Goal: Ask a question: Seek information or help from site administrators or community

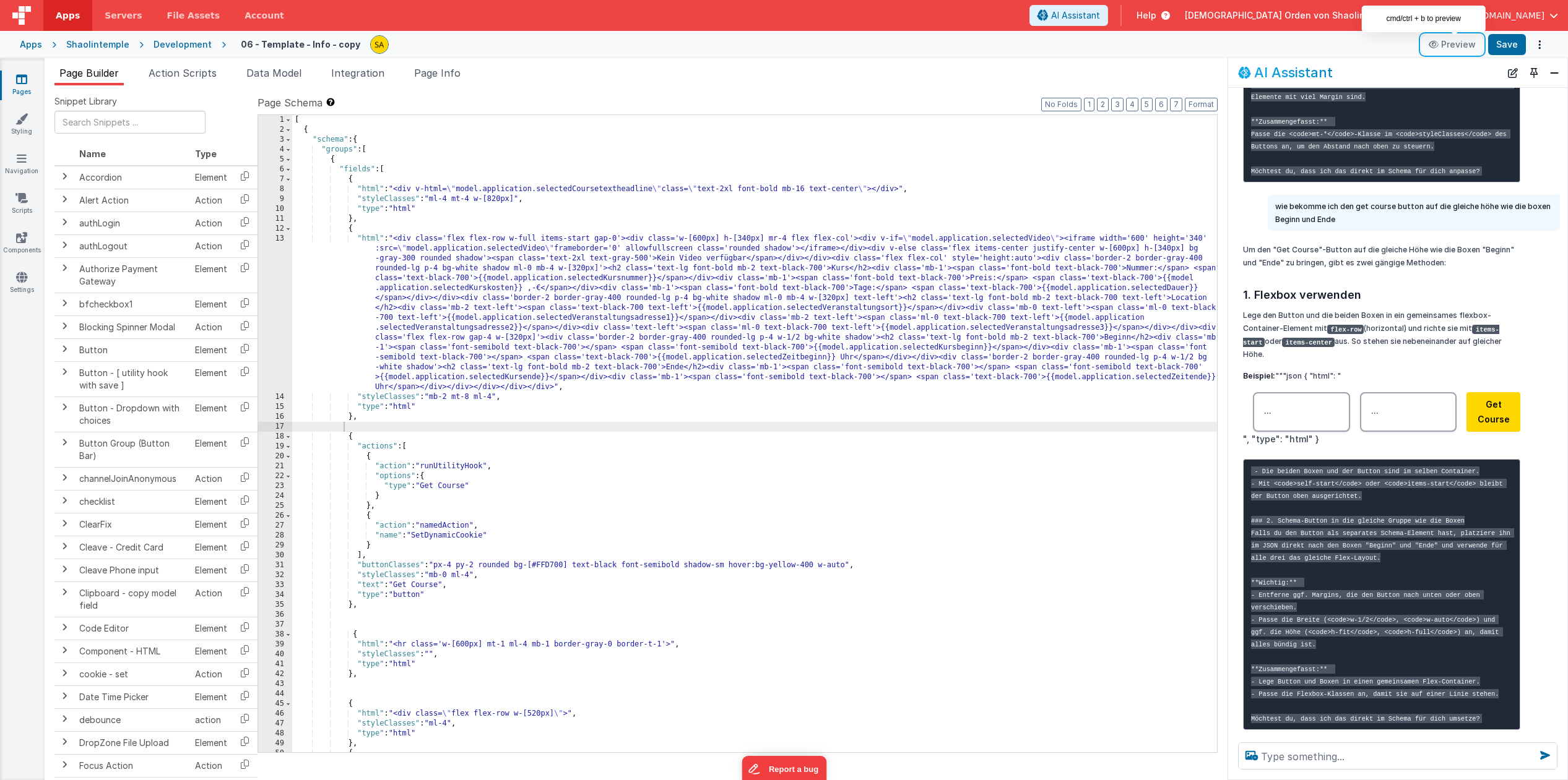
click at [1458, 45] on button "Preview" at bounding box center [1451, 44] width 62 height 20
click at [1328, 754] on textarea at bounding box center [1397, 756] width 320 height 27
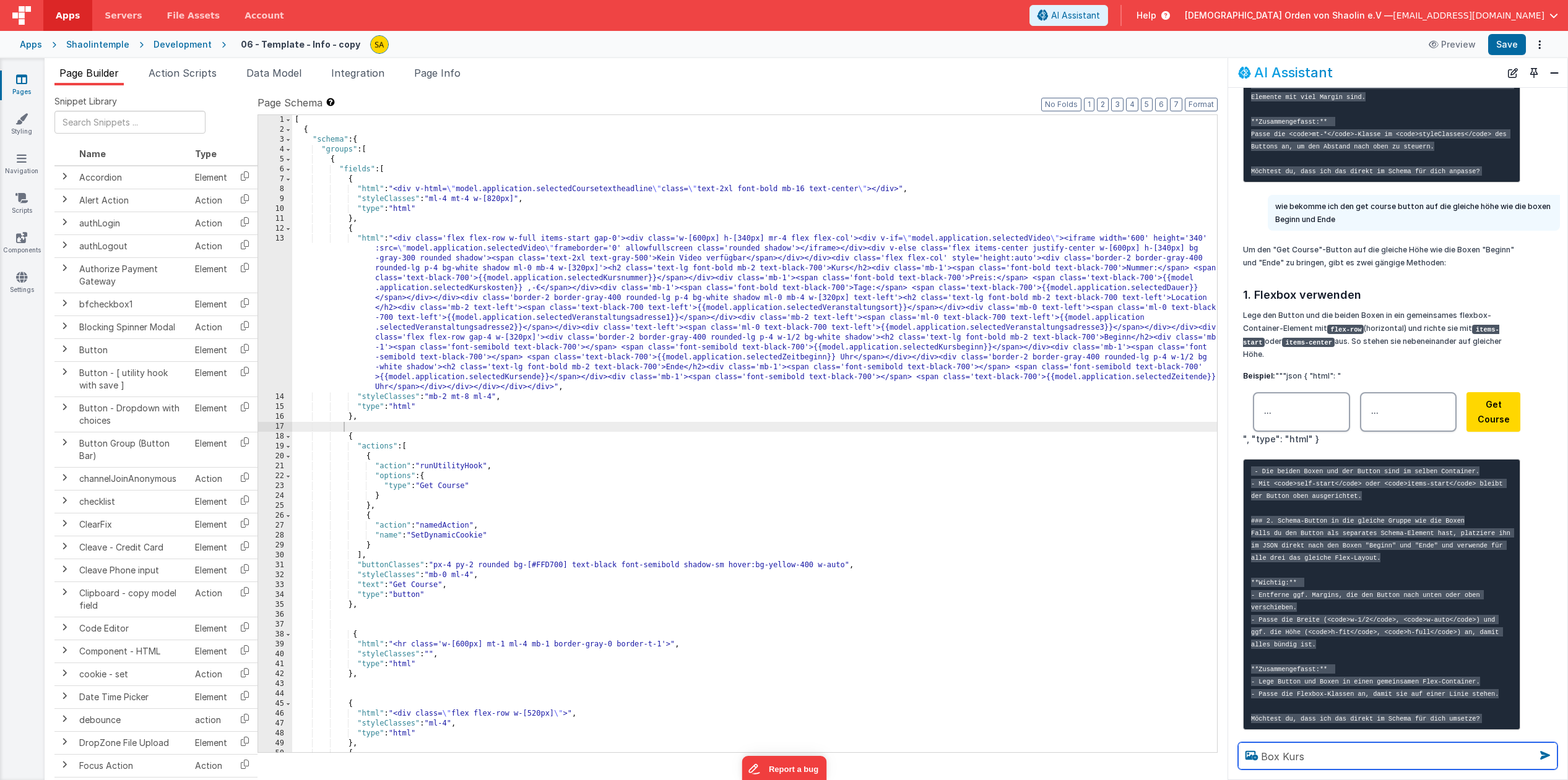
click at [1265, 758] on textarea "Box Kurs" at bounding box center [1397, 756] width 320 height 27
click at [1455, 757] on textarea "wie kann ich bei der Box Kurs die Überschrift Kurs außerhalb der Box plazieren?…" at bounding box center [1397, 749] width 320 height 42
type textarea "wie kann ich bei der Box Kurs die Überschrift Kurs außerhalb der Box plazieren?"
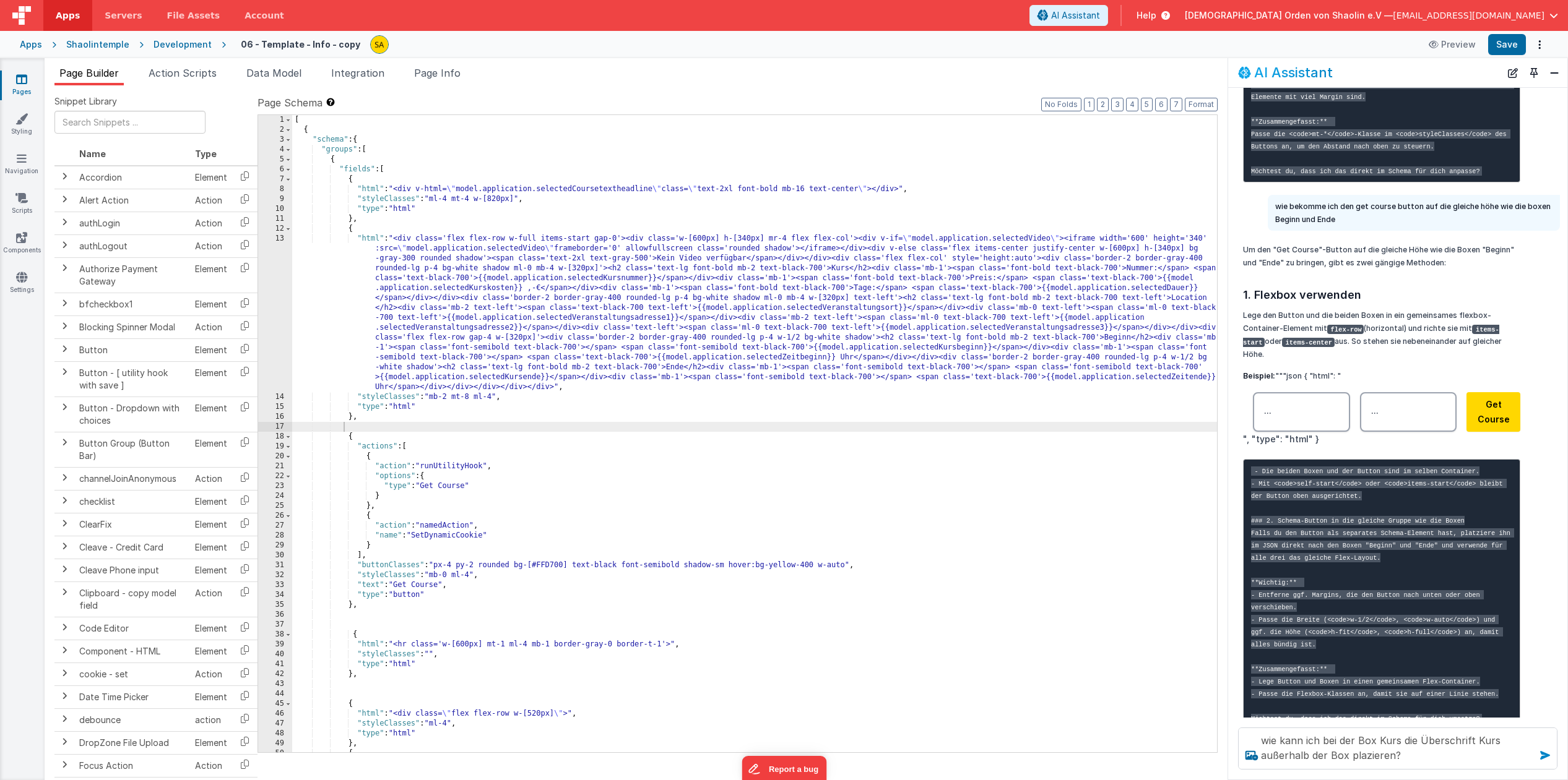
click at [1544, 756] on icon at bounding box center [1544, 755] width 20 height 20
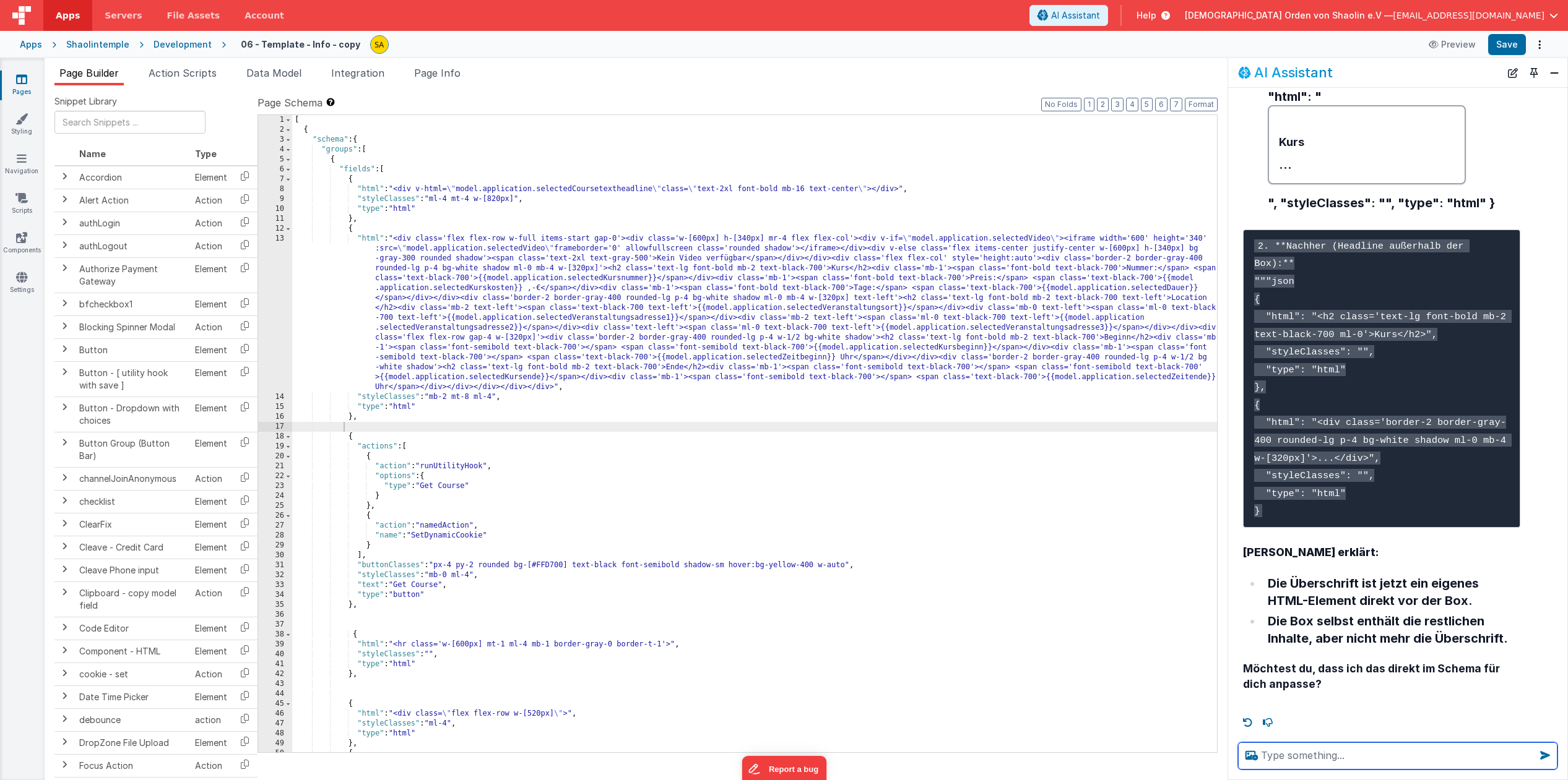
scroll to position [4467, 0]
click at [1307, 752] on textarea at bounding box center [1397, 756] width 320 height 27
type textarea "Die Überschrift Kurs soll aber über die Box"
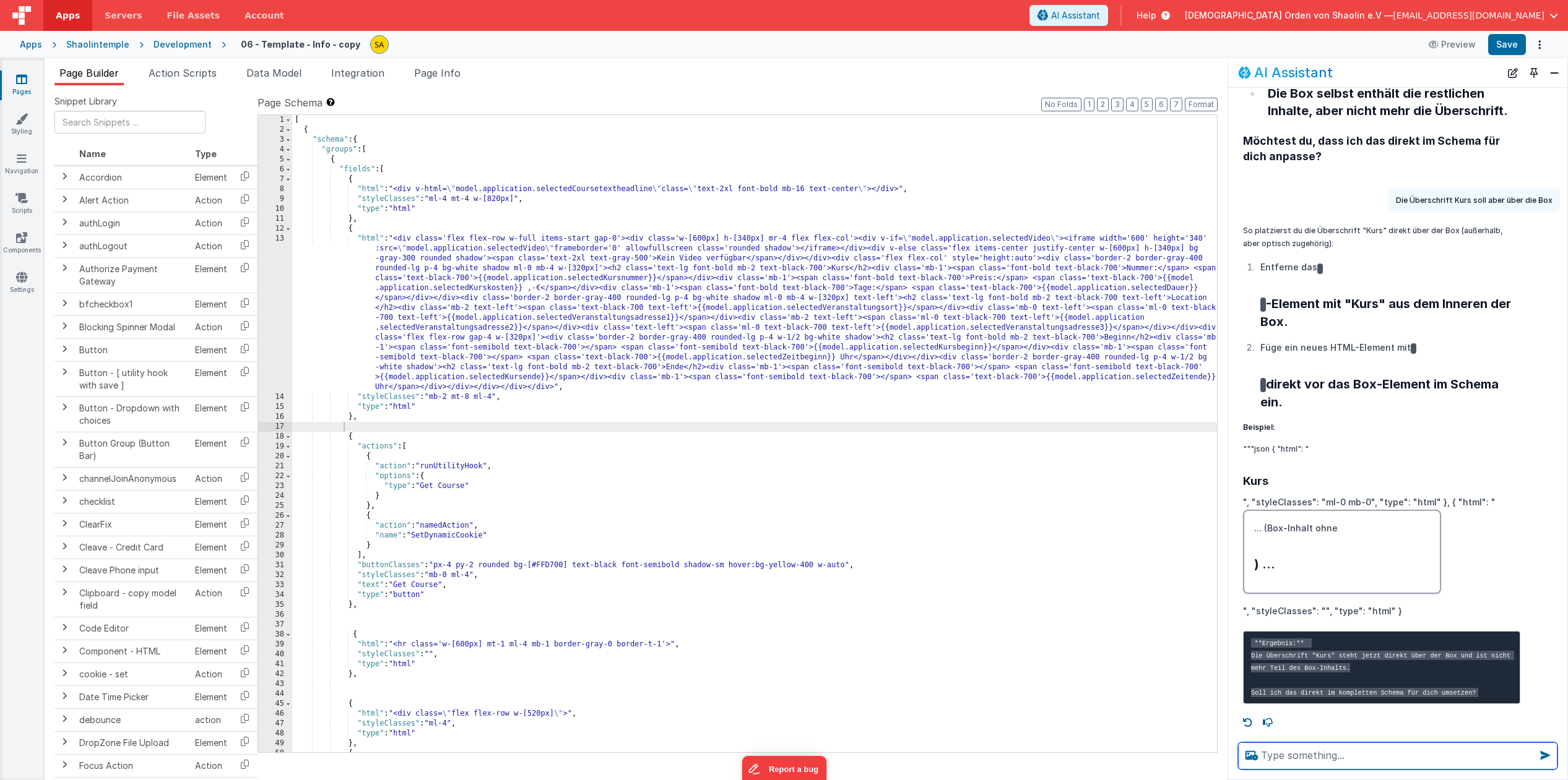
scroll to position [4875, 0]
click at [1381, 759] on textarea at bounding box center [1397, 756] width 320 height 27
type textarea "ja"
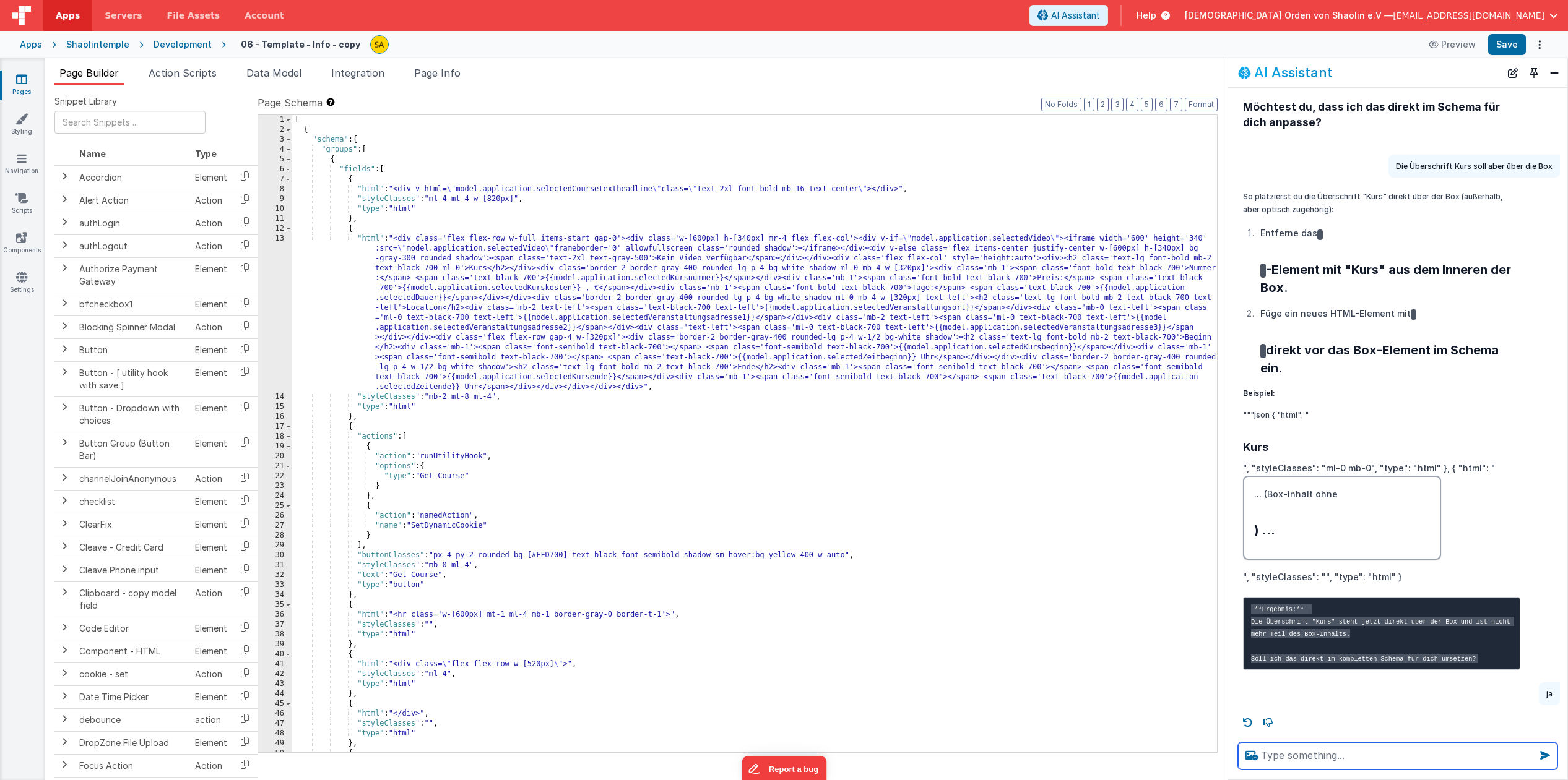
scroll to position [1, 0]
click at [1506, 46] on button "Save" at bounding box center [1507, 44] width 38 height 21
click at [1297, 758] on textarea at bounding box center [1397, 756] width 320 height 27
type textarea "Das gleiche bitte bei Location, Beginn und Ende"
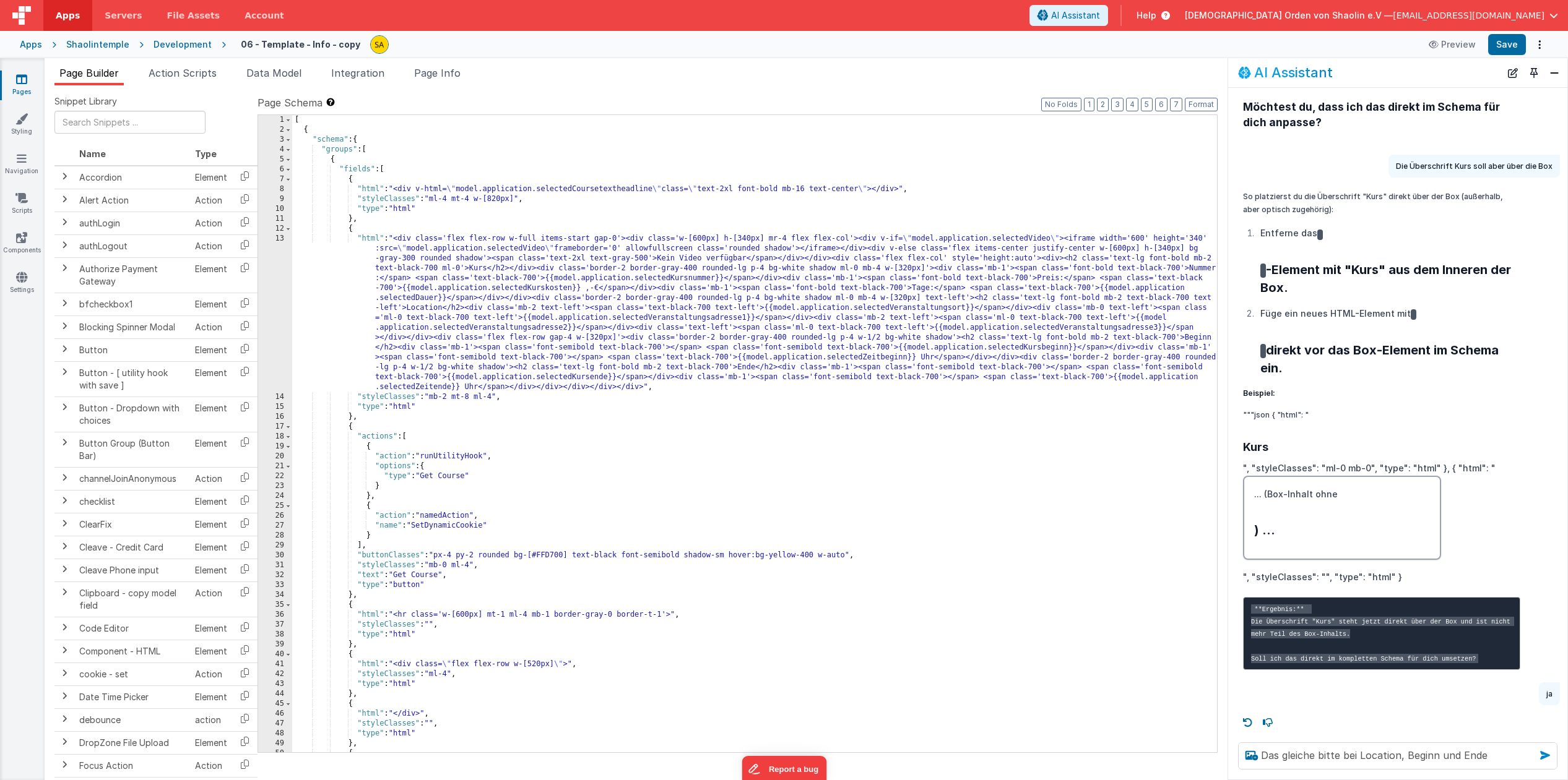
click at [1545, 758] on icon at bounding box center [1544, 755] width 20 height 20
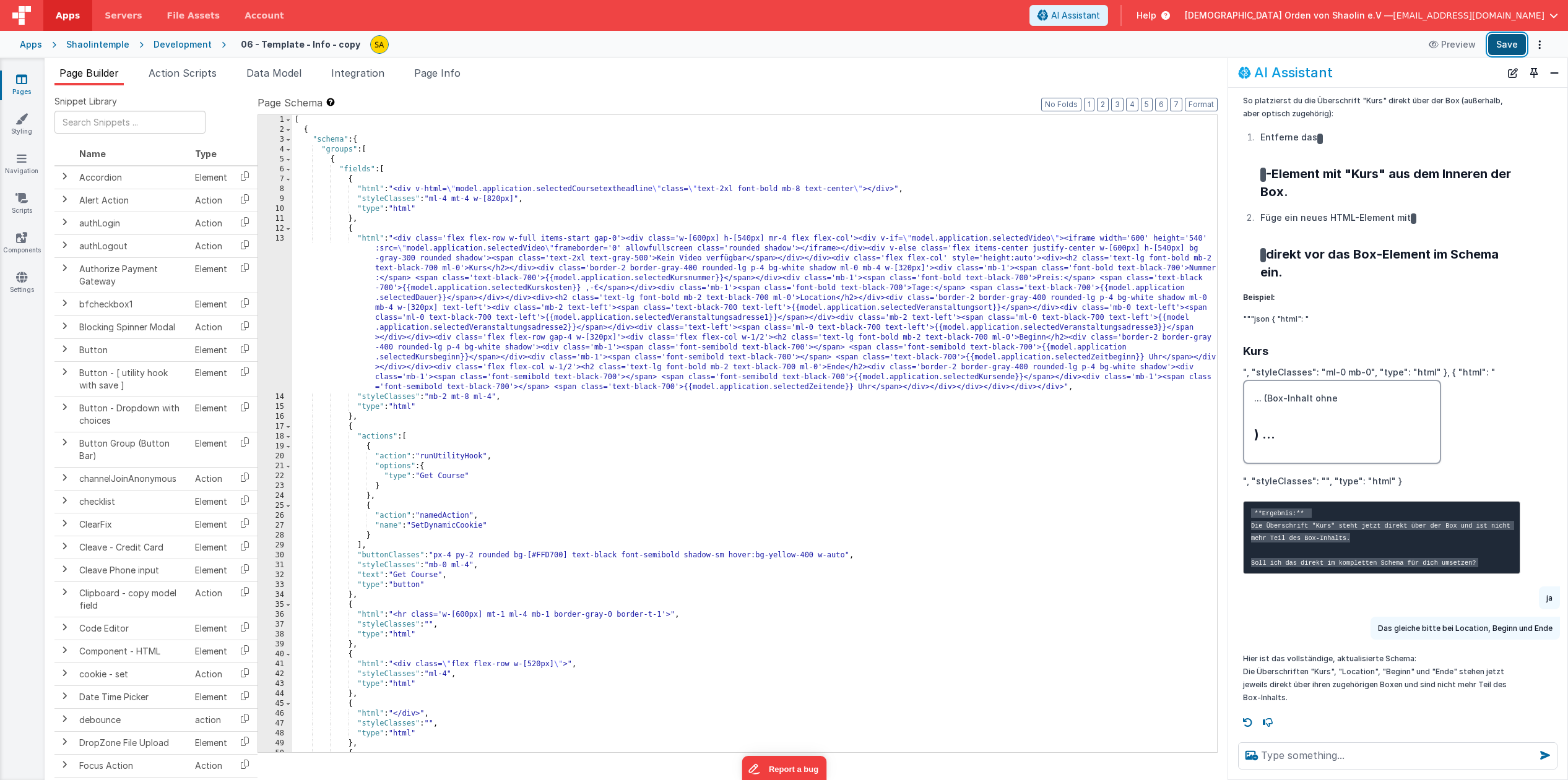
click at [1504, 48] on button "Save" at bounding box center [1507, 44] width 38 height 21
click at [753, 239] on div "[ { "schema" : { "groups" : [ { "fields" : [ { "html" : "<div v-html= \" model.…" at bounding box center [754, 444] width 925 height 657
drag, startPoint x: 744, startPoint y: 239, endPoint x: 747, endPoint y: 254, distance: 15.3
click at [744, 239] on div "[ { "schema" : { "groups" : [ { "fields" : [ { "html" : "<div v-html= \" model.…" at bounding box center [754, 444] width 925 height 657
drag, startPoint x: 1196, startPoint y: 240, endPoint x: 1189, endPoint y: 250, distance: 12.2
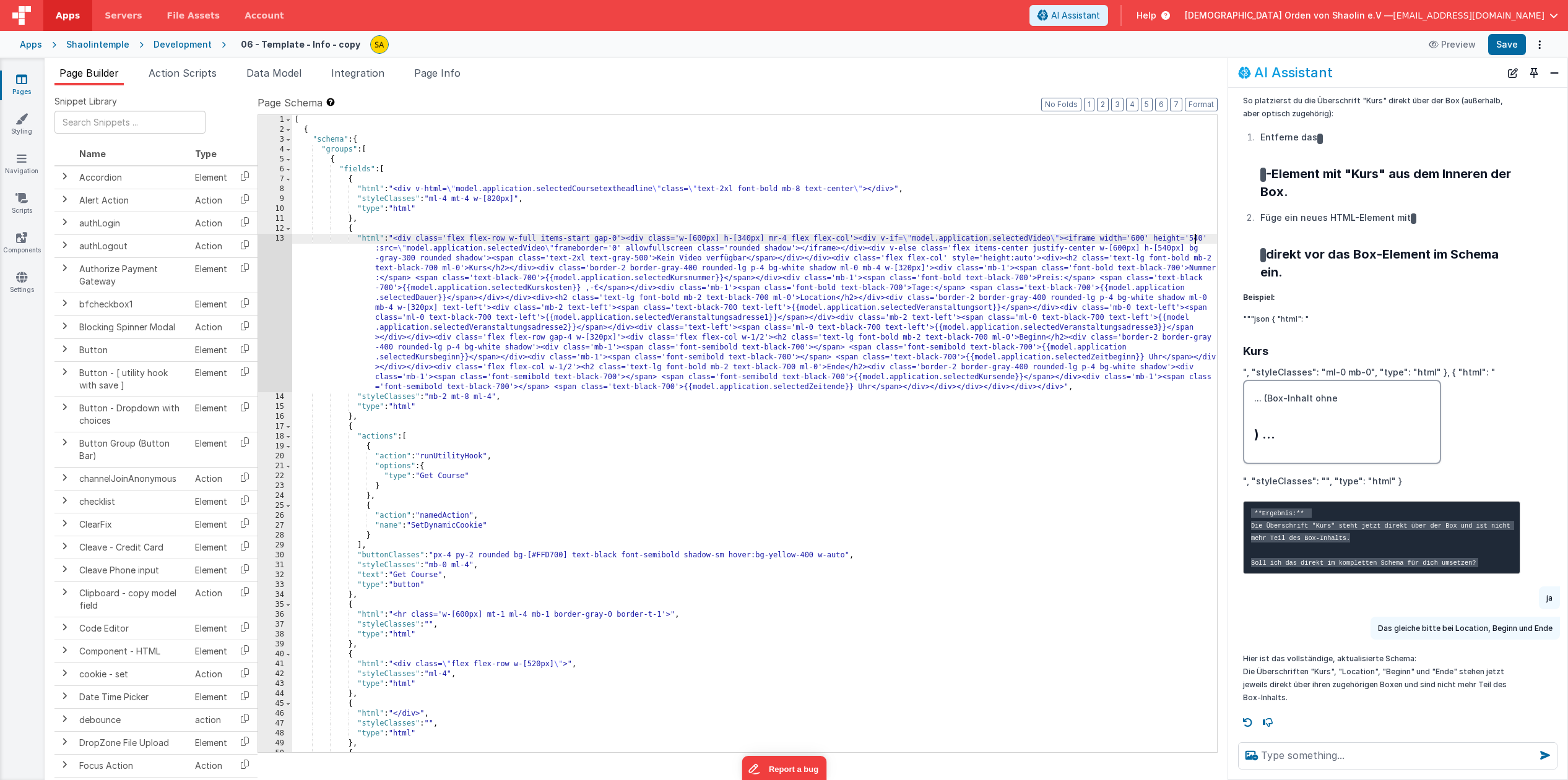
click at [1196, 240] on div "[ { "schema" : { "groups" : [ { "fields" : [ { "html" : "<div v-html= \" model.…" at bounding box center [754, 444] width 925 height 657
drag, startPoint x: 1166, startPoint y: 250, endPoint x: 1166, endPoint y: 265, distance: 15.0
click at [1166, 250] on div "[ { "schema" : { "groups" : [ { "fields" : [ { "html" : "<div v-html= \" model.…" at bounding box center [754, 444] width 925 height 657
click at [1506, 53] on button "Save" at bounding box center [1507, 44] width 38 height 21
click at [752, 241] on div "[ { "schema" : { "groups" : [ { "fields" : [ { "html" : "<div v-html= \" model.…" at bounding box center [754, 444] width 925 height 657
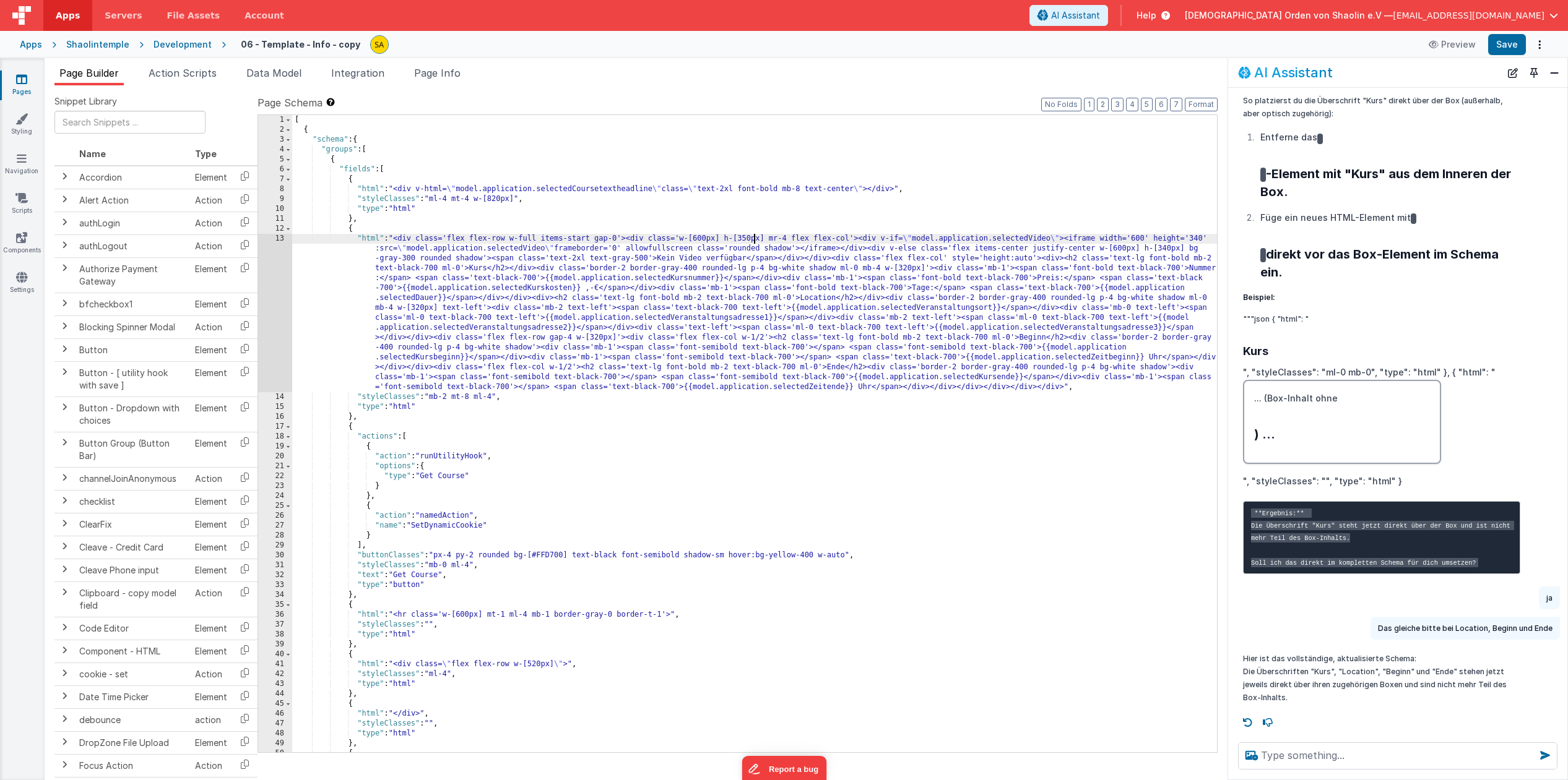
click at [1202, 239] on div "[ { "schema" : { "groups" : [ { "fields" : [ { "html" : "<div v-html= \" model.…" at bounding box center [754, 444] width 925 height 657
drag, startPoint x: 1171, startPoint y: 250, endPoint x: 1168, endPoint y: 266, distance: 16.3
click at [1170, 250] on div "[ { "schema" : { "groups" : [ { "fields" : [ { "html" : "<div v-html= \" model.…" at bounding box center [754, 444] width 925 height 657
click at [1493, 45] on button "Save" at bounding box center [1507, 44] width 38 height 21
click at [751, 240] on div "[ { "schema" : { "groups" : [ { "fields" : [ { "html" : "<div v-html= \" model.…" at bounding box center [754, 444] width 925 height 657
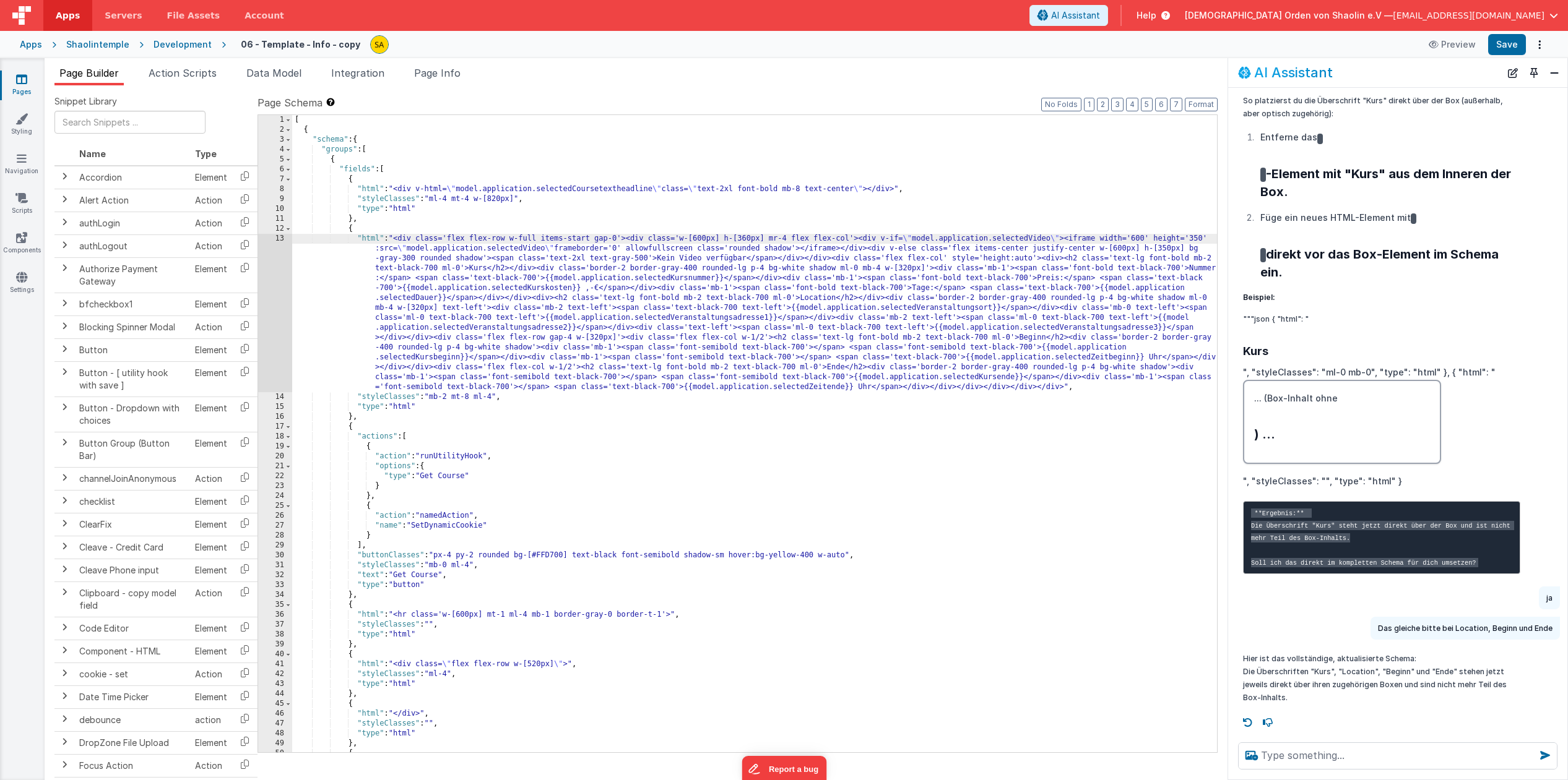
drag, startPoint x: 1145, startPoint y: 240, endPoint x: 1146, endPoint y: 250, distance: 10.0
click at [1145, 241] on div "[ { "schema" : { "groups" : [ { "fields" : [ { "html" : "<div v-html= \" model.…" at bounding box center [754, 444] width 925 height 657
click at [1202, 239] on div "[ { "schema" : { "groups" : [ { "fields" : [ { "html" : "<div v-html= \" model.…" at bounding box center [754, 444] width 925 height 657
drag, startPoint x: 1167, startPoint y: 251, endPoint x: 1171, endPoint y: 271, distance: 20.4
click at [1167, 252] on div "[ { "schema" : { "groups" : [ { "fields" : [ { "html" : "<div v-html= \" model.…" at bounding box center [754, 444] width 925 height 657
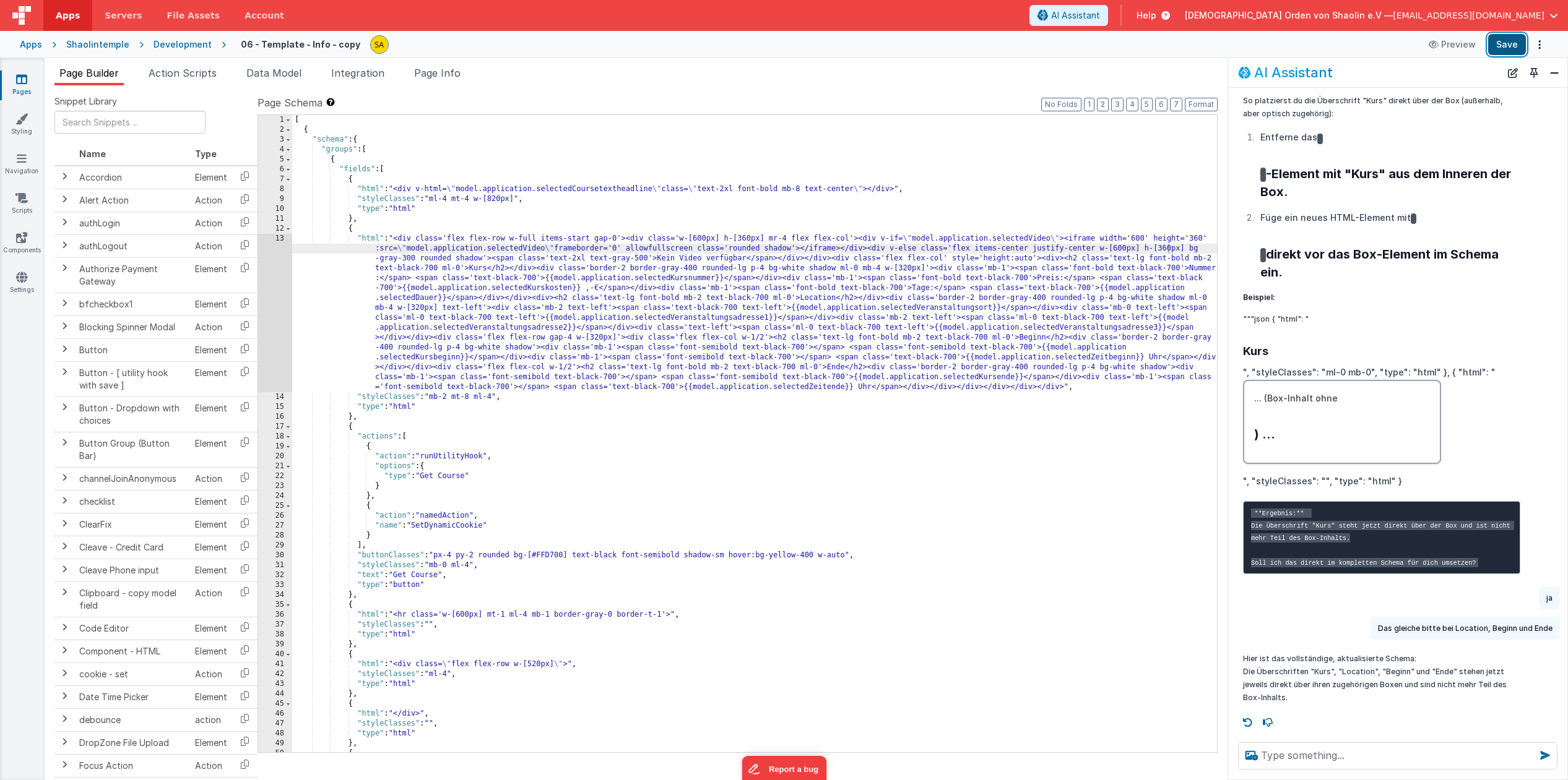
click at [1516, 41] on button "Save" at bounding box center [1507, 44] width 38 height 21
drag, startPoint x: 754, startPoint y: 241, endPoint x: 755, endPoint y: 263, distance: 22.0
click at [754, 241] on div "[ { "schema" : { "groups" : [ { "fields" : [ { "html" : "<div v-html= \" model.…" at bounding box center [754, 444] width 925 height 657
drag, startPoint x: 1203, startPoint y: 239, endPoint x: 1202, endPoint y: 268, distance: 29.0
click at [1203, 239] on div "[ { "schema" : { "groups" : [ { "fields" : [ { "html" : "<div v-html= \" model.…" at bounding box center [754, 444] width 925 height 657
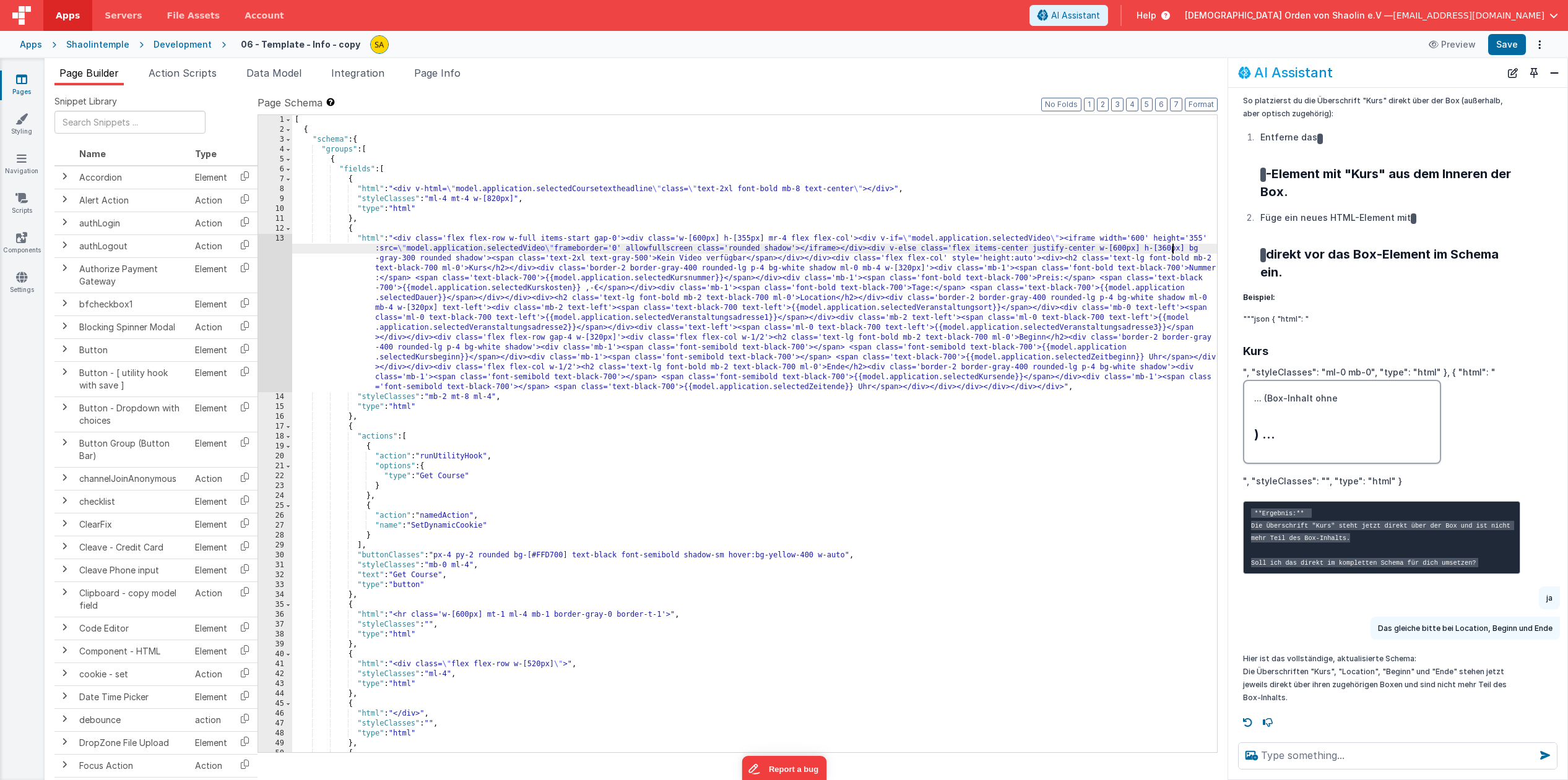
drag, startPoint x: 1173, startPoint y: 250, endPoint x: 1170, endPoint y: 261, distance: 11.4
click at [1173, 250] on div "[ { "schema" : { "groups" : [ { "fields" : [ { "html" : "<div v-html= \" model.…" at bounding box center [754, 444] width 925 height 657
click at [1508, 52] on button "Save" at bounding box center [1507, 44] width 38 height 21
click at [1306, 758] on textarea at bounding box center [1397, 756] width 320 height 27
type textarea "Vertikale Linie rechts neben die Boxen Kurs, Location usw."
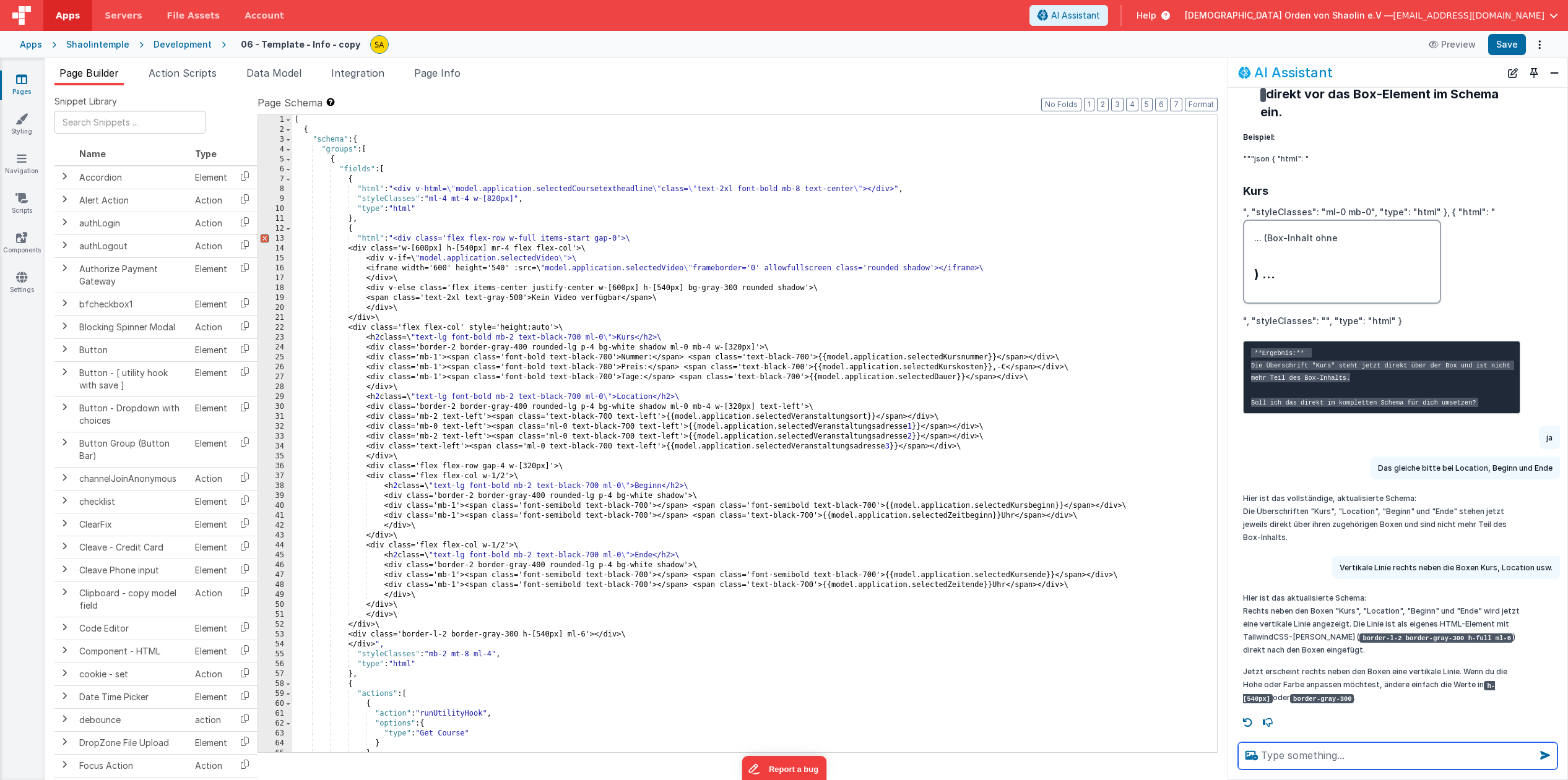
scroll to position [4383, 0]
click at [22, 79] on icon at bounding box center [22, 79] width 11 height 12
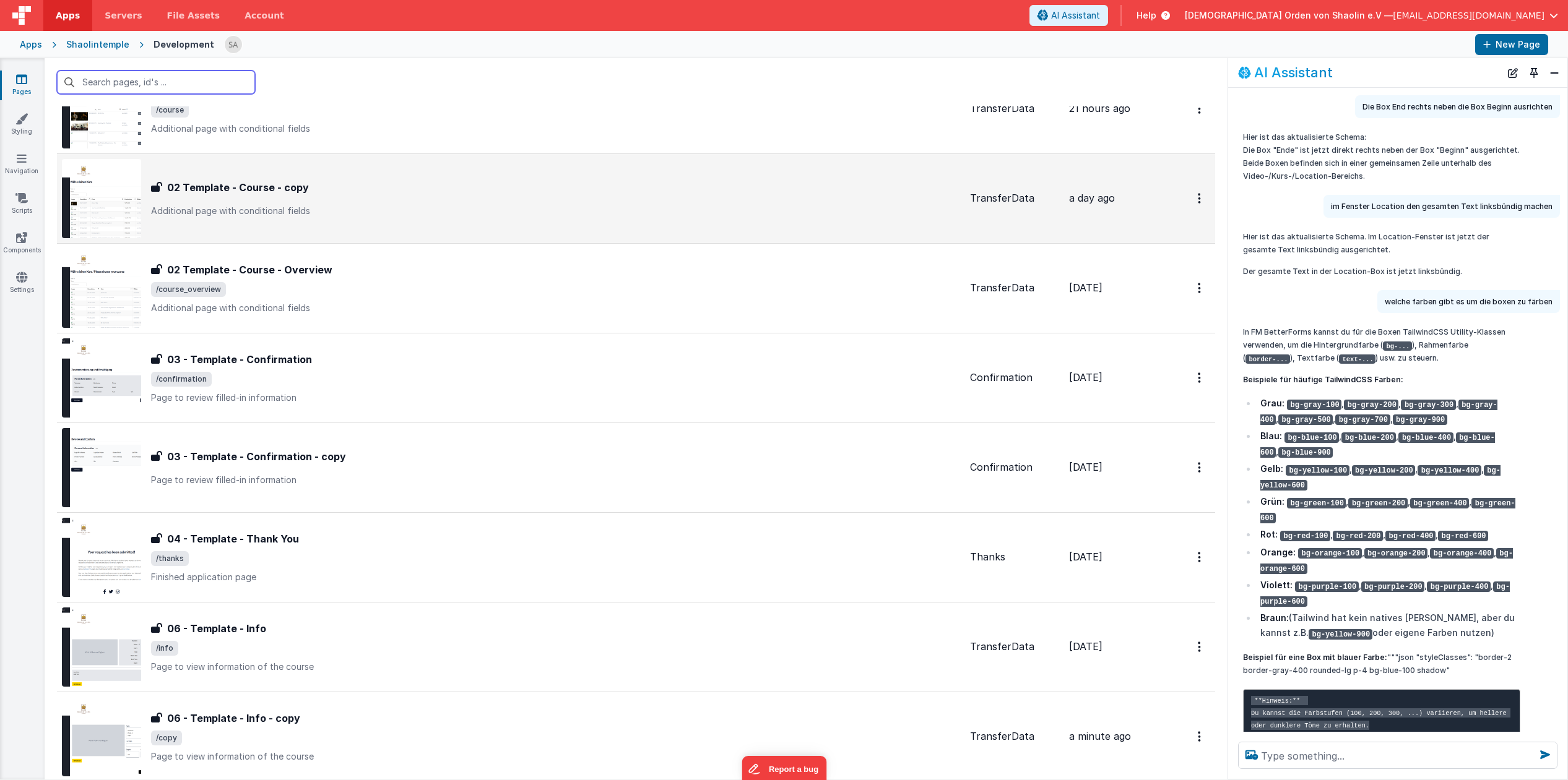
scroll to position [343, 0]
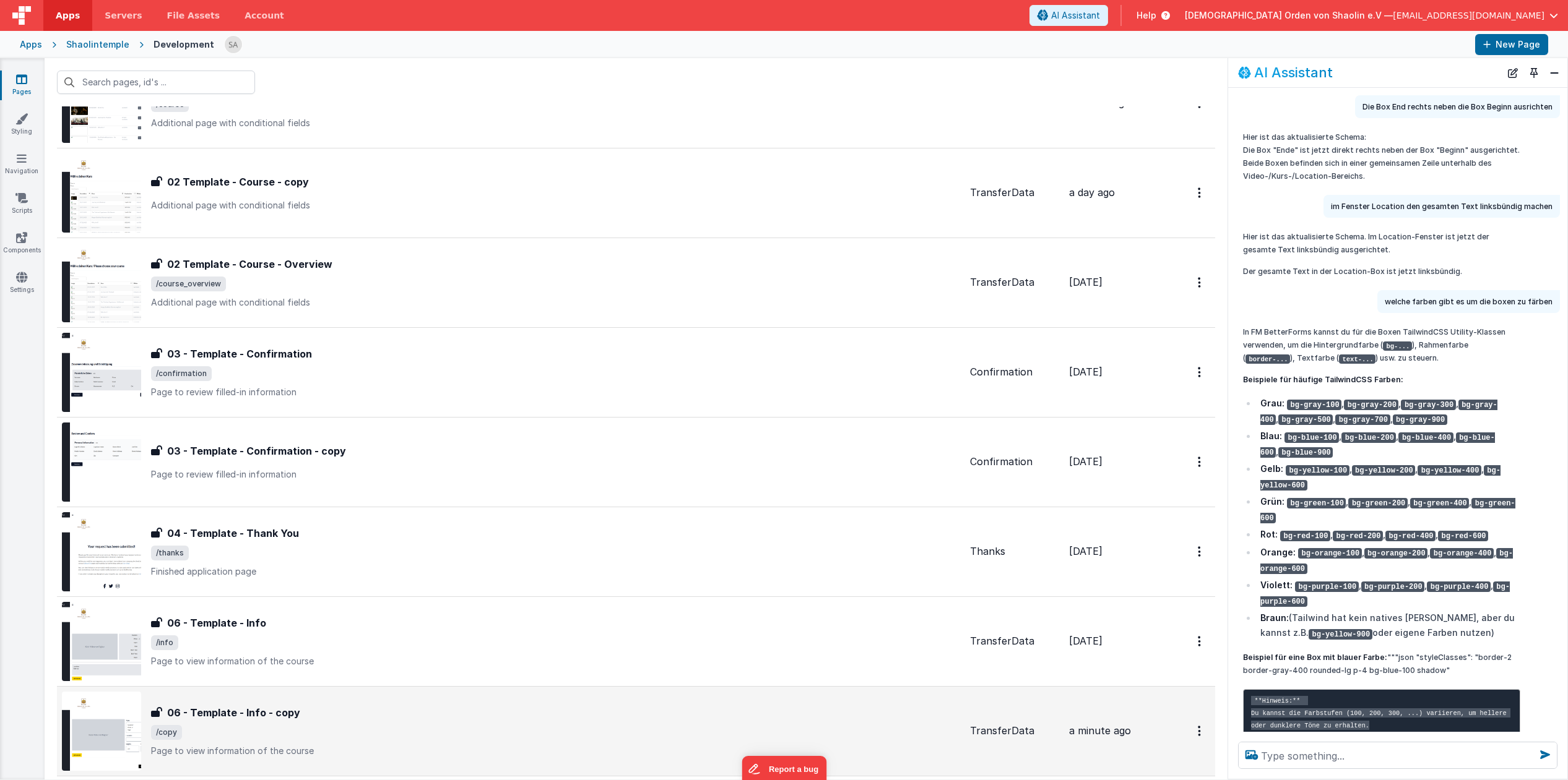
click at [682, 711] on div "06 - Template - Info - copy" at bounding box center [556, 713] width 809 height 15
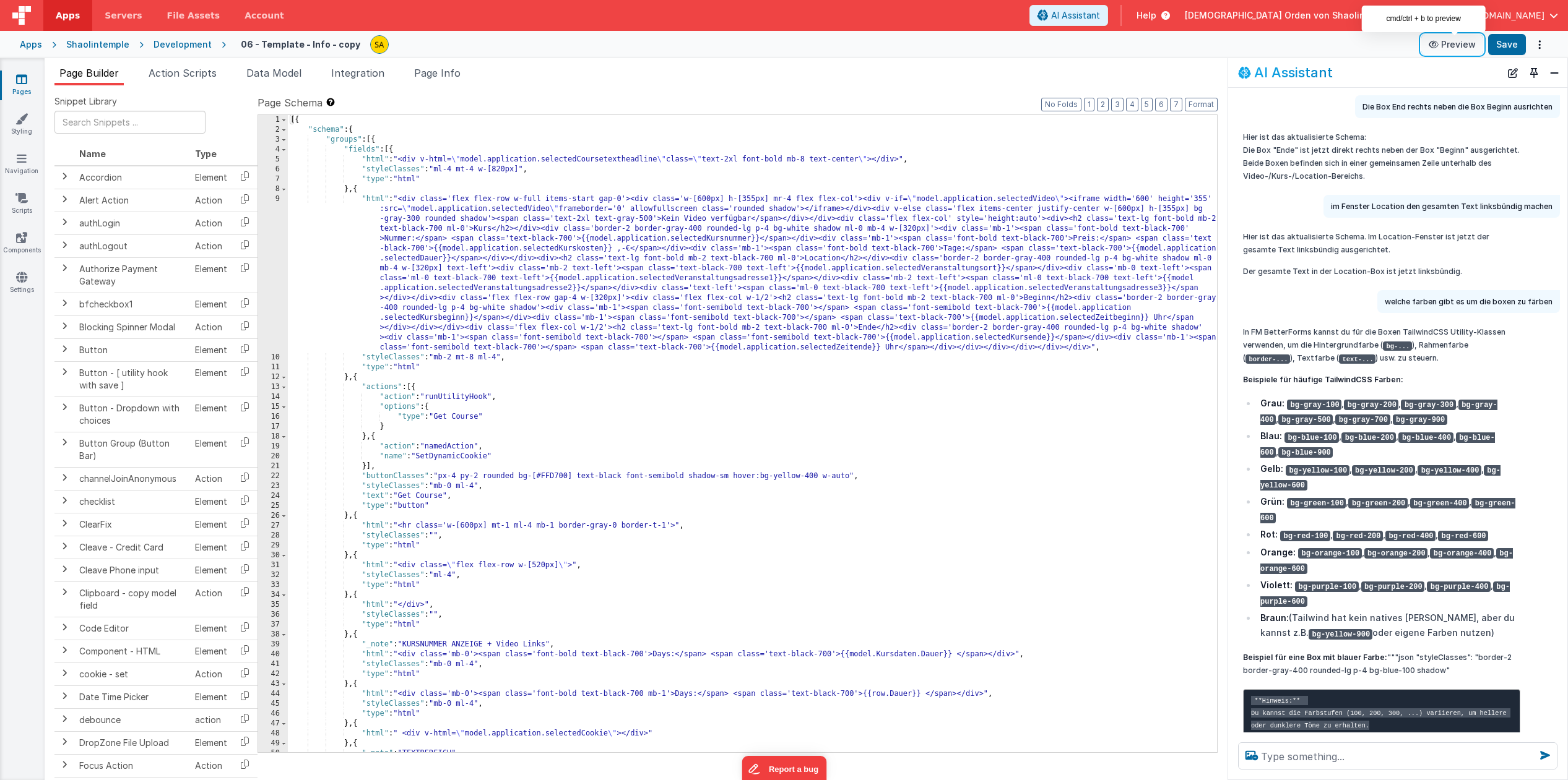
click at [1464, 49] on button "Preview" at bounding box center [1451, 44] width 62 height 20
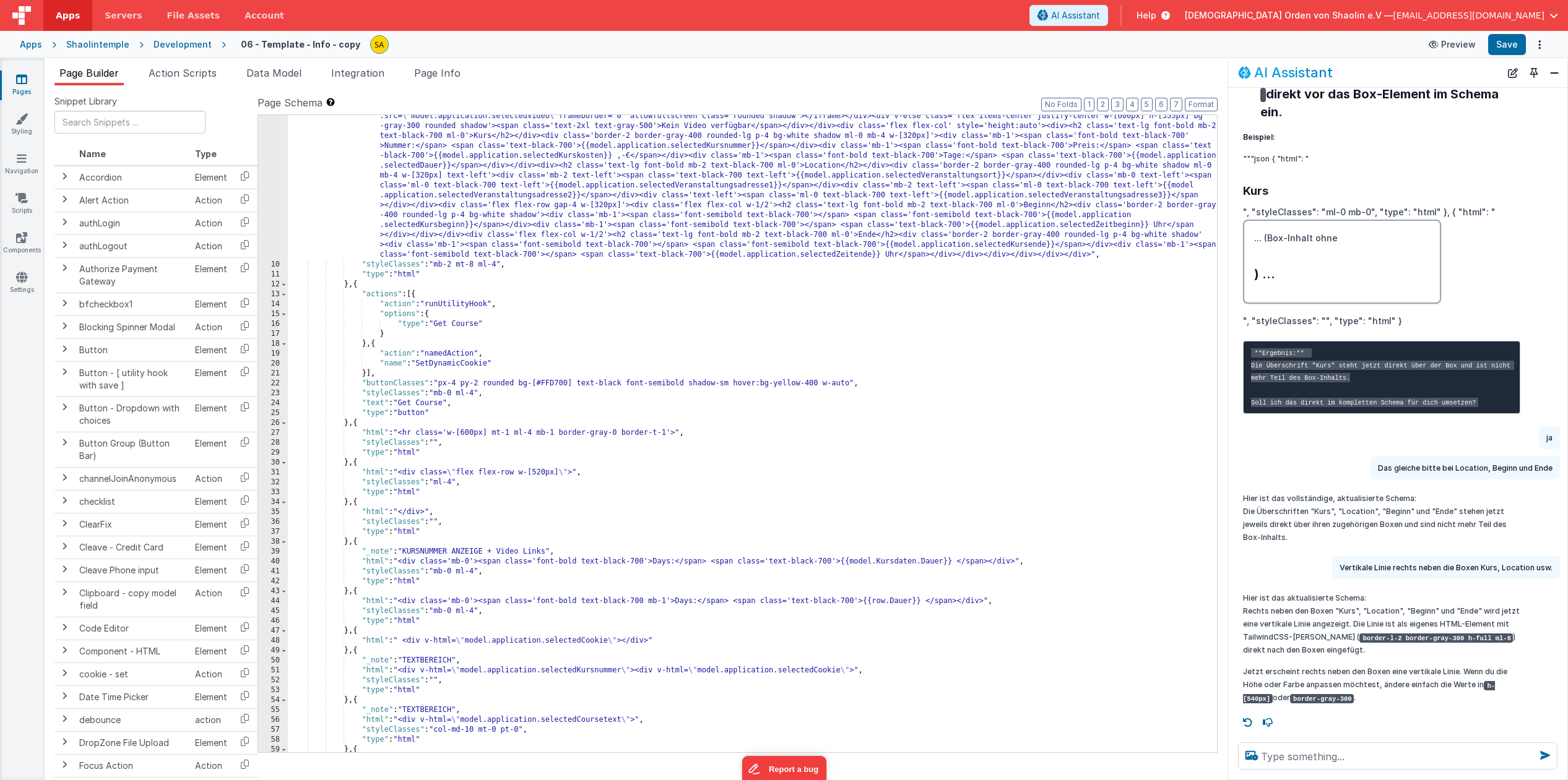
scroll to position [93, 0]
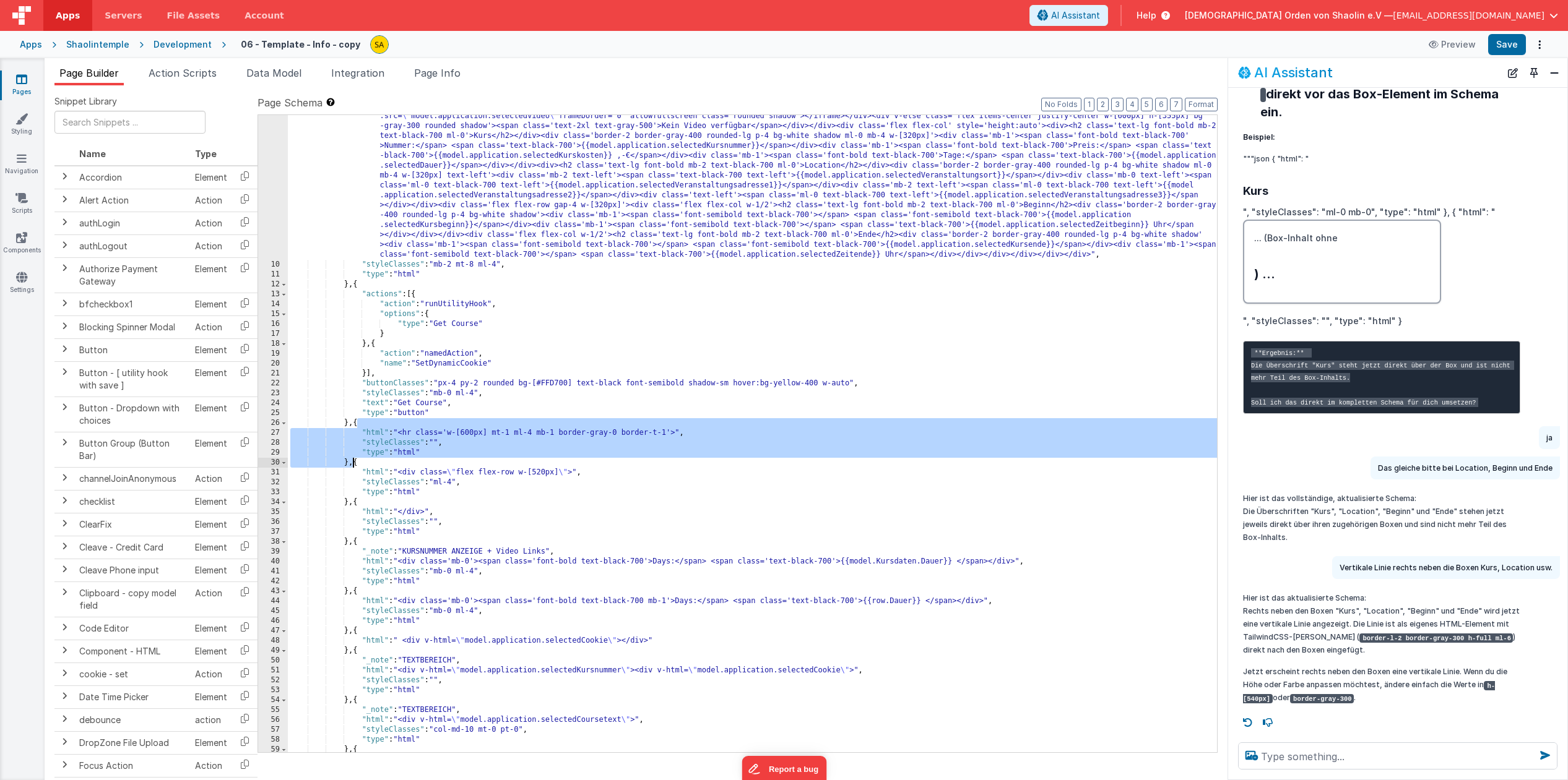
drag, startPoint x: 359, startPoint y: 425, endPoint x: 351, endPoint y: 465, distance: 40.8
click at [351, 465] on div ""html" : "<div class='flex flex-row w-full items-start gap-0'><div class='w-[60…" at bounding box center [752, 505] width 929 height 806
click at [356, 286] on div ""html" : "<div class='flex flex-row w-full items-start gap-0'><div class='w-[60…" at bounding box center [752, 505] width 929 height 806
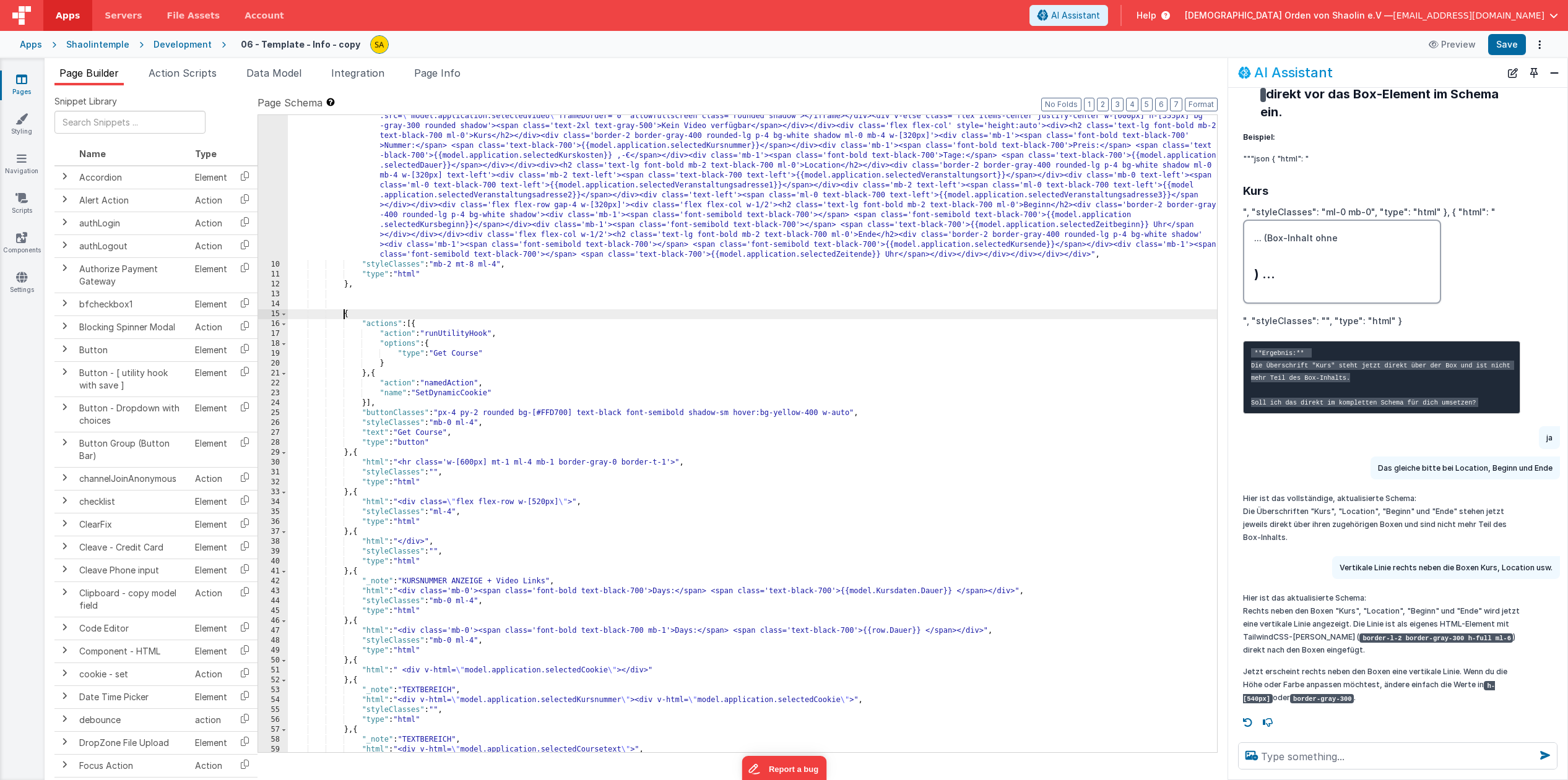
click at [377, 286] on div ""html" : "<div class='flex flex-row w-full items-start gap-0'><div class='w-[60…" at bounding box center [752, 505] width 929 height 806
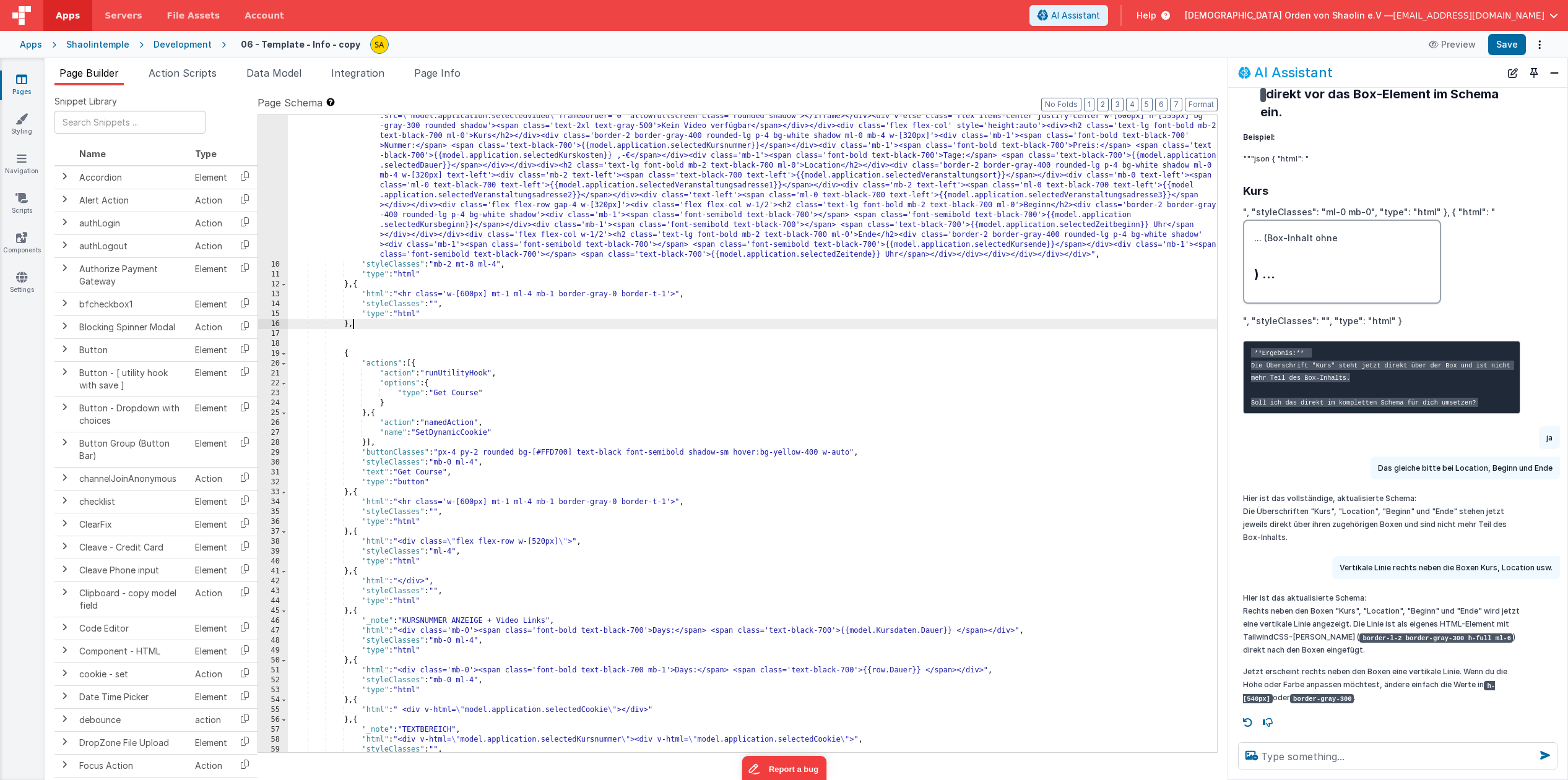
scroll to position [95, 0]
drag, startPoint x: 456, startPoint y: 294, endPoint x: 457, endPoint y: 303, distance: 9.1
click at [456, 294] on div ""html" : "<div class='flex flex-row w-full items-start gap-0'><div class='w-[60…" at bounding box center [752, 502] width 929 height 806
drag, startPoint x: 559, startPoint y: 292, endPoint x: 495, endPoint y: 292, distance: 64.0
click at [495, 292] on div ""html" : "<div class='flex flex-row w-full items-start gap-0'><div class='w-[60…" at bounding box center [752, 502] width 929 height 806
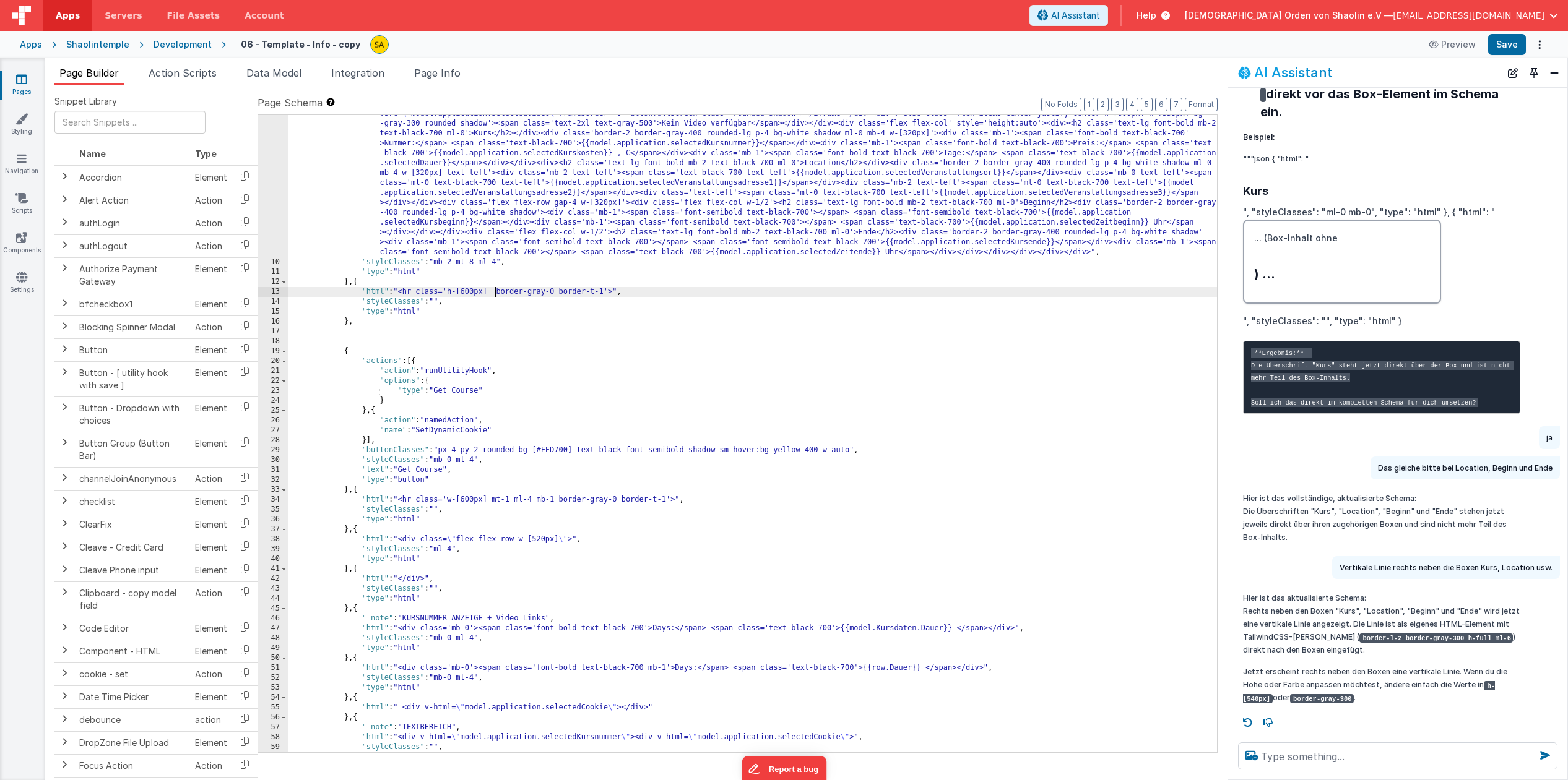
scroll to position [94, 0]
drag, startPoint x: 532, startPoint y: 292, endPoint x: 547, endPoint y: 323, distance: 34.4
click at [532, 293] on div ""html" : "<div class='flex flex-row w-full items-start gap-0'><div class='w-[60…" at bounding box center [752, 504] width 929 height 806
click at [497, 296] on div ""html" : "<div class='flex flex-row w-full items-start gap-0'><div class='w-[60…" at bounding box center [752, 504] width 929 height 806
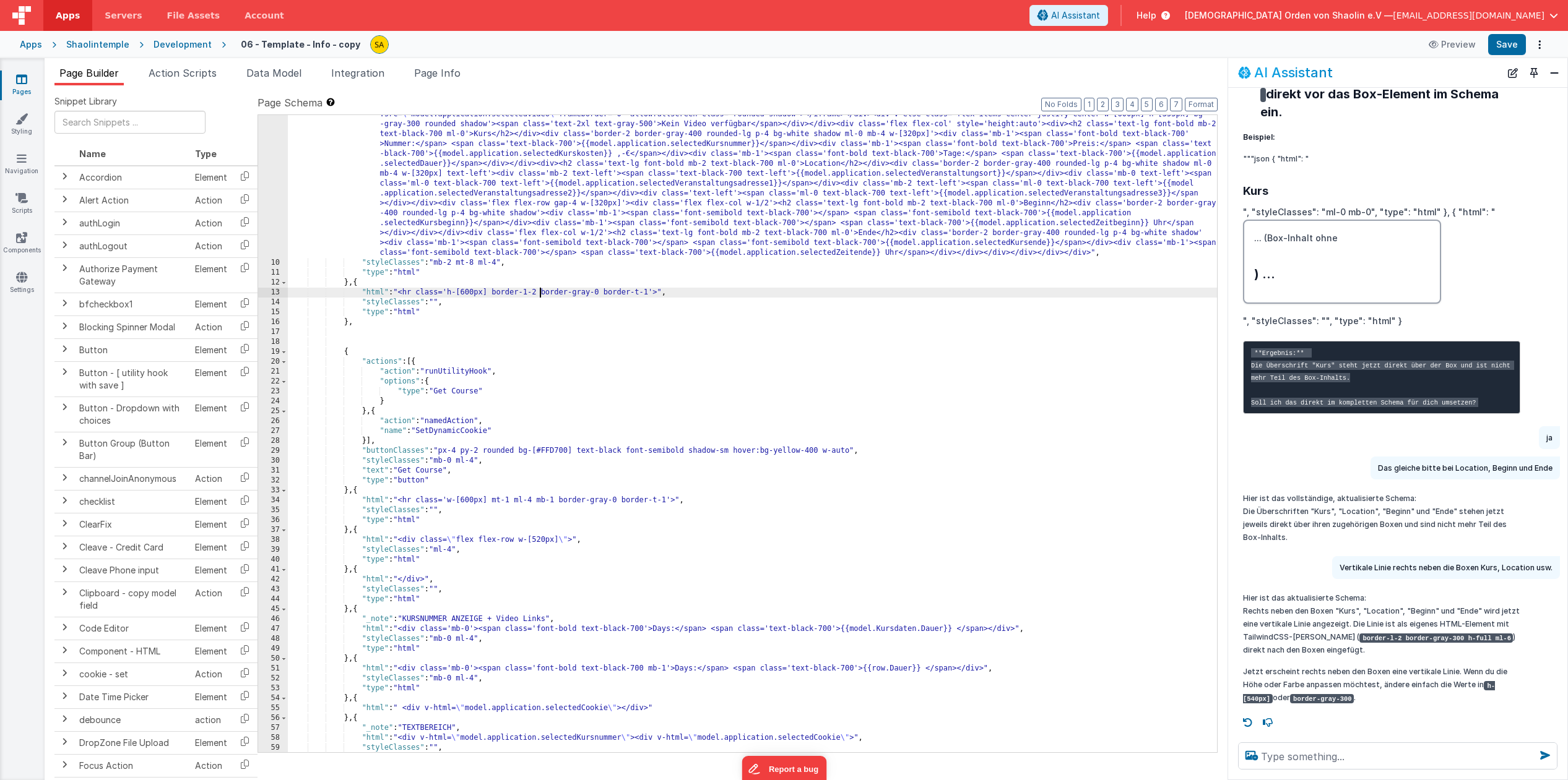
click at [603, 294] on div ""html" : "<div class='flex flex-row w-full items-start gap-0'><div class='w-[60…" at bounding box center [752, 503] width 929 height 806
drag, startPoint x: 663, startPoint y: 293, endPoint x: 615, endPoint y: 293, distance: 48.0
click at [615, 293] on div ""html" : "<div class='flex flex-row w-full items-start gap-0'><div class='w-[60…" at bounding box center [752, 501] width 929 height 806
click at [1506, 52] on button "Save" at bounding box center [1507, 44] width 38 height 21
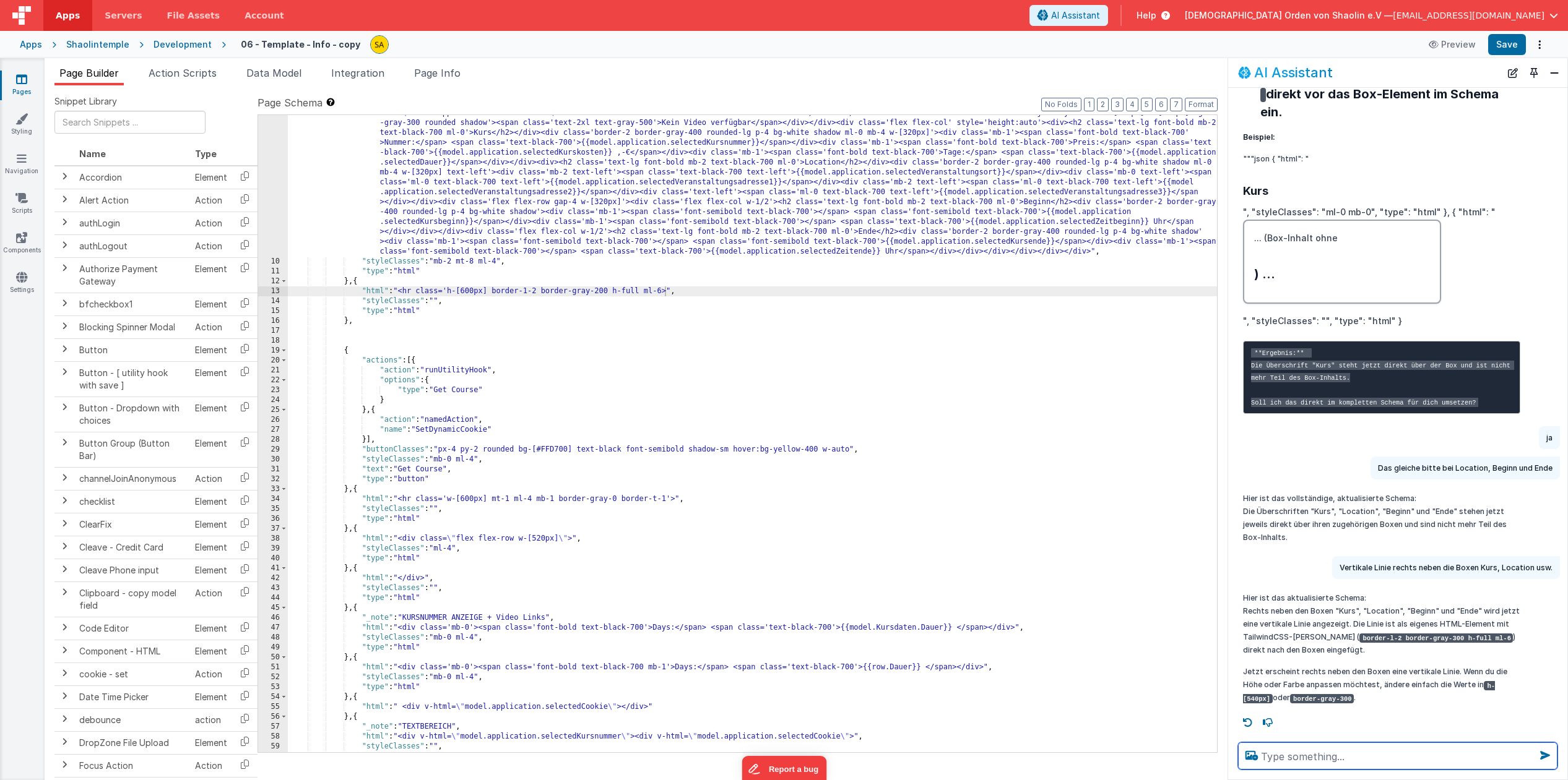
click at [1341, 756] on textarea at bounding box center [1397, 756] width 320 height 27
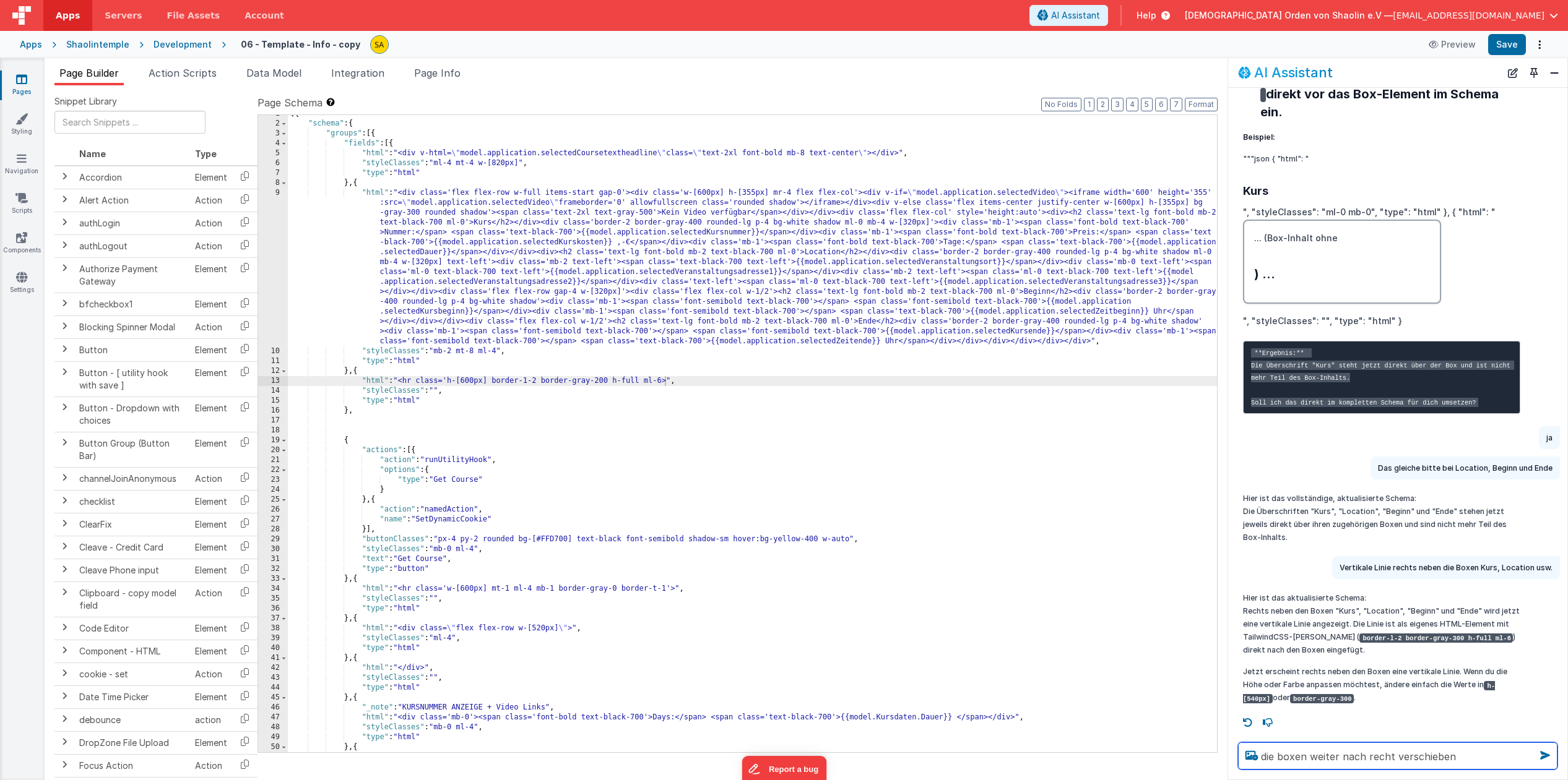
scroll to position [5, 0]
type textarea "die boxen weiter nach recht verschieben, wie?"
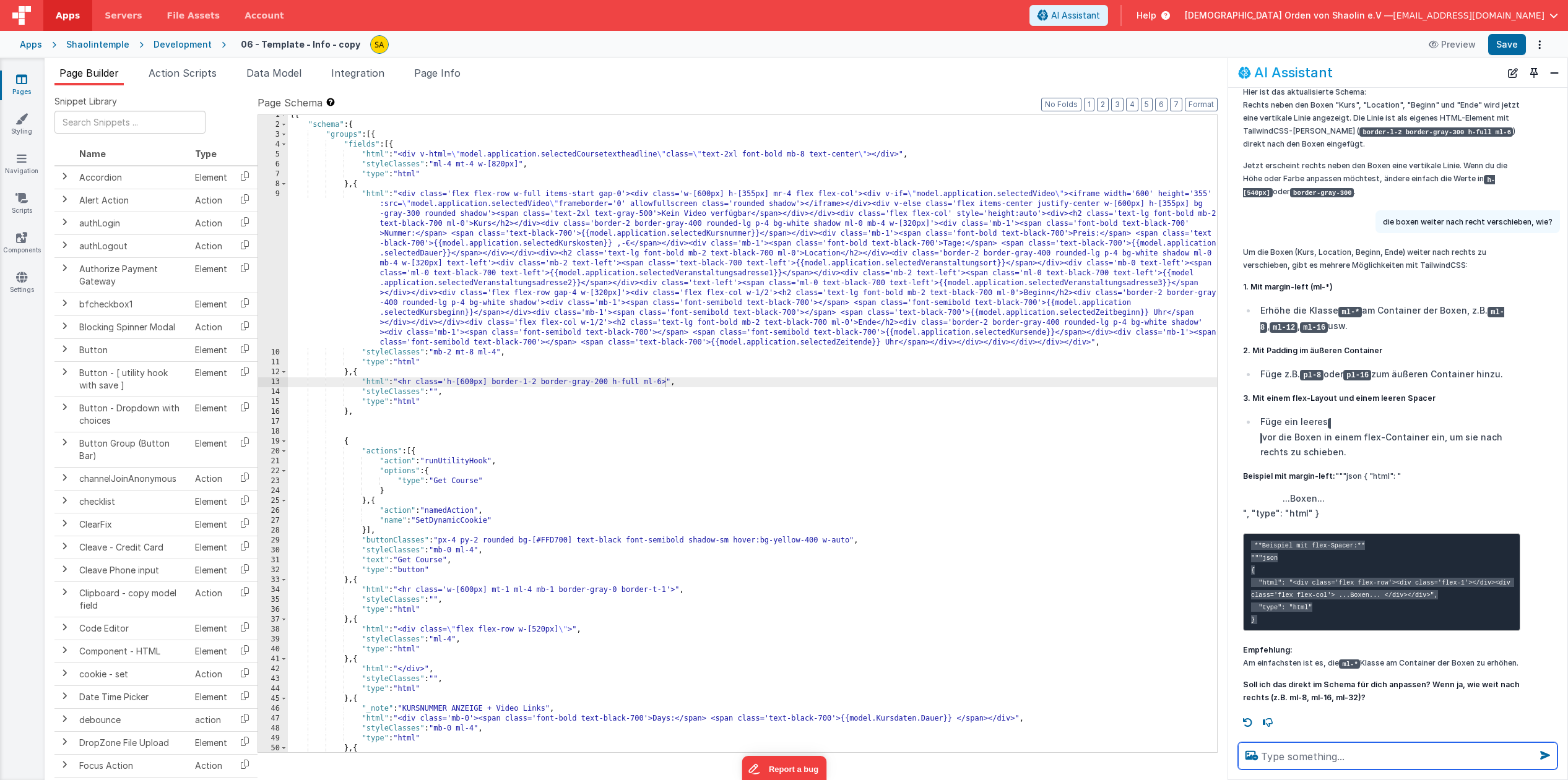
scroll to position [4812, 0]
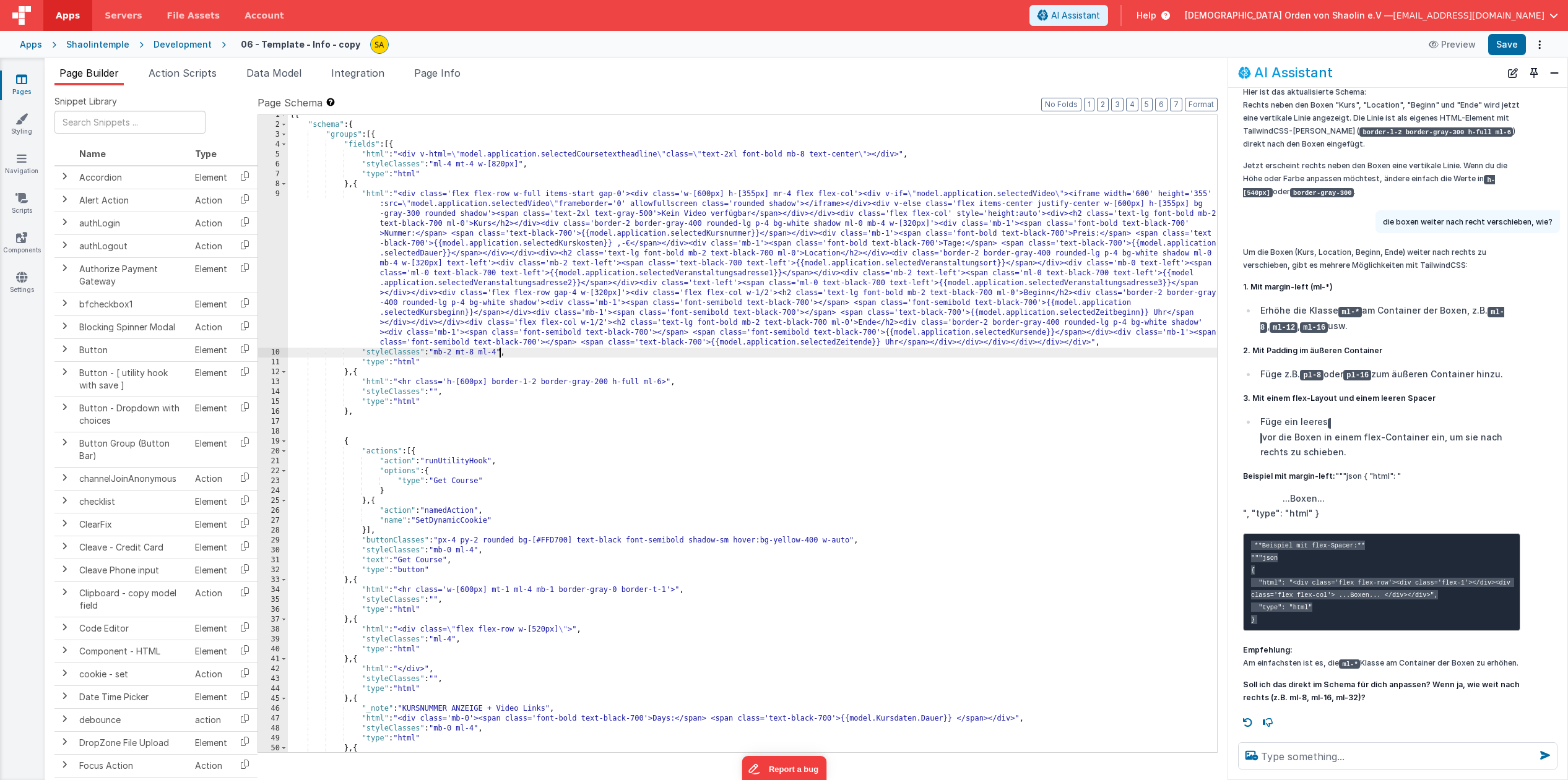
drag, startPoint x: 499, startPoint y: 353, endPoint x: 503, endPoint y: 370, distance: 17.5
click at [499, 353] on div "[{ "schema" : { "groups" : [{ "fields" : [{ "html" : "<div v-html= \" model.app…" at bounding box center [752, 438] width 929 height 657
click at [1516, 47] on button "Save" at bounding box center [1507, 44] width 38 height 21
drag, startPoint x: 505, startPoint y: 351, endPoint x: 511, endPoint y: 378, distance: 27.7
click at [505, 351] on div "[{ "schema" : { "groups" : [{ "fields" : [{ "html" : "<div v-html= \" model.app…" at bounding box center [752, 438] width 929 height 657
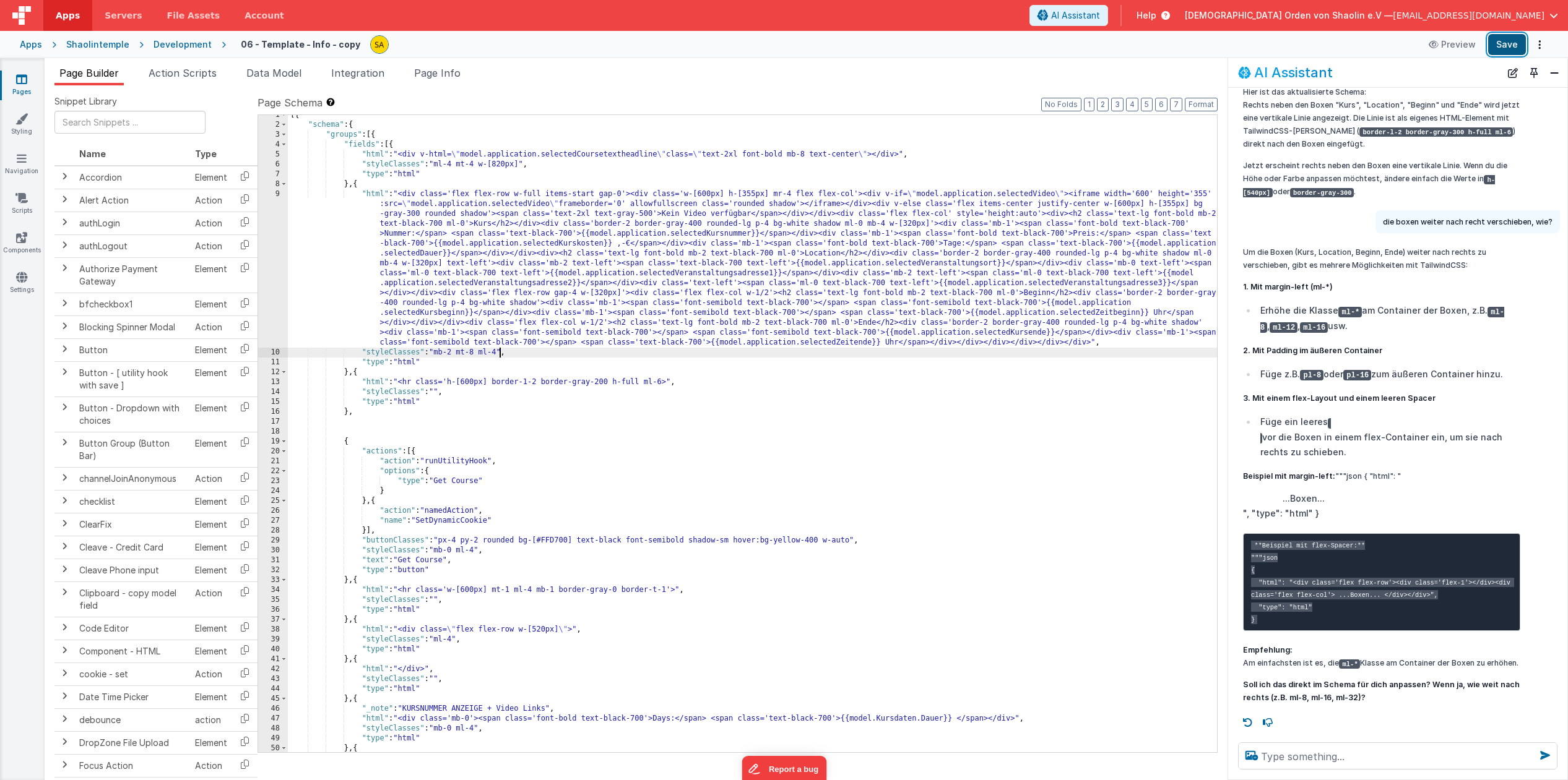
click at [1504, 42] on button "Save" at bounding box center [1507, 44] width 38 height 21
click at [1320, 762] on textarea at bounding box center [1397, 756] width 320 height 27
type textarea "ml-16"
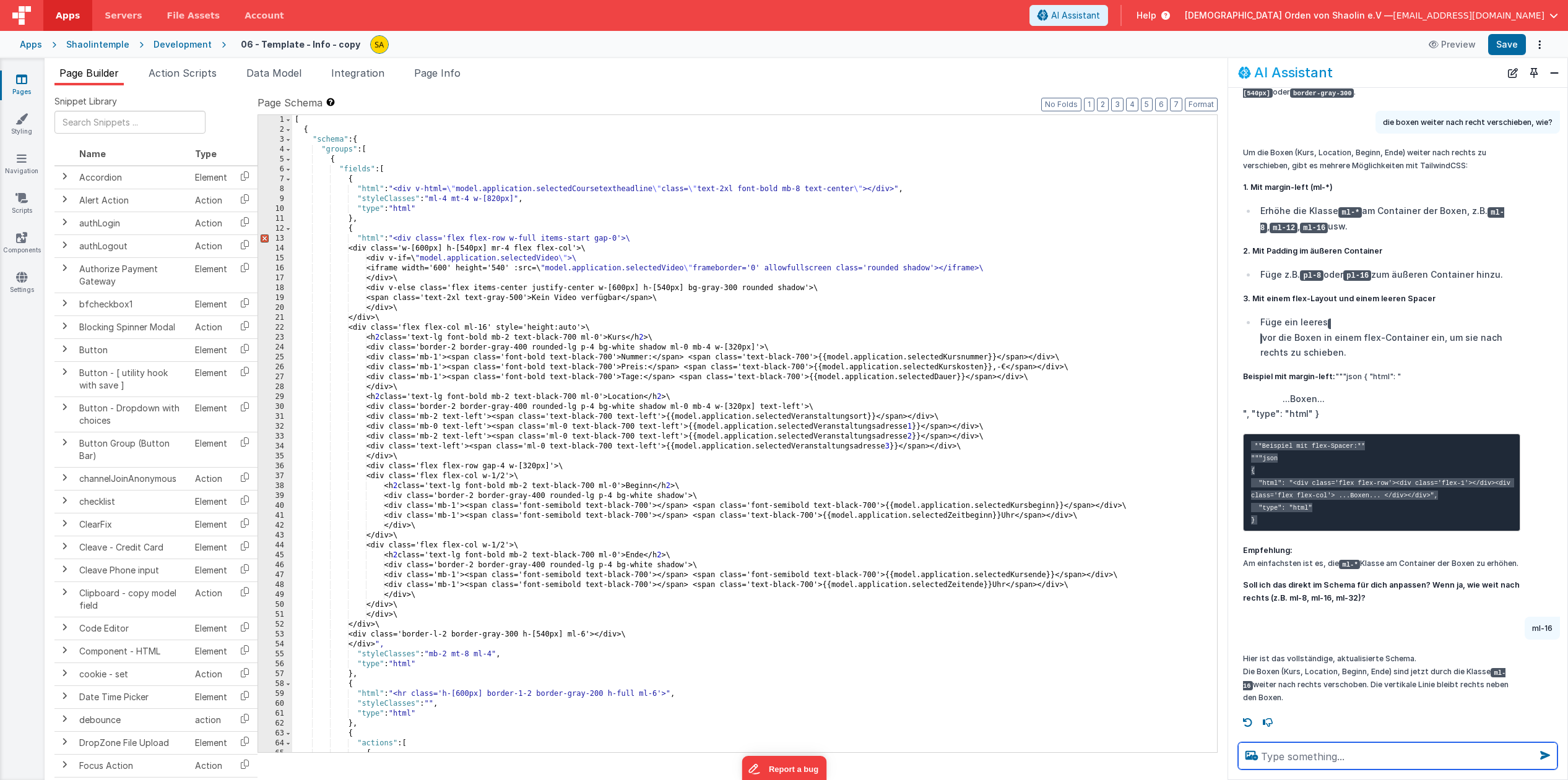
scroll to position [4817, 0]
click at [22, 75] on icon at bounding box center [22, 79] width 11 height 12
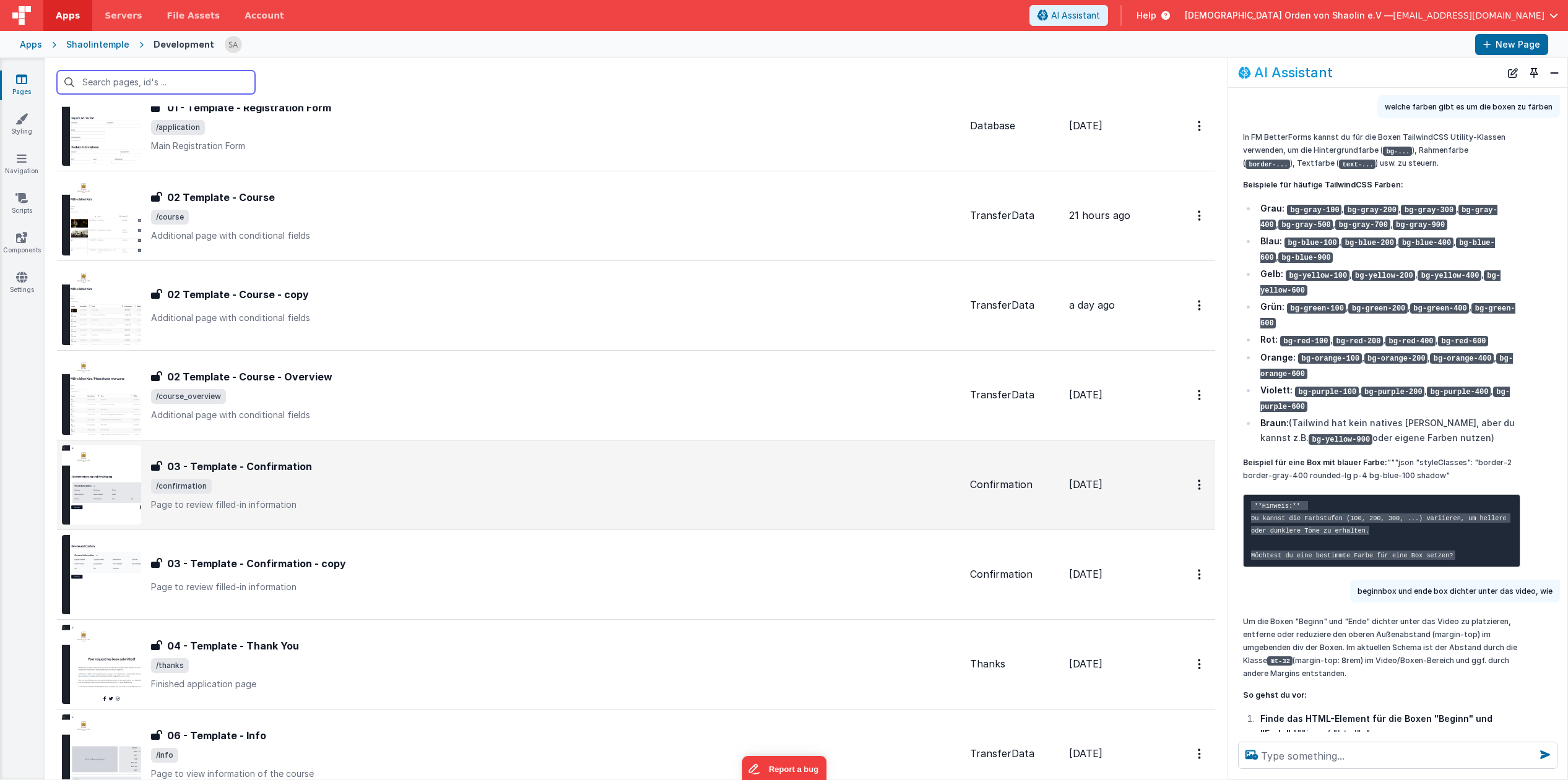
scroll to position [579, 0]
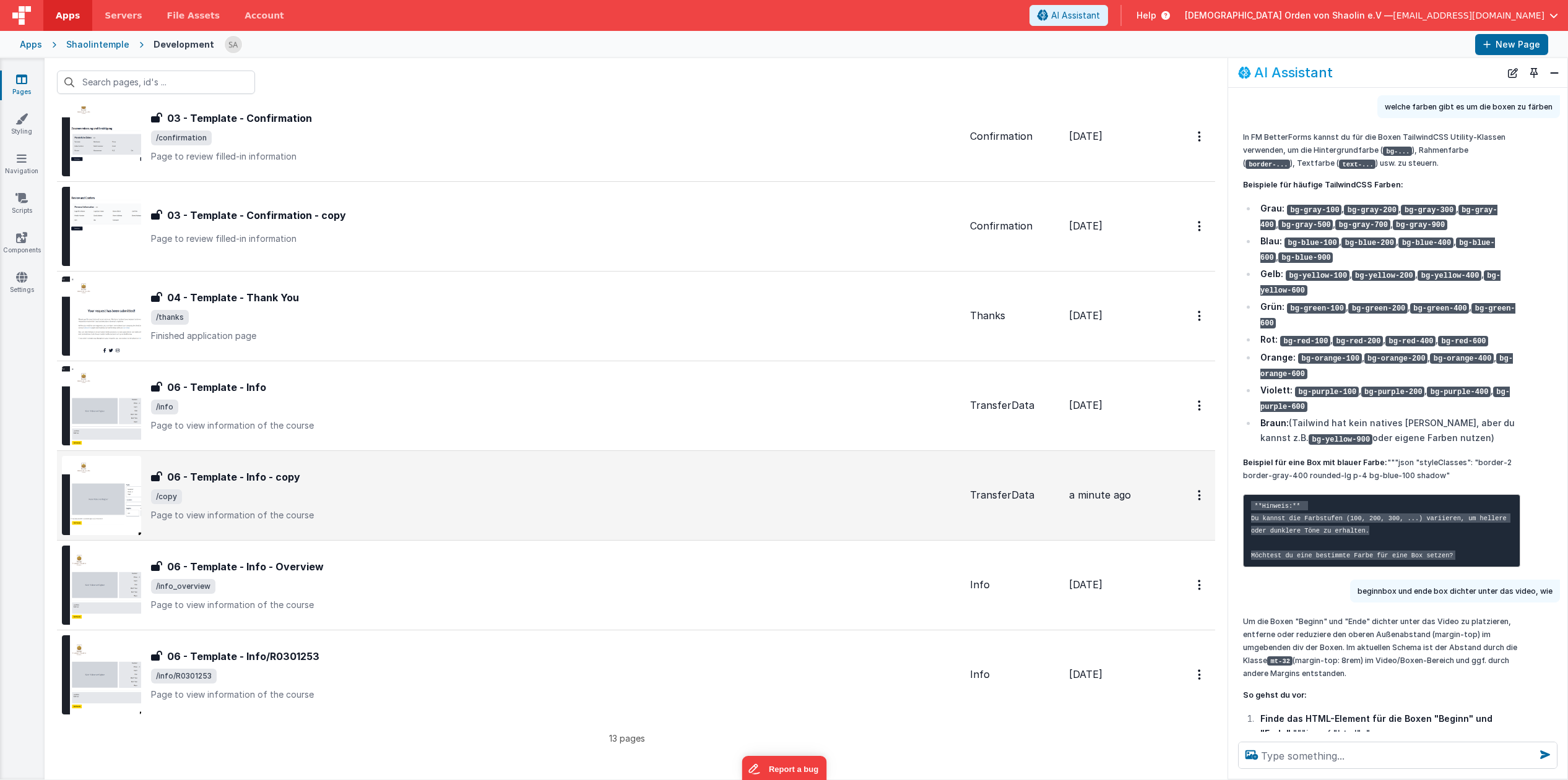
click at [845, 518] on p "Page to view information of the course" at bounding box center [556, 515] width 809 height 12
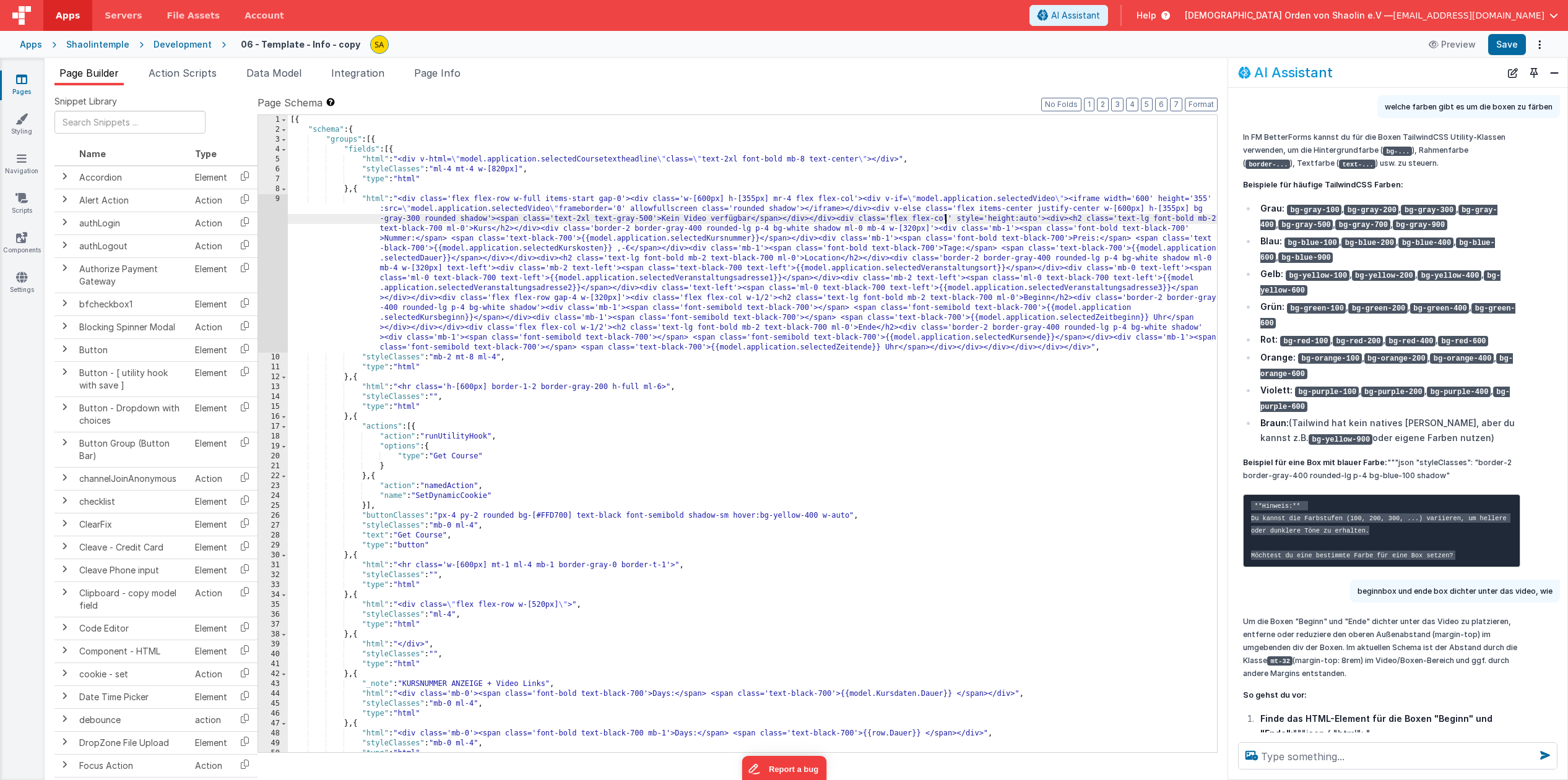
click at [946, 218] on div "[{ "schema" : { "groups" : [{ "fields" : [{ "html" : "<div v-html= \" model.app…" at bounding box center [752, 444] width 929 height 657
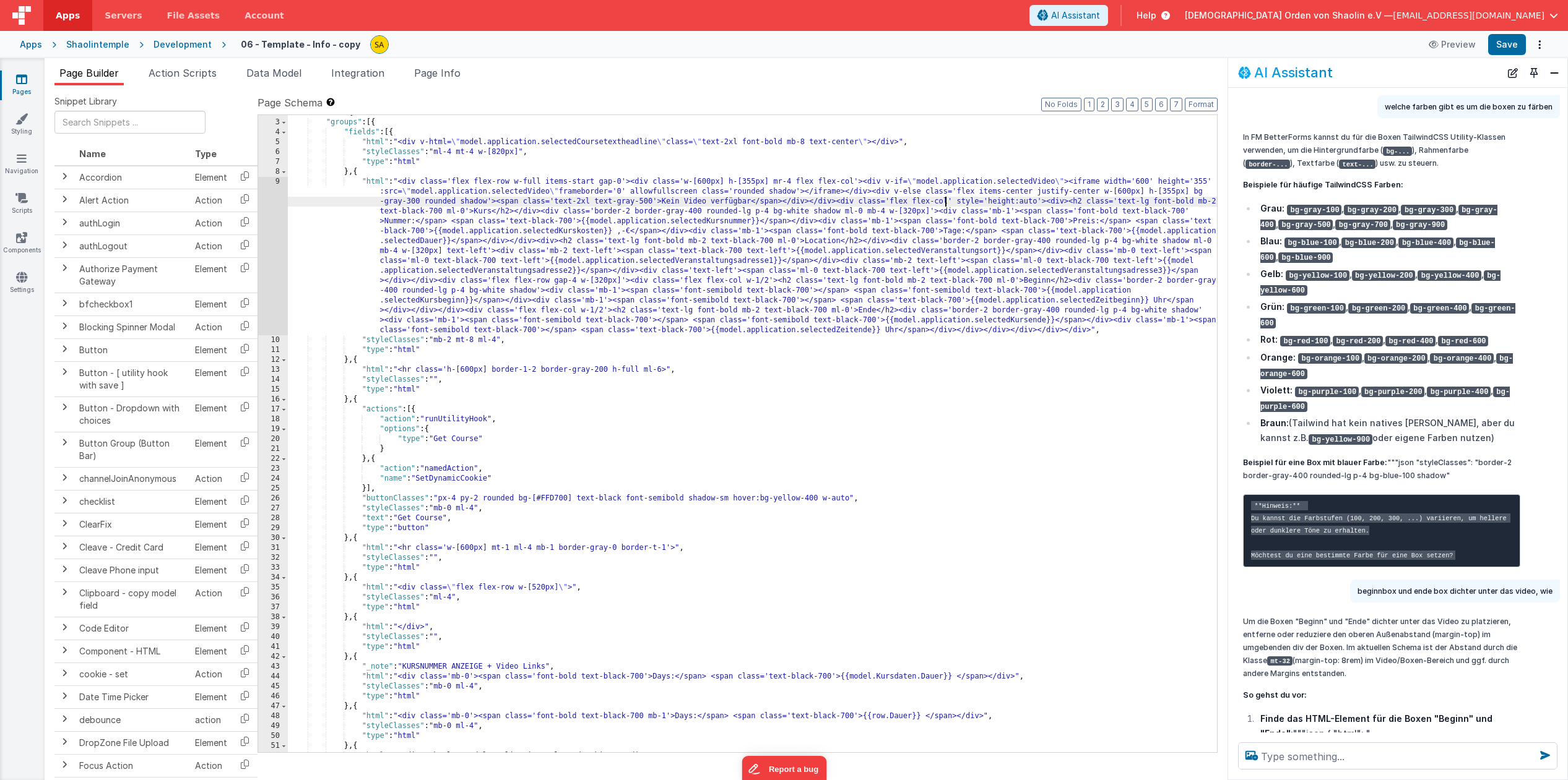
scroll to position [18, 0]
click at [1502, 46] on button "Save" at bounding box center [1507, 44] width 38 height 21
click at [972, 201] on div ""schema" : { "groups" : [{ "fields" : [{ "html" : "<div v-html= \" model.applic…" at bounding box center [752, 436] width 929 height 657
click at [1507, 50] on button "Save" at bounding box center [1507, 44] width 38 height 21
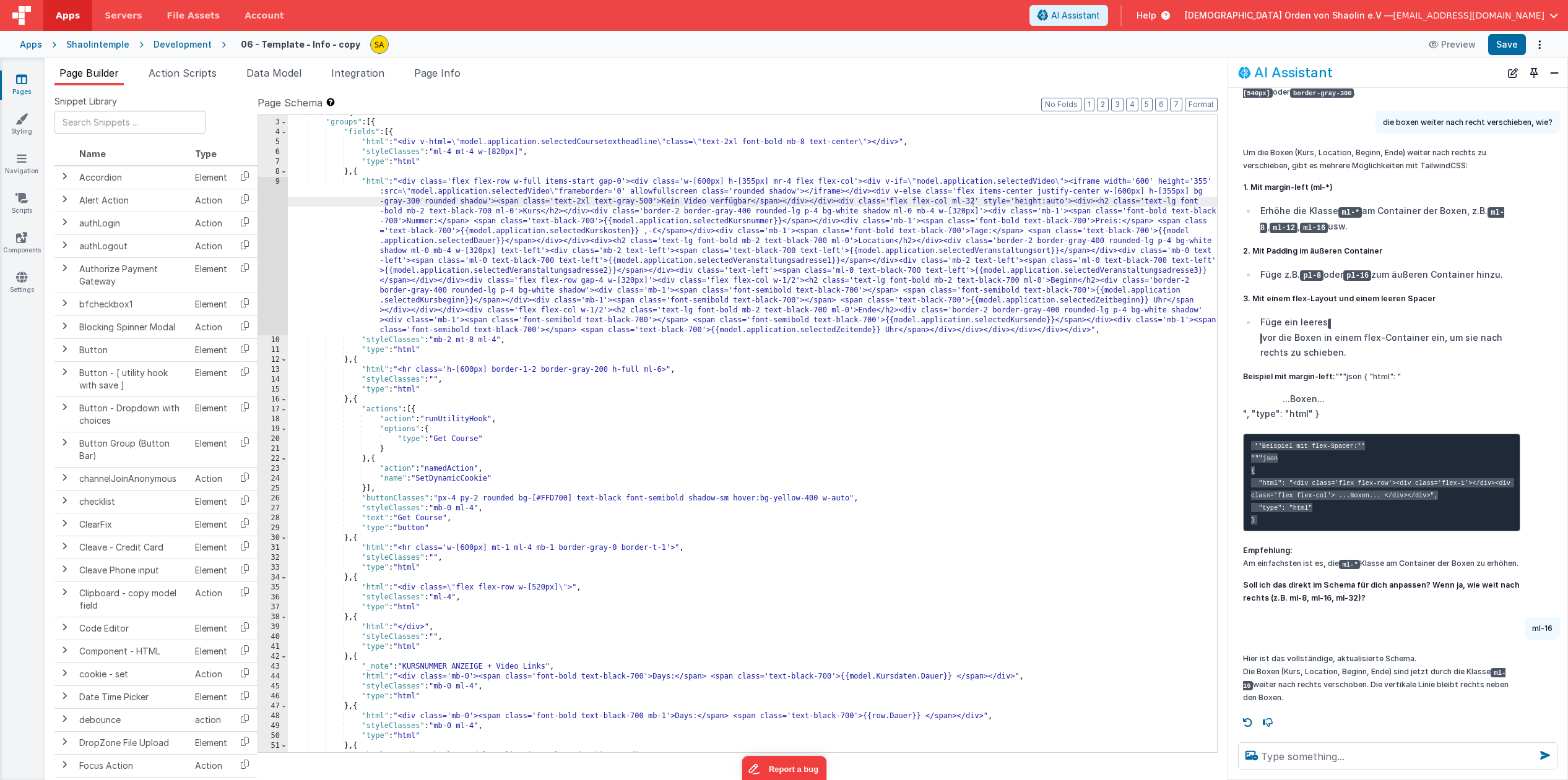
scroll to position [4817, 0]
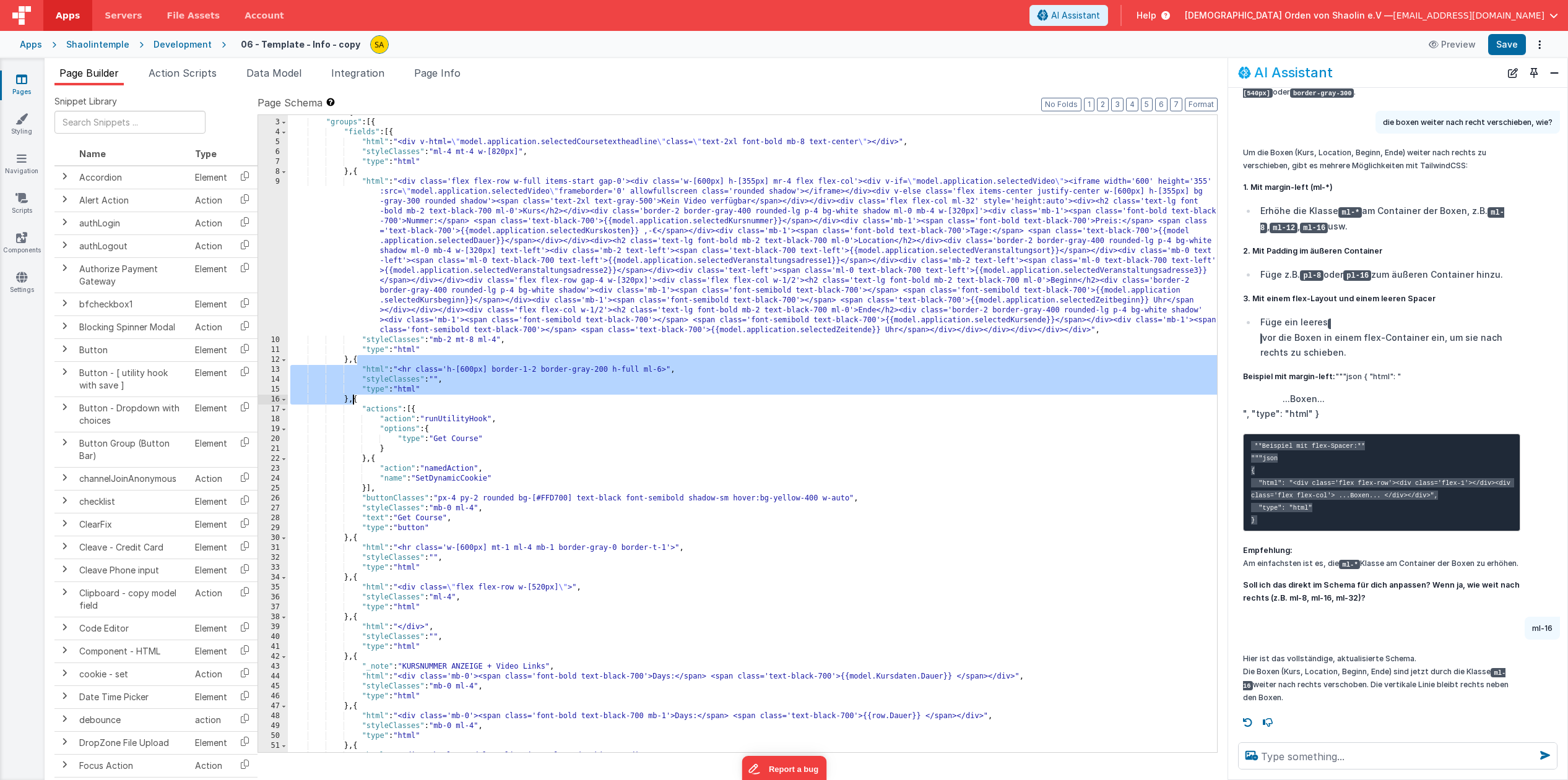
drag, startPoint x: 356, startPoint y: 362, endPoint x: 425, endPoint y: 513, distance: 166.0
click at [351, 399] on div ""schema" : { "groups" : [{ "fields" : [{ "html" : "<div v-html= \" model.applic…" at bounding box center [752, 436] width 929 height 657
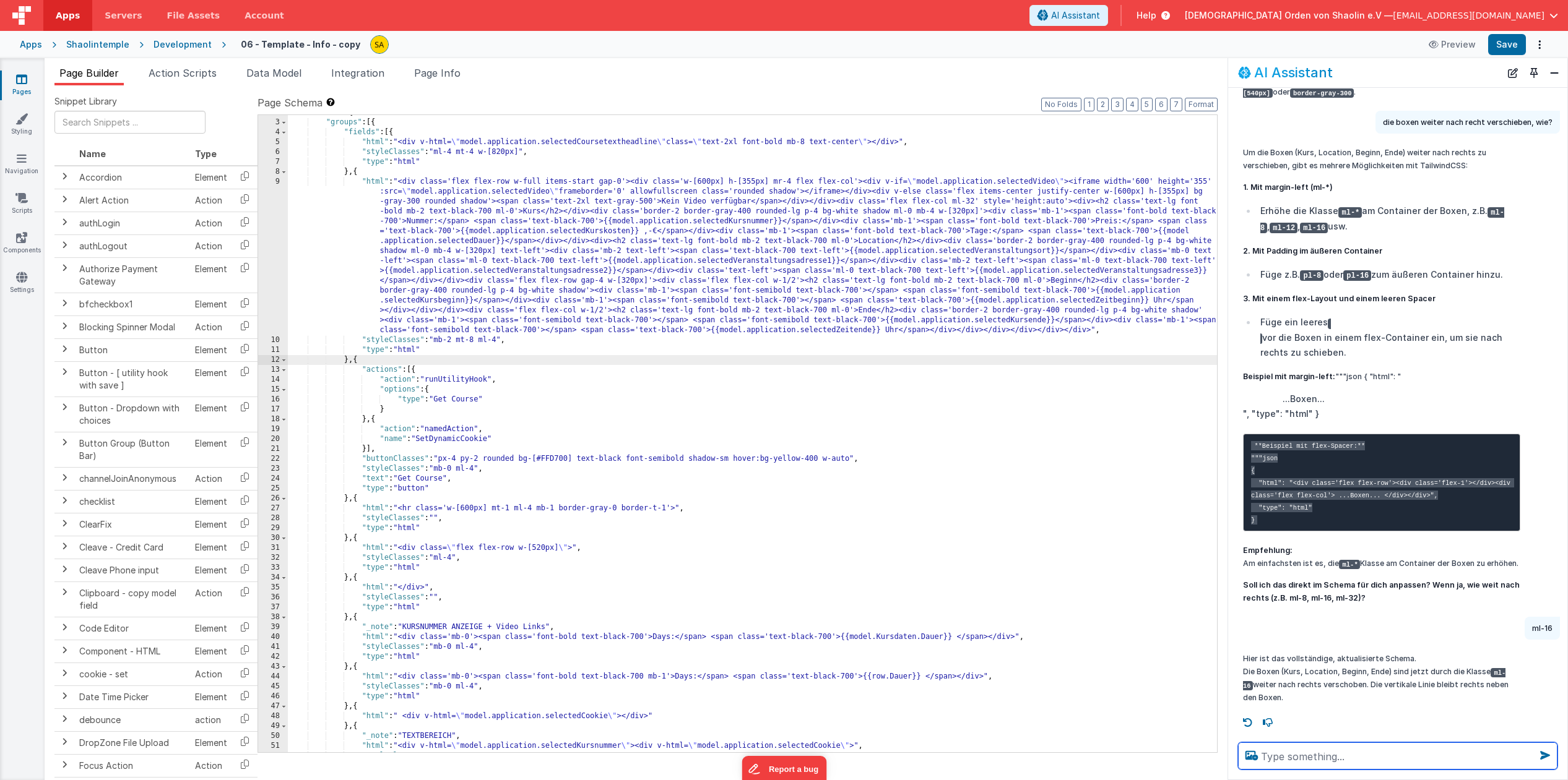
click at [1390, 761] on textarea at bounding box center [1397, 756] width 320 height 27
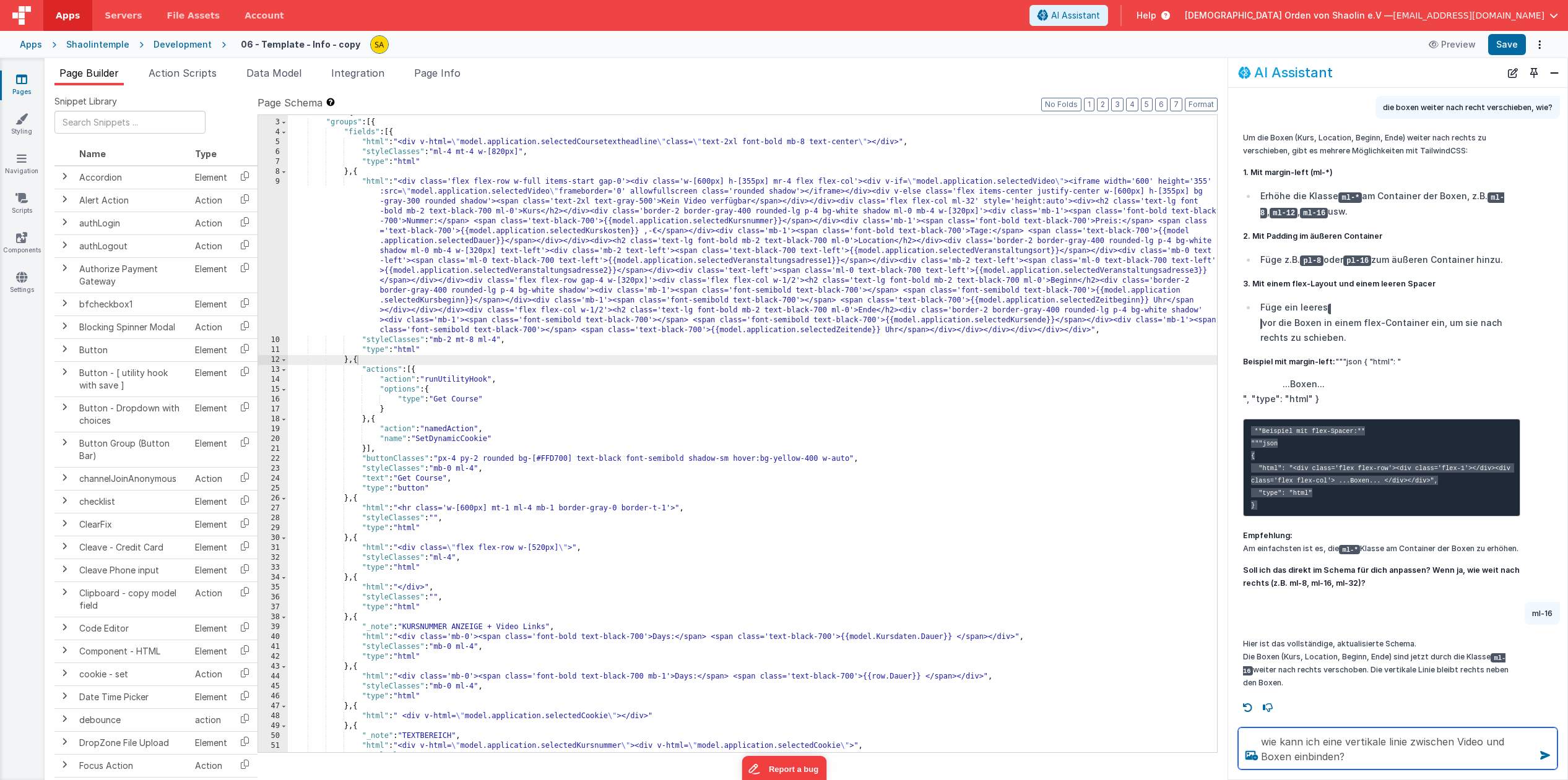
type textarea "wie kann ich eine vertikale linie zwischen Video und Boxen einbinden?"
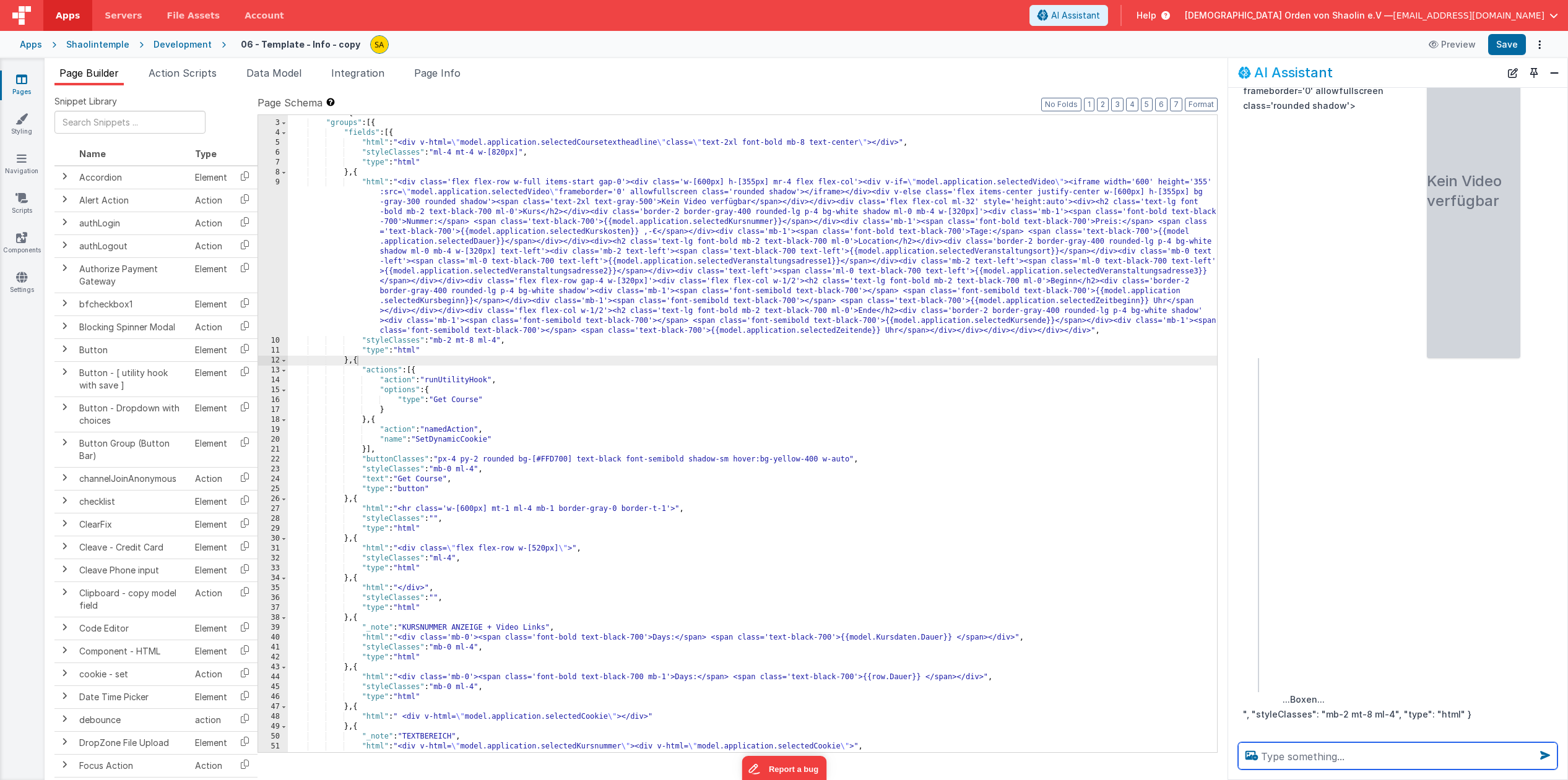
scroll to position [16, 0]
click at [807, 195] on div ""schema" : { "groups" : [{ "fields" : [{ "html" : "<div v-html= \" model.applic…" at bounding box center [752, 437] width 929 height 657
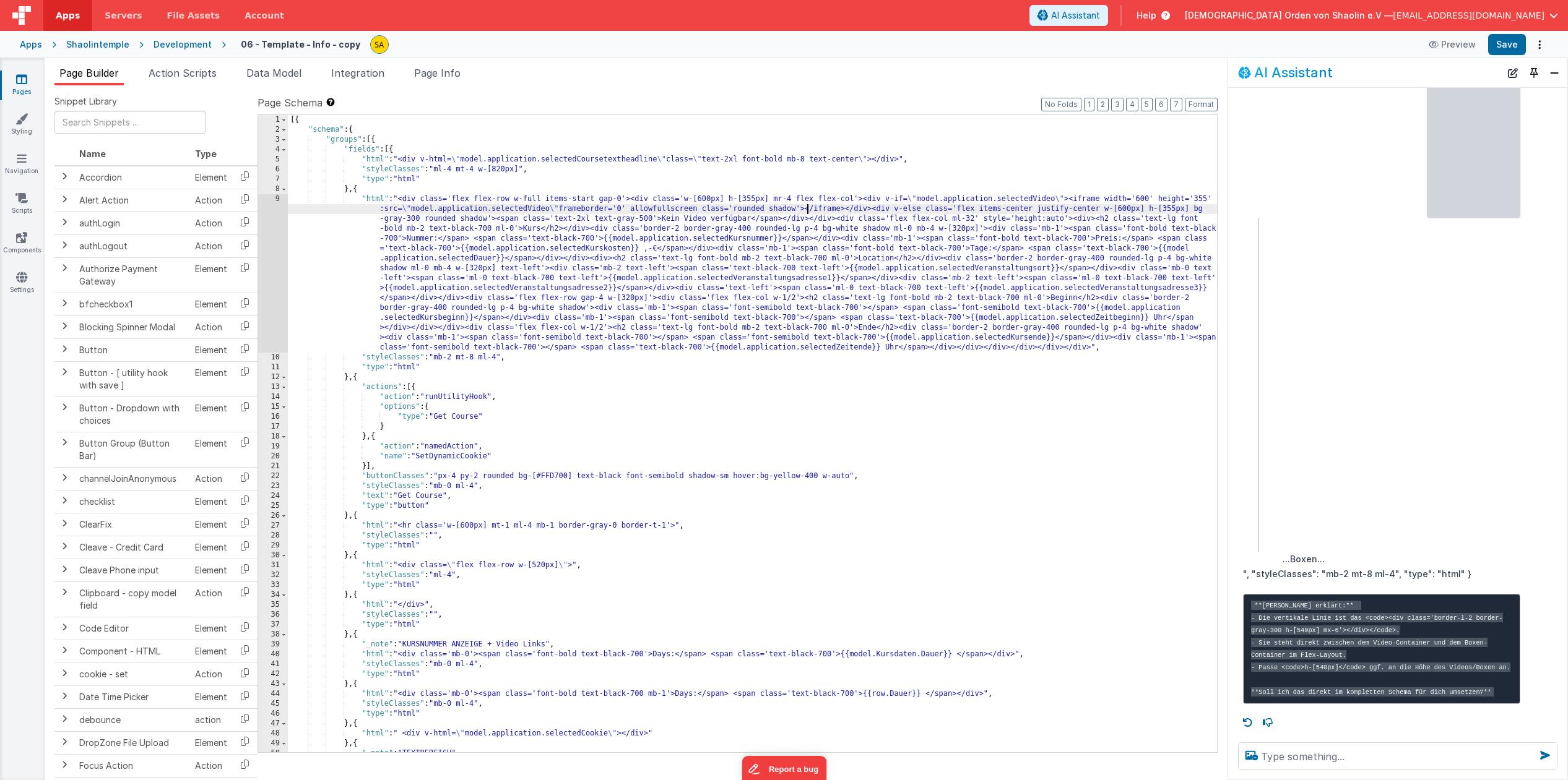
scroll to position [1, 0]
click at [809, 220] on div "[{ "schema" : { "groups" : [{ "fields" : [{ "html" : "<div v-html= \" model.app…" at bounding box center [752, 443] width 929 height 657
click at [857, 218] on div "[{ "schema" : { "groups" : [{ "fields" : [{ "html" : "<div v-html= \" model.app…" at bounding box center [752, 443] width 929 height 657
click at [1470, 760] on textarea at bounding box center [1397, 756] width 320 height 27
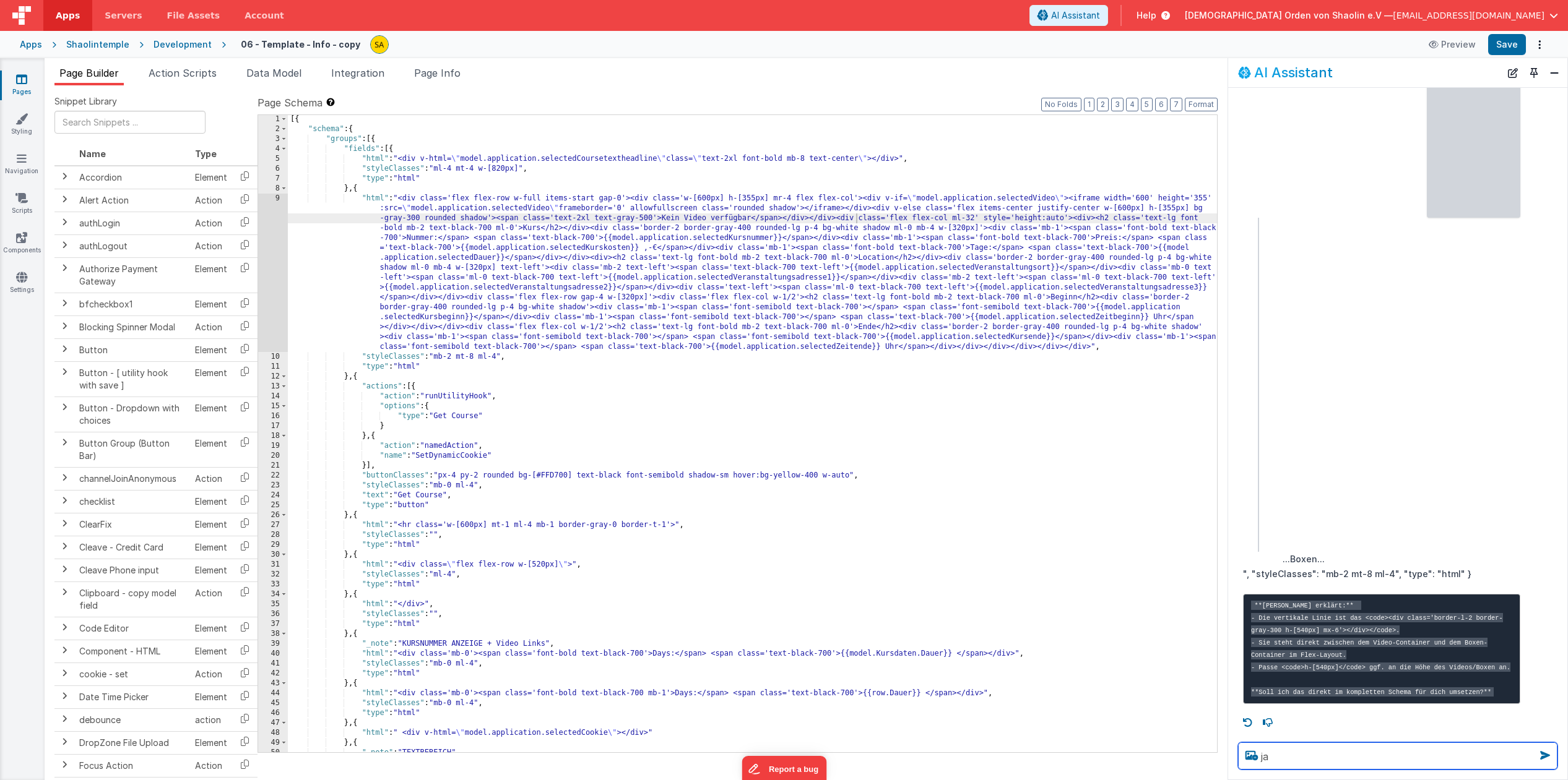
type textarea "ja"
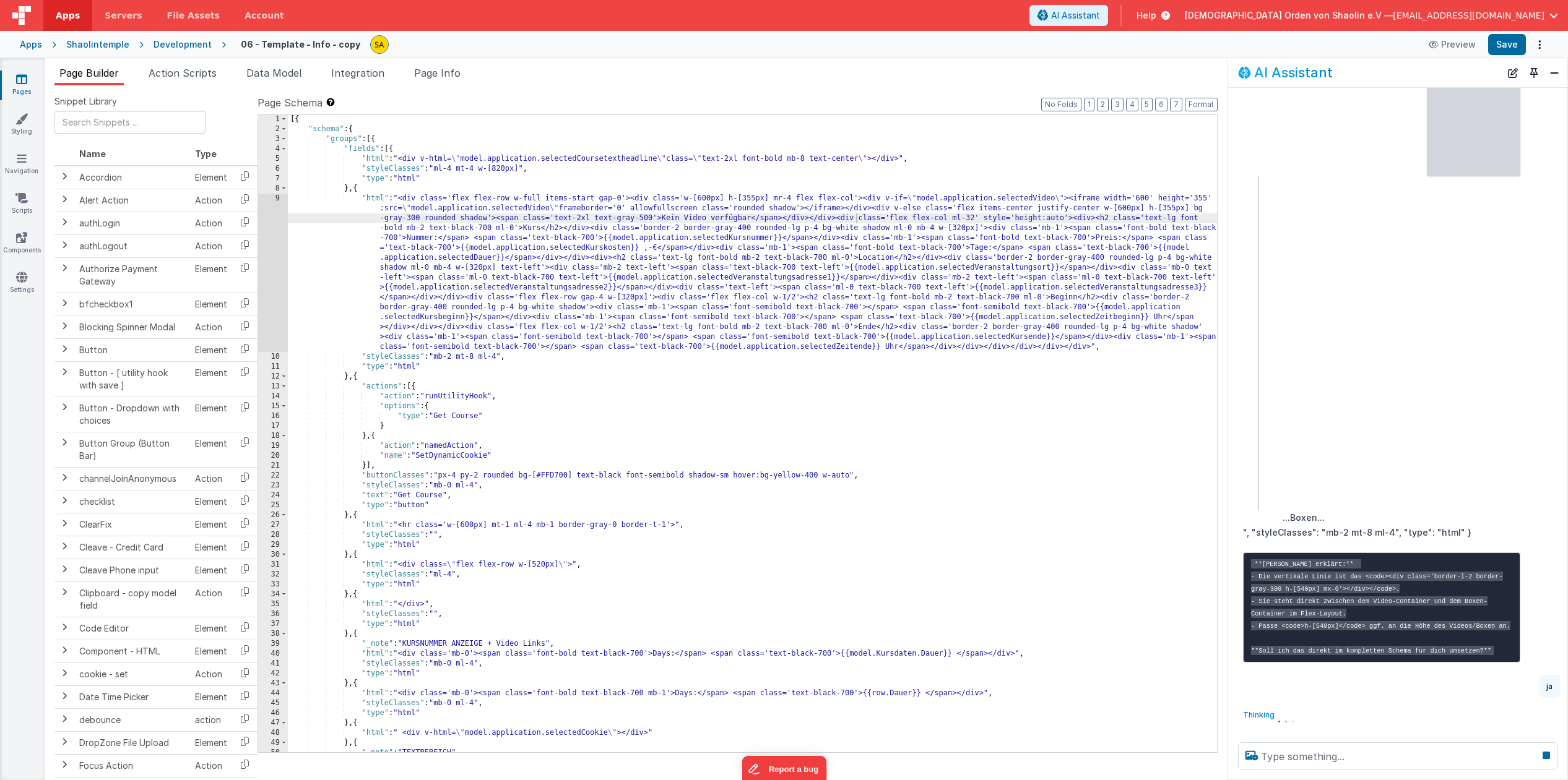
scroll to position [4745, 0]
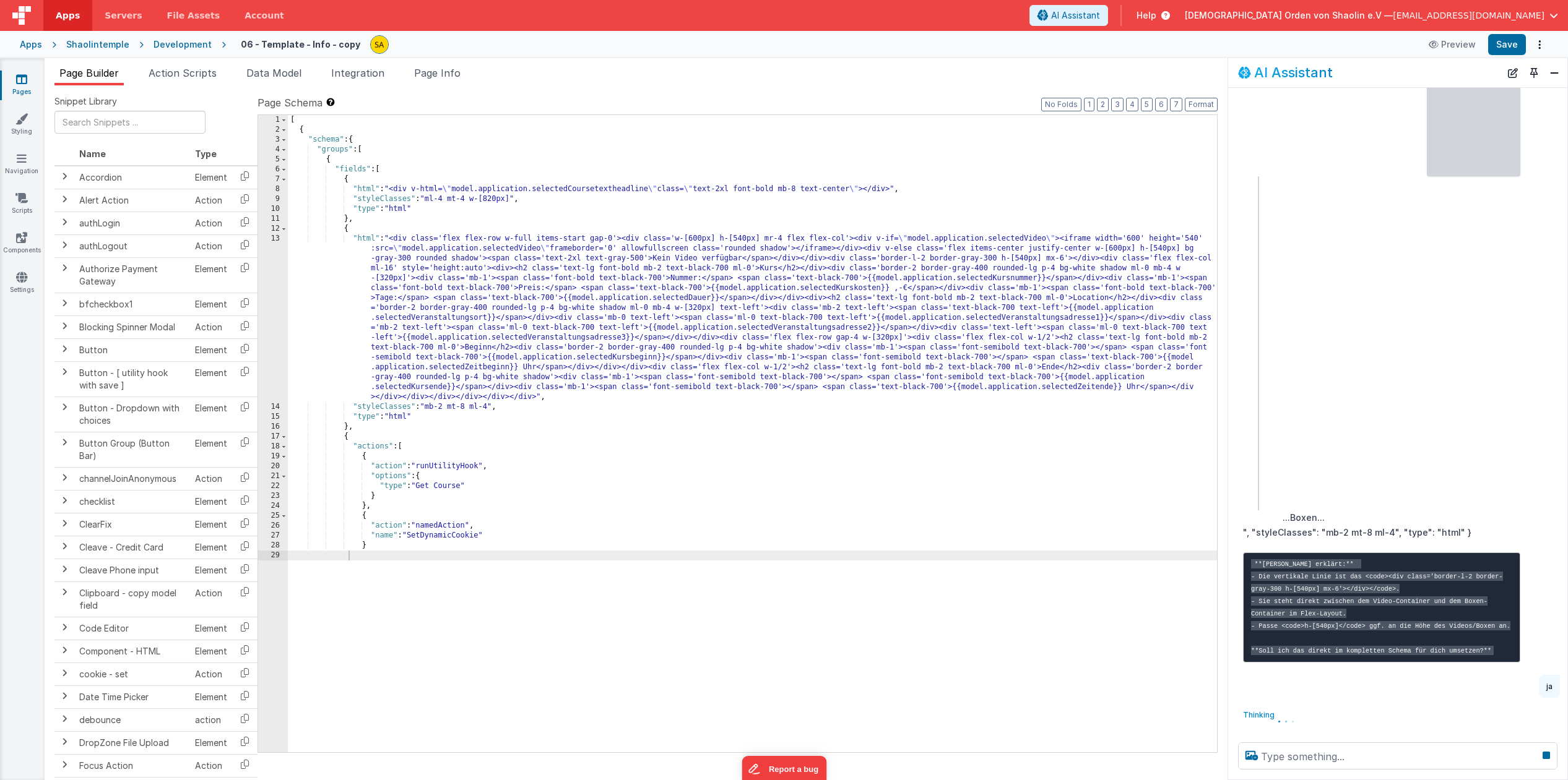
click at [748, 237] on div "[ { "schema" : { "groups" : [ { "fields" : [ { "html" : "<div v-html= \" model.…" at bounding box center [752, 444] width 929 height 657
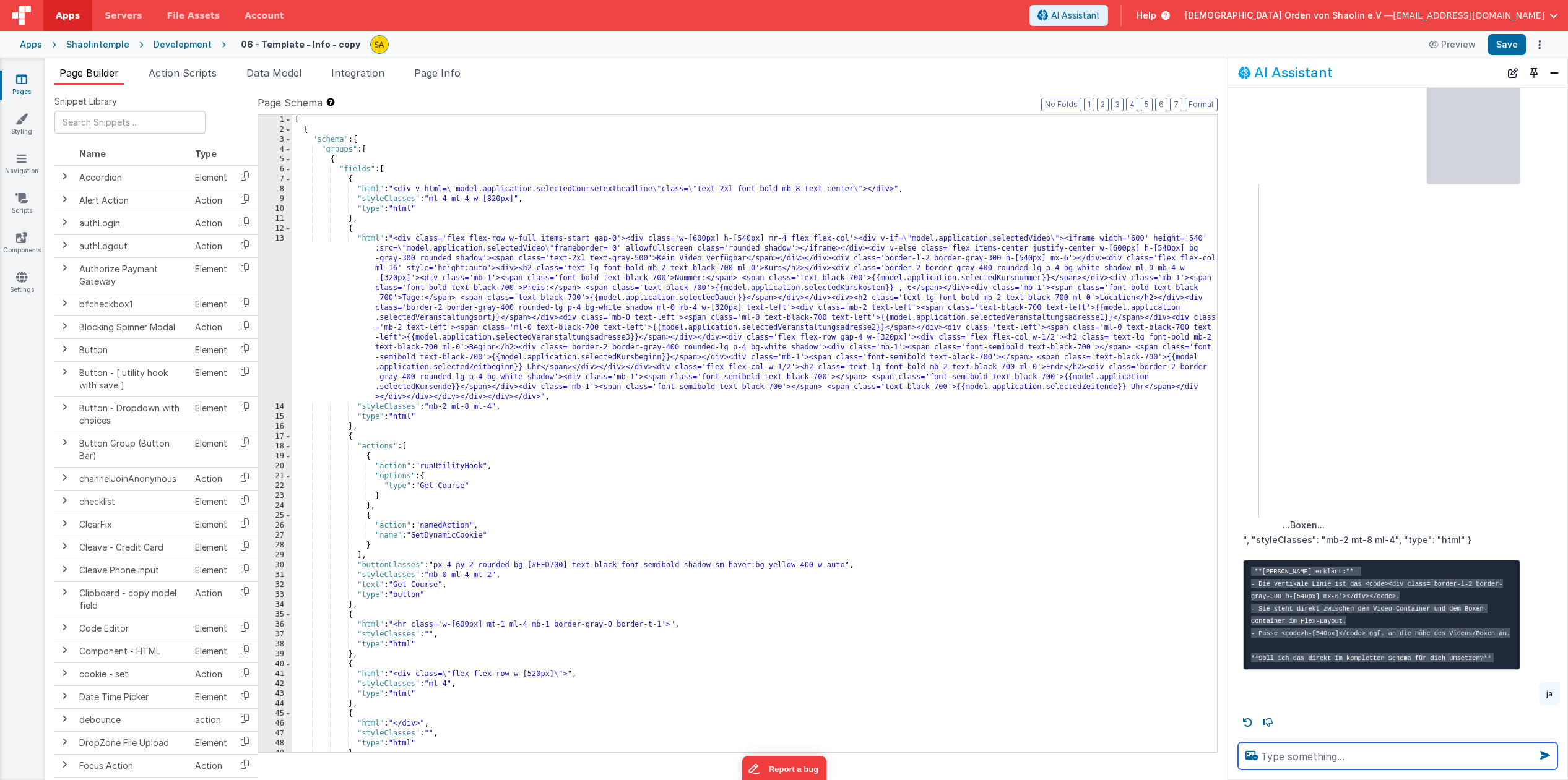
scroll to position [0, 0]
click at [754, 237] on div "[ { "schema" : { "groups" : [ { "fields" : [ { "html" : "<div v-html= \" model.…" at bounding box center [754, 444] width 925 height 657
drag, startPoint x: 1202, startPoint y: 239, endPoint x: 1207, endPoint y: 252, distance: 13.9
click at [1202, 239] on div "[ { "schema" : { "groups" : [ { "fields" : [ { "html" : "<div v-html= \" model.…" at bounding box center [754, 444] width 925 height 657
click at [1173, 250] on div "[ { "schema" : { "groups" : [ { "fields" : [ { "html" : "<div v-html= \" model.…" at bounding box center [754, 444] width 925 height 657
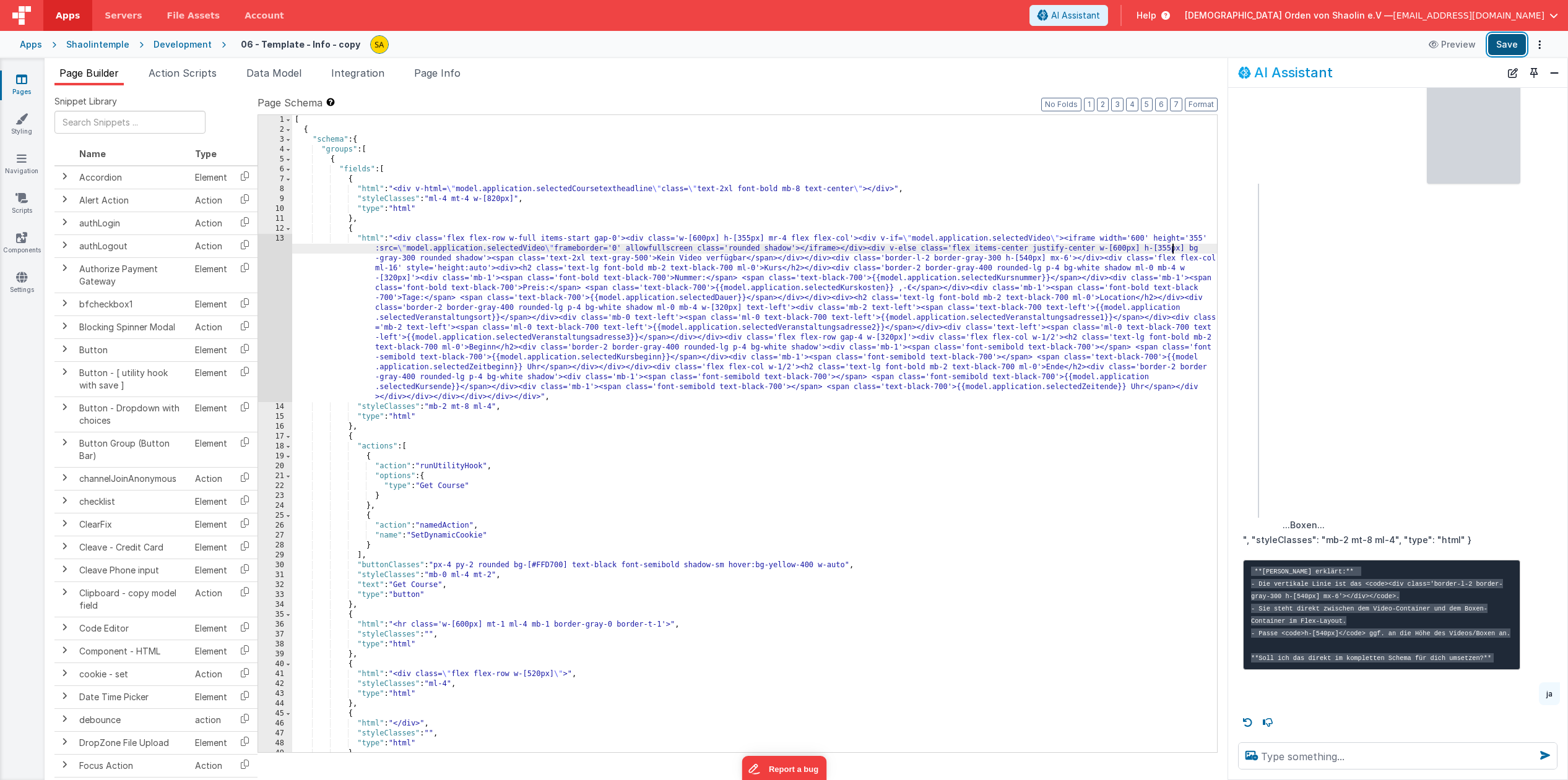
click at [1508, 44] on button "Save" at bounding box center [1507, 44] width 38 height 21
click at [1350, 758] on textarea at bounding box center [1397, 756] width 320 height 27
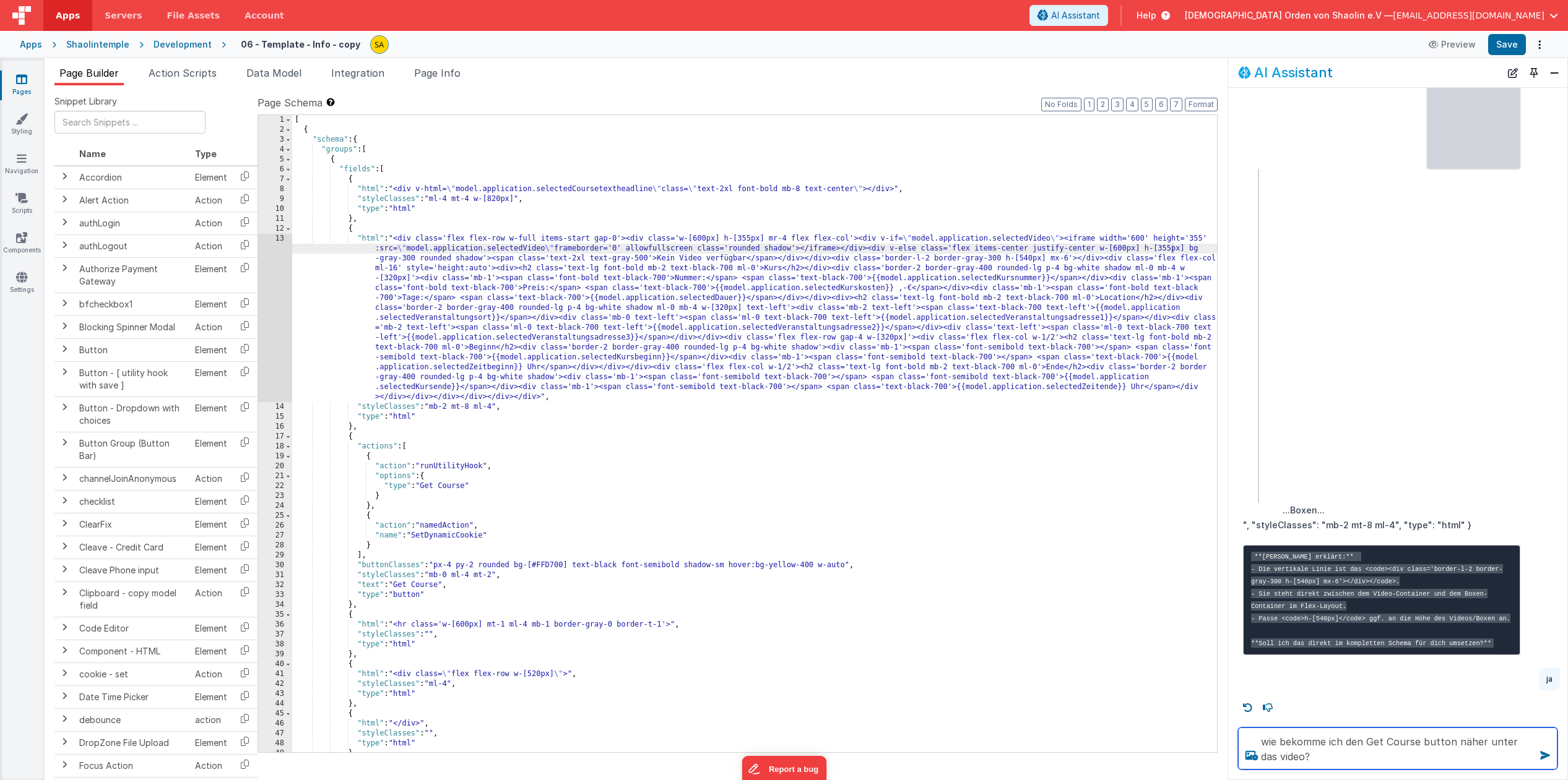
type textarea "wie bekomme ich den Get Course button näher unter das video?"
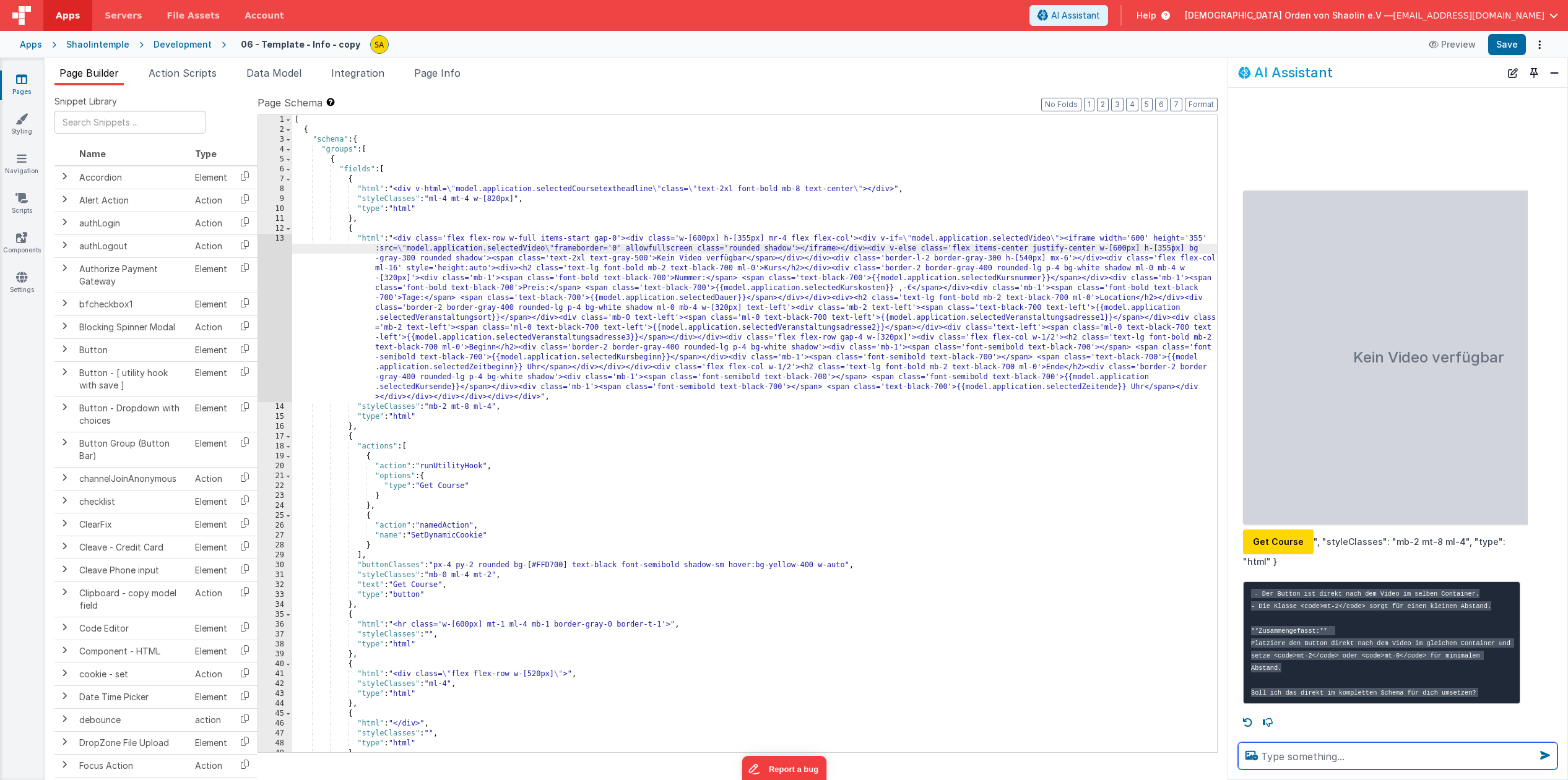
scroll to position [5775, 0]
type textarea "ja"
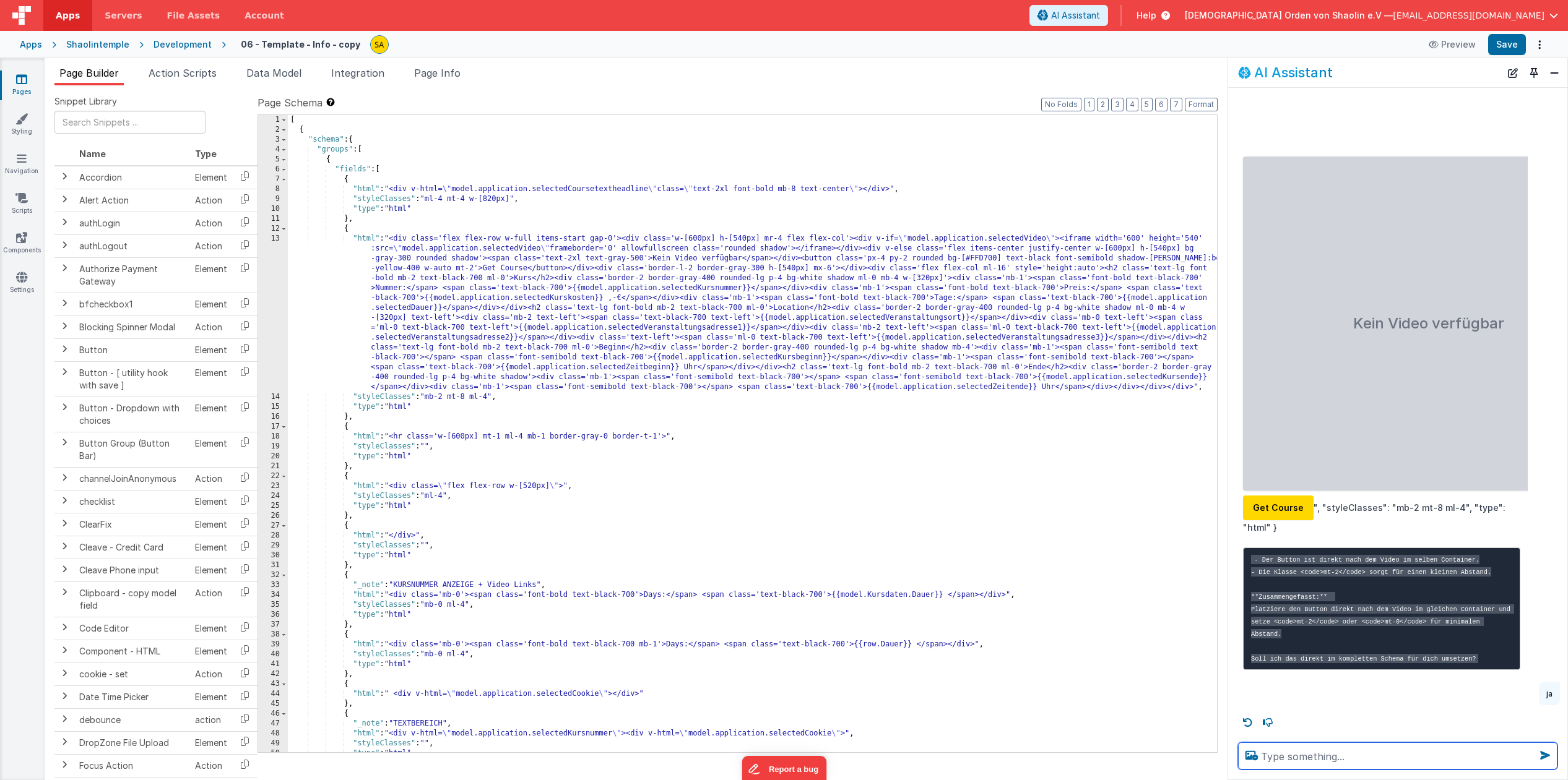
scroll to position [0, 0]
click at [22, 80] on icon at bounding box center [22, 79] width 11 height 12
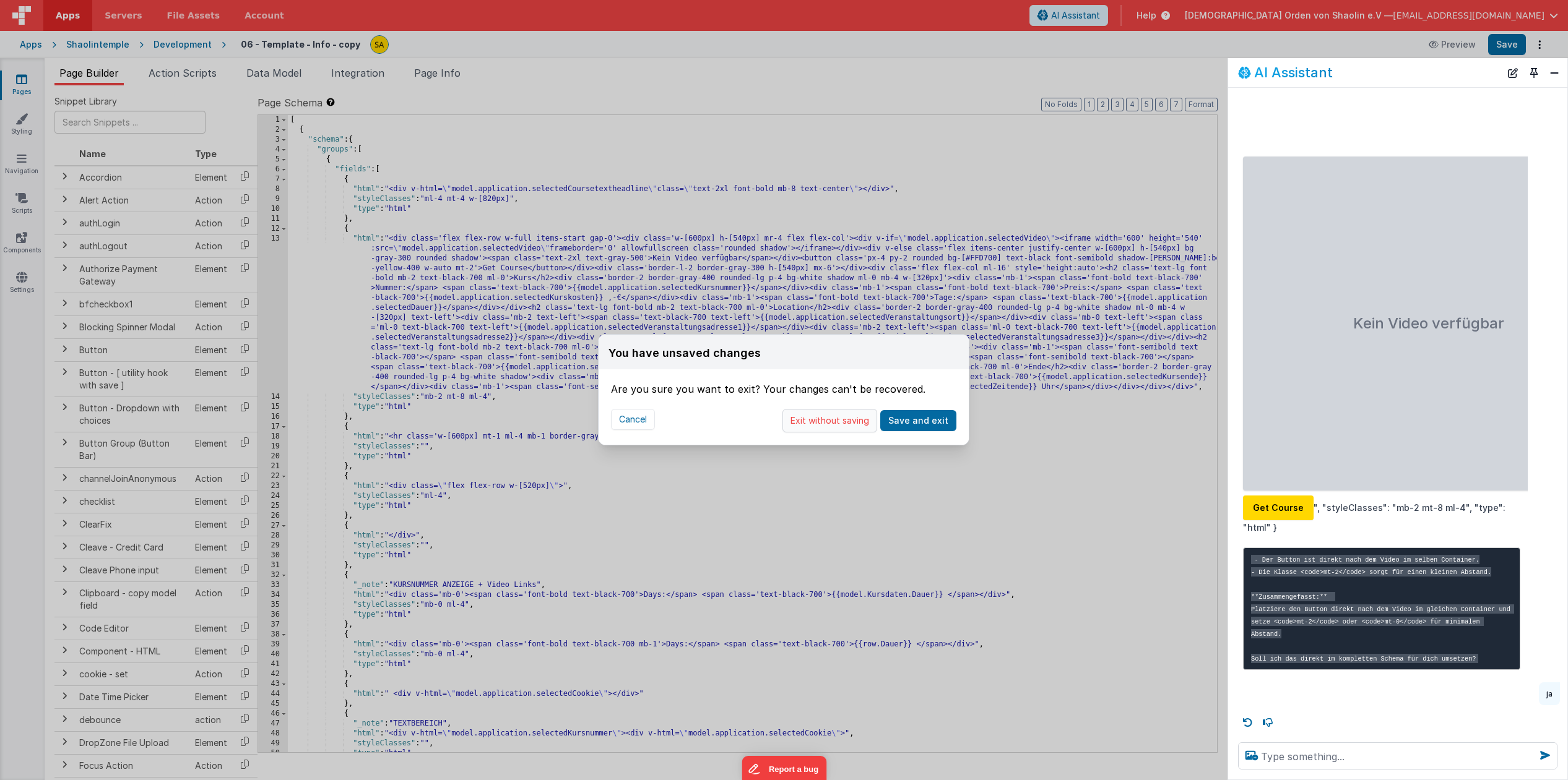
click at [849, 418] on button "Exit without saving" at bounding box center [830, 421] width 95 height 24
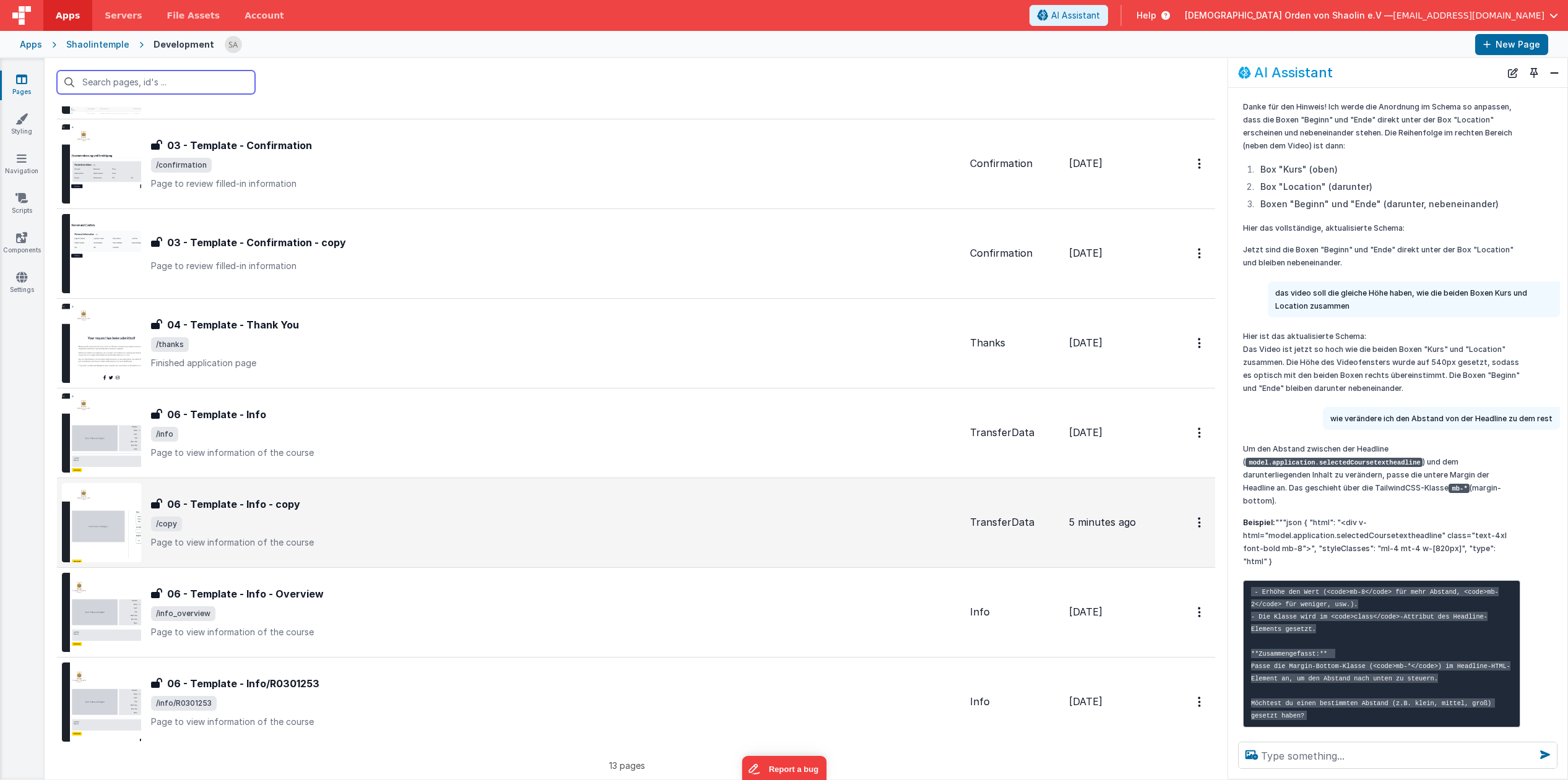
scroll to position [570, 0]
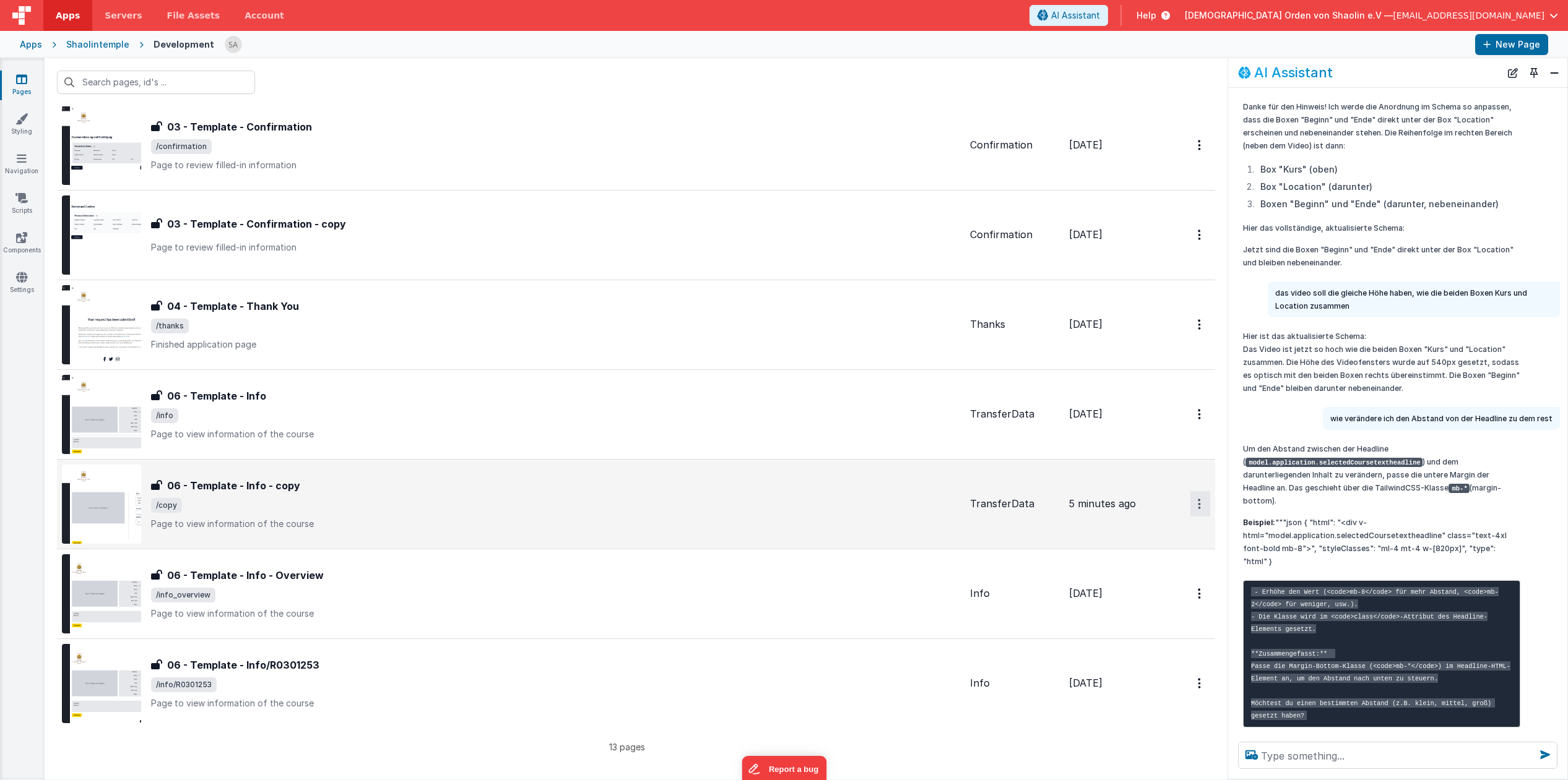
click at [1202, 505] on button "Options" at bounding box center [1200, 503] width 20 height 25
click at [1144, 553] on link "Duplicate" at bounding box center [1155, 555] width 109 height 24
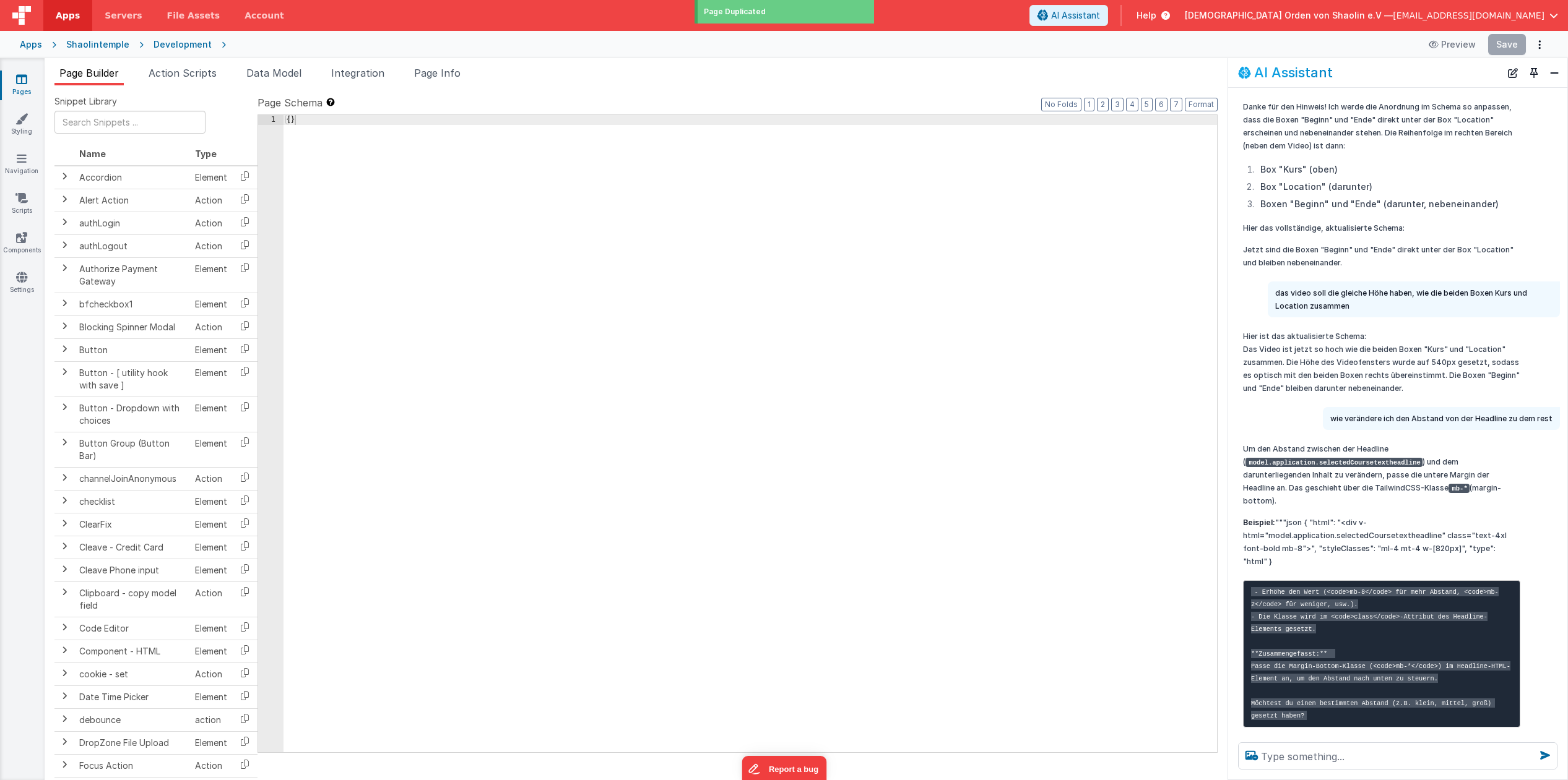
click at [24, 82] on icon at bounding box center [22, 79] width 11 height 12
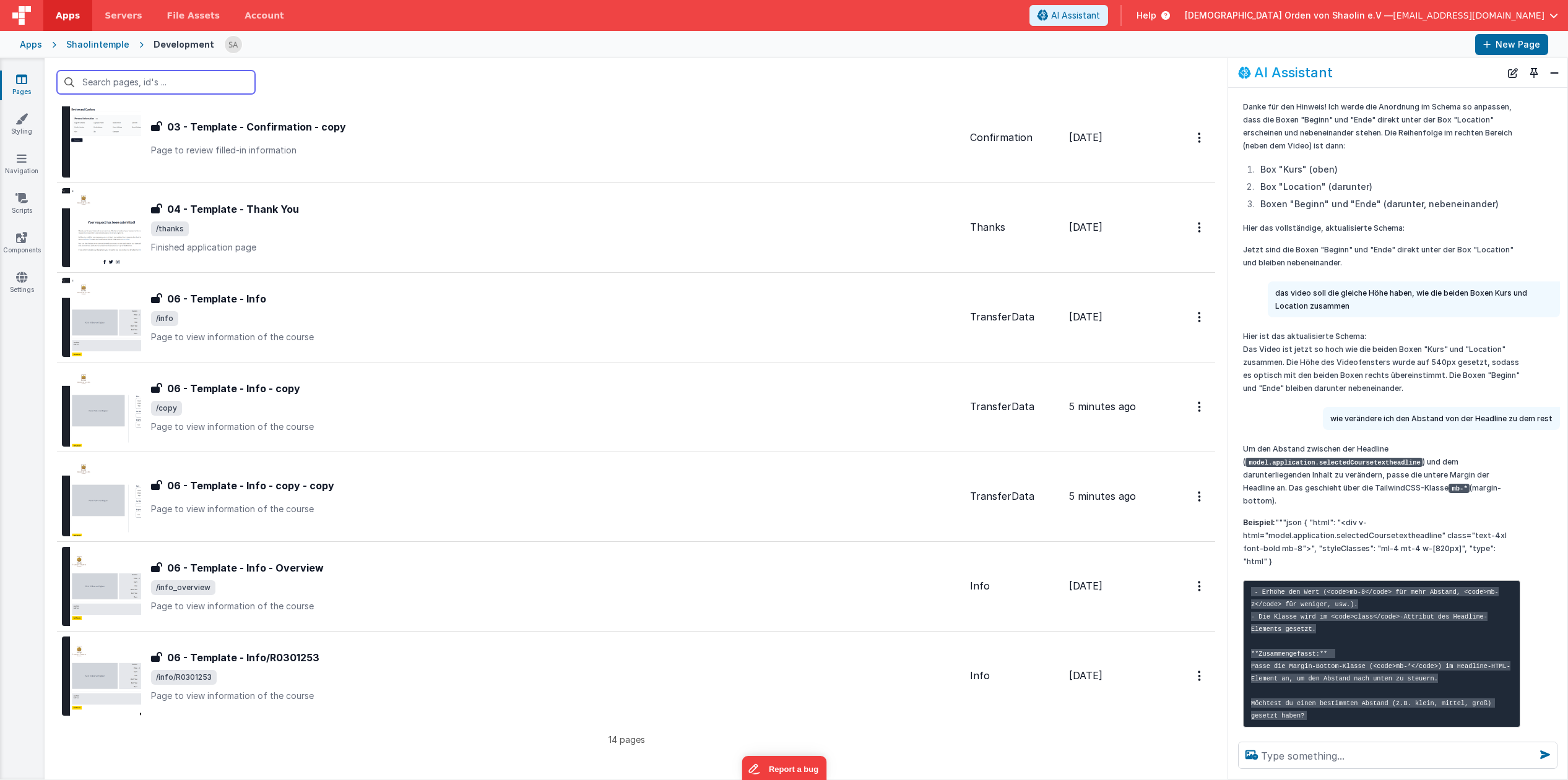
scroll to position [668, 0]
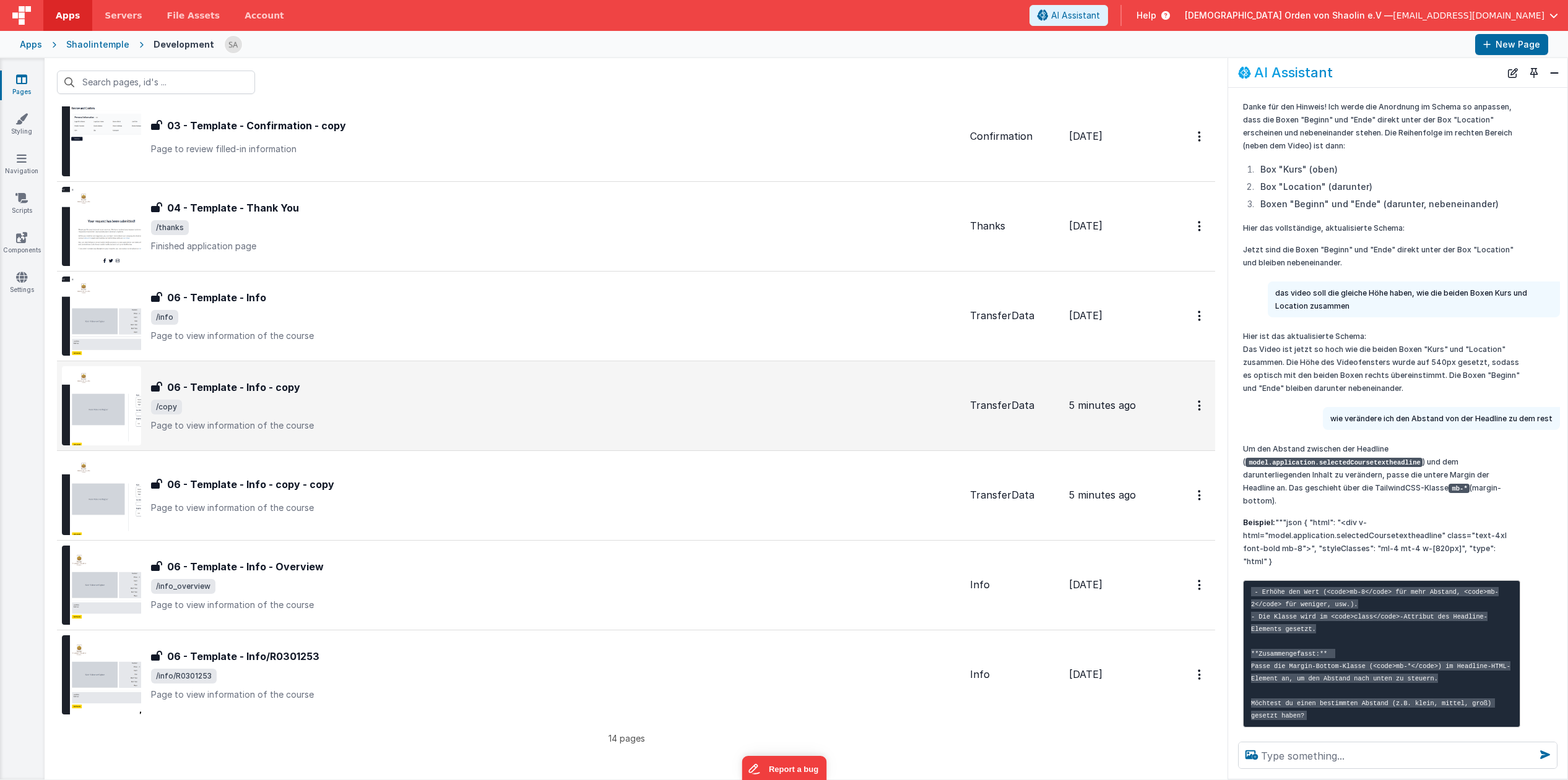
click at [524, 402] on span "/copy" at bounding box center [556, 407] width 809 height 15
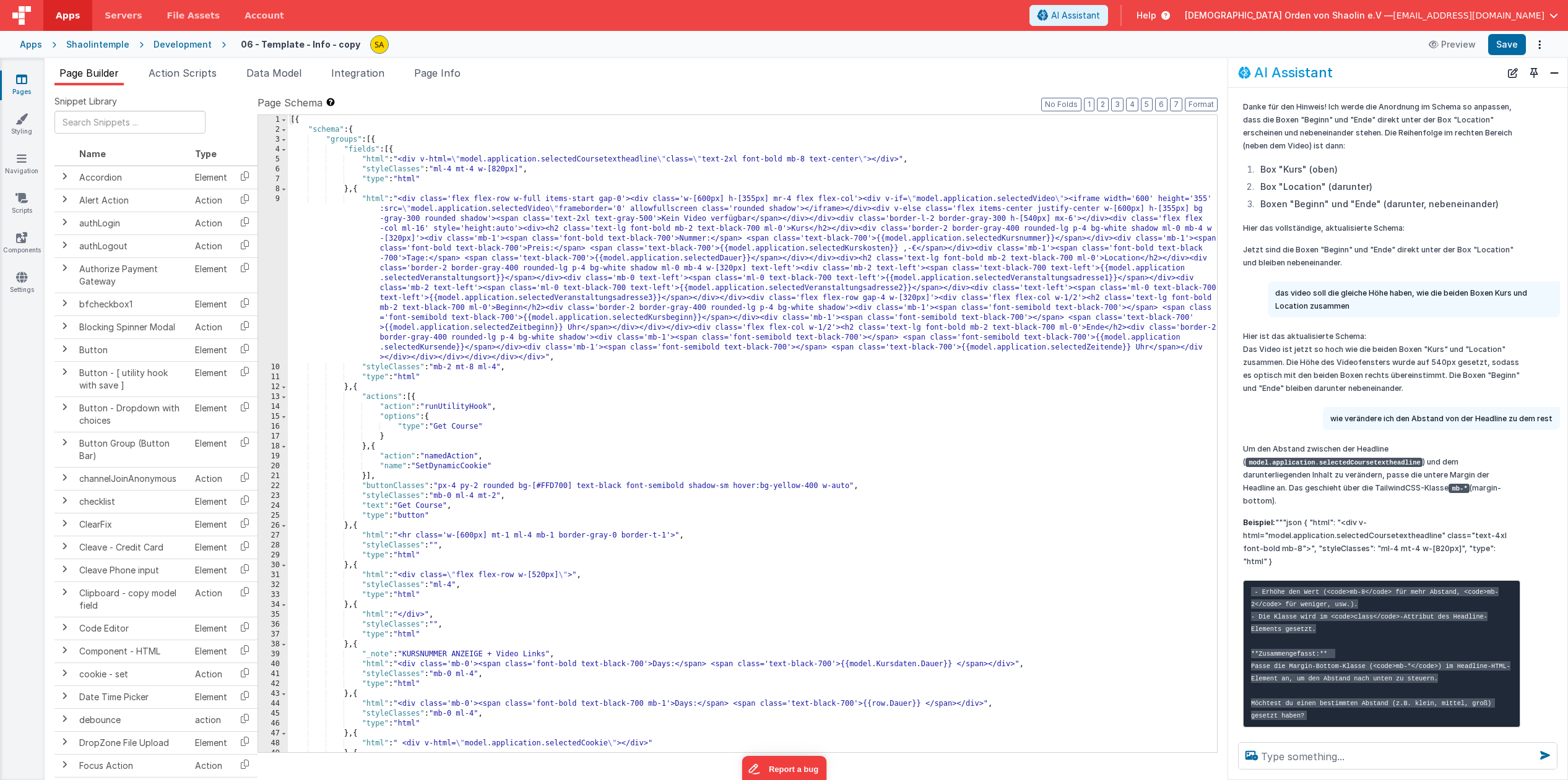
click at [20, 79] on icon at bounding box center [22, 79] width 11 height 12
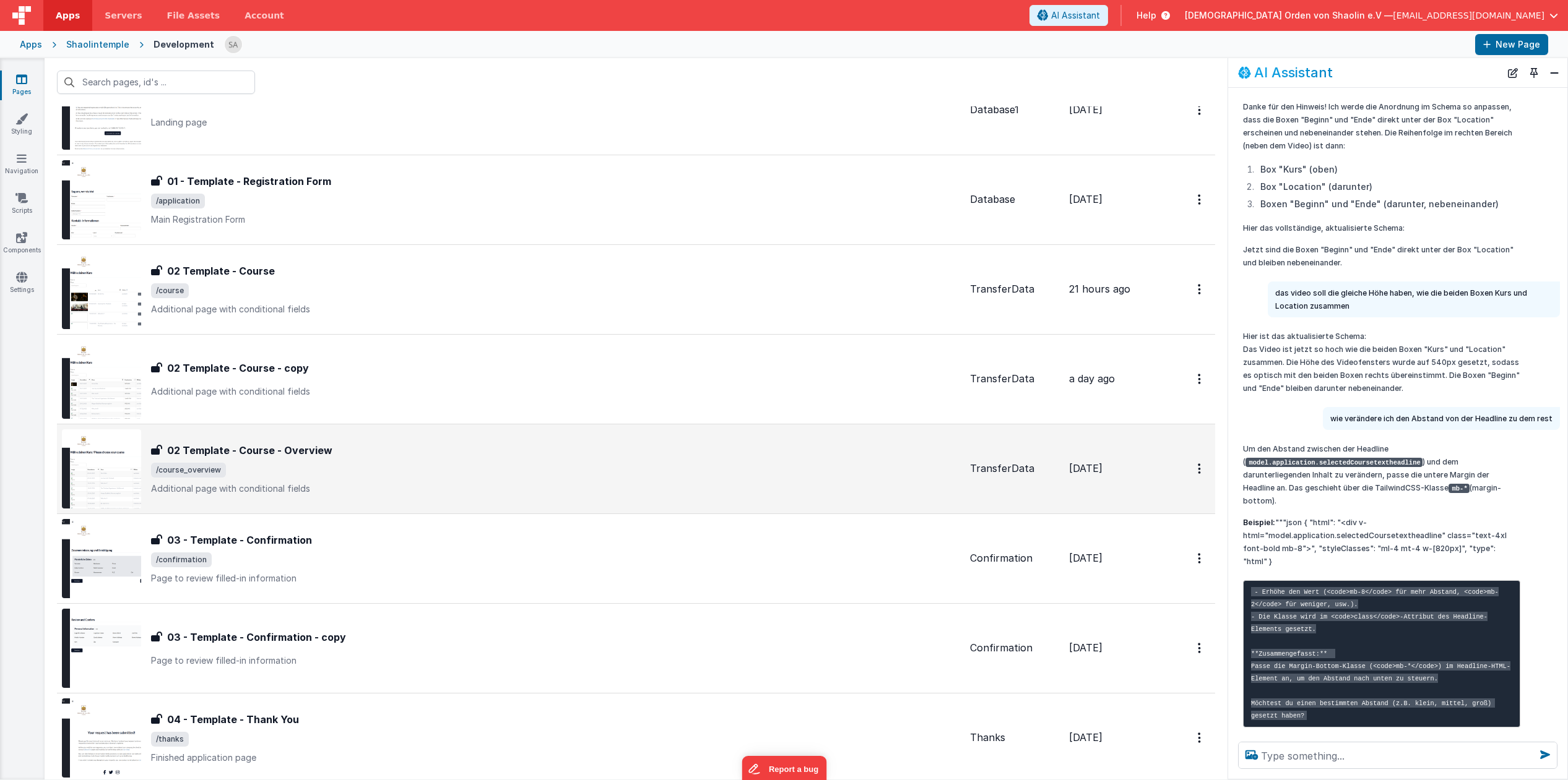
scroll to position [31, 0]
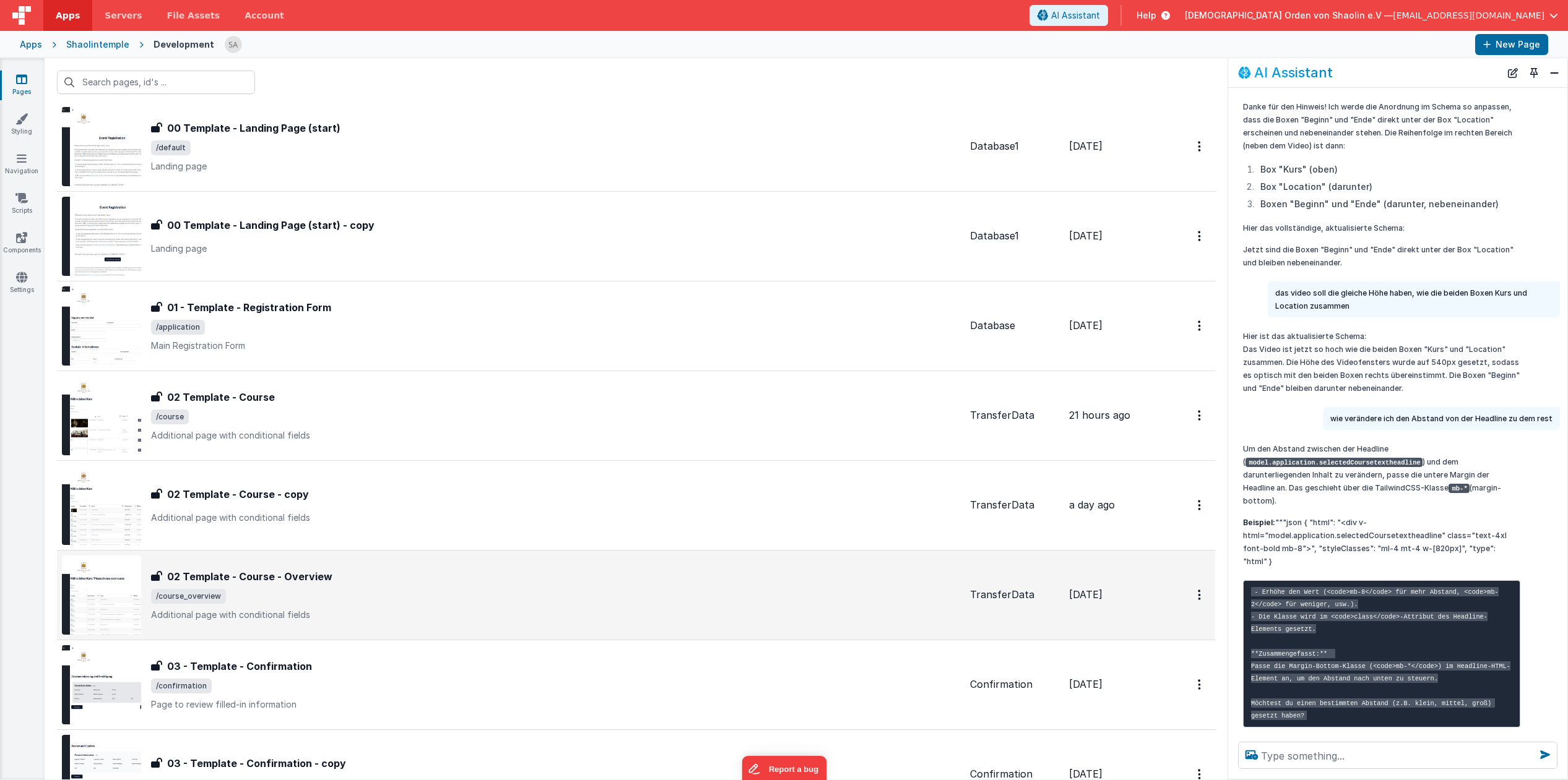
click at [587, 539] on div "02 Template - Course - copy 02 Template - Course - copy Additional page with co…" at bounding box center [511, 505] width 898 height 79
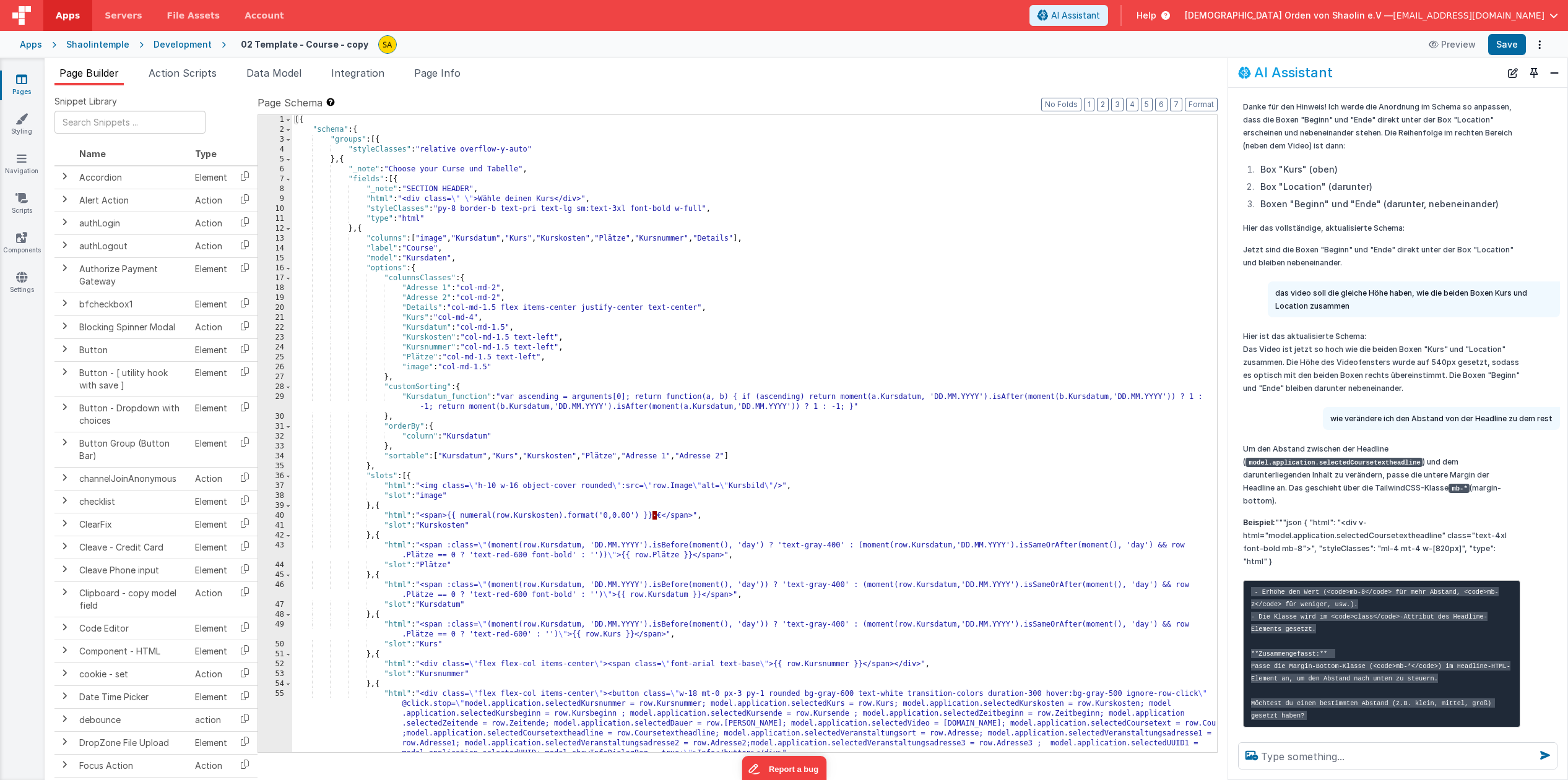
click at [25, 79] on icon at bounding box center [22, 79] width 11 height 12
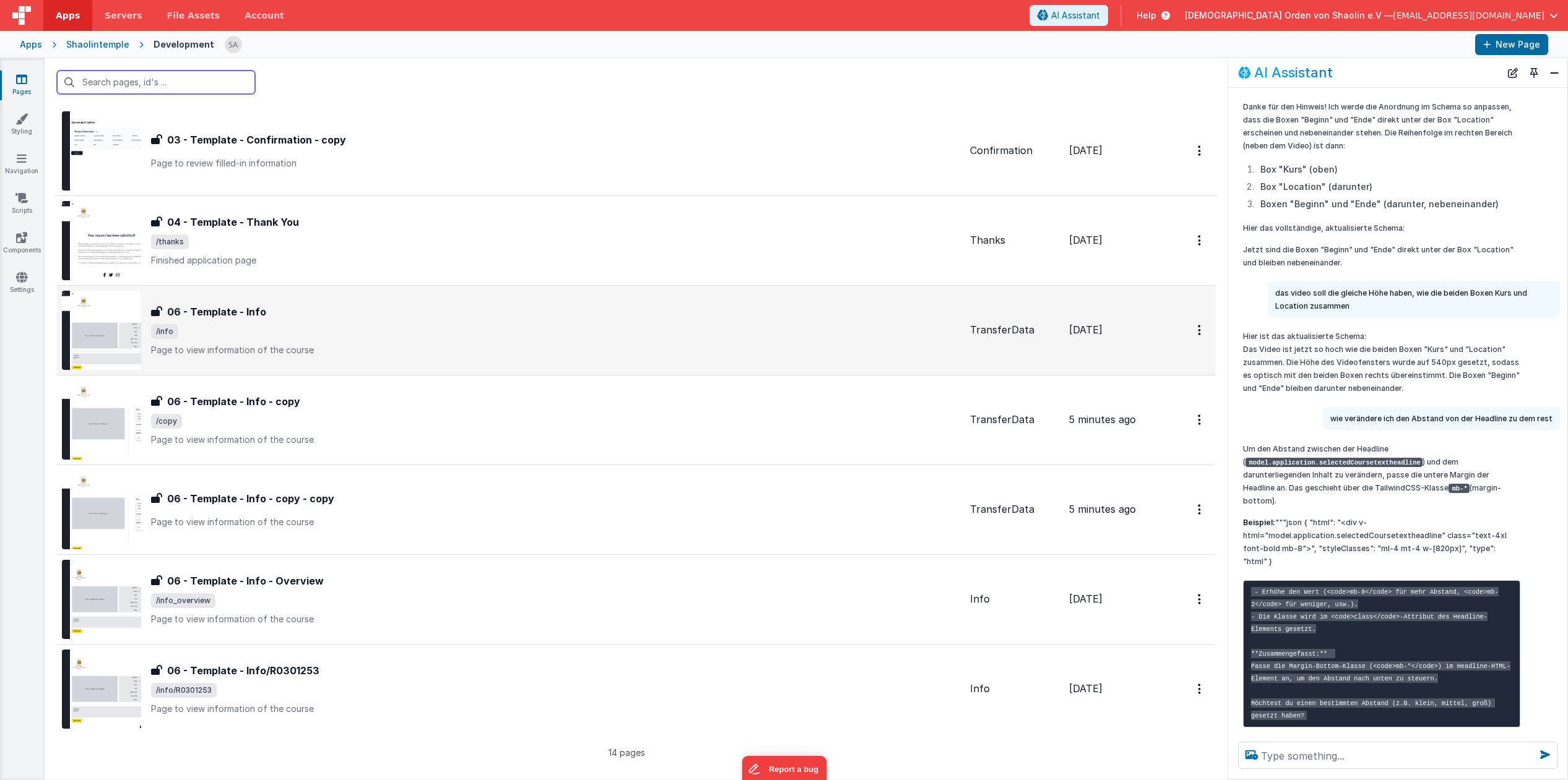
scroll to position [656, 0]
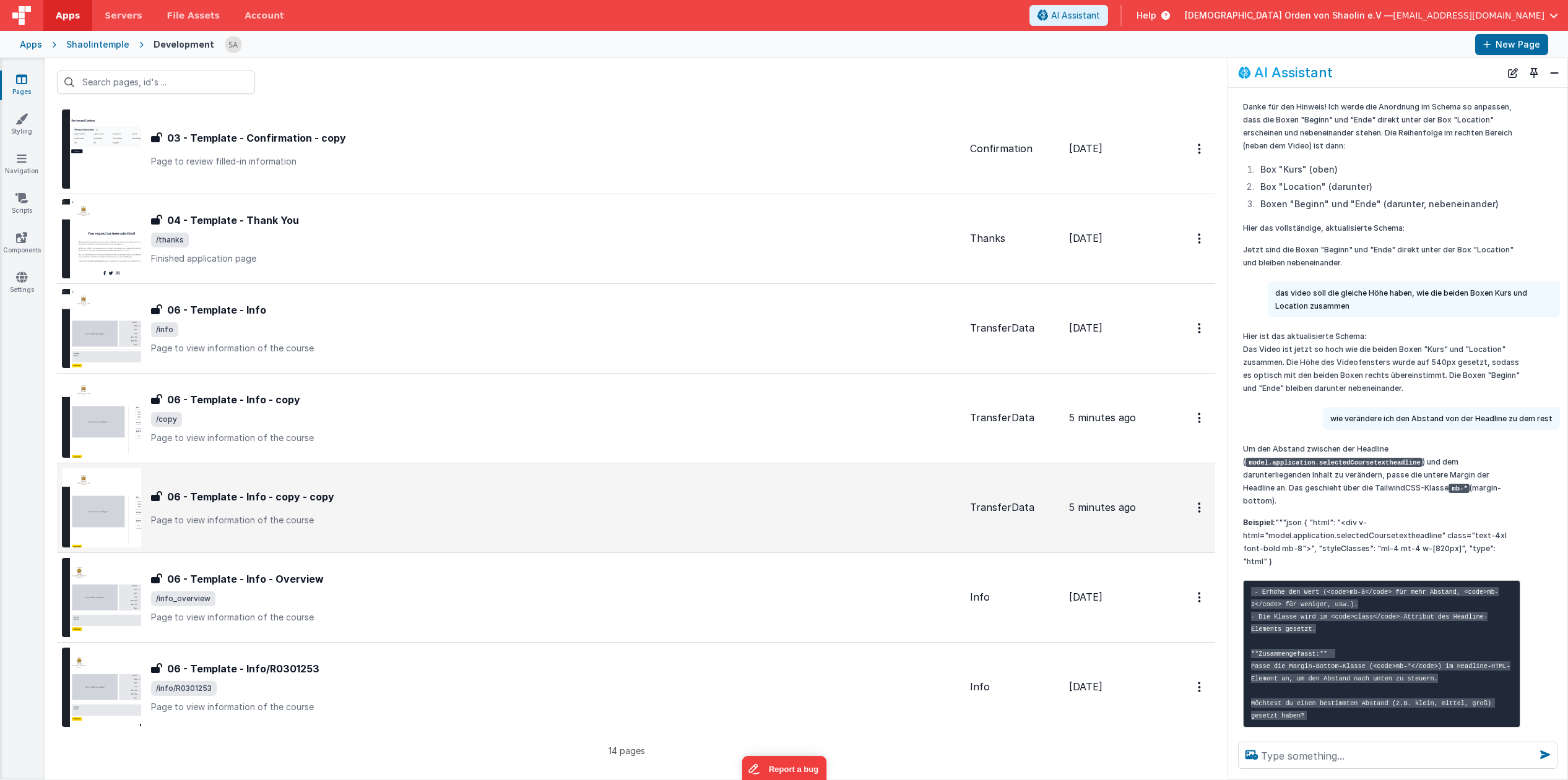
click at [601, 490] on div "06 - Template - Info - copy - copy" at bounding box center [556, 497] width 809 height 15
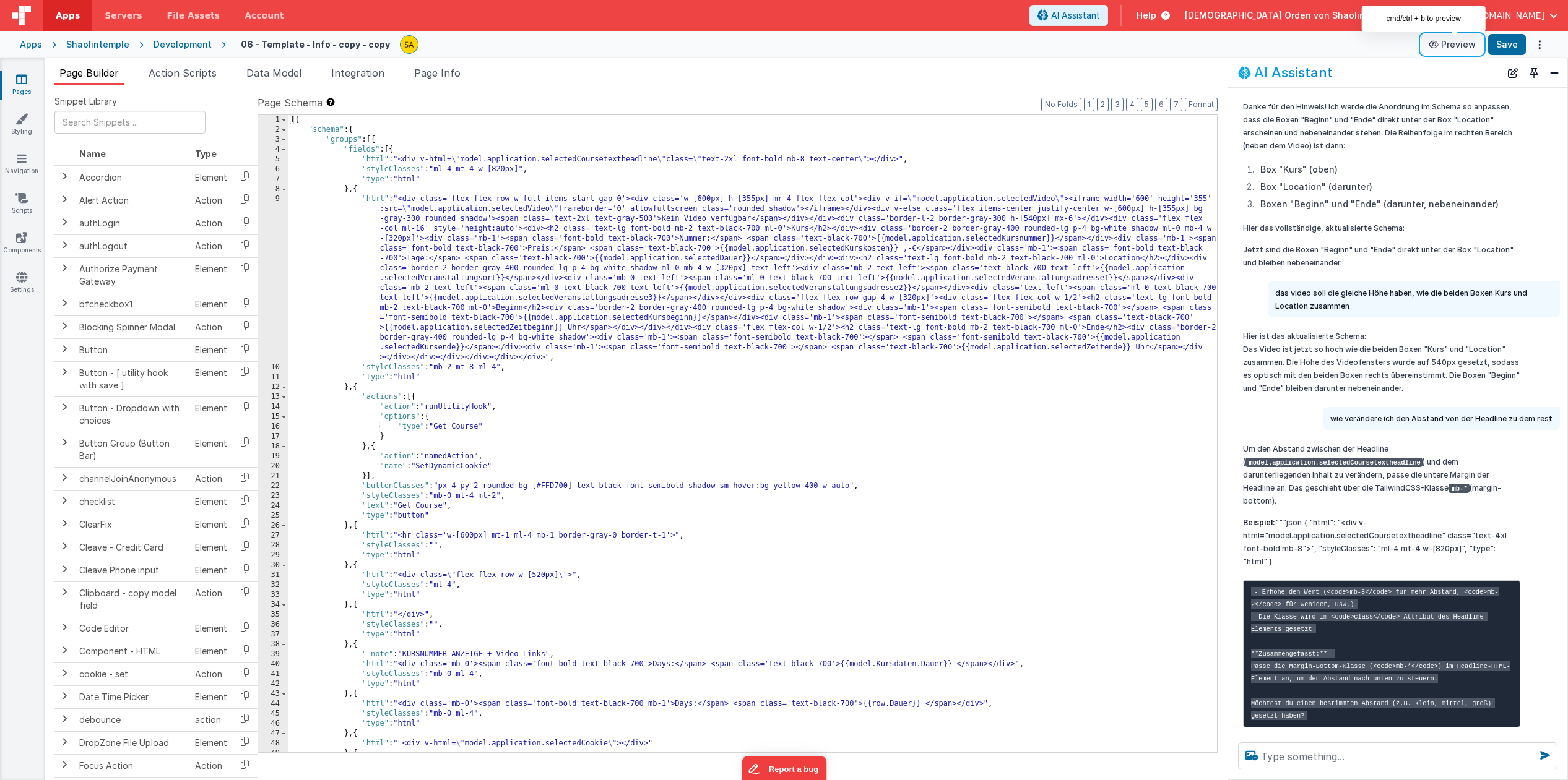
click at [1459, 44] on button "Preview" at bounding box center [1451, 44] width 62 height 20
click at [23, 81] on icon at bounding box center [22, 79] width 11 height 12
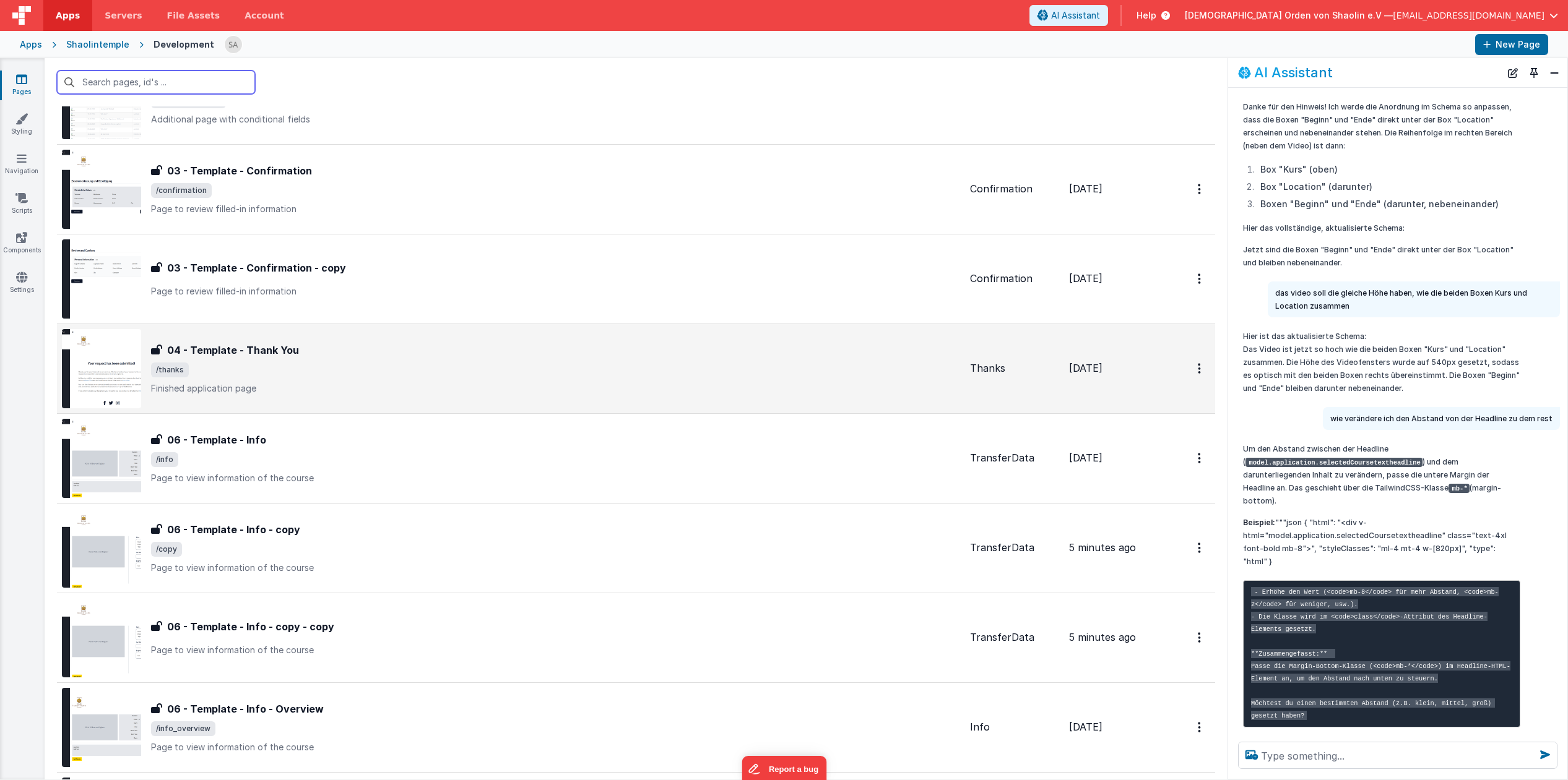
scroll to position [528, 0]
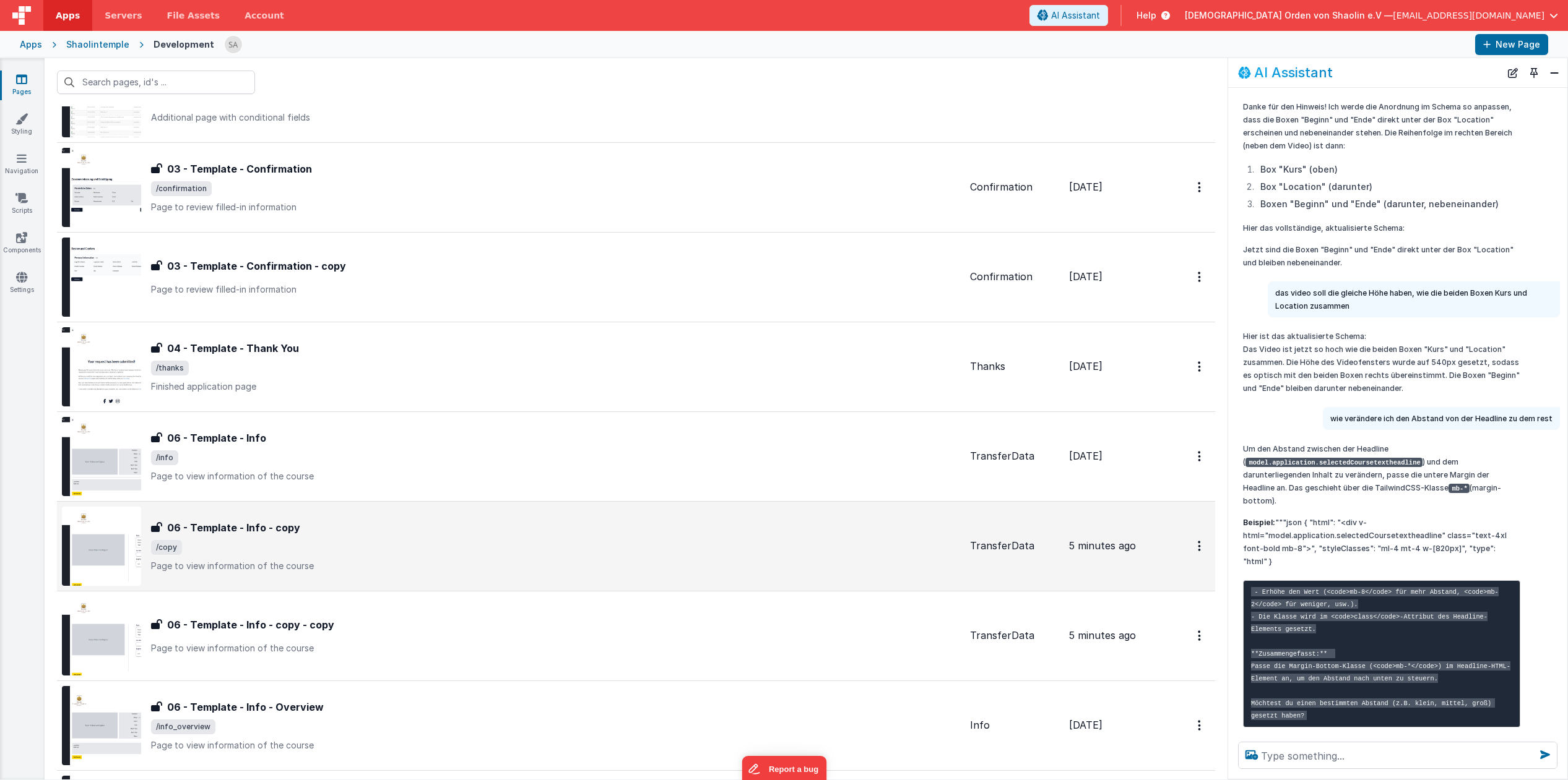
click at [632, 547] on span "/copy" at bounding box center [556, 547] width 809 height 15
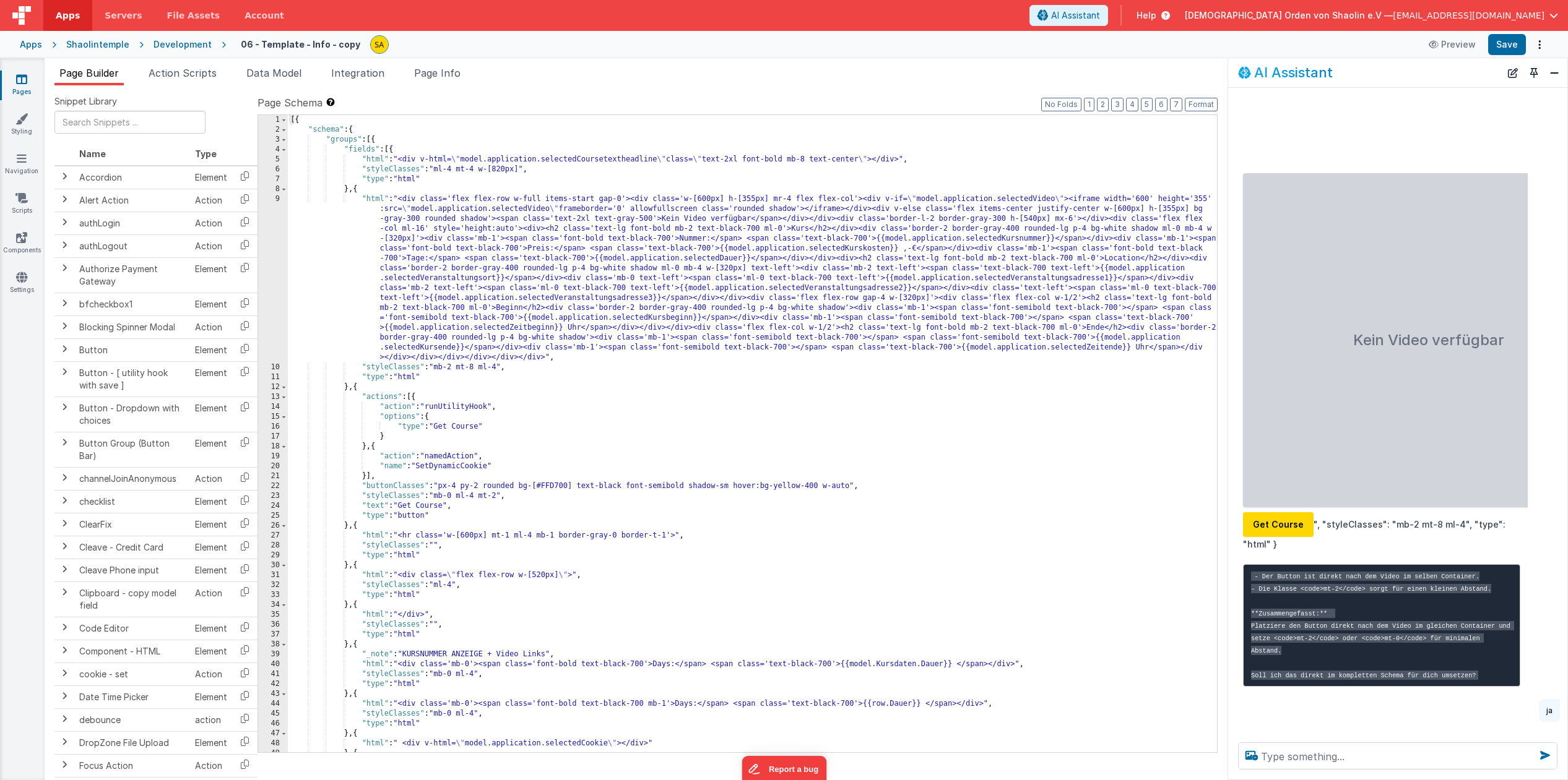
scroll to position [5722, 0]
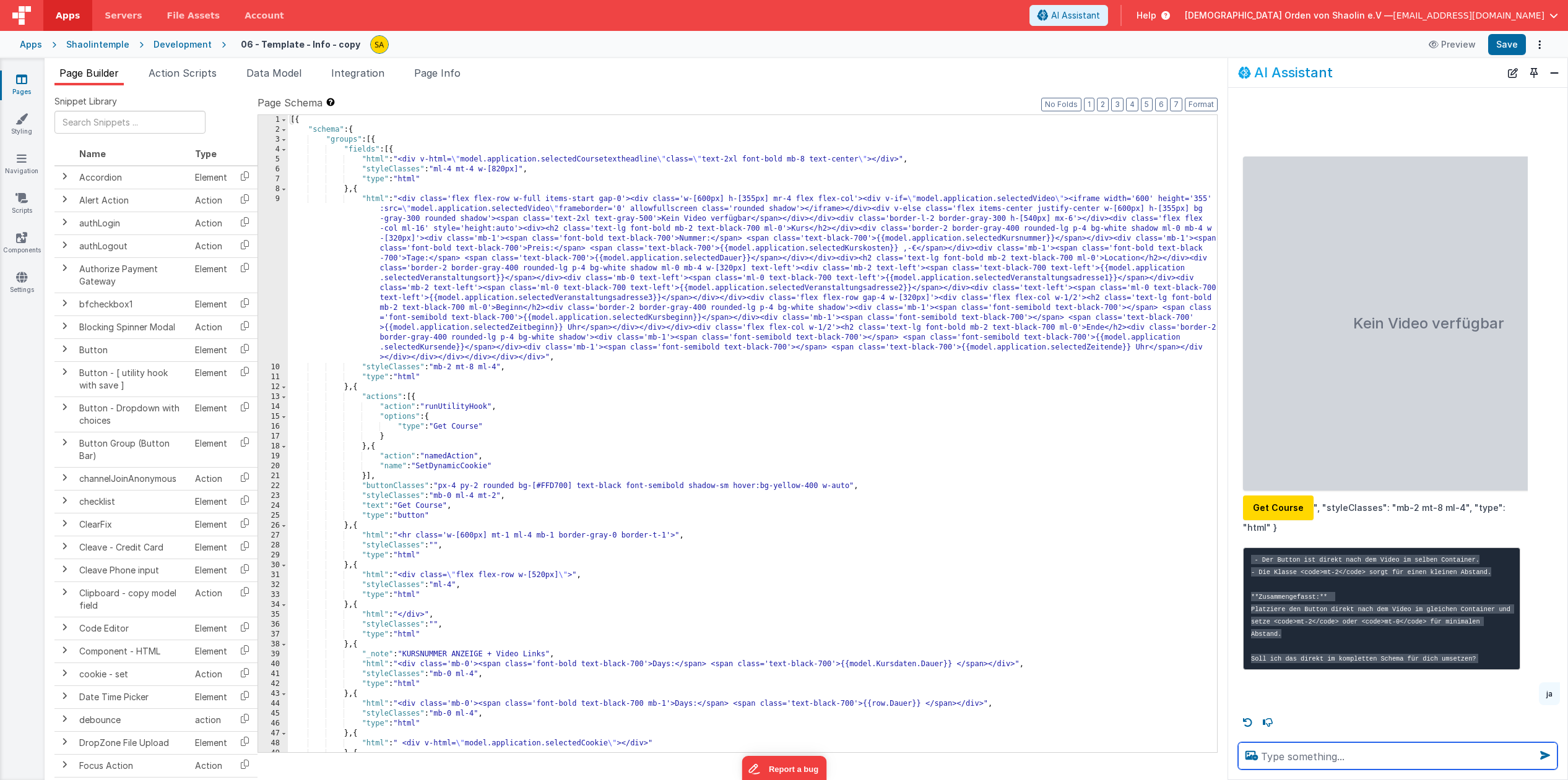
click at [1338, 758] on textarea at bounding box center [1397, 756] width 320 height 27
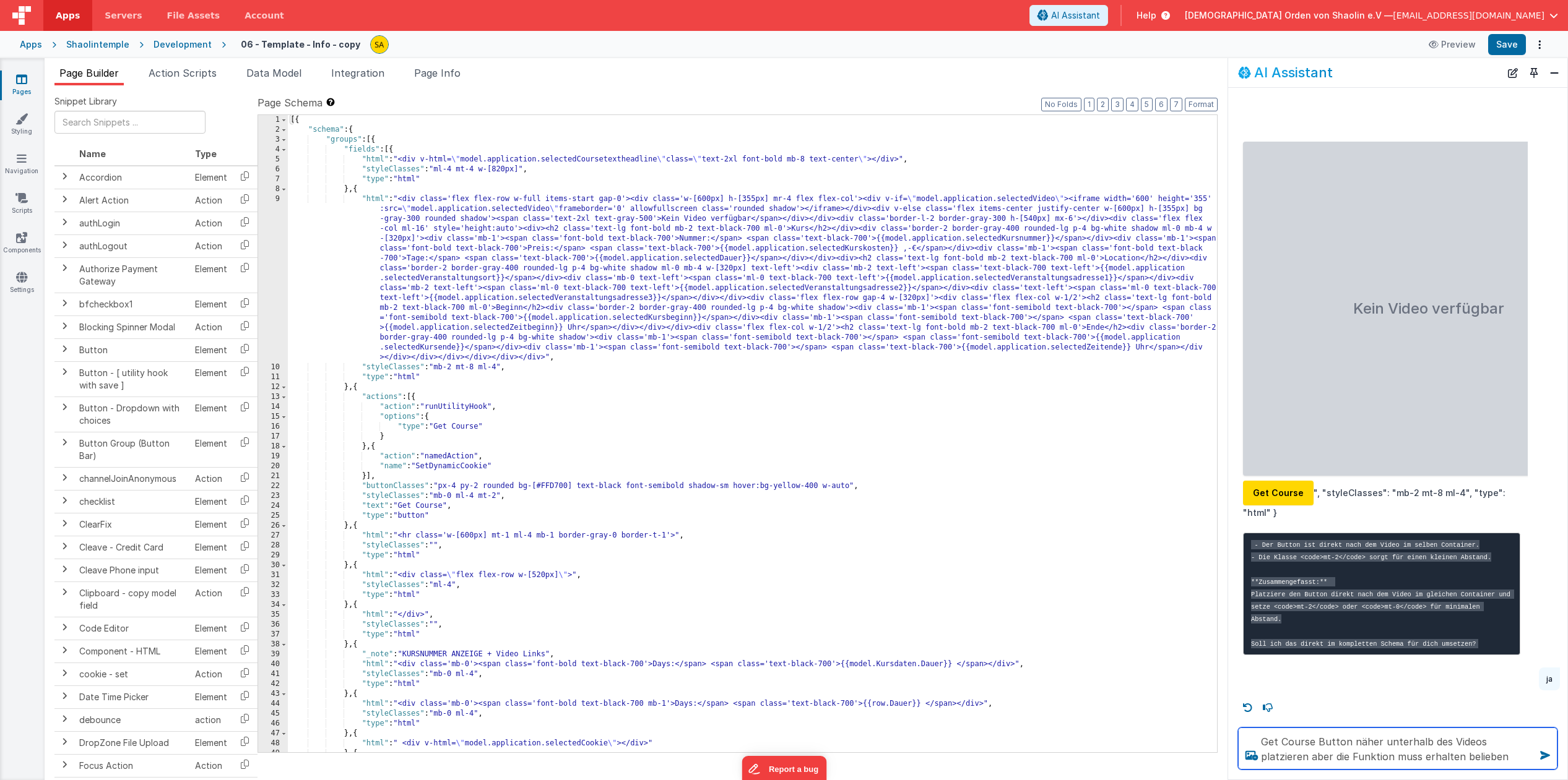
type textarea "Get Course Button näher unterhalb des Videos platzieren aber die Funktion muss …"
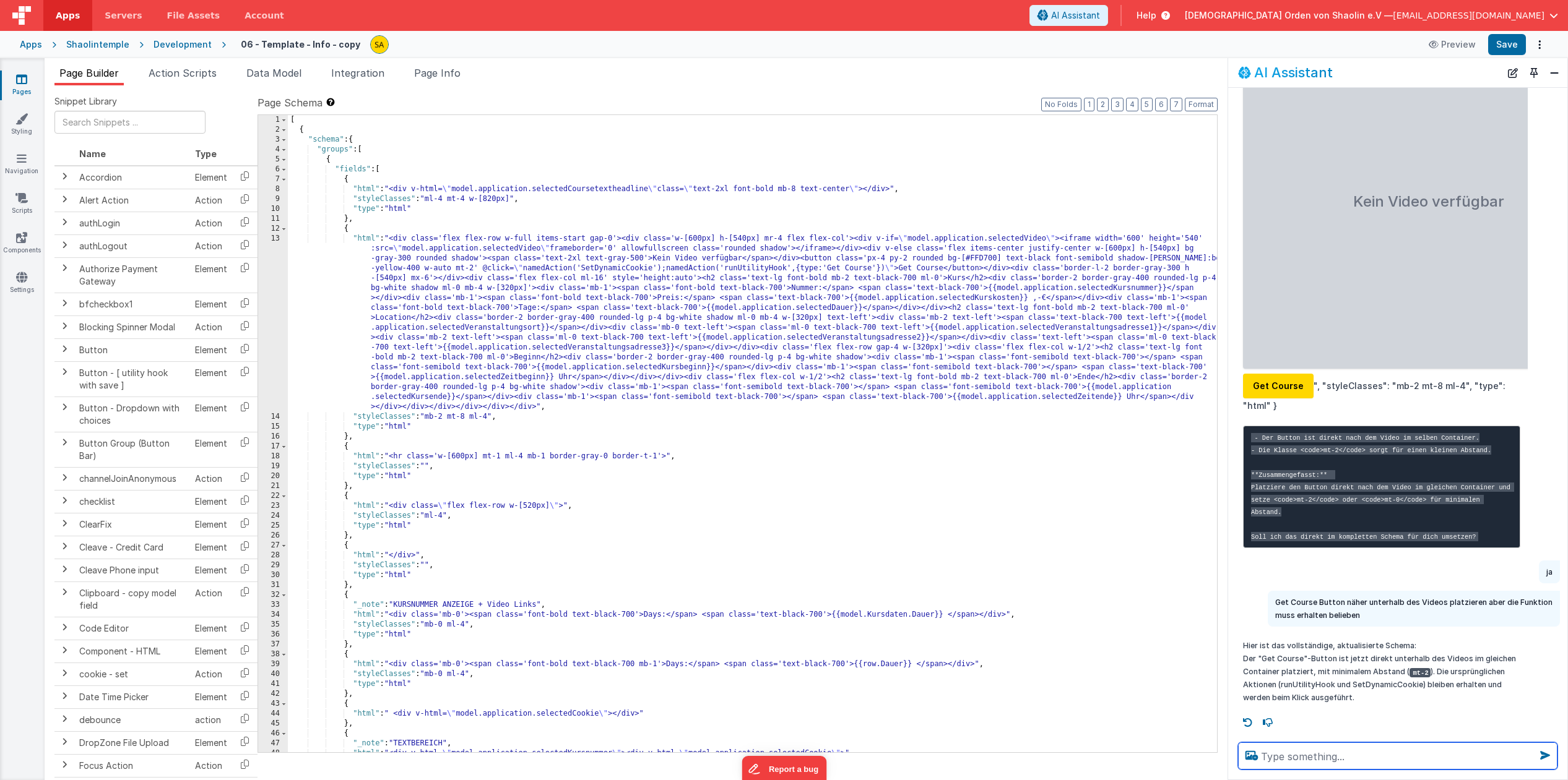
scroll to position [0, 0]
click at [1508, 46] on button "Save" at bounding box center [1507, 44] width 38 height 21
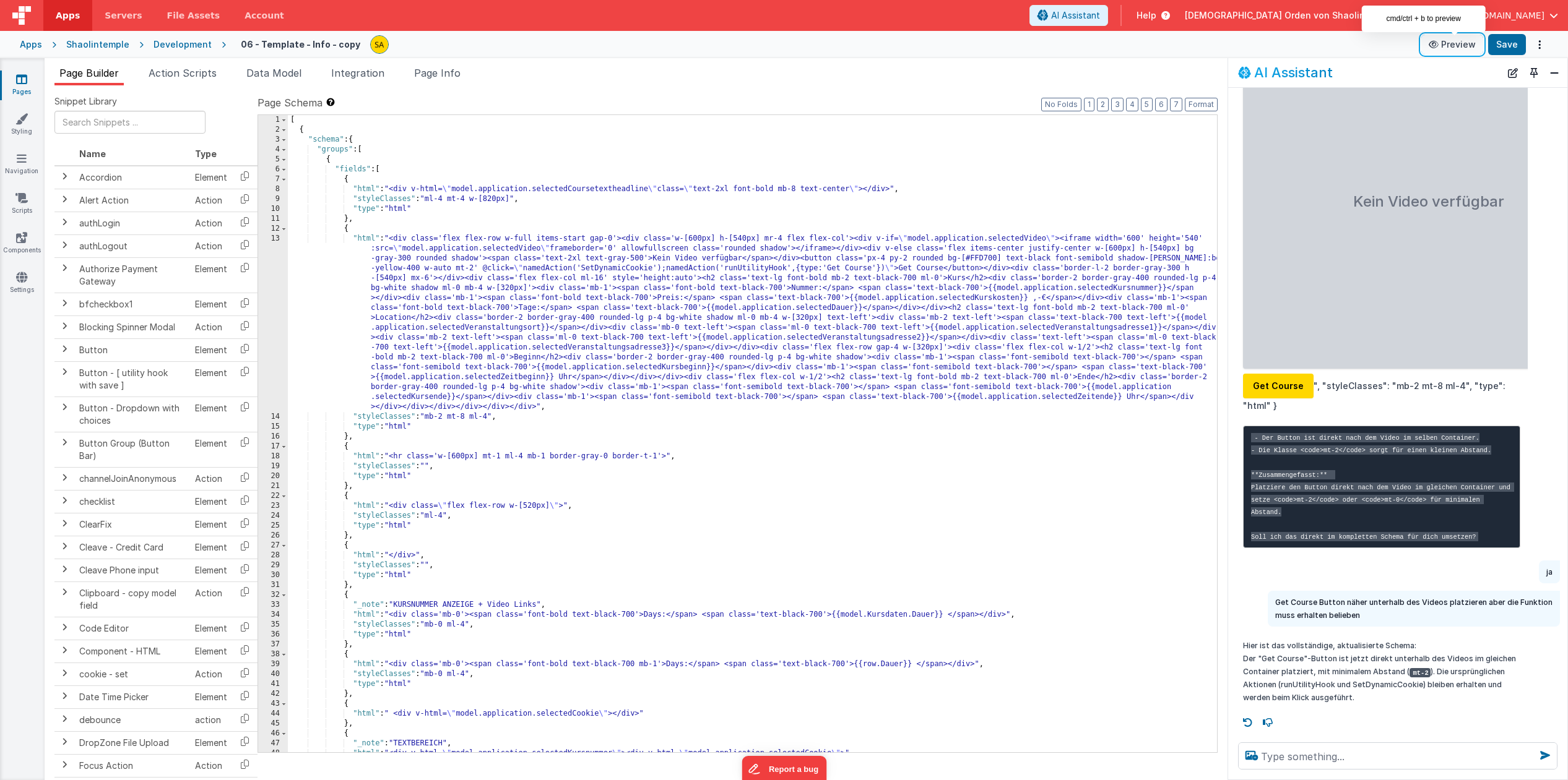
click at [1457, 46] on button "Preview" at bounding box center [1451, 44] width 62 height 20
click at [749, 238] on div "[ { "schema" : { "groups" : [ { "fields" : [ { "html" : "<div v-html= \" model.…" at bounding box center [752, 444] width 929 height 657
click at [1199, 239] on div "[ { "schema" : { "groups" : [ { "fields" : [ { "html" : "<div v-html= \" model.…" at bounding box center [752, 444] width 929 height 657
drag, startPoint x: 1168, startPoint y: 250, endPoint x: 1168, endPoint y: 262, distance: 12.0
click at [1168, 250] on div "[ { "schema" : { "groups" : [ { "fields" : [ { "html" : "<div v-html= \" model.…" at bounding box center [752, 444] width 929 height 657
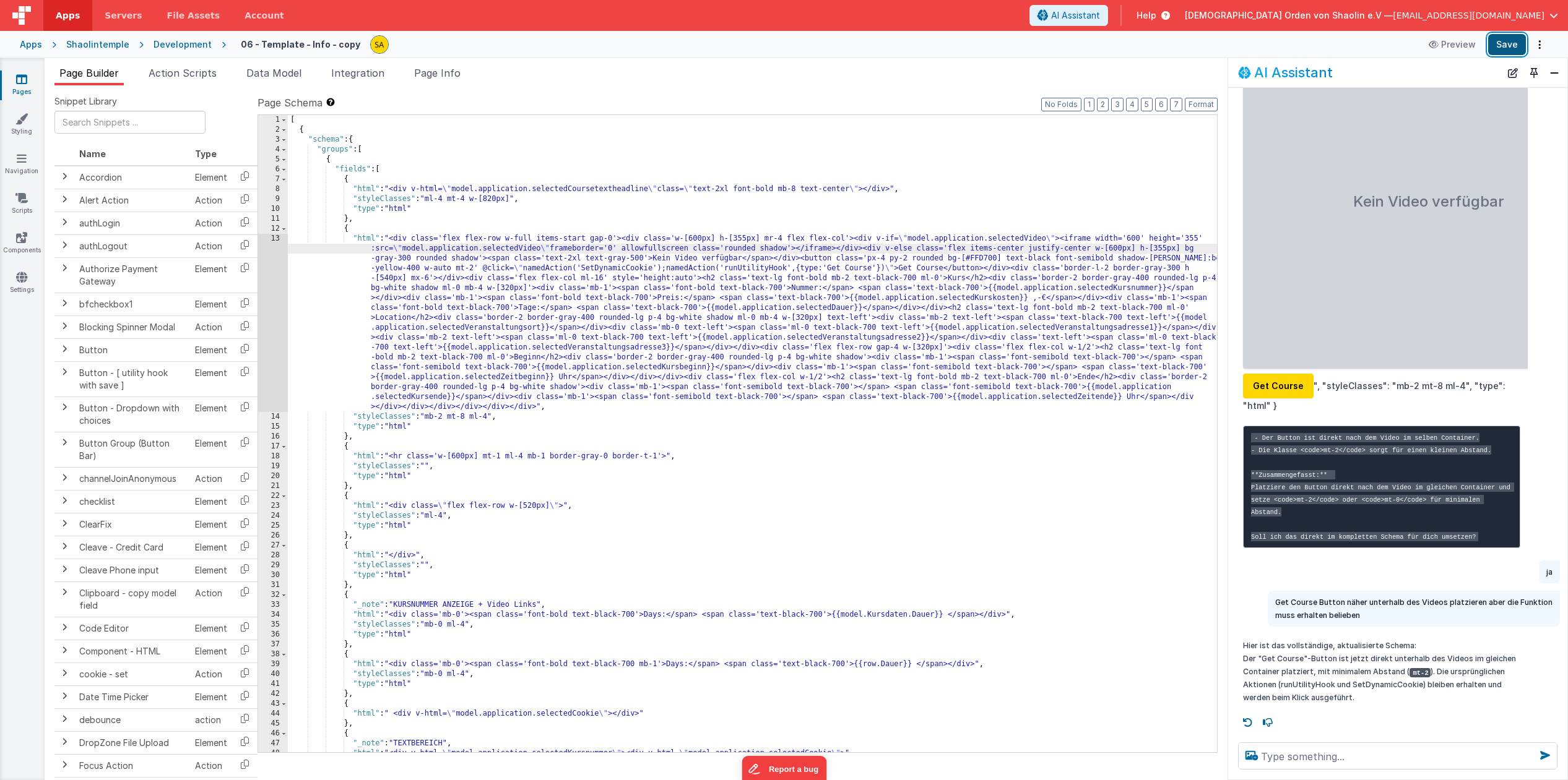
click at [1512, 42] on button "Save" at bounding box center [1507, 44] width 38 height 21
click at [176, 75] on span "Action Scripts" at bounding box center [183, 73] width 68 height 12
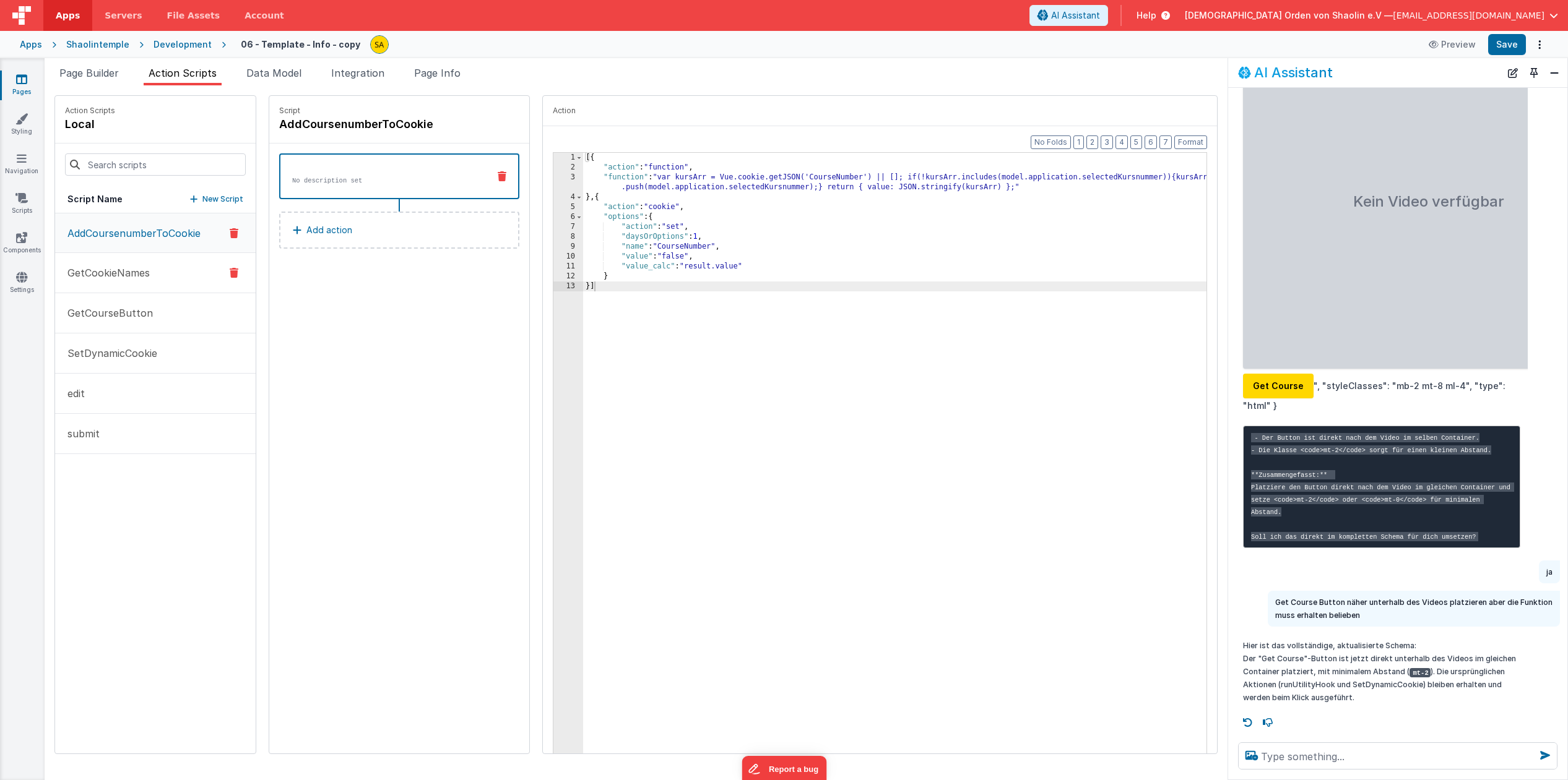
click at [126, 284] on button "GetCookieNames" at bounding box center [155, 273] width 201 height 40
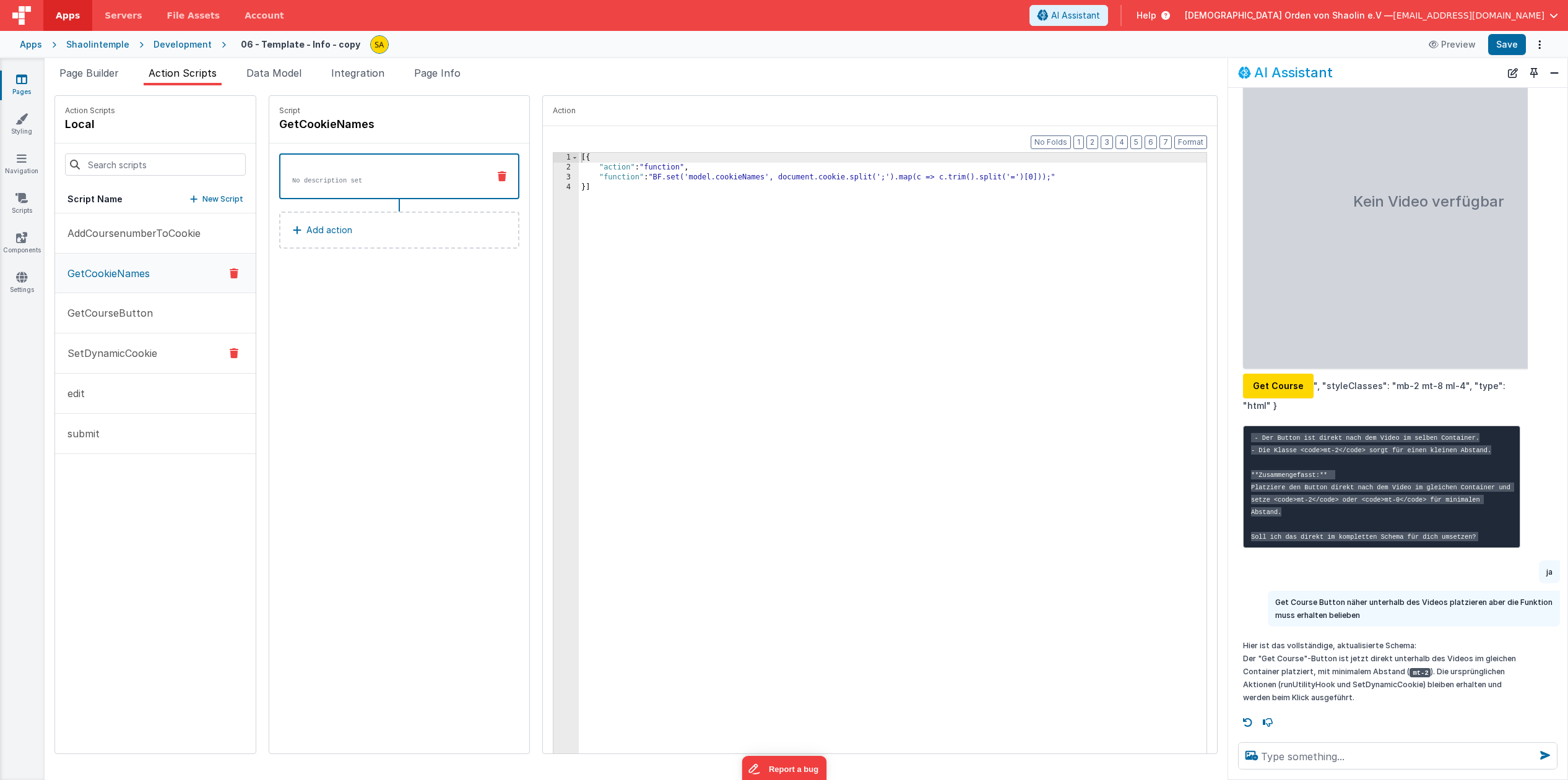
click at [126, 348] on p "SetDynamicCookie" at bounding box center [108, 353] width 97 height 15
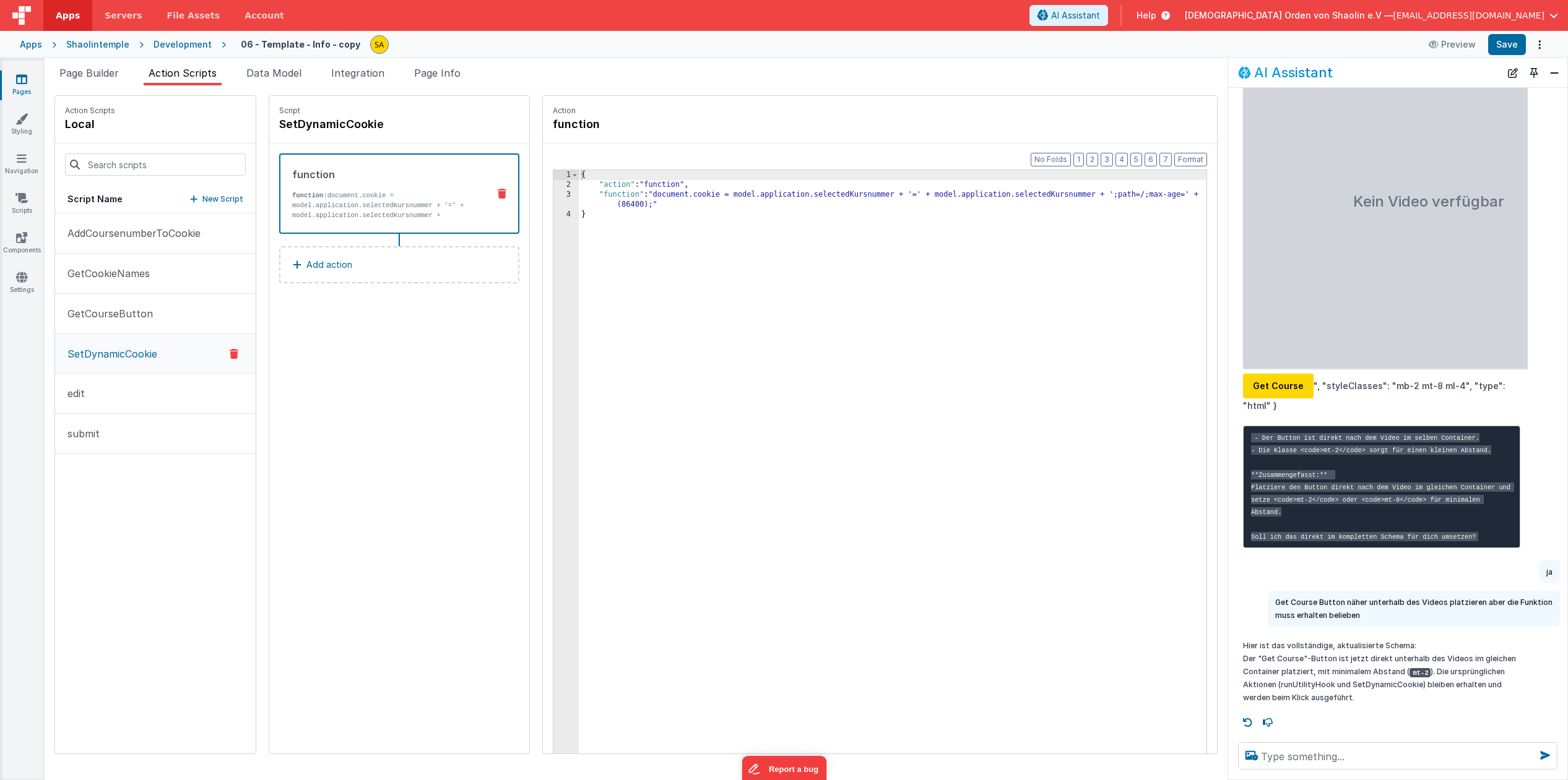
click at [212, 200] on p "New Script" at bounding box center [223, 199] width 41 height 12
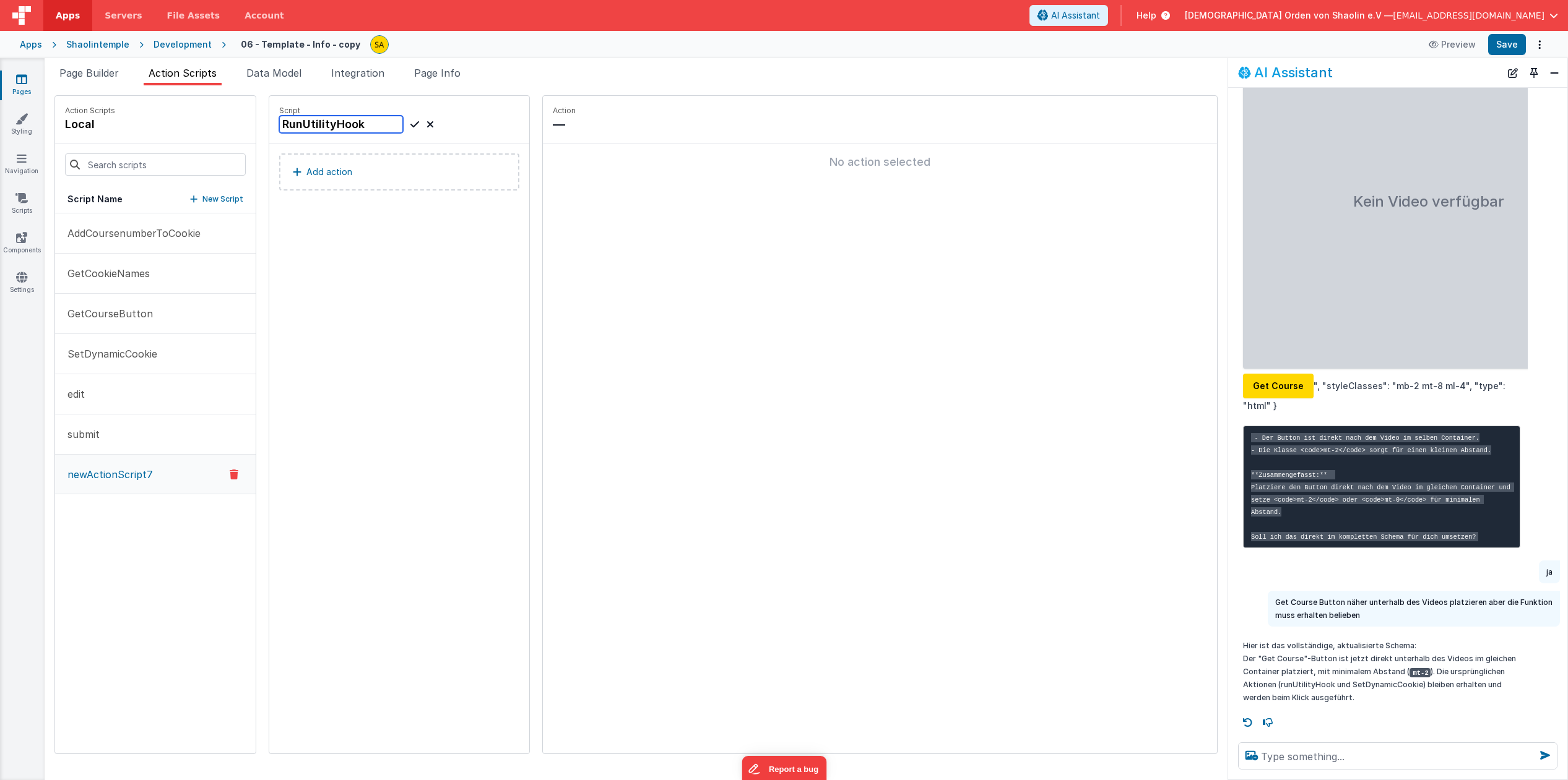
type input "RunUtilityHook"
click at [410, 125] on icon at bounding box center [415, 124] width 9 height 15
click at [307, 171] on p "Add action" at bounding box center [330, 172] width 46 height 15
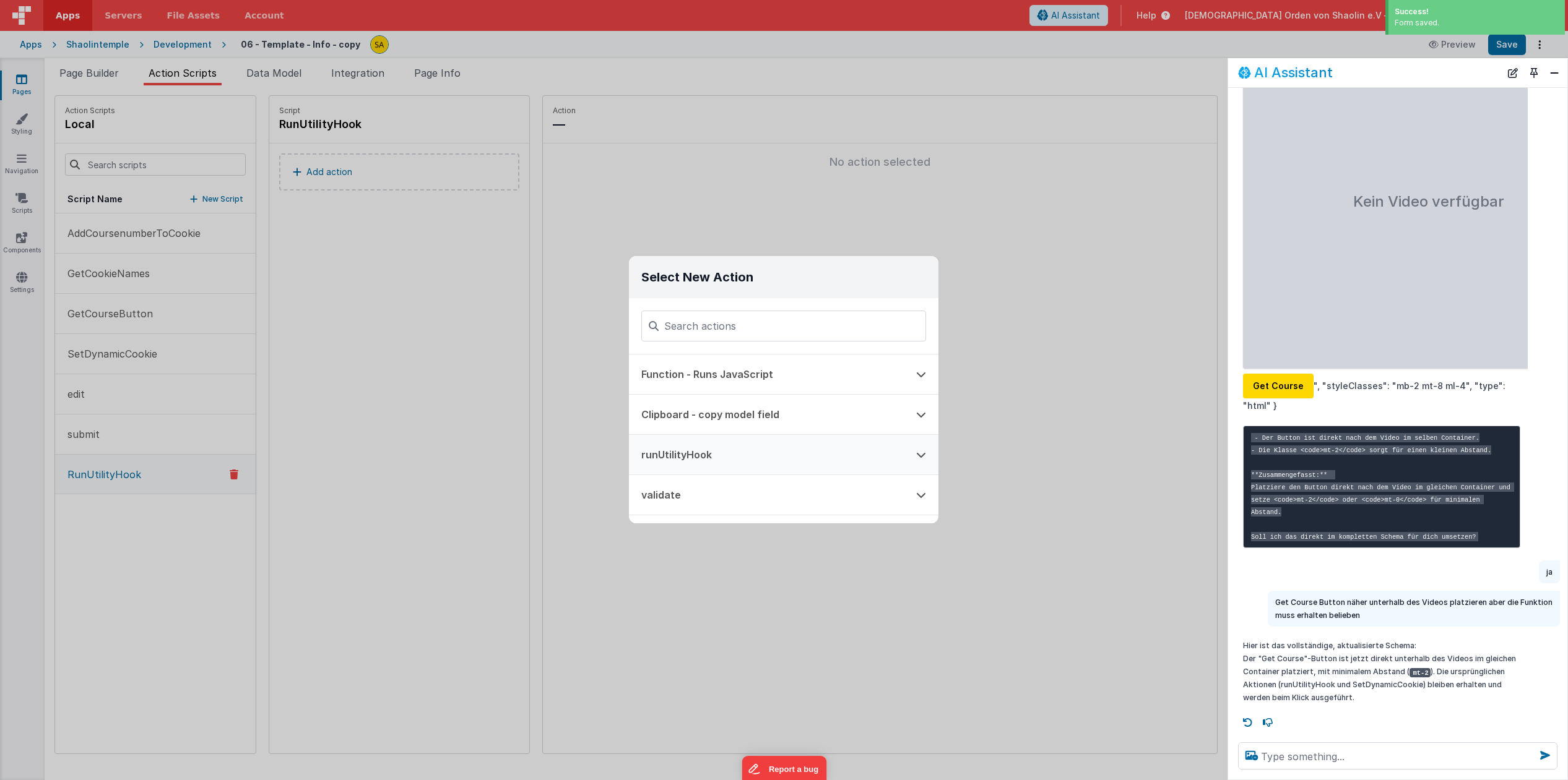
click at [701, 454] on button "runUtilityHook" at bounding box center [766, 454] width 275 height 39
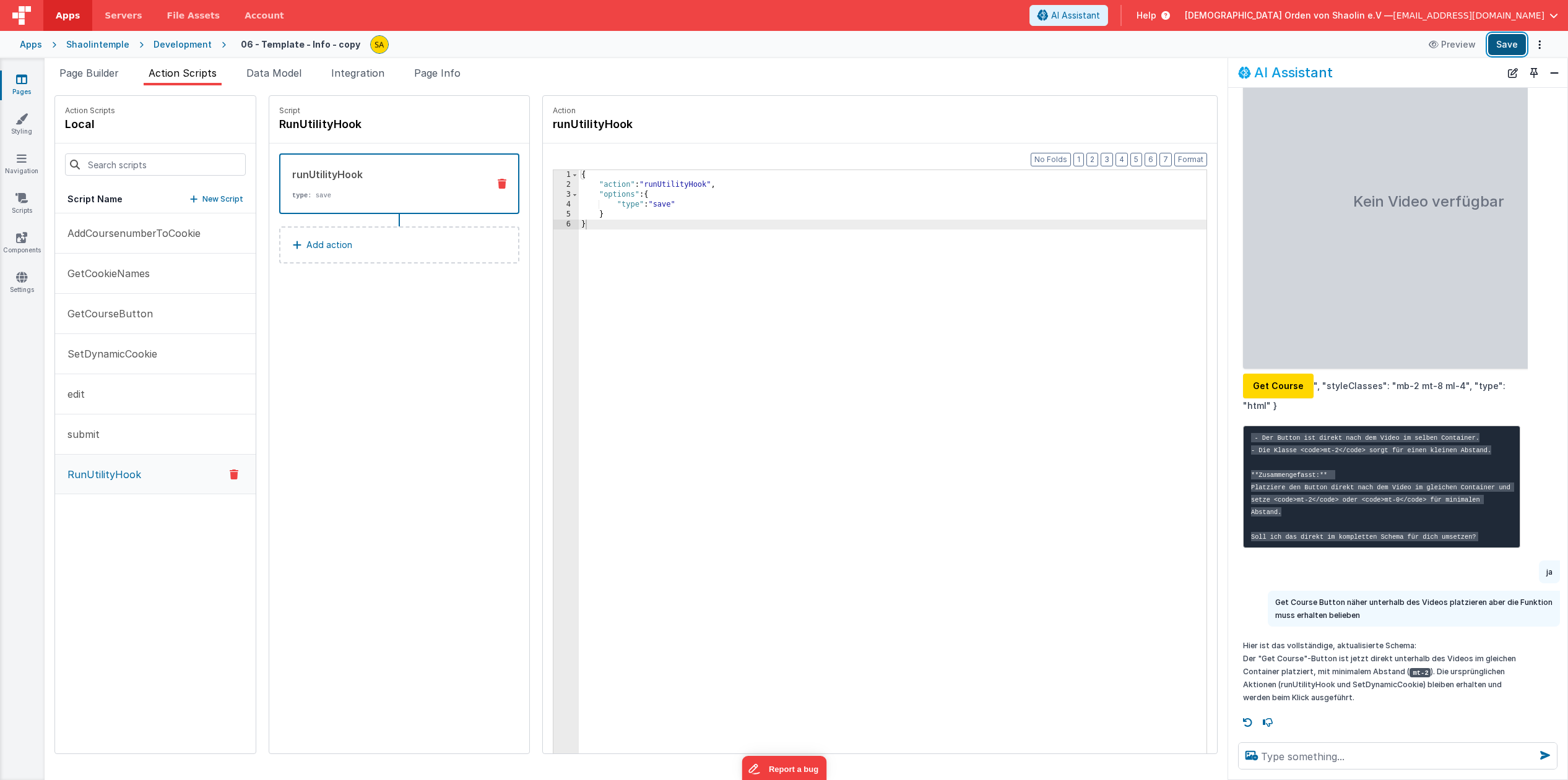
click at [1510, 46] on button "Save" at bounding box center [1507, 44] width 38 height 21
click at [25, 79] on icon at bounding box center [22, 79] width 11 height 12
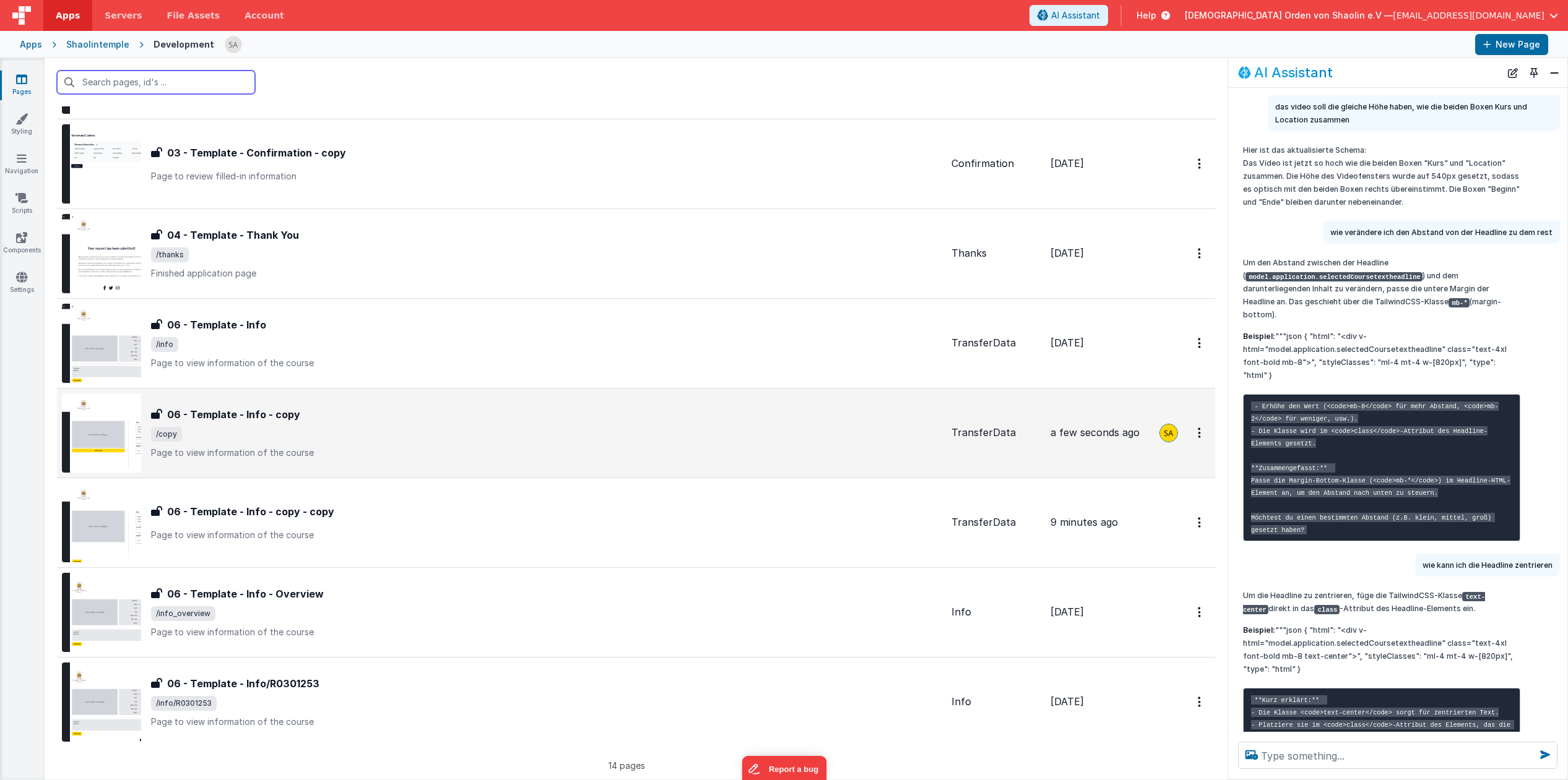
scroll to position [668, 0]
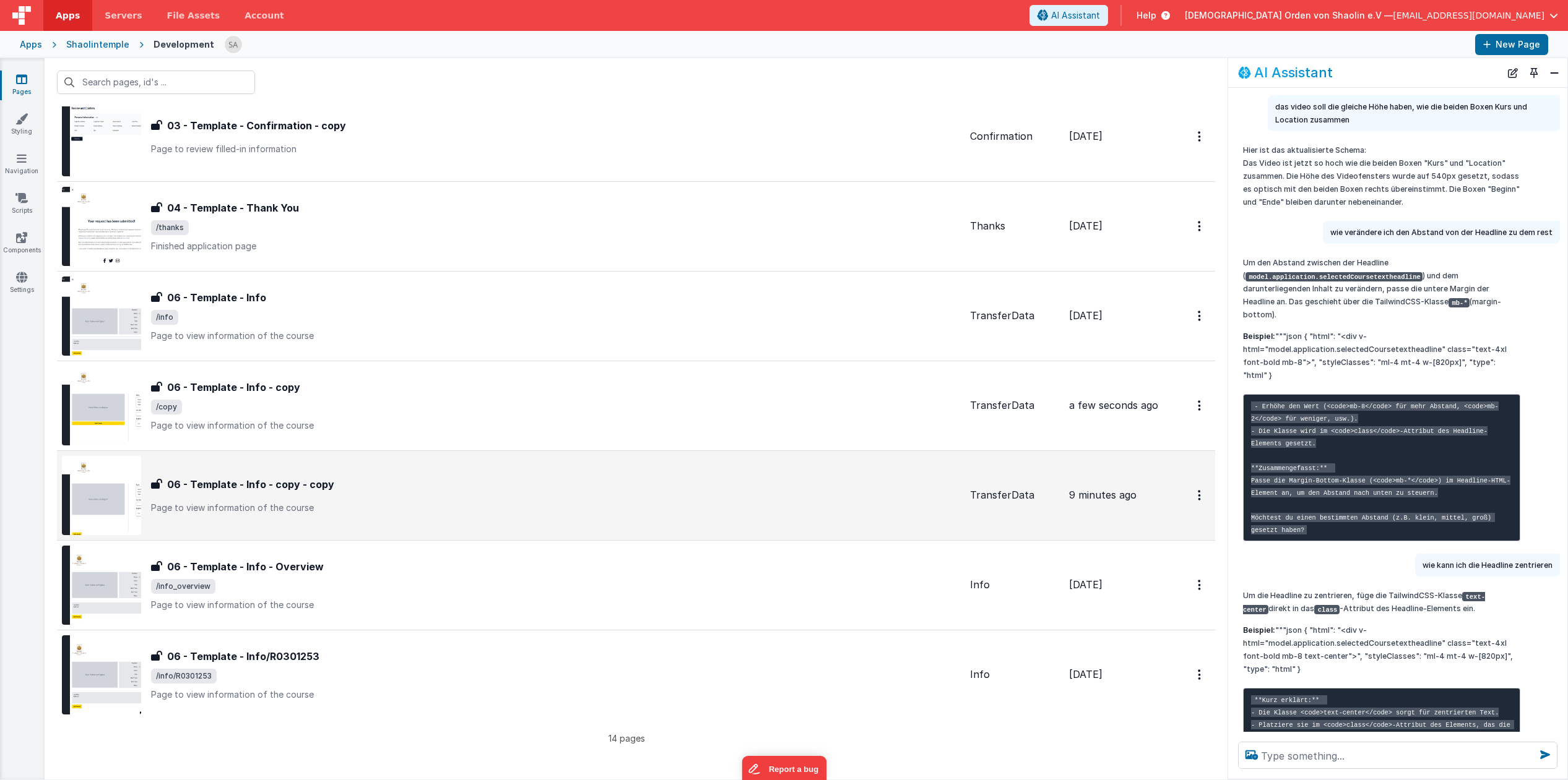
click at [634, 498] on div "06 - Template - Info - copy - copy 06 - Template - Info - copy - copy Page to v…" at bounding box center [556, 495] width 809 height 37
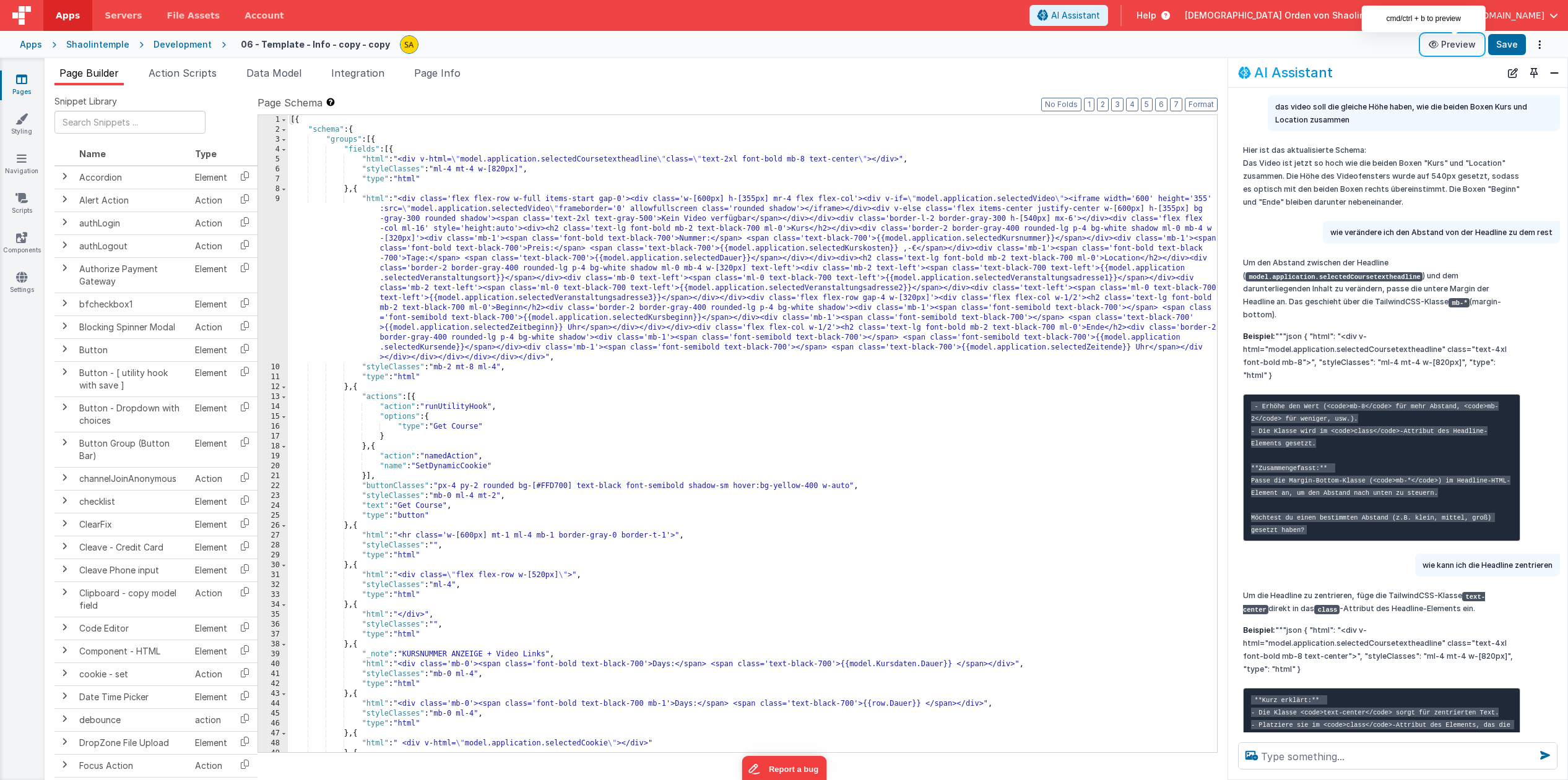
click at [1459, 44] on button "Preview" at bounding box center [1451, 44] width 62 height 20
click at [22, 78] on icon at bounding box center [22, 79] width 11 height 12
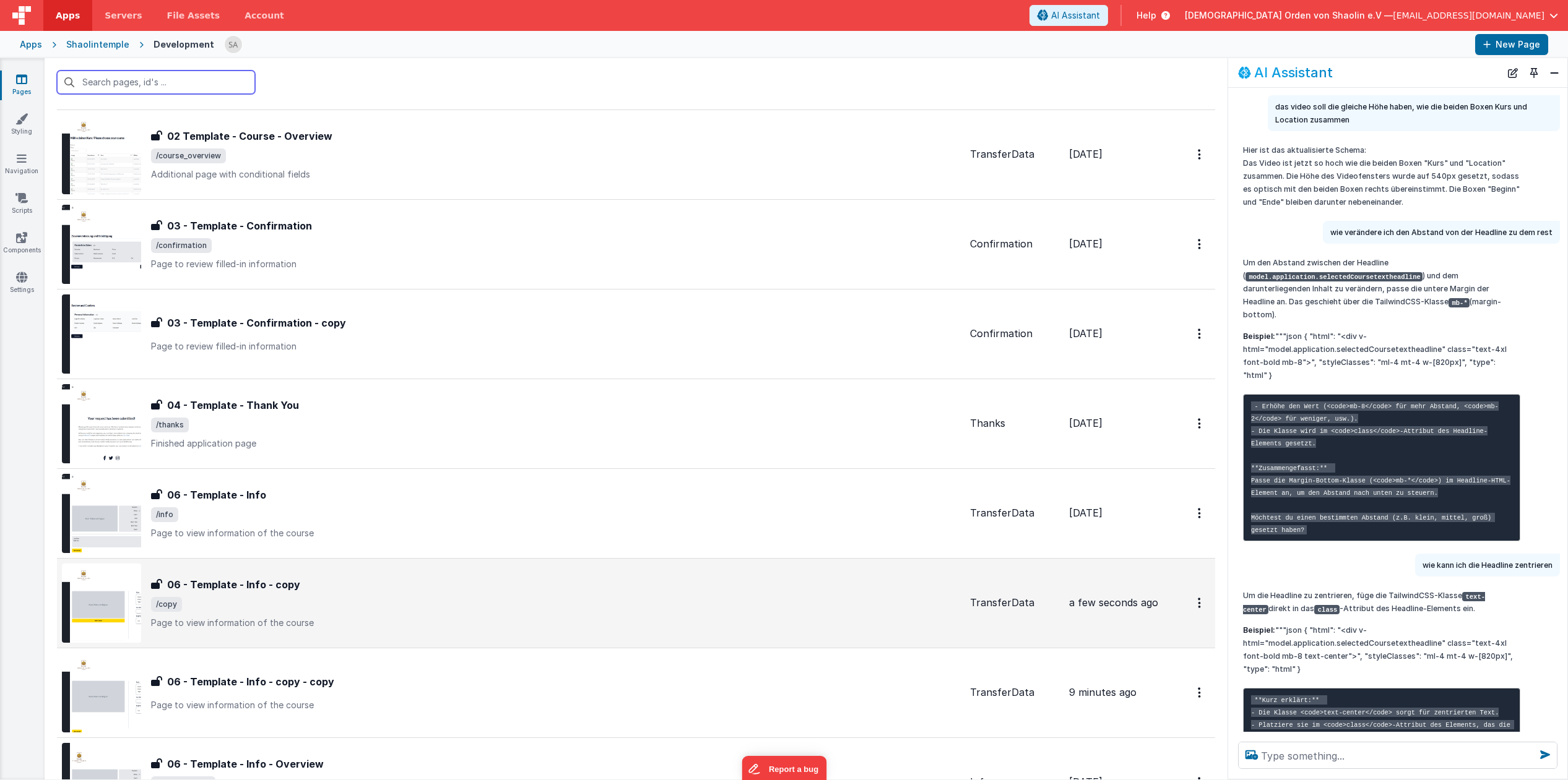
scroll to position [473, 0]
click at [544, 587] on div "06 - Template - Info - copy" at bounding box center [556, 583] width 809 height 15
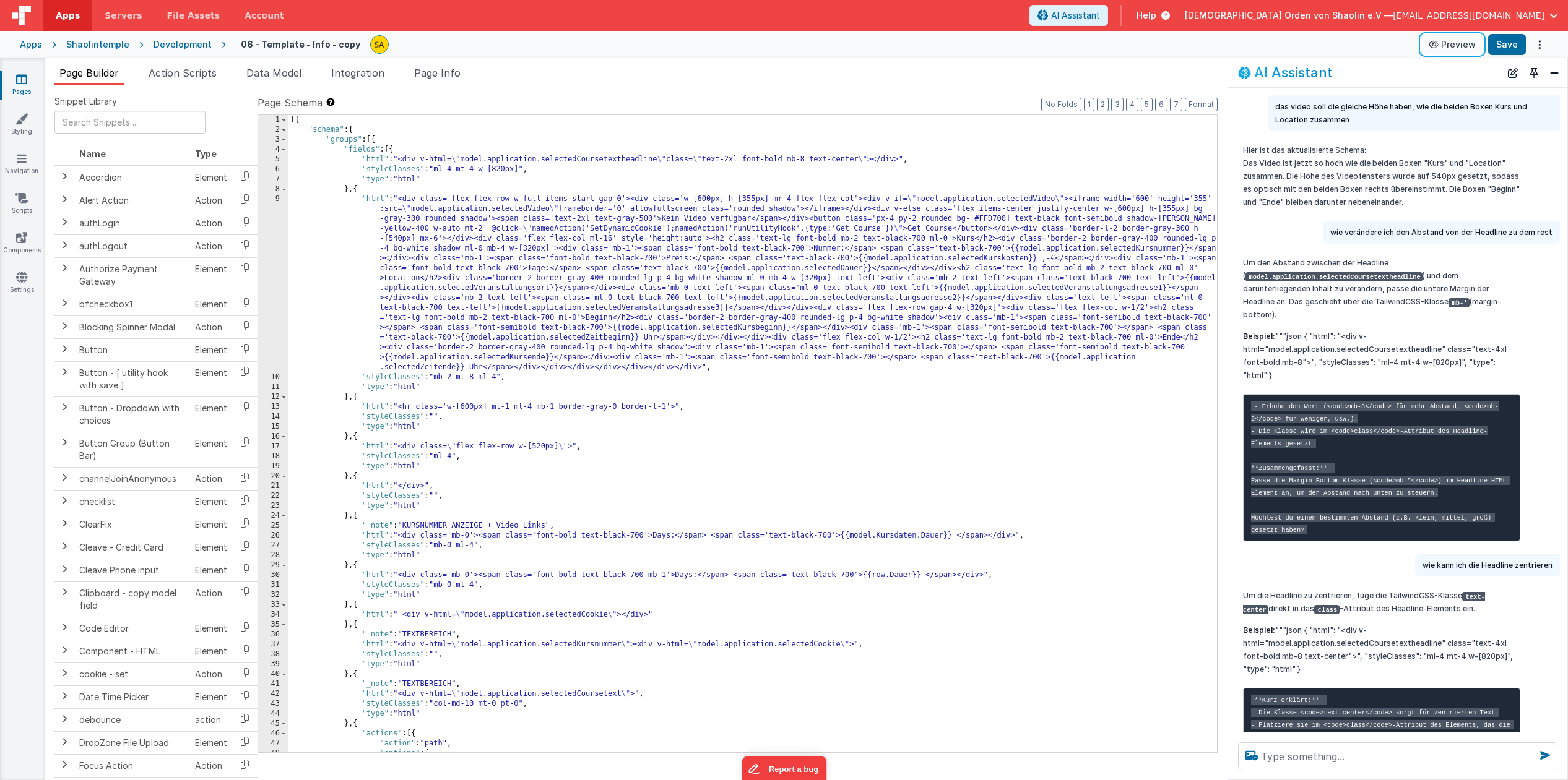
click at [1468, 50] on button "Preview" at bounding box center [1451, 44] width 62 height 20
click at [182, 73] on span "Action Scripts" at bounding box center [183, 73] width 68 height 12
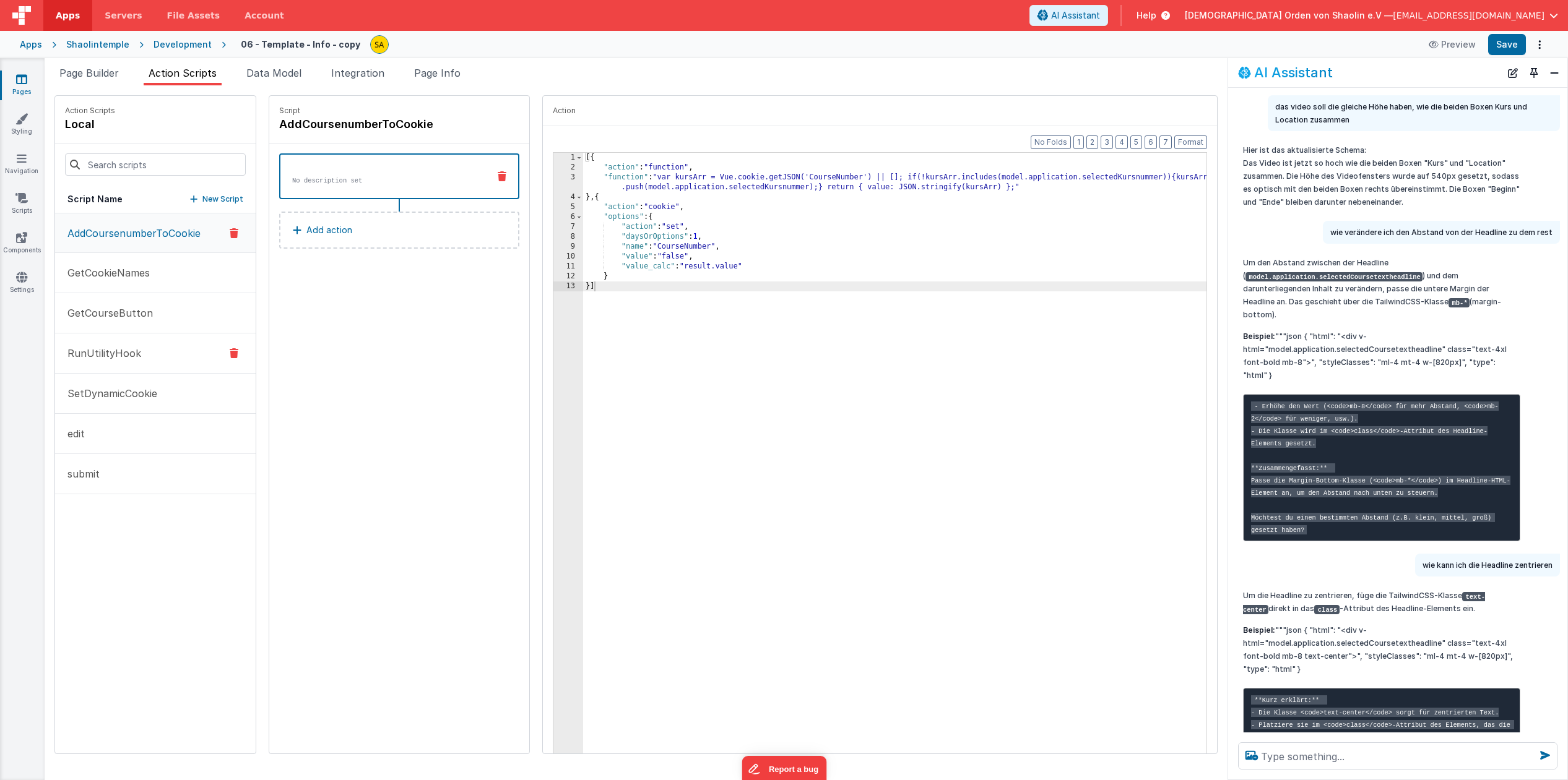
click at [134, 358] on p "RunUtilityHook" at bounding box center [100, 353] width 81 height 15
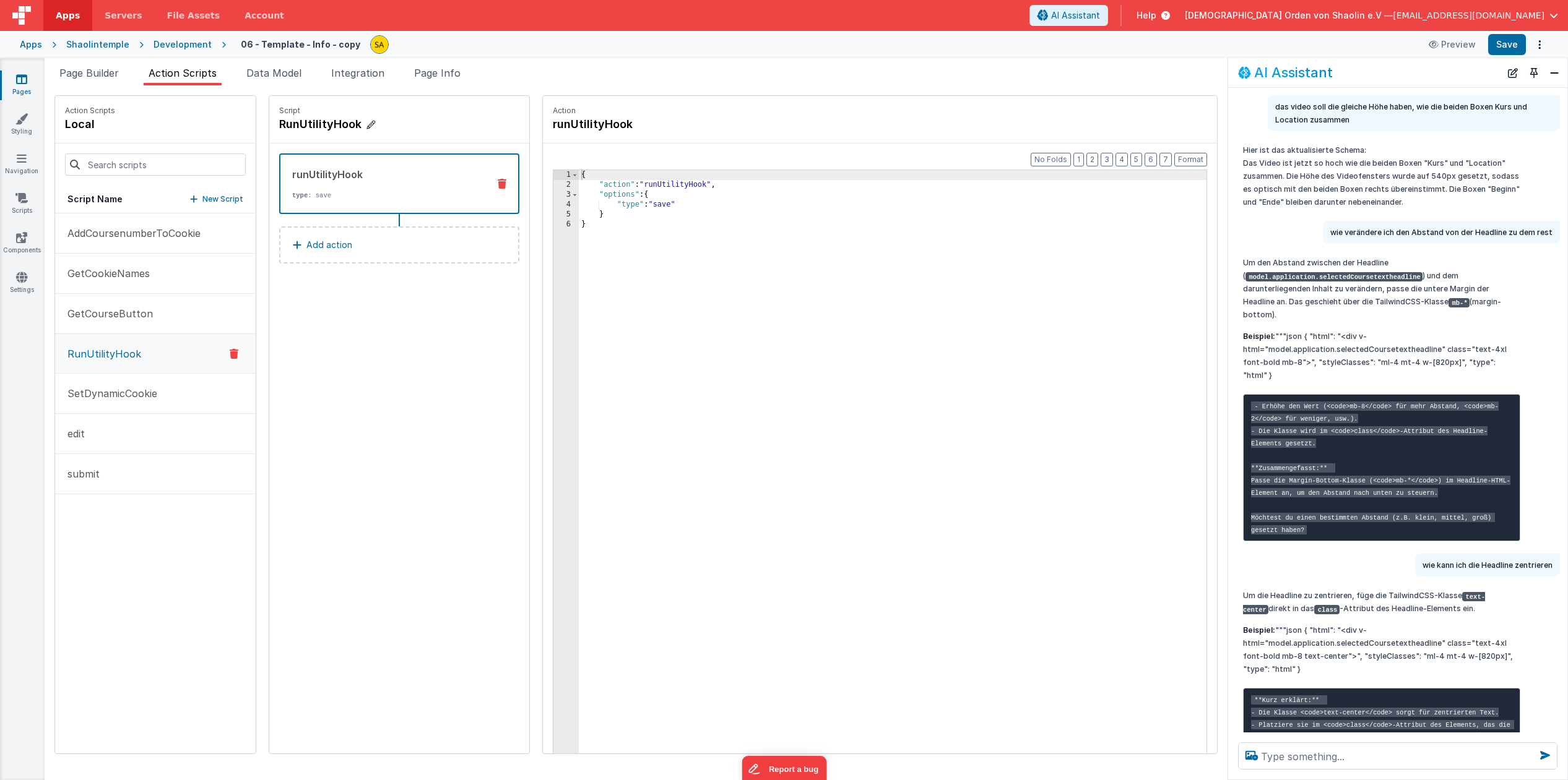
click at [279, 128] on h4 "RunUtilityHook" at bounding box center [372, 125] width 186 height 18
click at [279, 123] on input "RunUtilityHook" at bounding box center [341, 125] width 123 height 18
type input "runUtilityHook"
click at [1502, 45] on button "Save" at bounding box center [1507, 44] width 38 height 21
click at [23, 84] on icon at bounding box center [22, 79] width 11 height 12
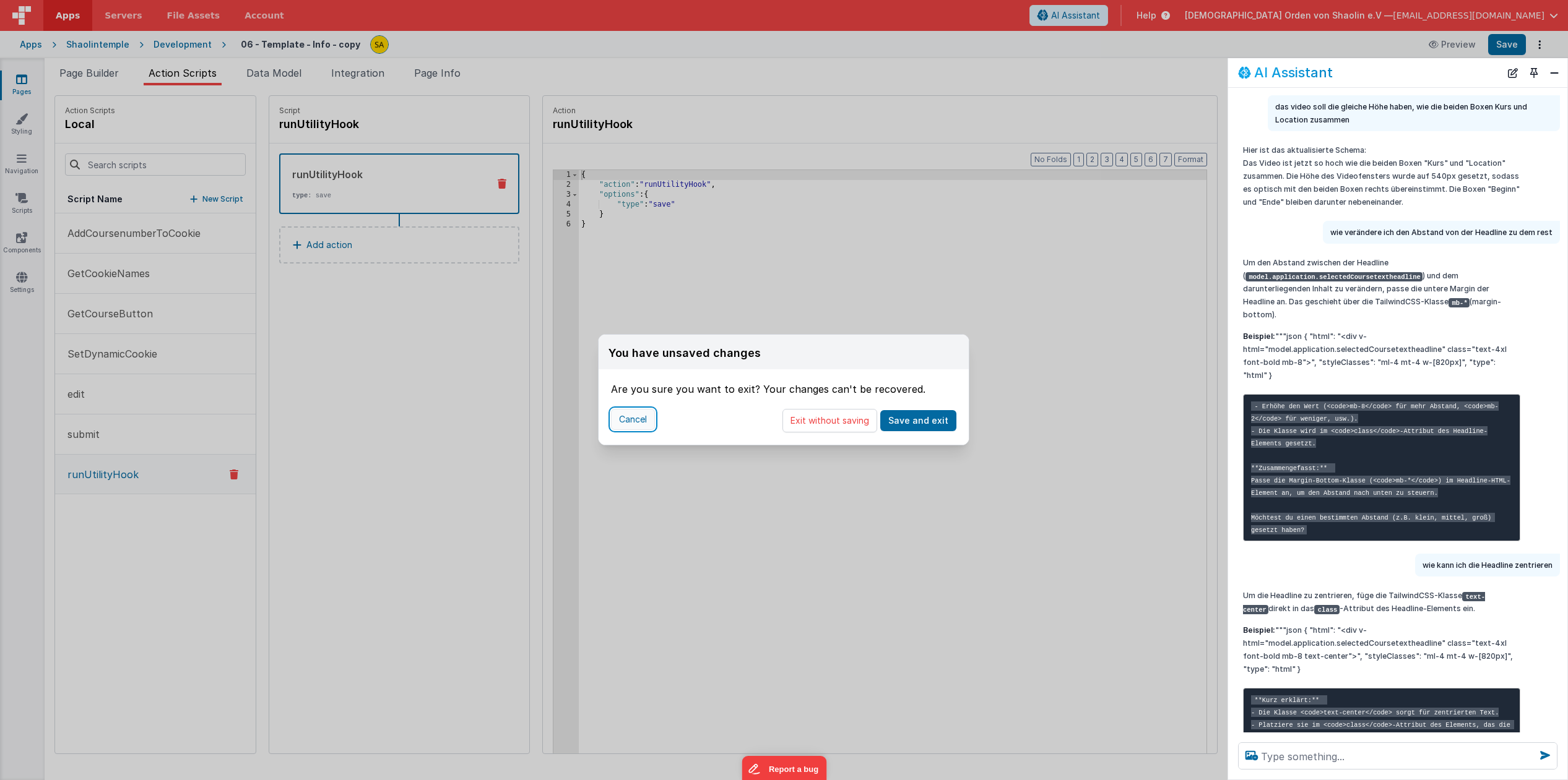
drag, startPoint x: 629, startPoint y: 418, endPoint x: 622, endPoint y: 417, distance: 7.1
click at [629, 418] on button "Cancel" at bounding box center [632, 419] width 44 height 21
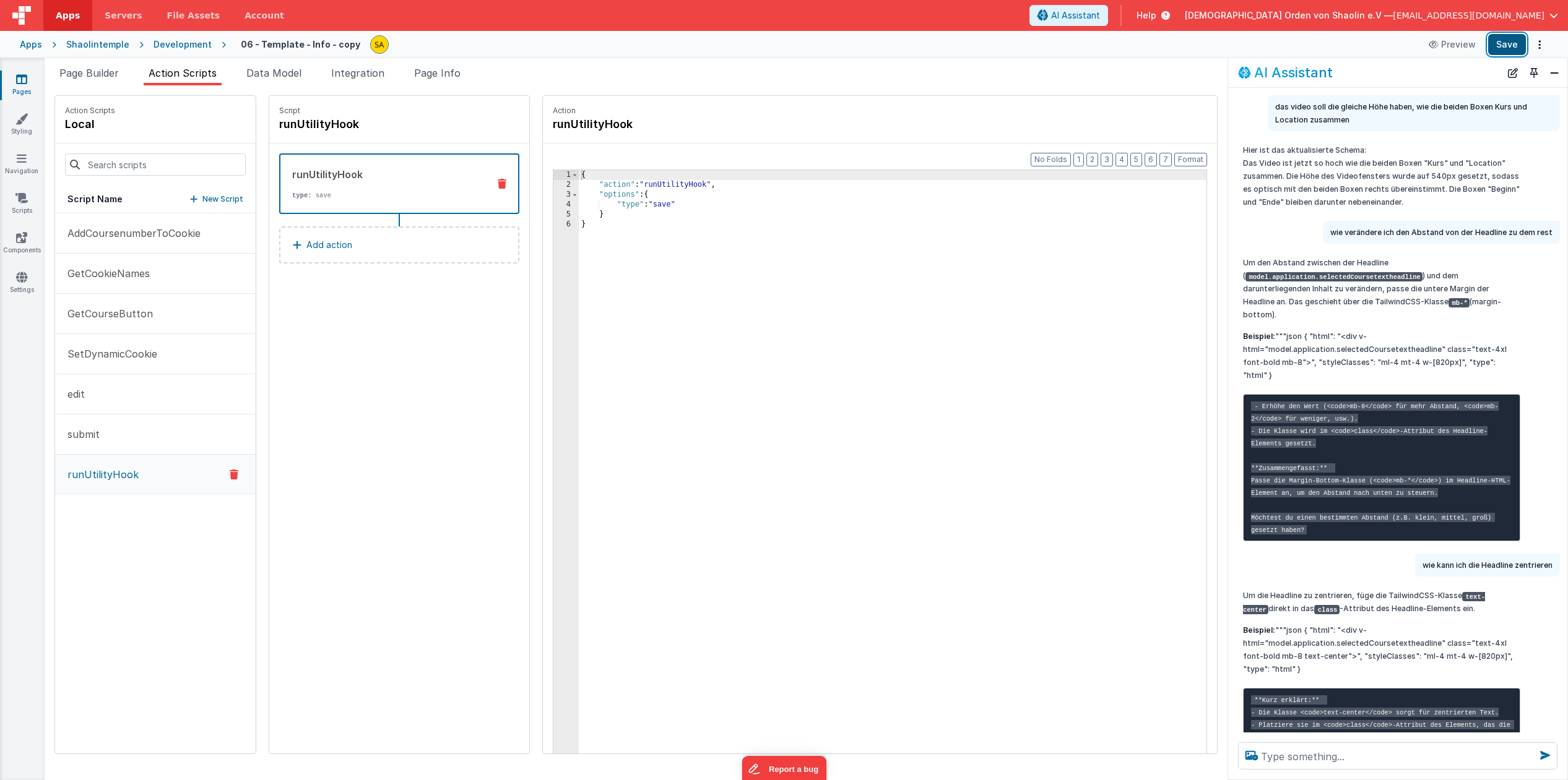
click at [1499, 44] on button "Save" at bounding box center [1507, 44] width 38 height 21
click at [114, 75] on span "Page Builder" at bounding box center [90, 73] width 60 height 12
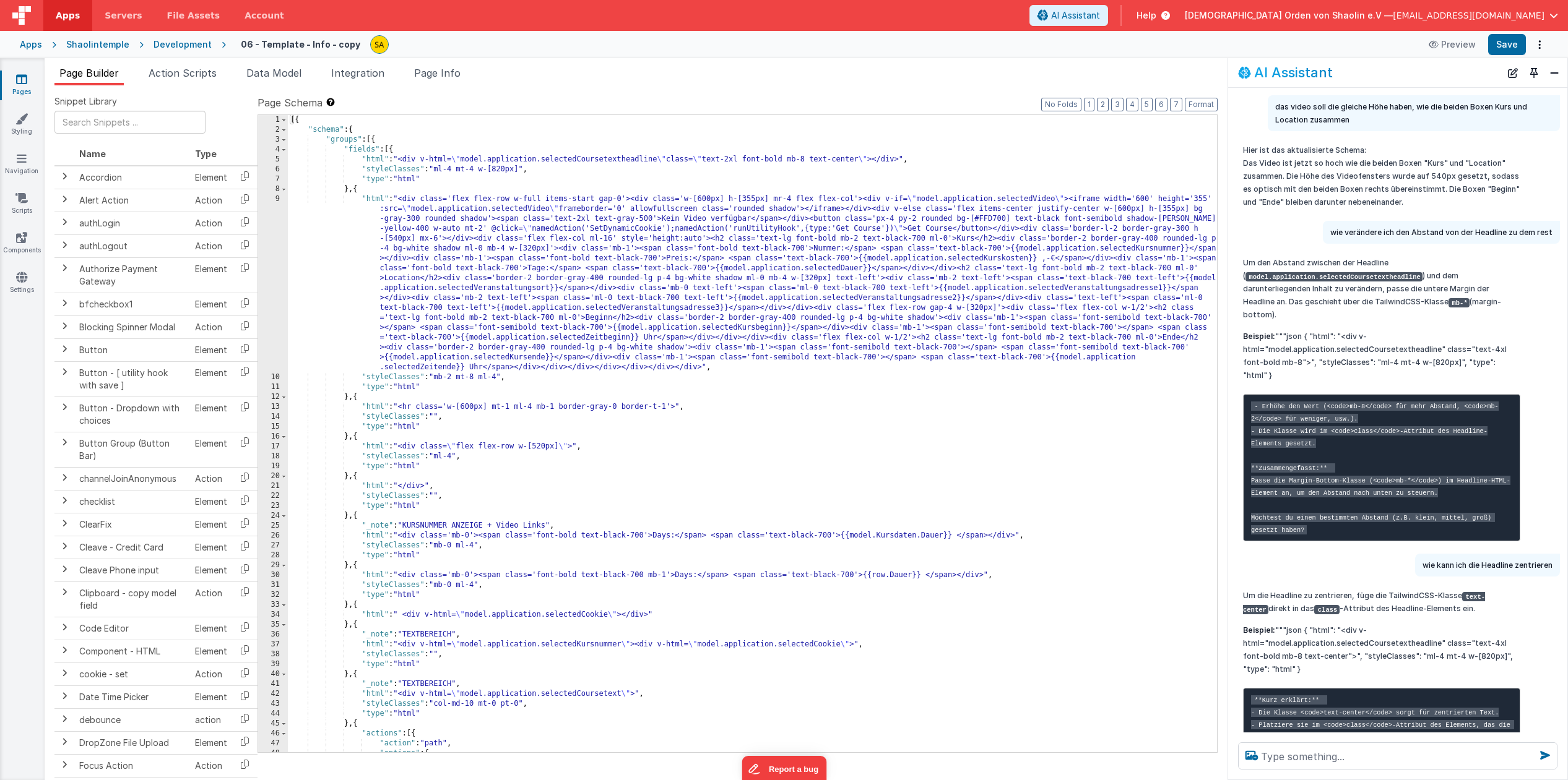
click at [24, 81] on icon at bounding box center [22, 79] width 11 height 12
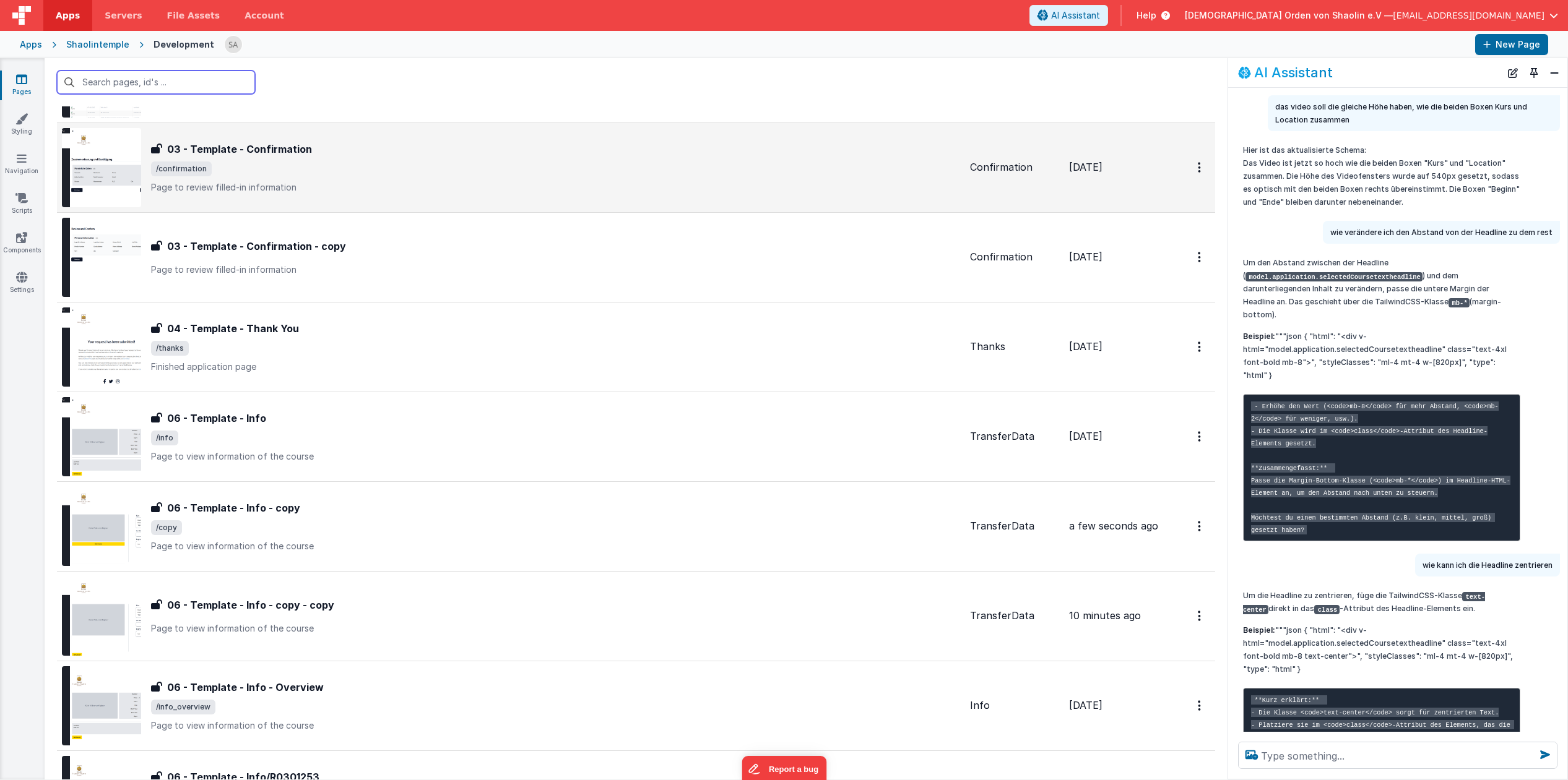
scroll to position [558, 0]
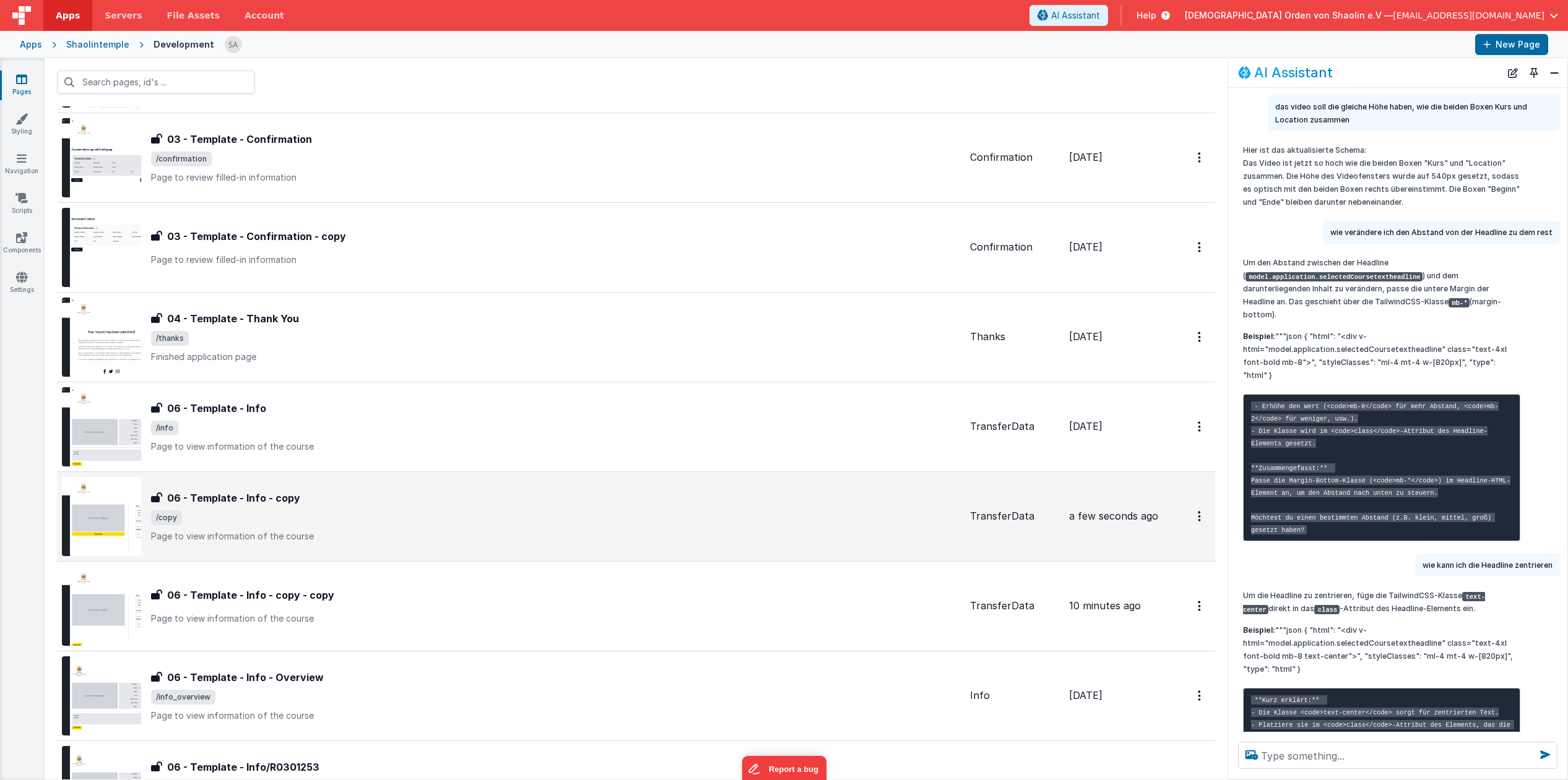
click at [552, 531] on p "Page to view information of the course" at bounding box center [556, 537] width 809 height 12
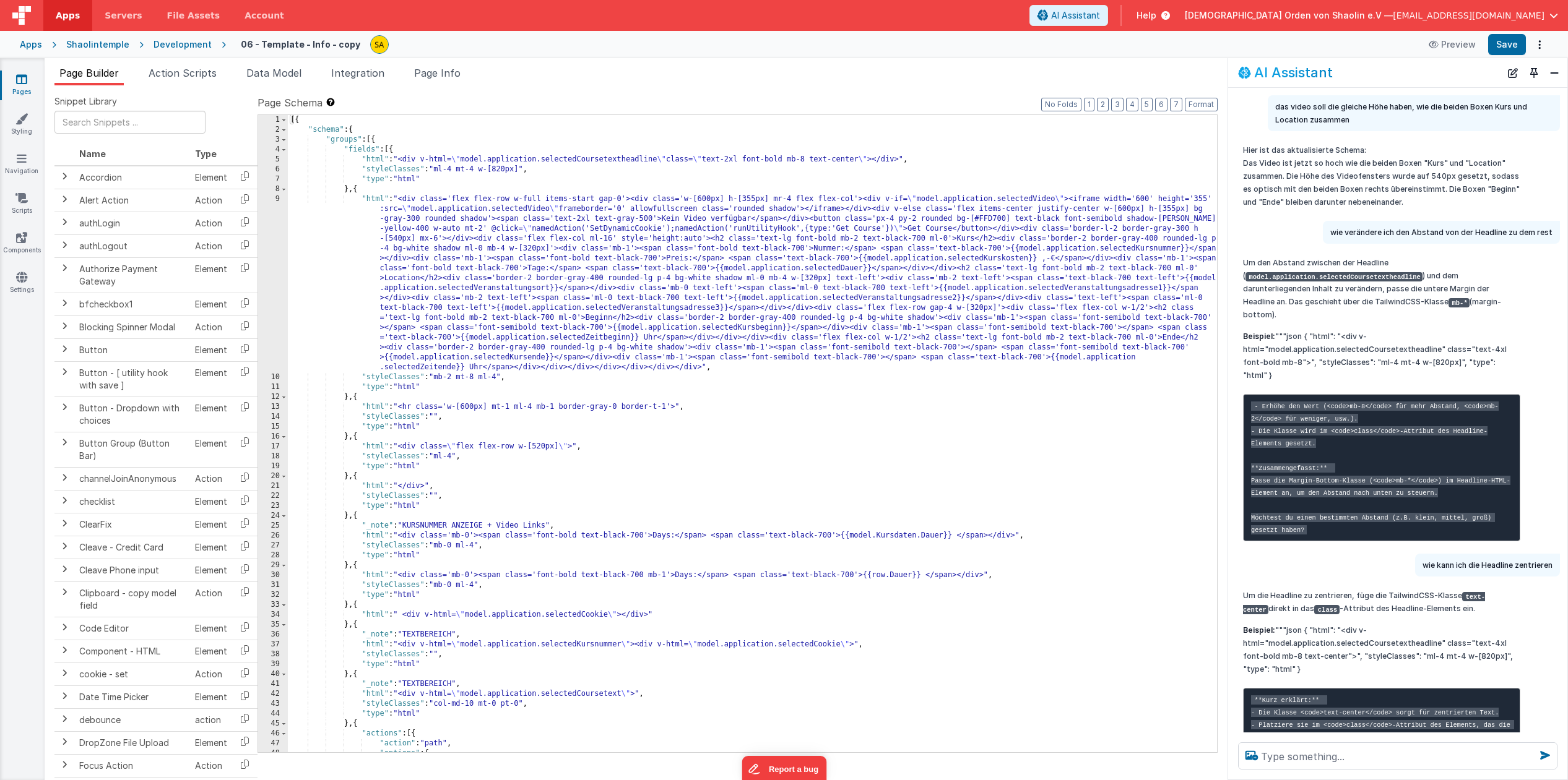
click at [30, 82] on link "Pages" at bounding box center [22, 85] width 45 height 24
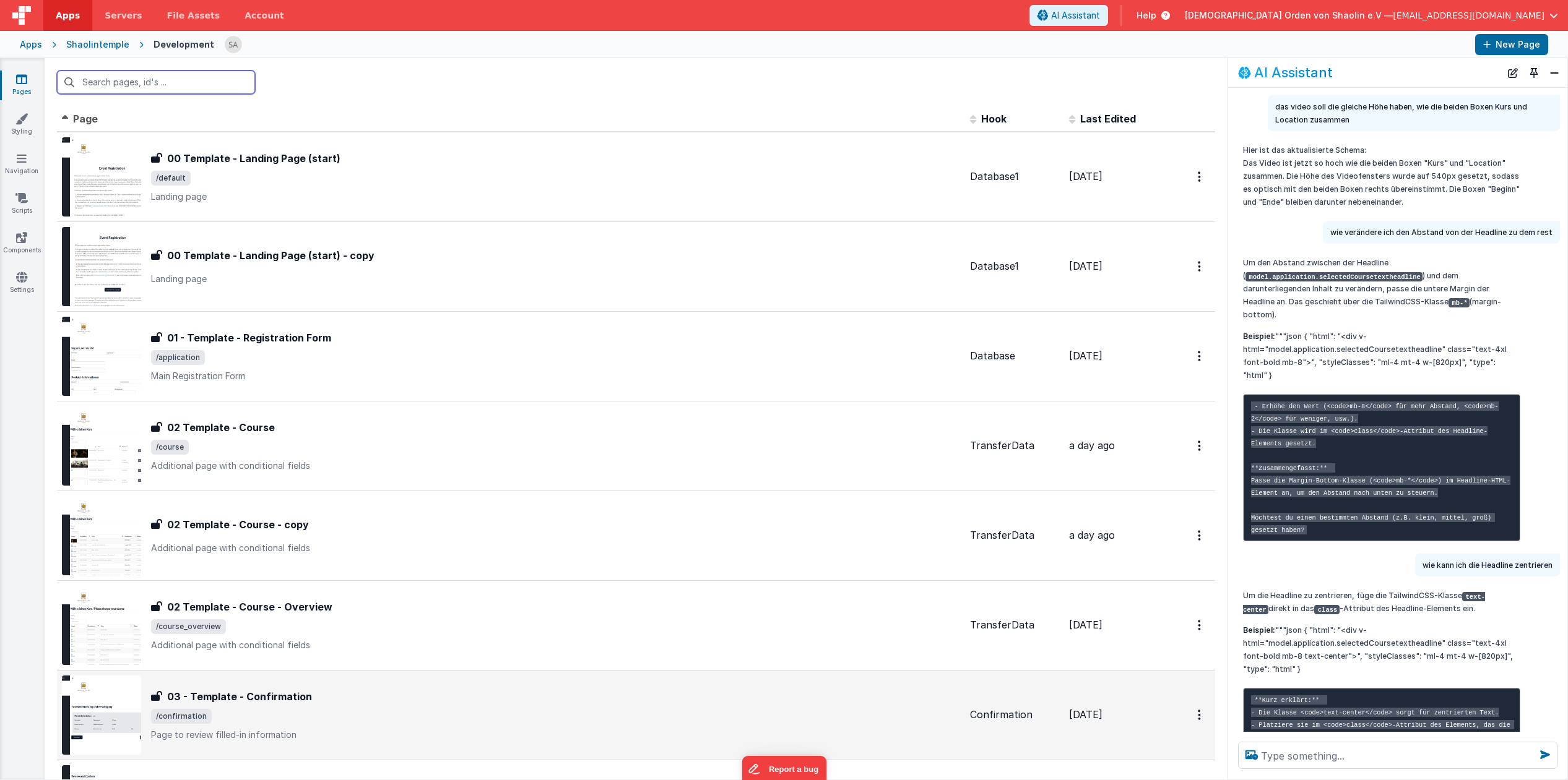
scroll to position [447, 0]
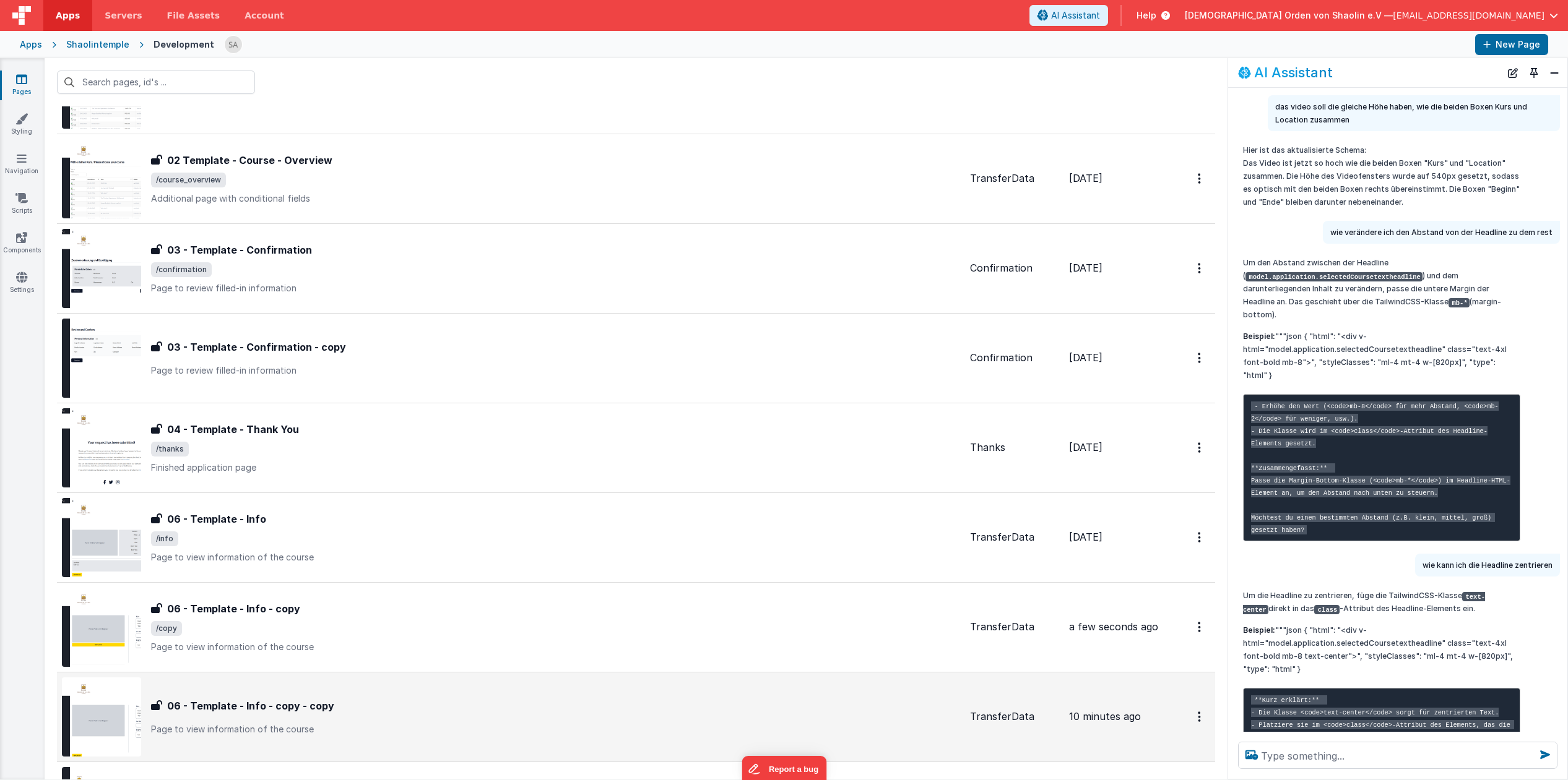
click at [569, 694] on div "06 - Template - Info - copy - copy 06 - Template - Info - copy - copy Page to v…" at bounding box center [511, 717] width 898 height 79
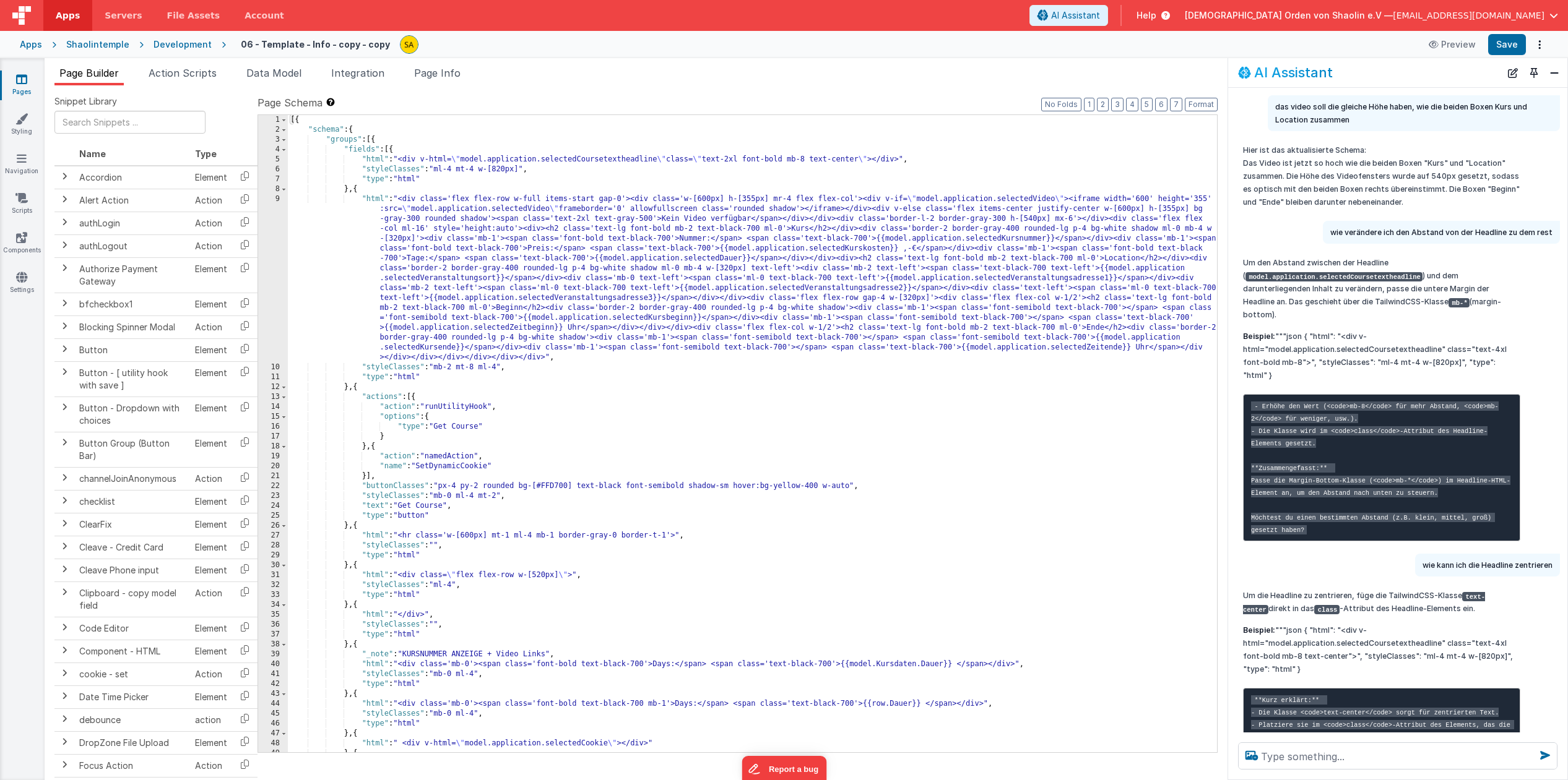
click at [20, 83] on icon at bounding box center [22, 79] width 11 height 12
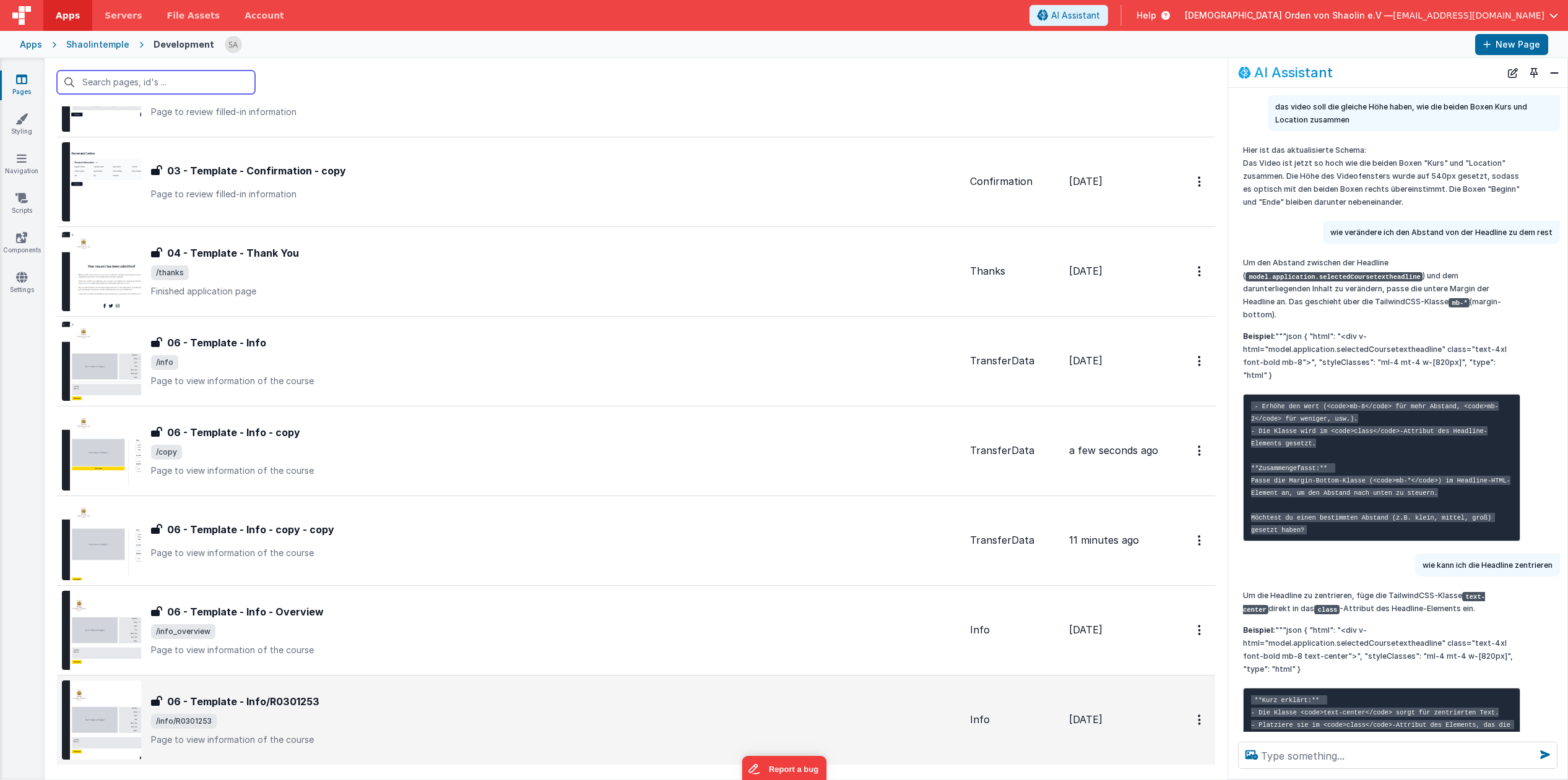
scroll to position [646, 0]
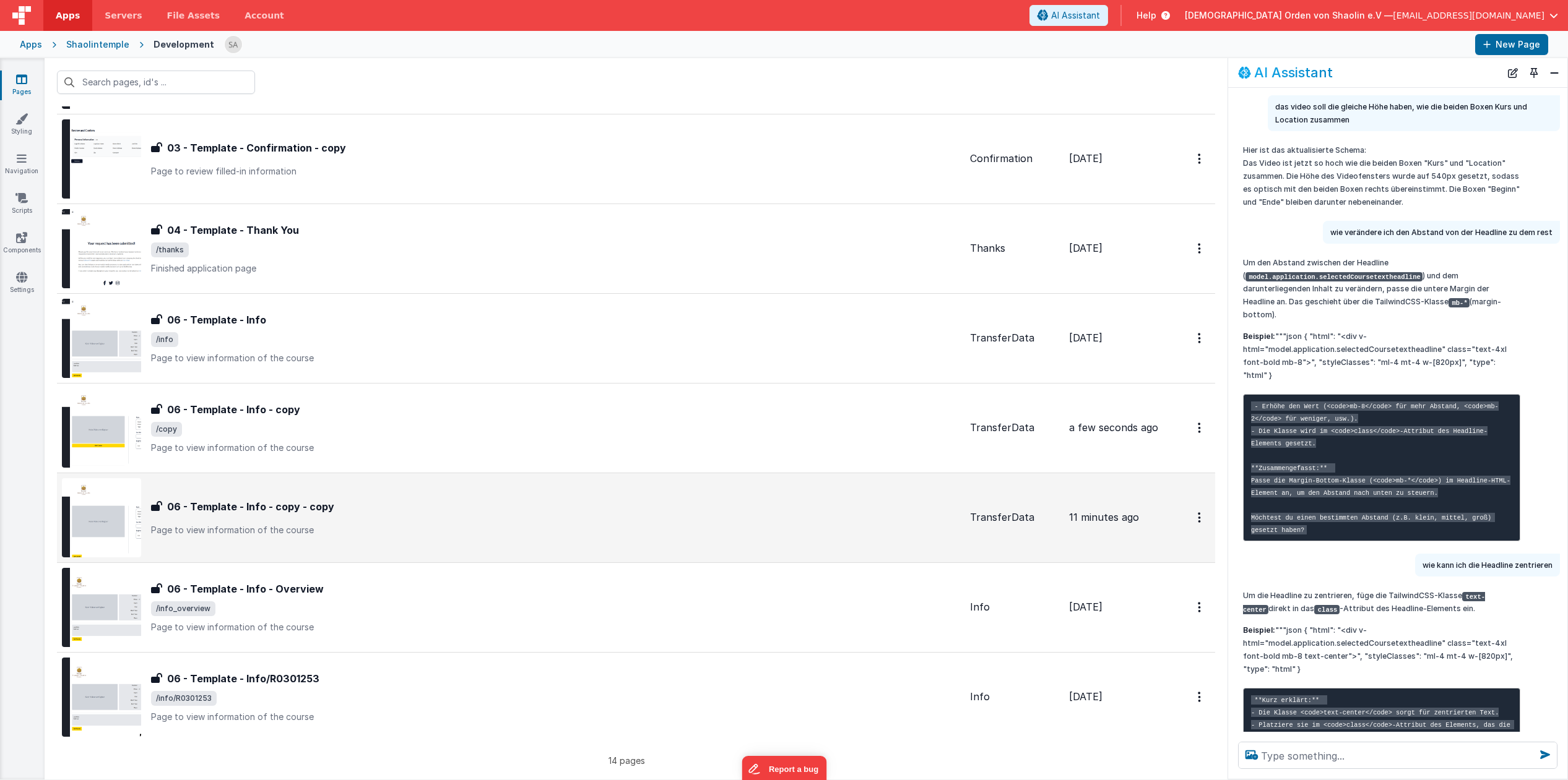
click at [655, 547] on div "06 - Template - Info - copy - copy 06 - Template - Info - copy - copy Page to v…" at bounding box center [511, 518] width 898 height 79
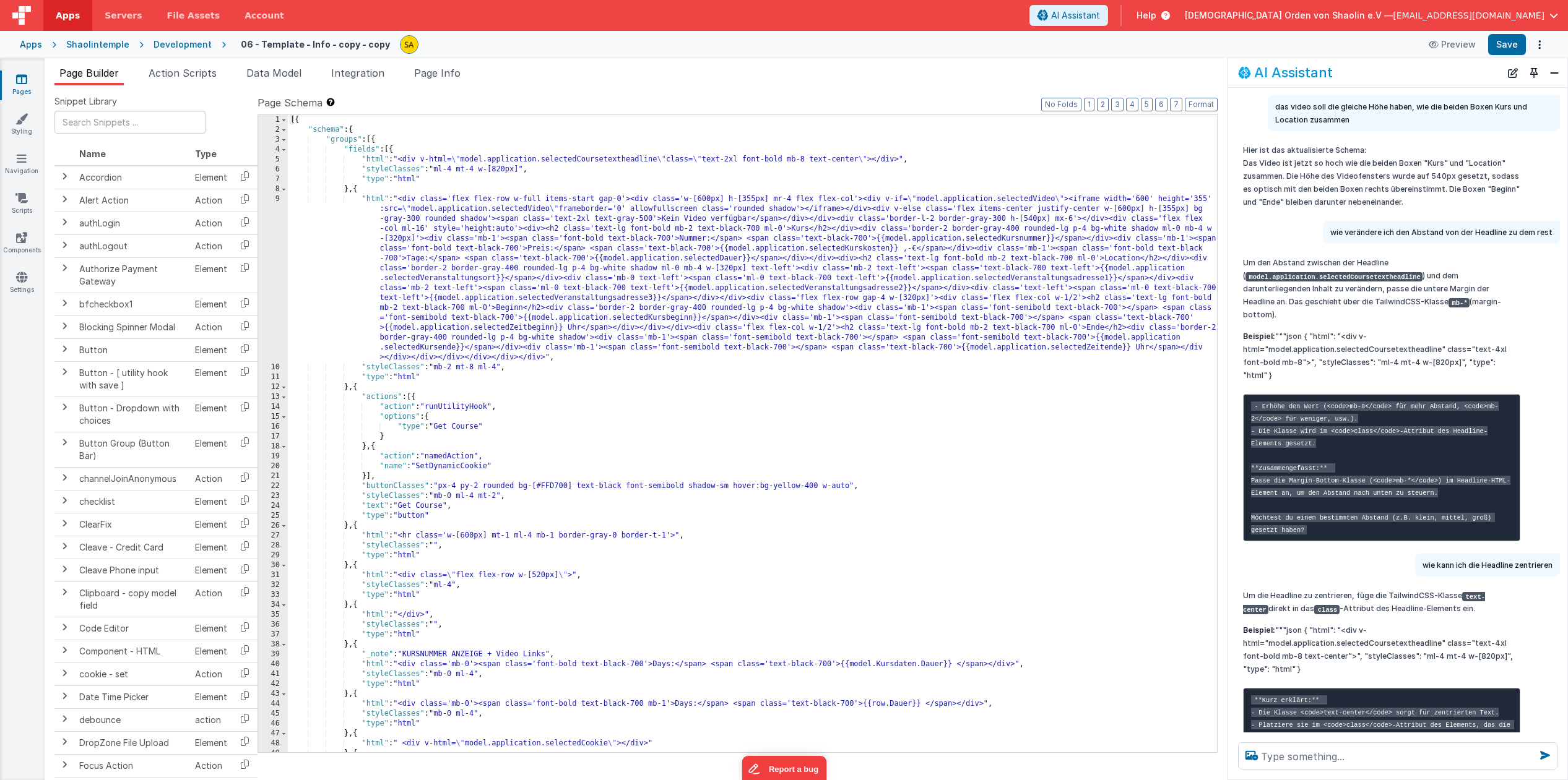
click at [22, 86] on link "Pages" at bounding box center [22, 85] width 45 height 24
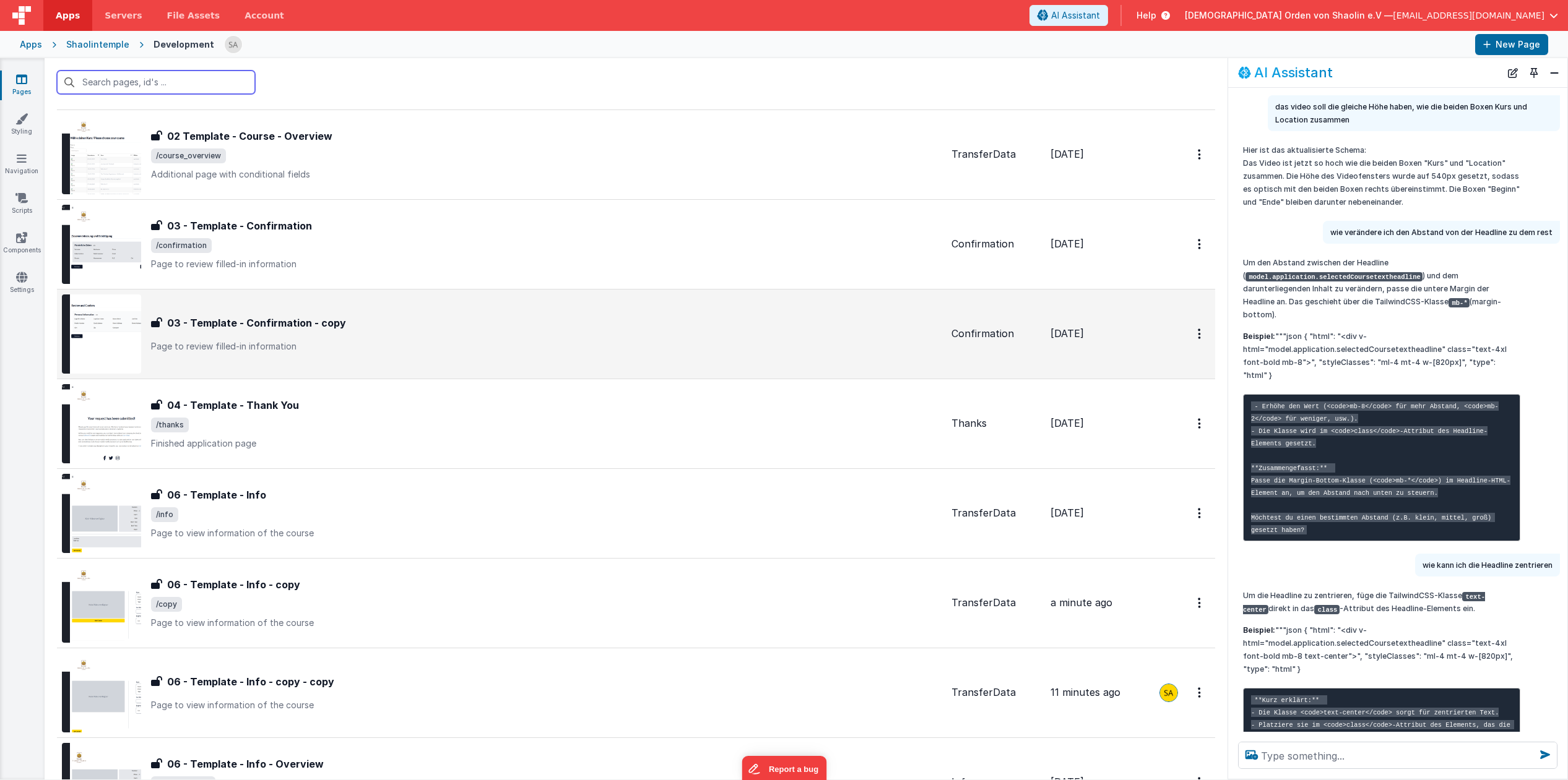
scroll to position [528, 0]
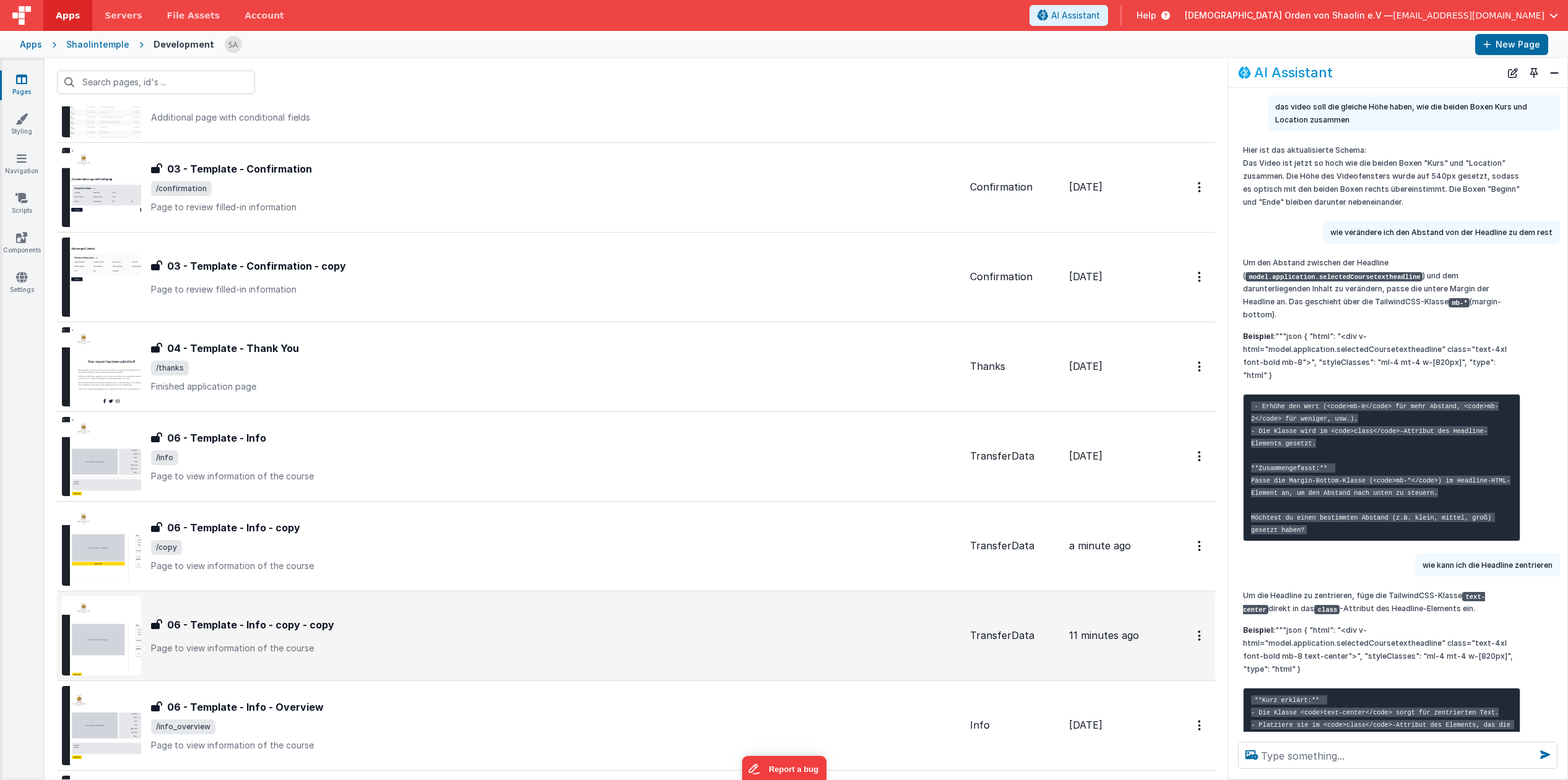
drag, startPoint x: 600, startPoint y: 627, endPoint x: 607, endPoint y: 631, distance: 8.1
click at [607, 631] on div "06 - Template - Info - copy - copy" at bounding box center [556, 625] width 809 height 15
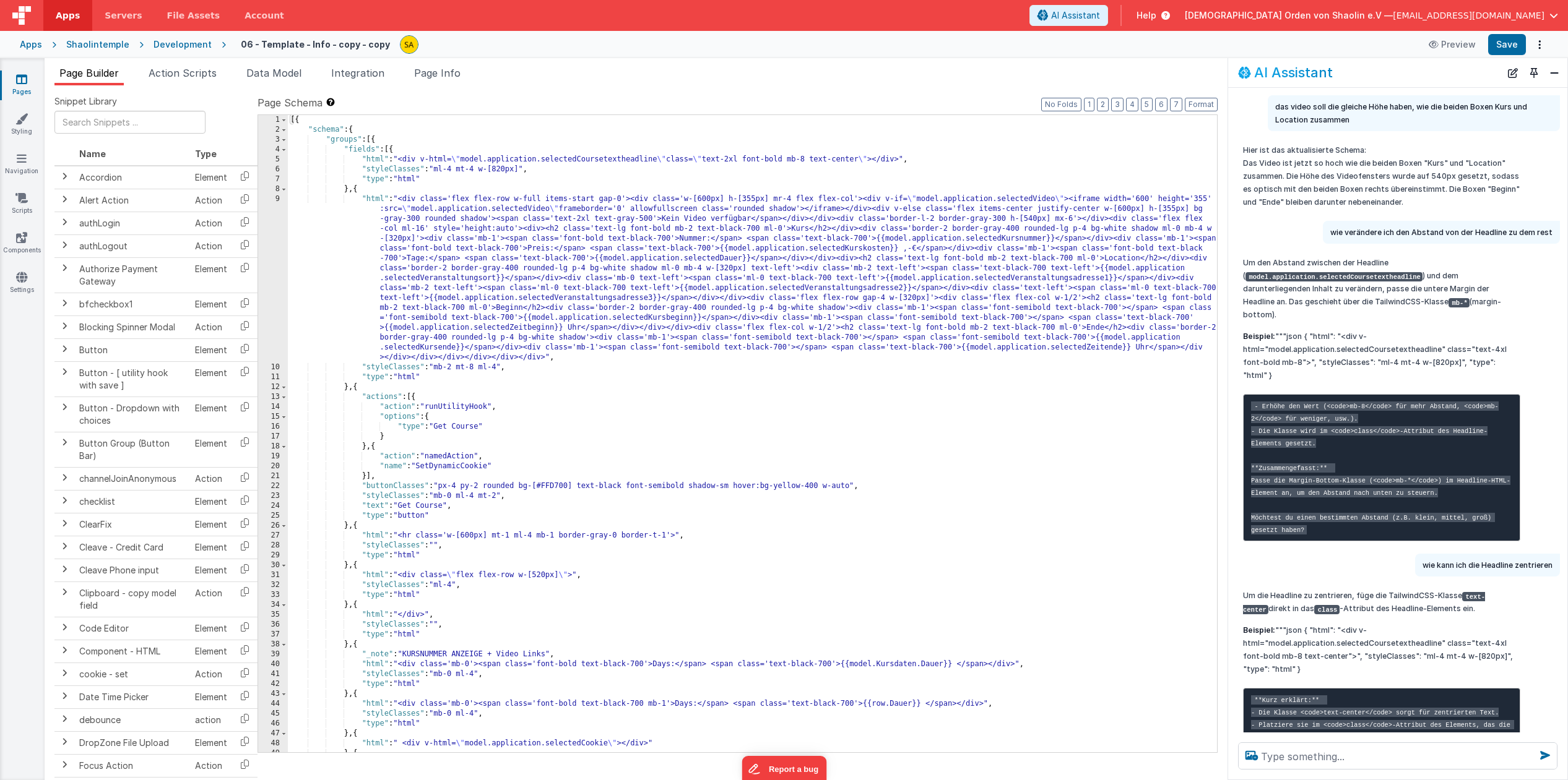
click at [18, 83] on icon at bounding box center [22, 79] width 11 height 12
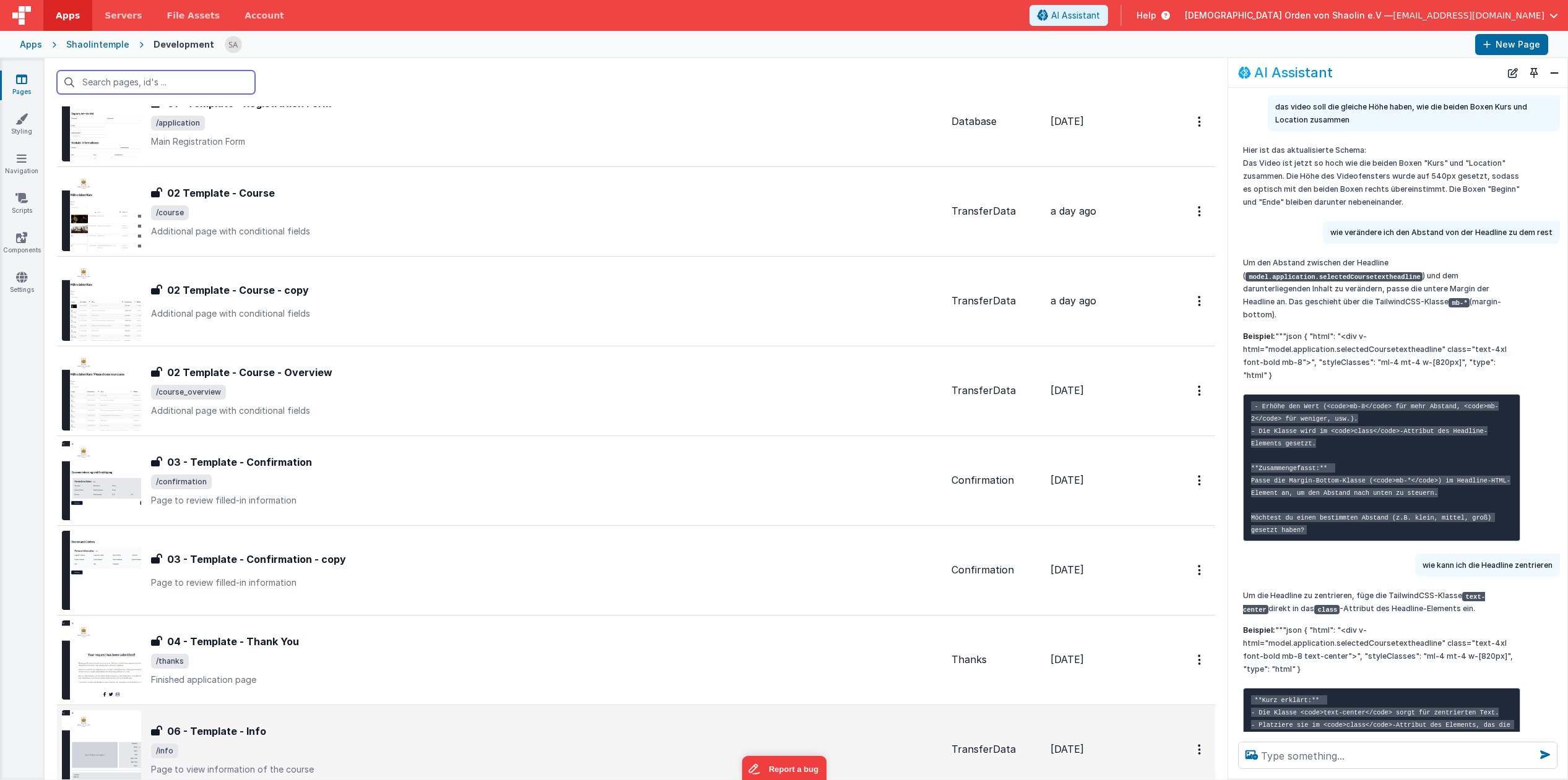
scroll to position [570, 0]
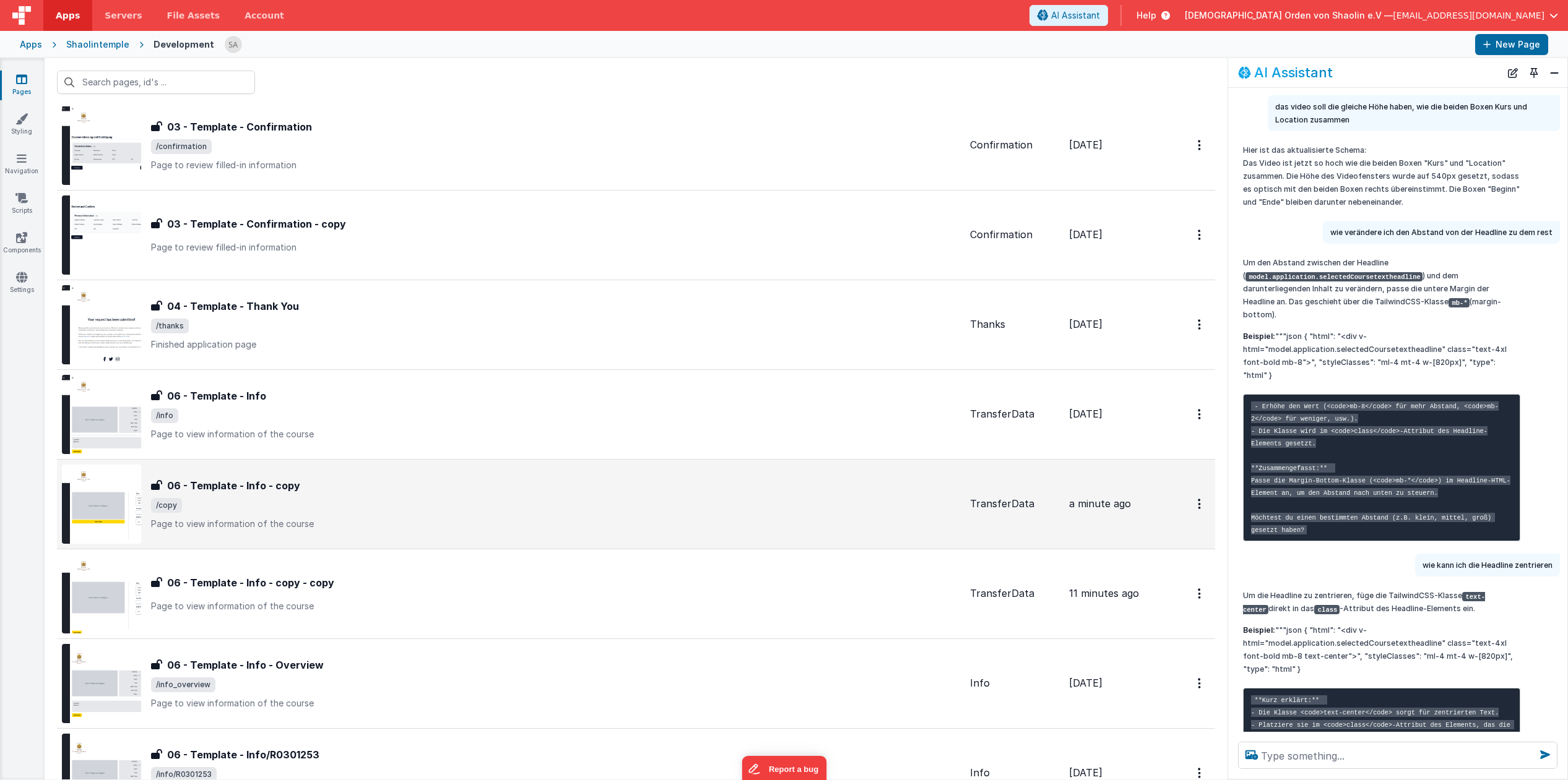
click at [590, 508] on span "/copy" at bounding box center [556, 505] width 809 height 15
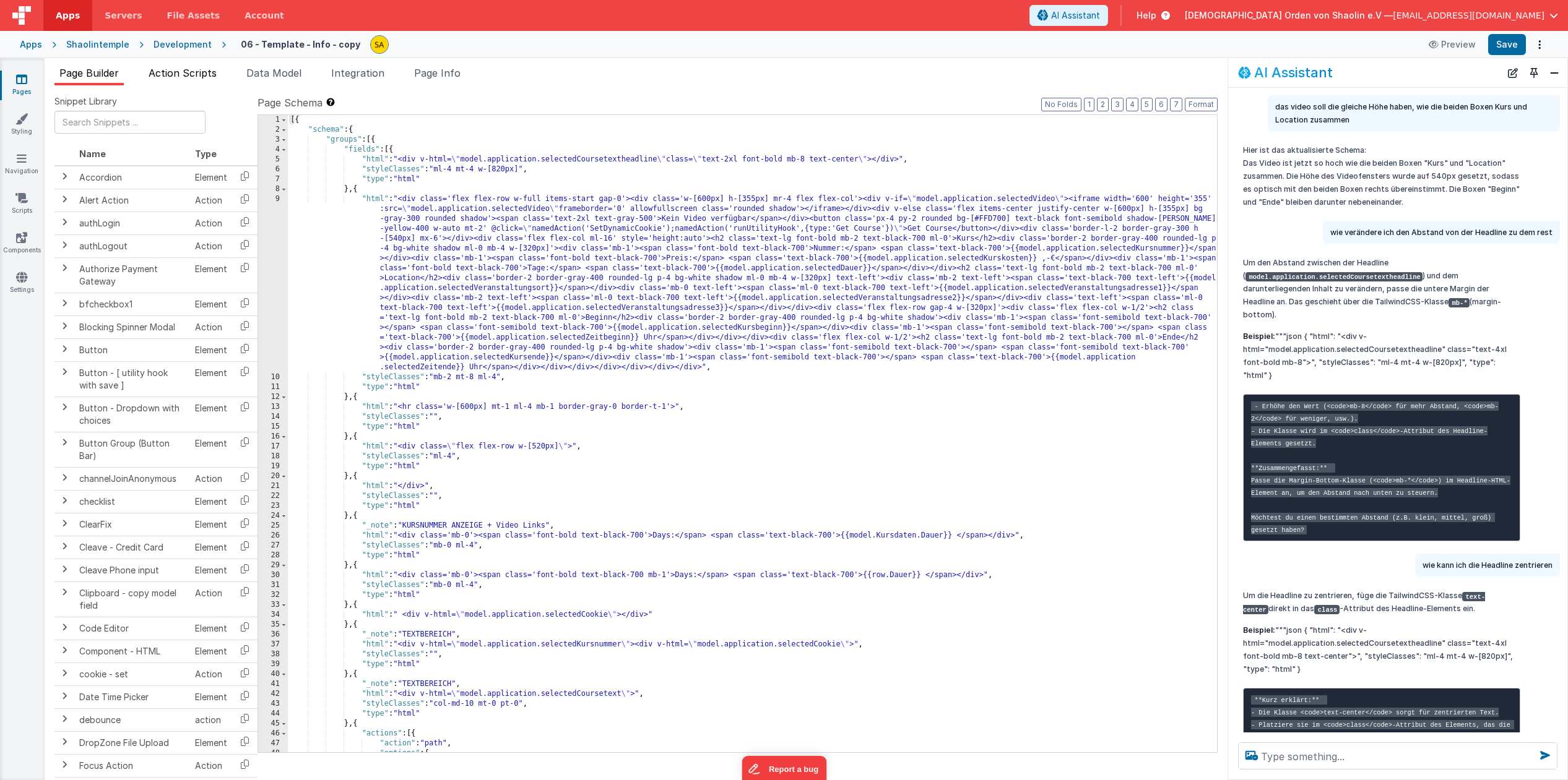
click at [198, 74] on span "Action Scripts" at bounding box center [183, 73] width 68 height 12
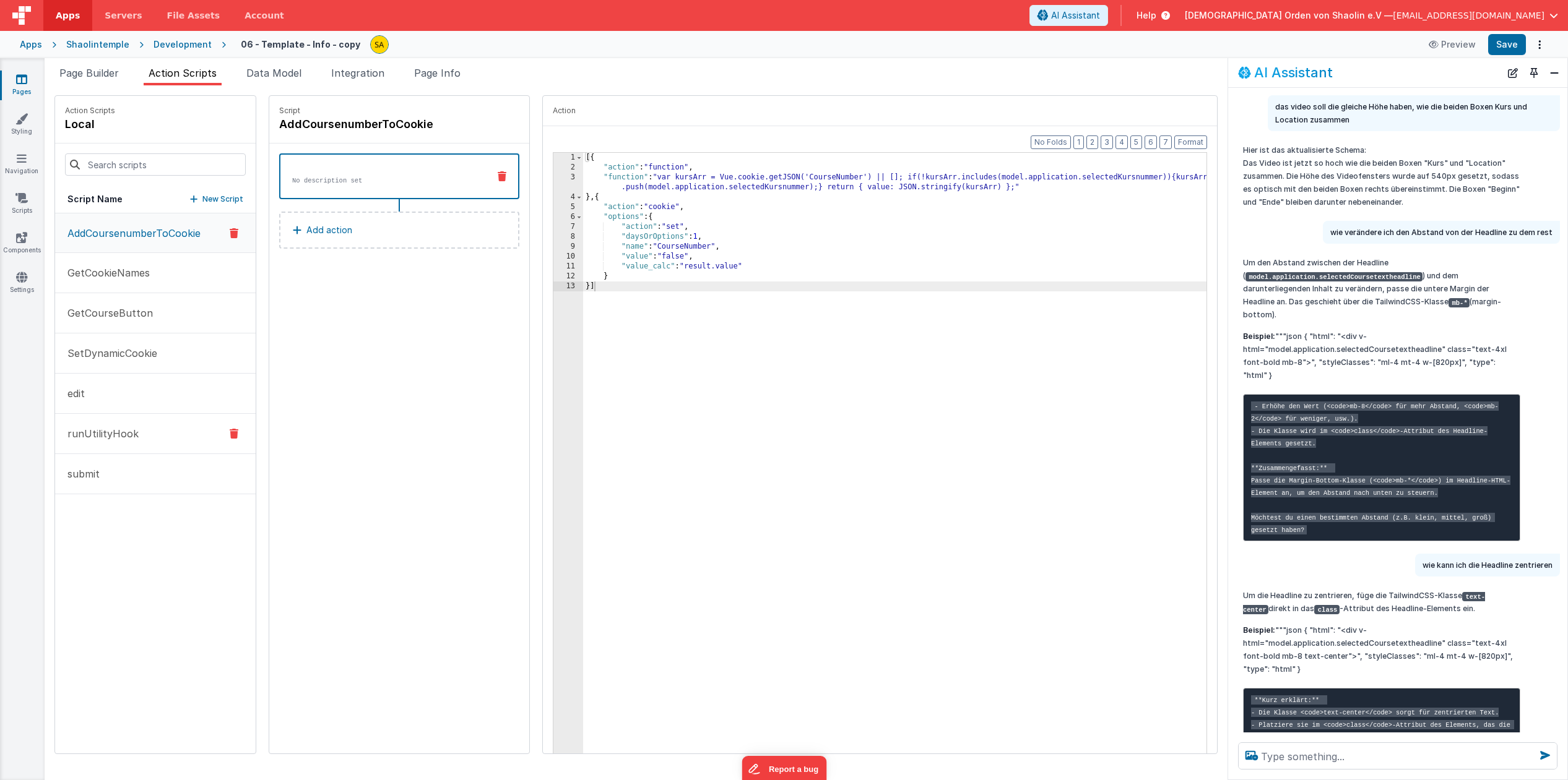
click at [166, 436] on button "runUtilityHook" at bounding box center [155, 433] width 201 height 40
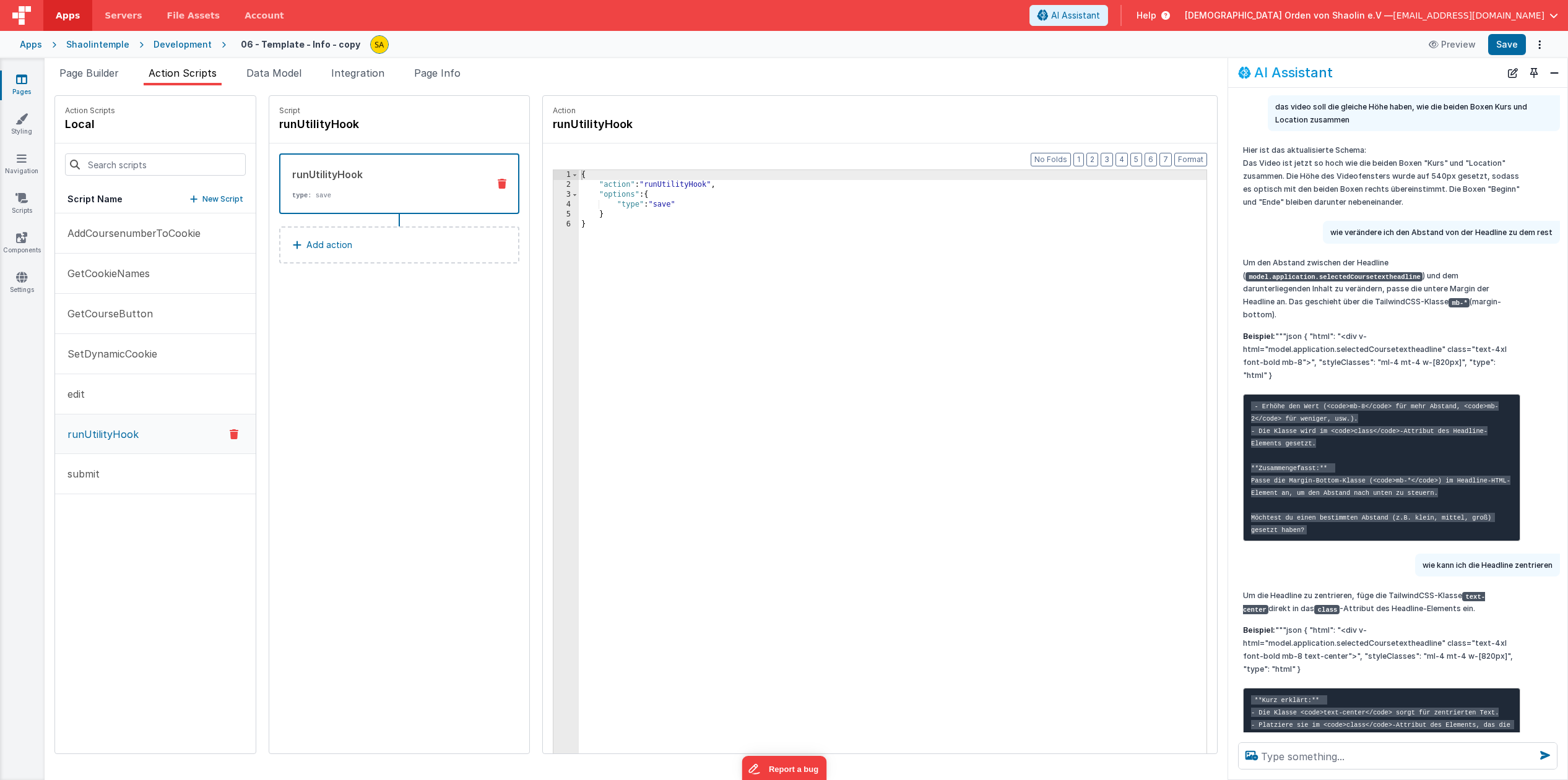
drag, startPoint x: 660, startPoint y: 201, endPoint x: 662, endPoint y: 243, distance: 42.0
click at [660, 202] on div "{ "action" : "runUtilityHook" , "options" : { "type" : "save" } }" at bounding box center [900, 491] width 643 height 642
click at [1508, 50] on button "Save" at bounding box center [1507, 44] width 38 height 21
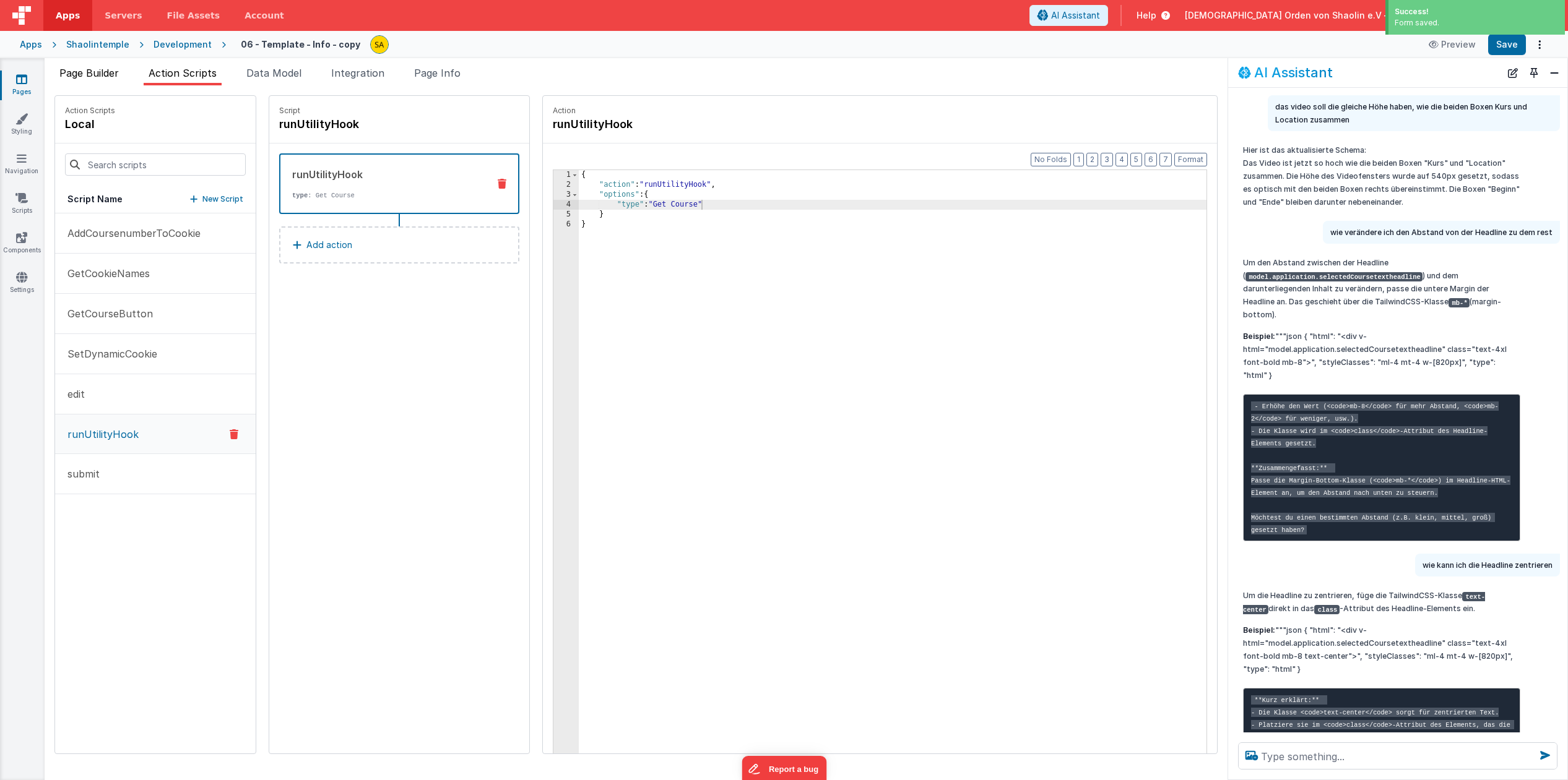
click at [81, 73] on span "Page Builder" at bounding box center [90, 73] width 60 height 12
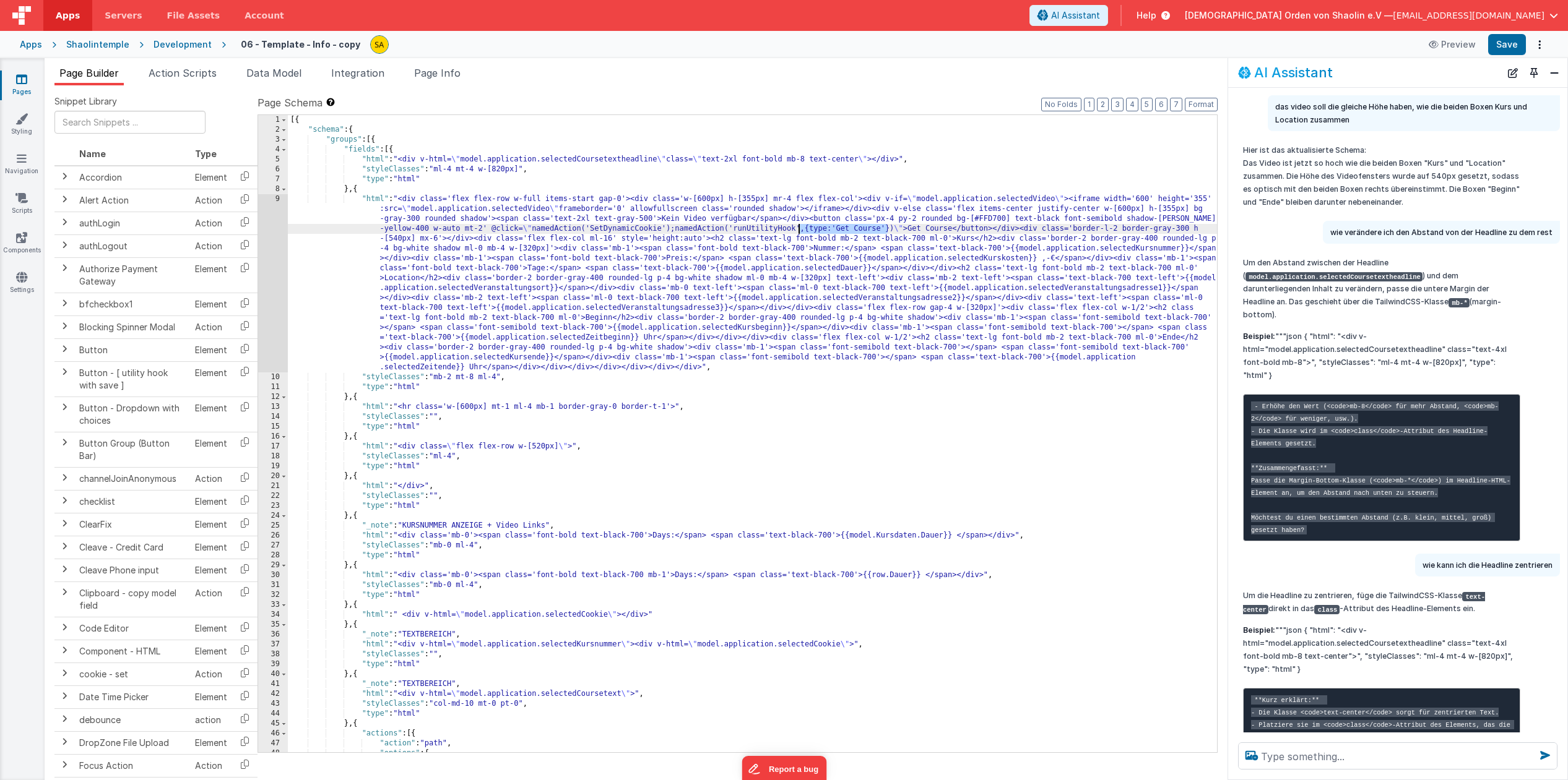
drag, startPoint x: 888, startPoint y: 229, endPoint x: 855, endPoint y: 283, distance: 63.3
click at [800, 229] on div "[{ "schema" : { "groups" : [{ "fields" : [{ "html" : "<div v-html= \" model.app…" at bounding box center [752, 444] width 929 height 657
click at [1510, 46] on button "Save" at bounding box center [1507, 44] width 38 height 21
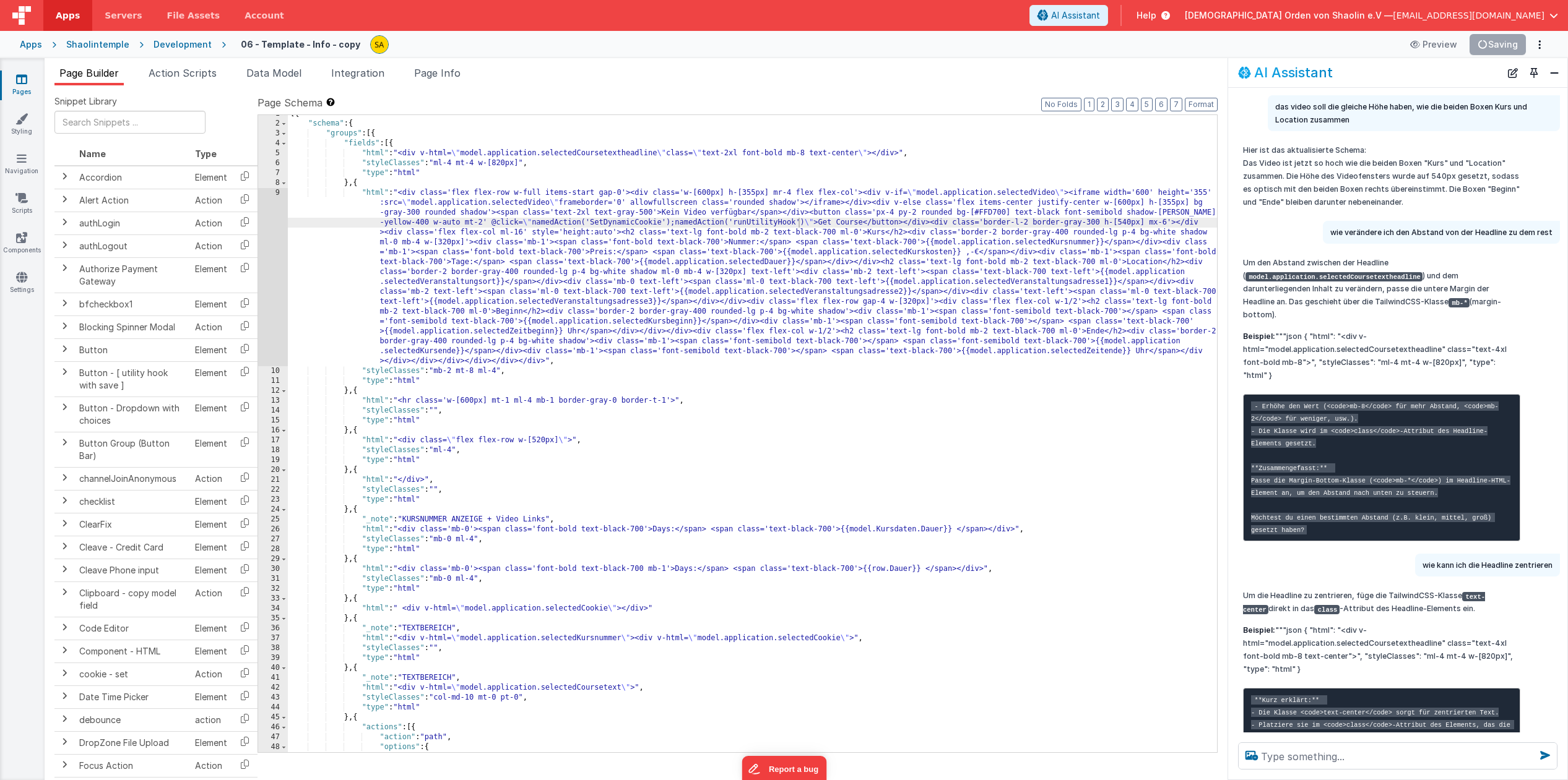
scroll to position [7, 0]
click at [1307, 754] on textarea at bounding box center [1397, 756] width 320 height 27
type textarea "Get Course butten [PERSON_NAME] [PERSON_NAME], wie"
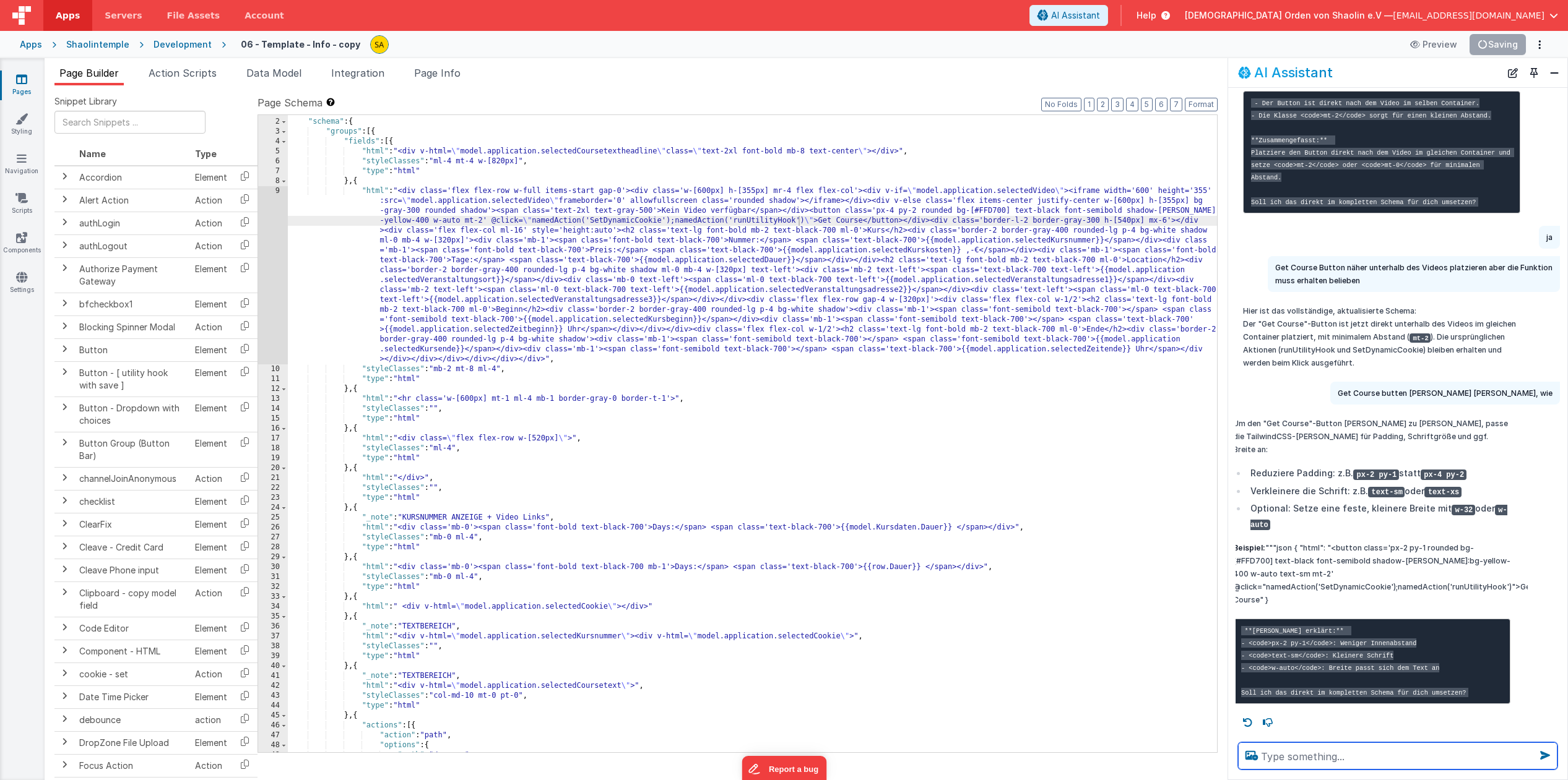
scroll to position [0, 0]
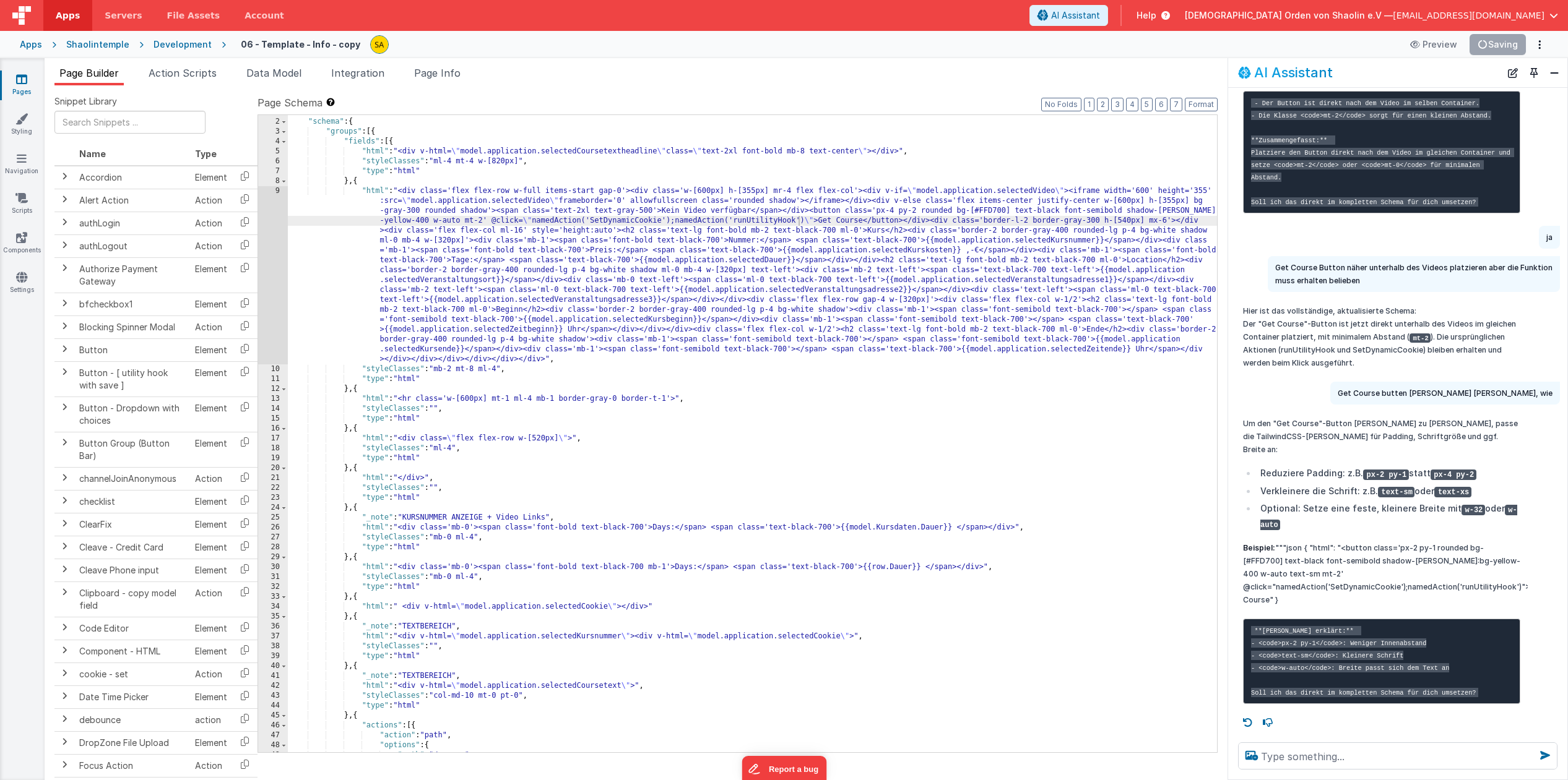
click at [892, 210] on div "[{ "schema" : { "groups" : [{ "fields" : [{ "html" : "<div v-html= \" model.app…" at bounding box center [752, 435] width 929 height 657
click at [914, 213] on div "[{ "schema" : { "groups" : [{ "fields" : [{ "html" : "<div v-html= \" model.app…" at bounding box center [752, 437] width 929 height 657
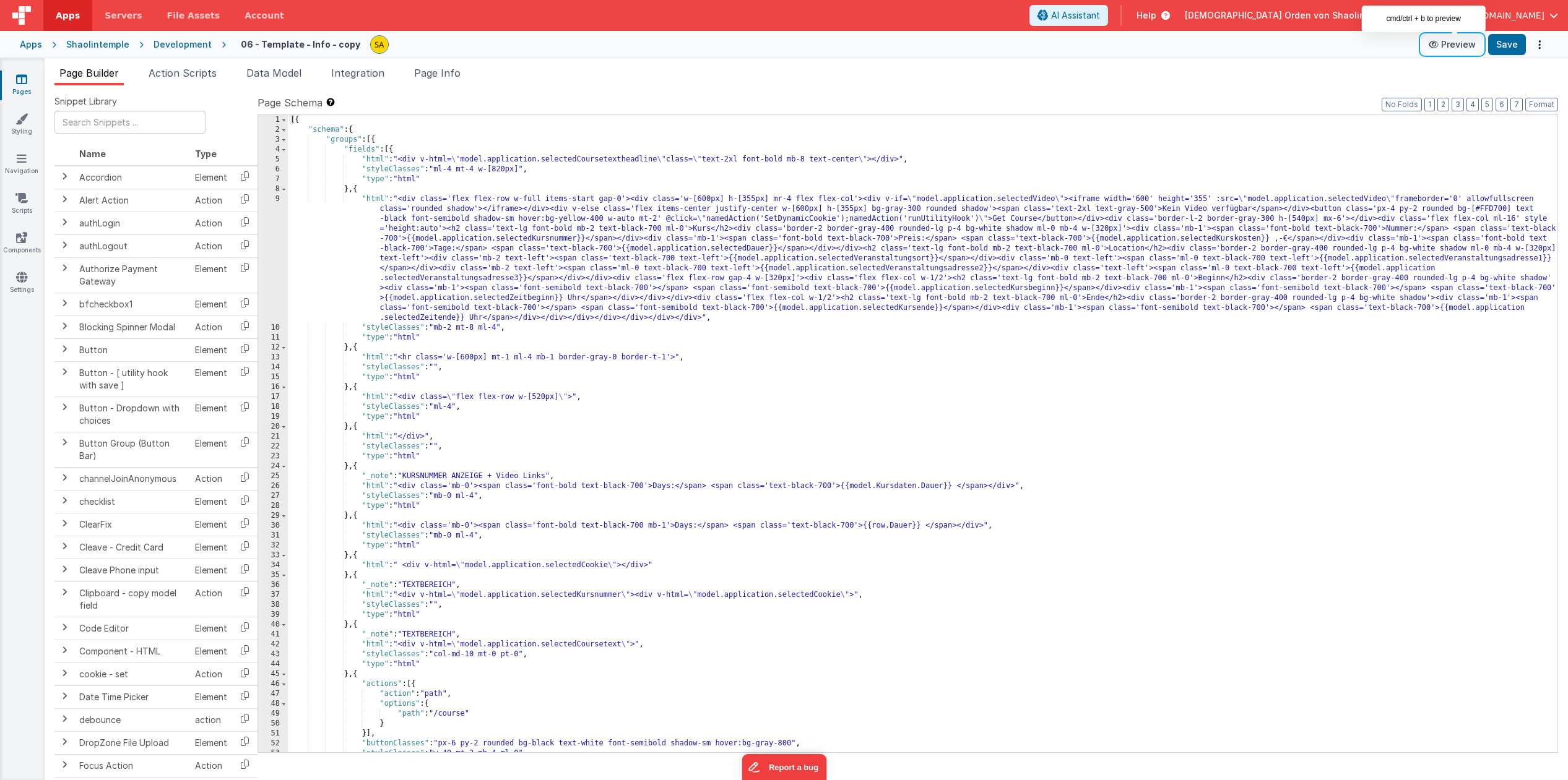
click at [1472, 43] on button "Preview" at bounding box center [1451, 44] width 62 height 20
click at [1392, 210] on div "[{ "schema" : { "groups" : [{ "fields" : [{ "html" : "<div v-html= \" model.app…" at bounding box center [922, 444] width 1269 height 657
drag, startPoint x: 1414, startPoint y: 208, endPoint x: 1421, endPoint y: 213, distance: 8.6
click at [1414, 208] on div "[{ "schema" : { "groups" : [{ "fields" : [{ "html" : "<div v-html= \" model.app…" at bounding box center [922, 444] width 1269 height 657
click at [1506, 47] on button "Save" at bounding box center [1507, 44] width 38 height 21
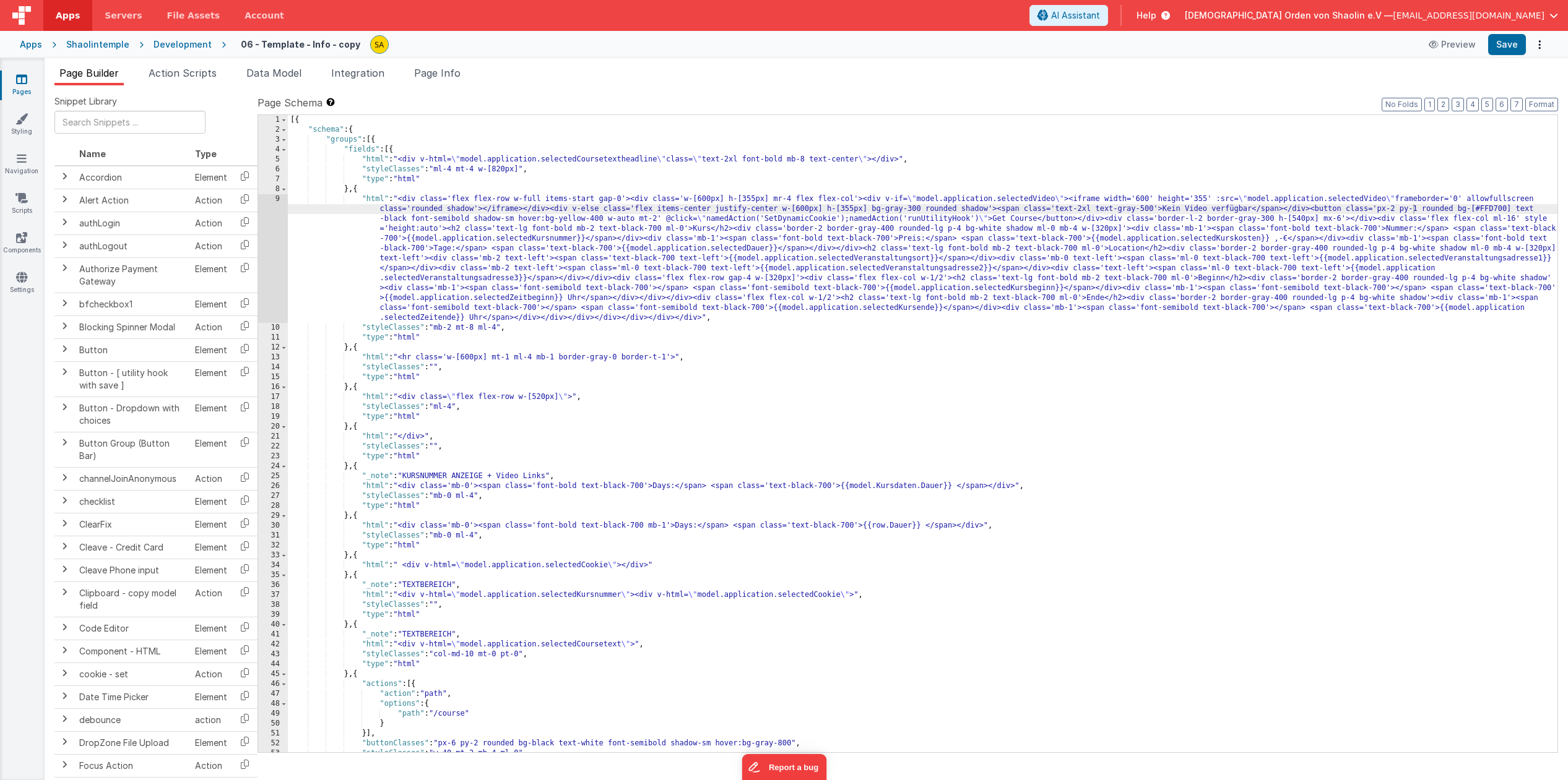
click at [633, 220] on div "[{ "schema" : { "groups" : [{ "fields" : [{ "html" : "<div v-html= \" model.app…" at bounding box center [922, 444] width 1269 height 657
click at [1100, 18] on span "AI Assistant" at bounding box center [1075, 16] width 49 height 12
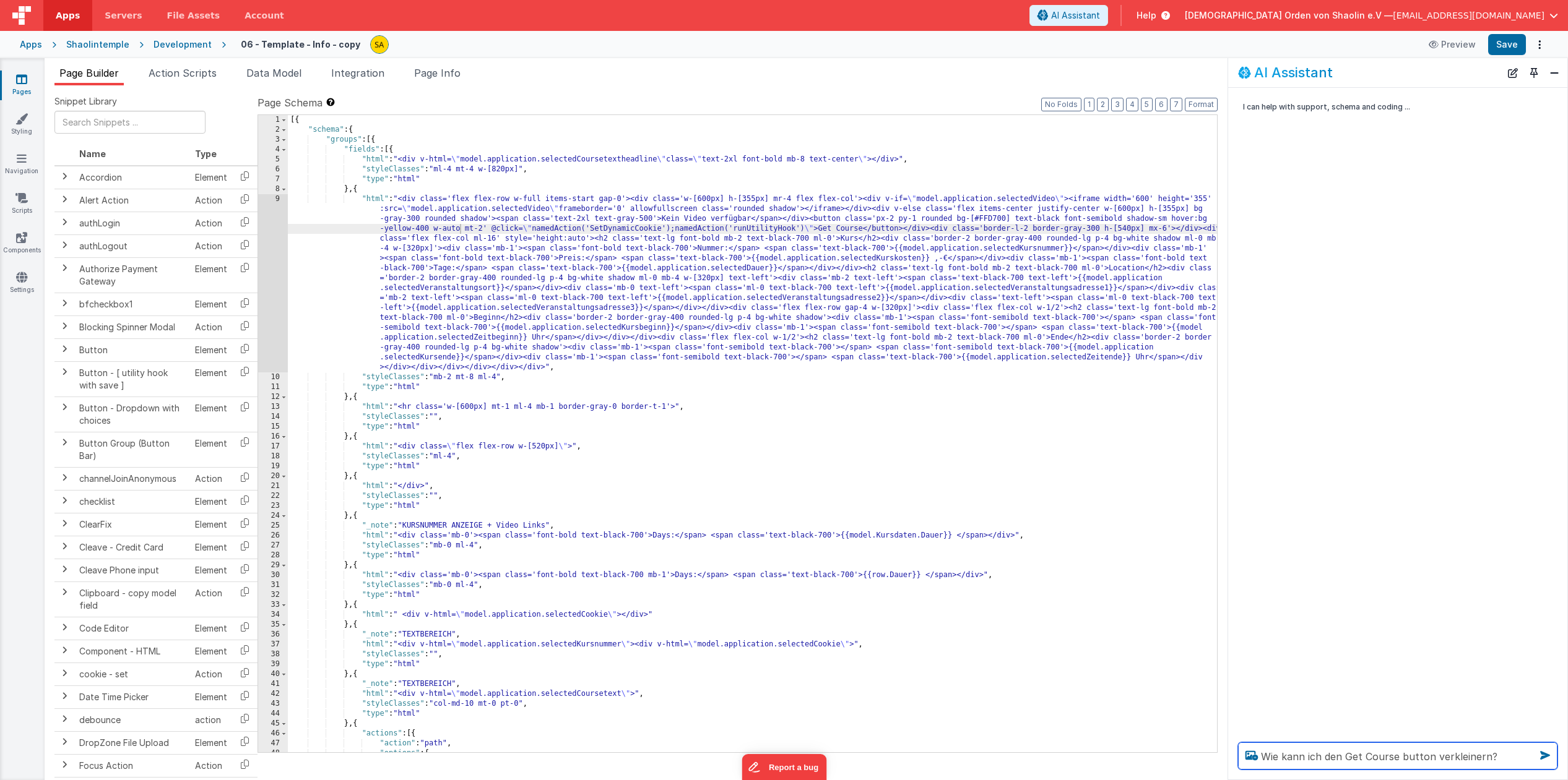
type textarea "Wie kann ich den Get Course button verkleinern?"
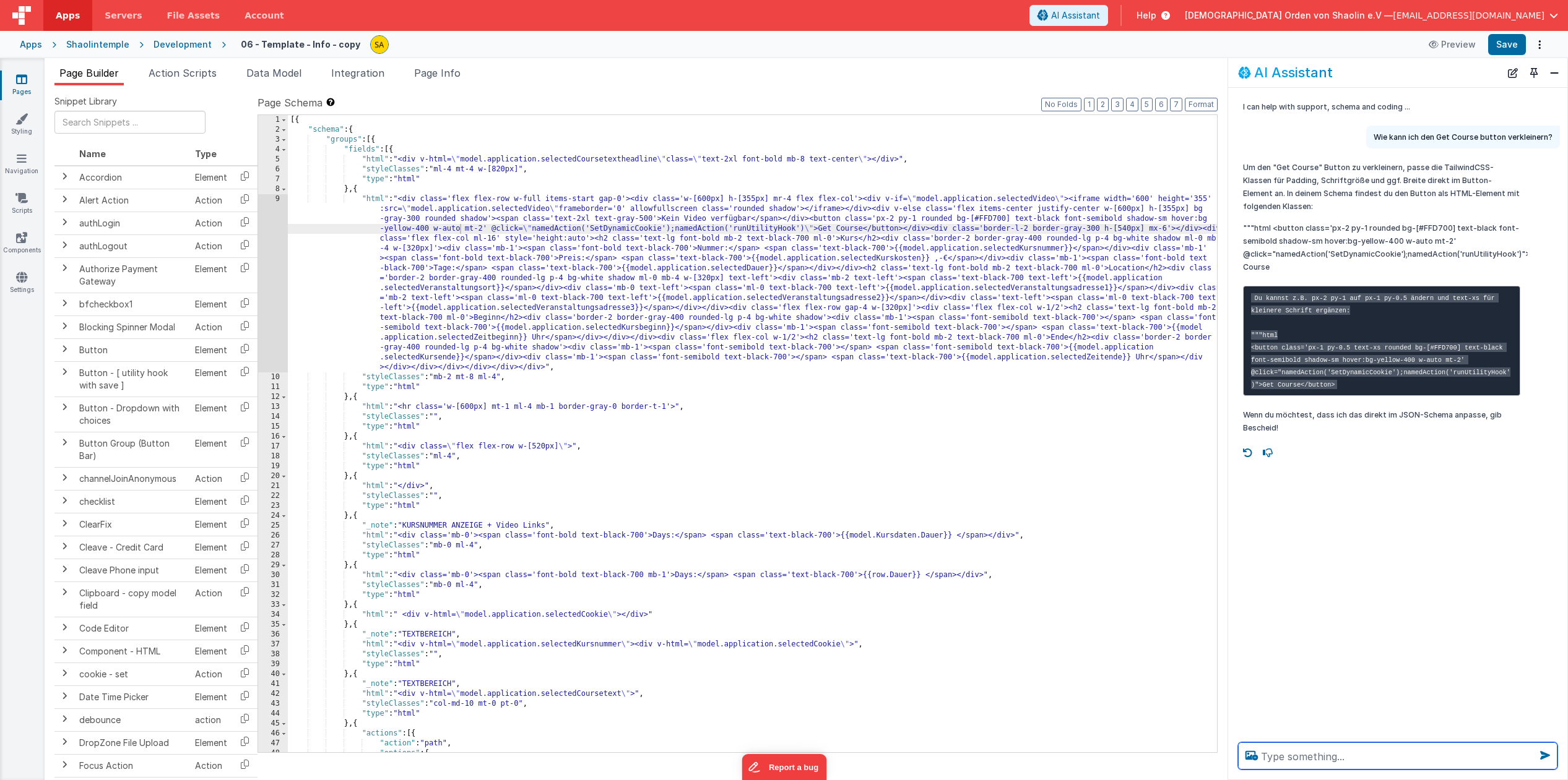
click at [1318, 762] on textarea at bounding box center [1397, 756] width 320 height 27
click at [951, 219] on div "[{ "schema" : { "groups" : [{ "fields" : [{ "html" : "<div v-html= \" model.app…" at bounding box center [754, 444] width 932 height 657
click at [1508, 44] on button "Save" at bounding box center [1507, 44] width 38 height 21
click at [1359, 758] on textarea at bounding box center [1397, 756] width 320 height 27
type textarea "button ist immer noch zu lang"
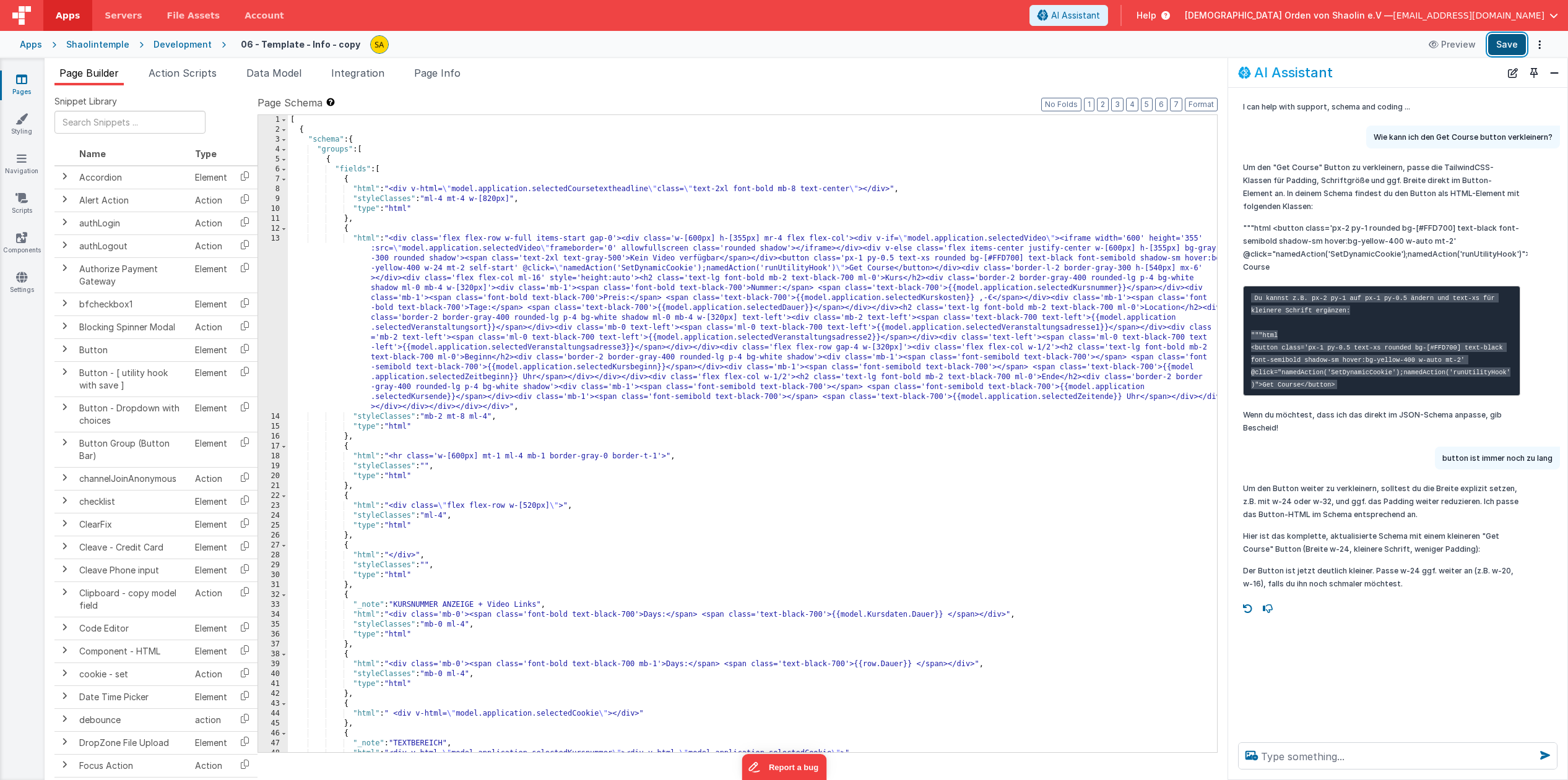
click at [1510, 41] on button "Save" at bounding box center [1507, 44] width 38 height 21
click at [862, 257] on div "[ { "schema" : { "groups" : [ { "fields" : [ { "html" : "<div v-html= \" model.…" at bounding box center [754, 444] width 932 height 657
click at [892, 260] on div "[ { "schema" : { "groups" : [ { "fields" : [ { "html" : "<div v-html= \" model.…" at bounding box center [754, 444] width 932 height 657
click at [1497, 49] on button "Save" at bounding box center [1507, 44] width 38 height 21
click at [883, 259] on div "[ { "schema" : { "groups" : [ { "fields" : [ { "html" : "<div v-html= \" model.…" at bounding box center [754, 444] width 932 height 657
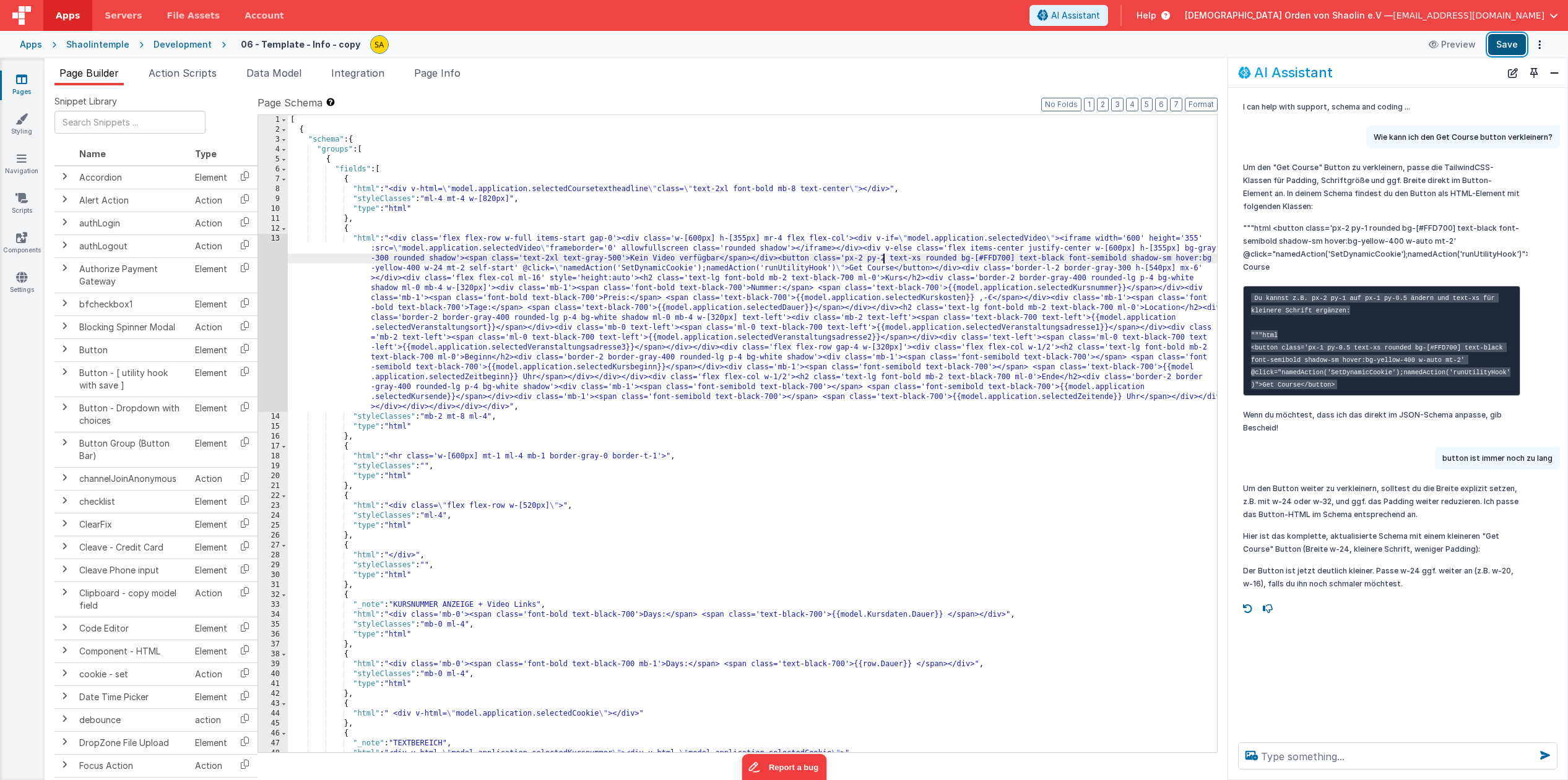
click at [1505, 44] on button "Save" at bounding box center [1507, 44] width 38 height 21
drag, startPoint x: 1561, startPoint y: 49, endPoint x: 862, endPoint y: 265, distance: 731.6
click at [861, 258] on div "[ { "schema" : { "groups" : [ { "fields" : [ { "html" : "<div v-html= \" model.…" at bounding box center [754, 444] width 932 height 657
click at [1504, 52] on button "Save" at bounding box center [1507, 44] width 38 height 21
drag, startPoint x: 1564, startPoint y: 143, endPoint x: 915, endPoint y: 260, distance: 659.5
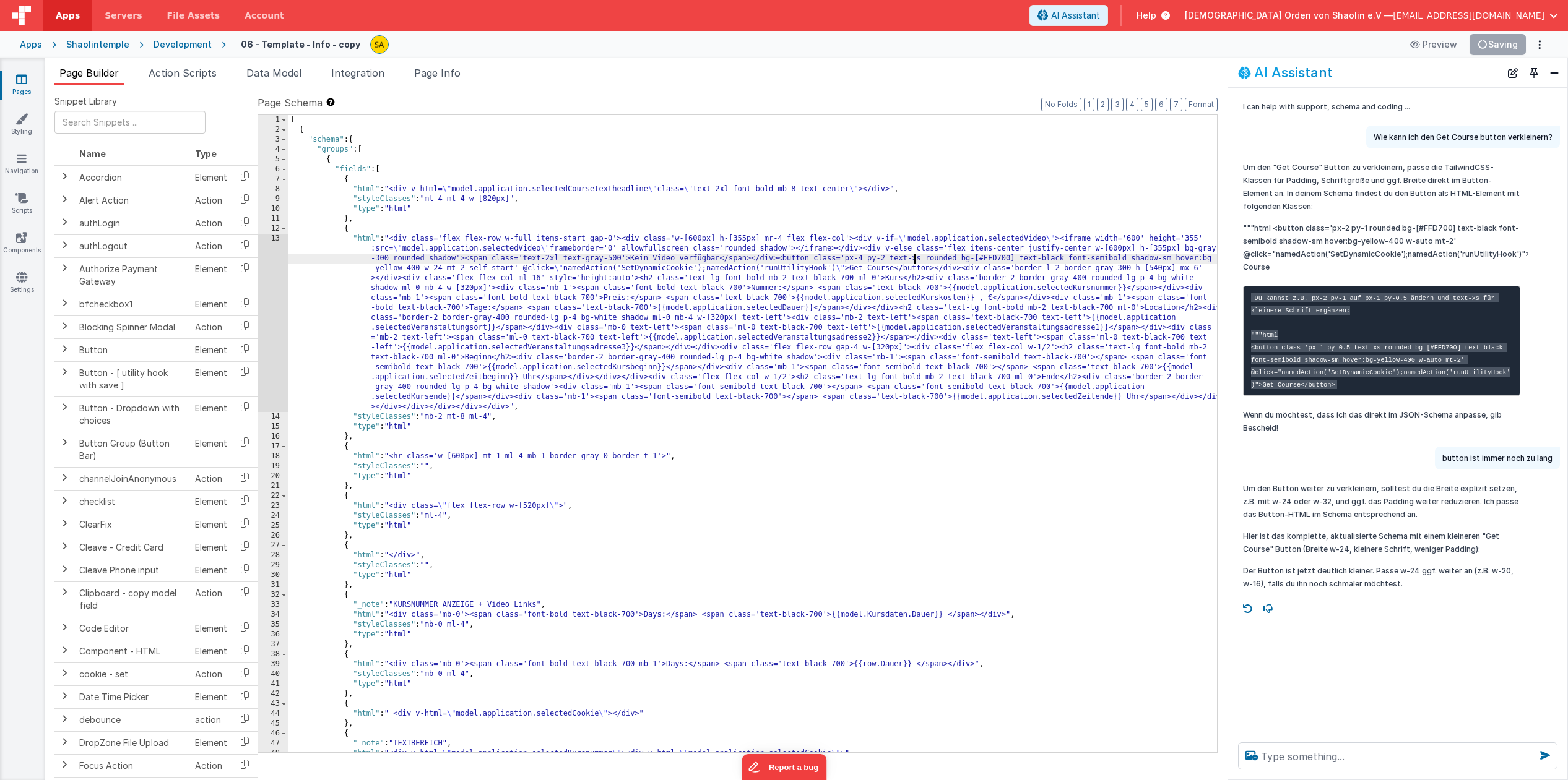
click at [915, 260] on div "[ { "schema" : { "groups" : [ { "fields" : [ { "html" : "<div v-html= \" model.…" at bounding box center [754, 444] width 932 height 657
click at [921, 259] on div "[ { "schema" : { "groups" : [ { "fields" : [ { "html" : "<div v-html= \" model.…" at bounding box center [754, 444] width 932 height 657
click at [919, 260] on div "[ { "schema" : { "groups" : [ { "fields" : [ { "html" : "<div v-html= \" model.…" at bounding box center [754, 444] width 932 height 657
click at [1388, 762] on textarea at bounding box center [1397, 756] width 320 height 27
type textarea "welche Textgrößen gibt es"
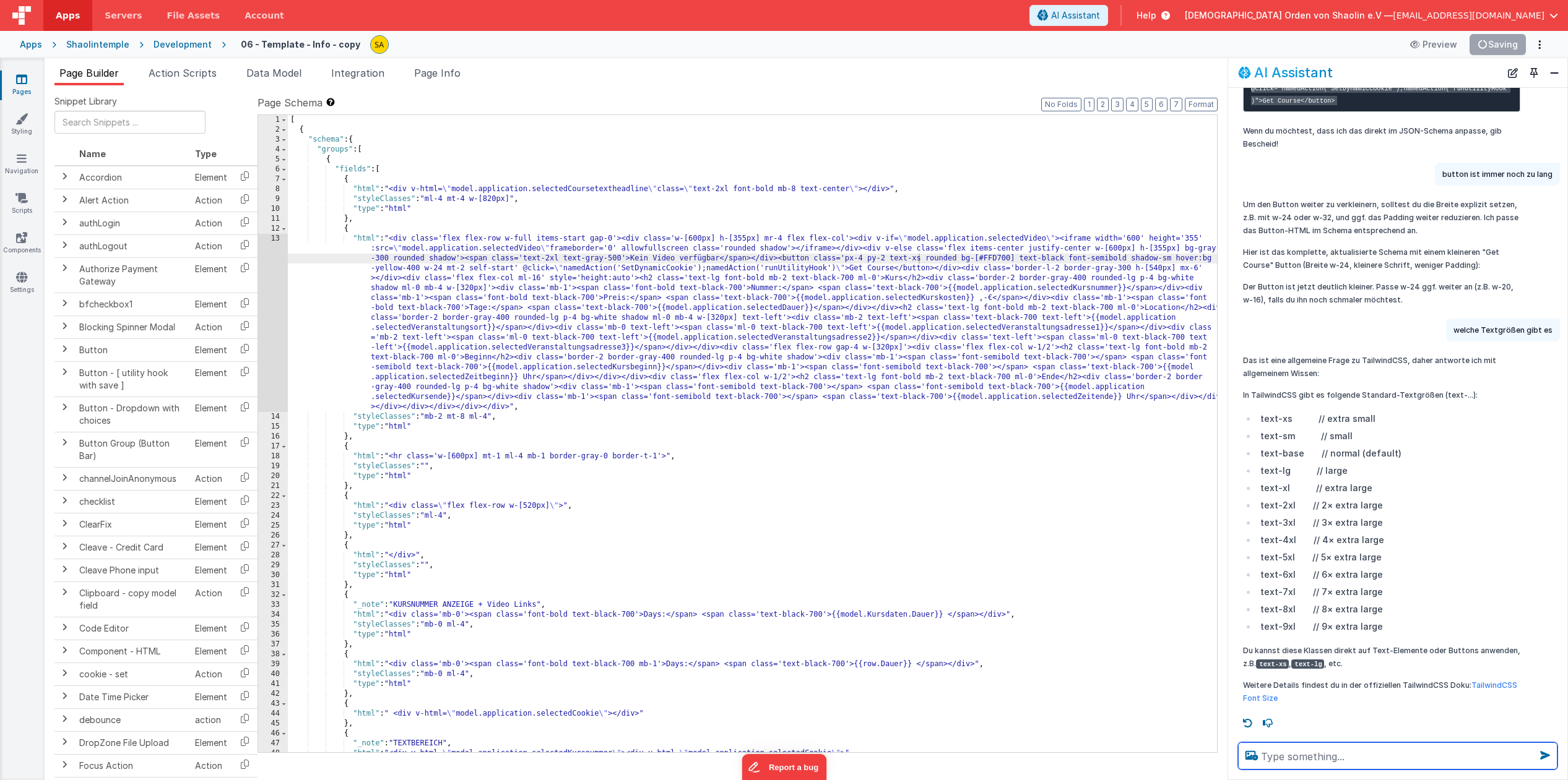
scroll to position [286, 0]
drag, startPoint x: 919, startPoint y: 258, endPoint x: 920, endPoint y: 281, distance: 23.0
click at [919, 258] on div "[ { "schema" : { "groups" : [ { "fields" : [ { "html" : "<div v-html= \" model.…" at bounding box center [754, 444] width 932 height 657
click at [1387, 60] on div "AI Assistant" at bounding box center [1398, 73] width 339 height 29
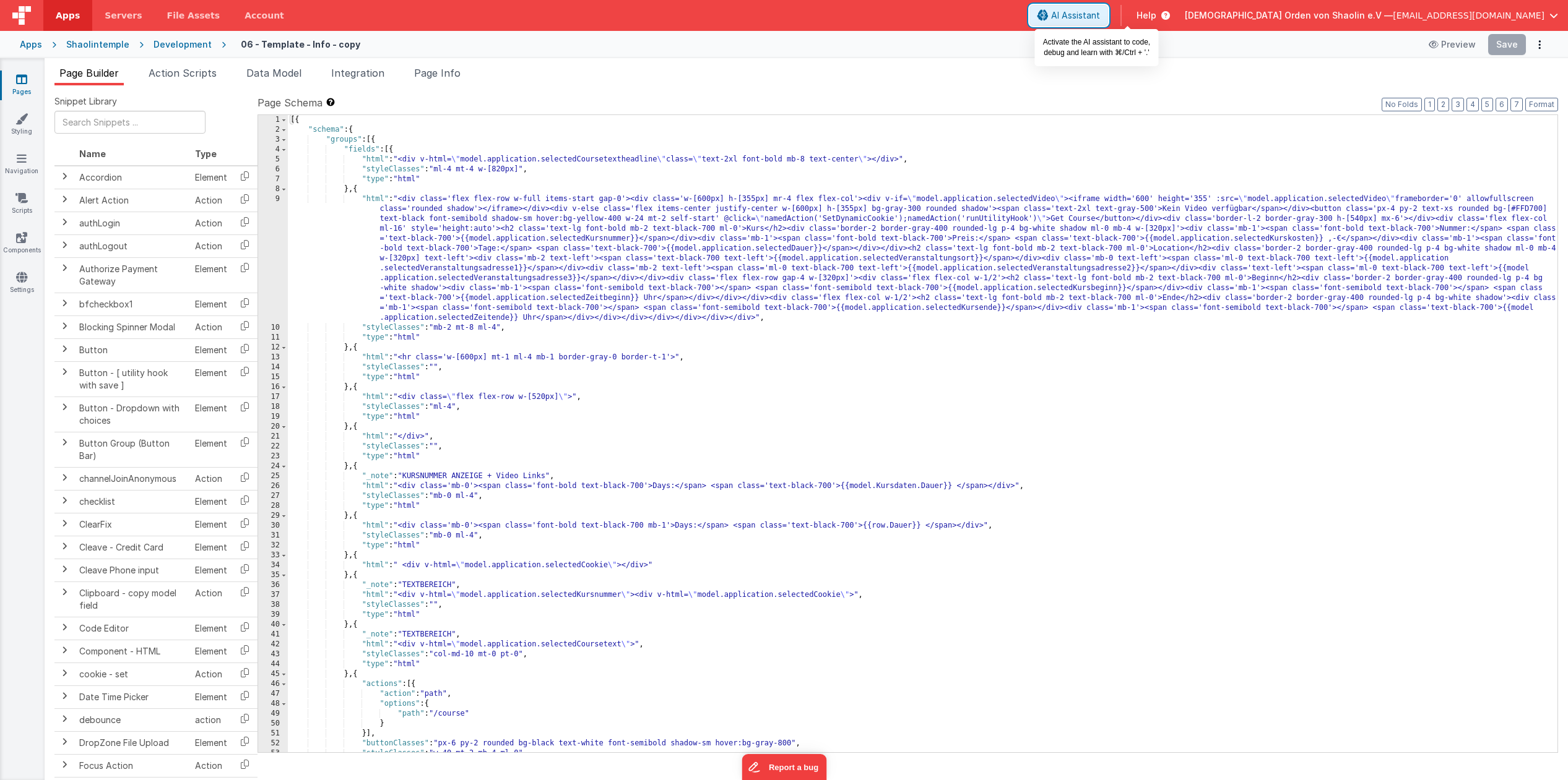
click at [1100, 18] on span "AI Assistant" at bounding box center [1075, 16] width 49 height 12
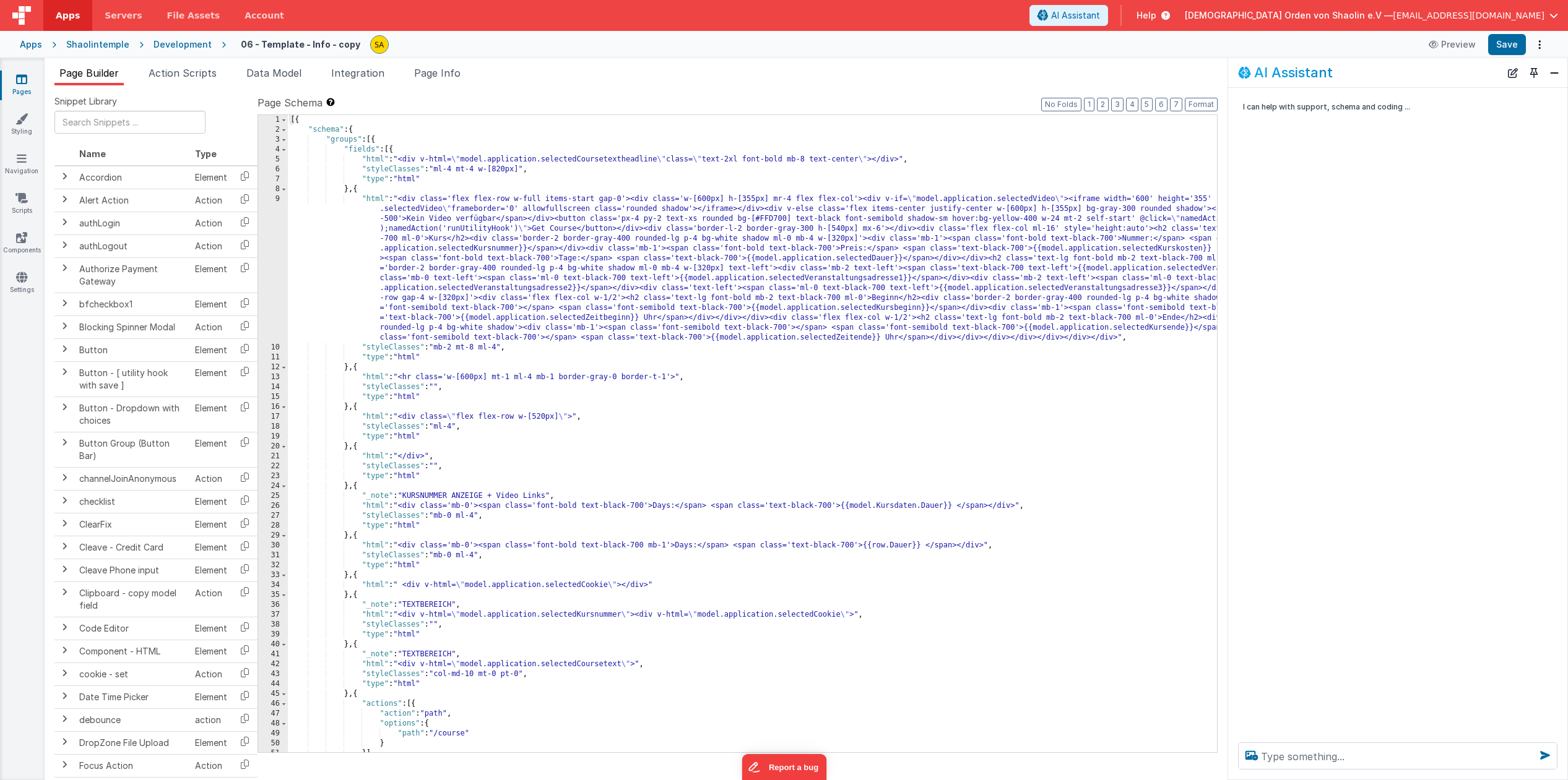
drag, startPoint x: 695, startPoint y: 220, endPoint x: 700, endPoint y: 246, distance: 26.5
click at [695, 220] on div "[{ "schema" : { "groups" : [{ "fields" : [{ "html" : "<div v-html= \" model.app…" at bounding box center [826, 444] width 1077 height 657
click at [1522, 50] on button "Save" at bounding box center [1507, 44] width 38 height 21
drag, startPoint x: 659, startPoint y: 220, endPoint x: 662, endPoint y: 248, distance: 28.2
click at [659, 220] on div "[{ "schema" : { "groups" : [{ "fields" : [{ "html" : "<div v-html= \" model.app…" at bounding box center [826, 444] width 1077 height 657
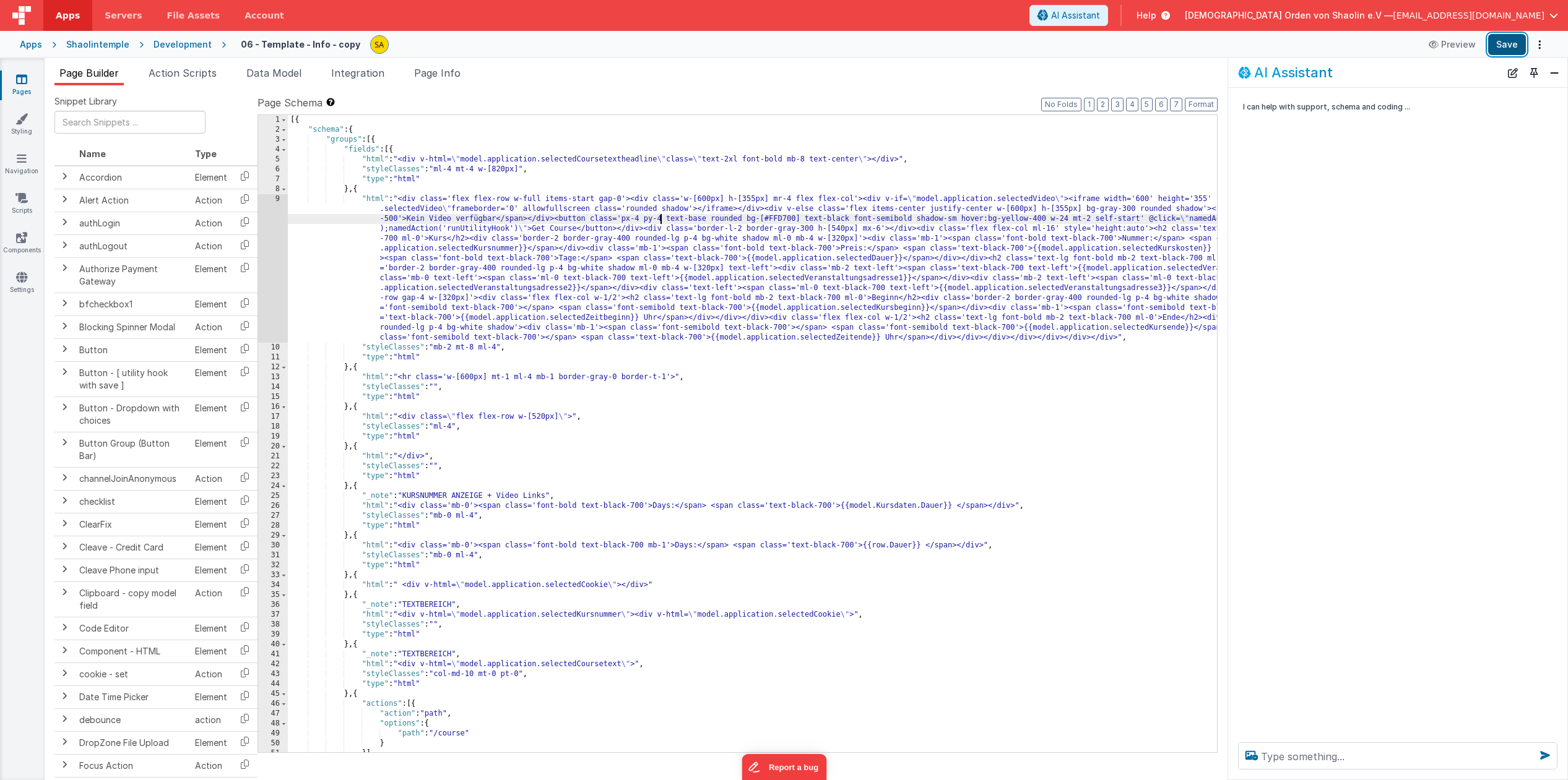
click at [1498, 46] on button "Save" at bounding box center [1507, 44] width 38 height 21
click at [659, 220] on div "[{ "schema" : { "groups" : [{ "fields" : [{ "html" : "<div v-html= \" model.app…" at bounding box center [826, 444] width 1077 height 657
click at [638, 222] on div "[{ "schema" : { "groups" : [{ "fields" : [{ "html" : "<div v-html= \" model.app…" at bounding box center [826, 444] width 1077 height 657
click at [1502, 42] on button "Save" at bounding box center [1507, 44] width 38 height 21
click at [639, 220] on div "[{ "schema" : { "groups" : [{ "fields" : [{ "html" : "<div v-html= \" model.app…" at bounding box center [826, 444] width 1077 height 657
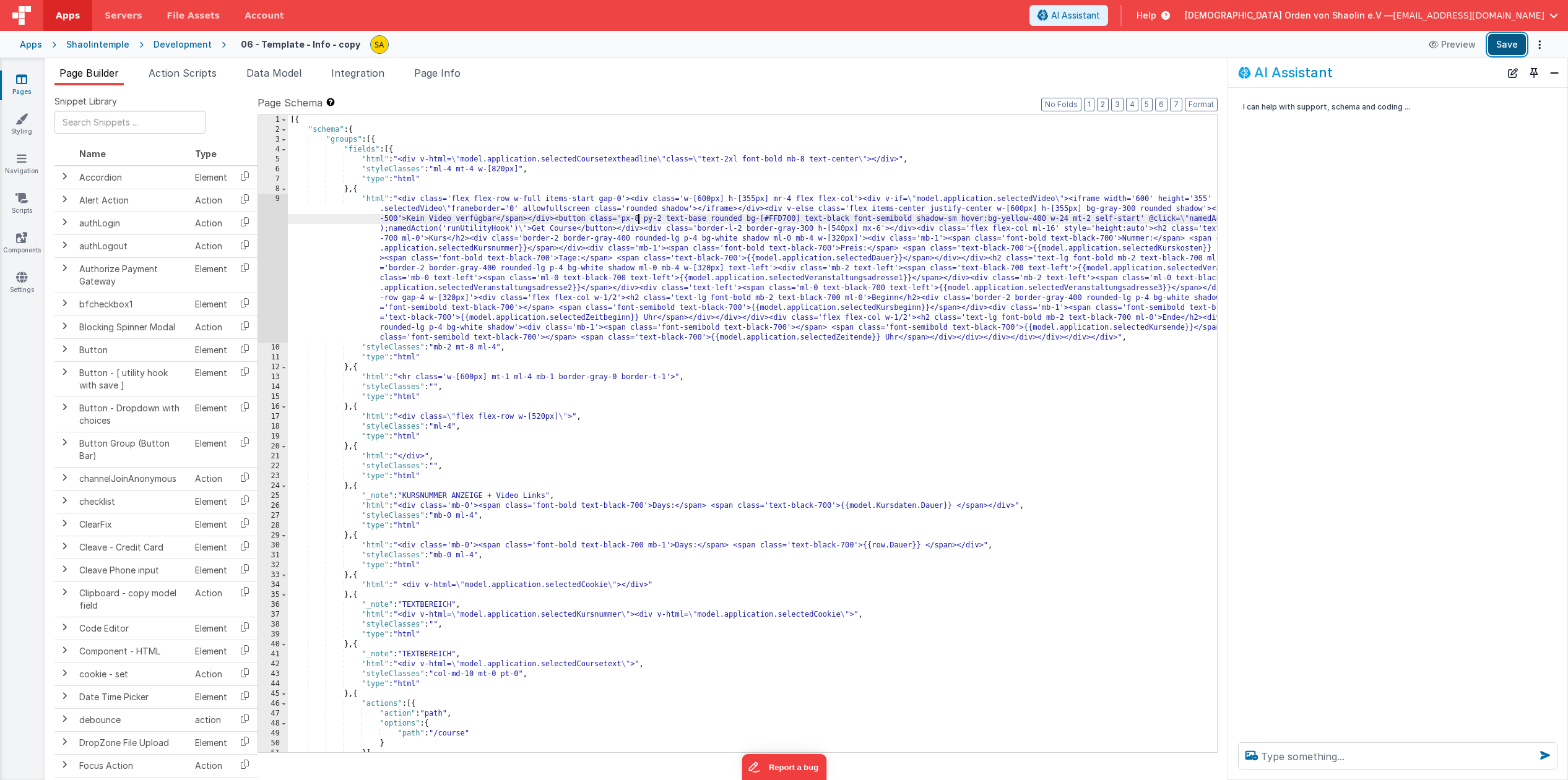
click at [1505, 46] on button "Save" at bounding box center [1507, 44] width 38 height 21
drag, startPoint x: 639, startPoint y: 218, endPoint x: 645, endPoint y: 237, distance: 19.9
click at [639, 218] on div "[{ "schema" : { "groups" : [{ "fields" : [{ "html" : "<div v-html= \" model.app…" at bounding box center [826, 444] width 1077 height 657
click at [1502, 39] on button "Save" at bounding box center [1507, 44] width 38 height 21
click at [742, 221] on div "[{ "schema" : { "groups" : [{ "fields" : [{ "html" : "<div v-html= \" model.app…" at bounding box center [826, 444] width 1077 height 657
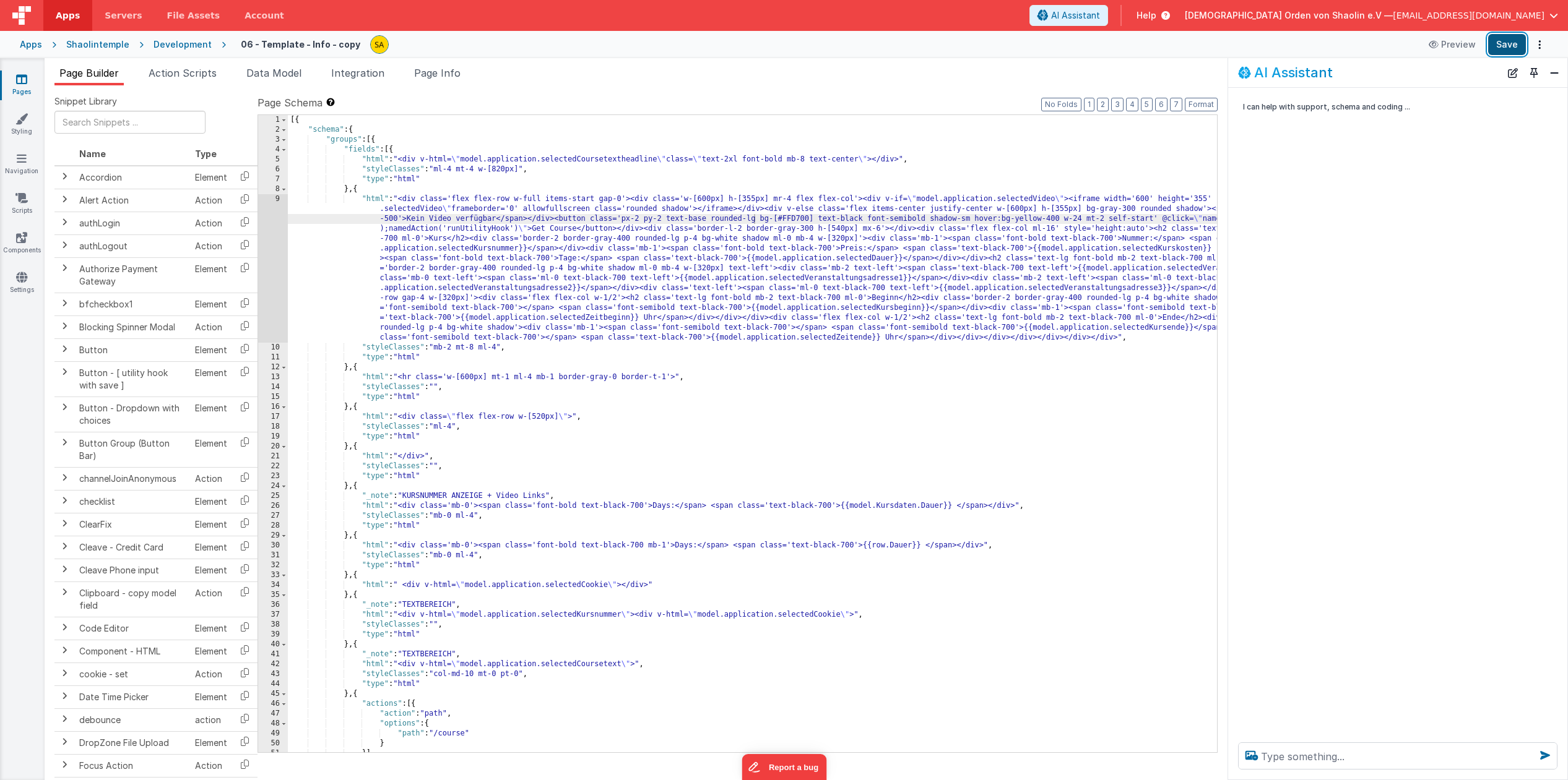
click at [1505, 46] on button "Save" at bounding box center [1507, 44] width 38 height 21
click at [1333, 754] on textarea at bounding box center [1397, 756] width 320 height 27
type textarea "wie kann ich die größe des Get Course button ändern?"
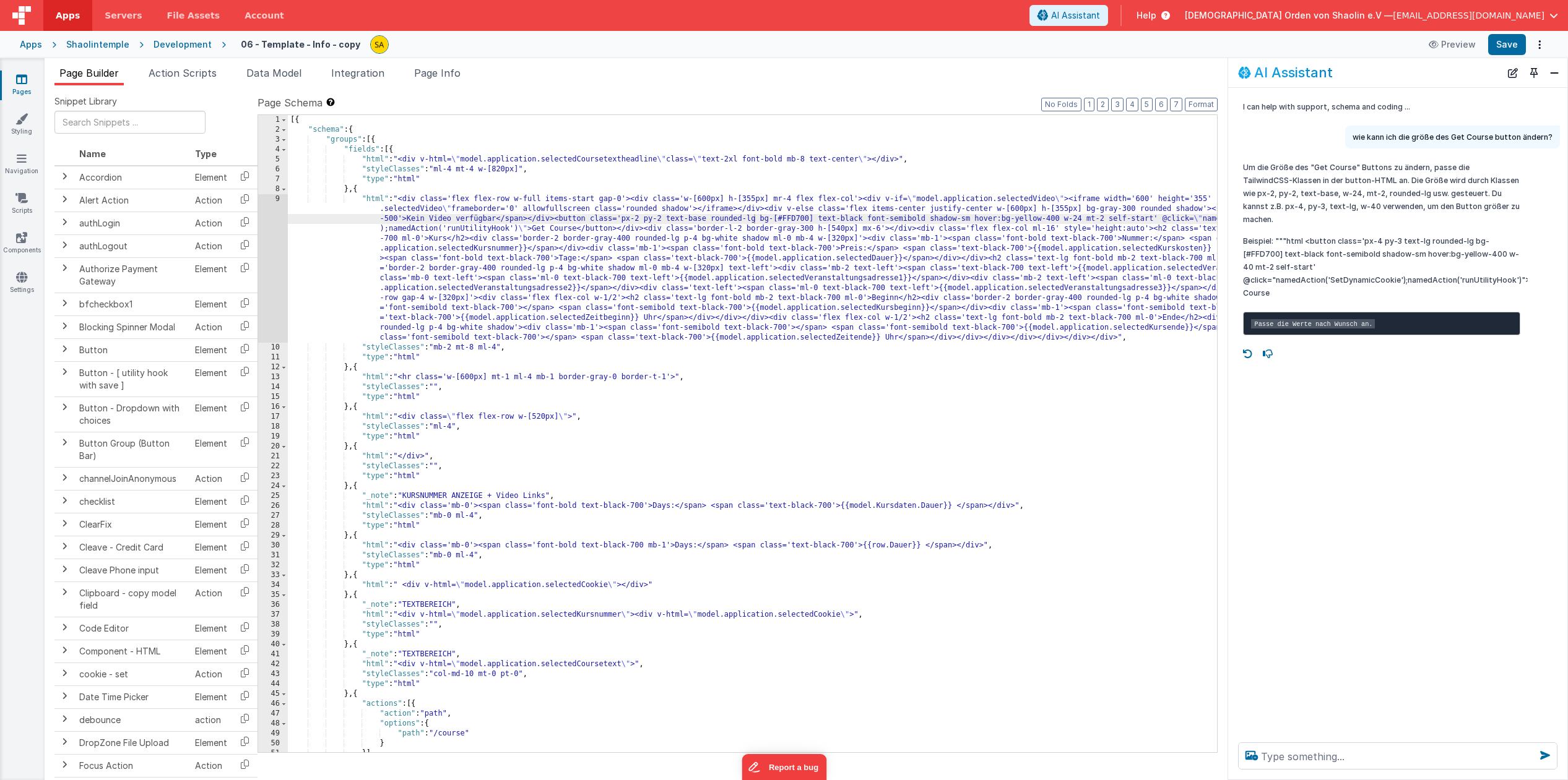
click at [1079, 221] on div "[{ "schema" : { "groups" : [{ "fields" : [{ "html" : "<div v-html= \" model.app…" at bounding box center [826, 444] width 1077 height 657
click at [1502, 46] on button "Save" at bounding box center [1507, 44] width 38 height 21
click at [1102, 220] on div "[{ "schema" : { "groups" : [{ "fields" : [{ "html" : "<div v-html= \" model.app…" at bounding box center [826, 444] width 1077 height 657
click at [1519, 37] on button "Save" at bounding box center [1507, 44] width 38 height 21
click at [1103, 219] on div "[{ "schema" : { "groups" : [{ "fields" : [{ "html" : "<div v-html= \" model.app…" at bounding box center [826, 444] width 1077 height 657
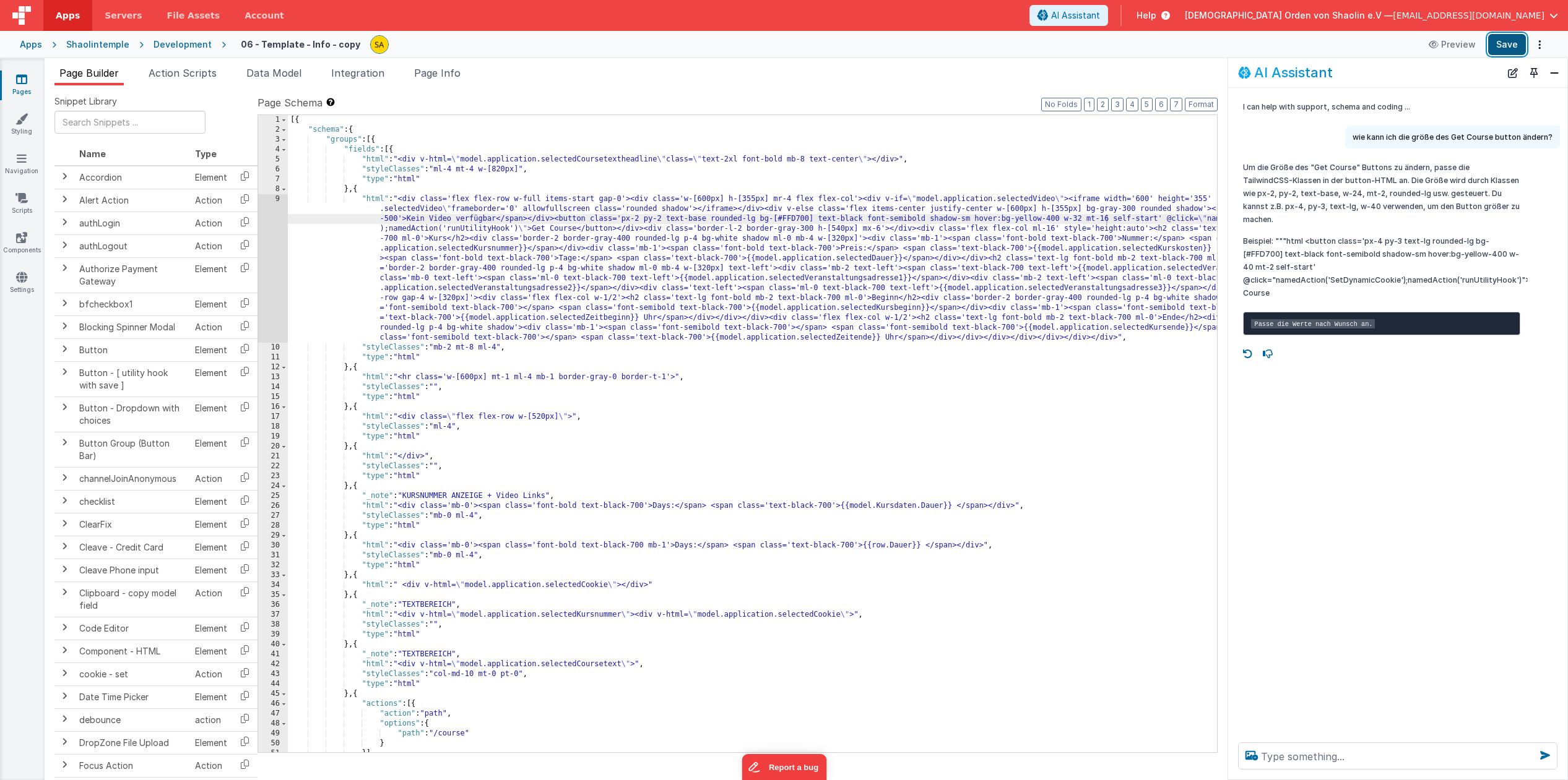
drag, startPoint x: 1506, startPoint y: 45, endPoint x: 1498, endPoint y: 50, distance: 9.4
click at [1506, 45] on button "Save" at bounding box center [1507, 44] width 38 height 21
click at [620, 376] on div "[{ "schema" : { "groups" : [{ "fields" : [{ "html" : "<div v-html= \" model.app…" at bounding box center [826, 444] width 1077 height 657
click at [1511, 52] on button "Save" at bounding box center [1507, 44] width 38 height 21
drag, startPoint x: 1560, startPoint y: 57, endPoint x: 544, endPoint y: 427, distance: 1081.3
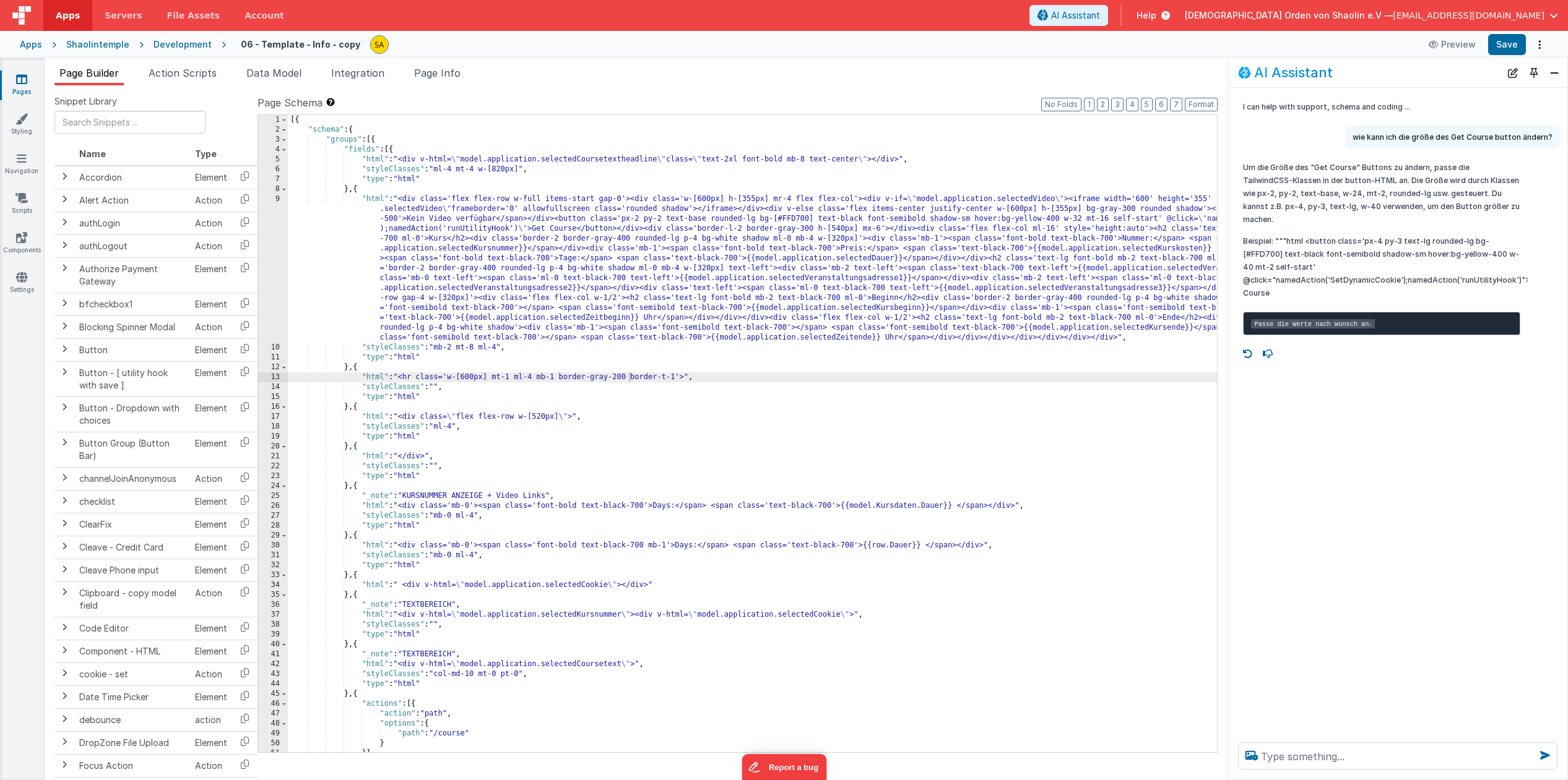
click at [547, 416] on div "[{ "schema" : { "groups" : [{ "fields" : [{ "html" : "<div v-html= \" model.app…" at bounding box center [826, 444] width 1077 height 657
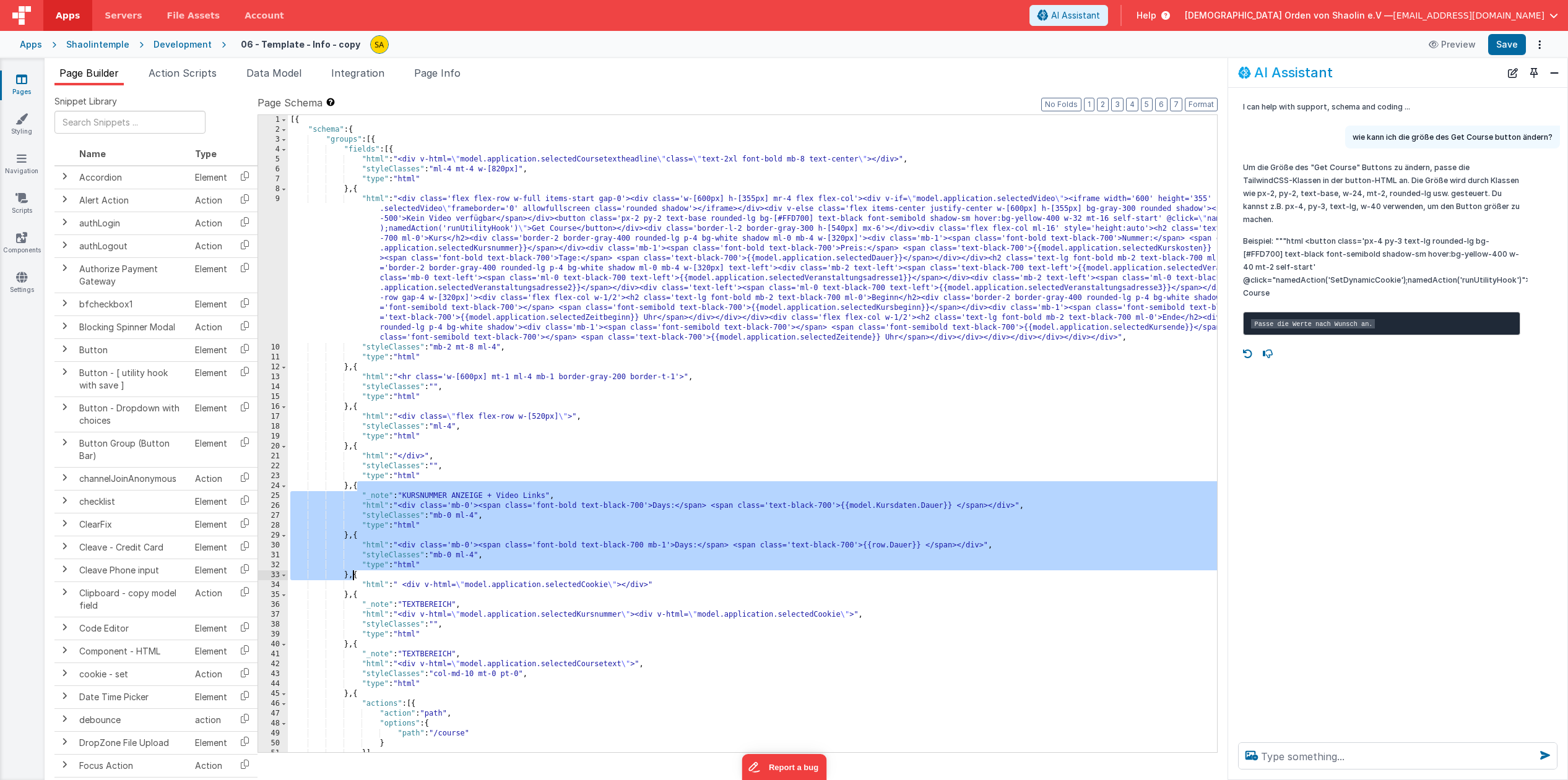
drag, startPoint x: 358, startPoint y: 489, endPoint x: 368, endPoint y: 576, distance: 87.6
click at [354, 576] on div "[{ "schema" : { "groups" : [{ "fields" : [{ "html" : "<div v-html= \" model.app…" at bounding box center [826, 444] width 1077 height 657
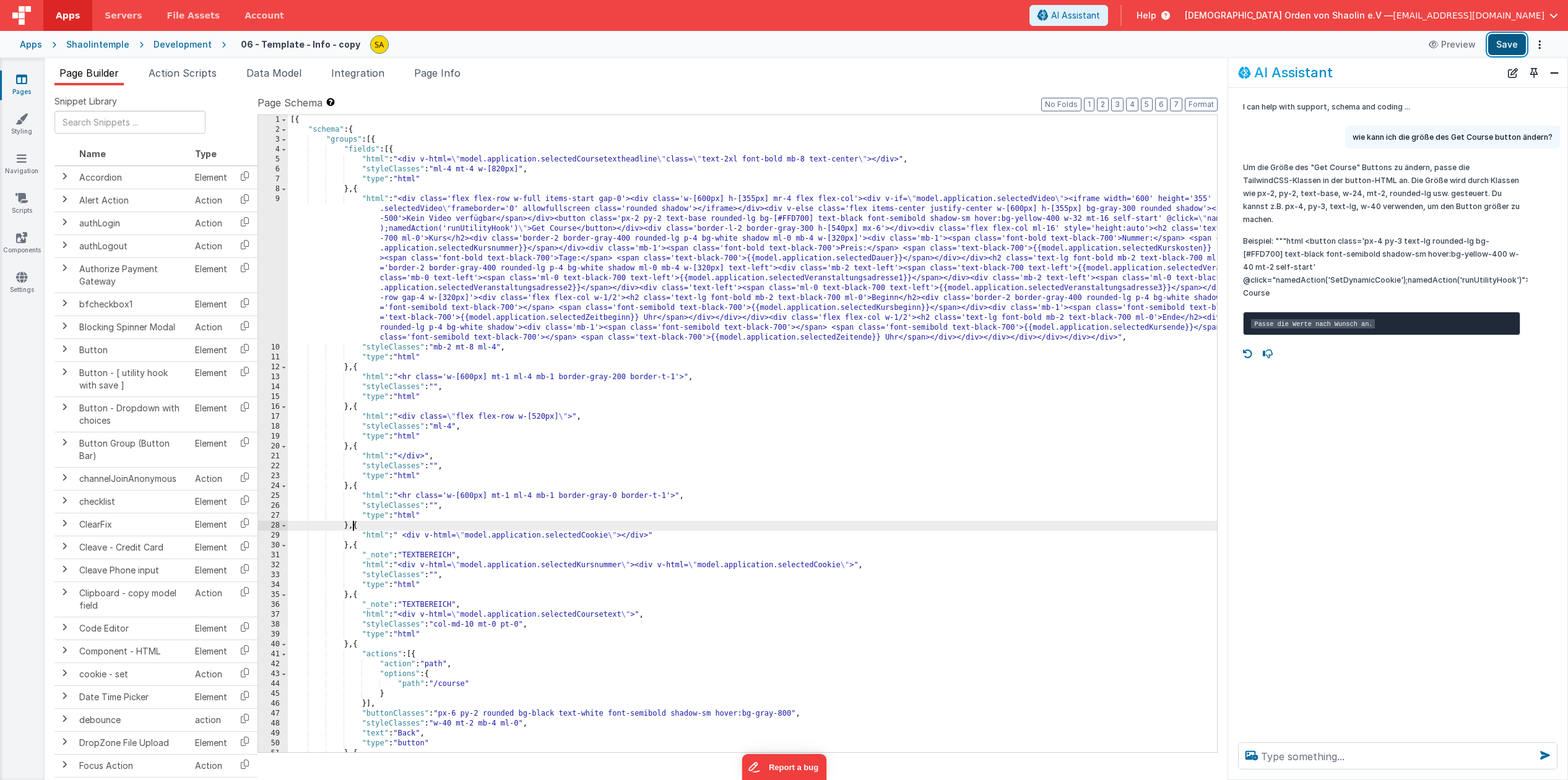
click at [1512, 50] on button "Save" at bounding box center [1507, 44] width 38 height 21
click at [549, 417] on div "[{ "schema" : { "groups" : [{ "fields" : [{ "html" : "<div v-html= \" model.app…" at bounding box center [826, 444] width 1077 height 657
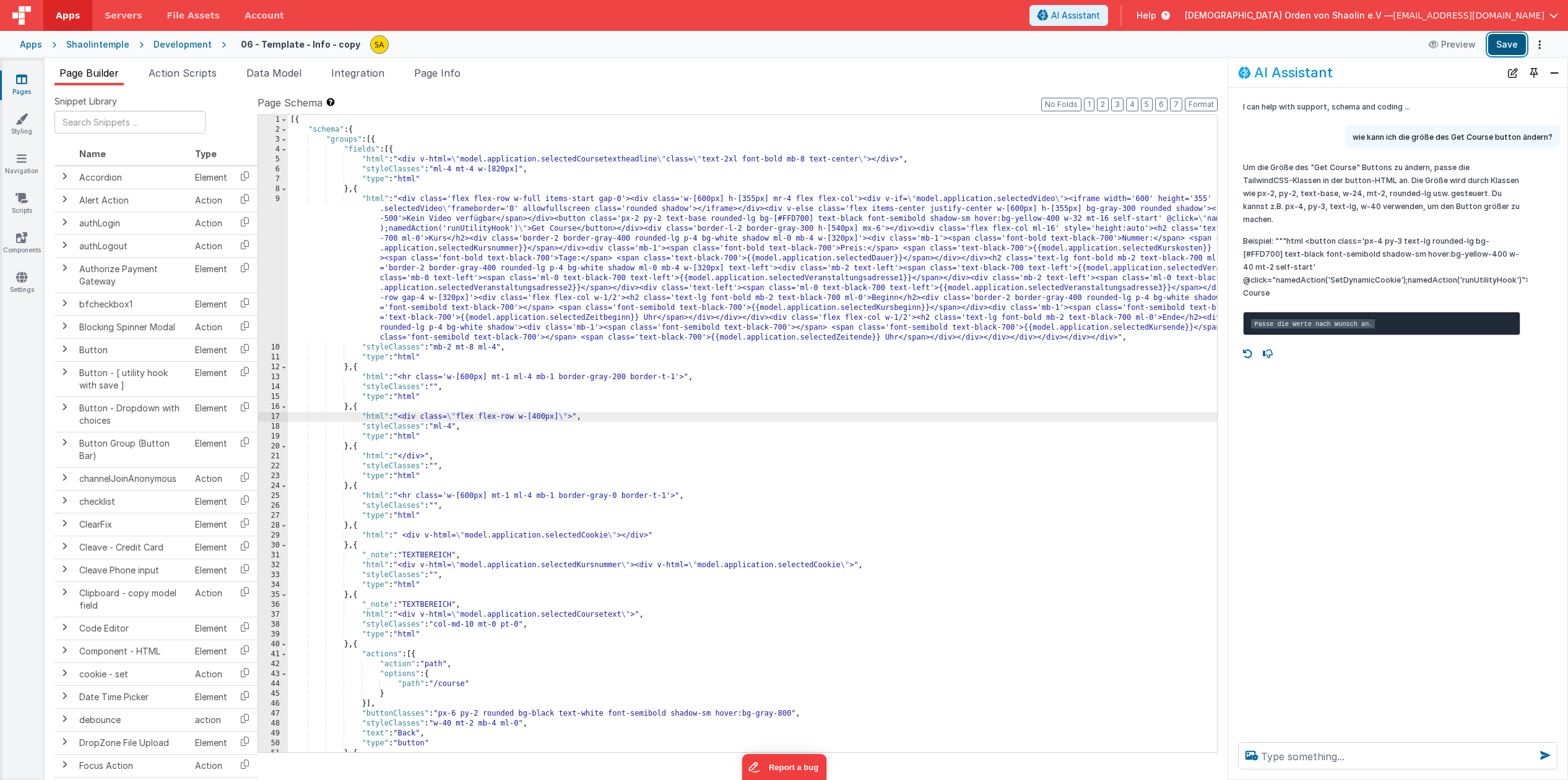
click at [1504, 43] on button "Save" at bounding box center [1507, 44] width 38 height 21
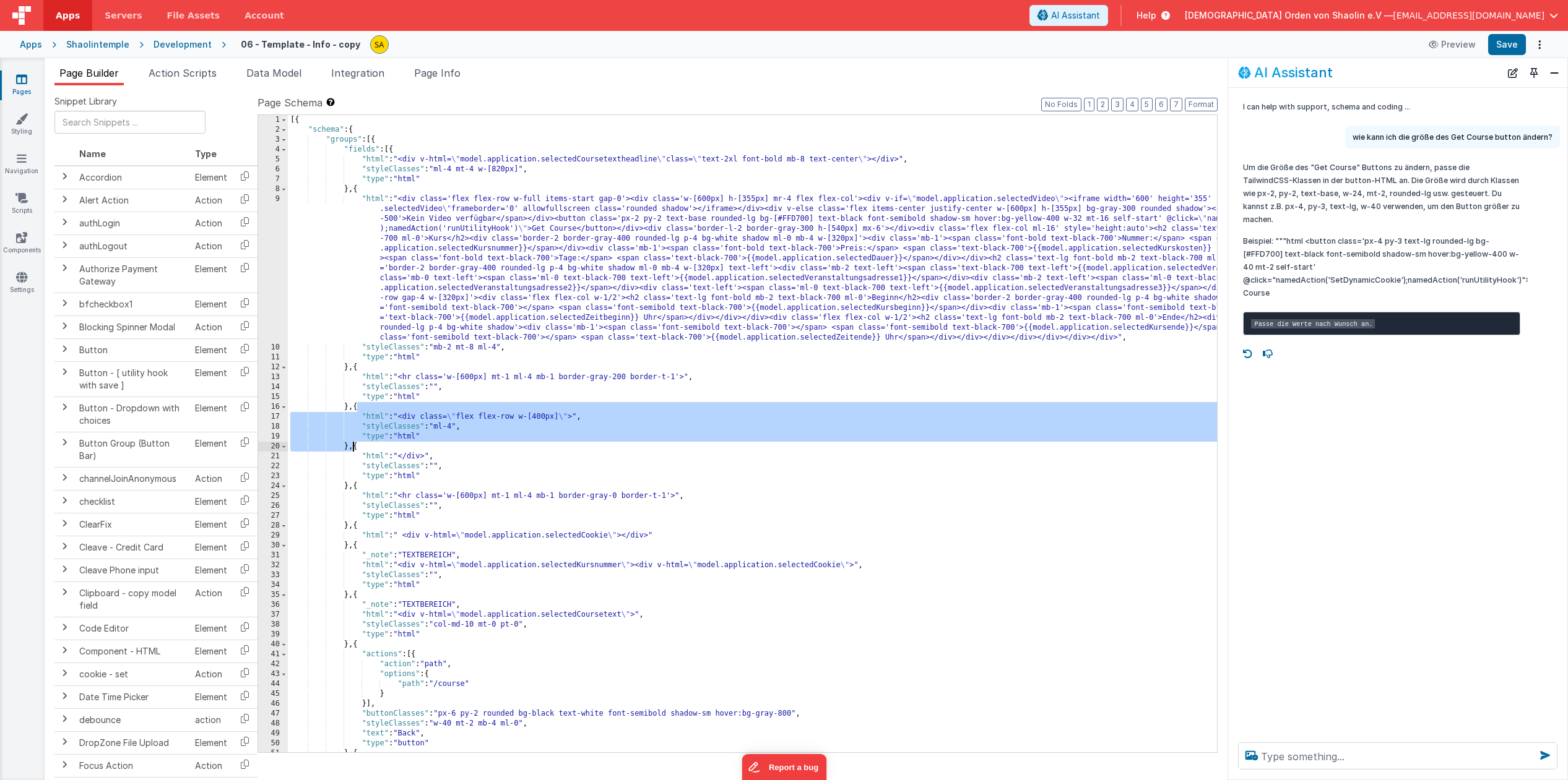
drag, startPoint x: 356, startPoint y: 407, endPoint x: 352, endPoint y: 445, distance: 38.2
click at [352, 445] on div "[{ "schema" : { "groups" : [{ "fields" : [{ "html" : "<div v-html= \" model.app…" at bounding box center [826, 444] width 1077 height 657
click at [1410, 759] on textarea at bounding box center [1397, 756] width 320 height 27
paste textarea "{ "html": "<div class=\"flex flex-row w-[400px]\">", "styleClasses": "ml-4", "t…"
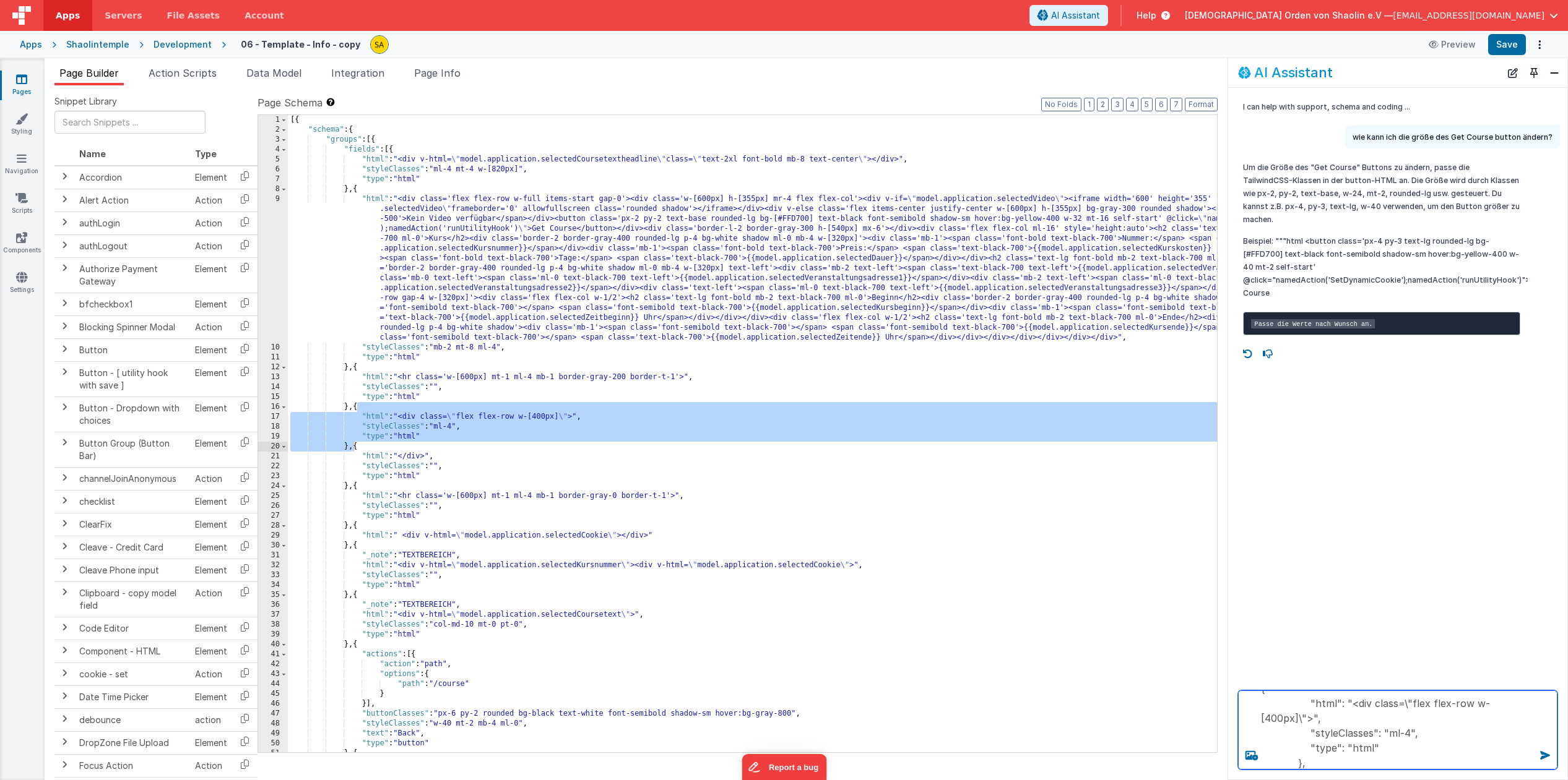
scroll to position [32, 0]
type textarea "{ "html": "<div class=\"flex flex-row w-[400px]\">", "styleClasses": "ml-4", "t…"
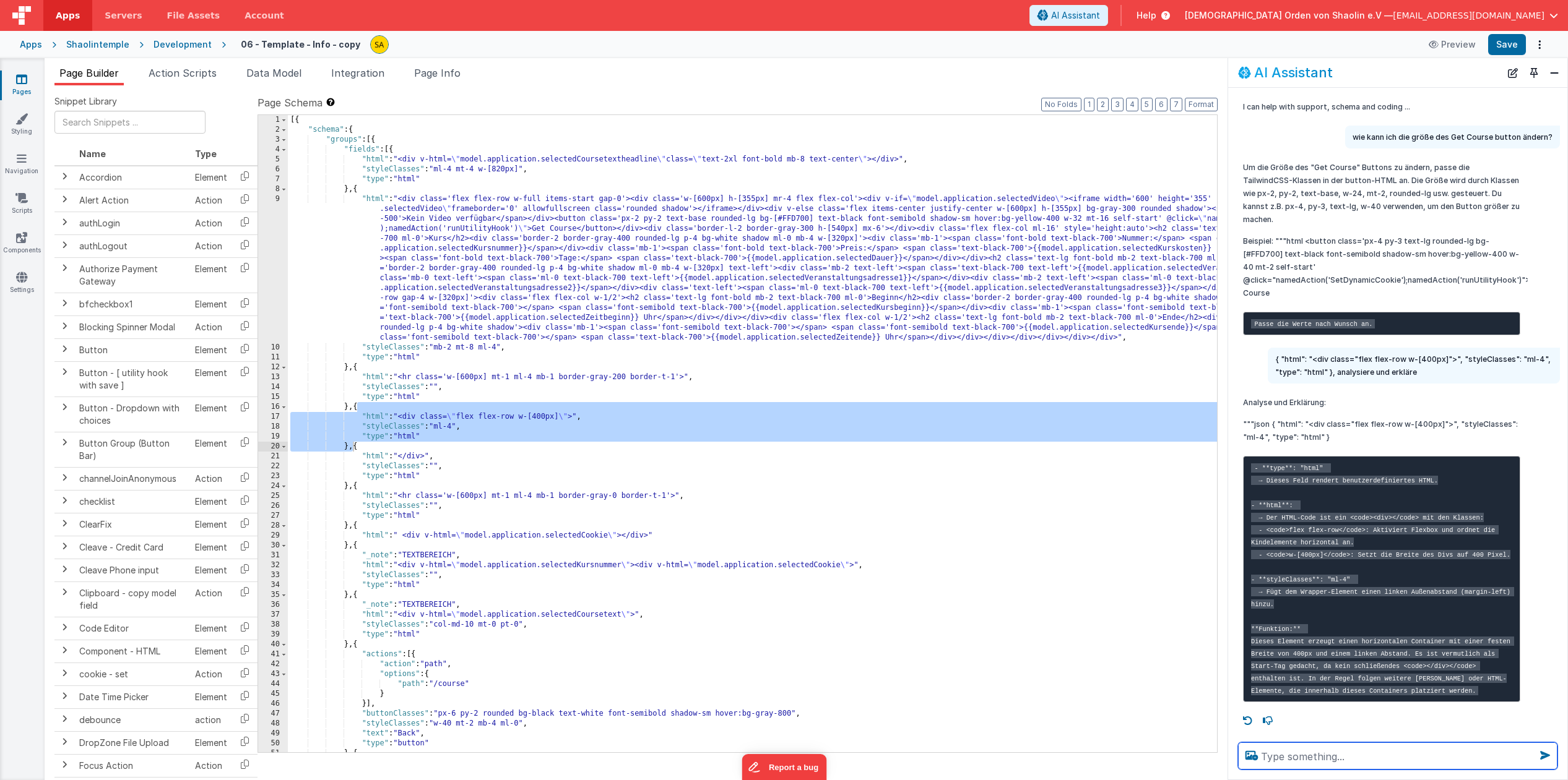
scroll to position [35, 0]
click at [552, 420] on div "[{ "schema" : { "groups" : [{ "fields" : [{ "html" : "<div v-html= \" model.app…" at bounding box center [826, 444] width 1077 height 657
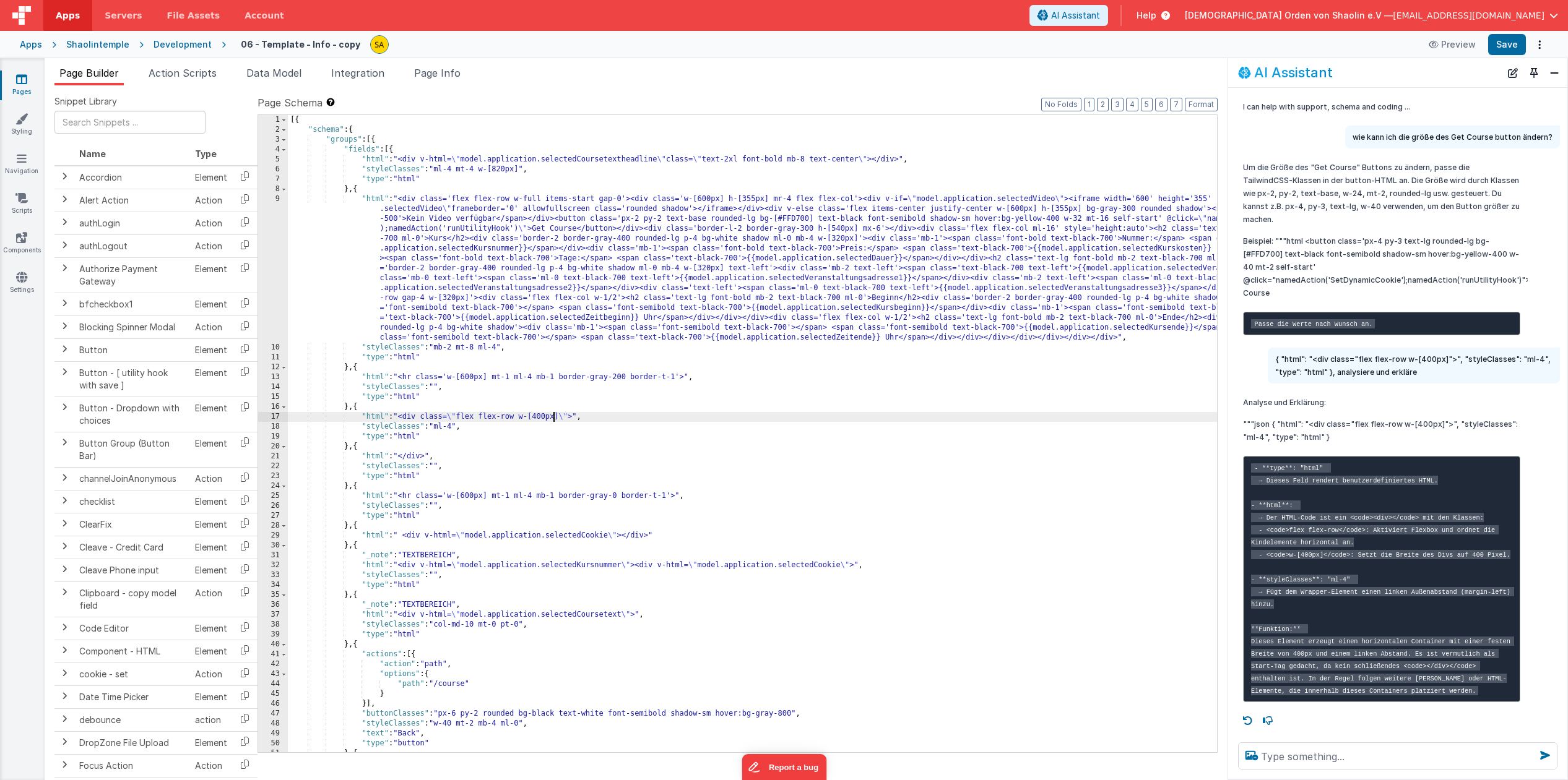
click at [551, 419] on div "[{ "schema" : { "groups" : [{ "fields" : [{ "html" : "<div v-html= \" model.app…" at bounding box center [826, 444] width 1077 height 657
click at [1499, 46] on button "Save" at bounding box center [1507, 44] width 38 height 21
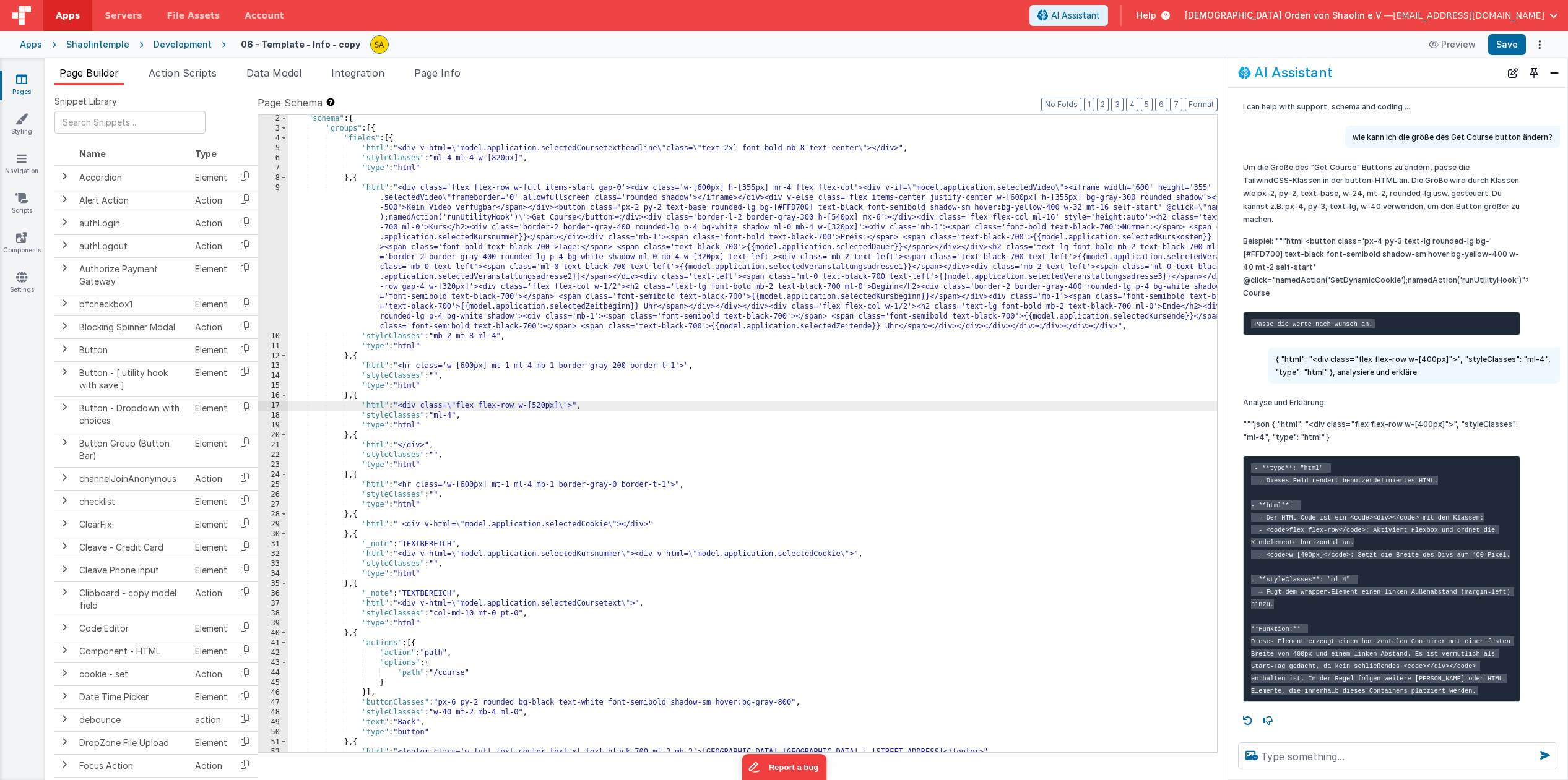
scroll to position [0, 0]
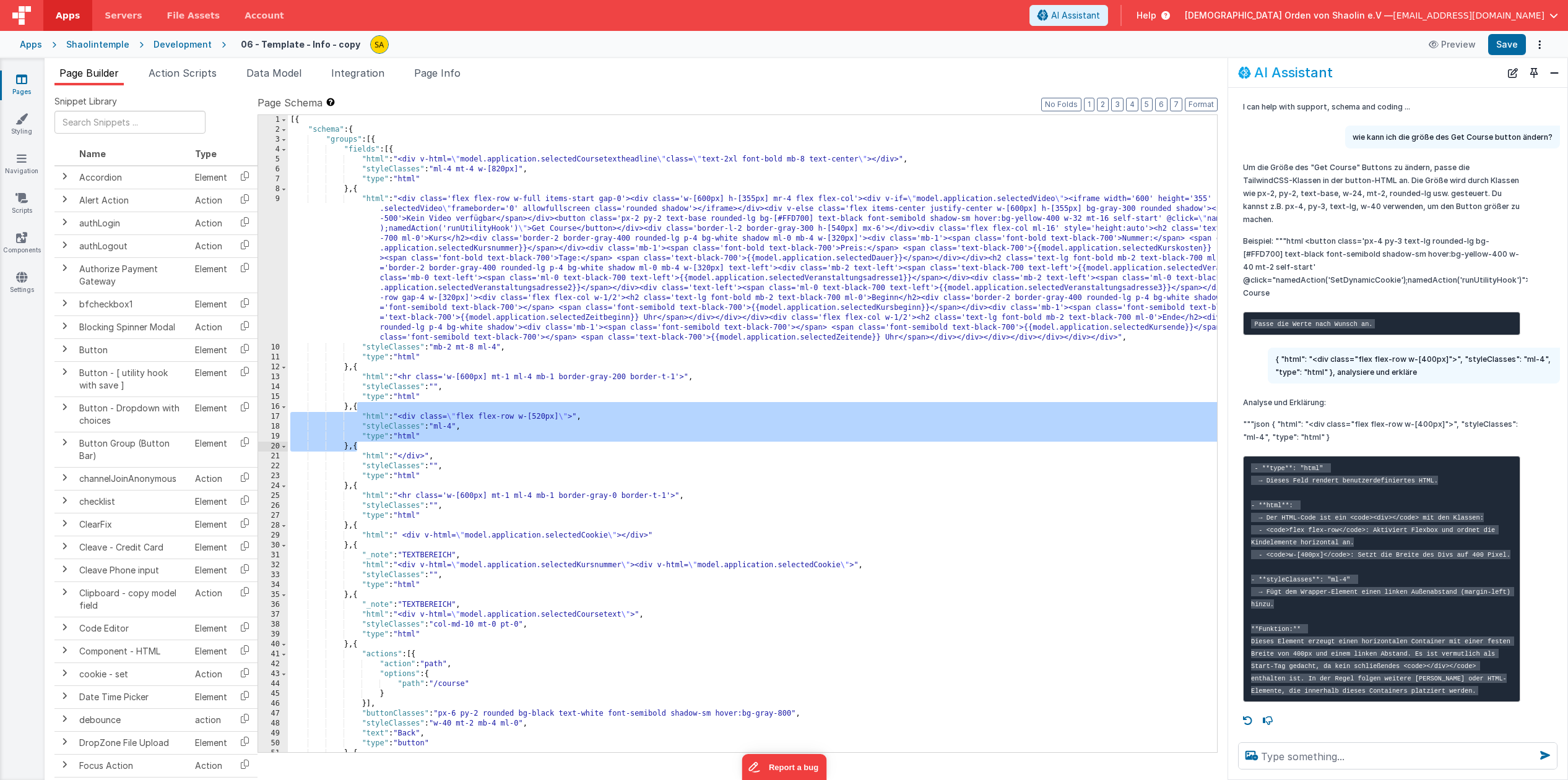
drag, startPoint x: 358, startPoint y: 410, endPoint x: 356, endPoint y: 448, distance: 38.1
click at [356, 447] on div "[{ "schema" : { "groups" : [{ "fields" : [{ "html" : "<div v-html= \" model.app…" at bounding box center [826, 444] width 1077 height 657
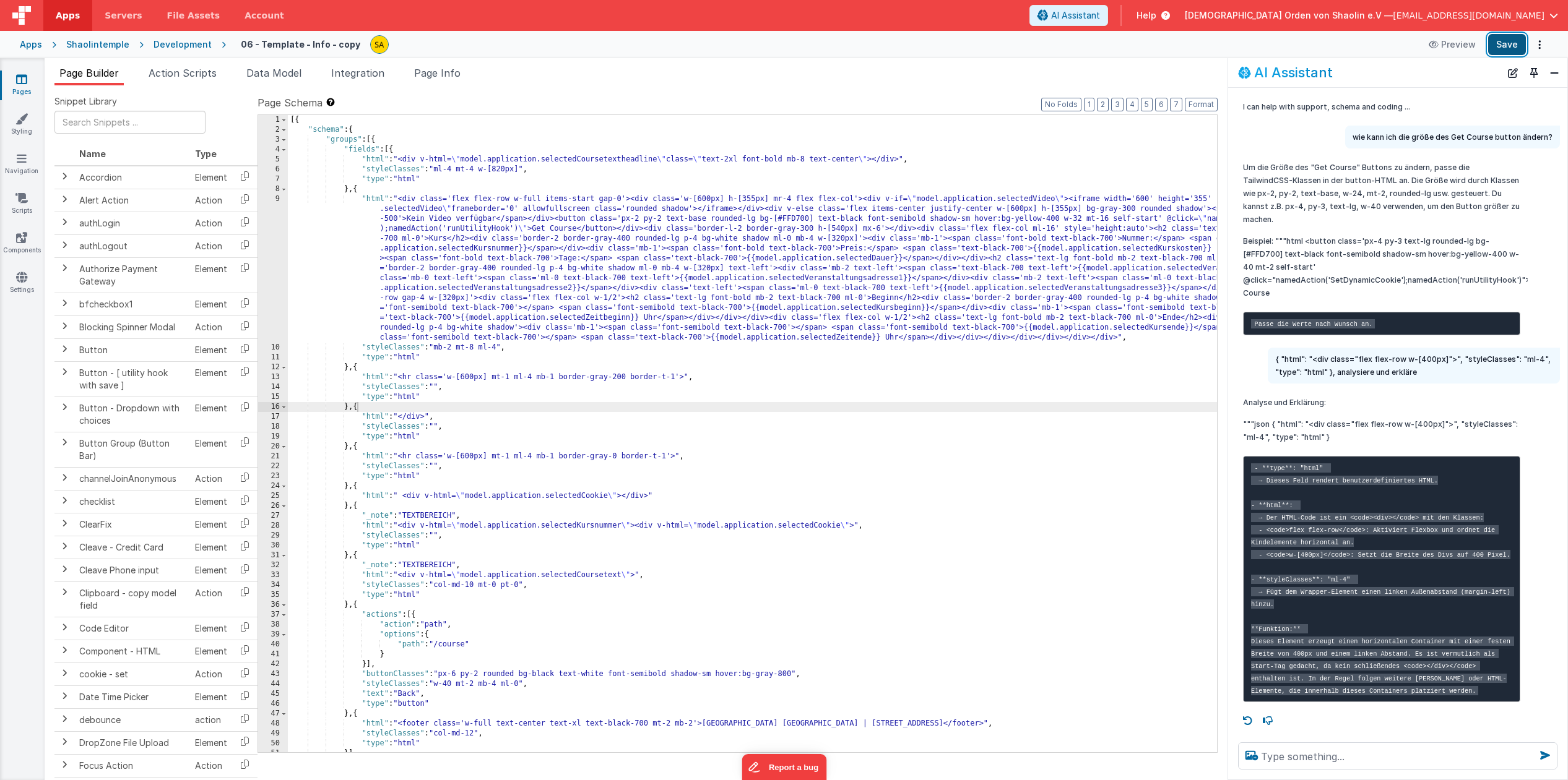
click at [1505, 50] on button "Save" at bounding box center [1507, 44] width 38 height 21
click at [617, 433] on div "[{ "schema" : { "groups" : [{ "fields" : [{ "html" : "<div v-html= \" model.app…" at bounding box center [826, 444] width 1077 height 657
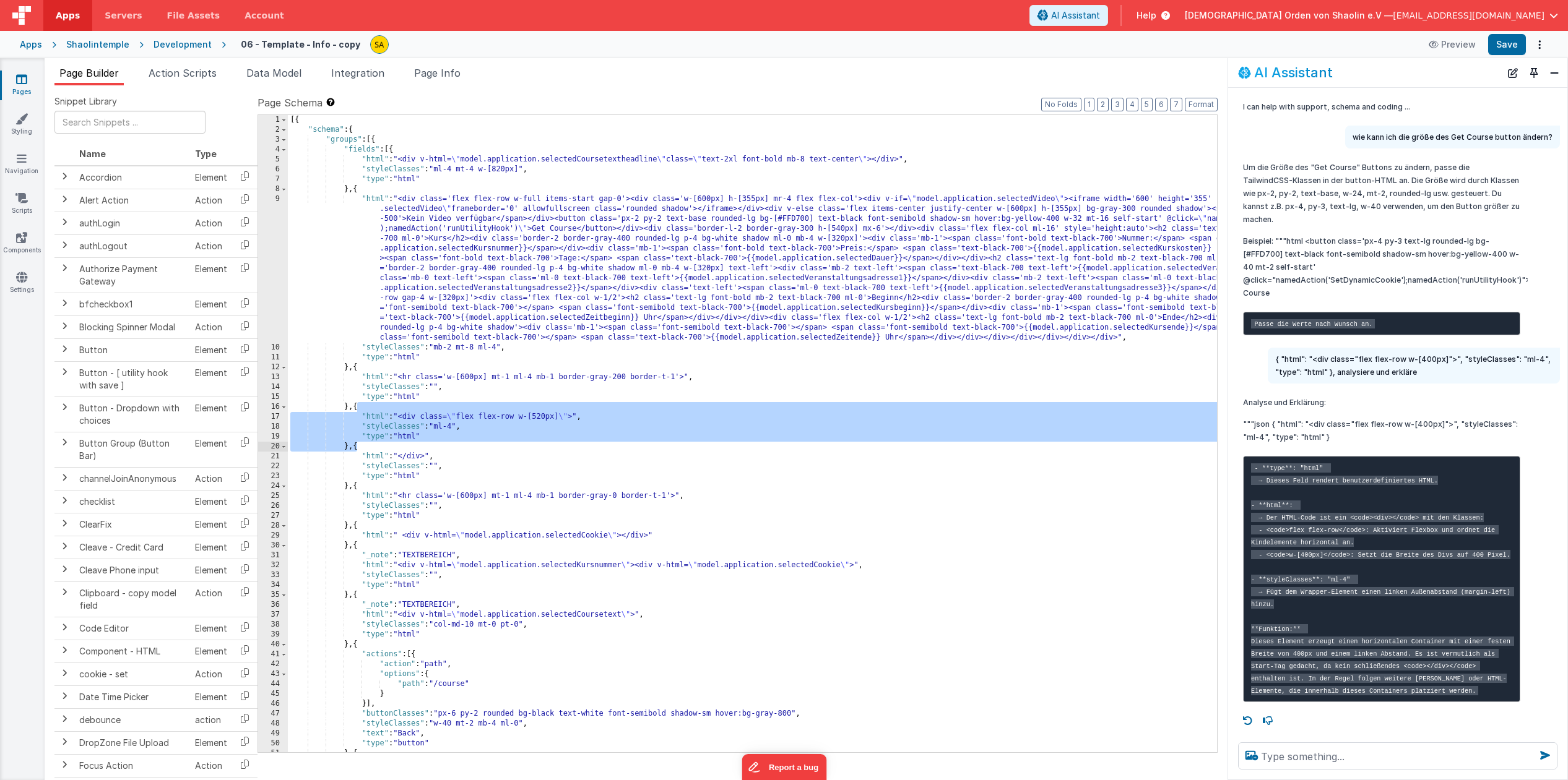
click at [725, 438] on div "[{ "schema" : { "groups" : [{ "fields" : [{ "html" : "<div v-html= \" model.app…" at bounding box center [826, 444] width 1077 height 657
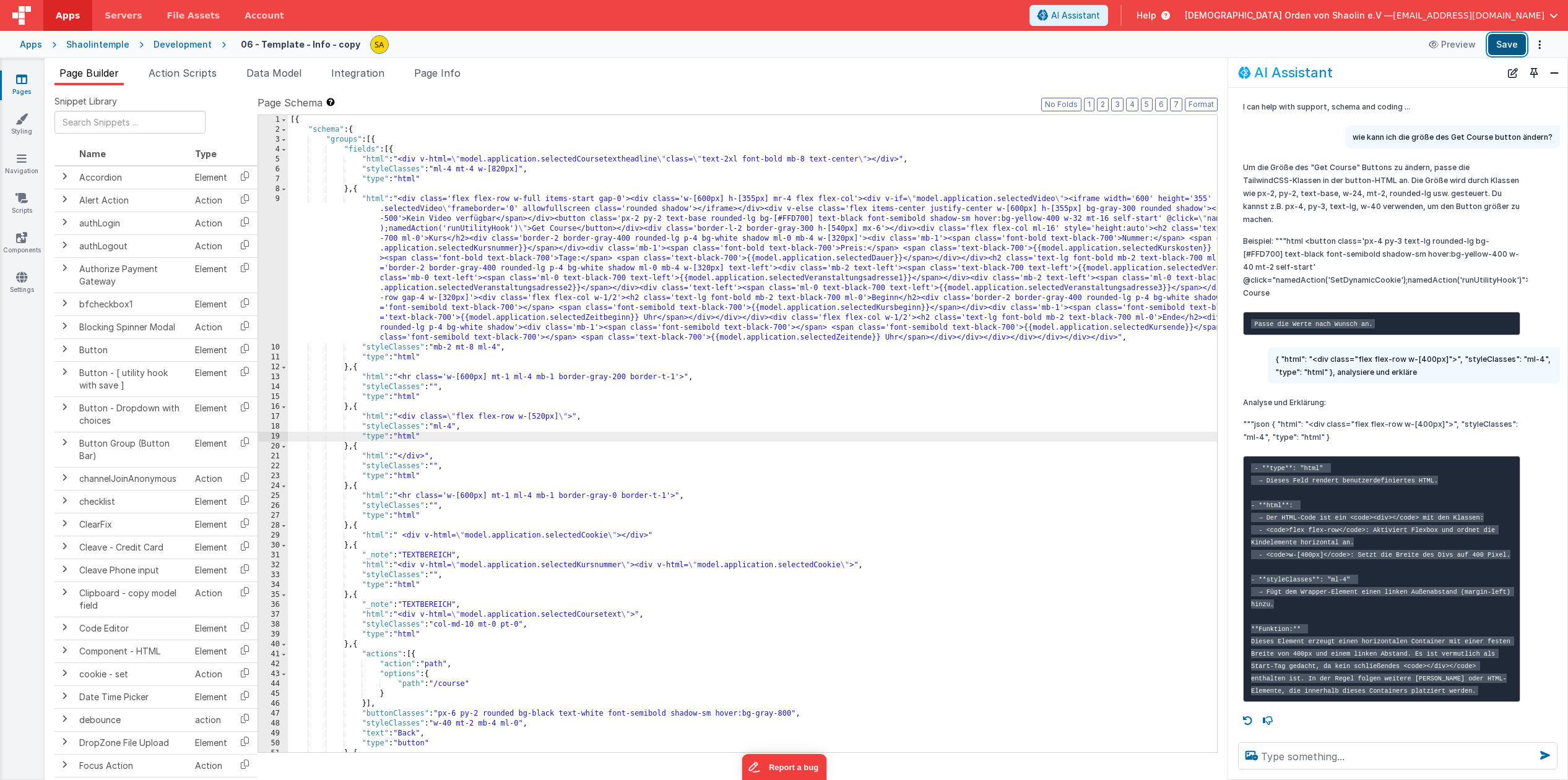
click at [1512, 50] on button "Save" at bounding box center [1507, 44] width 38 height 21
drag, startPoint x: 713, startPoint y: 496, endPoint x: 606, endPoint y: 494, distance: 107.0
click at [606, 494] on div "[{ "schema" : { "groups" : [{ "fields" : [{ "html" : "<div v-html= \" model.app…" at bounding box center [826, 444] width 1077 height 657
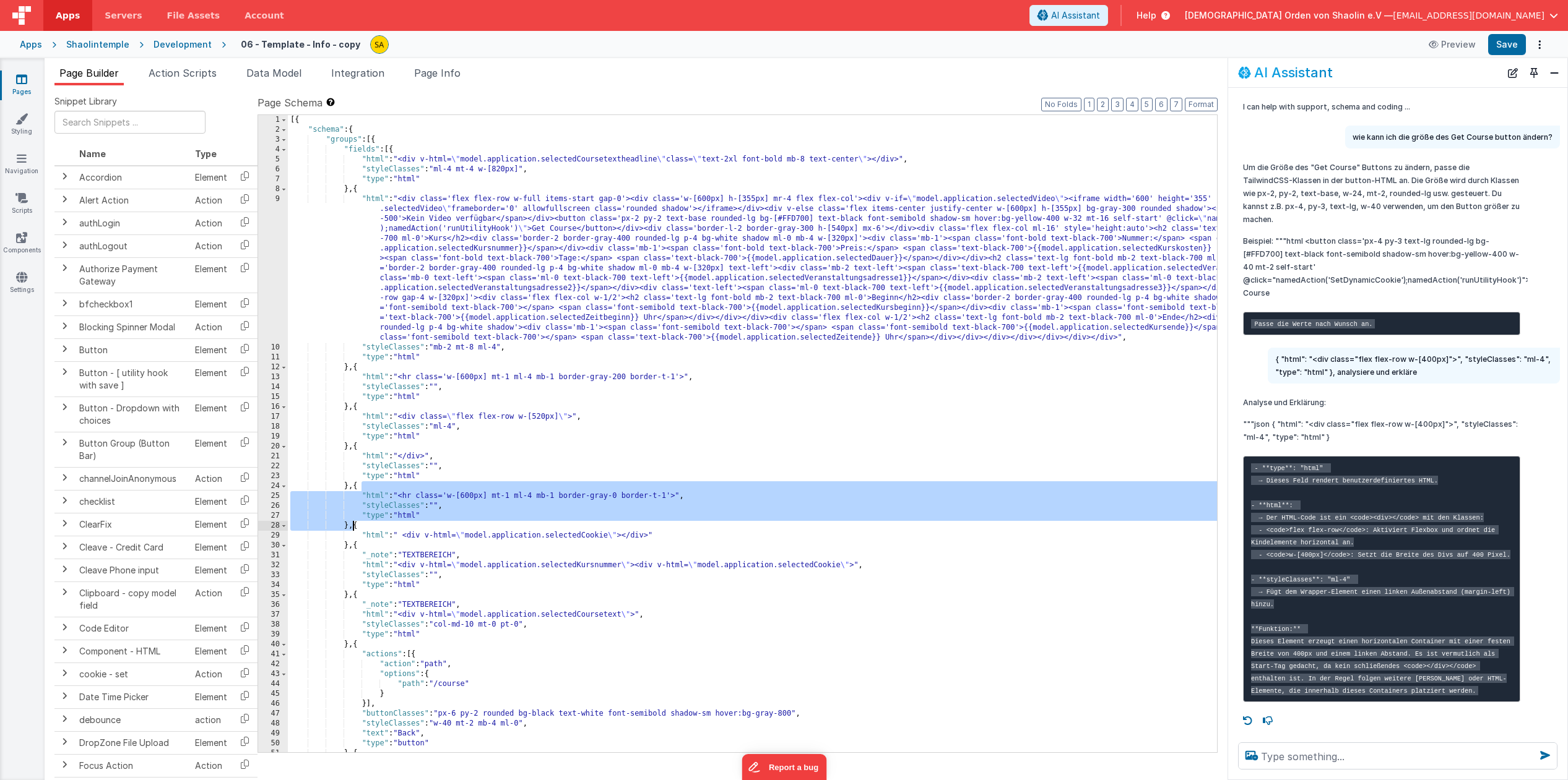
drag, startPoint x: 360, startPoint y: 484, endPoint x: 354, endPoint y: 526, distance: 42.4
click at [354, 526] on div "[{ "schema" : { "groups" : [{ "fields" : [{ "html" : "<div v-html= \" model.app…" at bounding box center [826, 444] width 1077 height 657
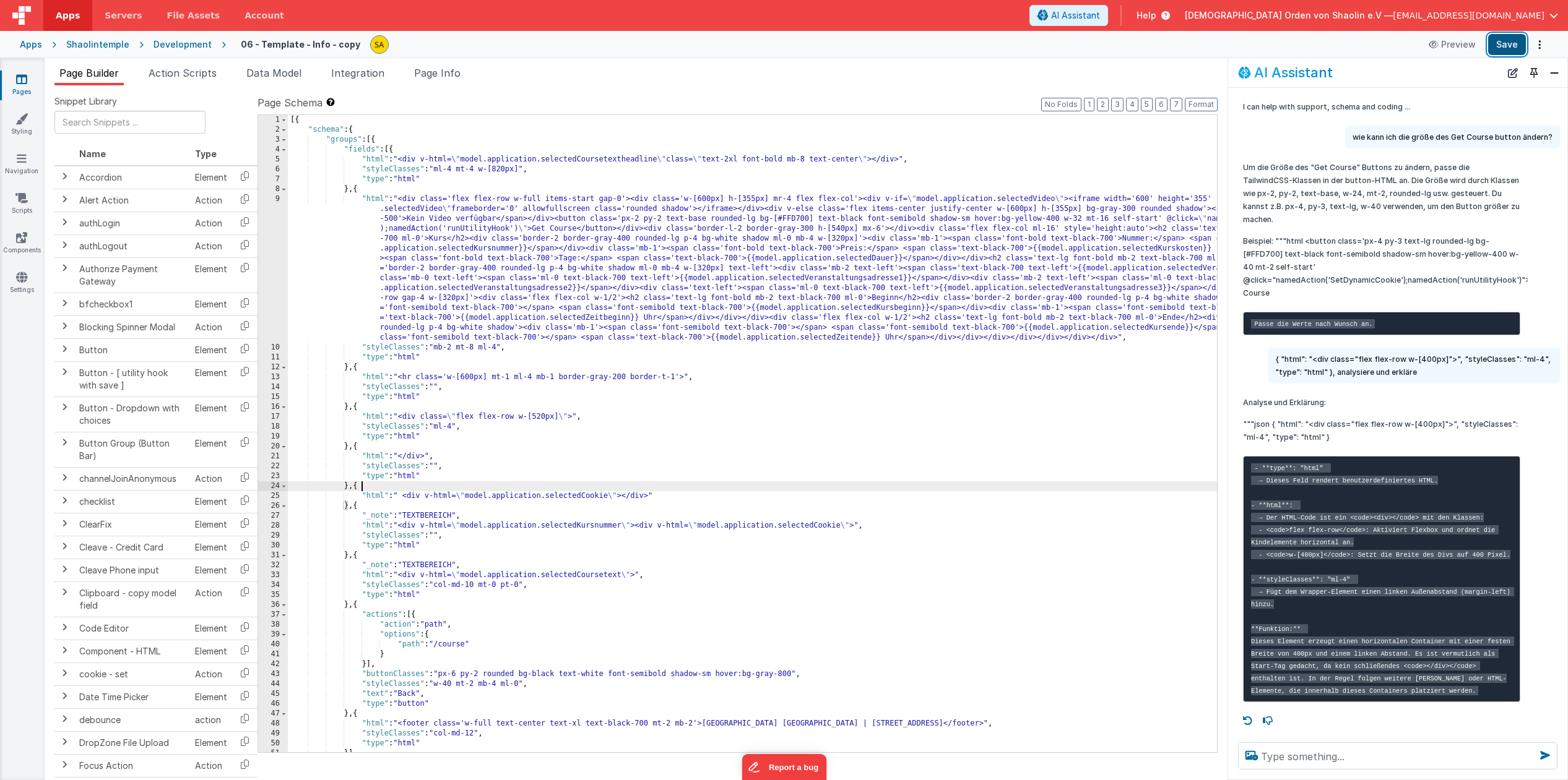
click at [1501, 42] on button "Save" at bounding box center [1507, 44] width 38 height 21
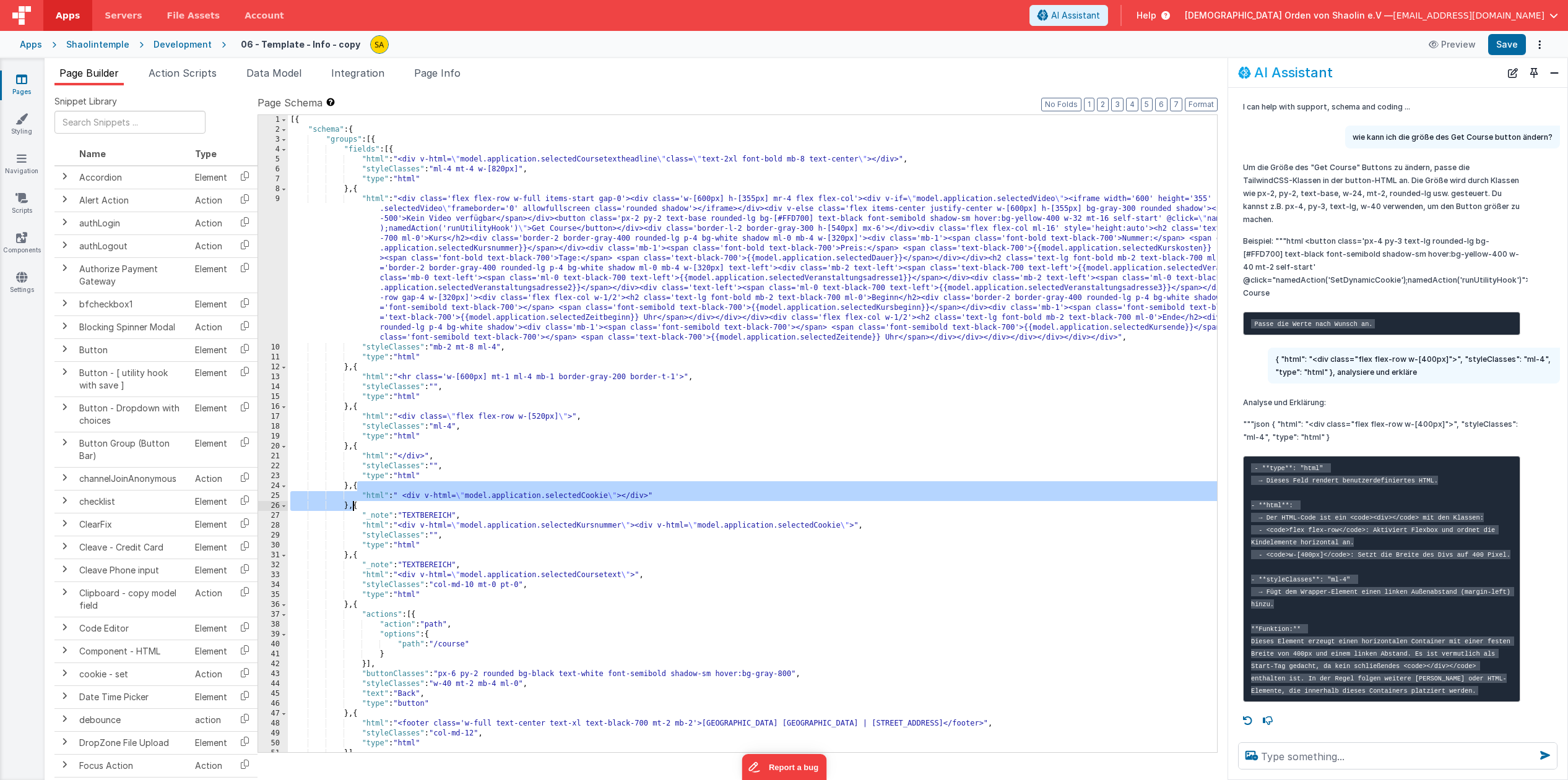
drag, startPoint x: 358, startPoint y: 486, endPoint x: 355, endPoint y: 509, distance: 23.2
click at [355, 510] on div "[{ "schema" : { "groups" : [{ "fields" : [{ "html" : "<div v-html= \" model.app…" at bounding box center [826, 444] width 1077 height 657
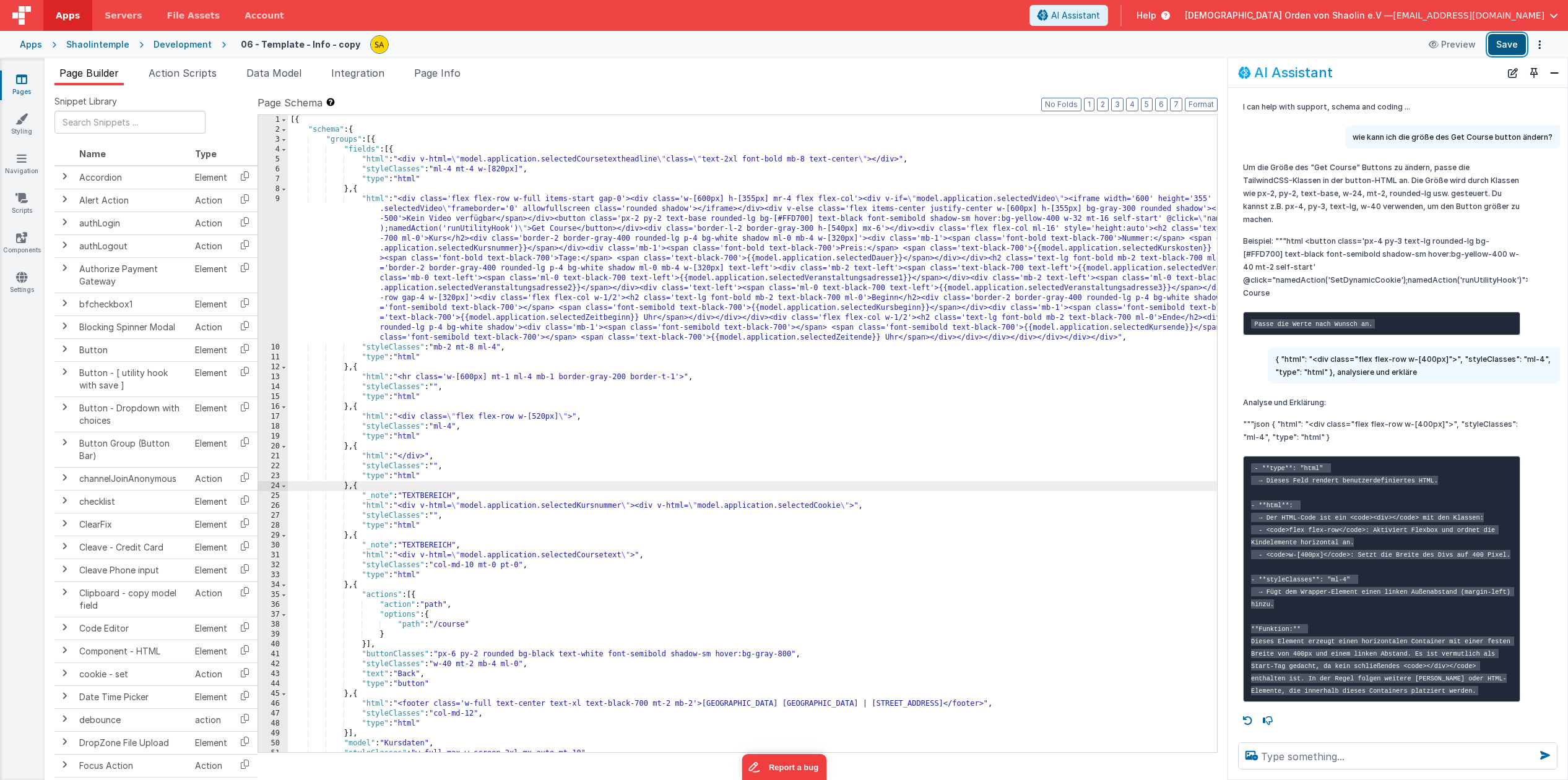
click at [1505, 40] on button "Save" at bounding box center [1507, 44] width 38 height 21
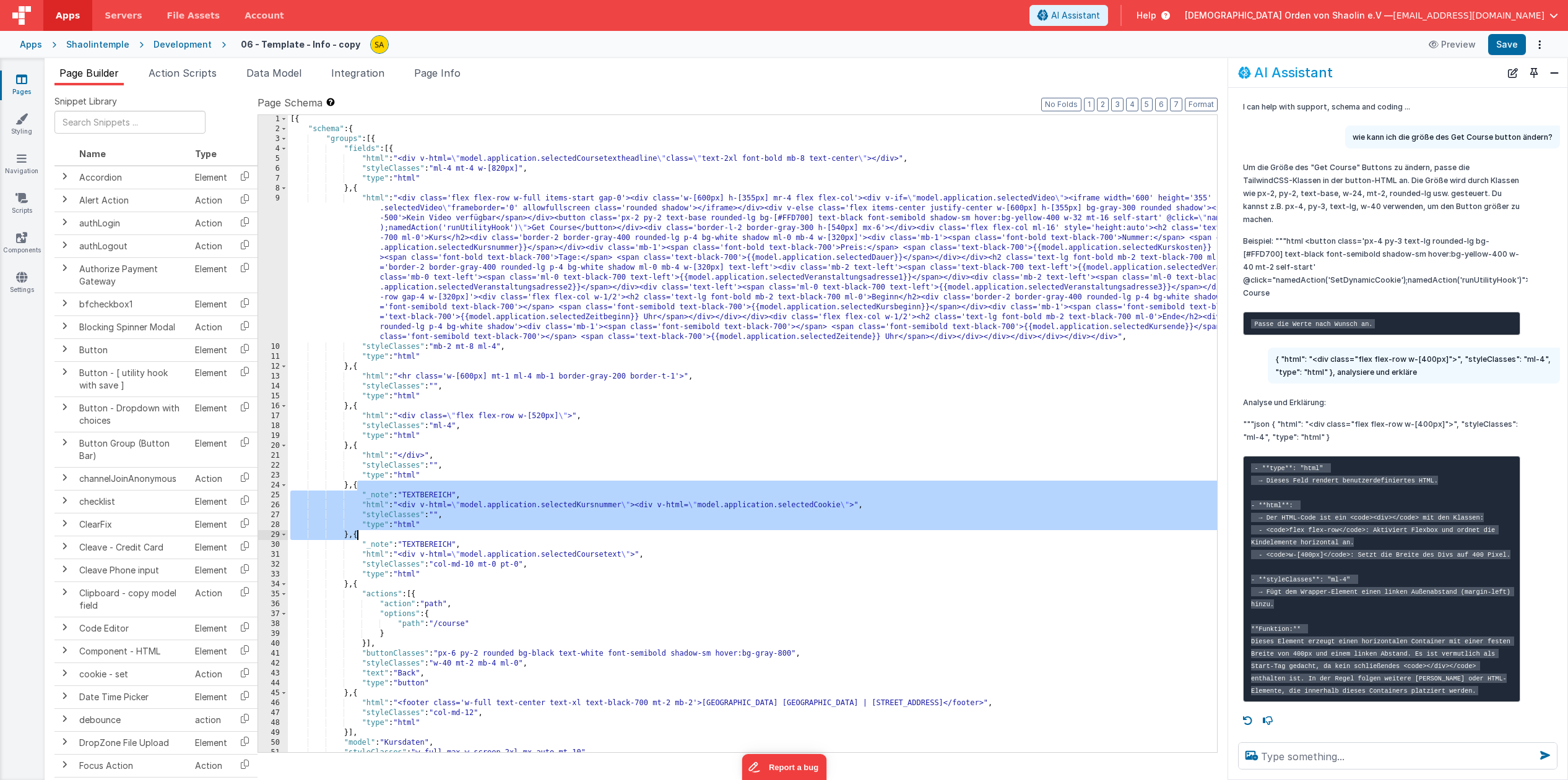
scroll to position [3, 0]
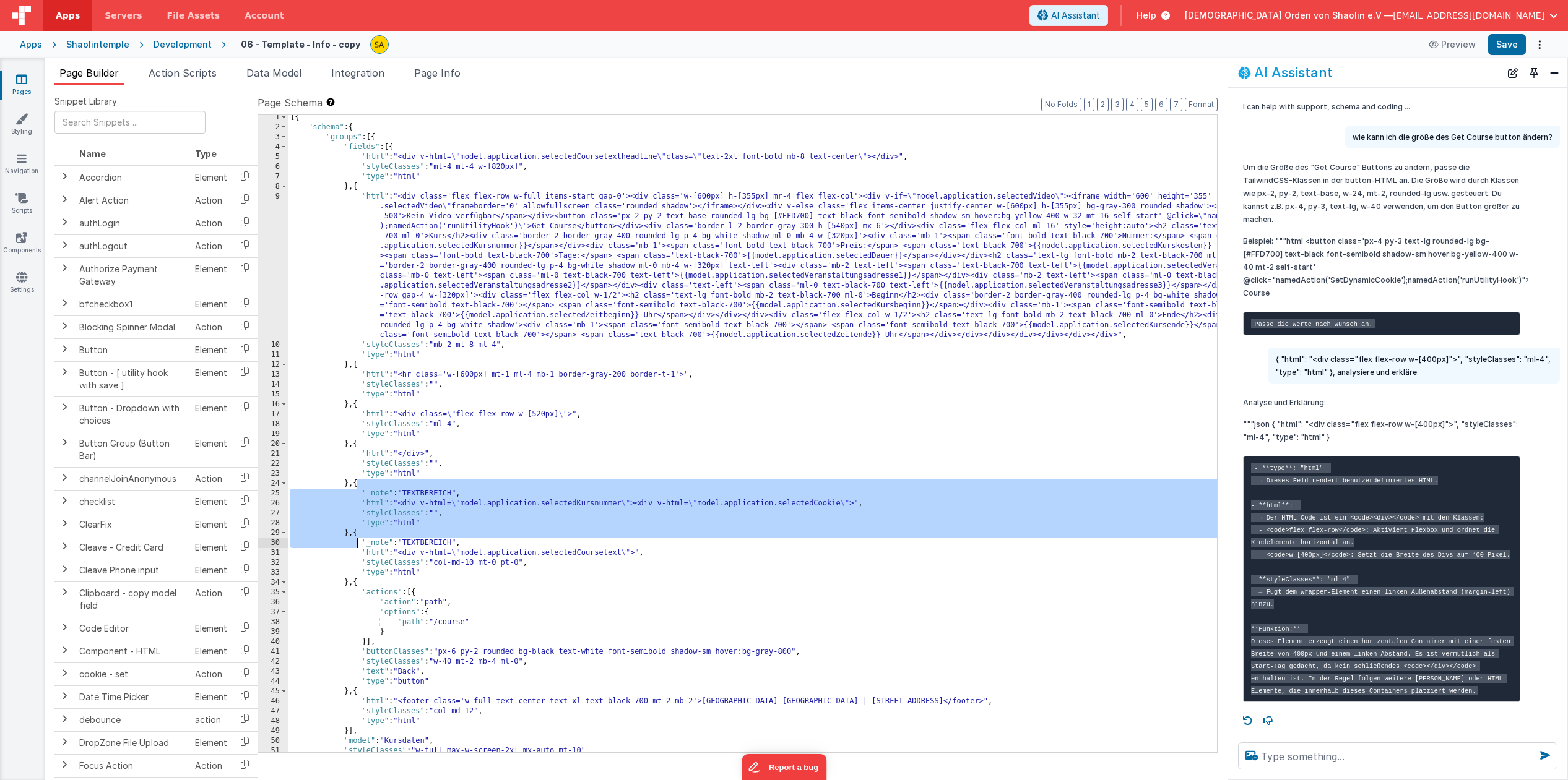
drag, startPoint x: 359, startPoint y: 486, endPoint x: 355, endPoint y: 538, distance: 52.2
click at [355, 538] on div "[{ "schema" : { "groups" : [{ "fields" : [{ "html" : "<div v-html= \" model.app…" at bounding box center [826, 441] width 1077 height 657
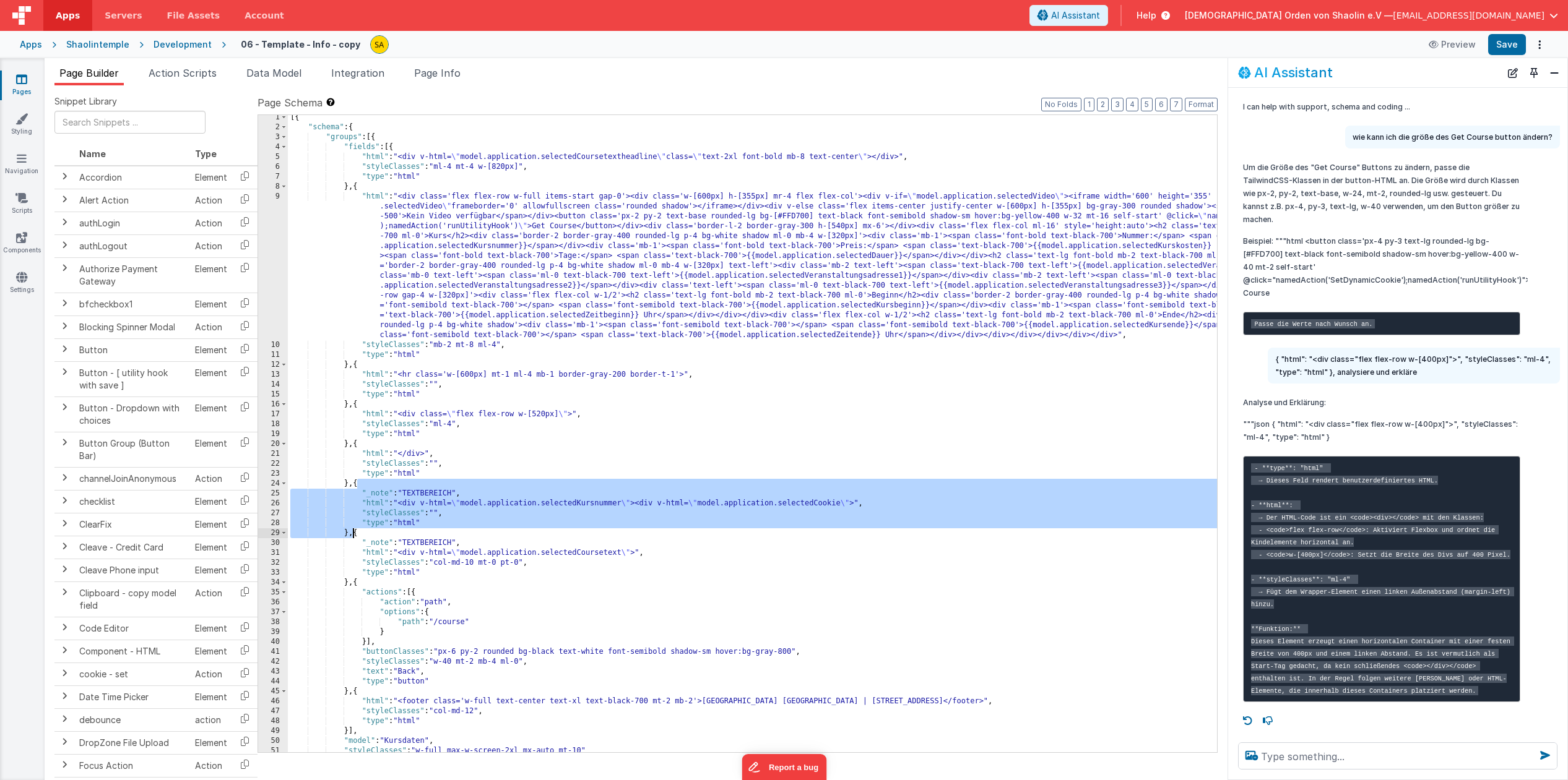
drag, startPoint x: 364, startPoint y: 498, endPoint x: 359, endPoint y: 487, distance: 12.1
click at [364, 497] on div "[{ "schema" : { "groups" : [{ "fields" : [{ "html" : "<div v-html= \" model.app…" at bounding box center [826, 441] width 1077 height 657
drag, startPoint x: 364, startPoint y: 494, endPoint x: 354, endPoint y: 532, distance: 39.3
click at [354, 532] on div "[{ "schema" : { "groups" : [{ "fields" : [{ "html" : "<div v-html= \" model.app…" at bounding box center [826, 441] width 1077 height 657
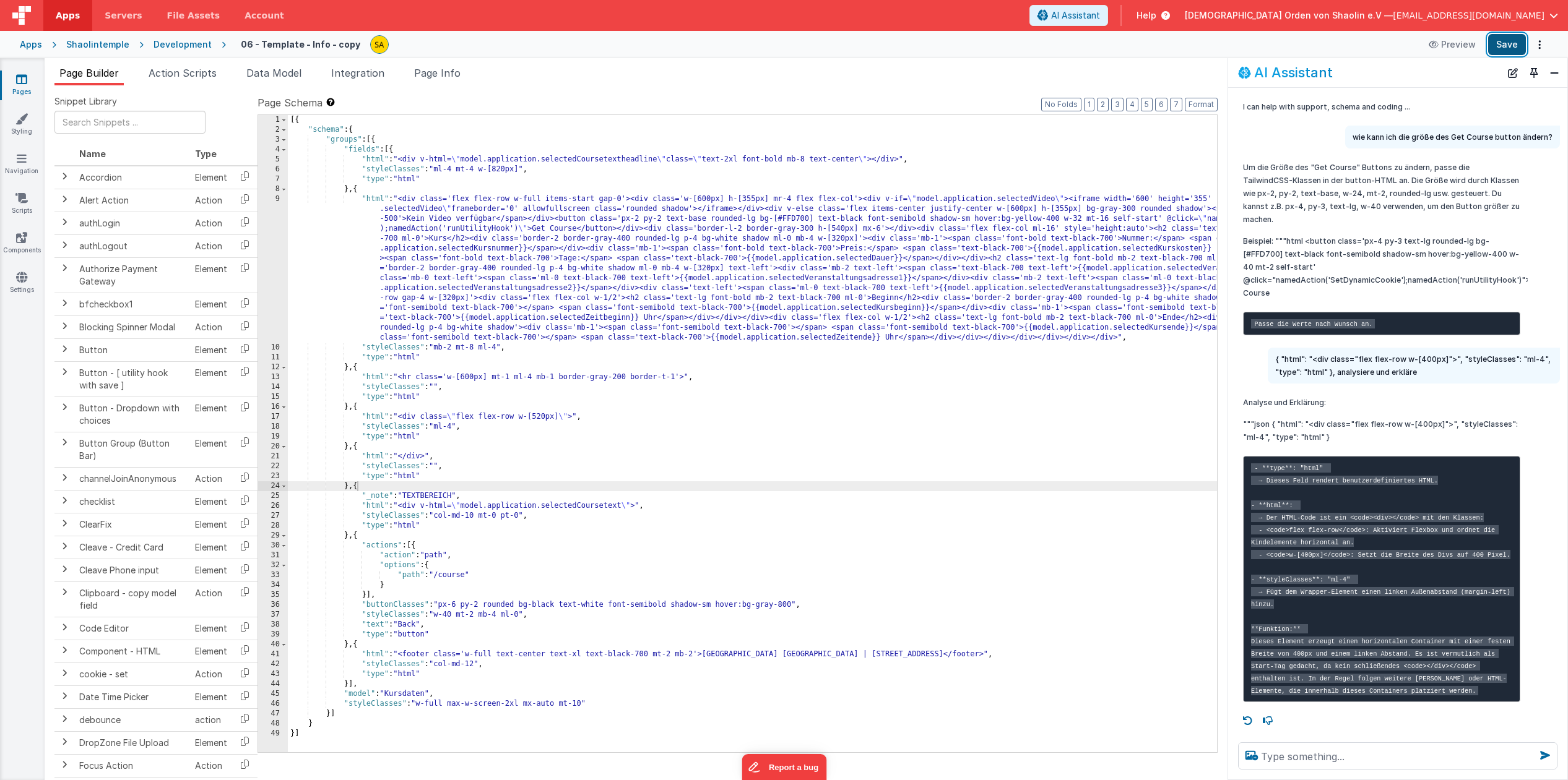
click at [1511, 48] on button "Save" at bounding box center [1507, 44] width 38 height 21
drag, startPoint x: 621, startPoint y: 377, endPoint x: 619, endPoint y: 417, distance: 40.0
click at [621, 377] on div "[{ "schema" : { "groups" : [{ "fields" : [{ "html" : "<div v-html= \" model.app…" at bounding box center [826, 444] width 1077 height 657
click at [1518, 45] on button "Save" at bounding box center [1507, 44] width 38 height 21
drag, startPoint x: 476, startPoint y: 375, endPoint x: 480, endPoint y: 391, distance: 16.5
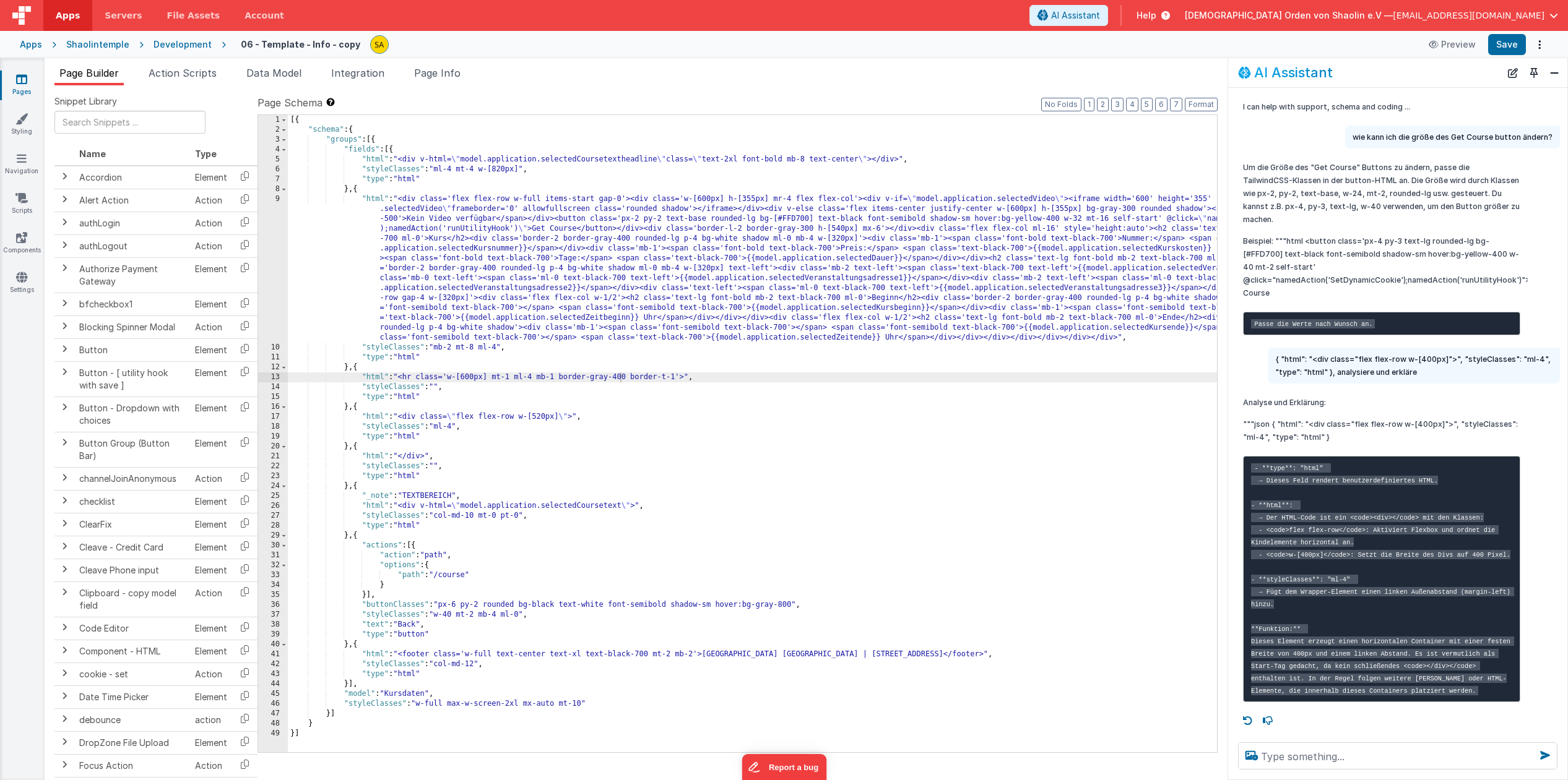
click at [476, 375] on div "[{ "schema" : { "groups" : [{ "fields" : [{ "html" : "<div v-html= \" model.app…" at bounding box center [826, 444] width 1077 height 657
click at [1499, 47] on button "Save" at bounding box center [1507, 44] width 38 height 21
drag, startPoint x: 478, startPoint y: 378, endPoint x: 478, endPoint y: 385, distance: 7.0
click at [478, 378] on div "[{ "schema" : { "groups" : [{ "fields" : [{ "html" : "<div v-html= \" model.app…" at bounding box center [826, 444] width 1077 height 657
click at [1518, 45] on button "Save" at bounding box center [1507, 44] width 38 height 21
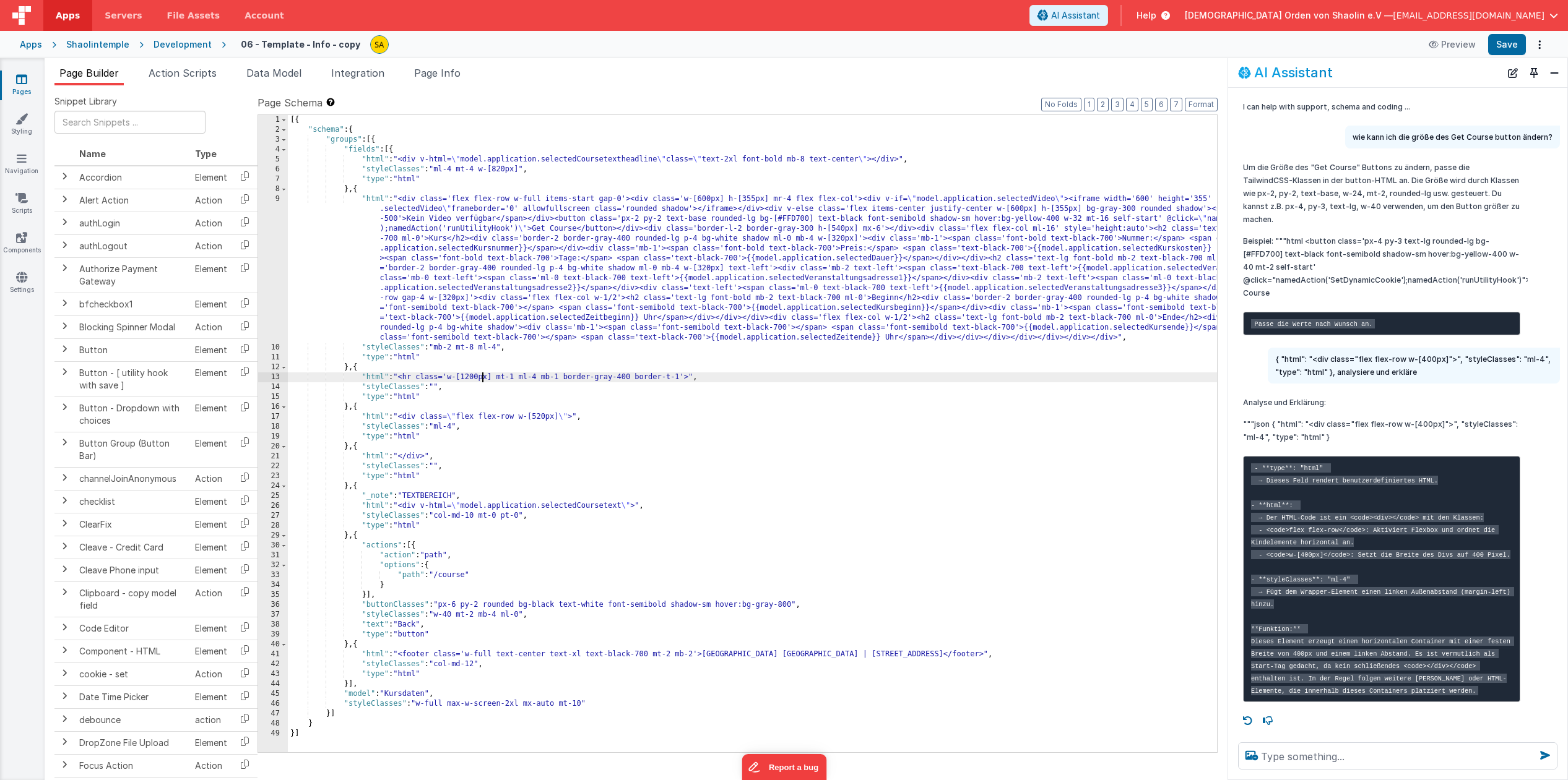
drag, startPoint x: 480, startPoint y: 381, endPoint x: 482, endPoint y: 418, distance: 37.1
click at [480, 381] on div "[{ "schema" : { "groups" : [{ "fields" : [{ "html" : "<div v-html= \" model.app…" at bounding box center [826, 444] width 1077 height 657
click at [1506, 43] on button "Save" at bounding box center [1507, 44] width 38 height 21
click at [473, 376] on div "[{ "schema" : { "groups" : [{ "fields" : [{ "html" : "<div v-html= \" model.app…" at bounding box center [826, 444] width 1077 height 657
click at [1512, 53] on button "Save" at bounding box center [1507, 44] width 38 height 21
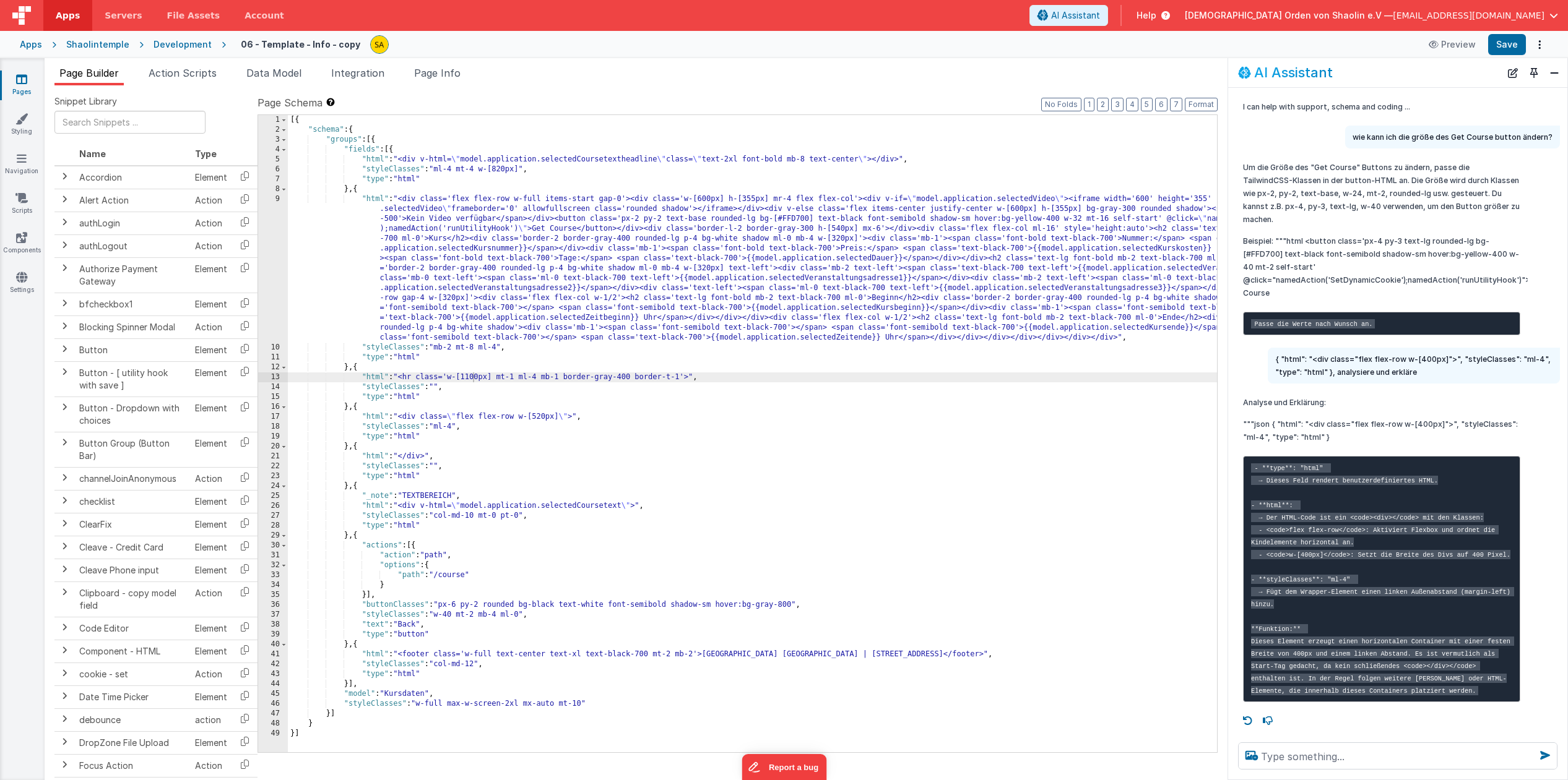
click at [517, 377] on div "[{ "schema" : { "groups" : [{ "fields" : [{ "html" : "<div v-html= \" model.app…" at bounding box center [826, 444] width 1077 height 657
click at [1507, 46] on button "Save" at bounding box center [1507, 44] width 38 height 21
click at [358, 368] on div "[{ "schema" : { "groups" : [{ "fields" : [{ "html" : "<div v-html= \" model.app…" at bounding box center [826, 444] width 1077 height 657
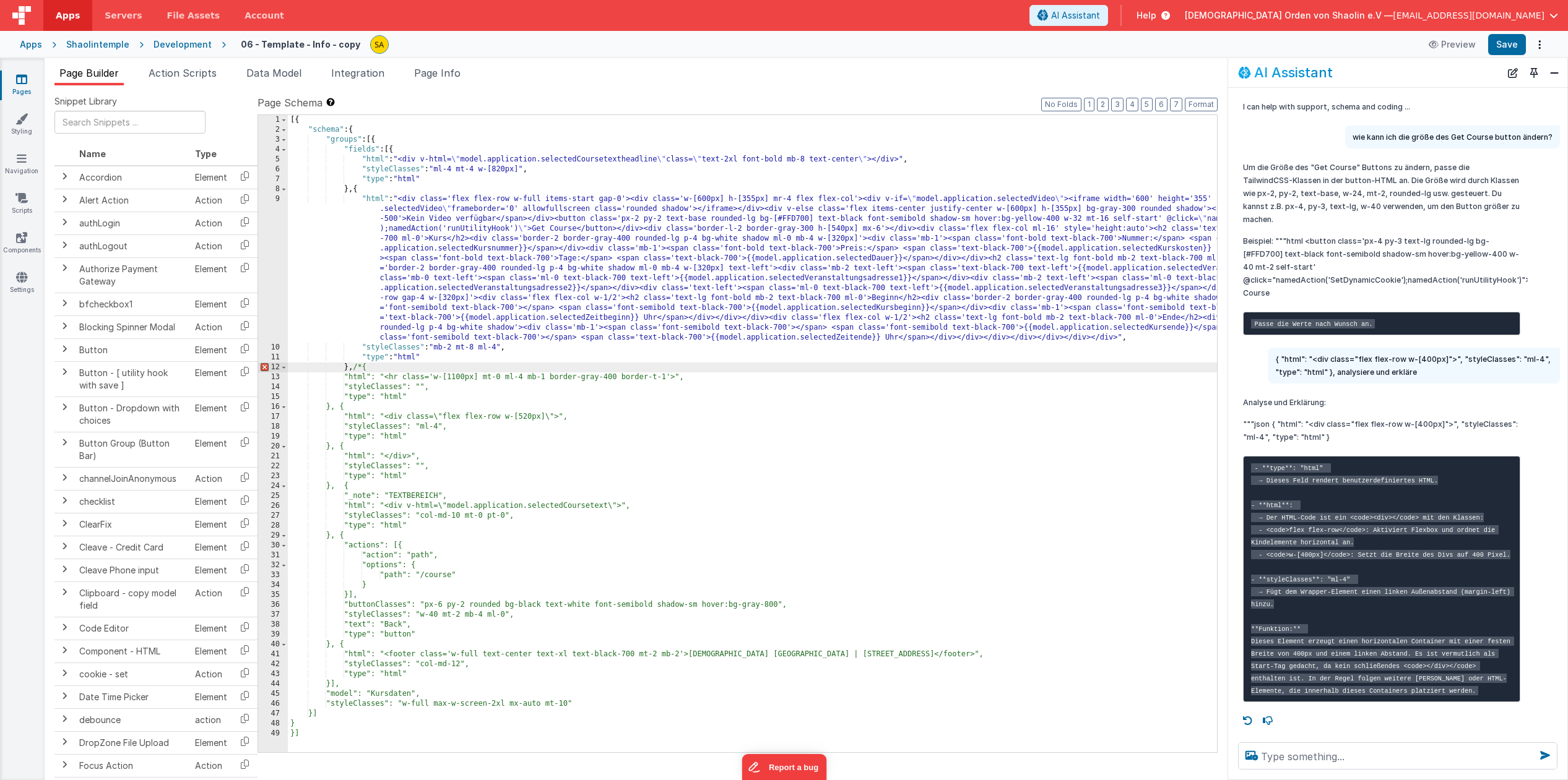
click at [353, 408] on div "[{ "schema" : { "groups" : [{ "fields" : [{ "html" : "<div v-html= \" model.app…" at bounding box center [826, 444] width 1077 height 657
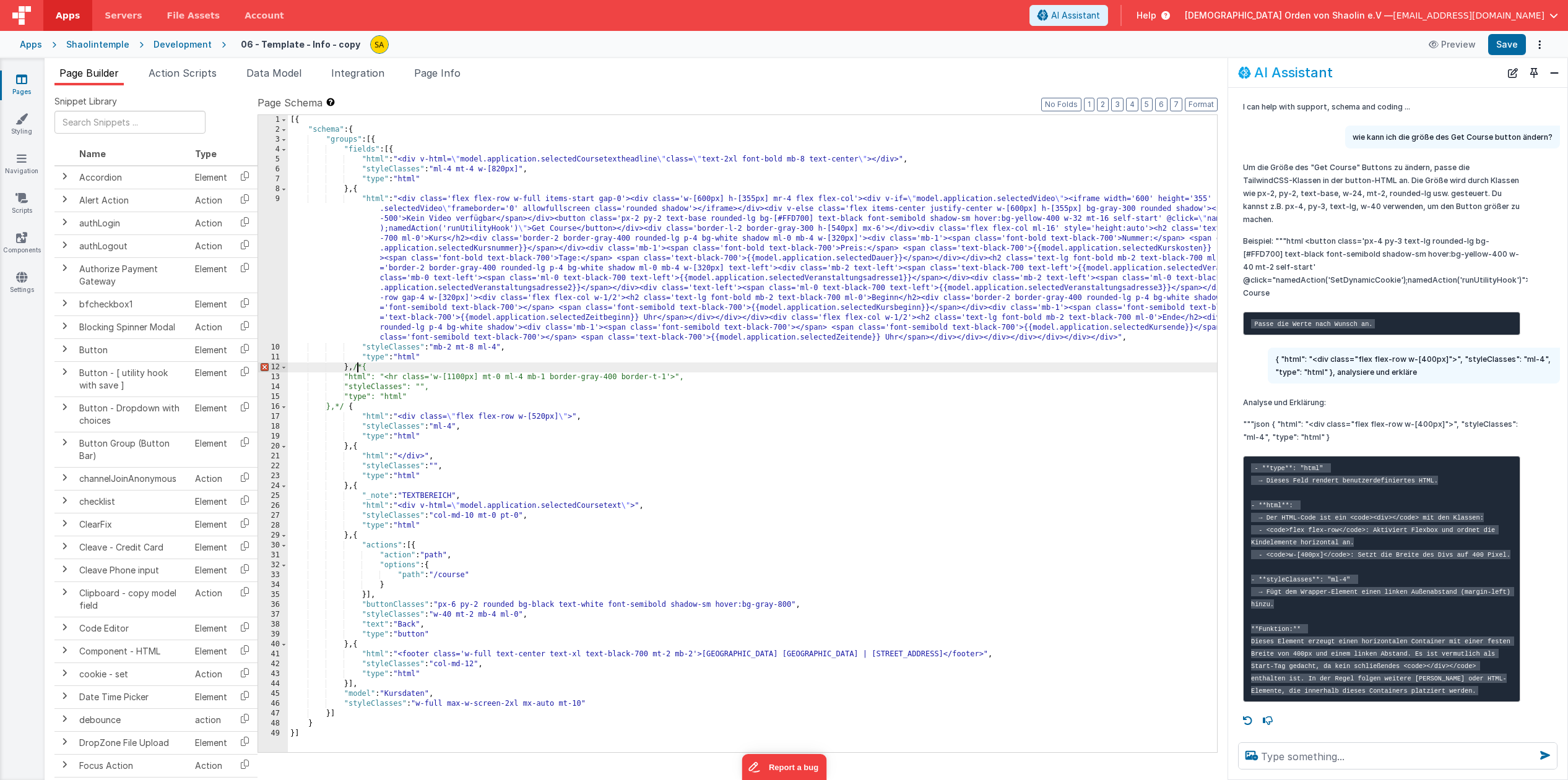
drag, startPoint x: 356, startPoint y: 366, endPoint x: 358, endPoint y: 381, distance: 15.1
click at [356, 367] on div "[{ "schema" : { "groups" : [{ "fields" : [{ "html" : "<div v-html= \" model.app…" at bounding box center [826, 444] width 1077 height 657
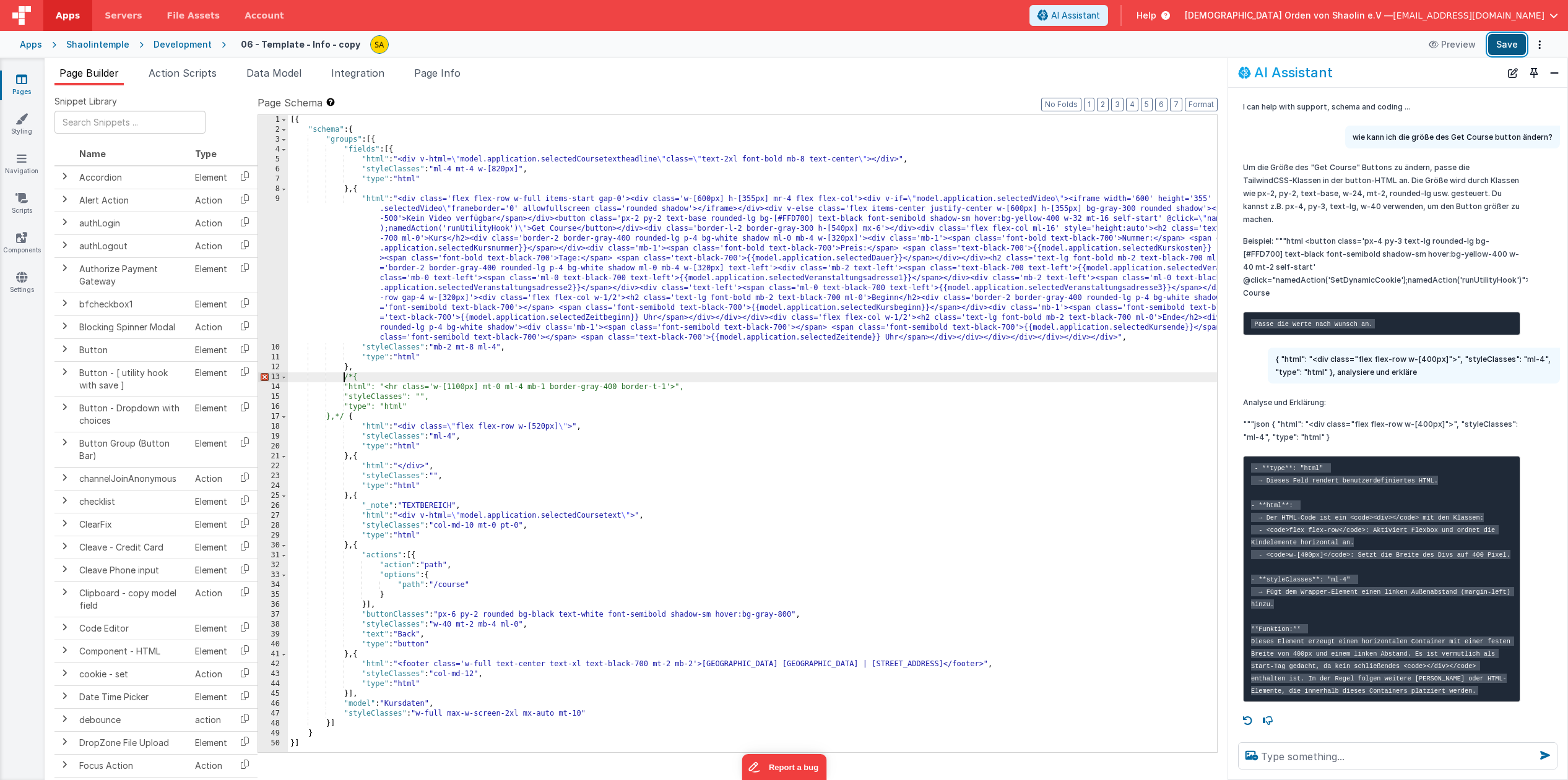
click at [1505, 47] on button "Save" at bounding box center [1507, 44] width 38 height 21
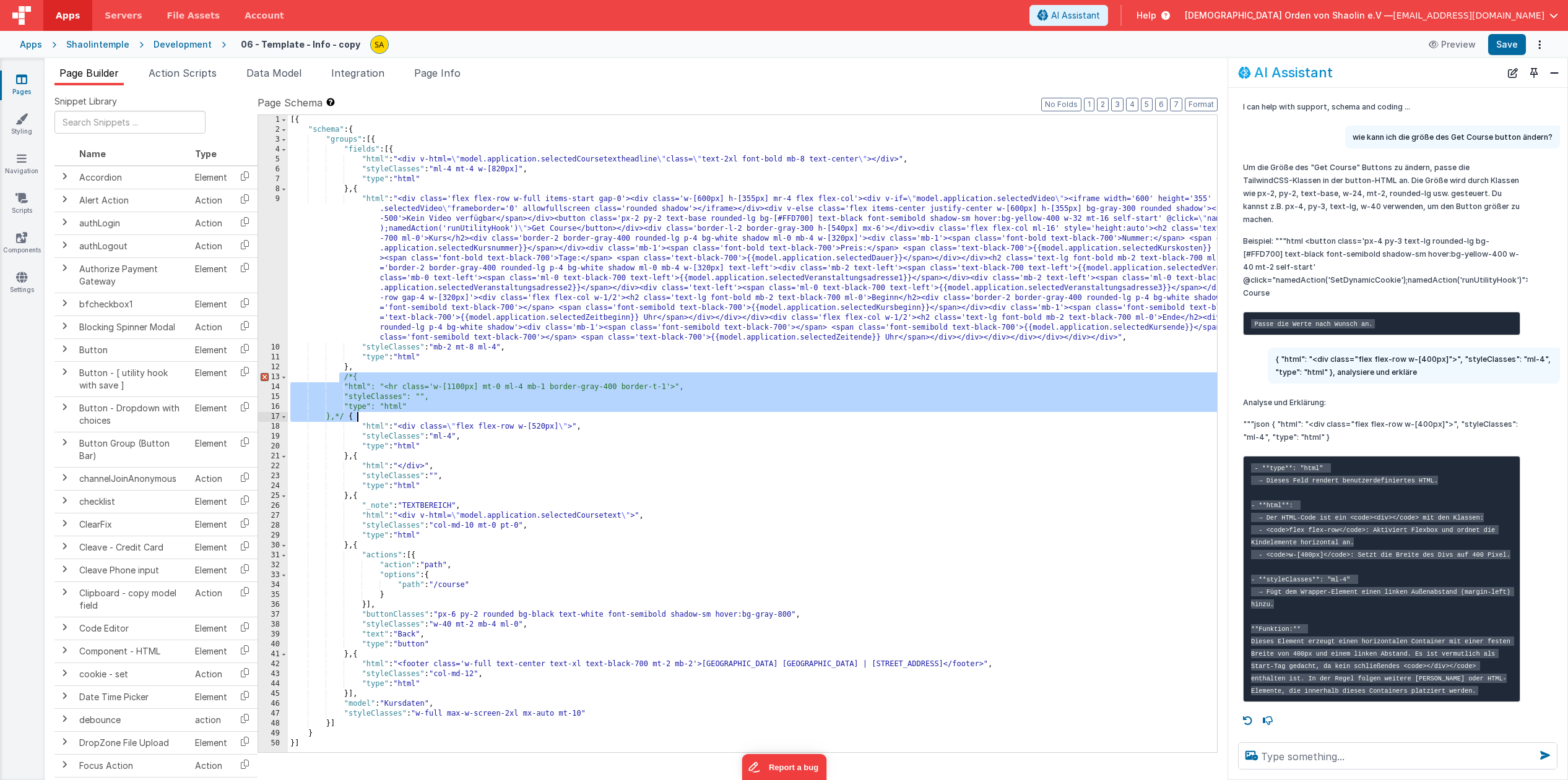
drag, startPoint x: 341, startPoint y: 376, endPoint x: 358, endPoint y: 418, distance: 45.3
click at [358, 418] on div "[{ "schema" : { "groups" : [{ "fields" : [{ "html" : "<div v-html= \" model.app…" at bounding box center [826, 444] width 1077 height 657
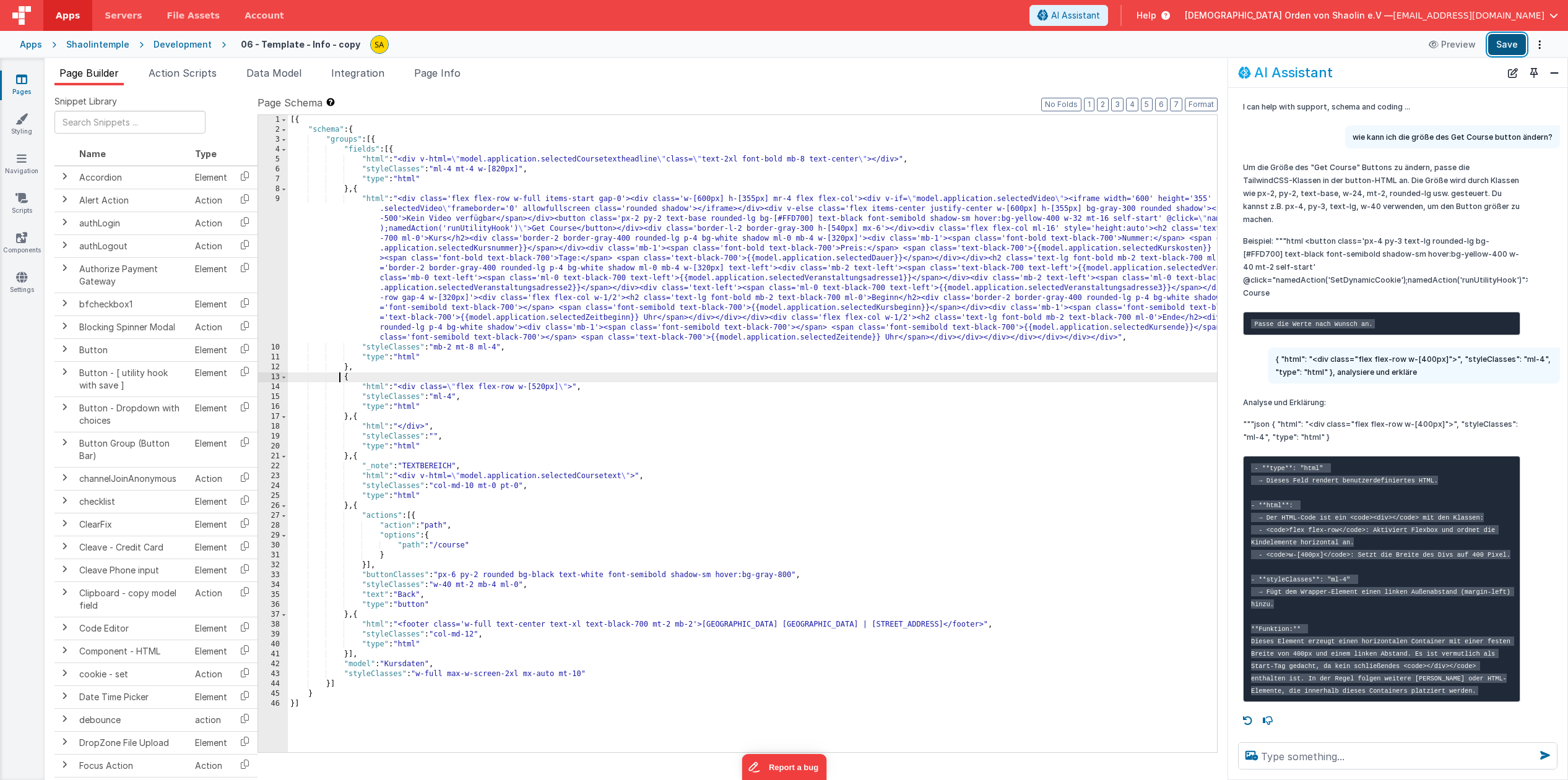
click at [1520, 50] on button "Save" at bounding box center [1507, 44] width 38 height 21
drag, startPoint x: 1565, startPoint y: 47, endPoint x: 1552, endPoint y: 72, distance: 28.2
click at [1552, 72] on button "Close" at bounding box center [1554, 73] width 16 height 18
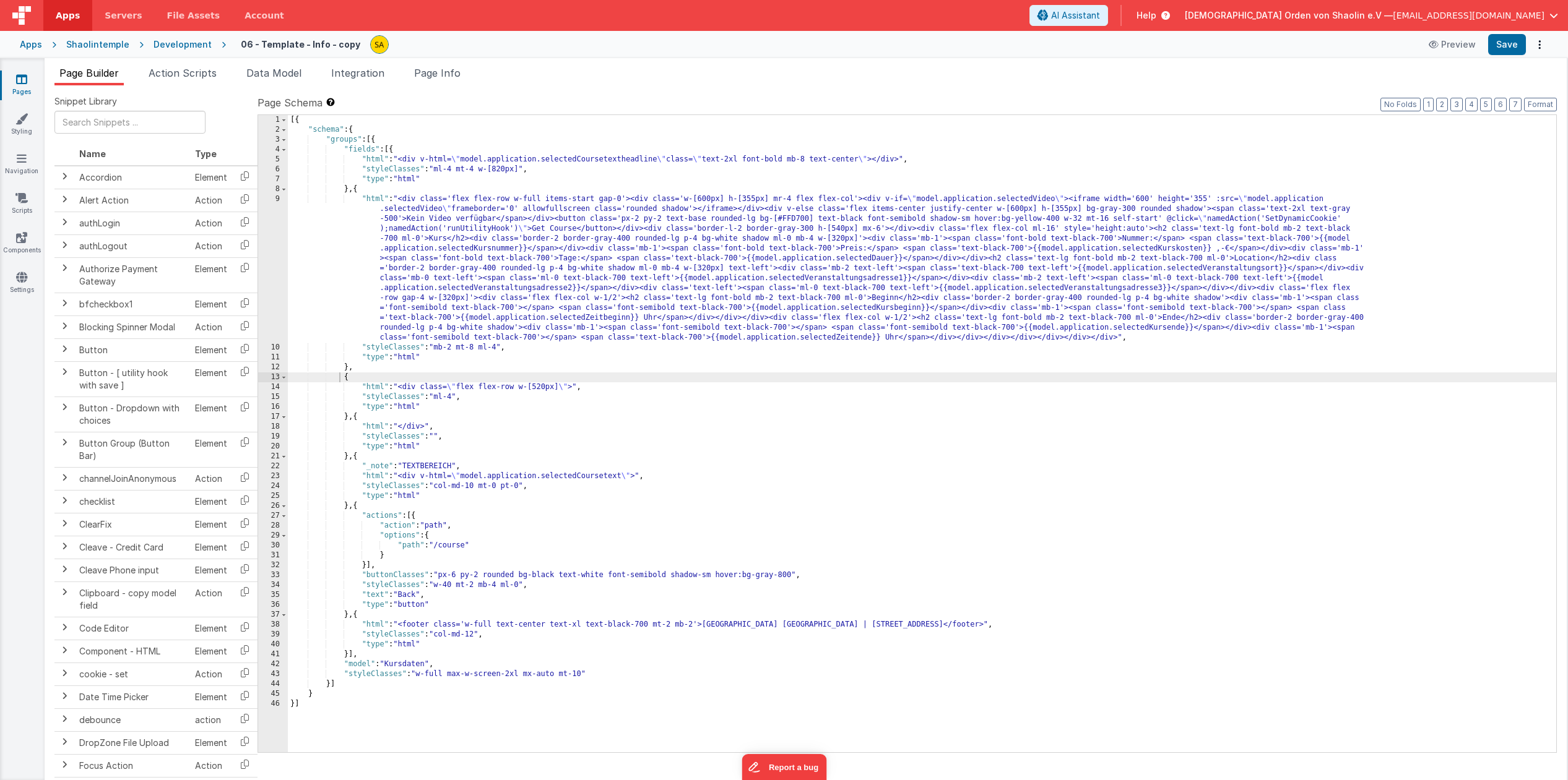
scroll to position [47, 0]
click at [558, 239] on div "[{ "schema" : { "groups" : [{ "fields" : [{ "html" : "<div v-html= \" model.app…" at bounding box center [922, 444] width 1269 height 657
click at [1500, 45] on button "Save" at bounding box center [1507, 44] width 38 height 21
click at [628, 239] on div "[{ "schema" : { "groups" : [{ "fields" : [{ "html" : "<div v-html= \" model.app…" at bounding box center [922, 444] width 1269 height 657
drag, startPoint x: 557, startPoint y: 241, endPoint x: 565, endPoint y: 256, distance: 17.0
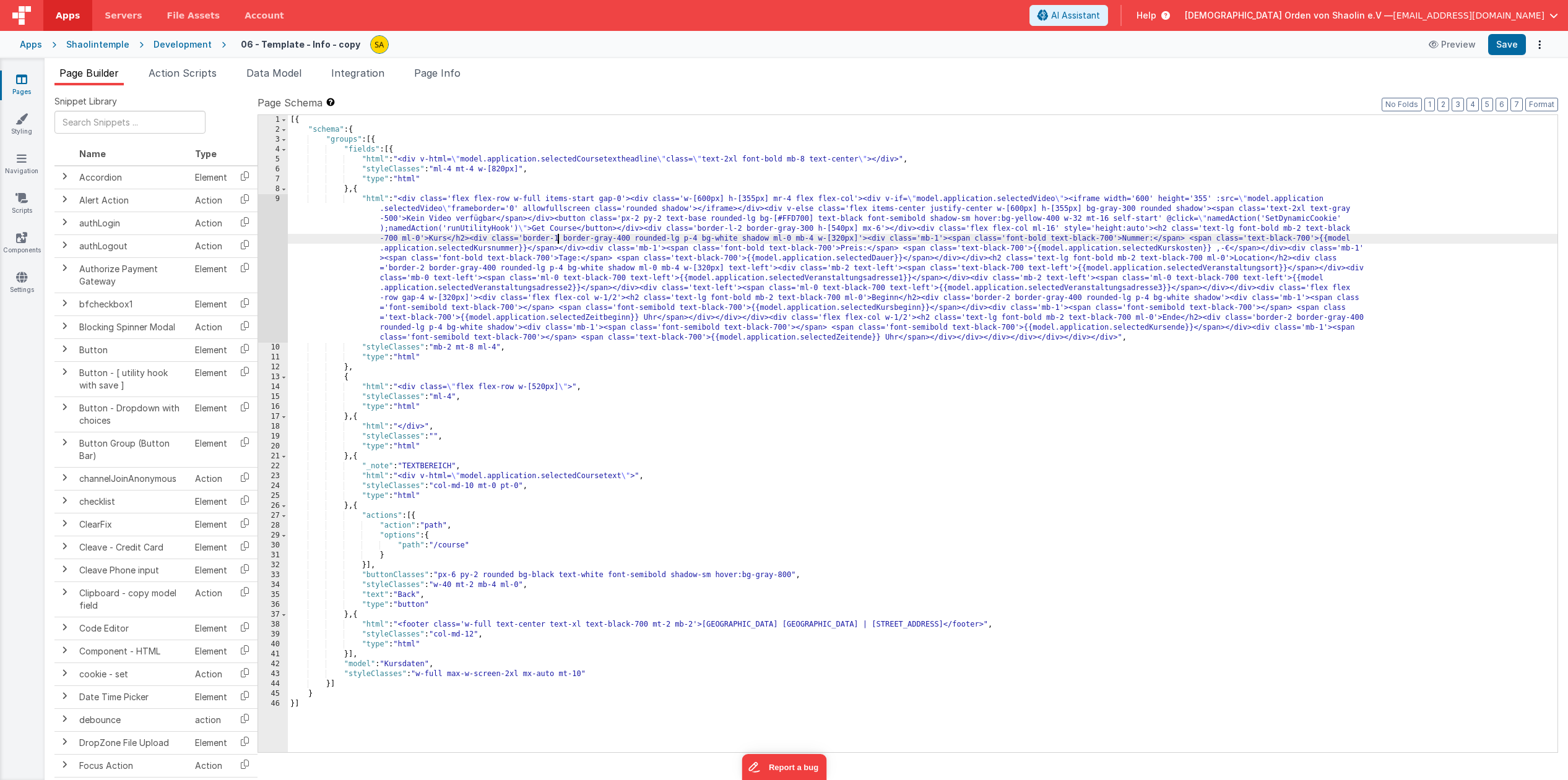
click at [557, 241] on div "[{ "schema" : { "groups" : [{ "fields" : [{ "html" : "<div v-html= \" model.app…" at bounding box center [922, 444] width 1269 height 657
click at [1514, 46] on button "Save" at bounding box center [1507, 44] width 38 height 21
click at [620, 241] on div "[{ "schema" : { "groups" : [{ "fields" : [{ "html" : "<div v-html= \" model.app…" at bounding box center [922, 444] width 1269 height 657
click at [1506, 49] on button "Save" at bounding box center [1507, 44] width 38 height 21
drag, startPoint x: 556, startPoint y: 239, endPoint x: 579, endPoint y: 275, distance: 42.7
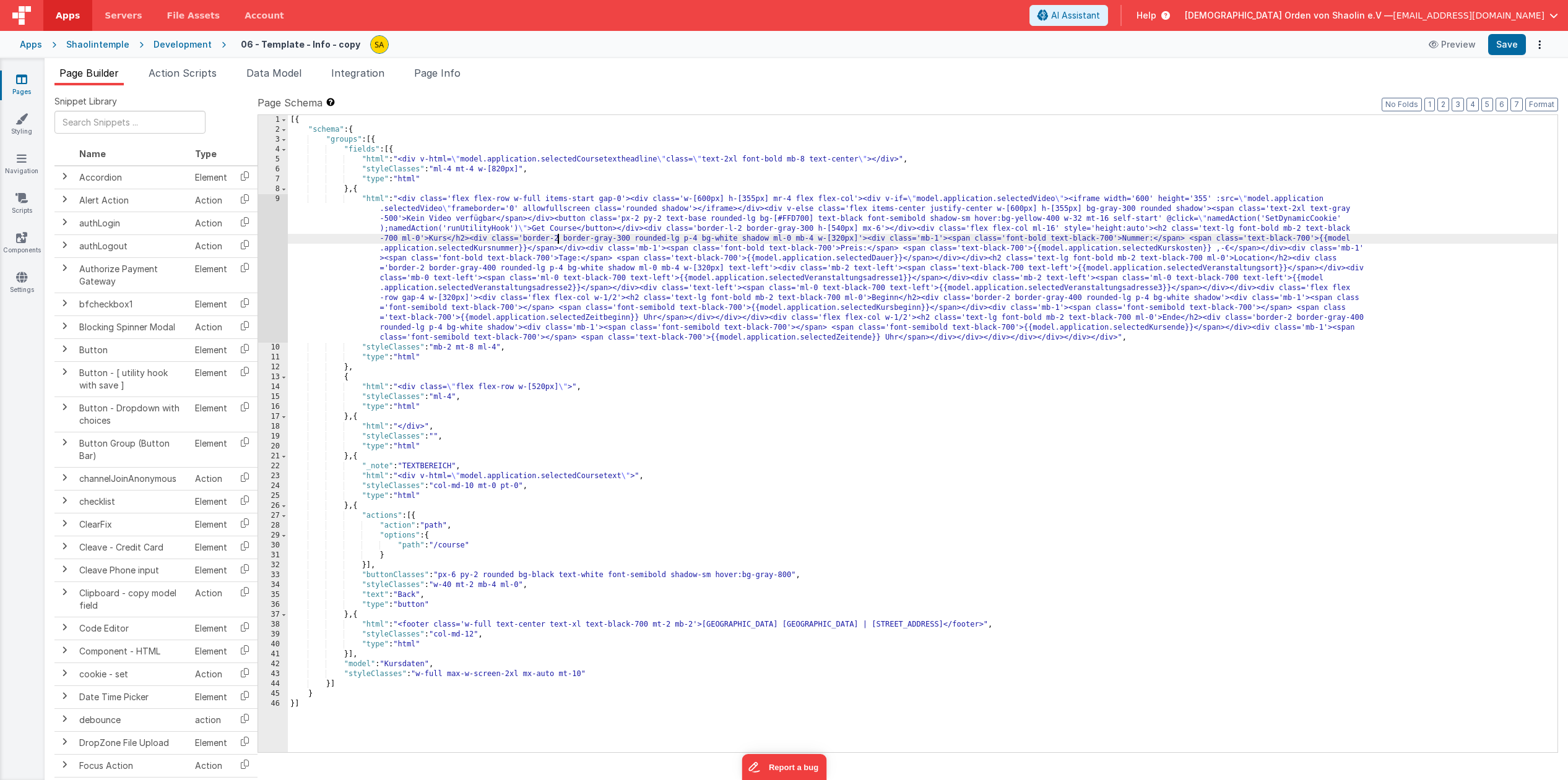
click at [556, 239] on div "[{ "schema" : { "groups" : [{ "fields" : [{ "html" : "<div v-html= \" model.app…" at bounding box center [922, 444] width 1269 height 657
drag, startPoint x: 619, startPoint y: 237, endPoint x: 631, endPoint y: 279, distance: 43.7
click at [619, 237] on div "[{ "schema" : { "groups" : [{ "fields" : [{ "html" : "<div v-html= \" model.app…" at bounding box center [922, 444] width 1269 height 657
click at [1506, 44] on button "Save" at bounding box center [1507, 44] width 38 height 21
click at [1100, 18] on span "AI Assistant" at bounding box center [1075, 16] width 49 height 12
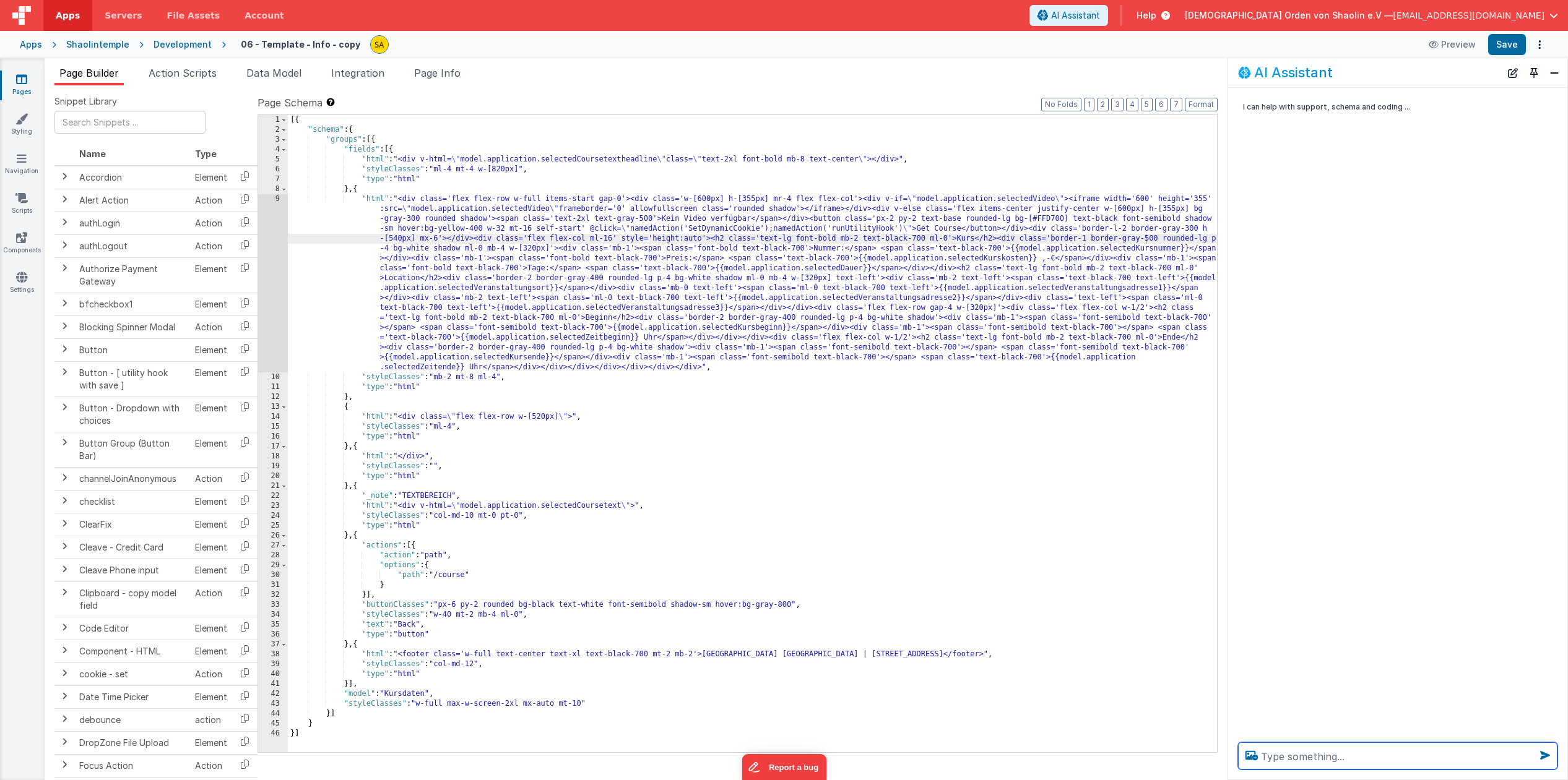
click at [1322, 757] on textarea at bounding box center [1397, 756] width 320 height 27
type textarea "wie kann man die linie der box schmäler machen"
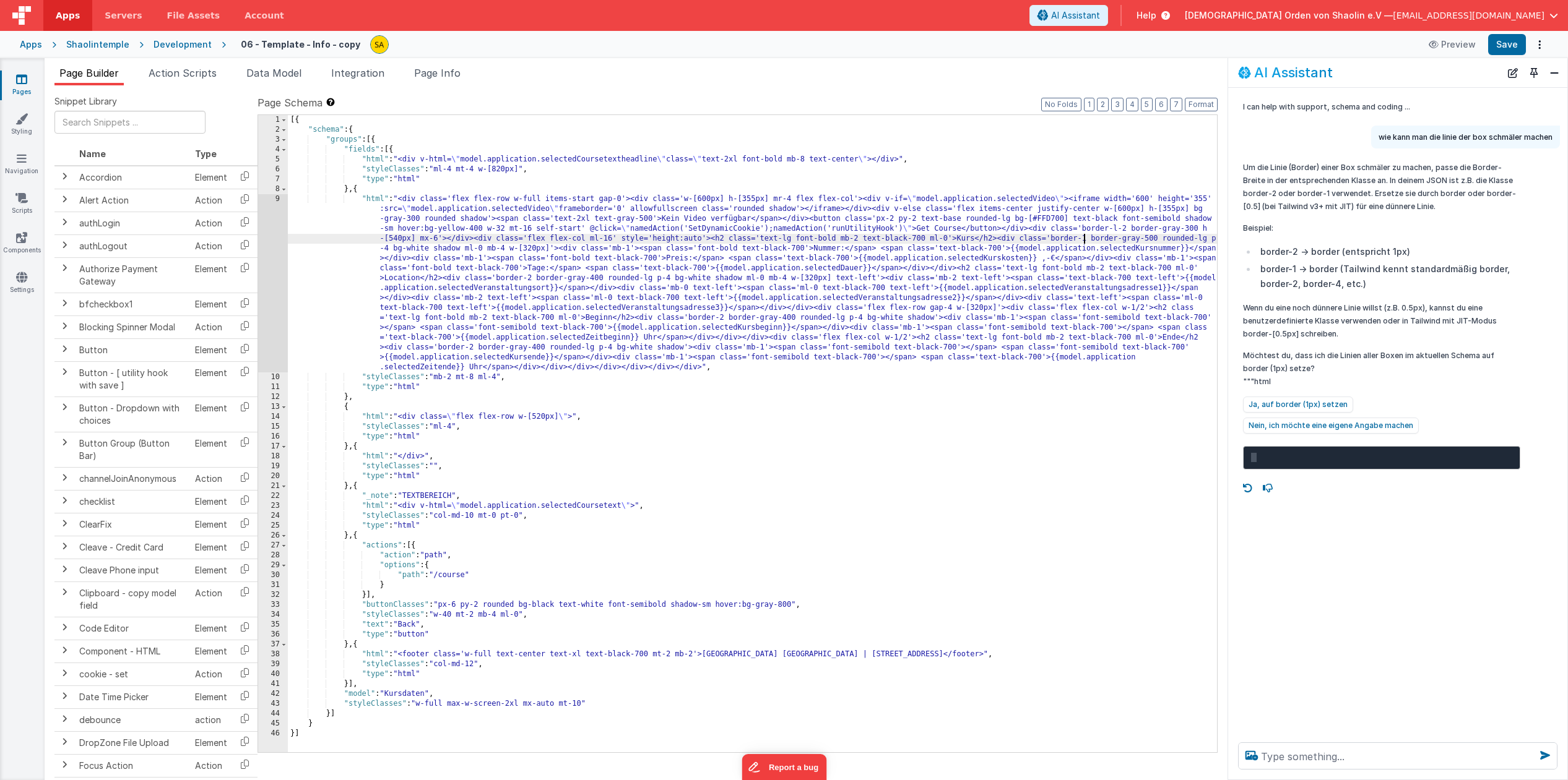
click at [1084, 239] on div "[{ "schema" : { "groups" : [{ "fields" : [{ "html" : "<div v-html= \" model.app…" at bounding box center [752, 444] width 929 height 657
click at [1510, 46] on button "Save" at bounding box center [1507, 44] width 38 height 21
click at [1090, 239] on div "[{ "schema" : { "groups" : [{ "fields" : [{ "html" : "<div v-html= \" model.app…" at bounding box center [752, 444] width 929 height 657
click at [1506, 47] on button "Save" at bounding box center [1507, 44] width 38 height 21
click at [1084, 240] on div "[{ "schema" : { "groups" : [{ "fields" : [{ "html" : "<div v-html= \" model.app…" at bounding box center [752, 444] width 929 height 657
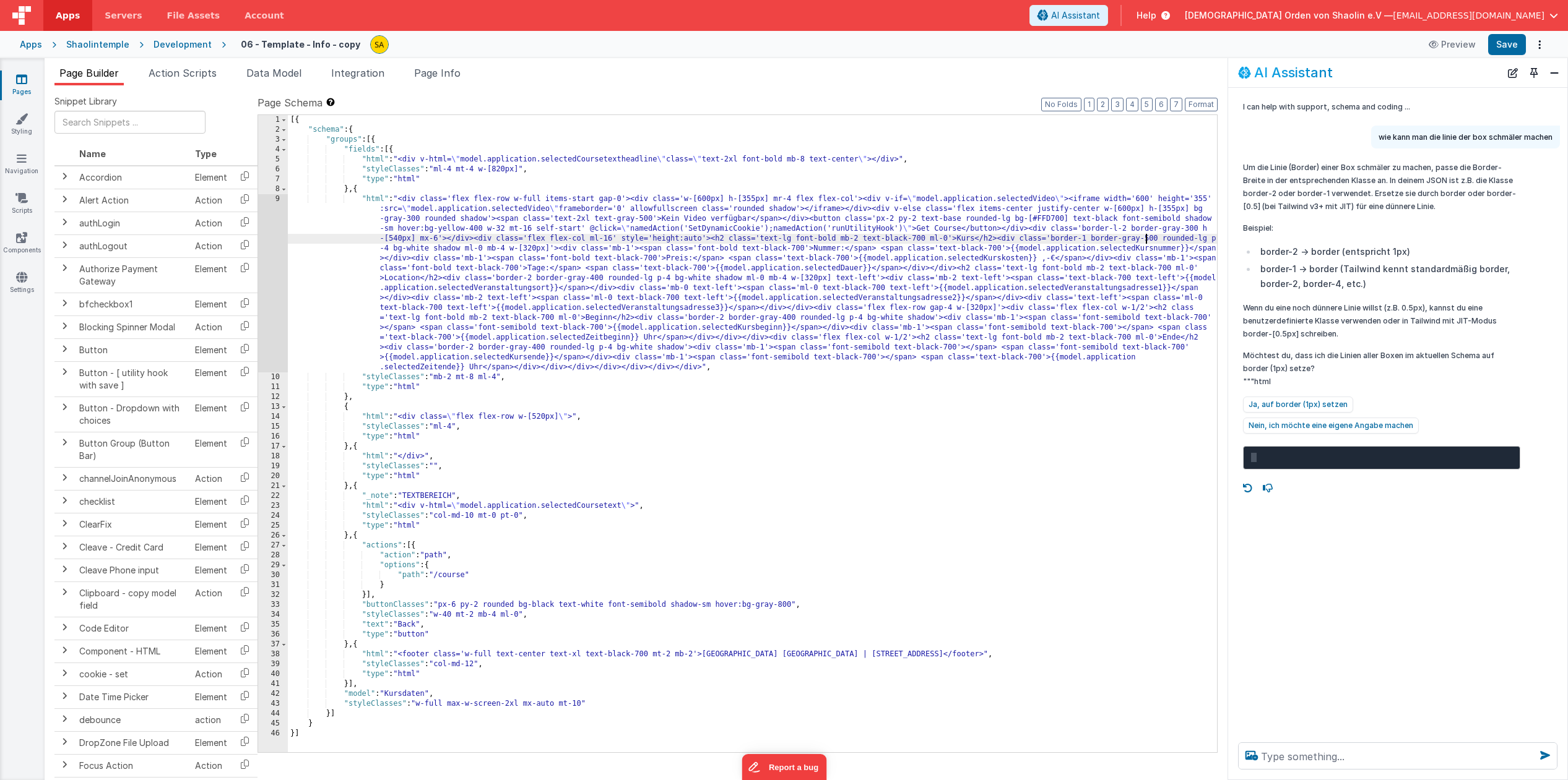
click at [1146, 239] on div "[{ "schema" : { "groups" : [{ "fields" : [{ "html" : "<div v-html= \" model.app…" at bounding box center [752, 444] width 929 height 657
click at [1518, 42] on button "Save" at bounding box center [1507, 44] width 38 height 21
click at [1084, 237] on div "[{ "schema" : { "groups" : [{ "fields" : [{ "html" : "<div v-html= \" model.app…" at bounding box center [752, 444] width 929 height 657
click at [1512, 53] on button "Save" at bounding box center [1507, 44] width 38 height 21
click at [1089, 239] on div "[{ "schema" : { "groups" : [{ "fields" : [{ "html" : "<div v-html= \" model.app…" at bounding box center [752, 444] width 929 height 657
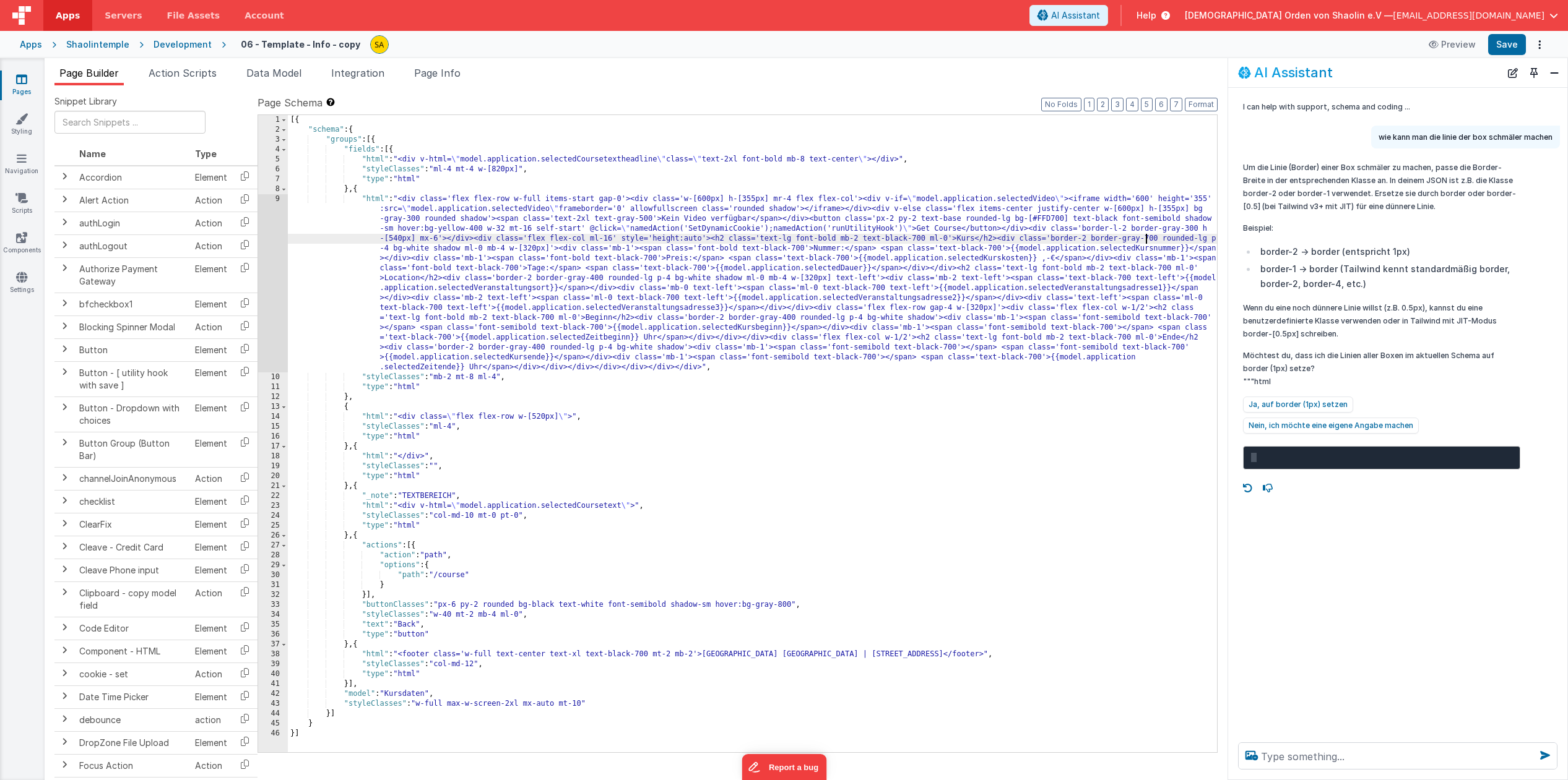
drag, startPoint x: 1146, startPoint y: 238, endPoint x: 1147, endPoint y: 252, distance: 14.0
click at [1146, 238] on div "[{ "schema" : { "groups" : [{ "fields" : [{ "html" : "<div v-html= \" model.app…" at bounding box center [752, 444] width 929 height 657
click at [1501, 46] on button "Save" at bounding box center [1507, 44] width 38 height 21
click at [593, 279] on div "[{ "schema" : { "groups" : [{ "fields" : [{ "html" : "<div v-html= \" model.app…" at bounding box center [752, 444] width 929 height 657
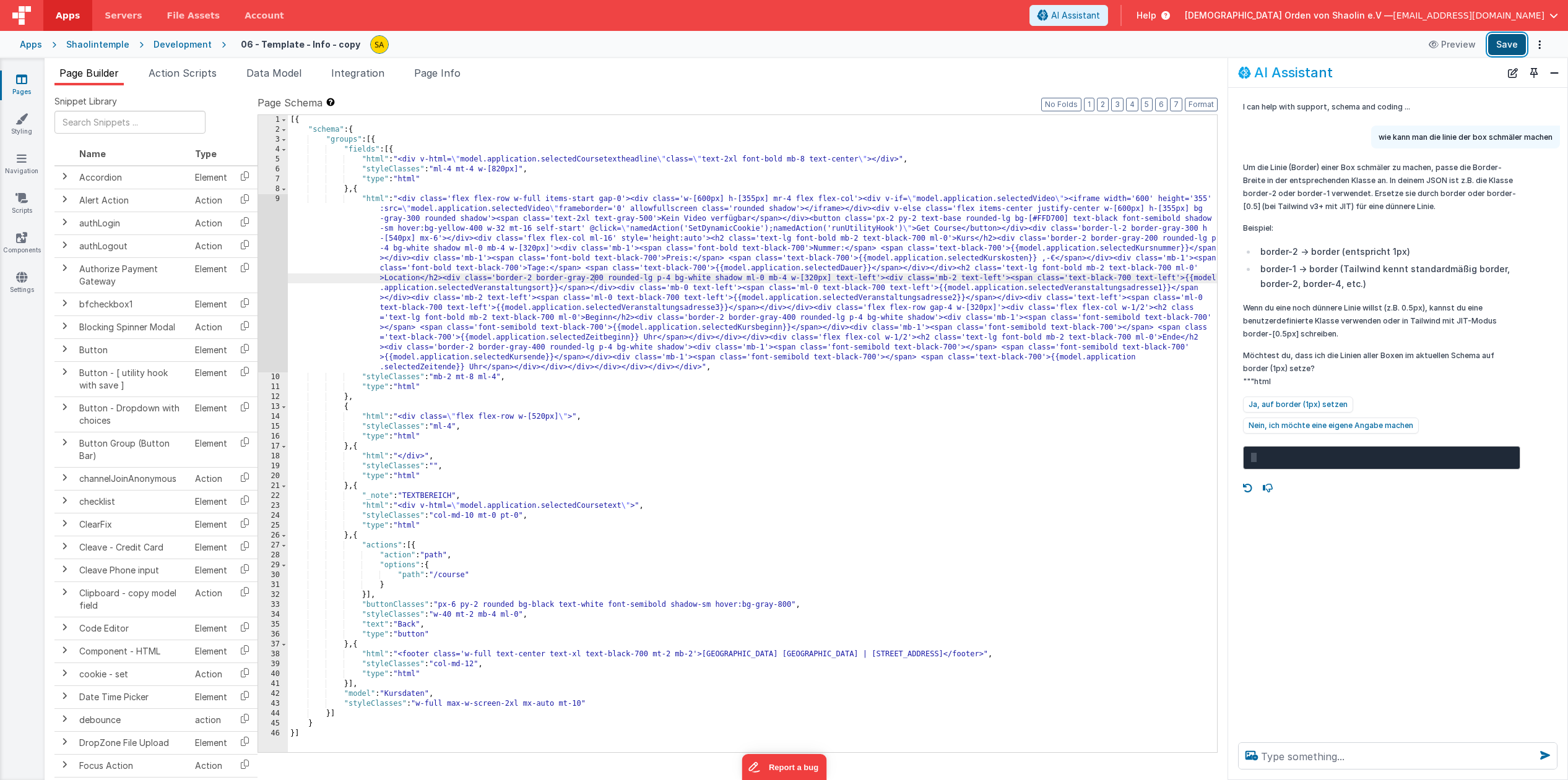
click at [1503, 45] on button "Save" at bounding box center [1507, 44] width 38 height 21
click at [786, 319] on div "[{ "schema" : { "groups" : [{ "fields" : [{ "html" : "<div v-html= \" model.app…" at bounding box center [752, 444] width 929 height 657
click at [535, 349] on div "[{ "schema" : { "groups" : [{ "fields" : [{ "html" : "<div v-html= \" model.app…" at bounding box center [752, 444] width 929 height 657
click at [1510, 44] on button "Save" at bounding box center [1507, 44] width 38 height 21
click at [400, 239] on div "[{ "schema" : { "groups" : [{ "fields" : [{ "html" : "<div v-html= \" model.app…" at bounding box center [752, 444] width 929 height 657
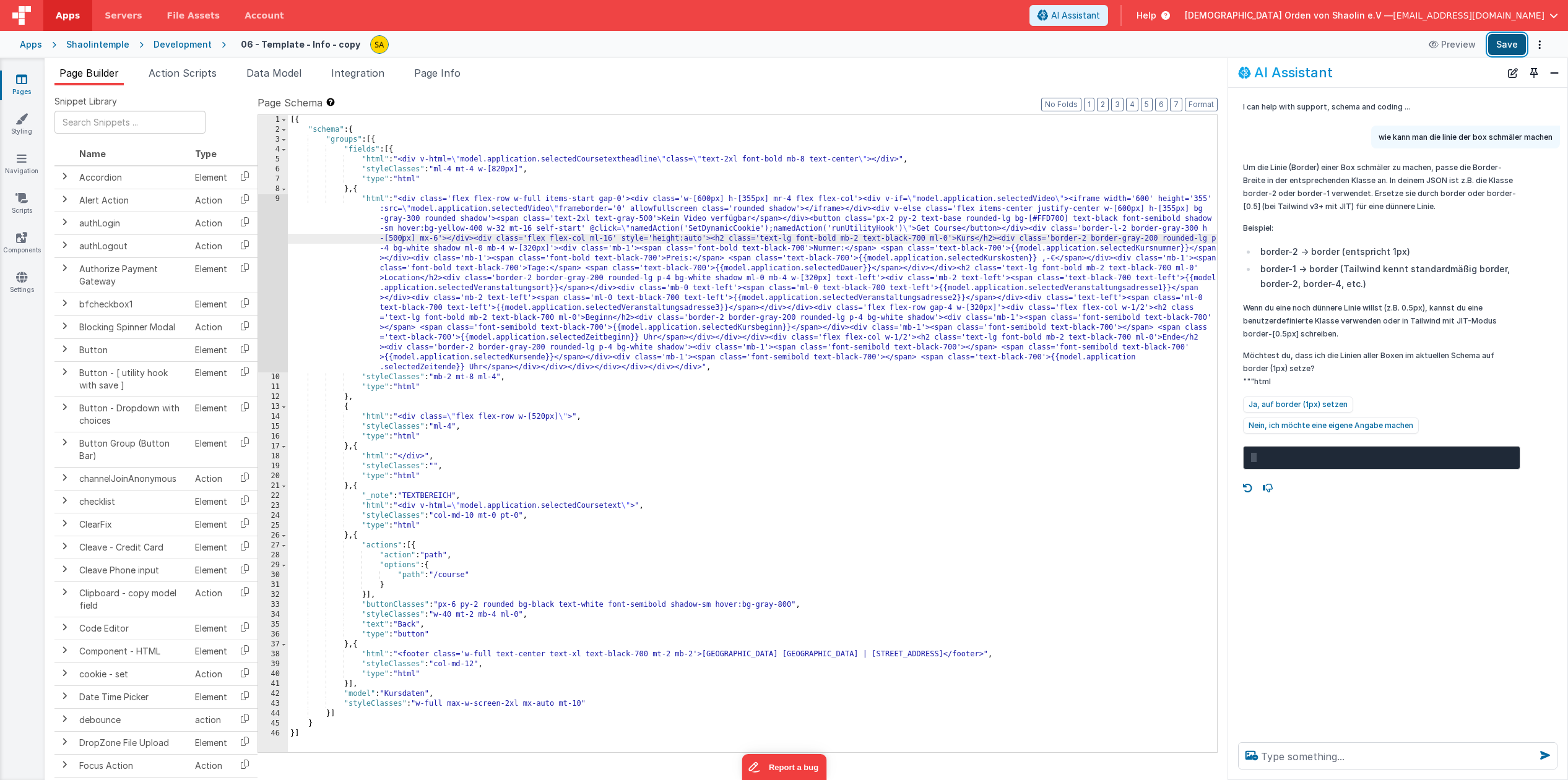
click at [1506, 40] on button "Save" at bounding box center [1507, 44] width 38 height 21
click at [24, 122] on icon at bounding box center [22, 119] width 12 height 12
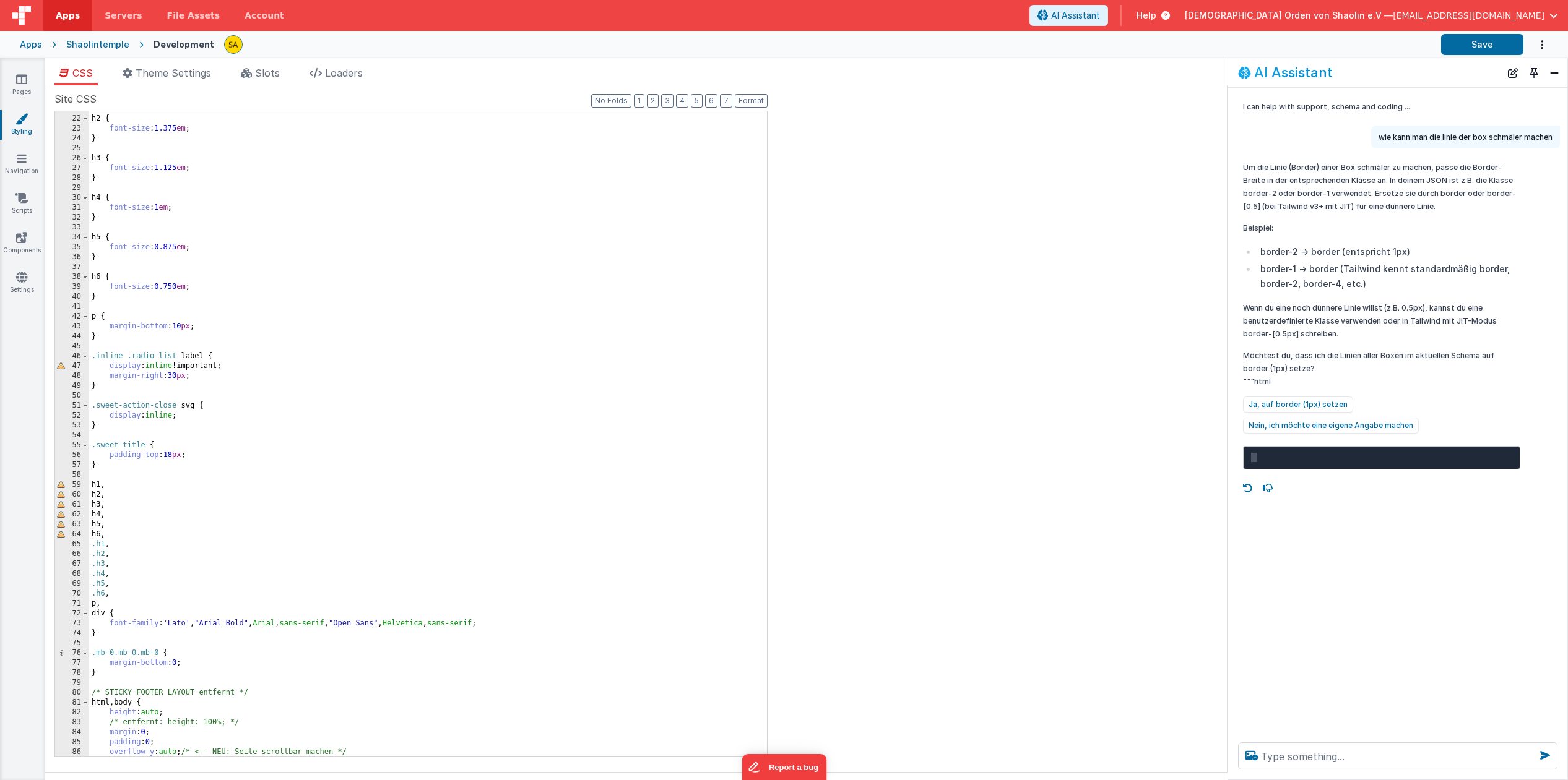
scroll to position [204, 0]
click at [389, 335] on div "h2 { font-size : 1.375 em ; } h3 { font-size : 1.125 em ; } h4 { font-size : 1 …" at bounding box center [427, 437] width 678 height 665
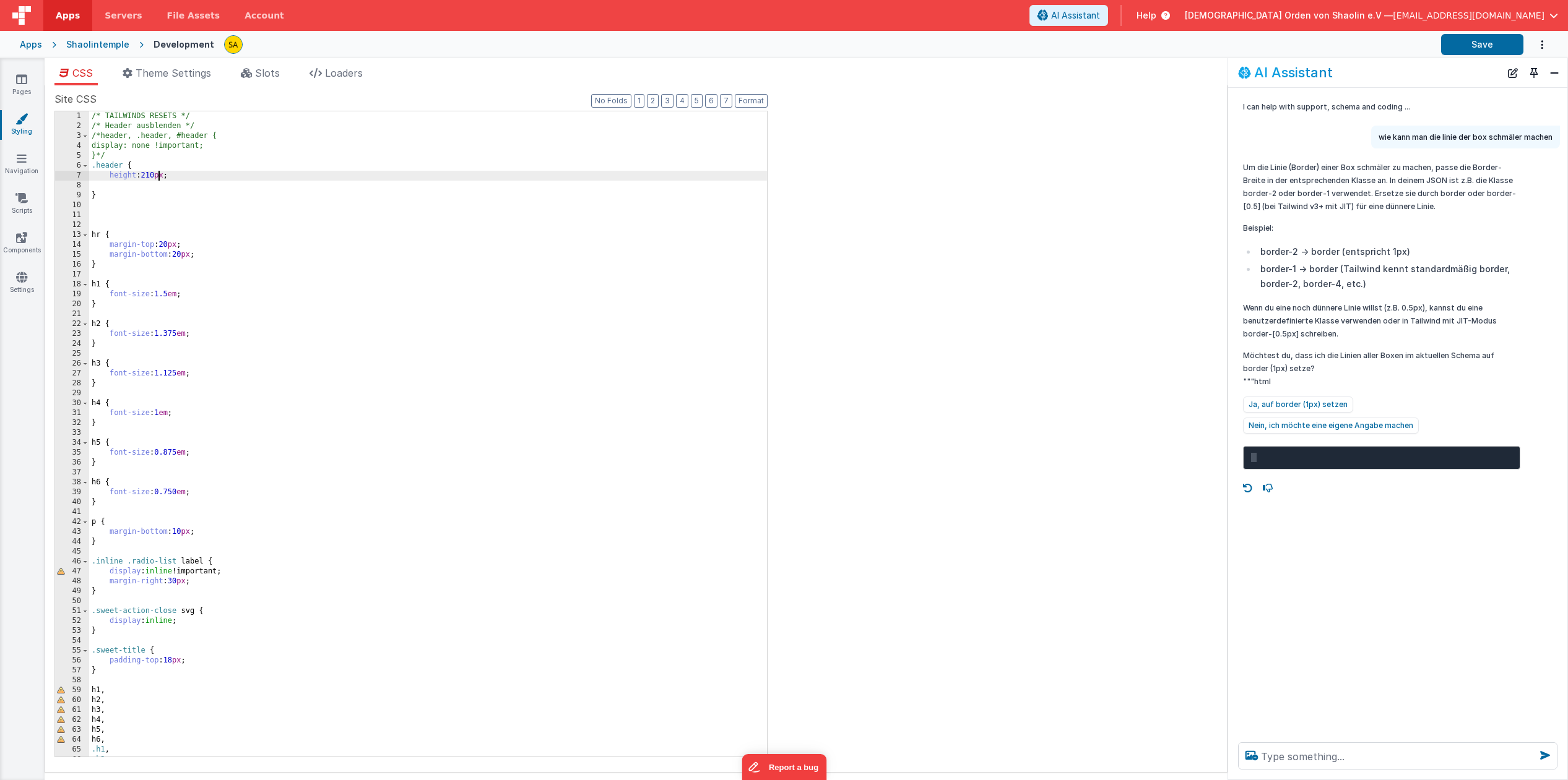
drag, startPoint x: 157, startPoint y: 179, endPoint x: 157, endPoint y: 191, distance: 12.0
click at [157, 179] on div "/* TAILWINDS RESETS */ /* Header ausblenden */ /*header, .header, #header { dis…" at bounding box center [427, 444] width 678 height 665
click at [283, 225] on div "/* TAILWINDS RESETS */ /* Header ausblenden */ /*header, .header, #header { dis…" at bounding box center [427, 444] width 678 height 665
click at [271, 75] on span "Slots" at bounding box center [267, 73] width 24 height 12
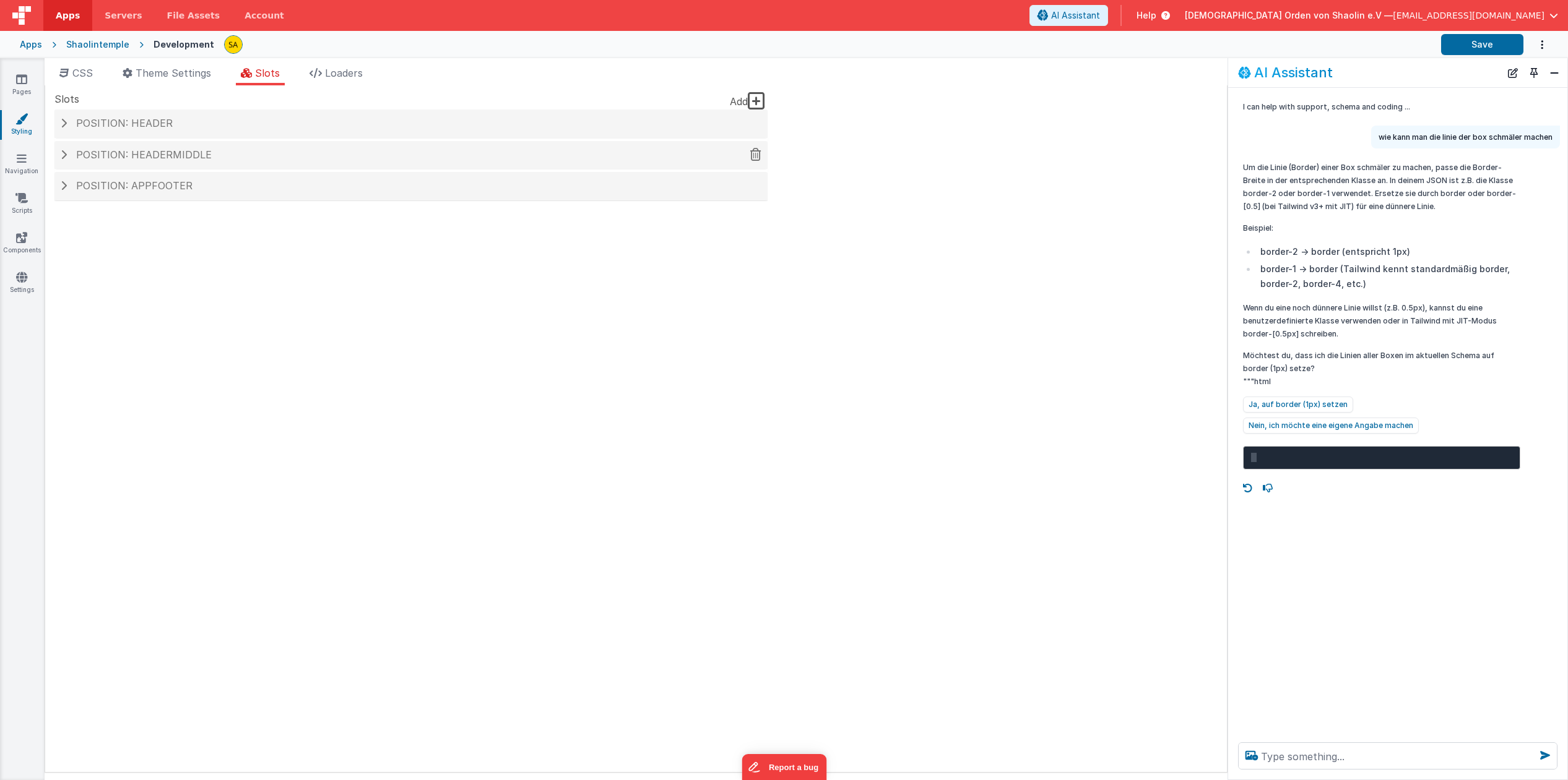
click at [67, 154] on h4 "Position: headerMiddle" at bounding box center [410, 155] width 701 height 11
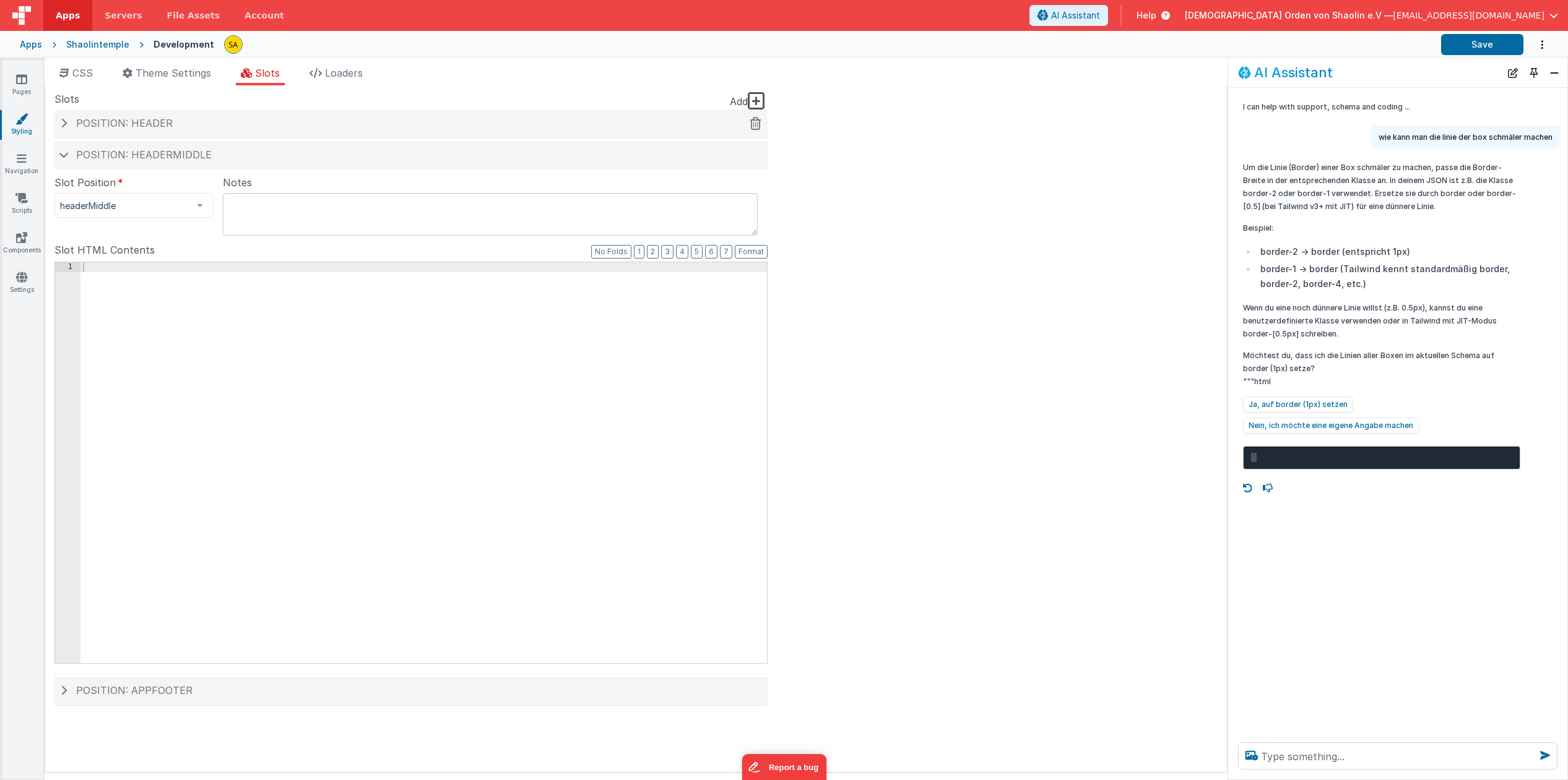
click at [67, 119] on h4 "Position: header" at bounding box center [410, 123] width 701 height 11
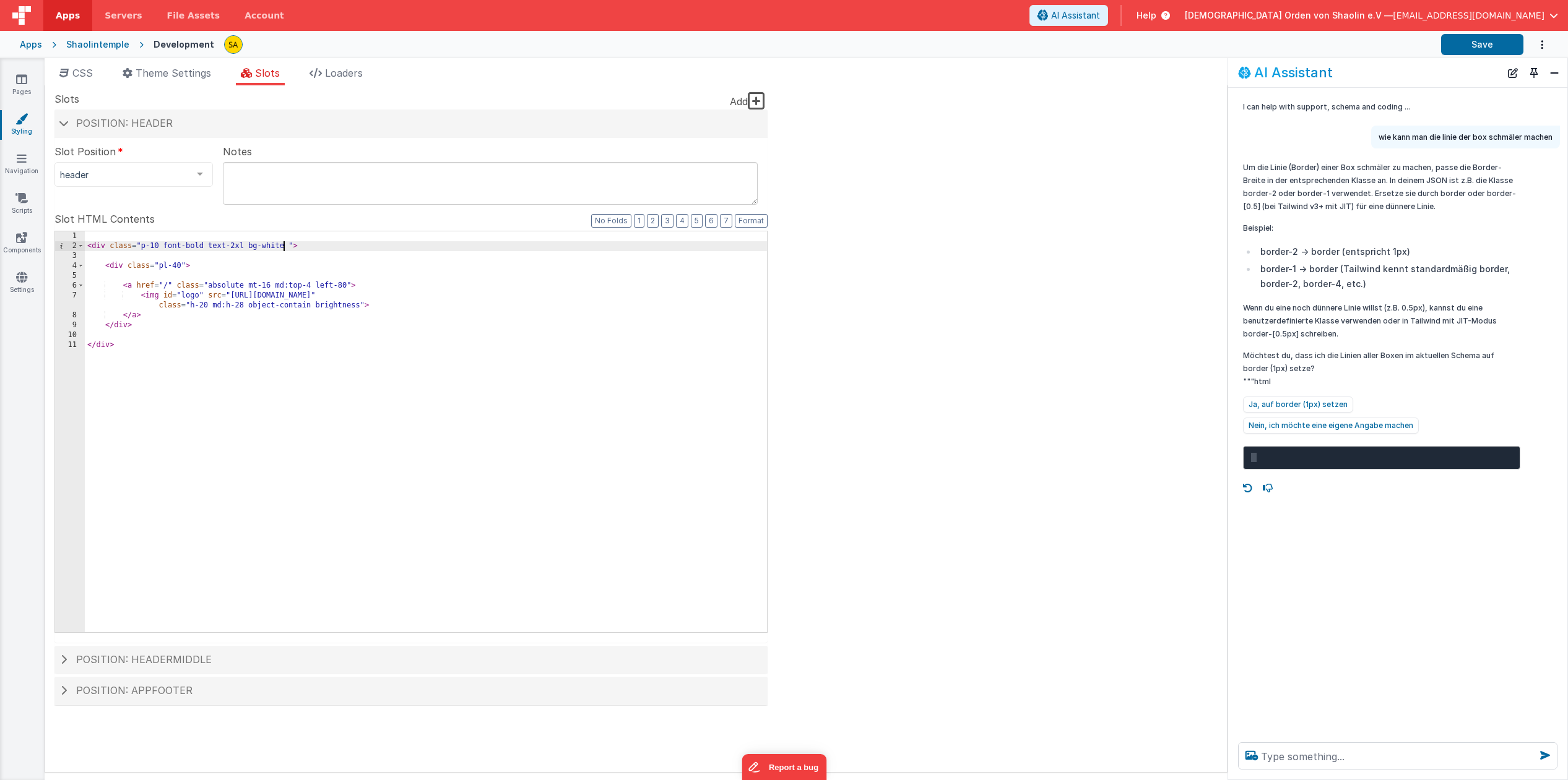
drag, startPoint x: 284, startPoint y: 247, endPoint x: 276, endPoint y: 286, distance: 39.8
click at [284, 247] on div "< div class = "p-10 font-bold text-2xl bg-white " > < div class = "pl-40" > < a…" at bounding box center [425, 442] width 682 height 421
click at [1470, 51] on button "Save" at bounding box center [1482, 44] width 82 height 21
drag, startPoint x: 180, startPoint y: 265, endPoint x: 184, endPoint y: 292, distance: 27.3
click at [180, 265] on div "< div class = "p-10 font-bold text-2xl bg-gray-200 " > < div class = "pl-40" > …" at bounding box center [425, 442] width 682 height 421
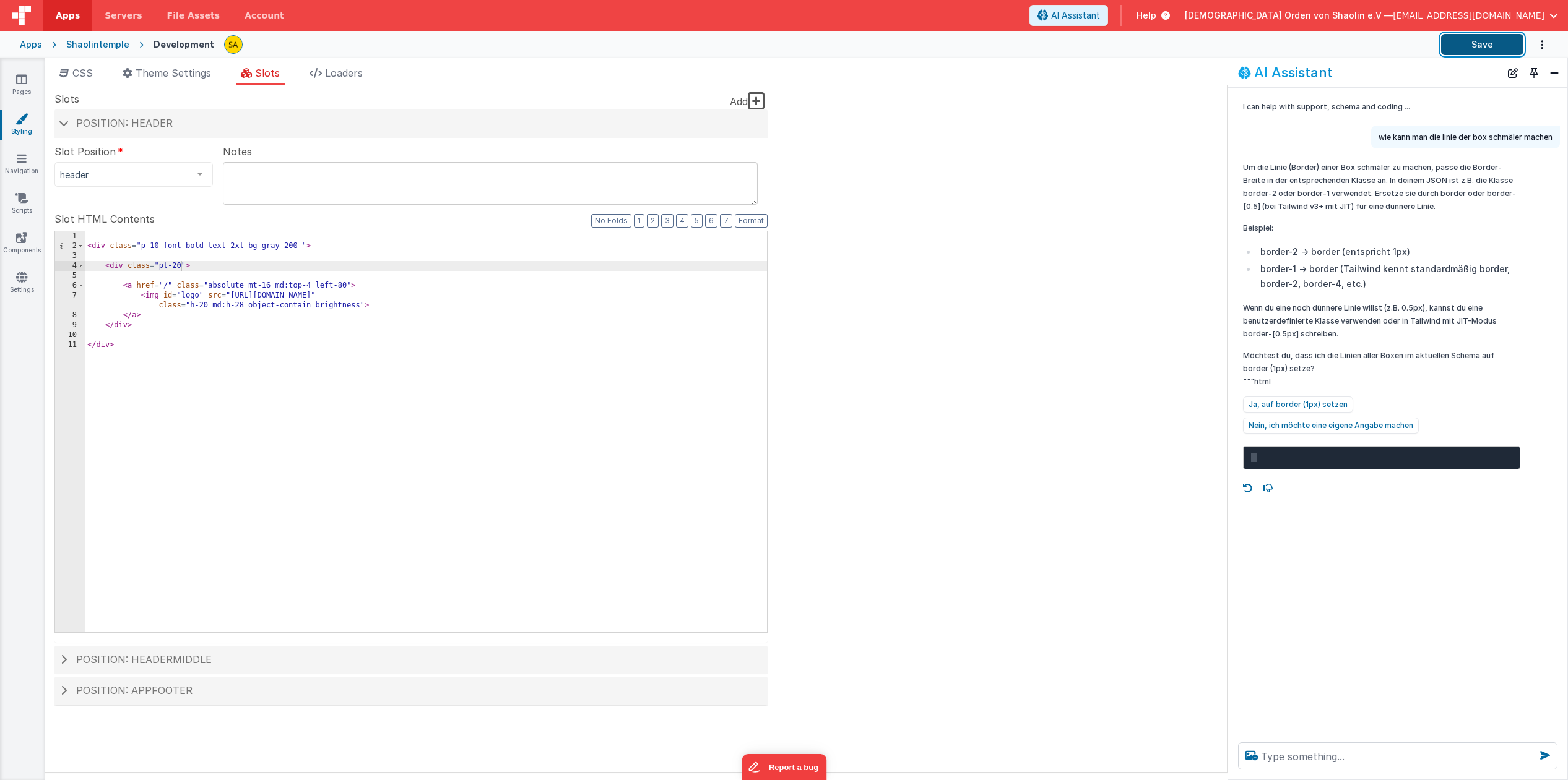
click at [1490, 40] on button "Save" at bounding box center [1482, 44] width 82 height 21
click at [180, 266] on div "< div class = "p-10 font-bold text-2xl bg-gray-200 " > < div class = "pl-20" > …" at bounding box center [425, 442] width 682 height 421
click at [1473, 49] on button "Save" at bounding box center [1482, 44] width 82 height 21
click at [311, 287] on div "< div class = "p-10 font-bold text-2xl bg-gray-200 " > < div class = "pl-40" > …" at bounding box center [425, 442] width 682 height 421
click at [1479, 48] on button "Save" at bounding box center [1482, 44] width 82 height 21
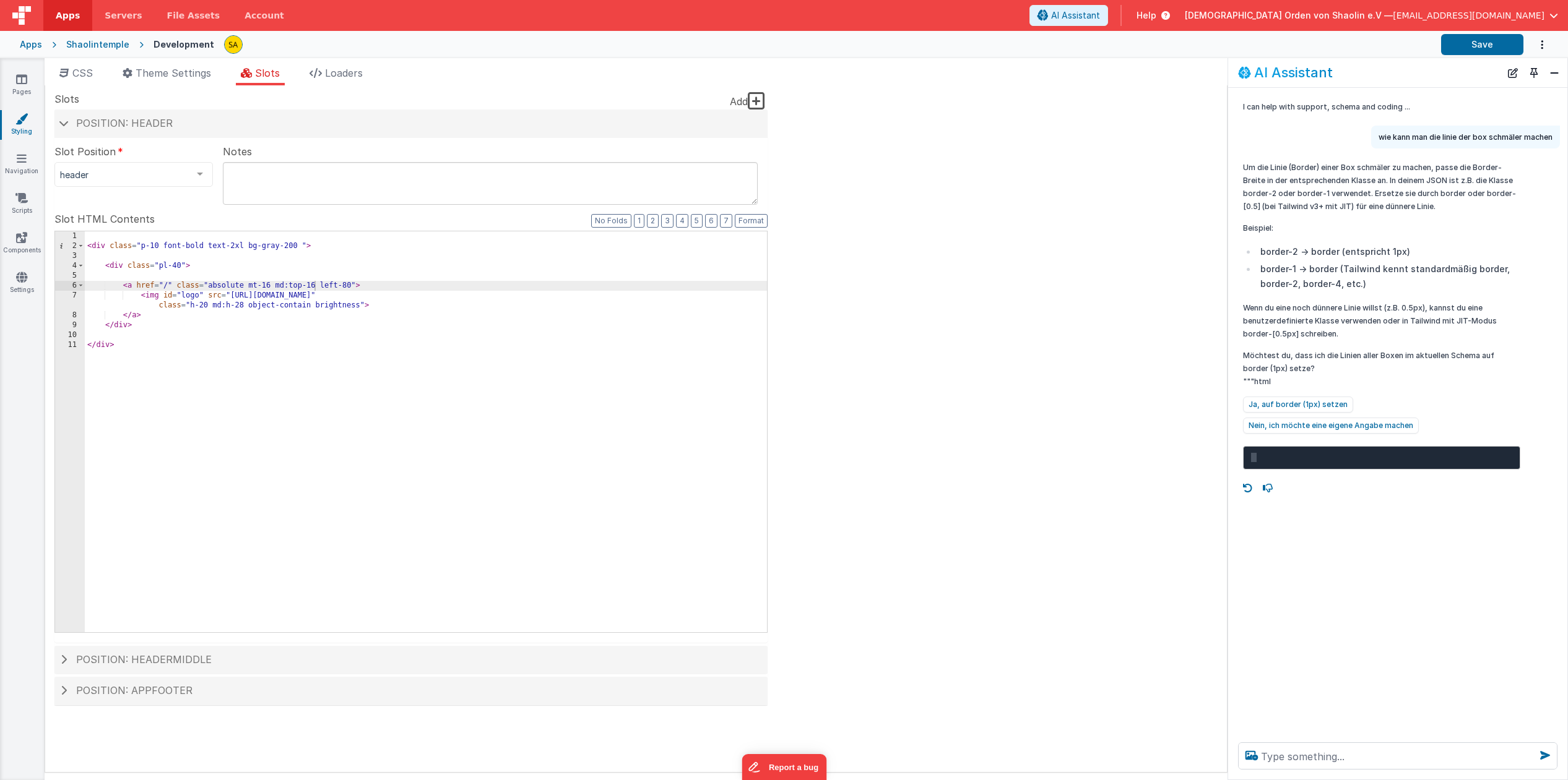
click at [315, 286] on div "< div class = "p-10 font-bold text-2xl bg-gray-200 " > < div class = "pl-40" > …" at bounding box center [425, 442] width 682 height 421
click at [1467, 43] on button "Save" at bounding box center [1482, 44] width 82 height 21
click at [180, 265] on div "< div class = "p-10 font-bold text-2xl bg-gray-200 " > < div class = "pl-40" > …" at bounding box center [425, 442] width 682 height 421
click at [1466, 45] on button "Save" at bounding box center [1482, 44] width 82 height 21
click at [226, 266] on div "< div class = "p-10 font-bold text-2xl bg-gray-200 " > < div class = "pl-40 bg-…" at bounding box center [425, 442] width 682 height 421
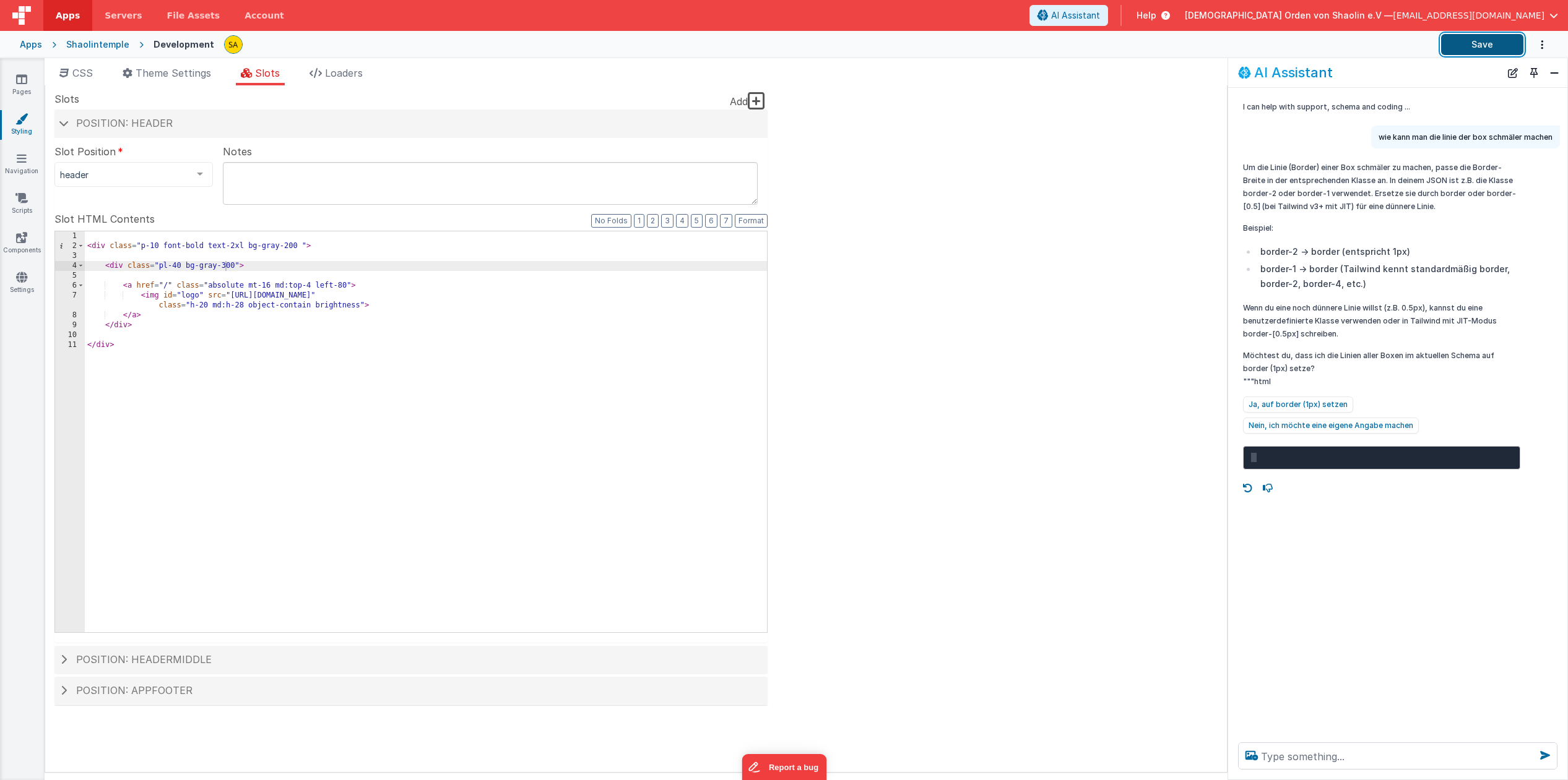
click at [1505, 50] on button "Save" at bounding box center [1482, 44] width 82 height 21
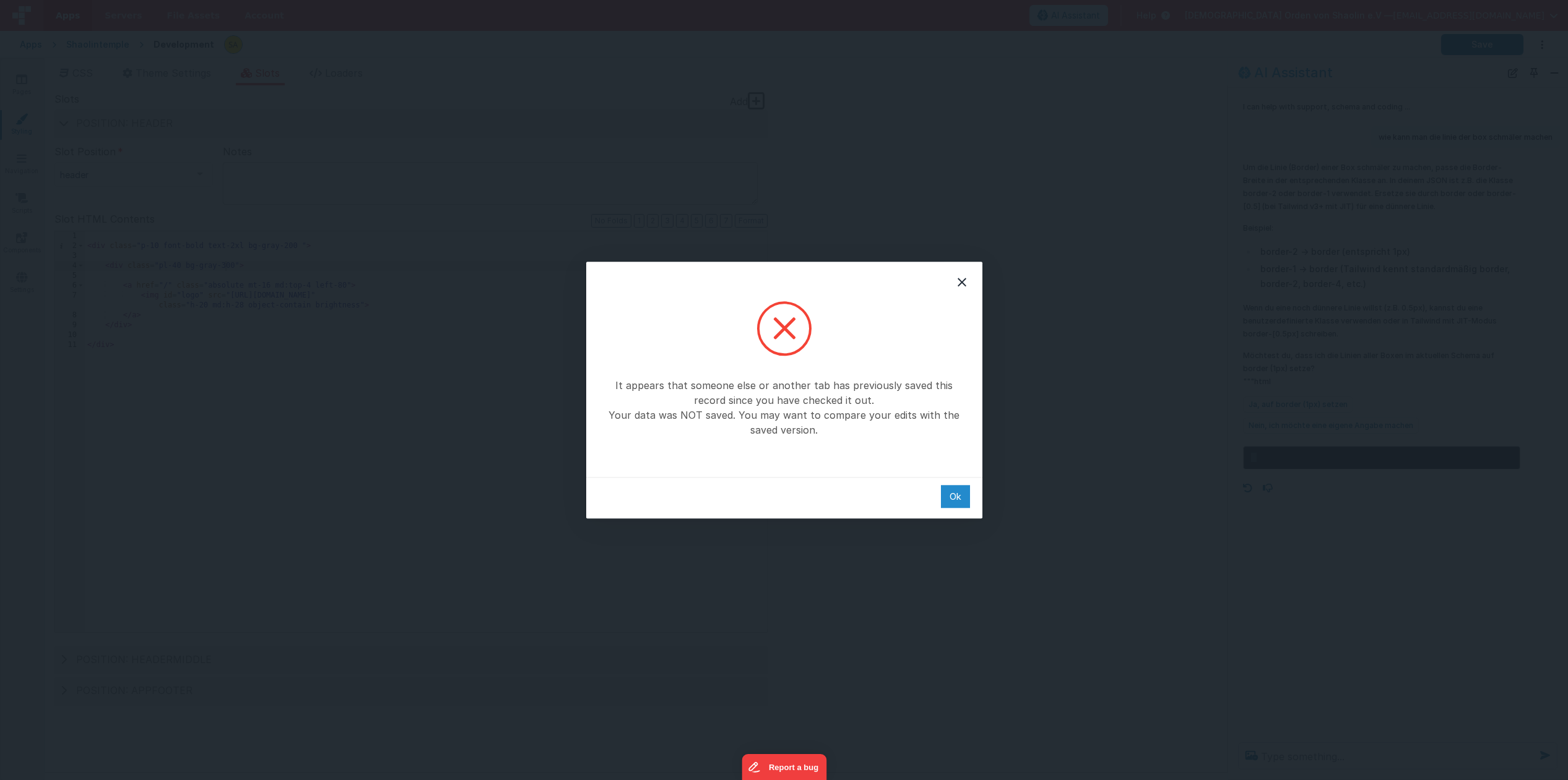
click at [958, 490] on div "Ok" at bounding box center [955, 496] width 29 height 23
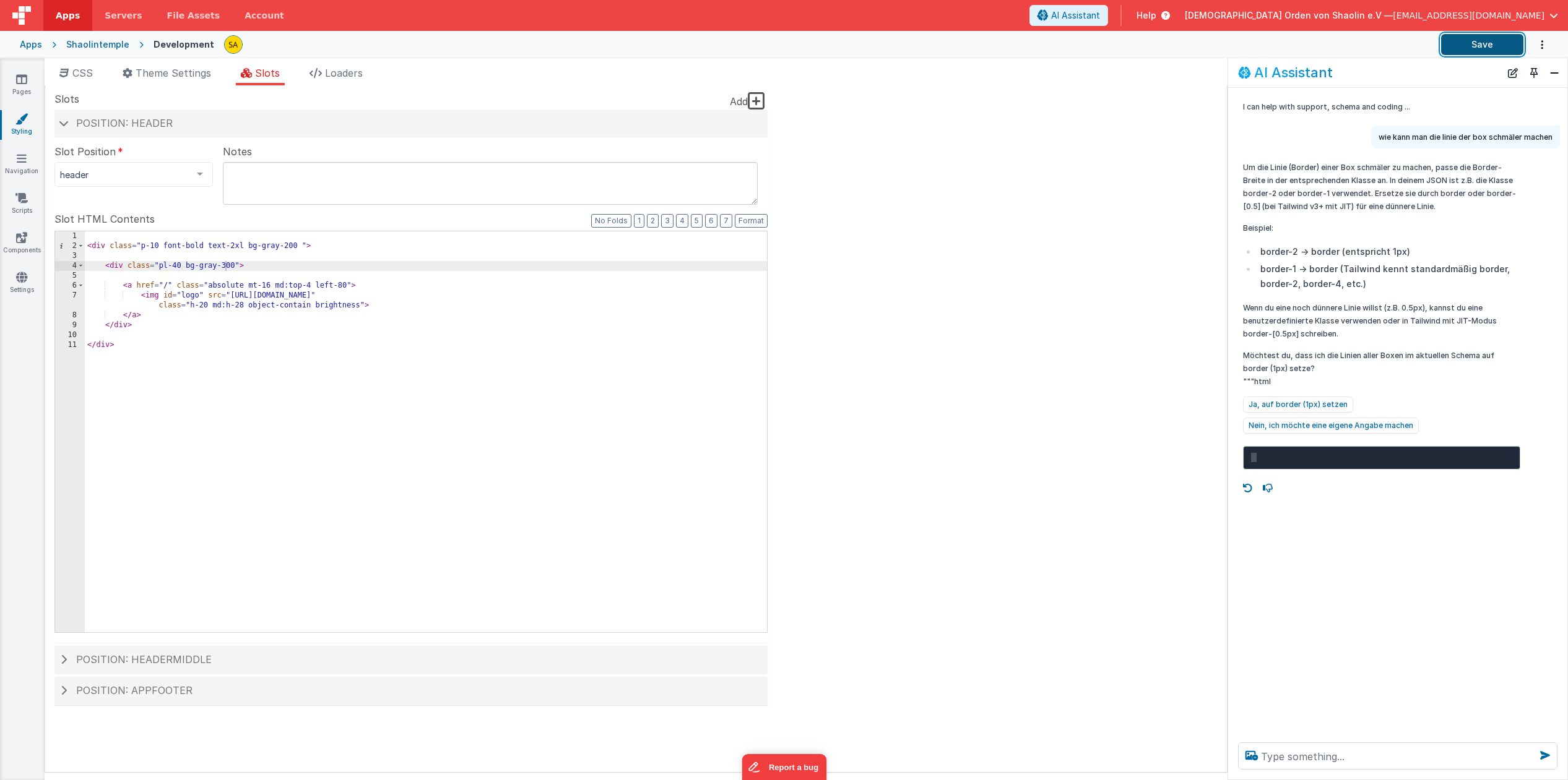
click at [1481, 40] on button "Save" at bounding box center [1482, 44] width 82 height 21
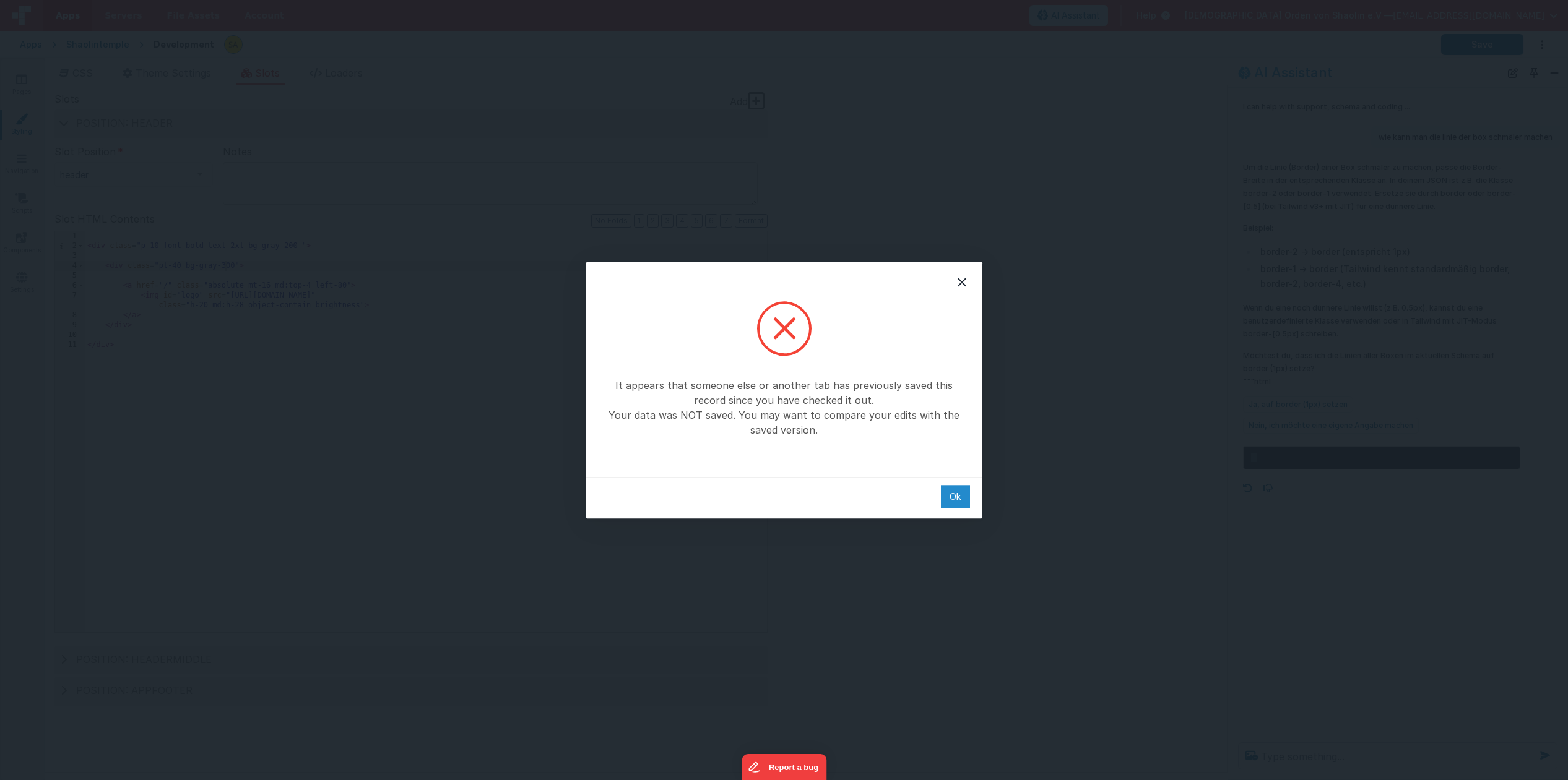
click at [964, 497] on div "Ok" at bounding box center [955, 496] width 29 height 23
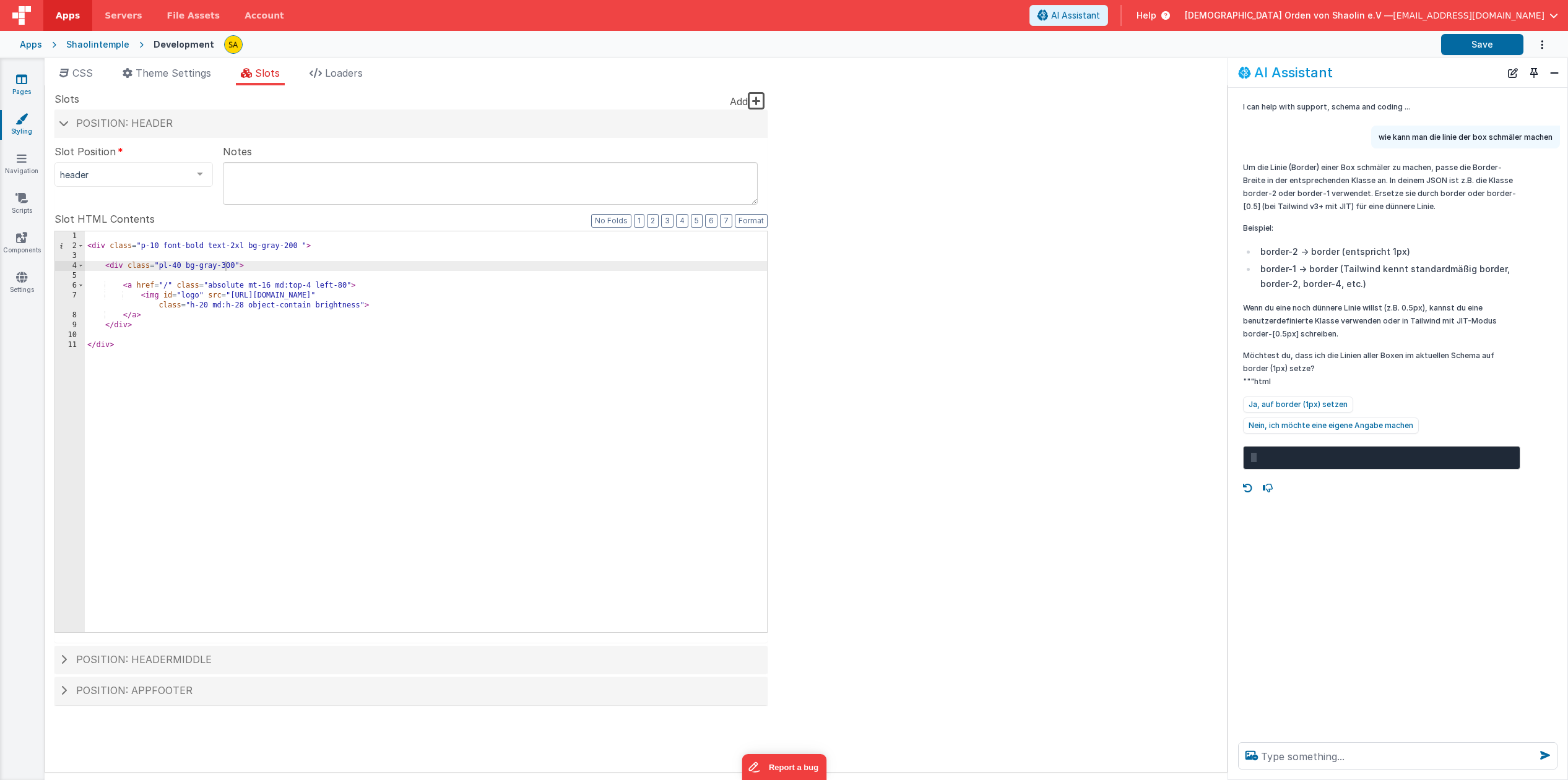
click at [20, 80] on icon at bounding box center [22, 79] width 11 height 12
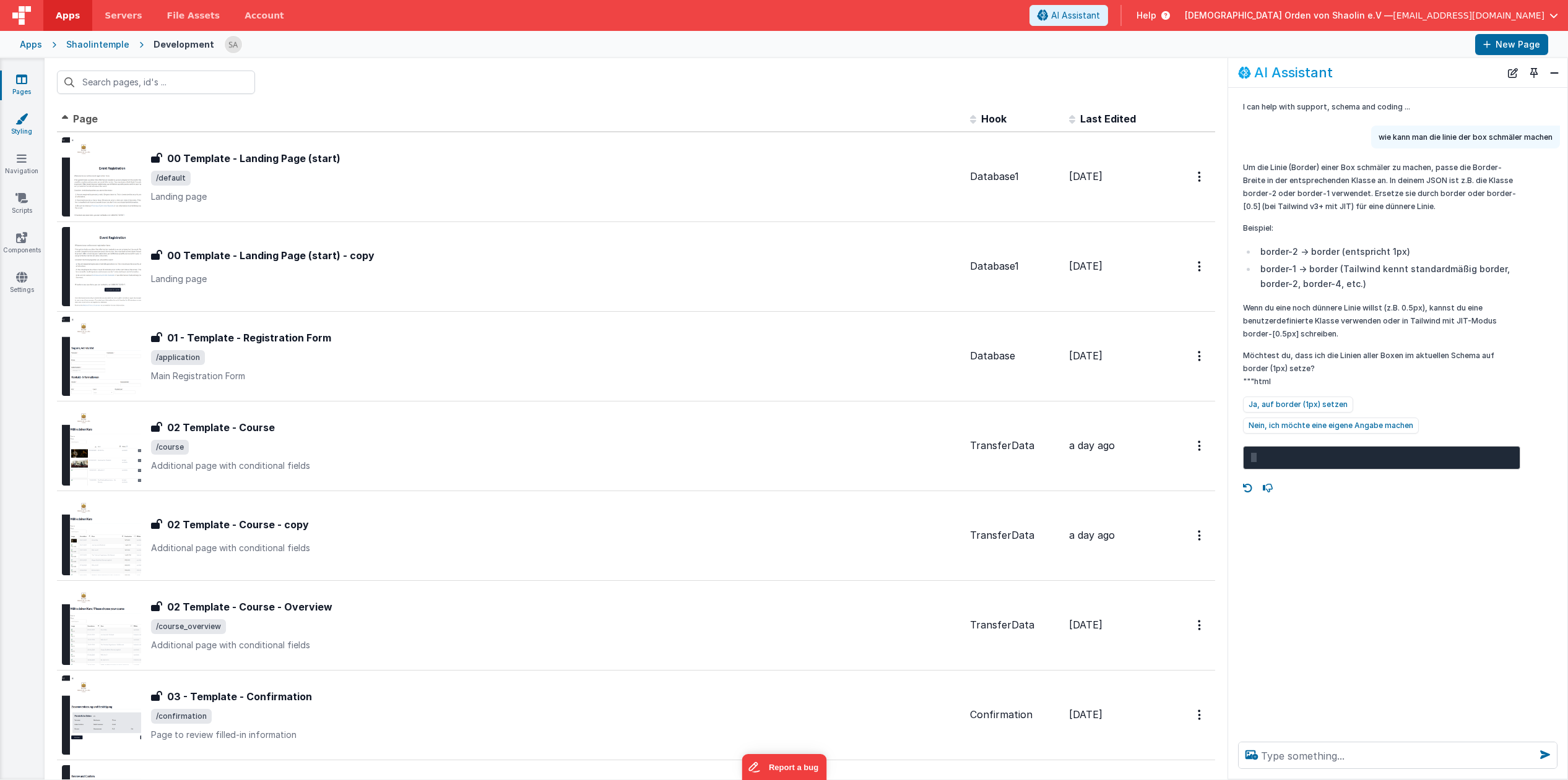
click at [24, 121] on icon at bounding box center [22, 119] width 12 height 12
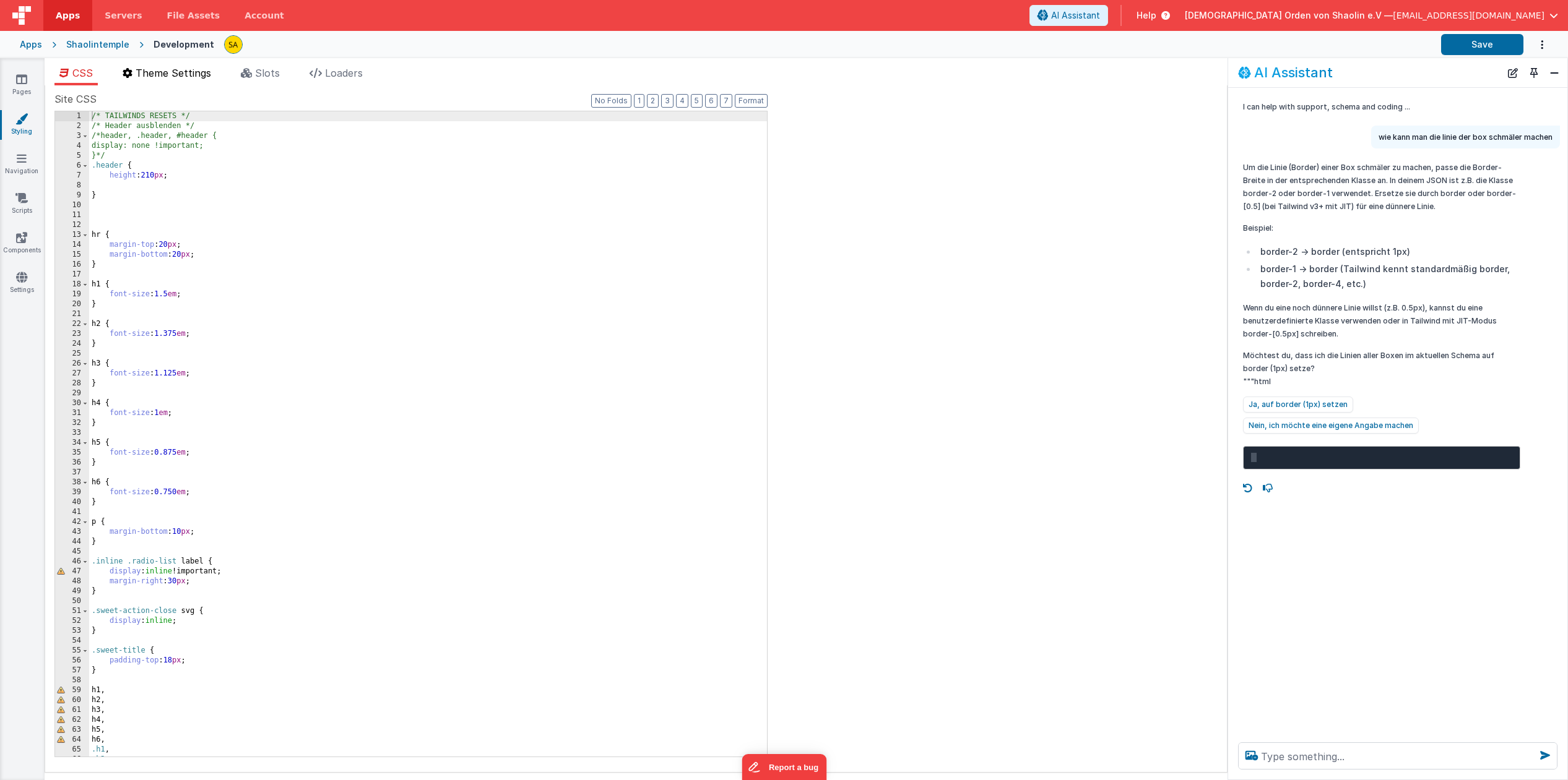
click at [201, 83] on li "Theme Settings" at bounding box center [166, 75] width 98 height 20
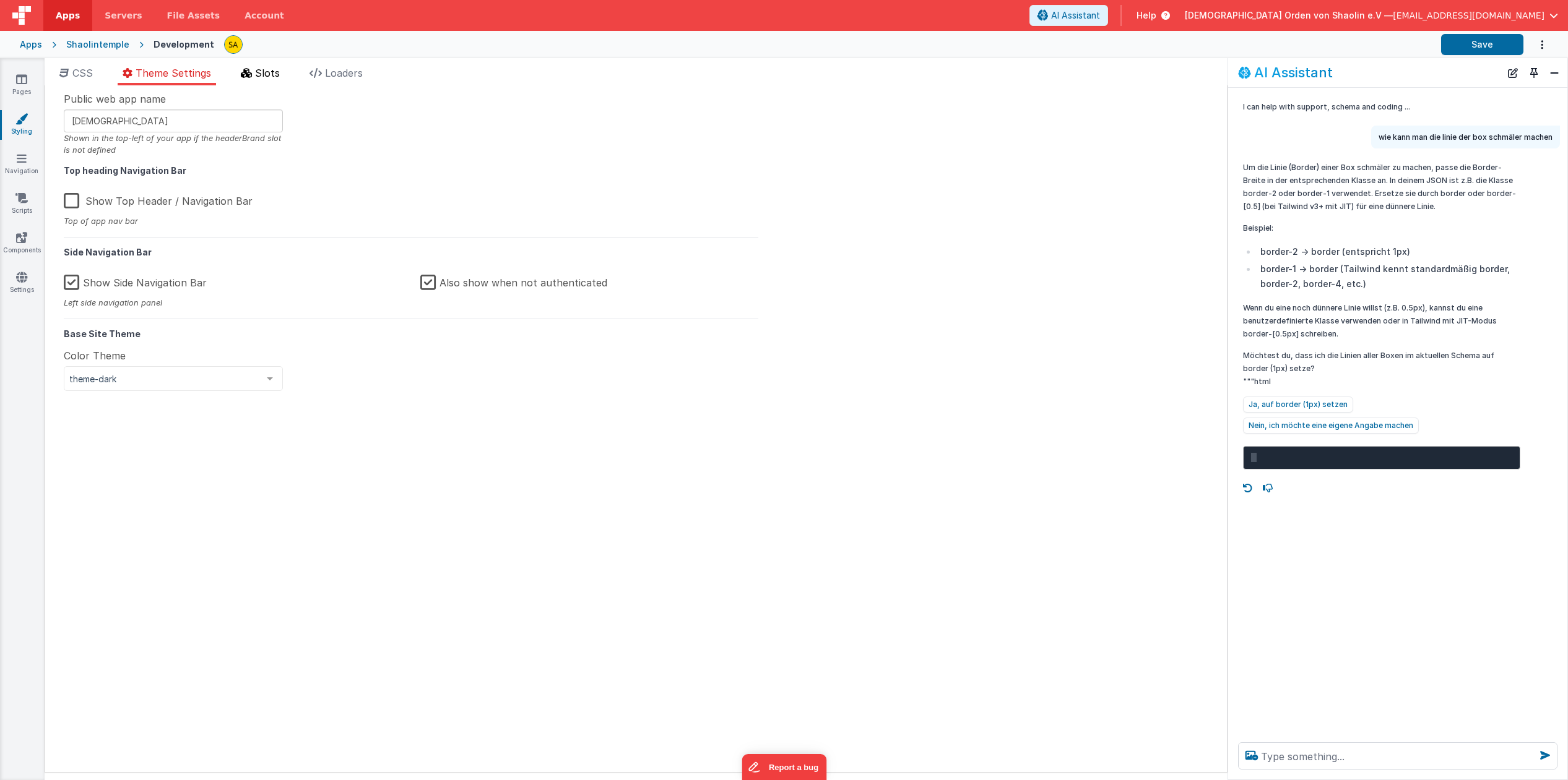
click at [261, 75] on span "Slots" at bounding box center [267, 73] width 24 height 12
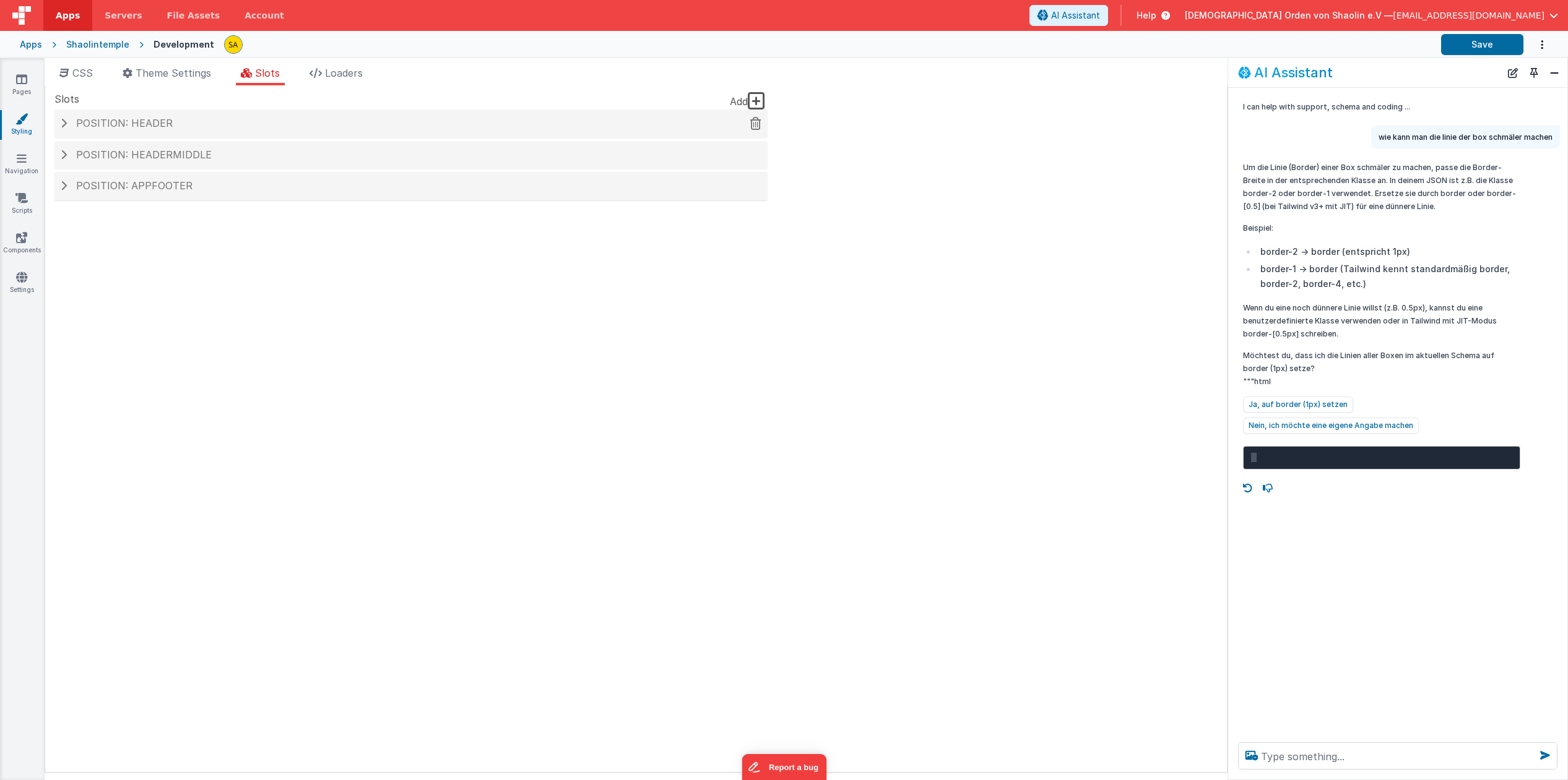
click at [79, 123] on span "Position: header" at bounding box center [124, 123] width 96 height 12
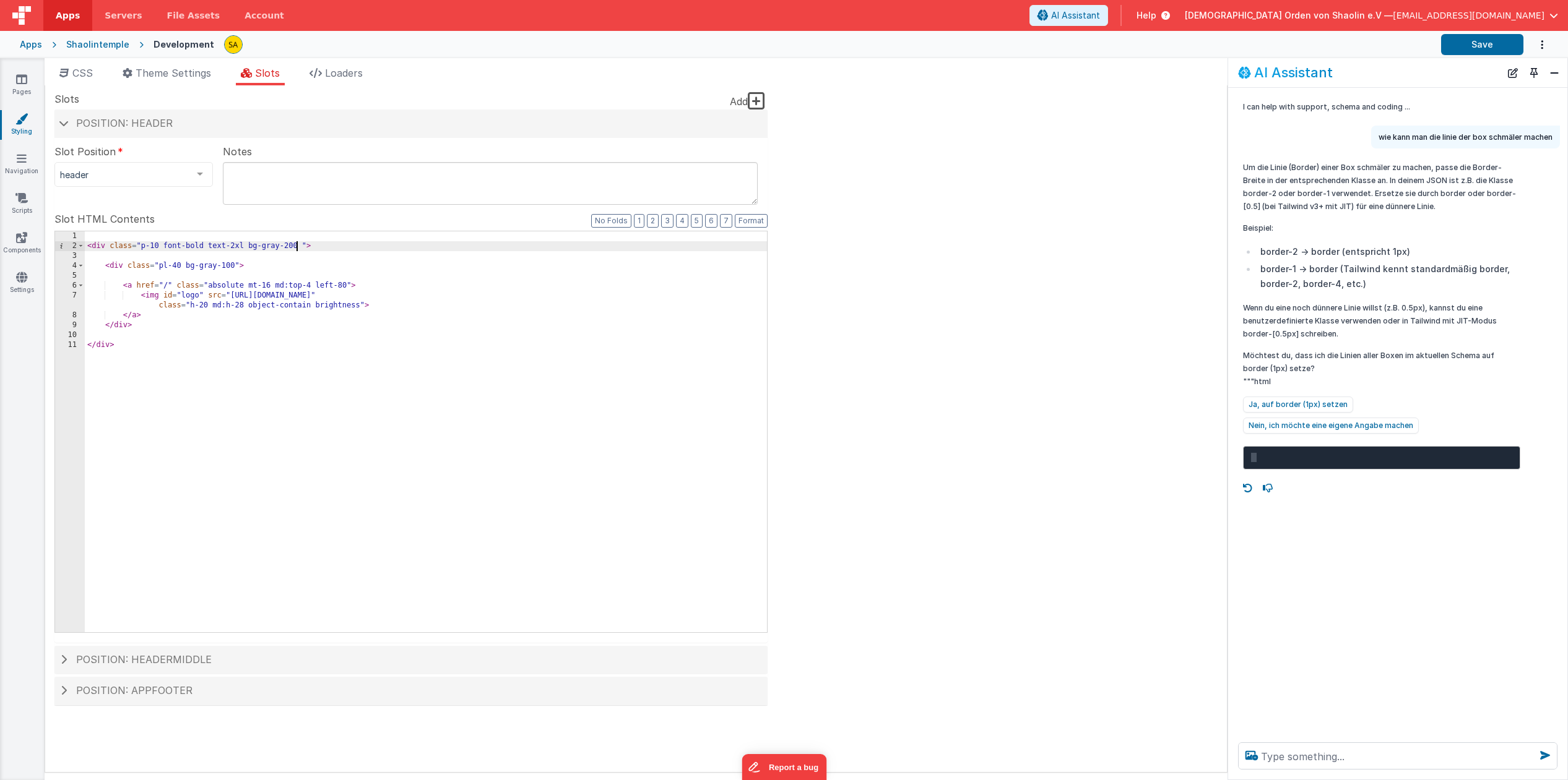
drag, startPoint x: 294, startPoint y: 244, endPoint x: 295, endPoint y: 265, distance: 21.0
click at [294, 244] on div "< div class = "p-10 font-bold text-2xl bg-gray-200 " > < div class = "pl-40 bg-…" at bounding box center [425, 442] width 682 height 421
click at [1474, 53] on button "Save" at bounding box center [1482, 44] width 82 height 21
click at [25, 84] on icon at bounding box center [22, 79] width 11 height 12
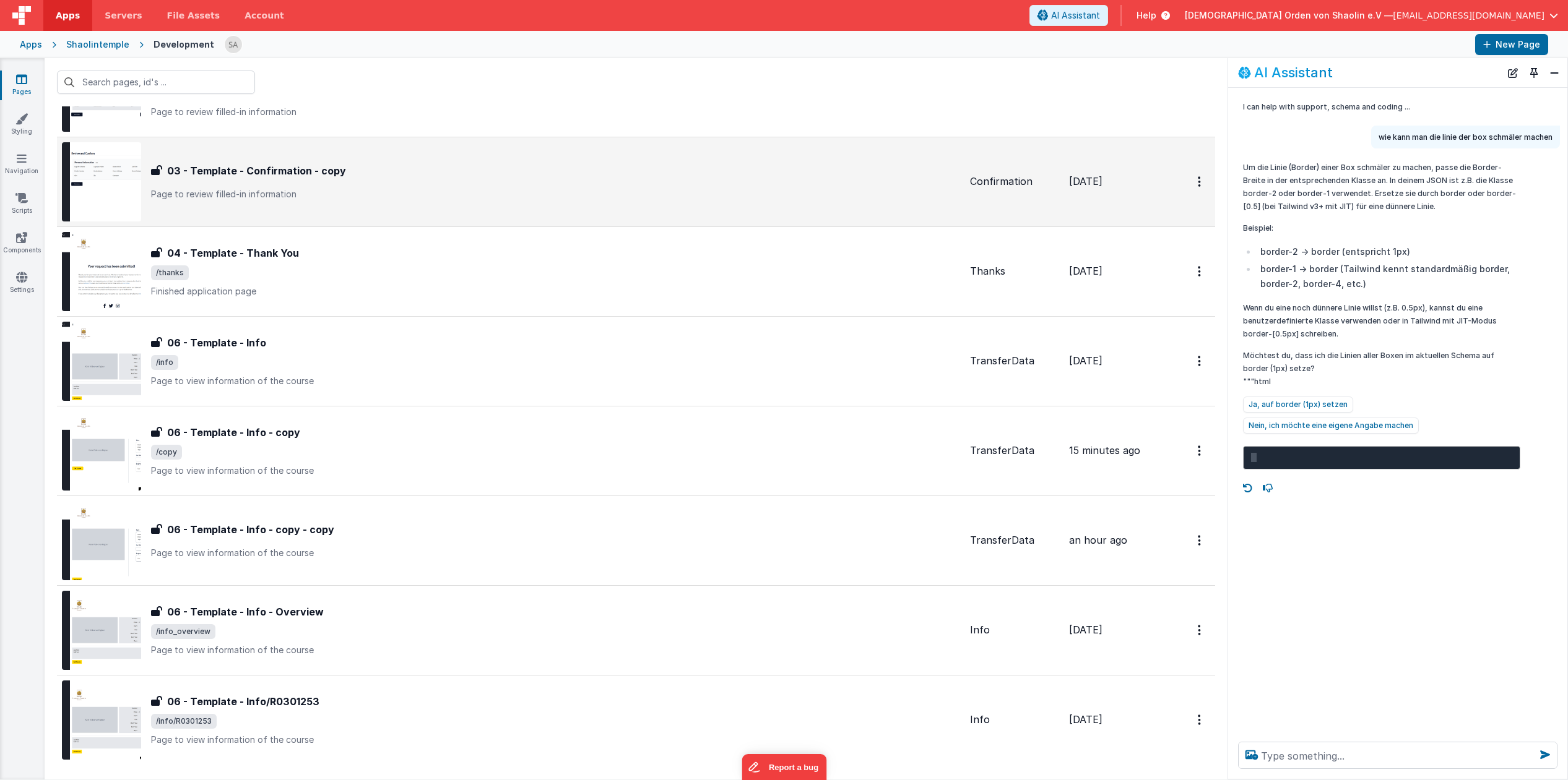
scroll to position [668, 0]
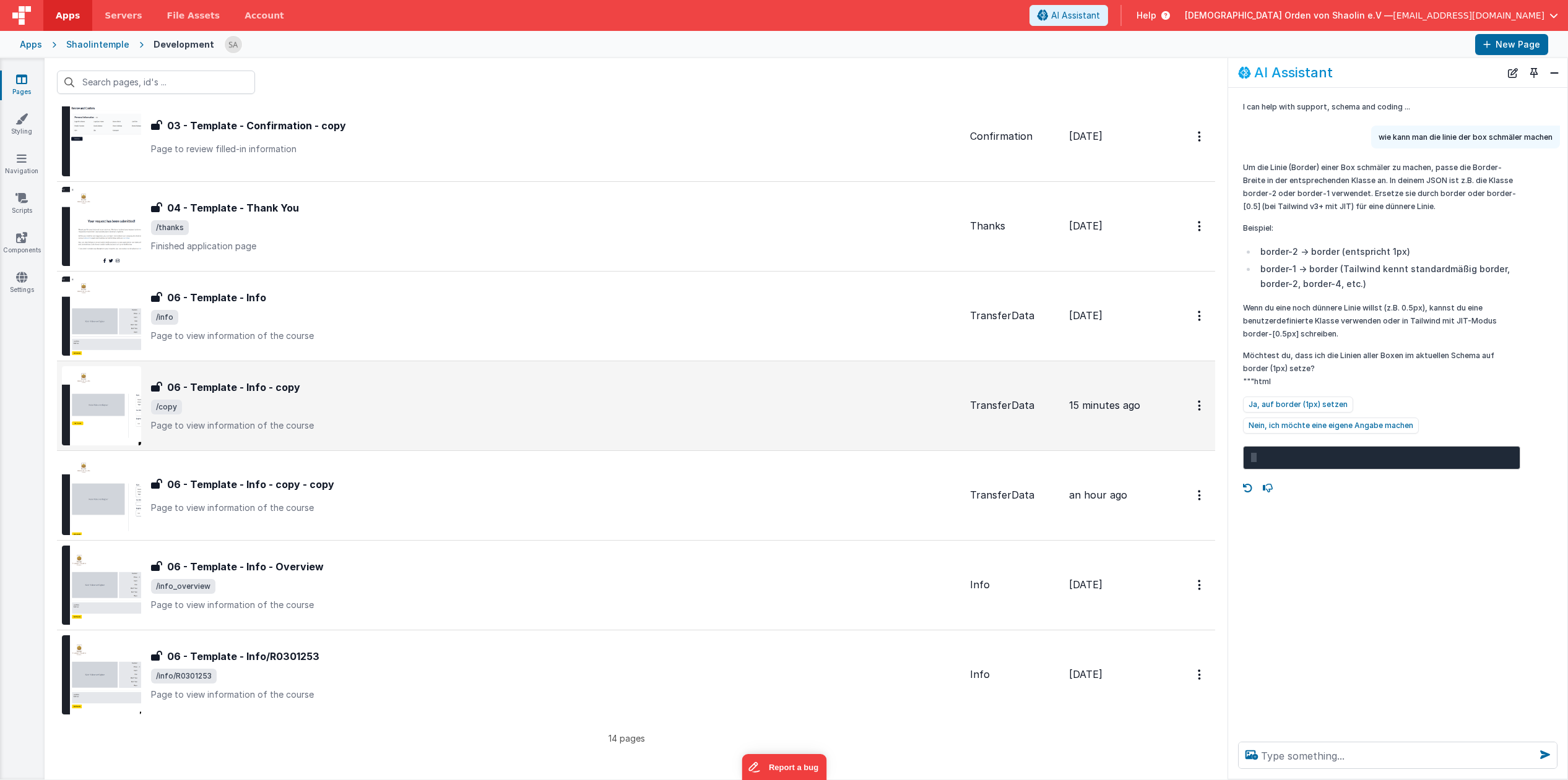
click at [638, 424] on p "Page to view information of the course" at bounding box center [556, 425] width 809 height 12
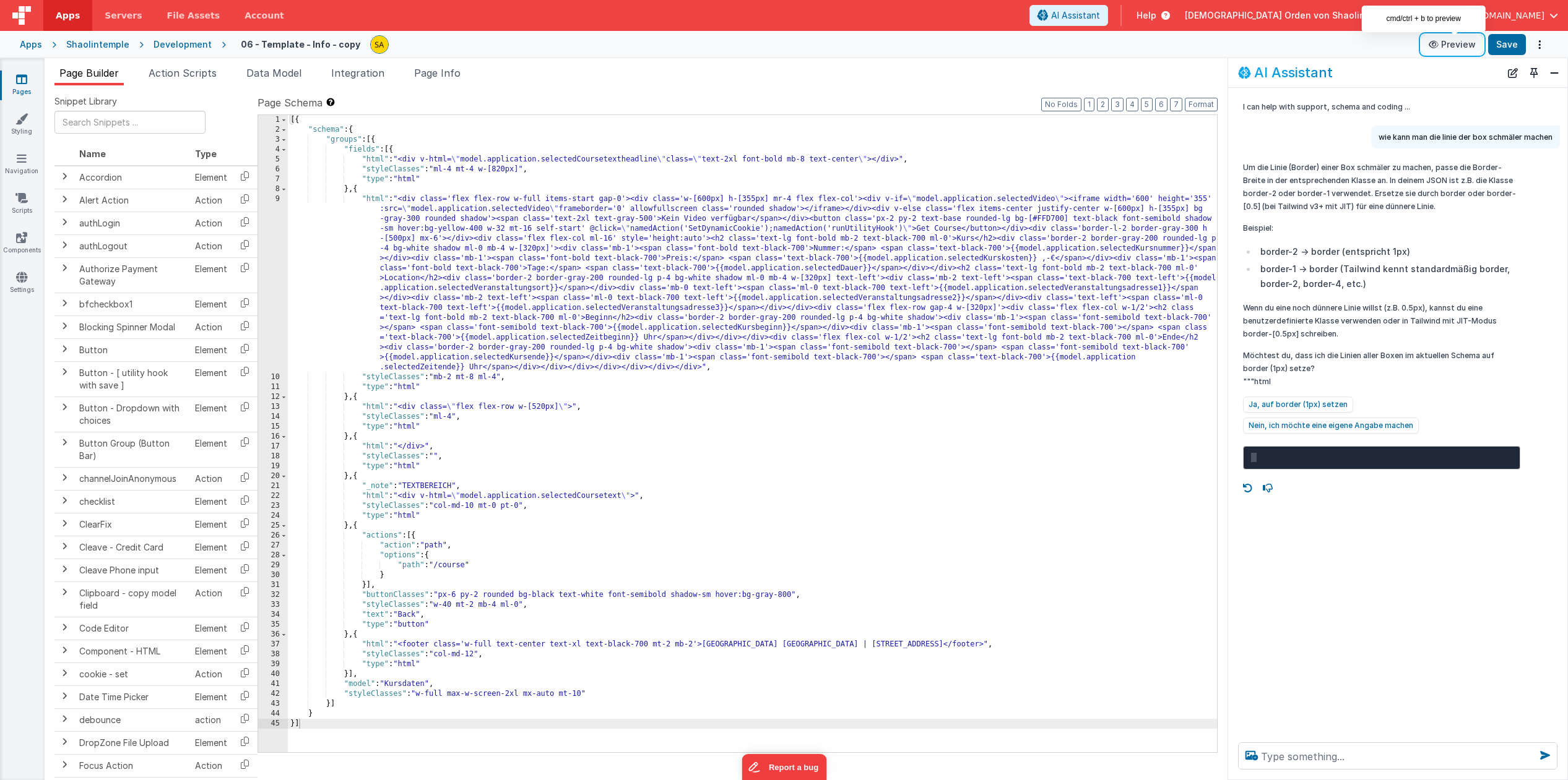
click at [1459, 45] on button "Preview" at bounding box center [1451, 44] width 62 height 20
click at [1460, 50] on button "Preview" at bounding box center [1451, 44] width 62 height 20
click at [24, 125] on icon at bounding box center [22, 119] width 12 height 12
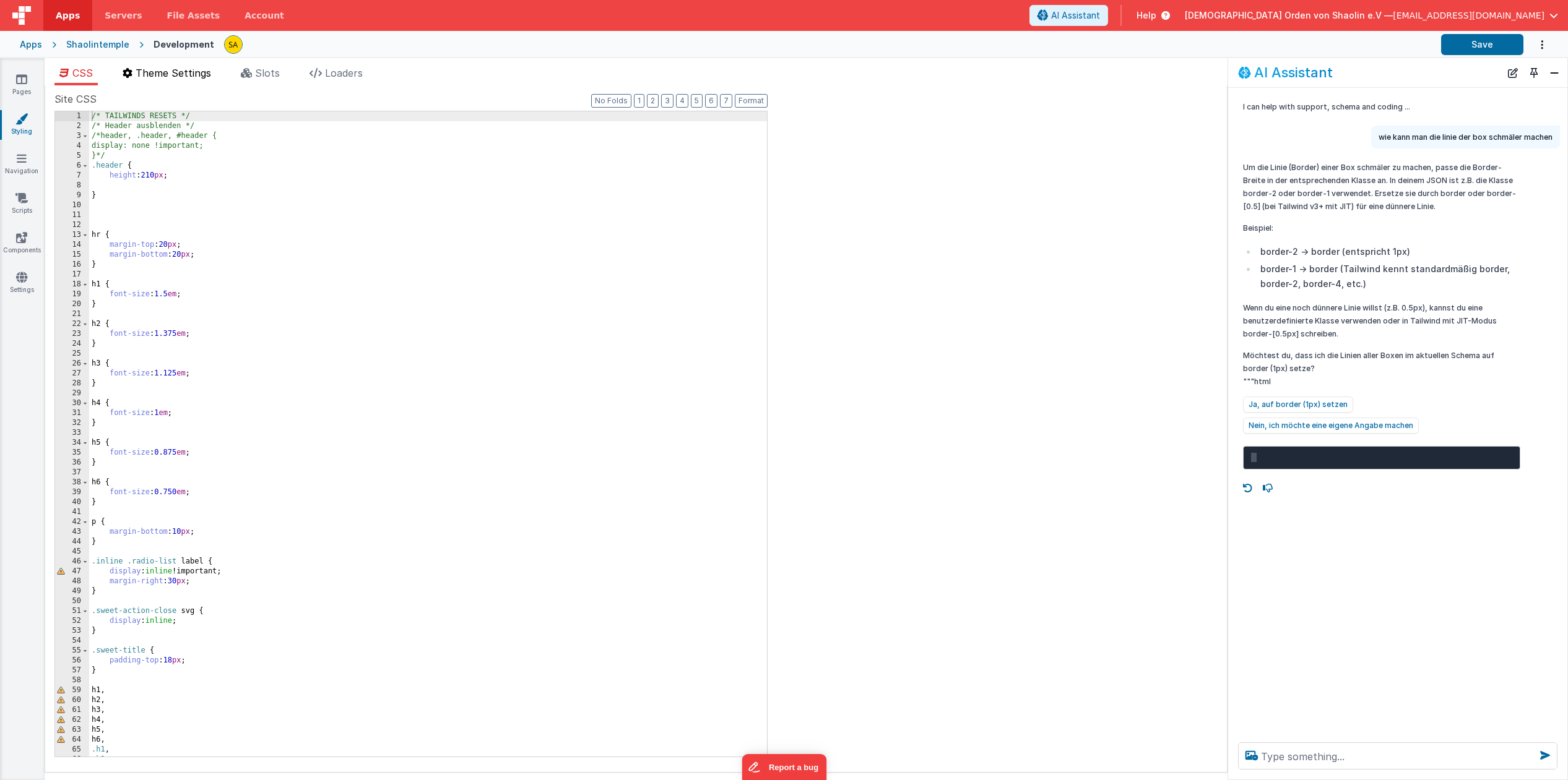
click at [176, 75] on span "Theme Settings" at bounding box center [173, 73] width 75 height 12
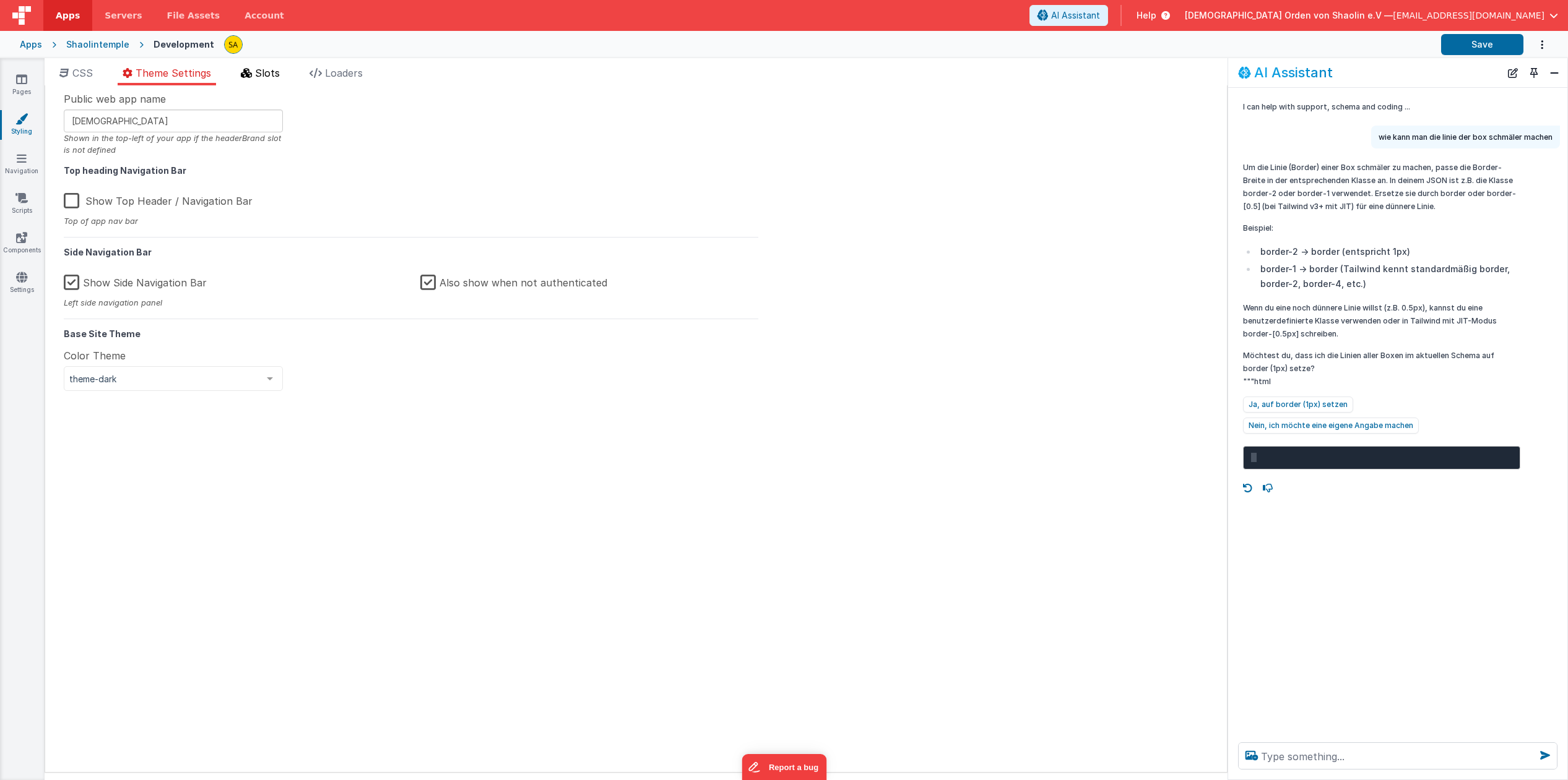
click at [280, 73] on span "Slots" at bounding box center [267, 73] width 24 height 12
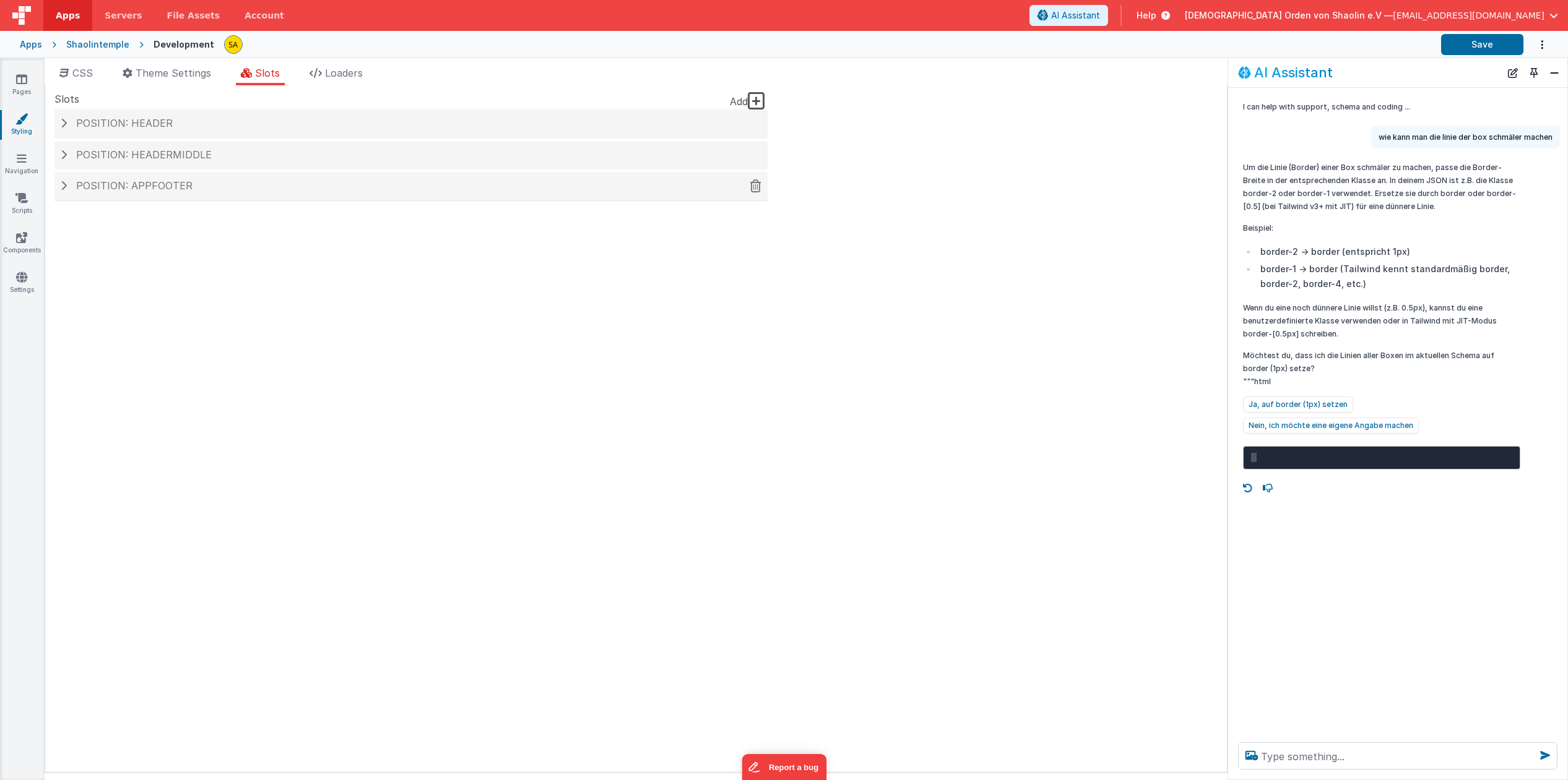
click at [64, 185] on span at bounding box center [63, 185] width 6 height 10
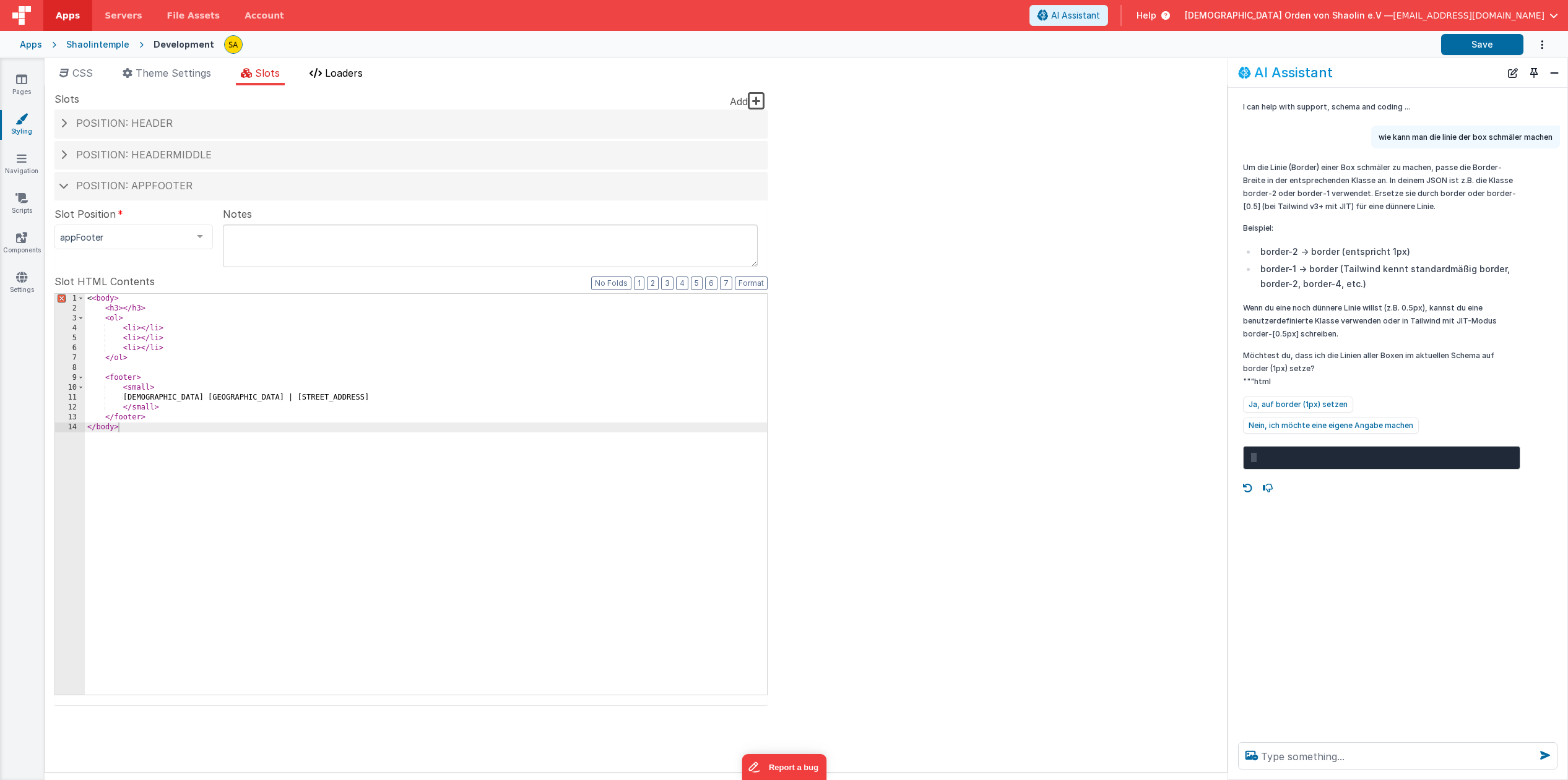
click at [360, 81] on li "Loaders" at bounding box center [336, 75] width 63 height 20
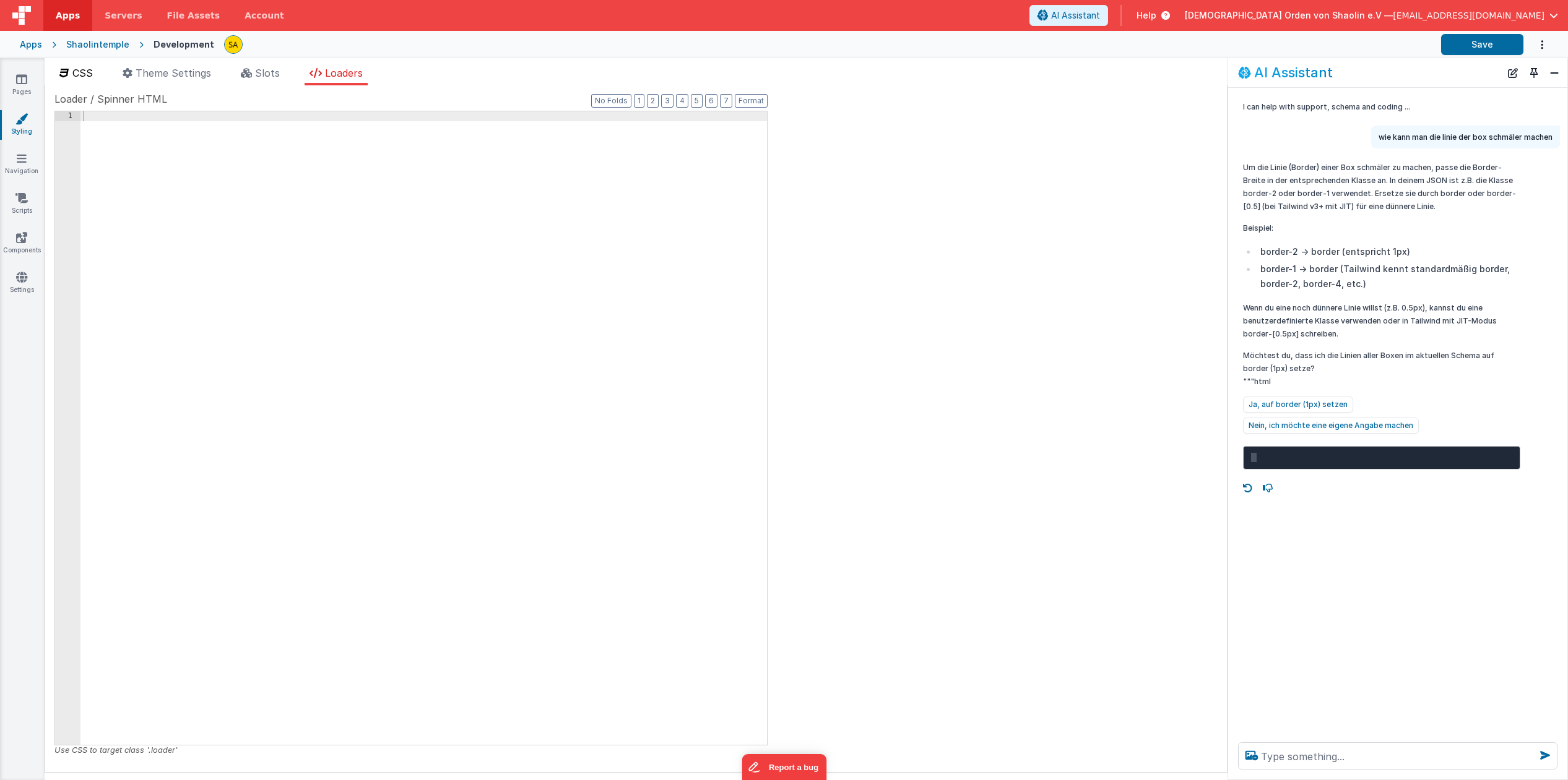
click at [76, 71] on span "CSS" at bounding box center [83, 73] width 20 height 12
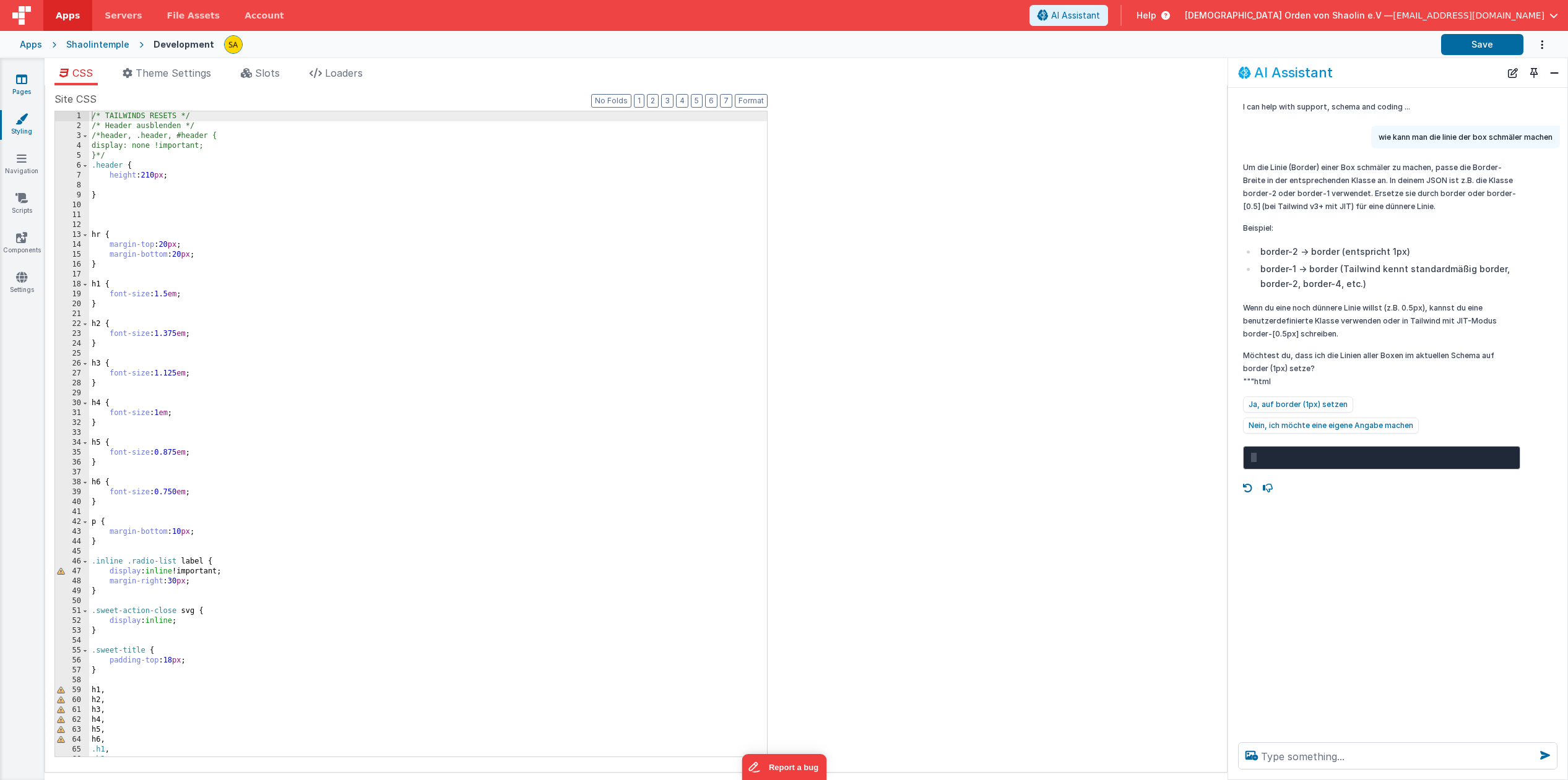
click at [26, 81] on icon at bounding box center [22, 79] width 11 height 12
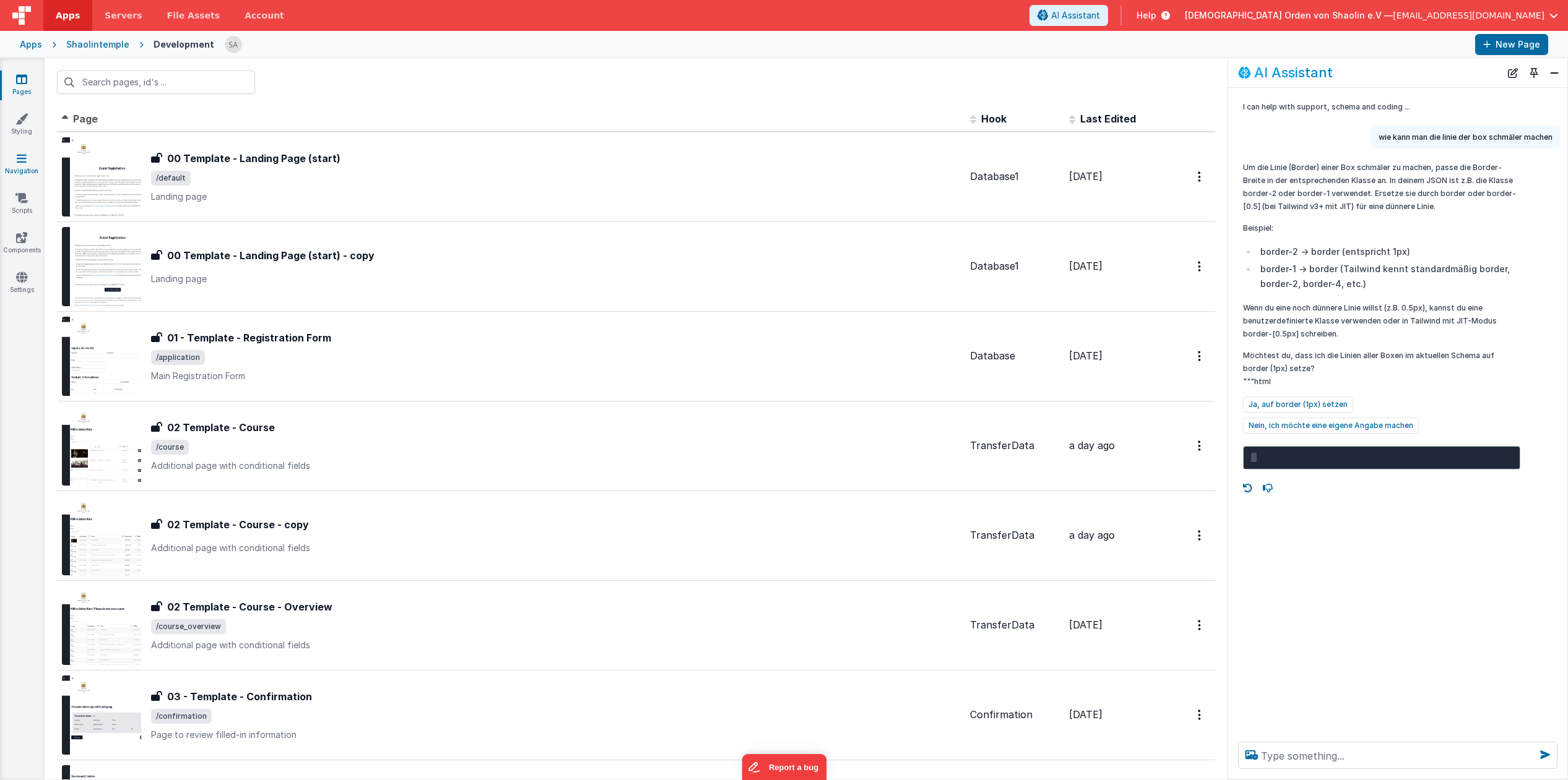
click at [19, 161] on icon at bounding box center [22, 158] width 10 height 12
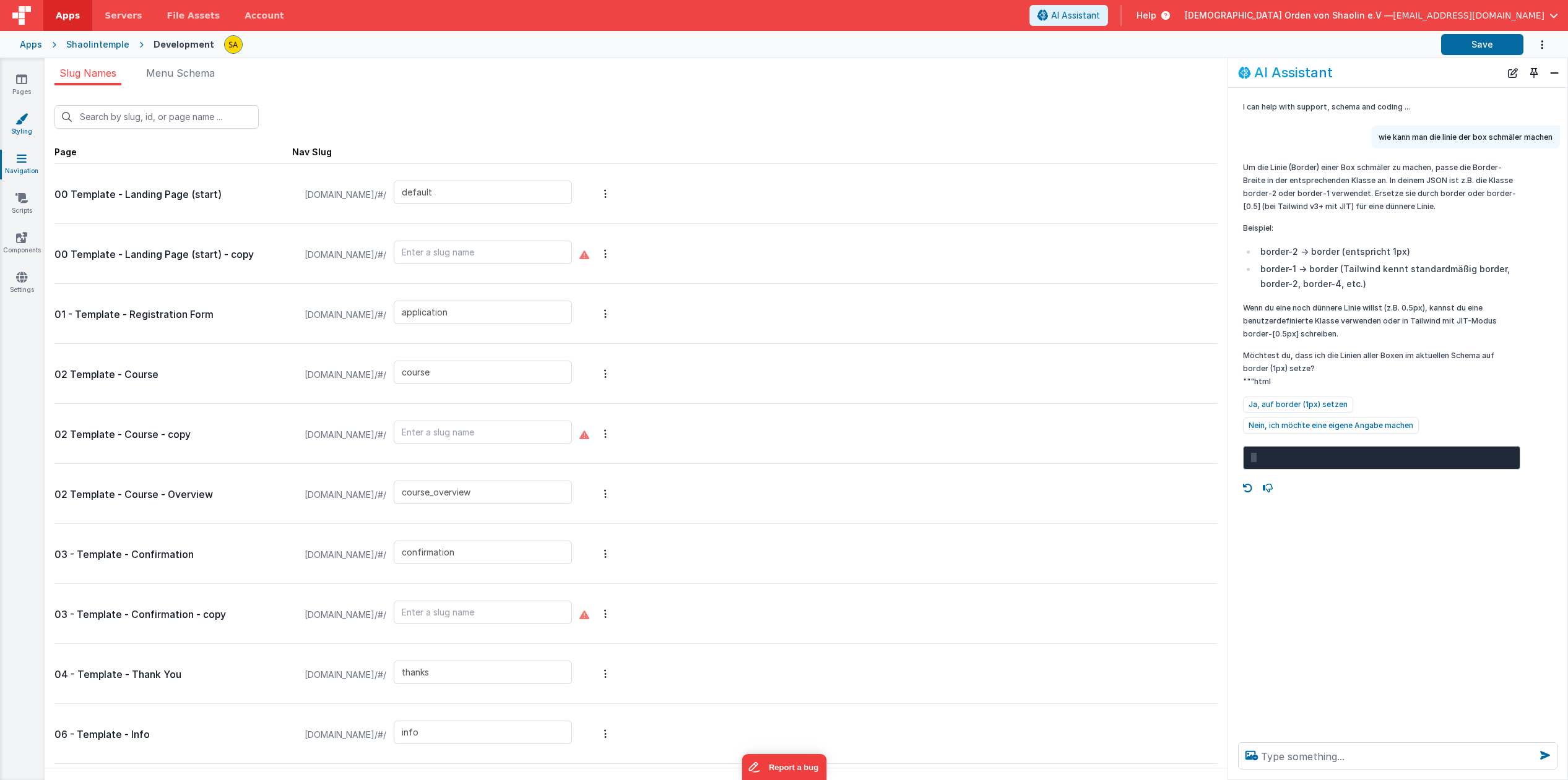
click at [20, 124] on icon at bounding box center [22, 119] width 12 height 12
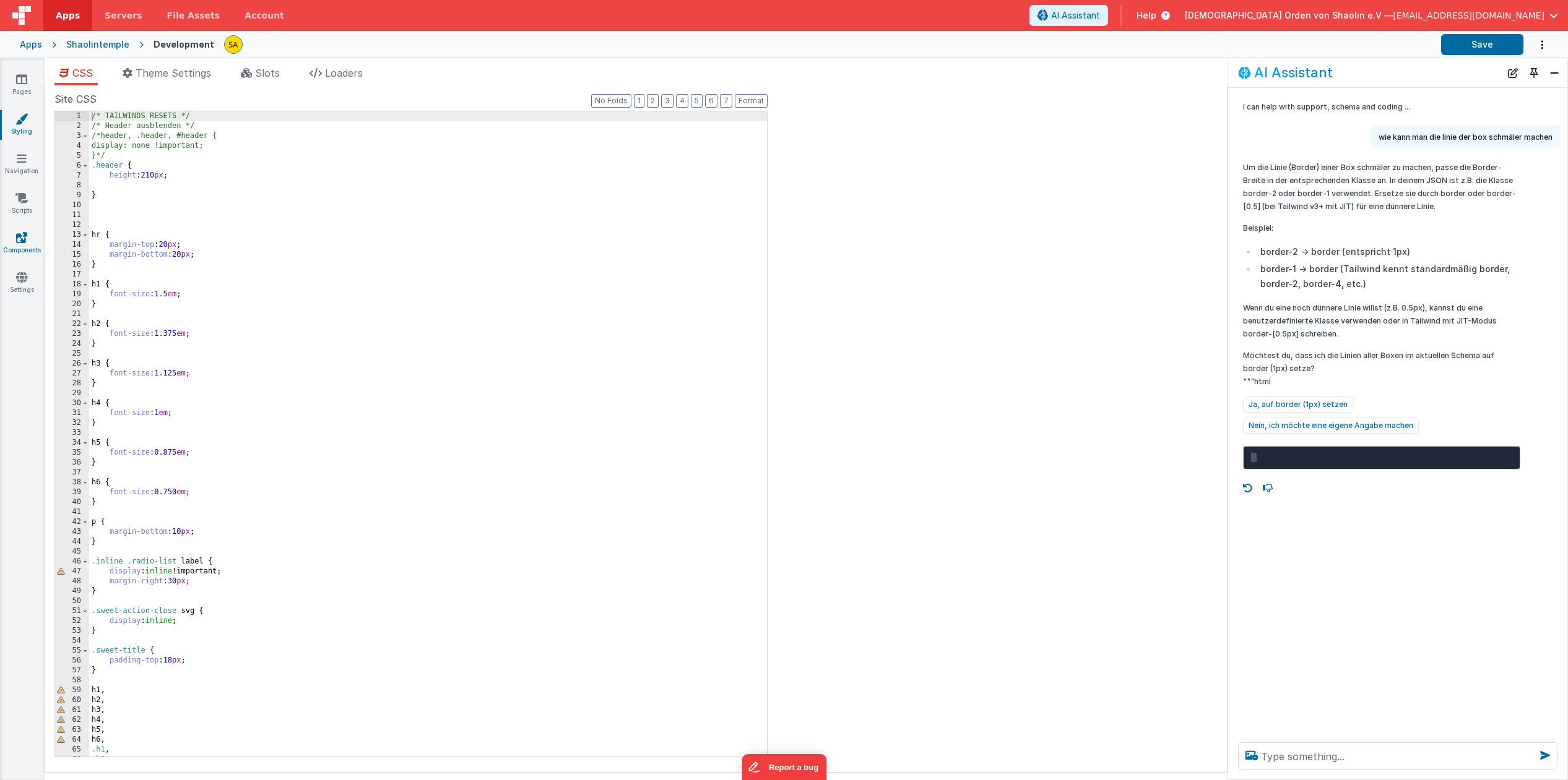
click at [27, 241] on link "Components" at bounding box center [22, 243] width 45 height 24
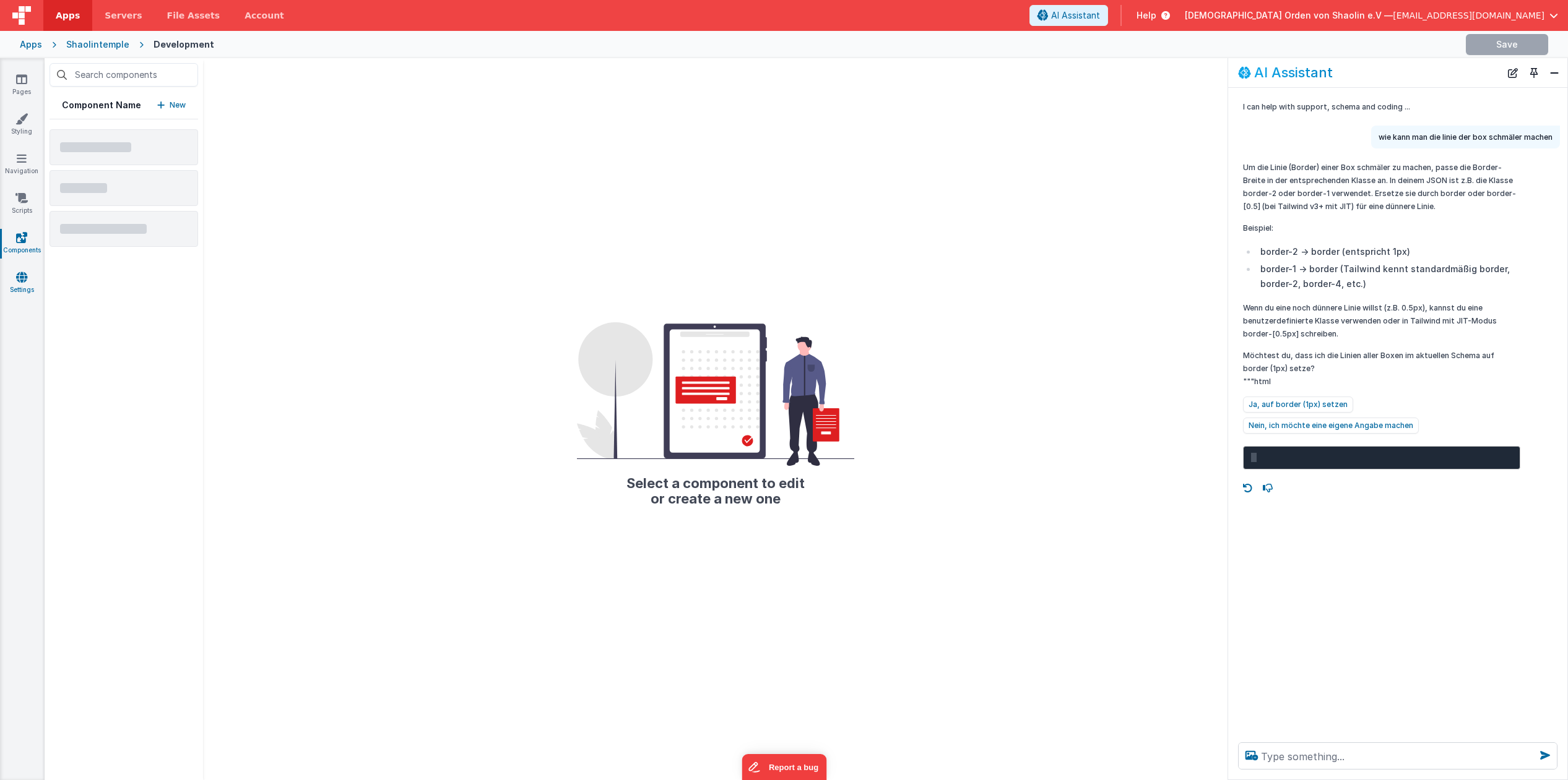
click at [22, 280] on icon at bounding box center [22, 277] width 11 height 12
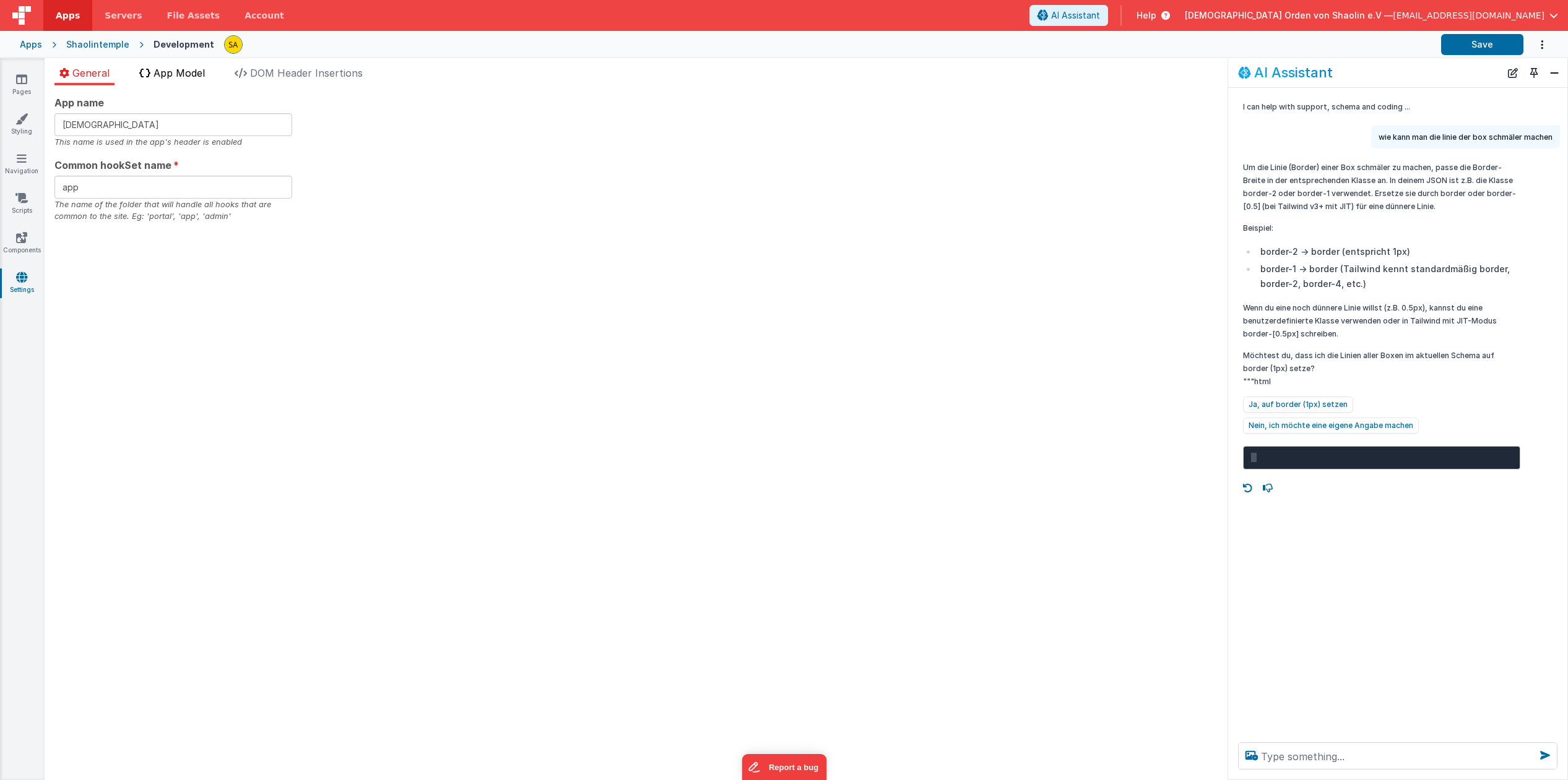
click at [181, 74] on span "App Model" at bounding box center [179, 73] width 52 height 12
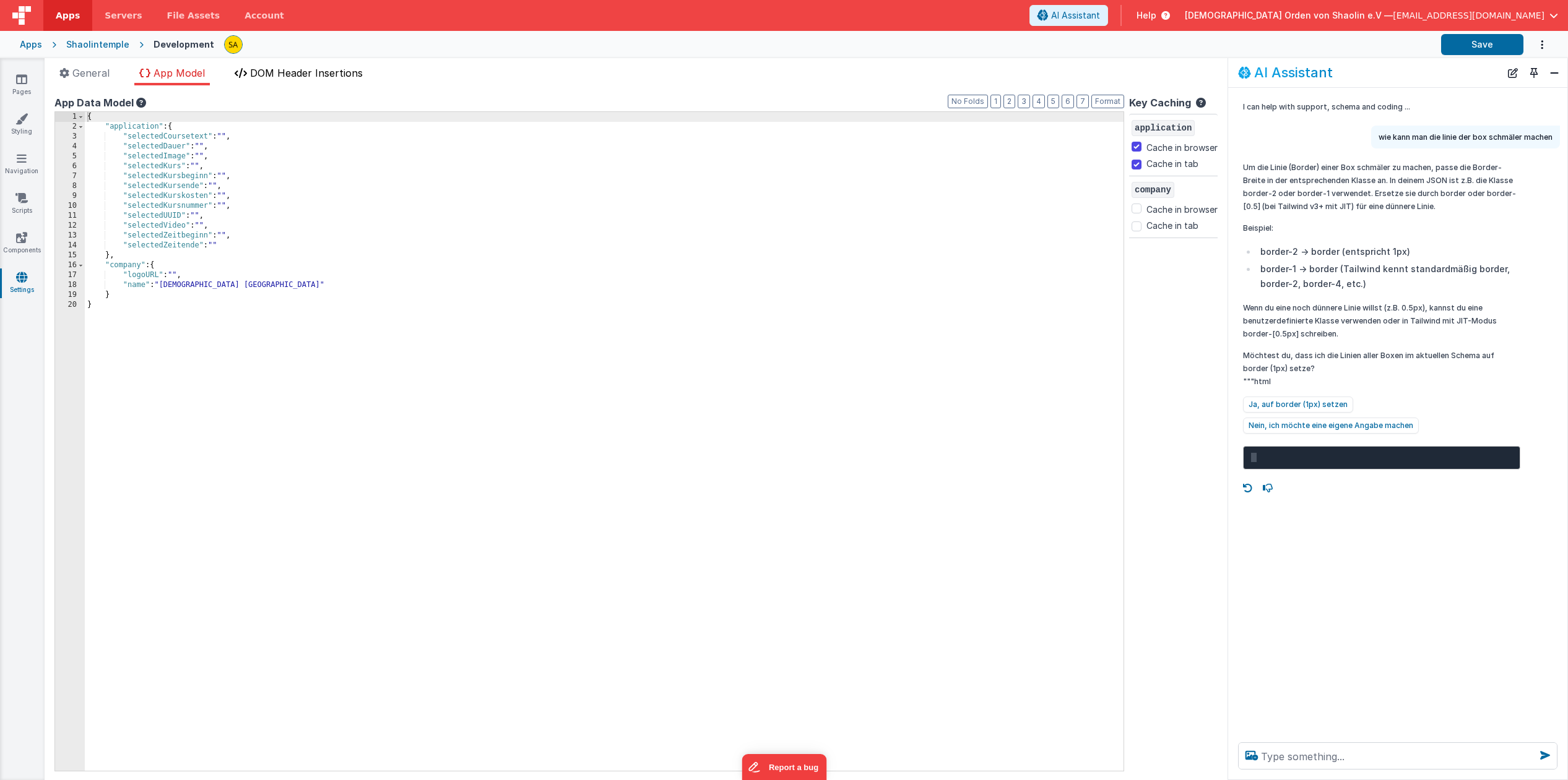
click at [288, 75] on span "DOM Header Insertions" at bounding box center [307, 73] width 113 height 12
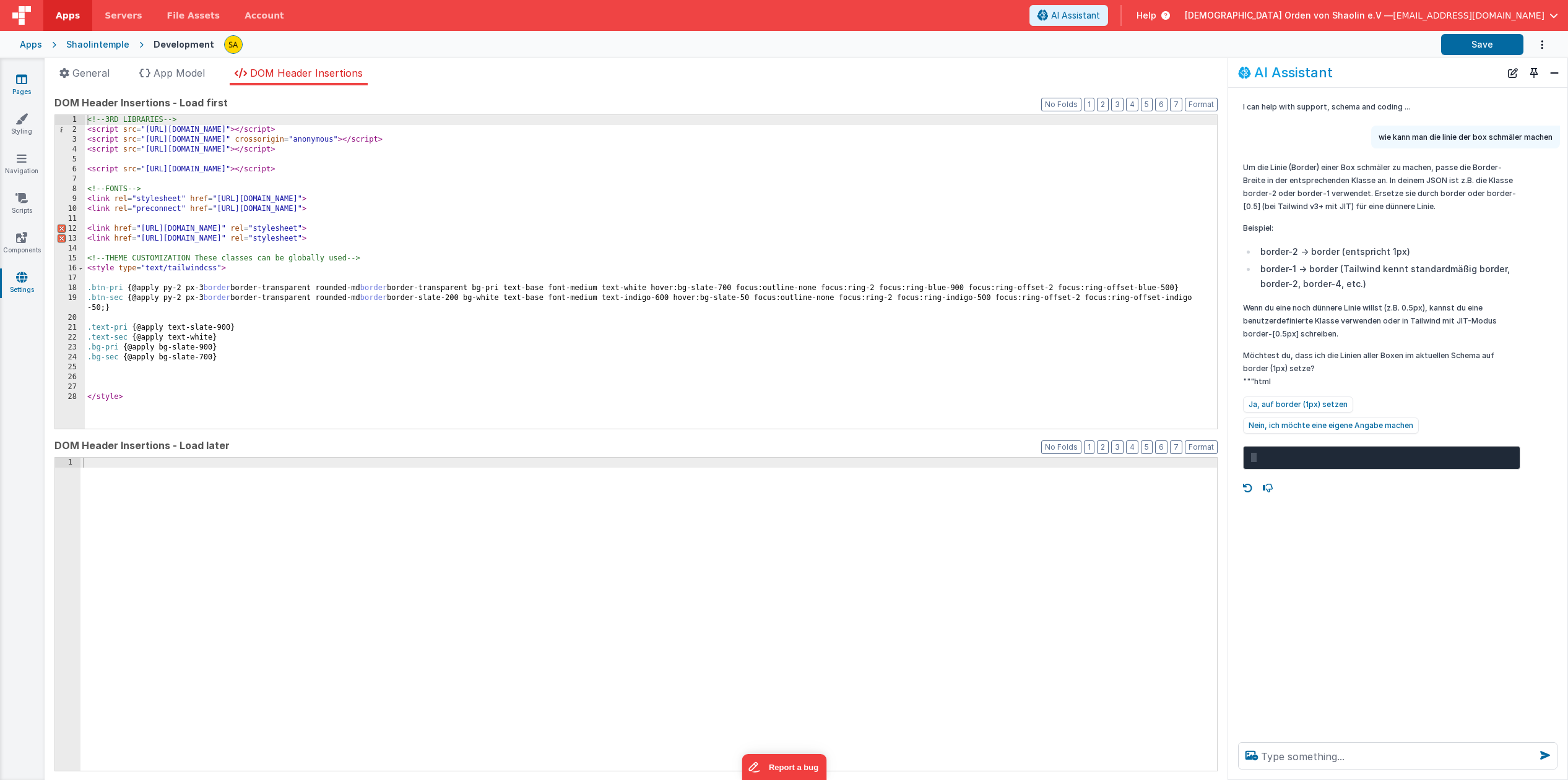
click at [22, 81] on icon at bounding box center [22, 79] width 11 height 12
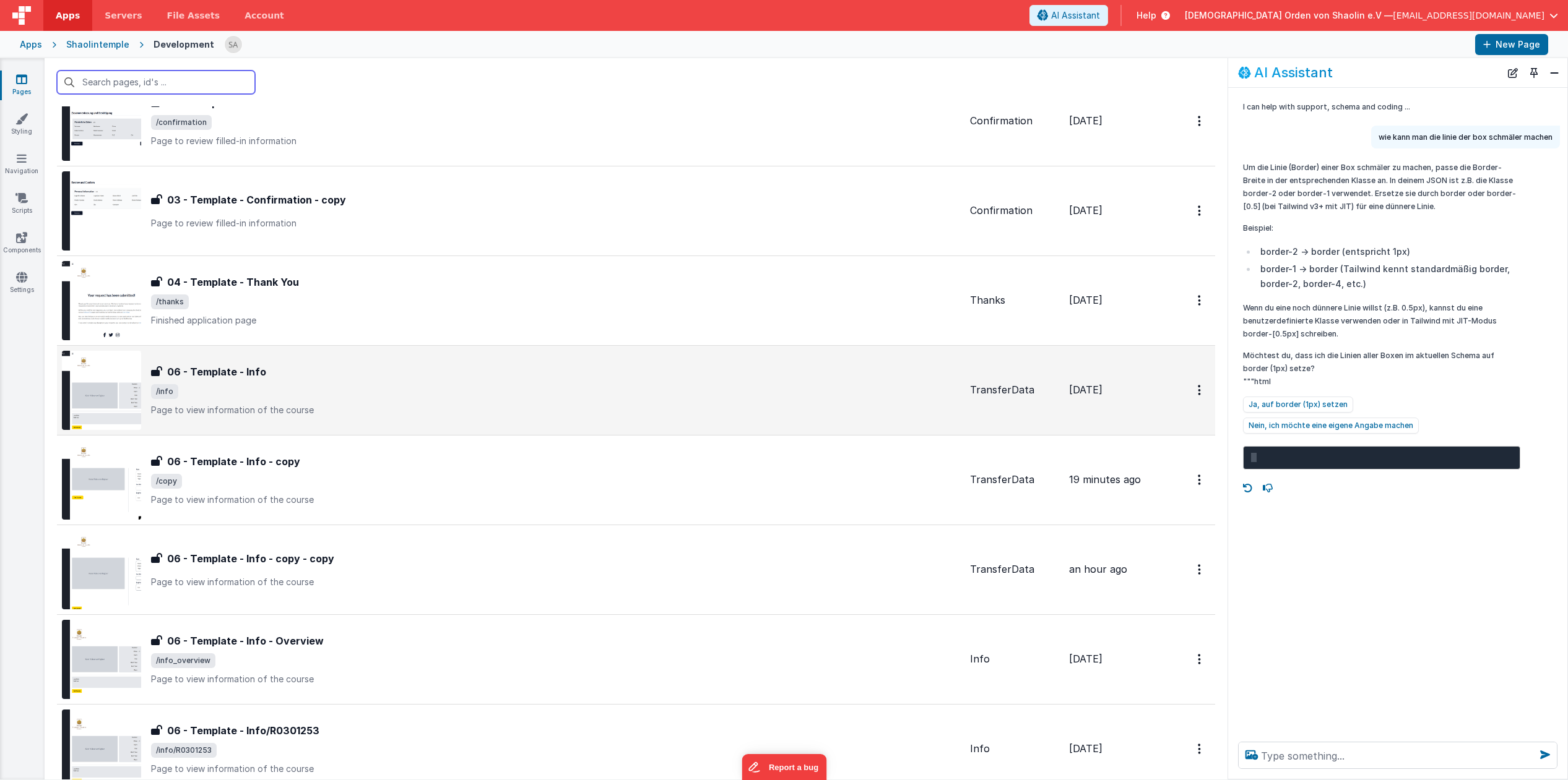
scroll to position [668, 0]
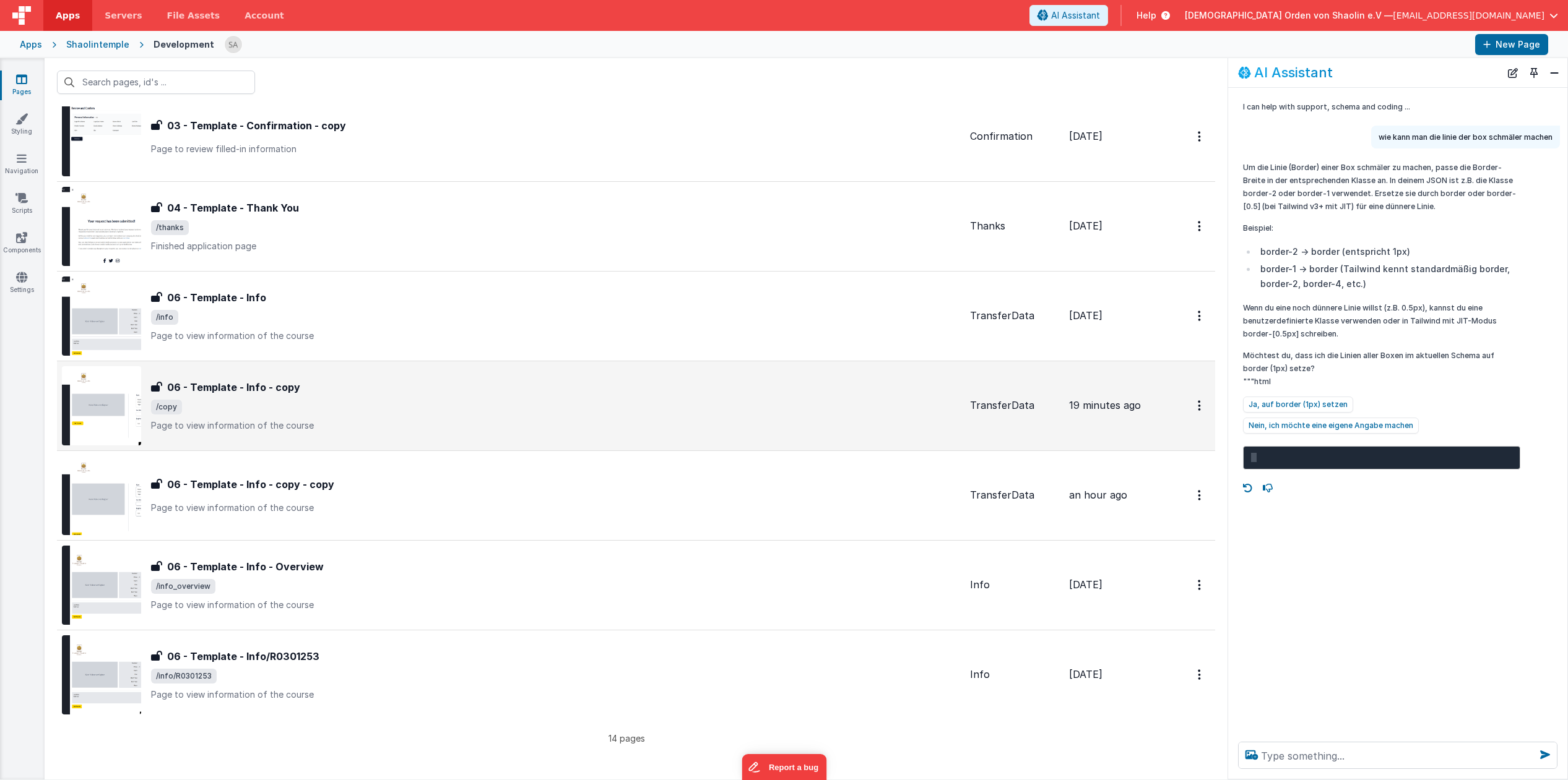
click at [523, 421] on p "Page to view information of the course" at bounding box center [556, 425] width 809 height 12
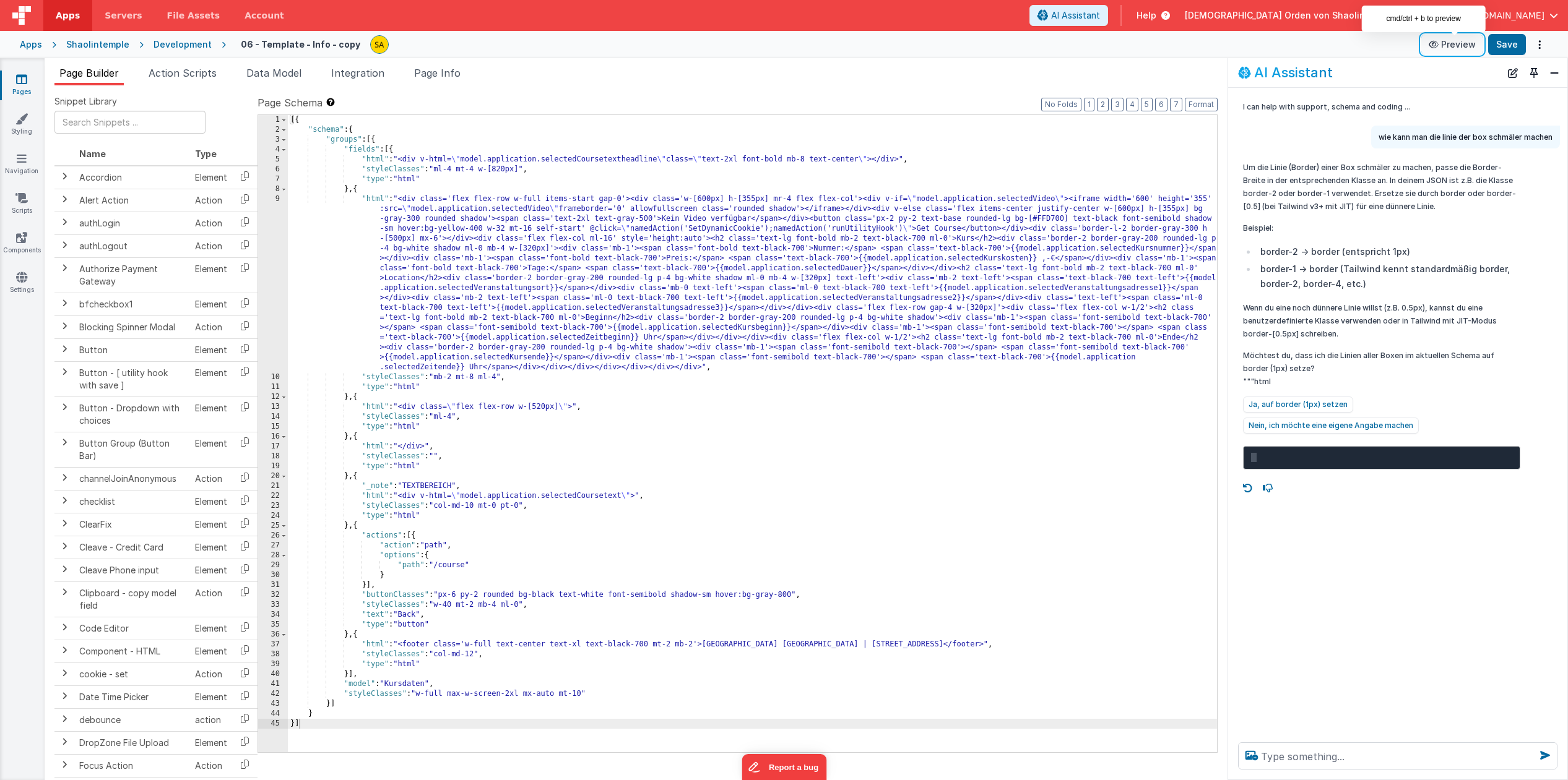
click at [1458, 48] on button "Preview" at bounding box center [1451, 44] width 62 height 20
click at [1452, 40] on button "Preview" at bounding box center [1451, 44] width 62 height 20
click at [23, 80] on icon at bounding box center [22, 79] width 11 height 12
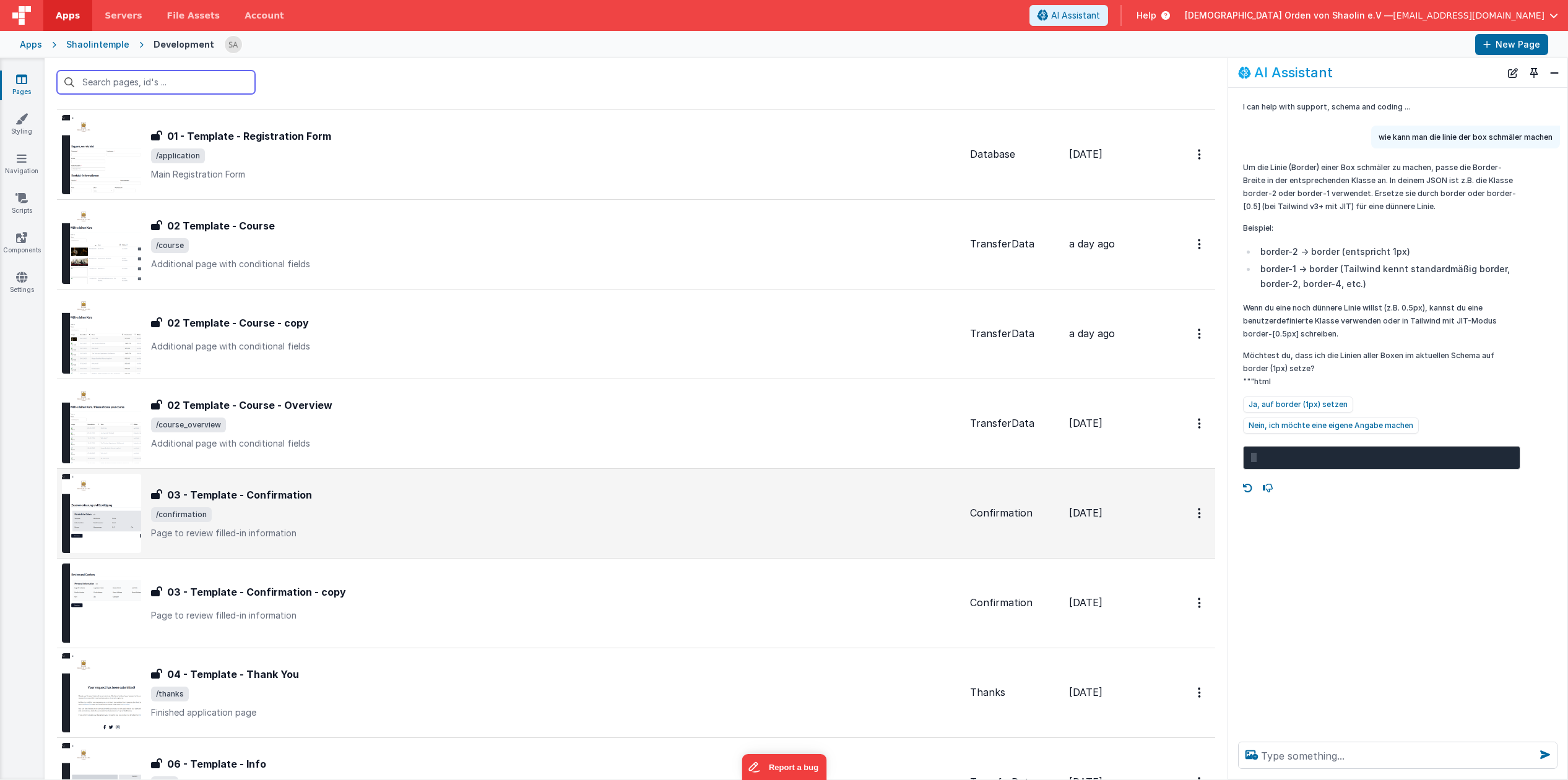
scroll to position [530, 0]
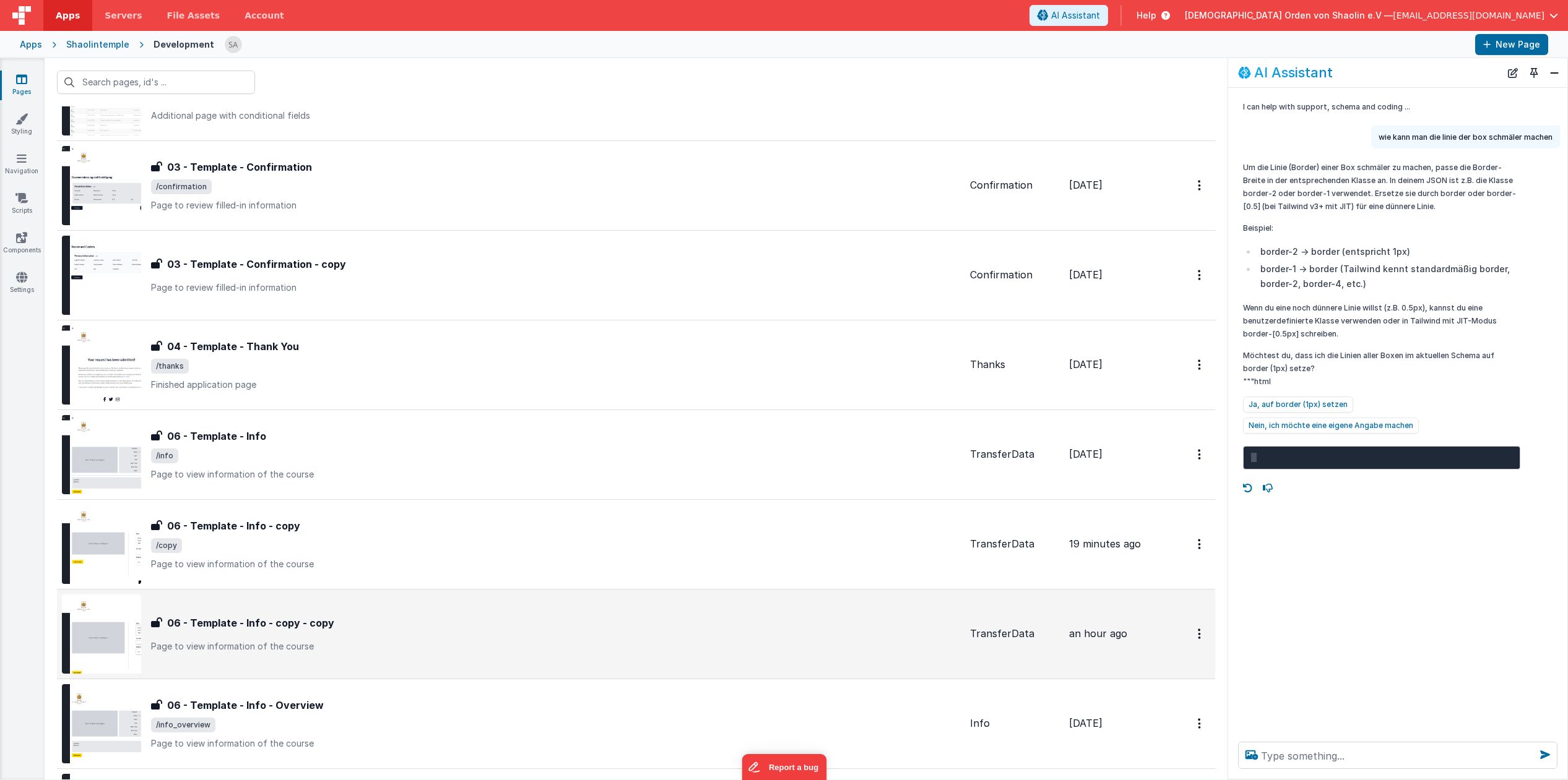
click at [643, 632] on div "06 - Template - Info - copy - copy 06 - Template - Info - copy - copy Page to v…" at bounding box center [556, 634] width 809 height 37
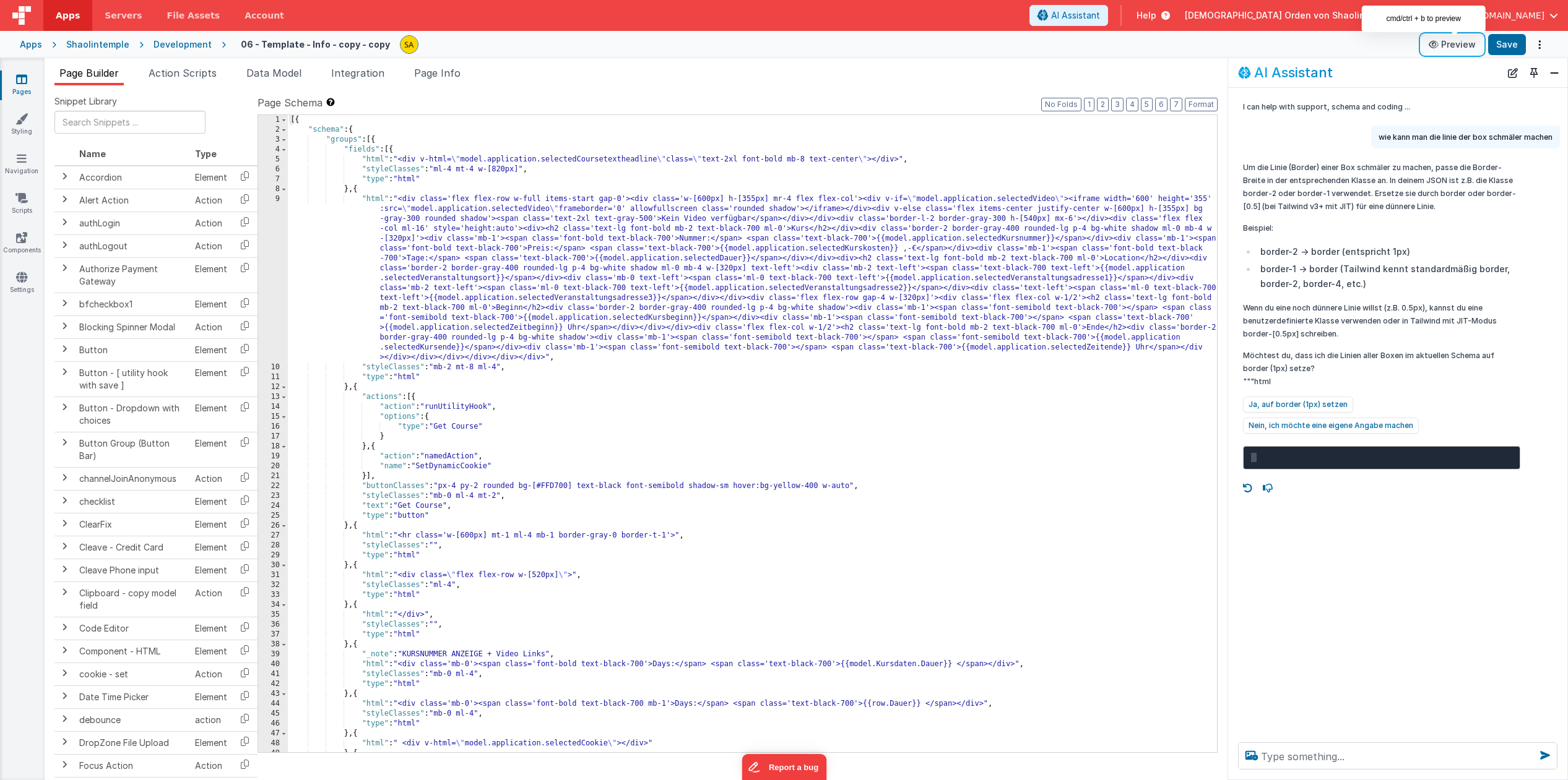
click at [1459, 47] on button "Preview" at bounding box center [1451, 44] width 62 height 20
click at [22, 79] on icon at bounding box center [22, 79] width 11 height 12
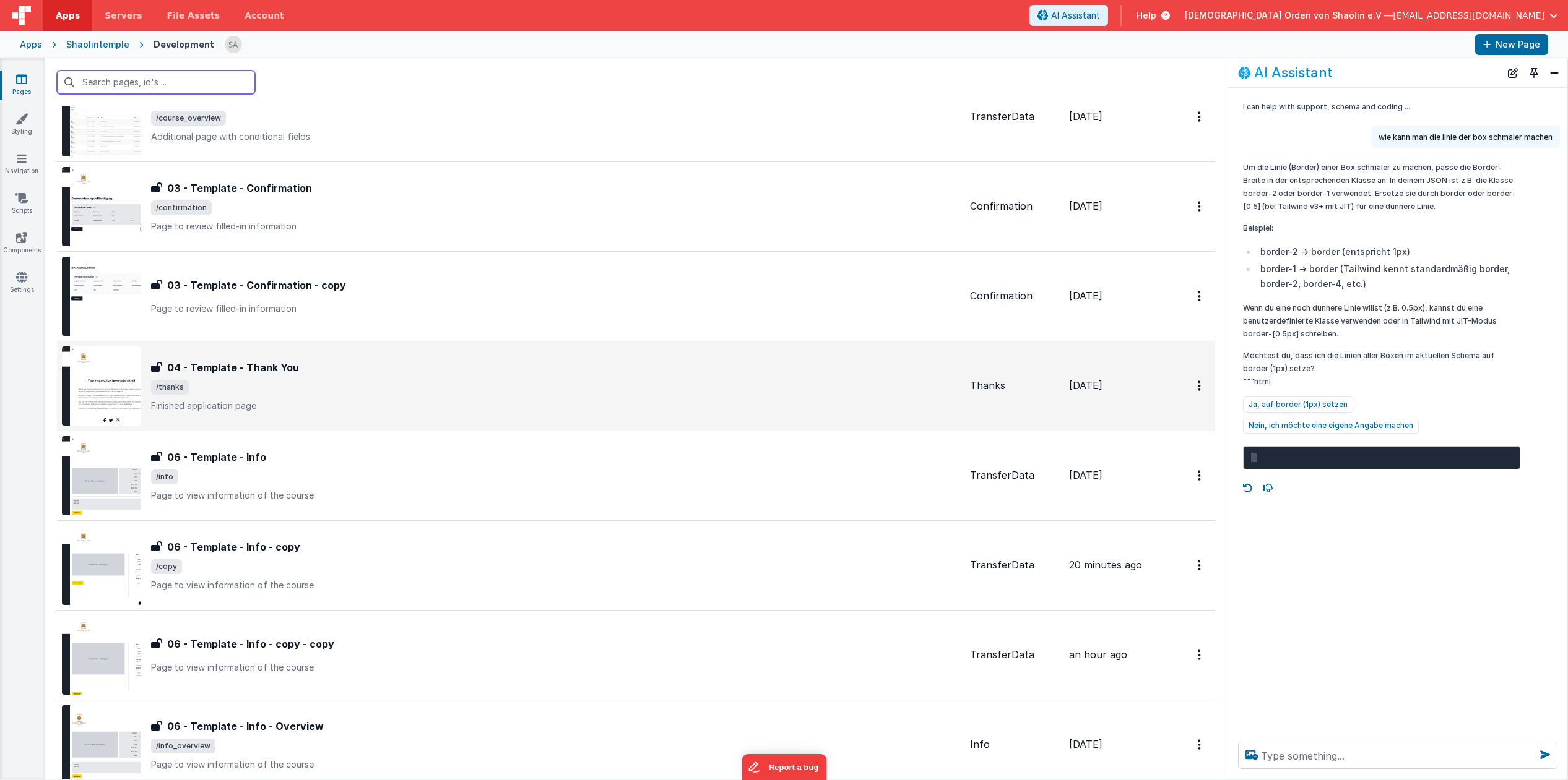
scroll to position [510, 0]
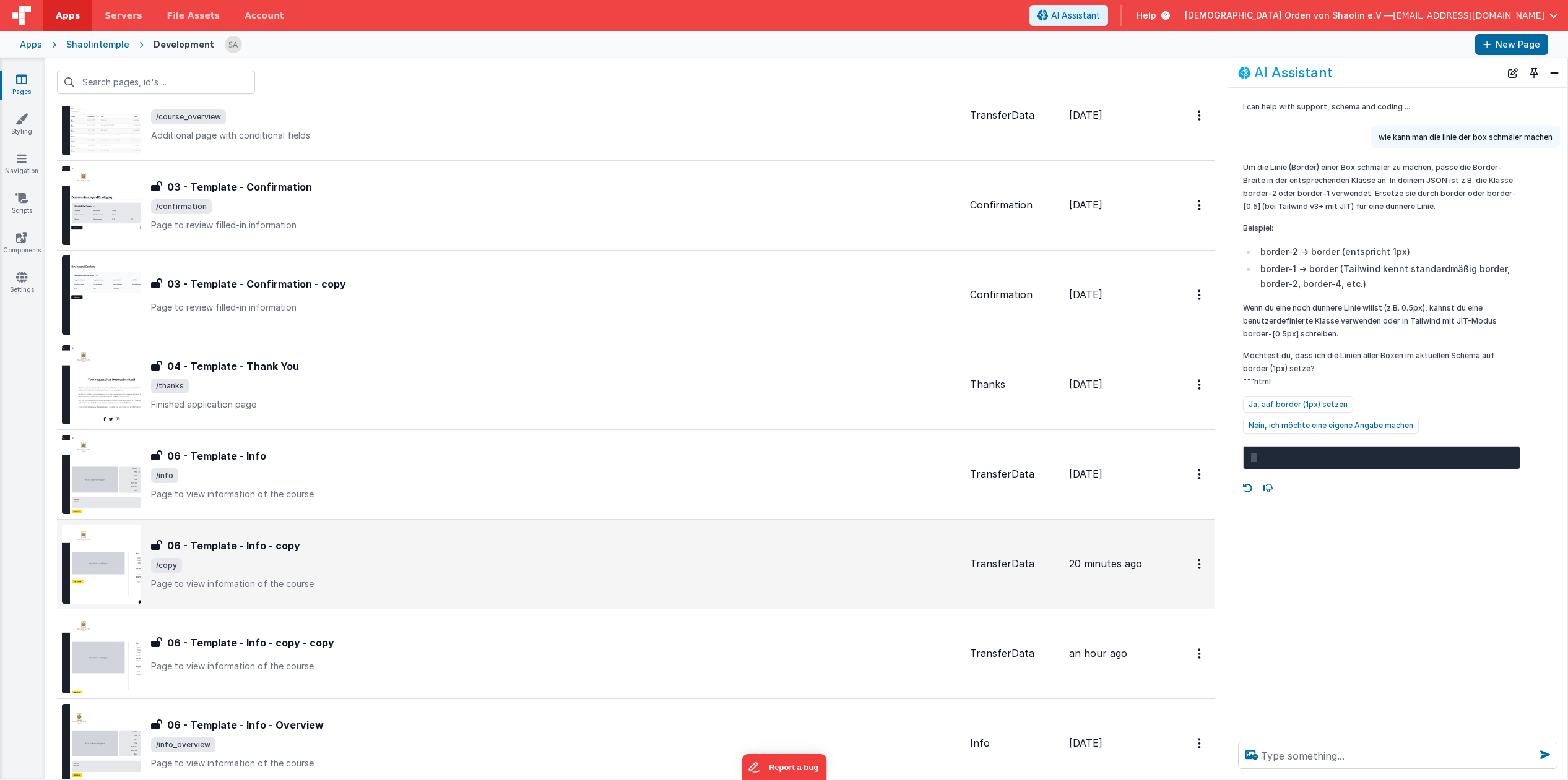
click at [553, 562] on span "/copy" at bounding box center [556, 566] width 809 height 15
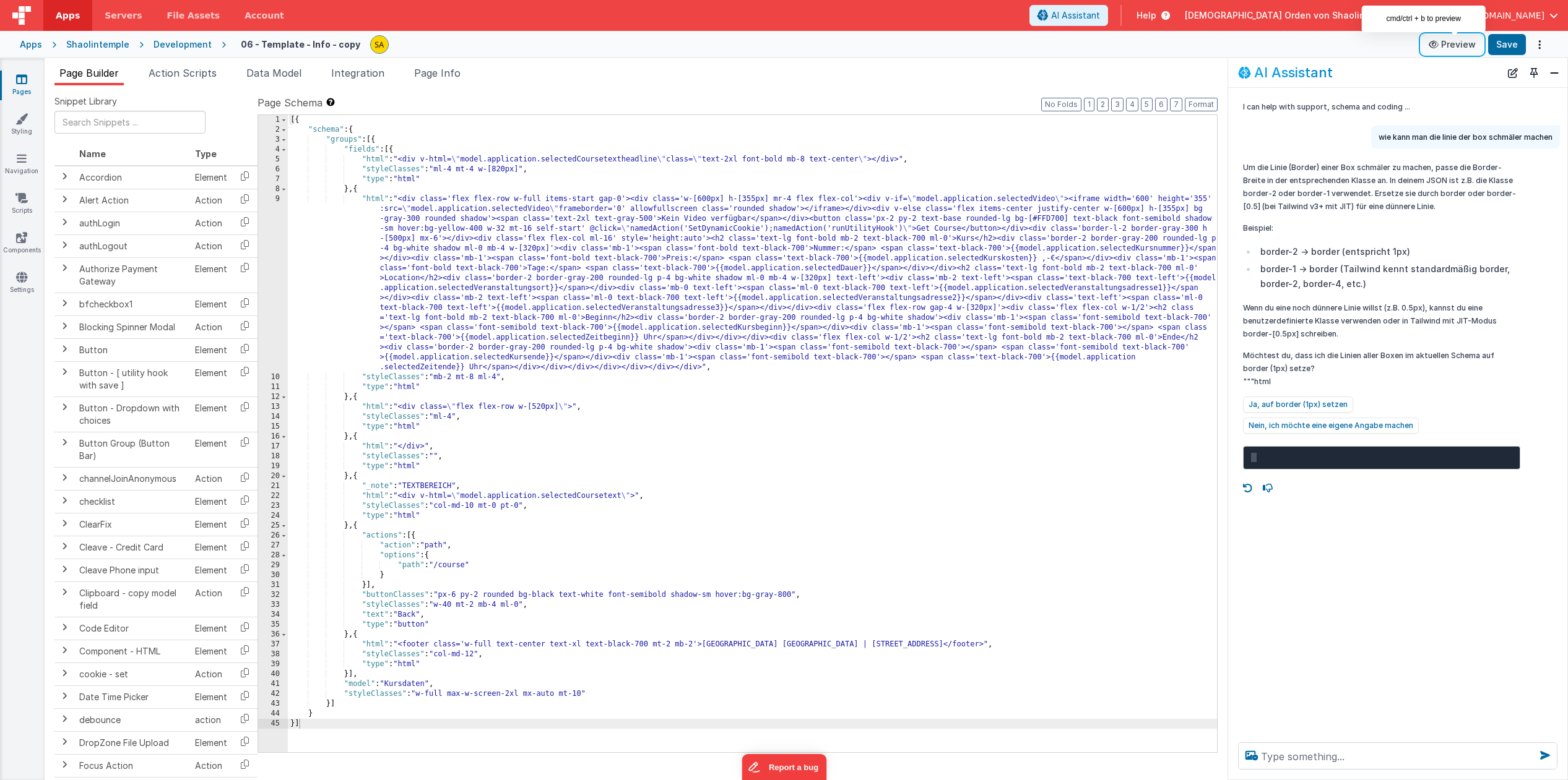
click at [1457, 41] on button "Preview" at bounding box center [1451, 44] width 62 height 20
click at [1358, 751] on textarea at bounding box center [1397, 756] width 320 height 27
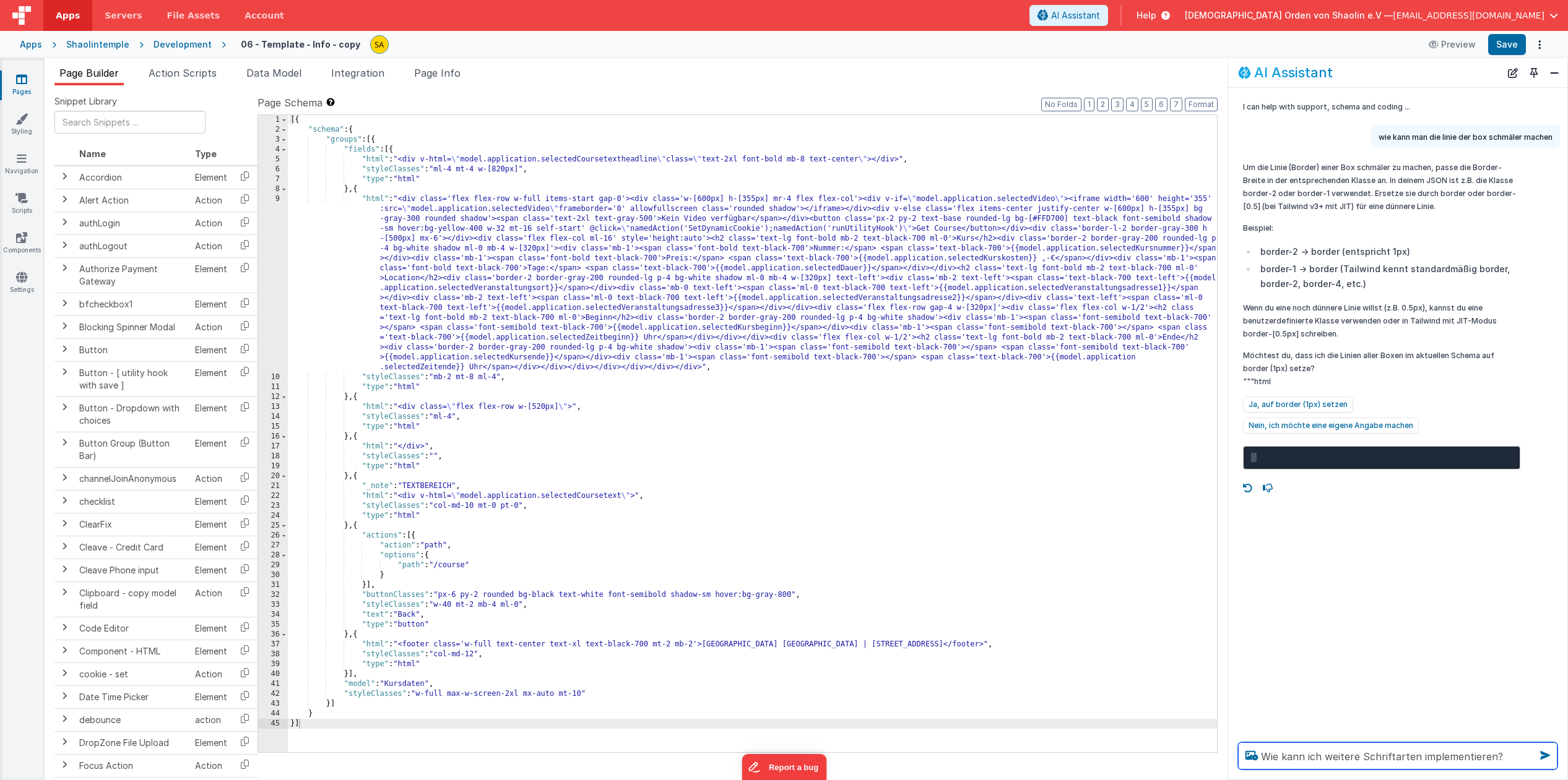
type textarea "Wie kann ich weitere Schriftarten implementieren?"
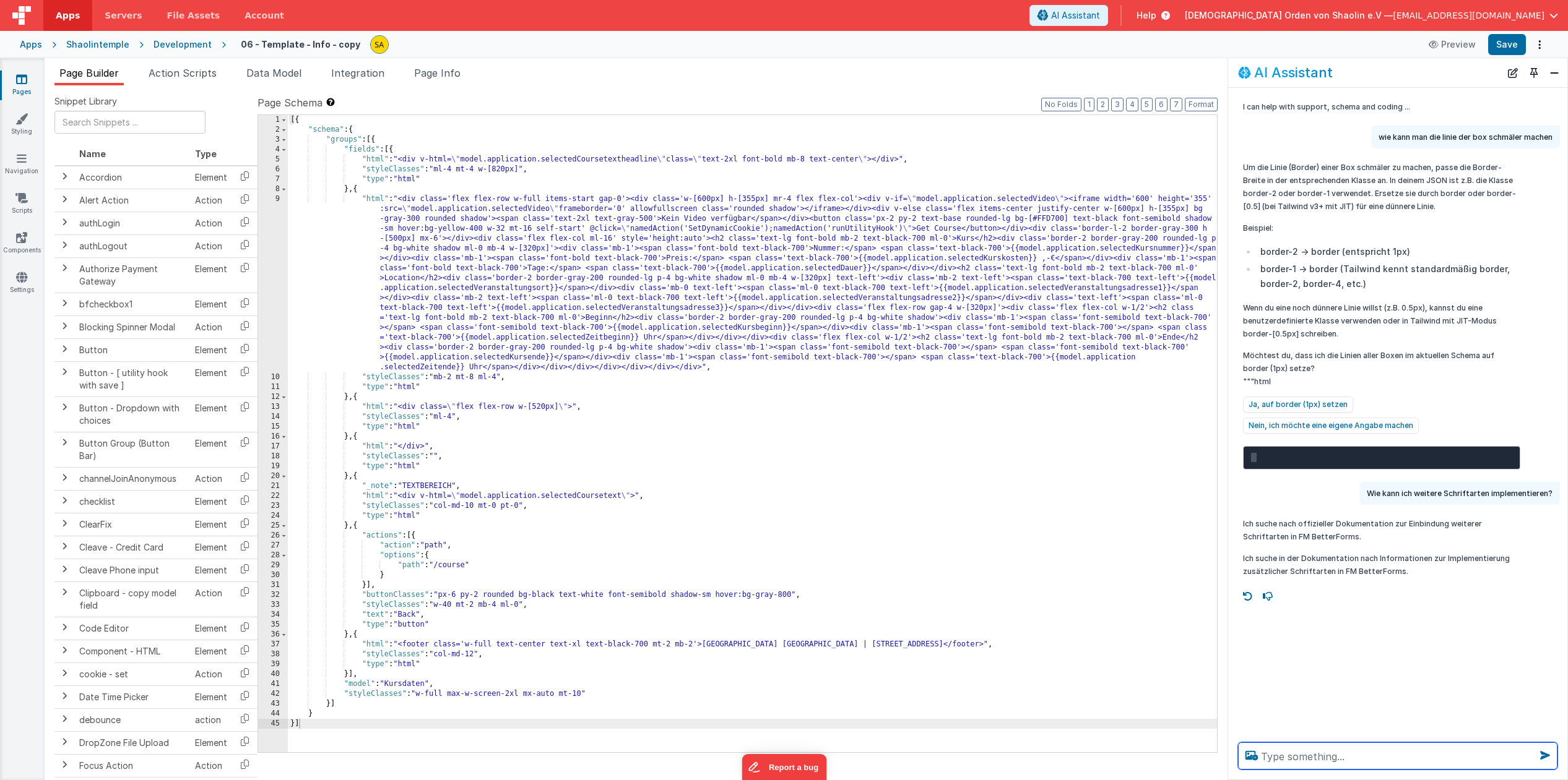
click at [1288, 754] on textarea at bounding box center [1397, 756] width 320 height 27
type textarea "ich warte"
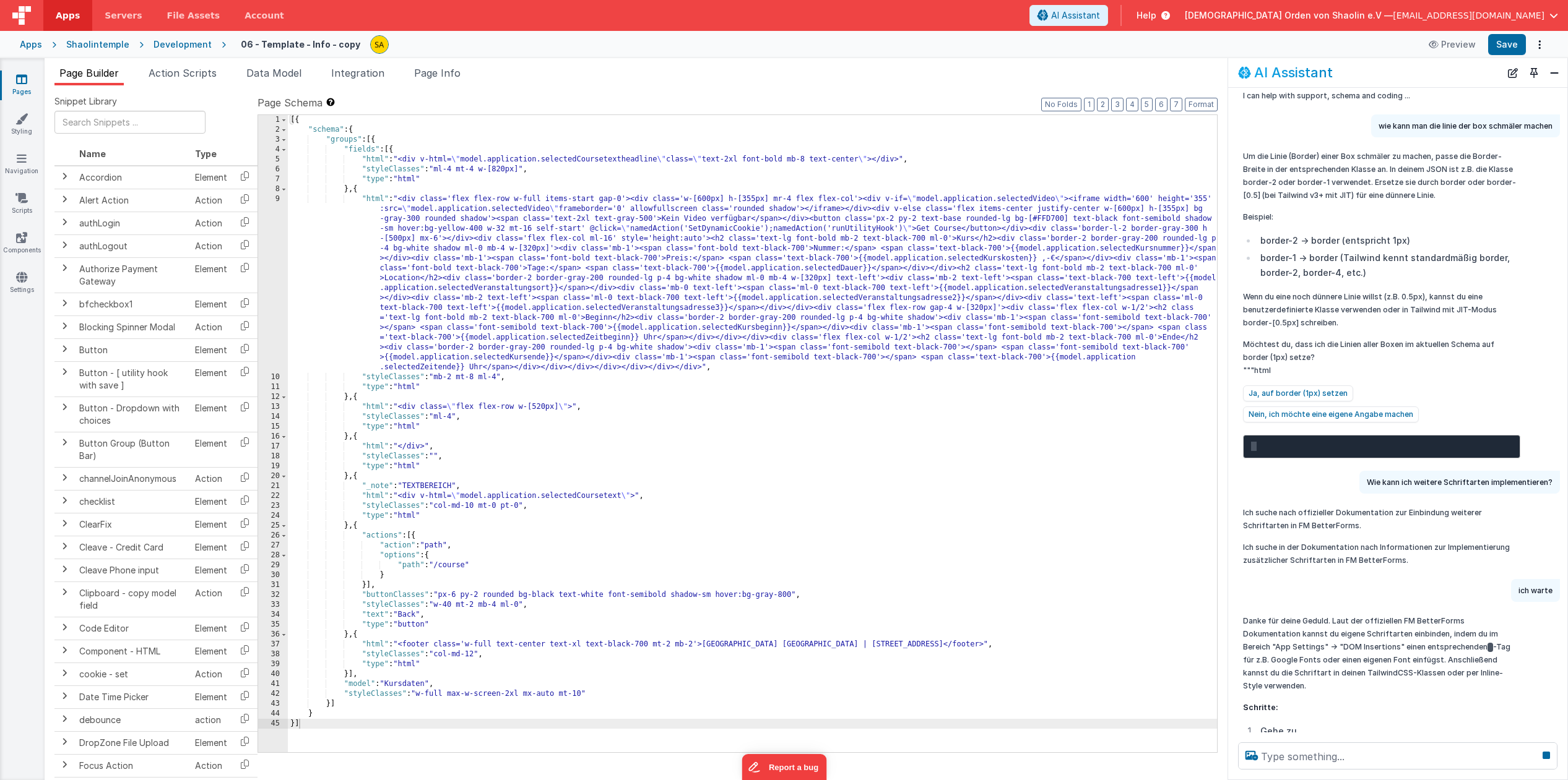
scroll to position [12, 0]
click at [26, 279] on icon at bounding box center [22, 277] width 11 height 12
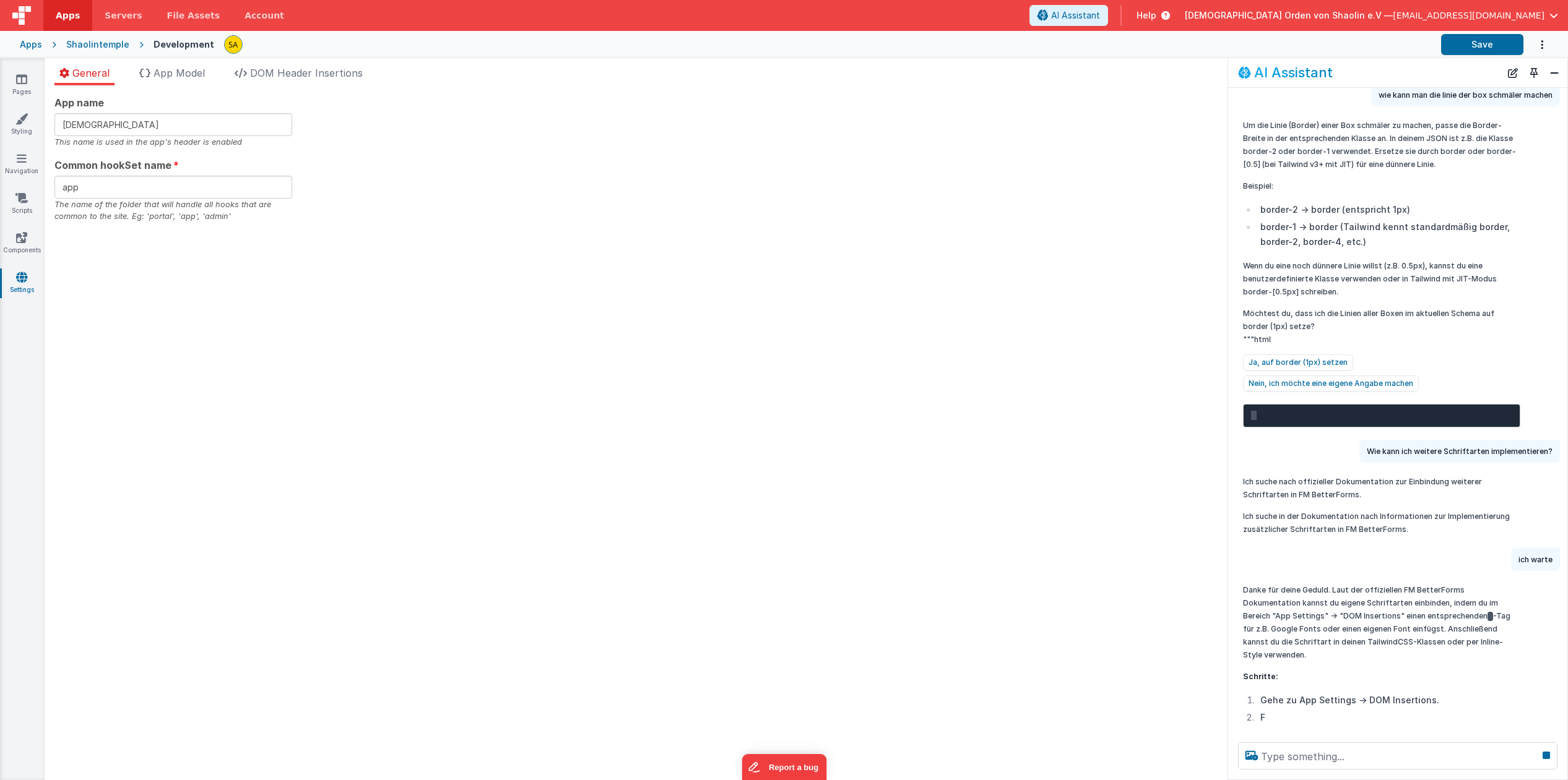
scroll to position [29, 0]
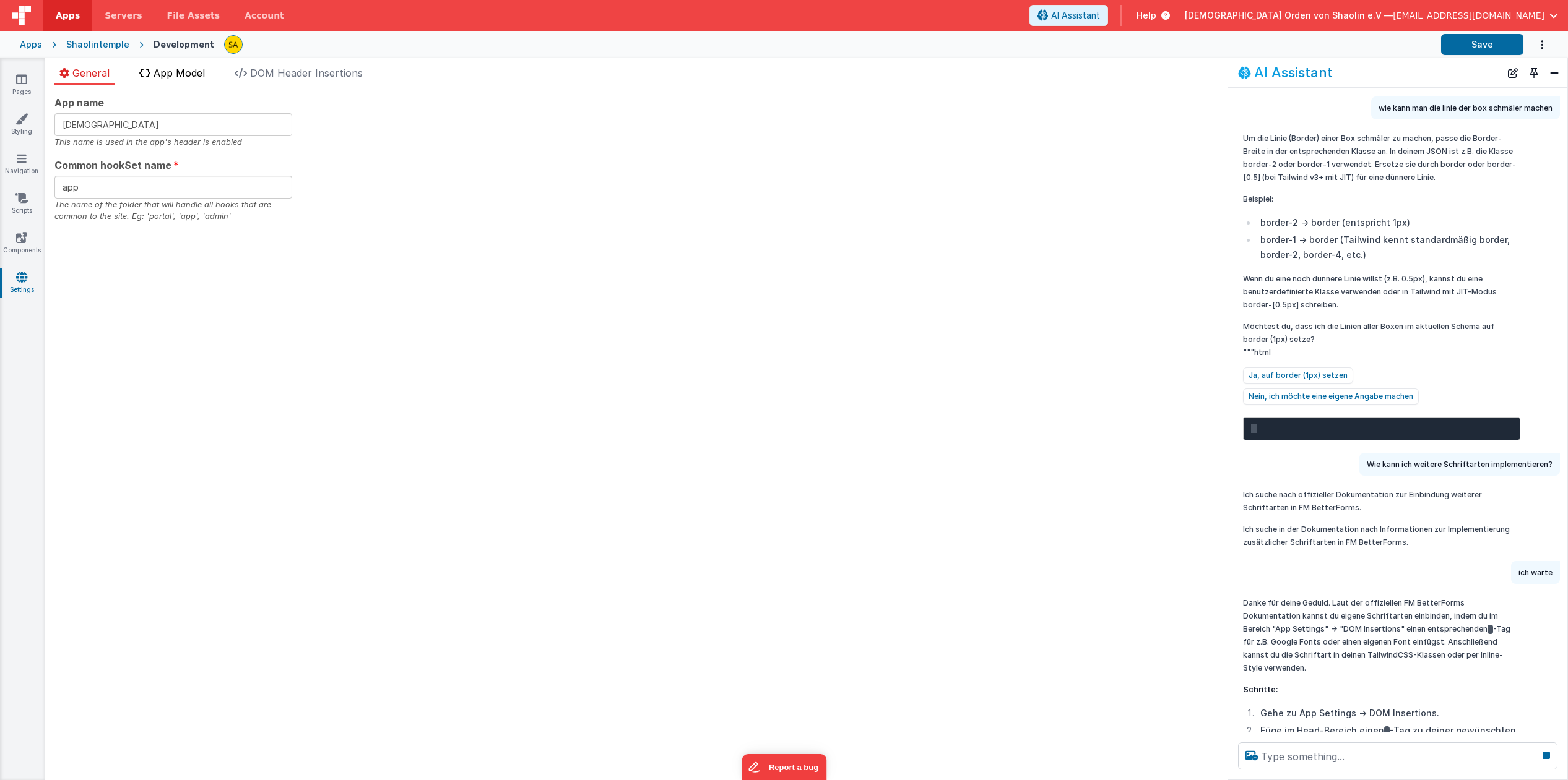
click at [197, 80] on li "App Model" at bounding box center [172, 75] width 75 height 20
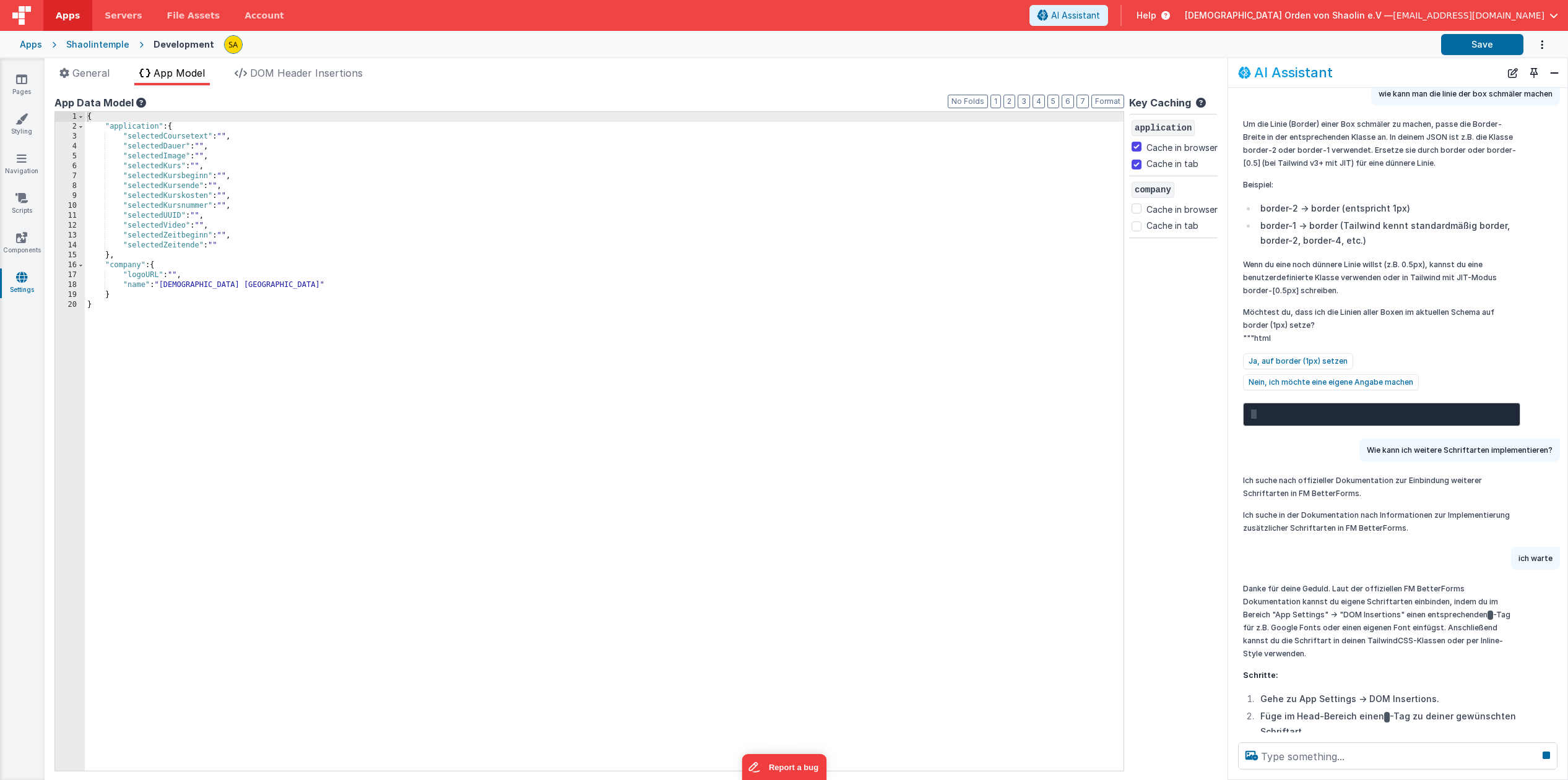
scroll to position [44, 0]
click at [18, 83] on icon at bounding box center [22, 79] width 11 height 12
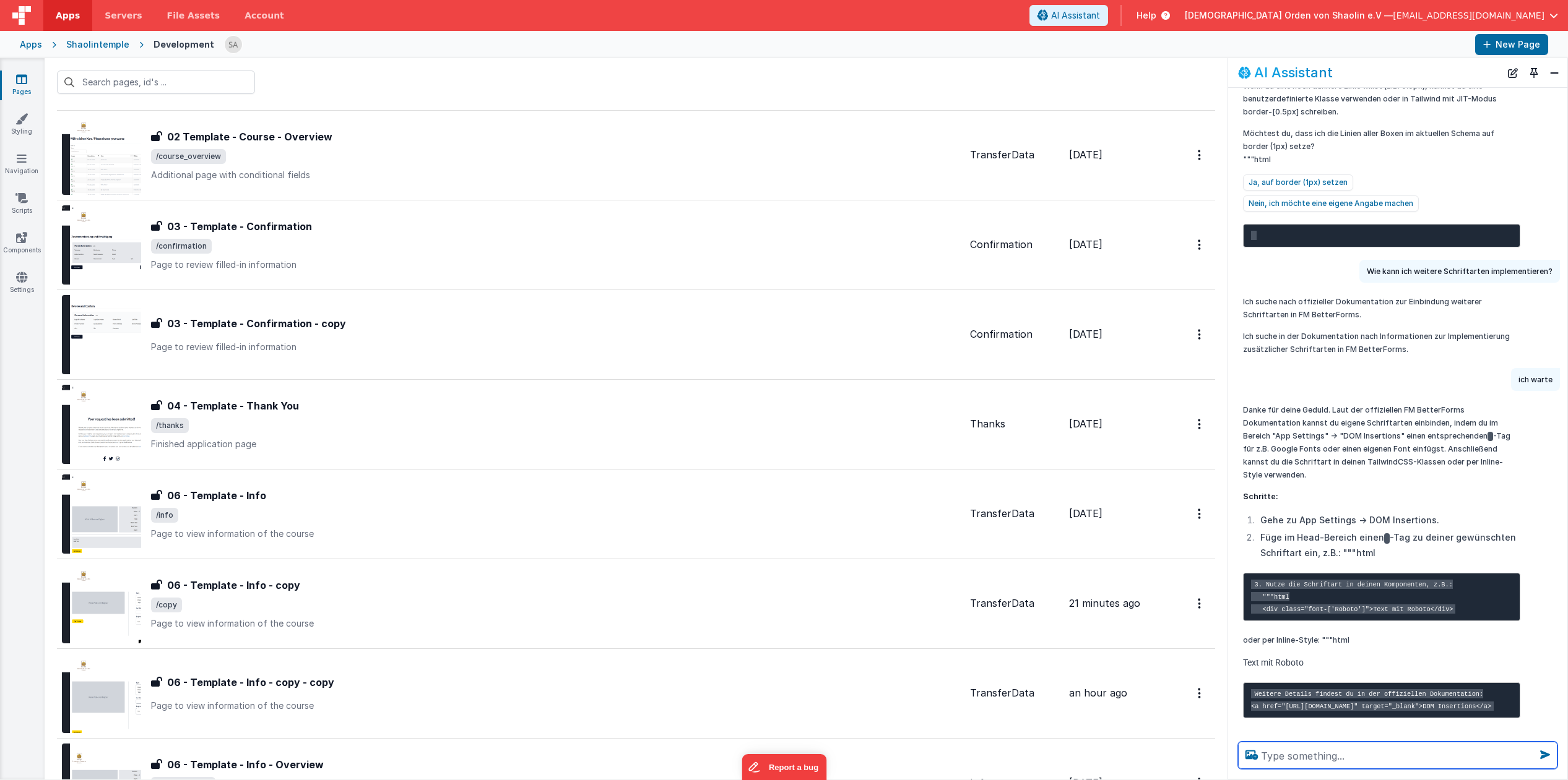
scroll to position [232, 0]
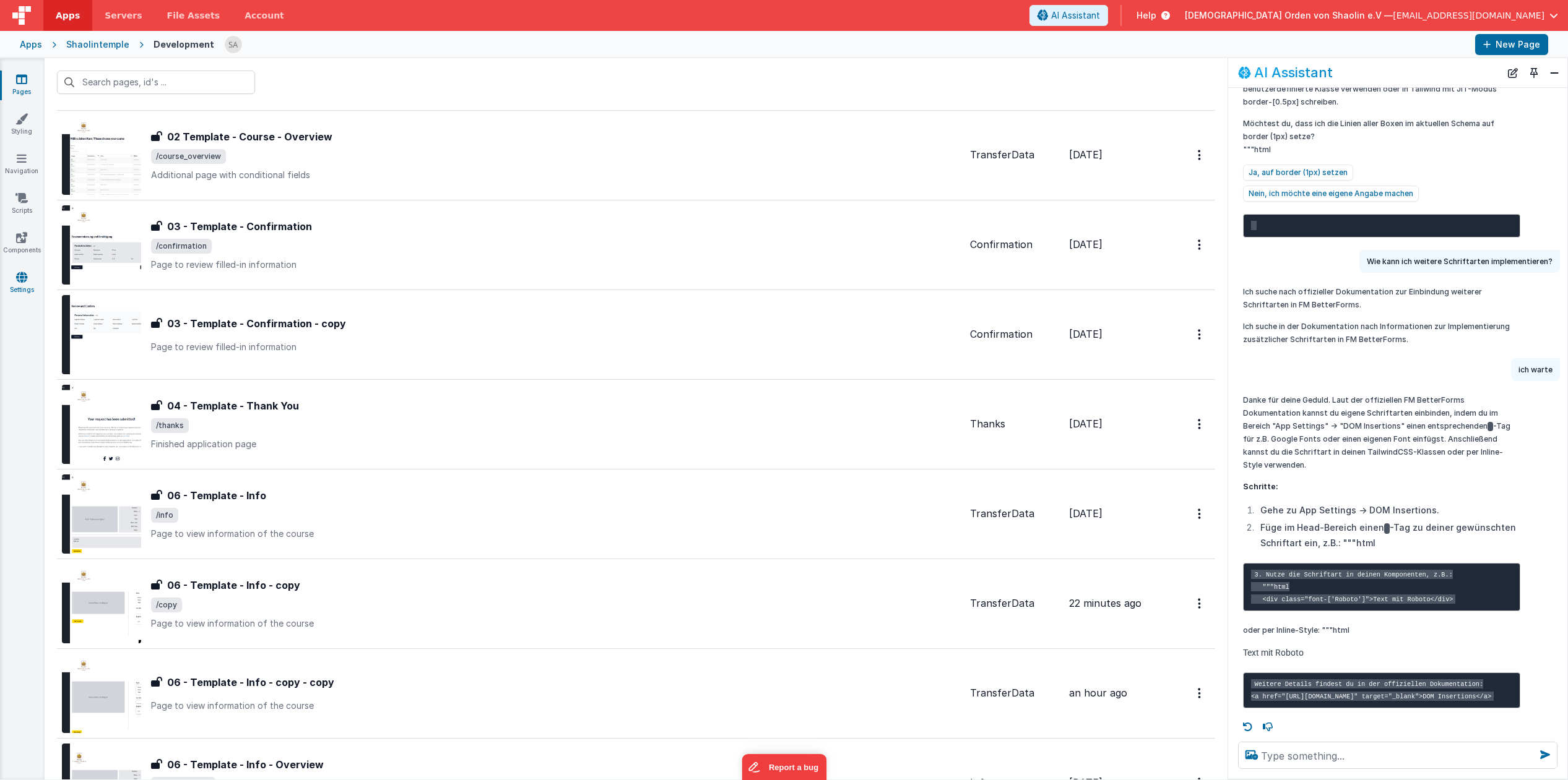
click at [22, 276] on icon at bounding box center [22, 277] width 11 height 12
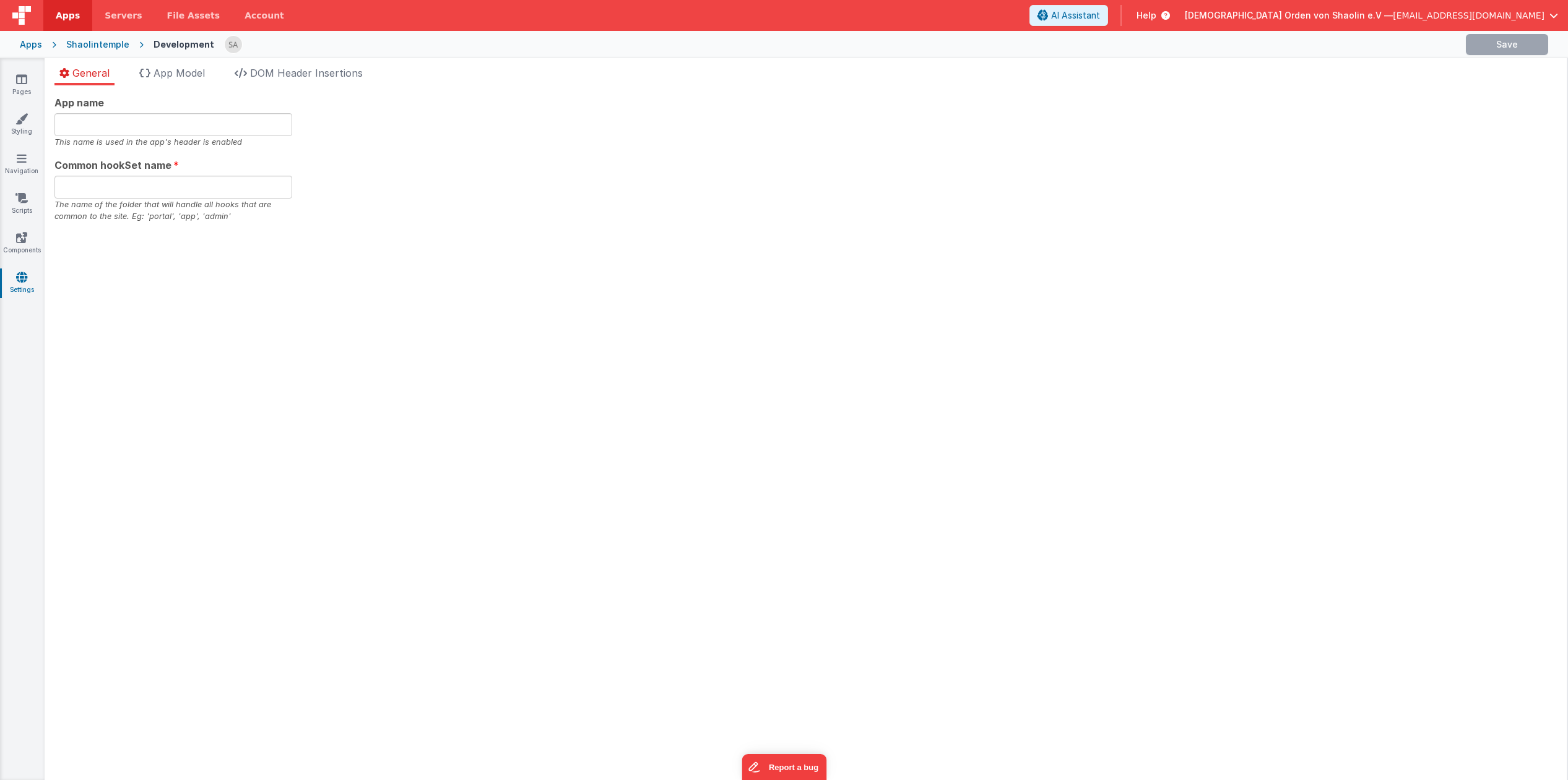
type input "Shaolin Temple"
type input "app"
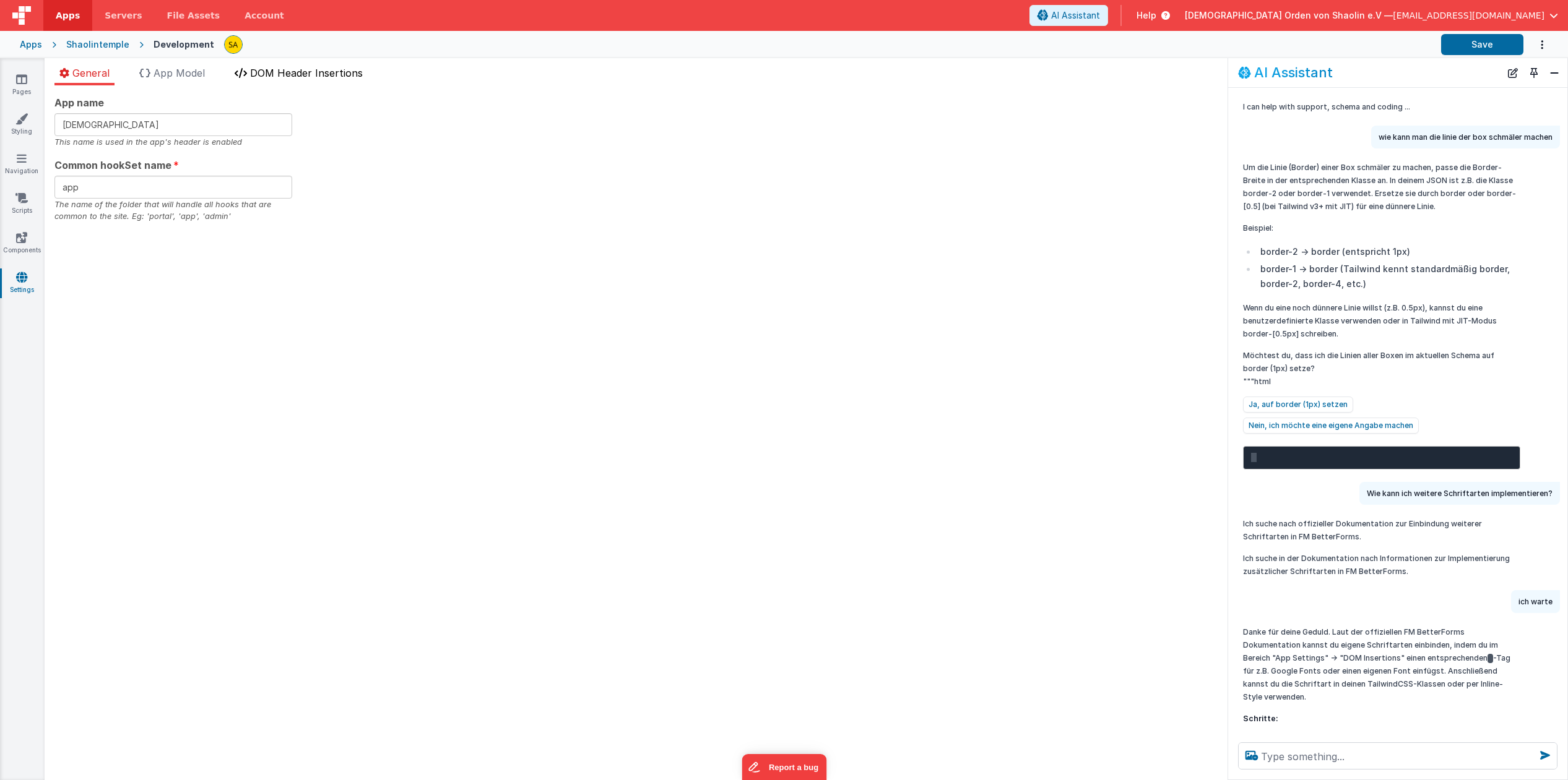
click at [300, 71] on span "DOM Header Insertions" at bounding box center [307, 73] width 113 height 12
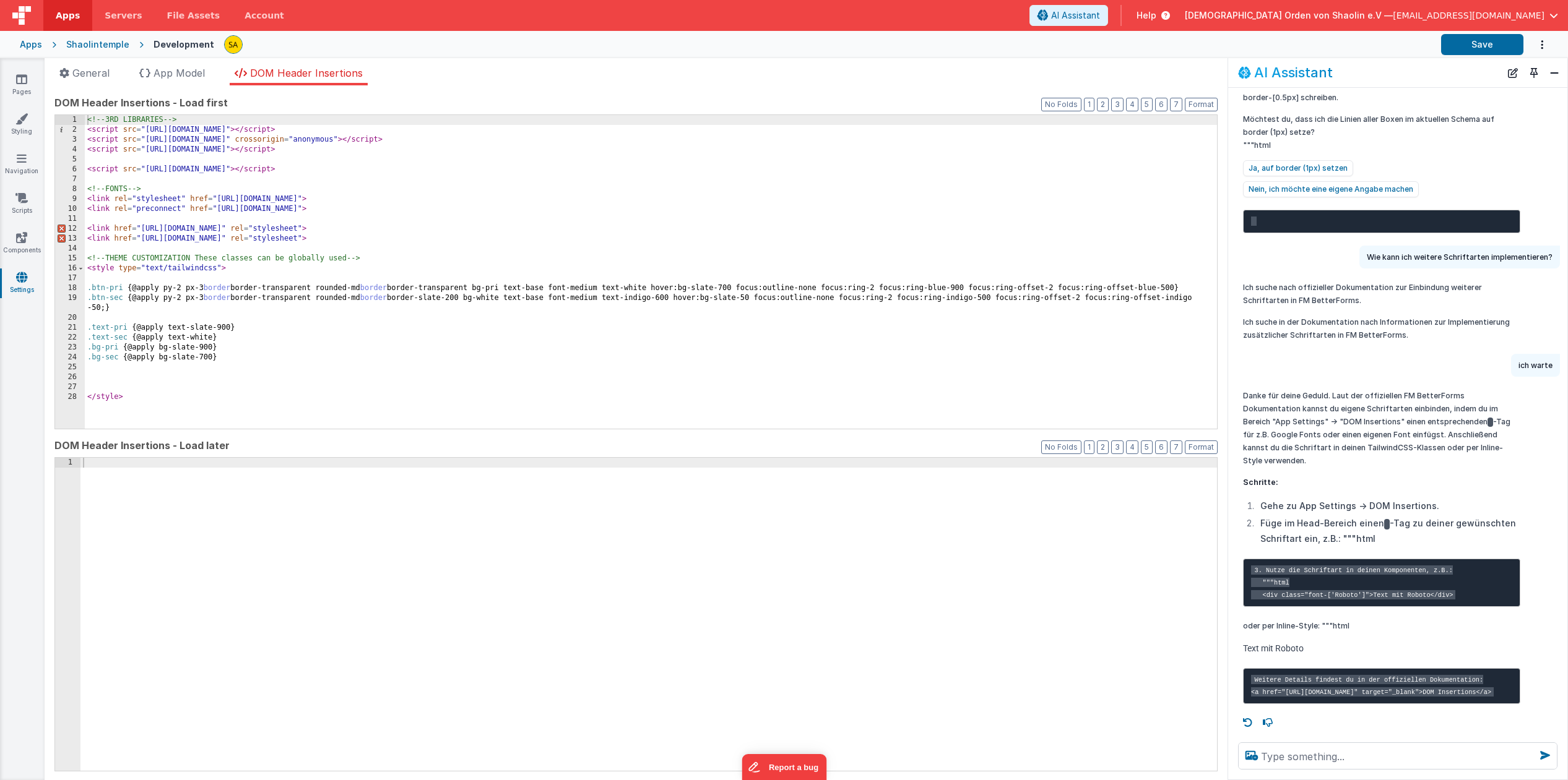
scroll to position [272, 0]
click at [1268, 559] on pre "3. Nutze die Schriftart in deinen Komponenten, z.B.: """html <div class="font-[…" at bounding box center [1381, 583] width 278 height 48
drag, startPoint x: 1263, startPoint y: 547, endPoint x: 1457, endPoint y: 551, distance: 194.0
click at [1458, 559] on pre "3. Nutze die Schriftart in deinen Komponenten, z.B.: """html <div class="font-[…" at bounding box center [1381, 583] width 278 height 48
copy code "<div class="font-['Roboto']">Text mit Roboto</div>"
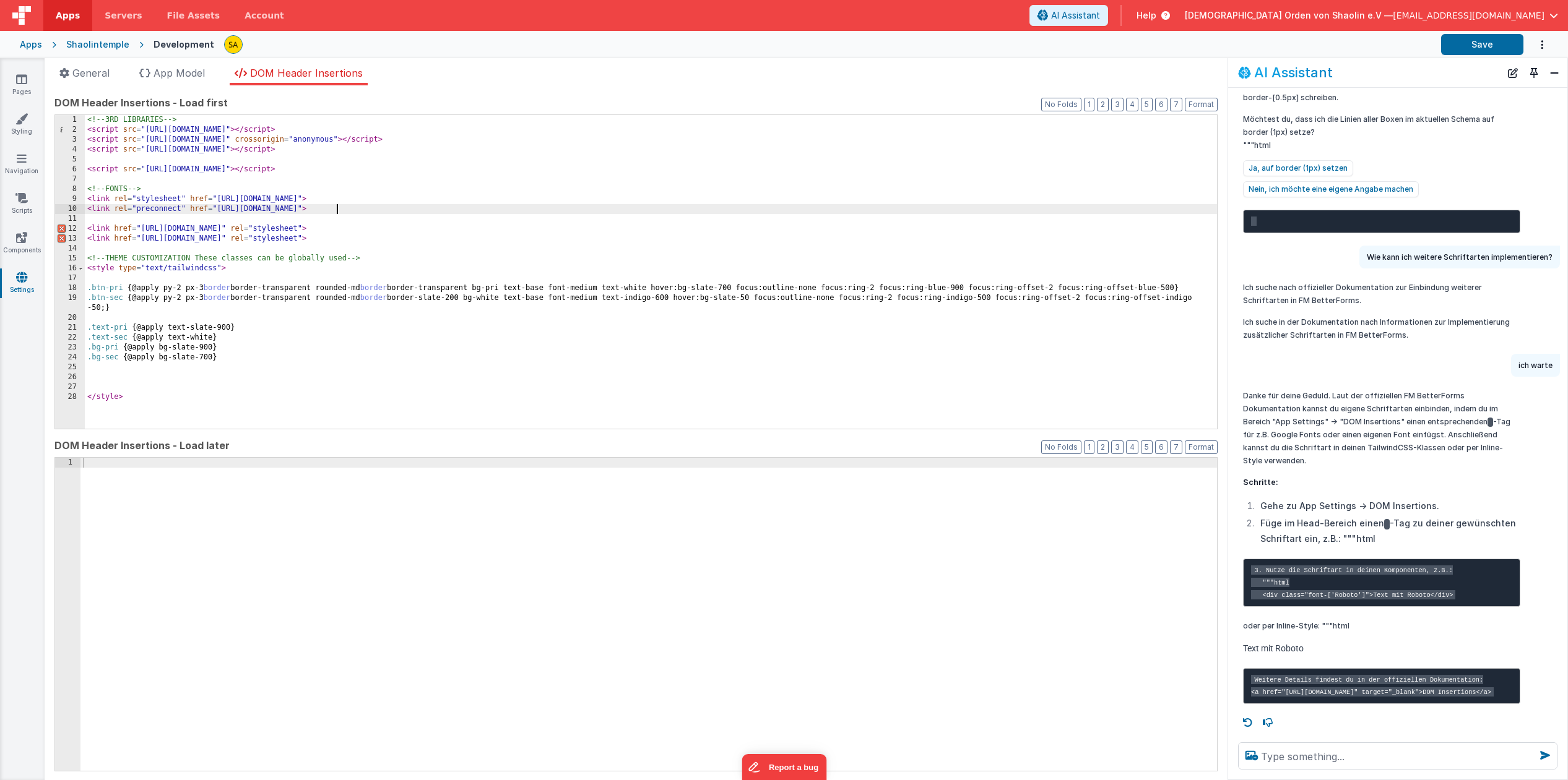
click at [419, 208] on div "<!-- 3RD LIBRARIES --> < script src = "https://cdn.tailwindcss.com" > </ script…" at bounding box center [651, 281] width 1132 height 333
click at [522, 241] on div "<!-- 3RD LIBRARIES --> < script src = "https://cdn.tailwindcss.com" > </ script…" at bounding box center [651, 281] width 1132 height 333
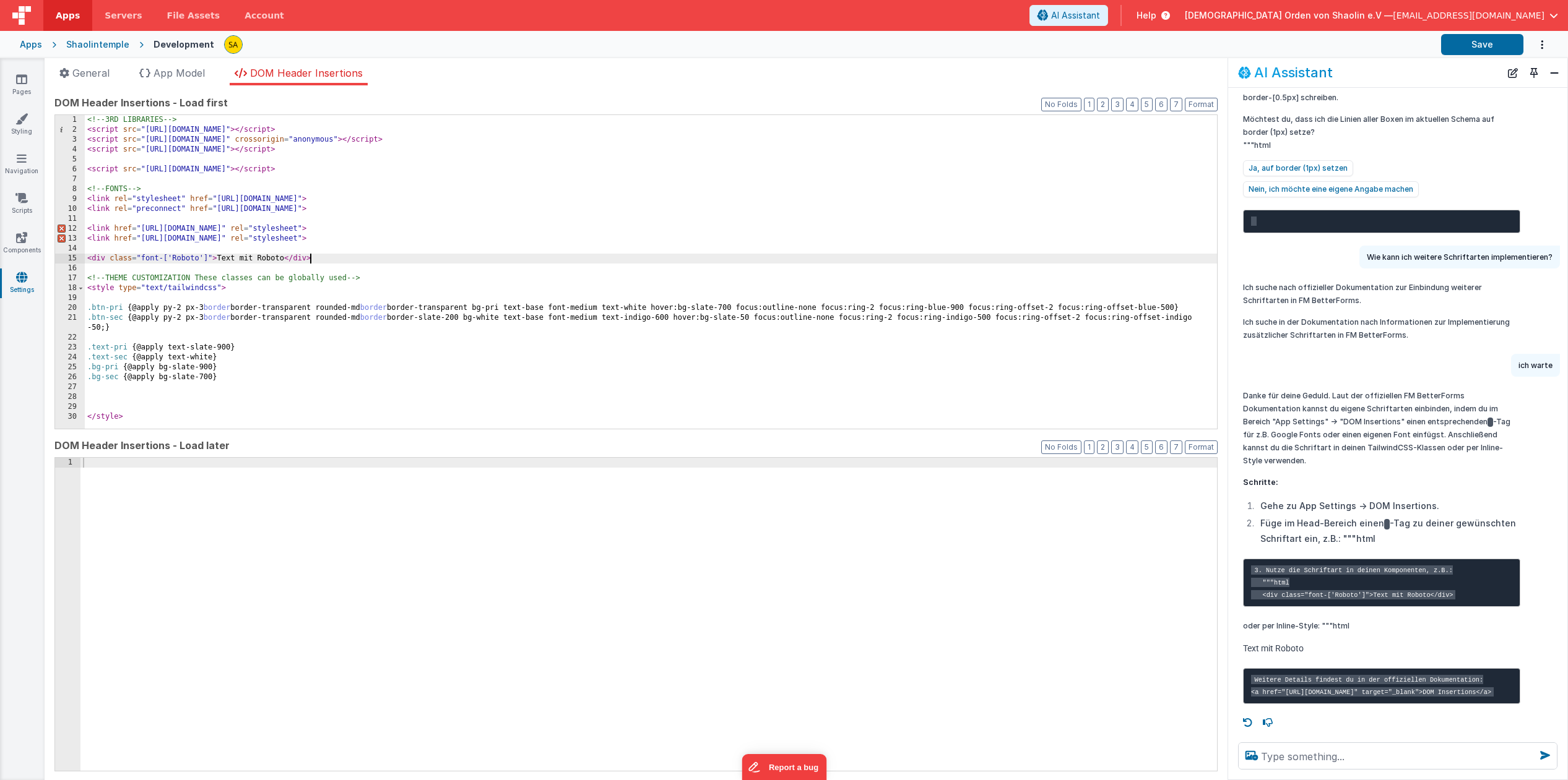
click at [342, 258] on div "<!-- 3RD LIBRARIES --> < script src = "https://cdn.tailwindcss.com" > </ script…" at bounding box center [651, 281] width 1132 height 333
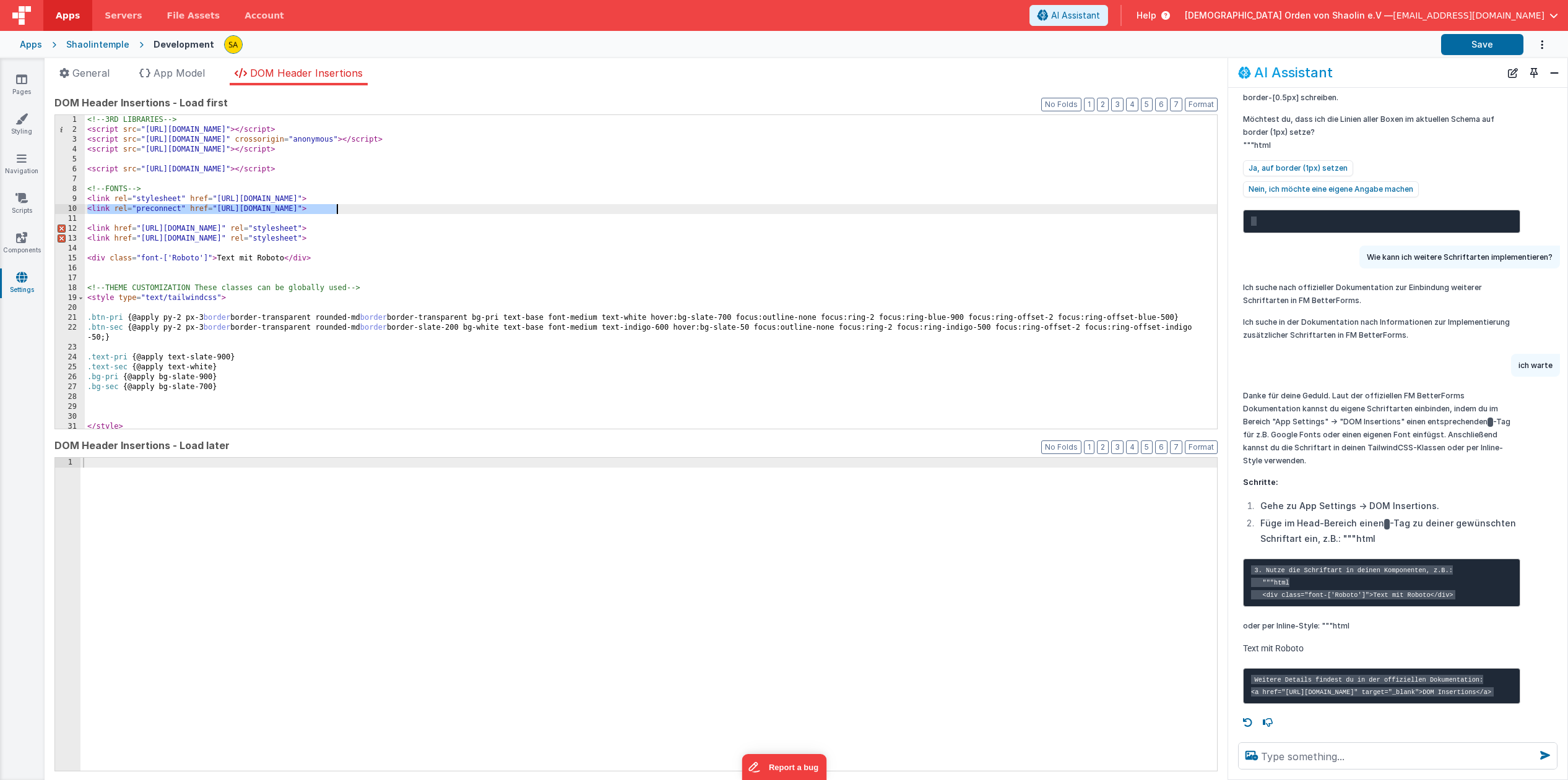
drag, startPoint x: 88, startPoint y: 208, endPoint x: 341, endPoint y: 212, distance: 253.0
click at [341, 212] on div "<!-- 3RD LIBRARIES --> < script src = "https://cdn.tailwindcss.com" > </ script…" at bounding box center [651, 281] width 1132 height 333
paste textarea
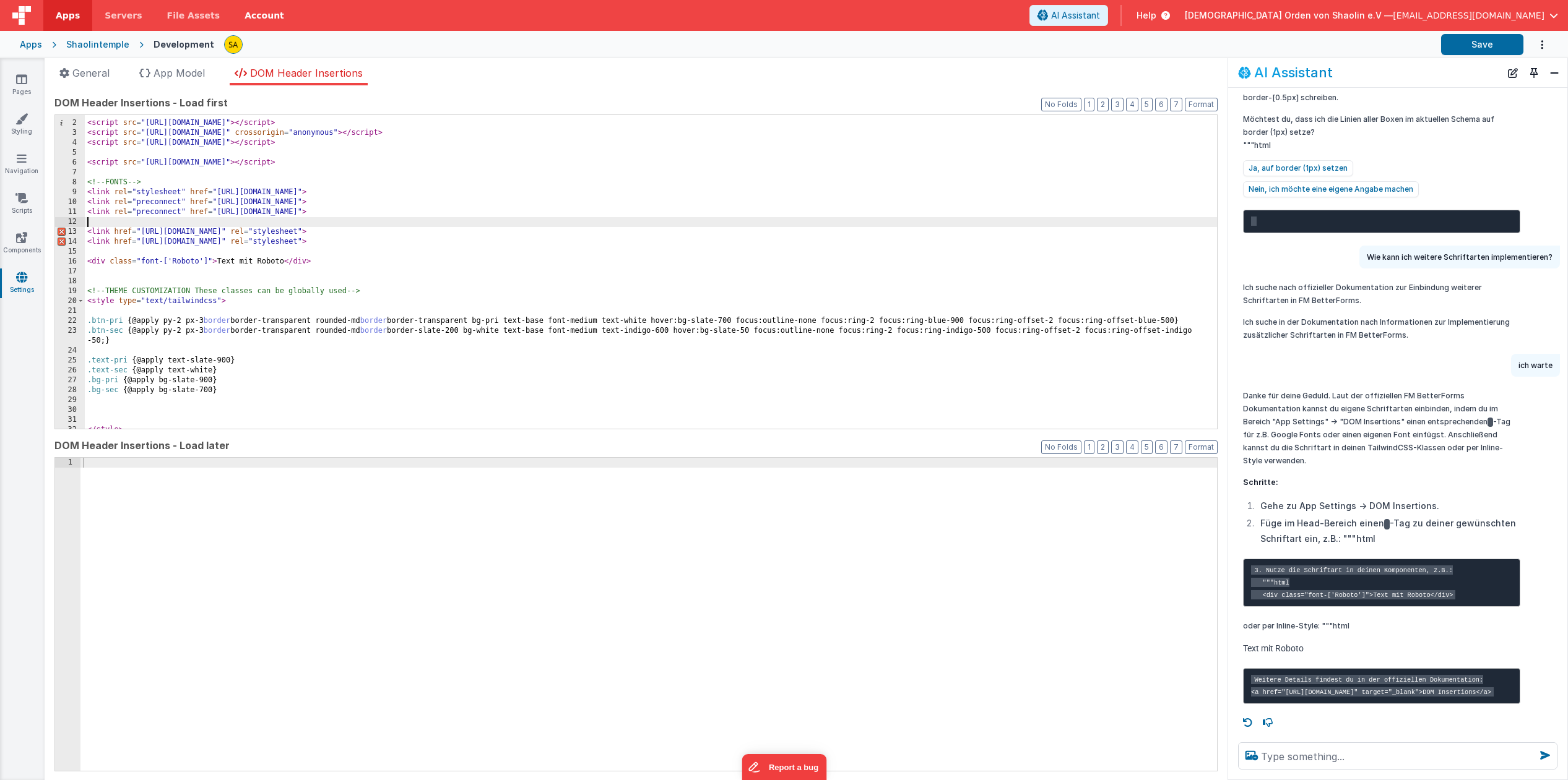
scroll to position [9, 0]
drag, startPoint x: 250, startPoint y: 211, endPoint x: 328, endPoint y: 216, distance: 78.2
click at [328, 212] on div "<!-- 3RD LIBRARIES --> < script src = "https://cdn.tailwindcss.com" > </ script…" at bounding box center [651, 273] width 1132 height 333
drag, startPoint x: 251, startPoint y: 214, endPoint x: 271, endPoint y: 241, distance: 33.6
click at [251, 214] on div "<!-- 3RD LIBRARIES --> < script src = "https://cdn.tailwindcss.com" > </ script…" at bounding box center [651, 273] width 1132 height 333
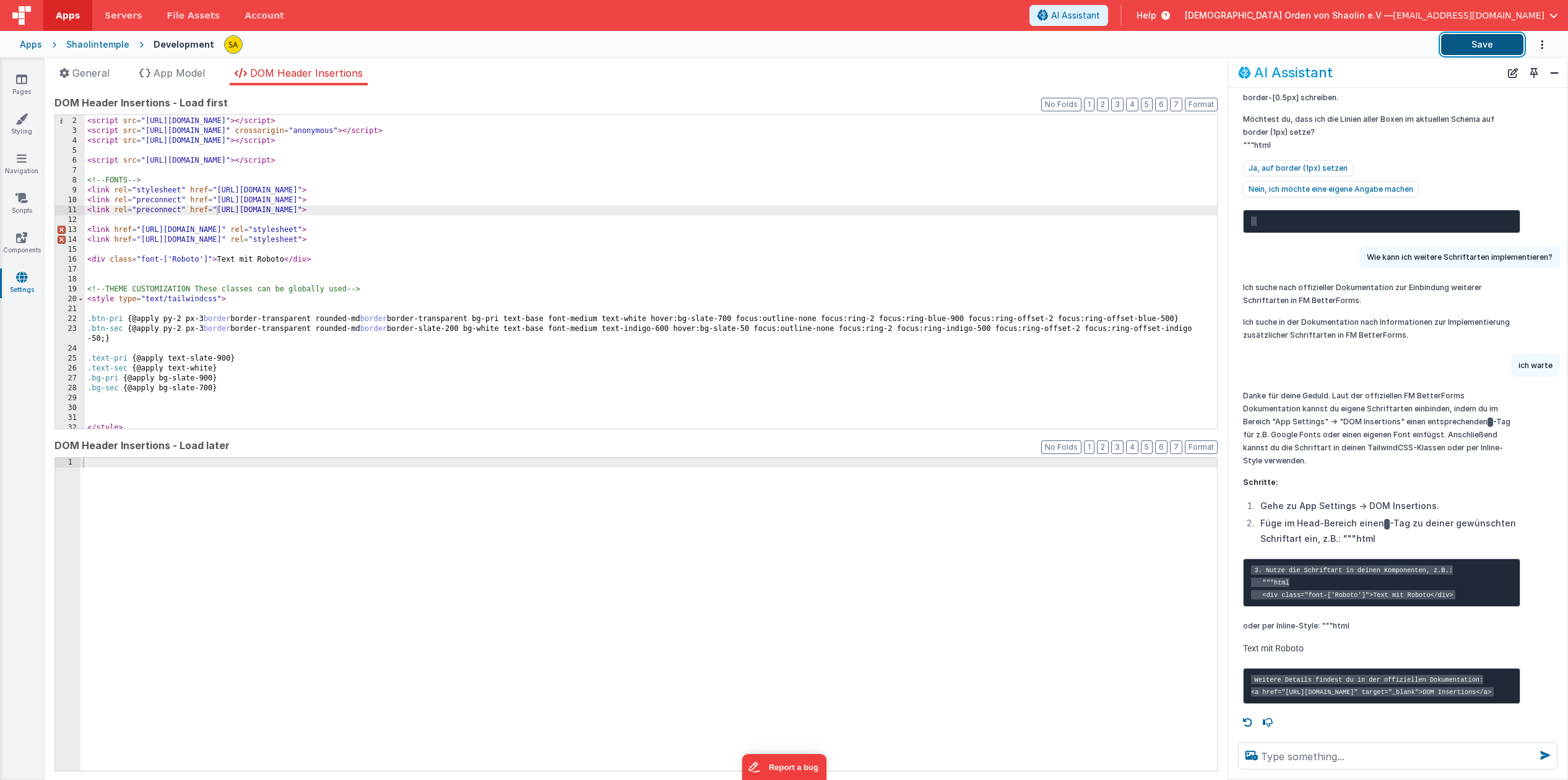
click at [1480, 46] on button "Save" at bounding box center [1482, 44] width 82 height 21
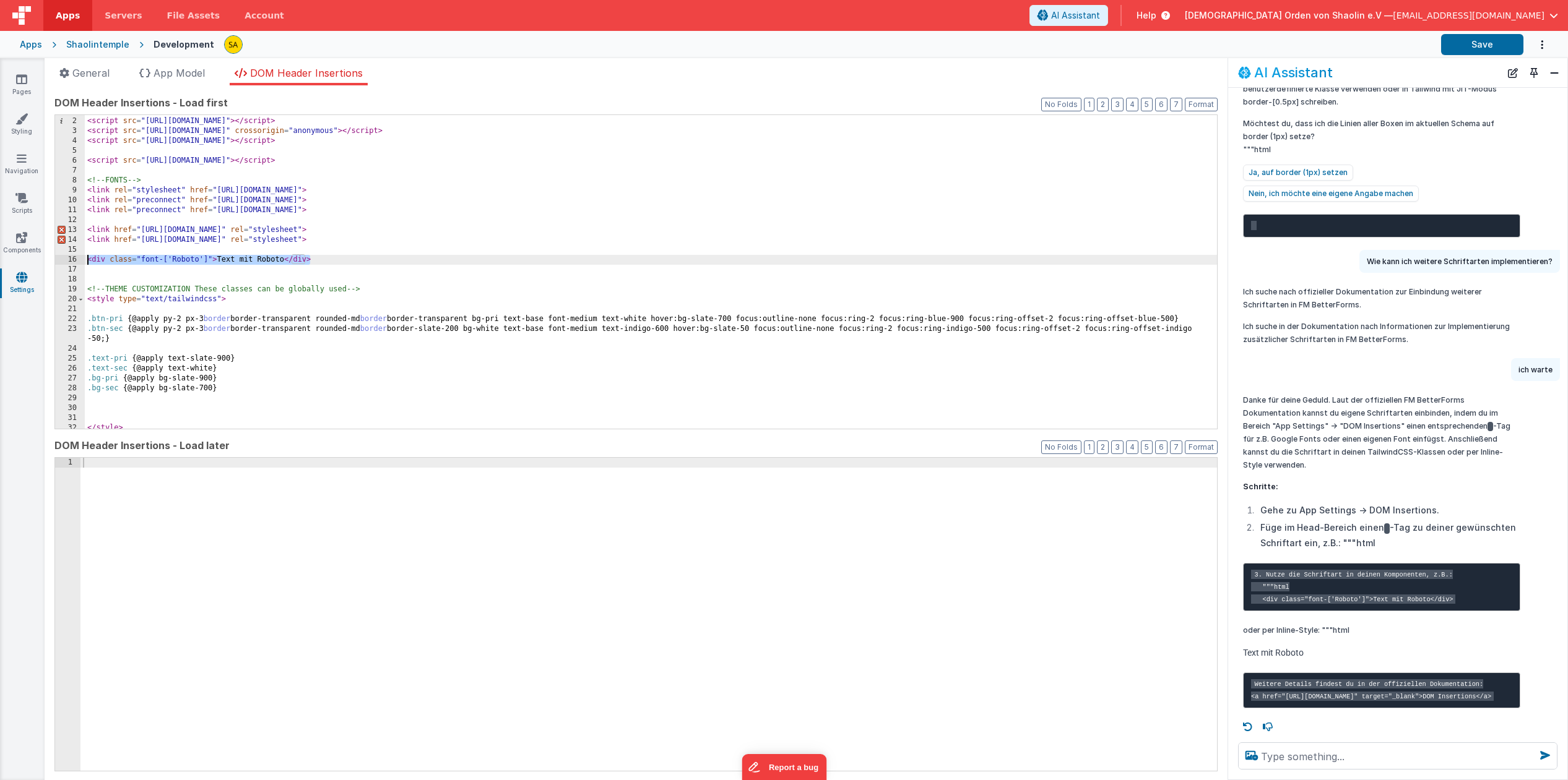
drag, startPoint x: 315, startPoint y: 260, endPoint x: 74, endPoint y: 261, distance: 241.0
click at [85, 261] on div "<!-- 3RD LIBRARIES --> < script src = "https://cdn.tailwindcss.com" > </ script…" at bounding box center [651, 272] width 1132 height 314
drag, startPoint x: 198, startPoint y: 271, endPoint x: 199, endPoint y: 279, distance: 8.1
click at [198, 271] on div "<!-- 3RD LIBRARIES --> < script src = "https://cdn.tailwindcss.com" > </ script…" at bounding box center [651, 273] width 1132 height 333
click at [1485, 46] on button "Save" at bounding box center [1482, 44] width 82 height 21
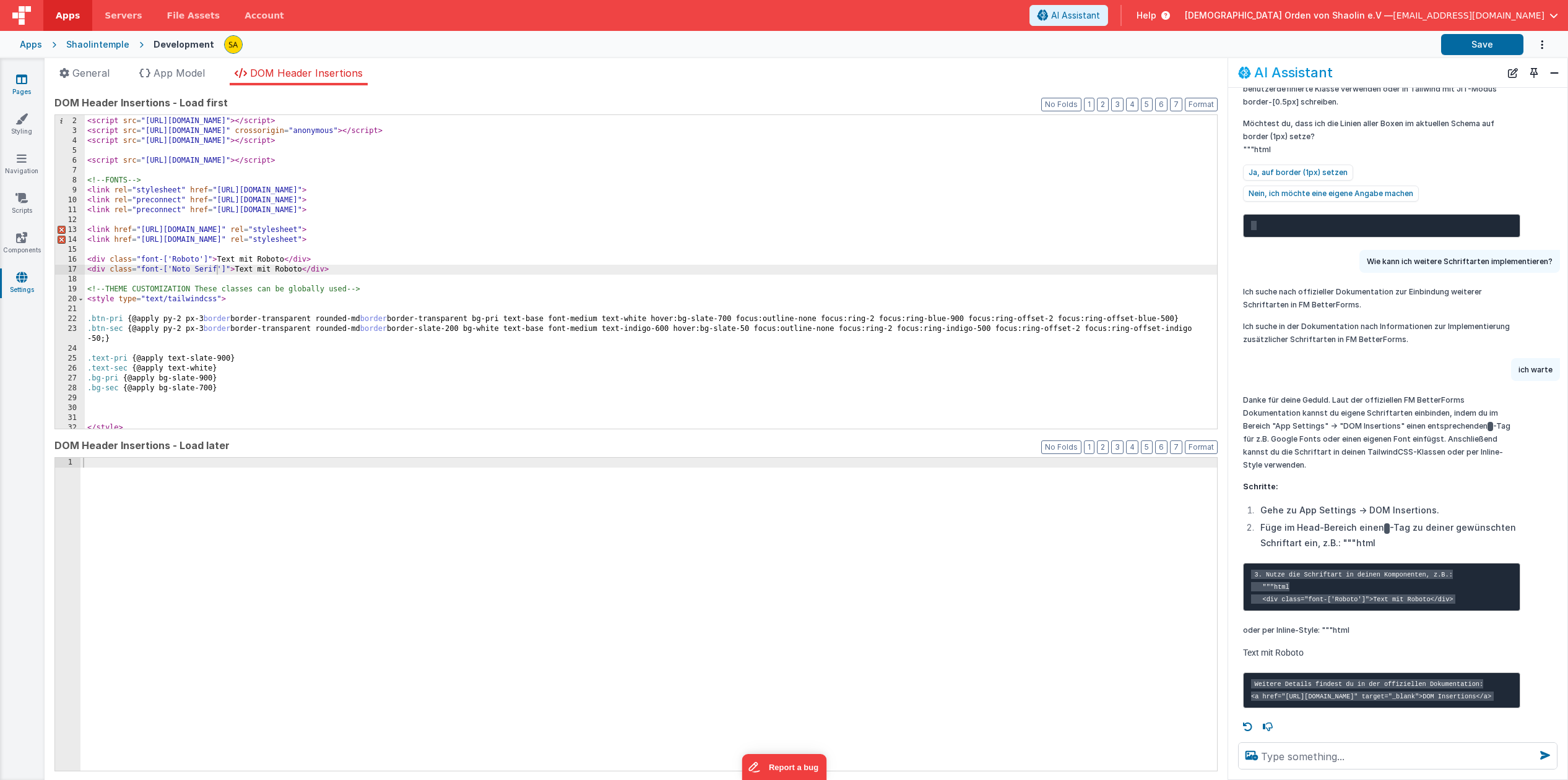
click at [27, 83] on link "Pages" at bounding box center [22, 85] width 45 height 24
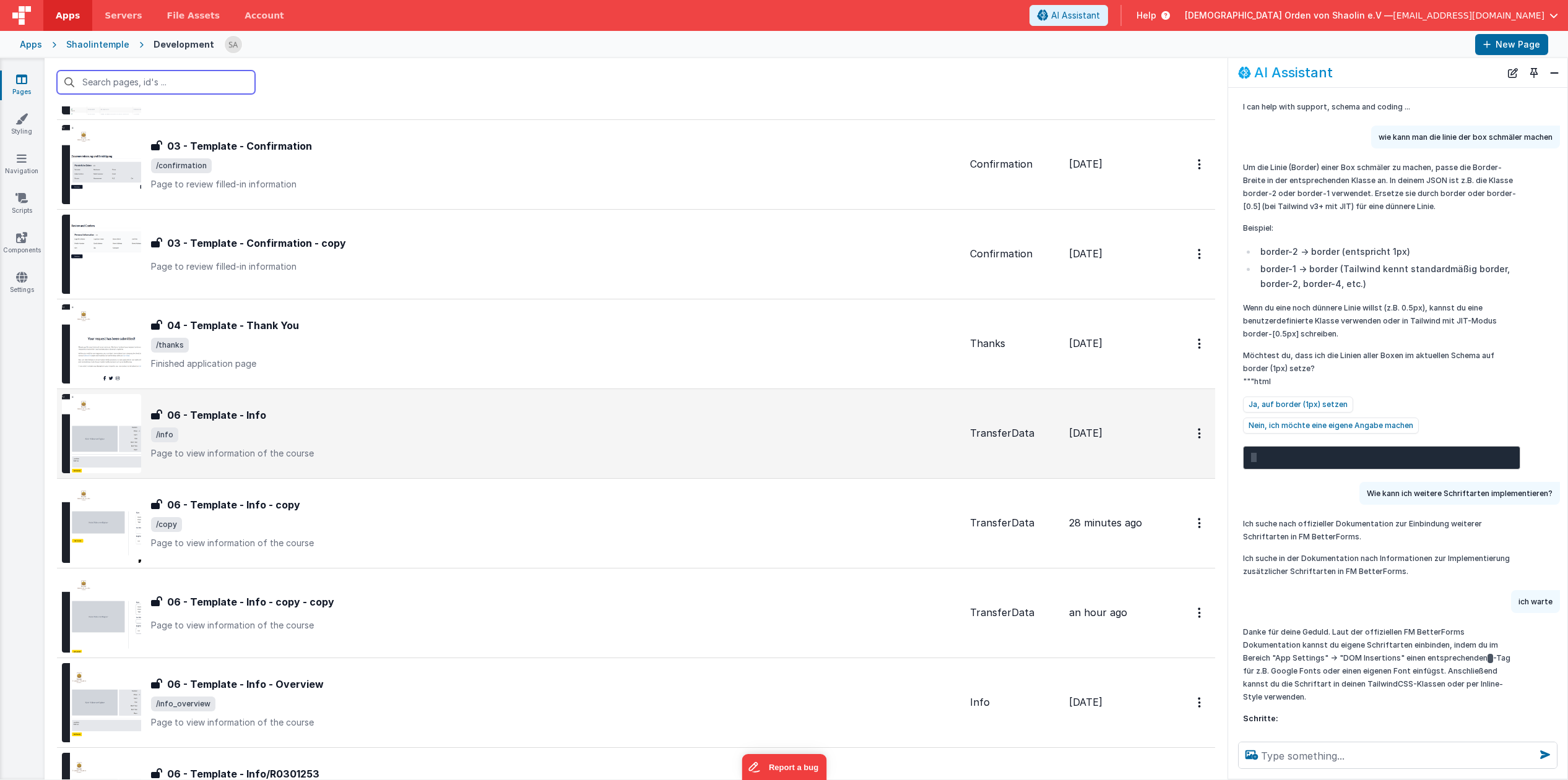
scroll to position [560, 0]
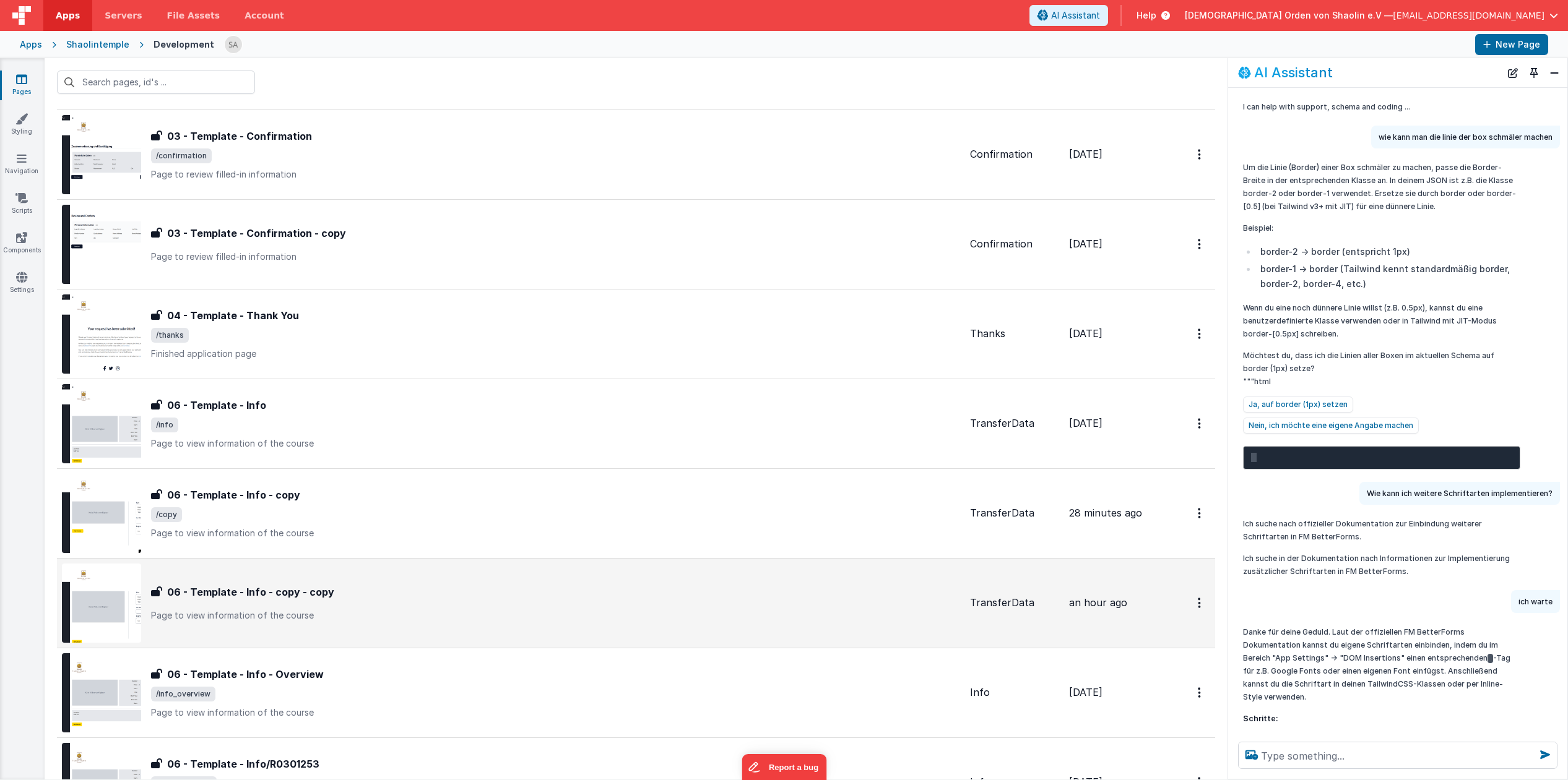
click at [609, 597] on div "06 - Template - Info - copy - copy" at bounding box center [556, 592] width 809 height 15
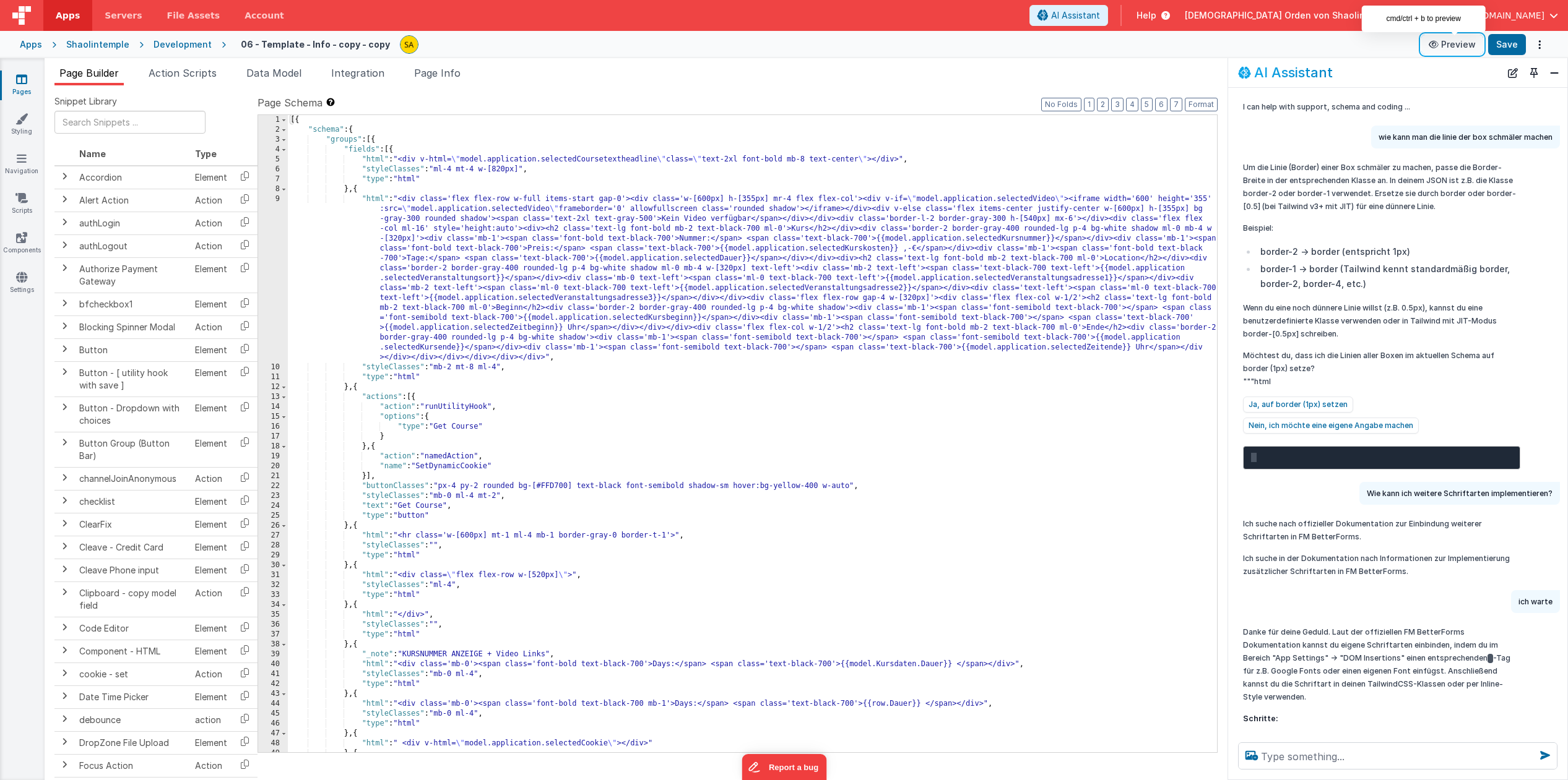
click at [1461, 47] on button "Preview" at bounding box center [1451, 44] width 62 height 20
click at [751, 160] on div "[{ "schema" : { "groups" : [{ "fields" : [{ "html" : "<div v-html= \" model.app…" at bounding box center [752, 443] width 929 height 657
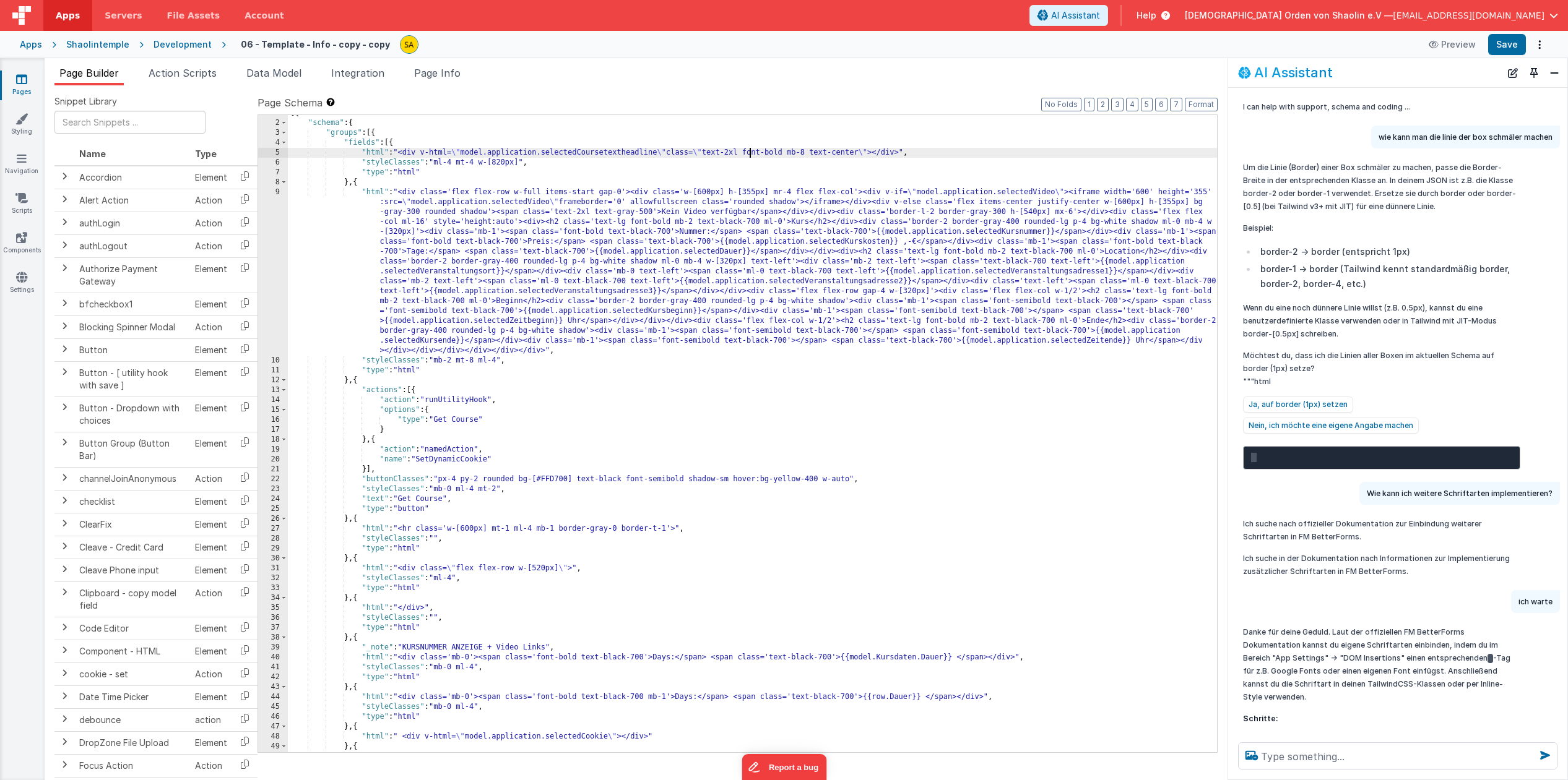
scroll to position [7, 0]
click at [1400, 758] on textarea at bounding box center [1397, 756] width 320 height 27
type textarea "wie kann ich eine schrift einem text zuweisen"
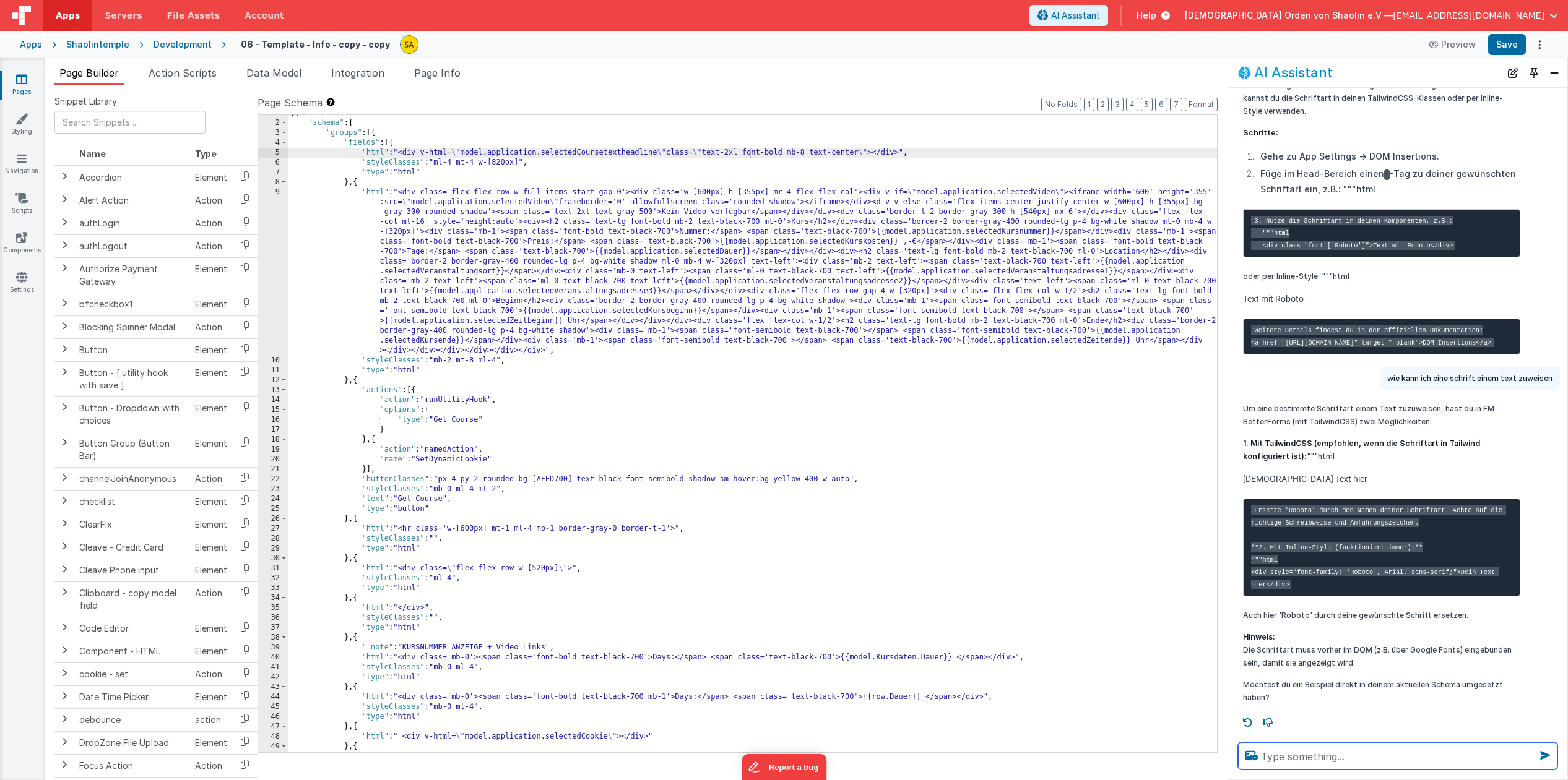
scroll to position [634, 0]
click at [24, 122] on icon at bounding box center [22, 119] width 12 height 12
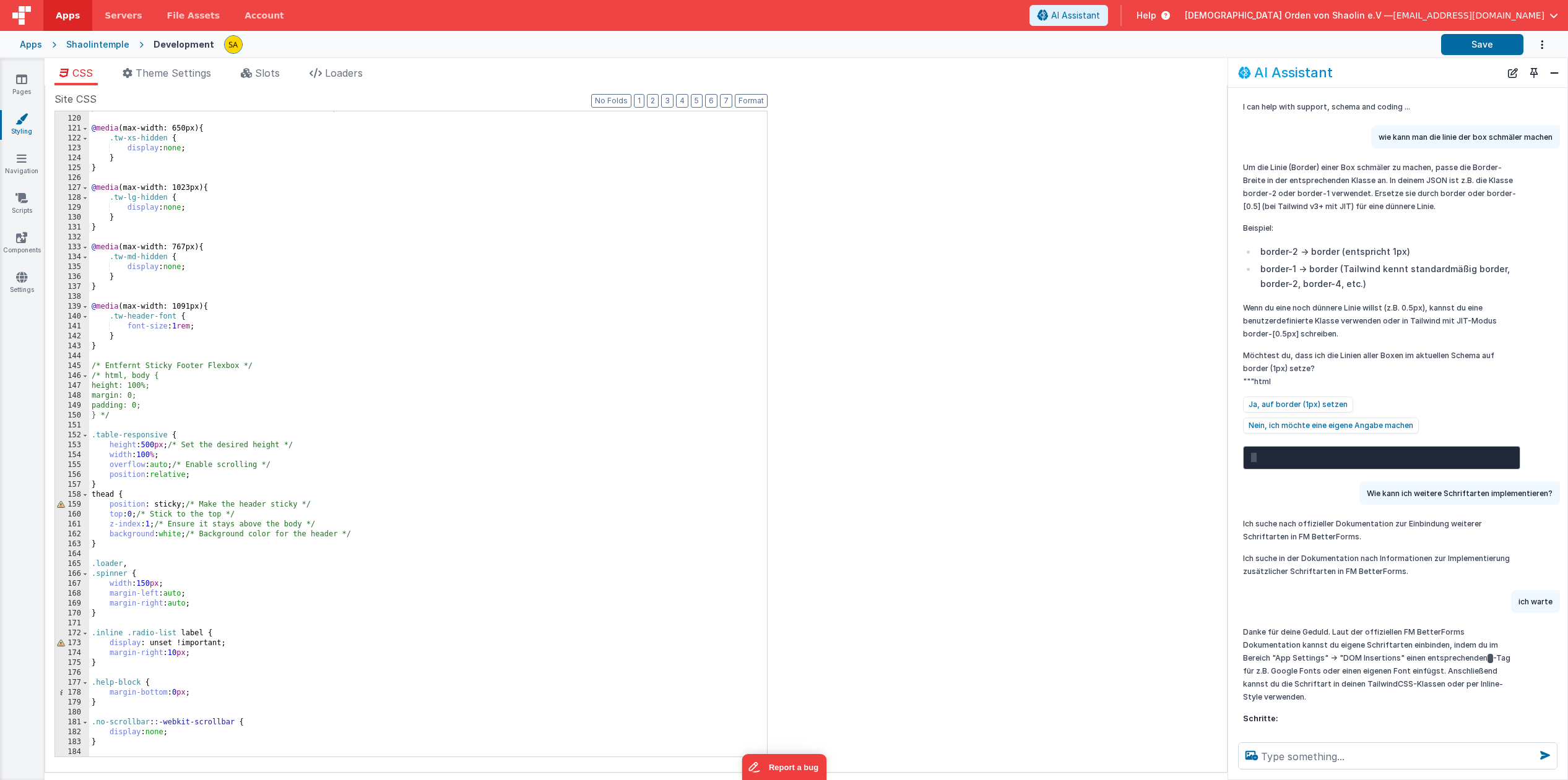
scroll to position [1180, 0]
click at [27, 280] on icon at bounding box center [22, 277] width 11 height 12
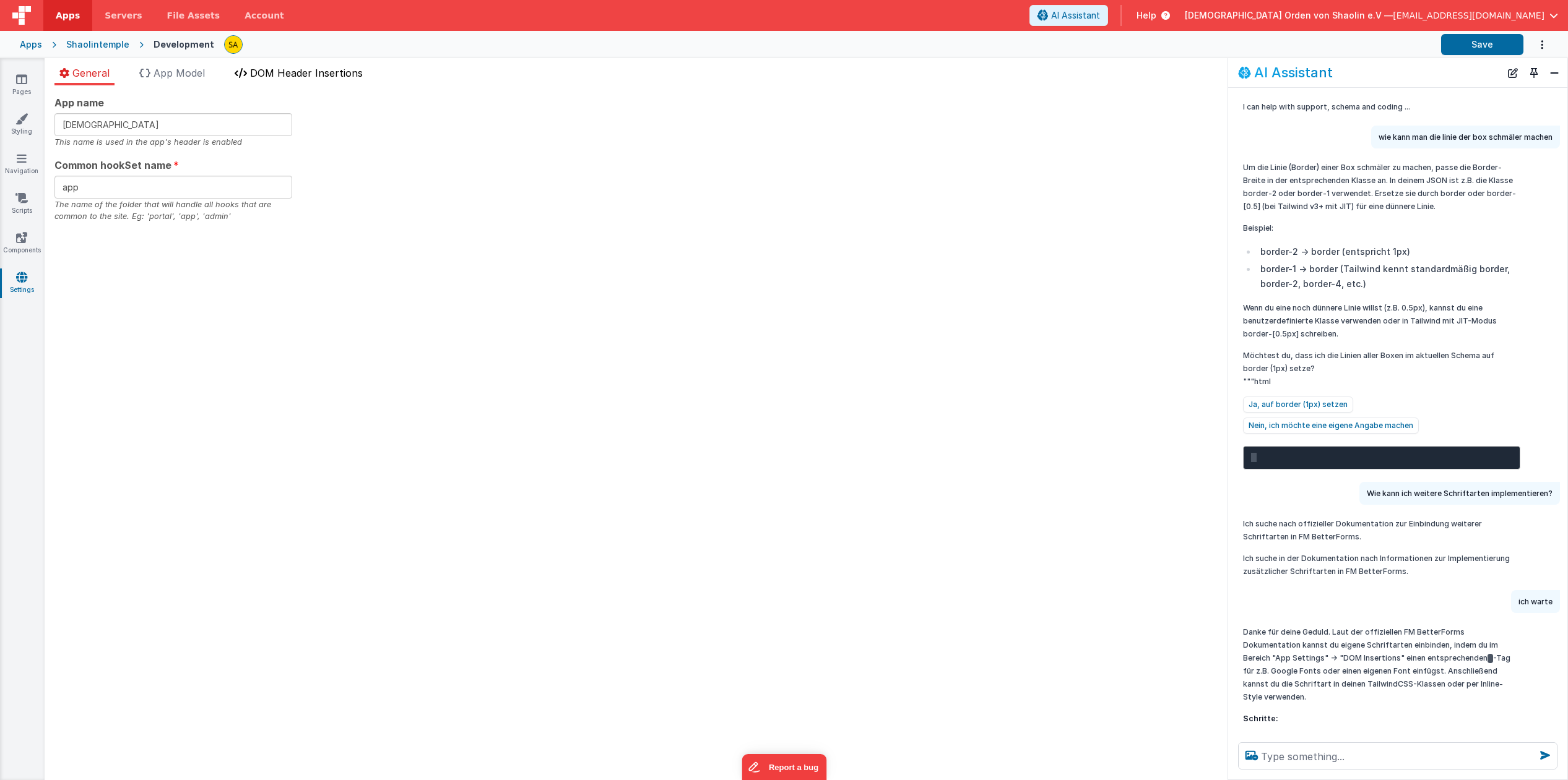
click at [335, 73] on span "DOM Header Insertions" at bounding box center [307, 73] width 113 height 12
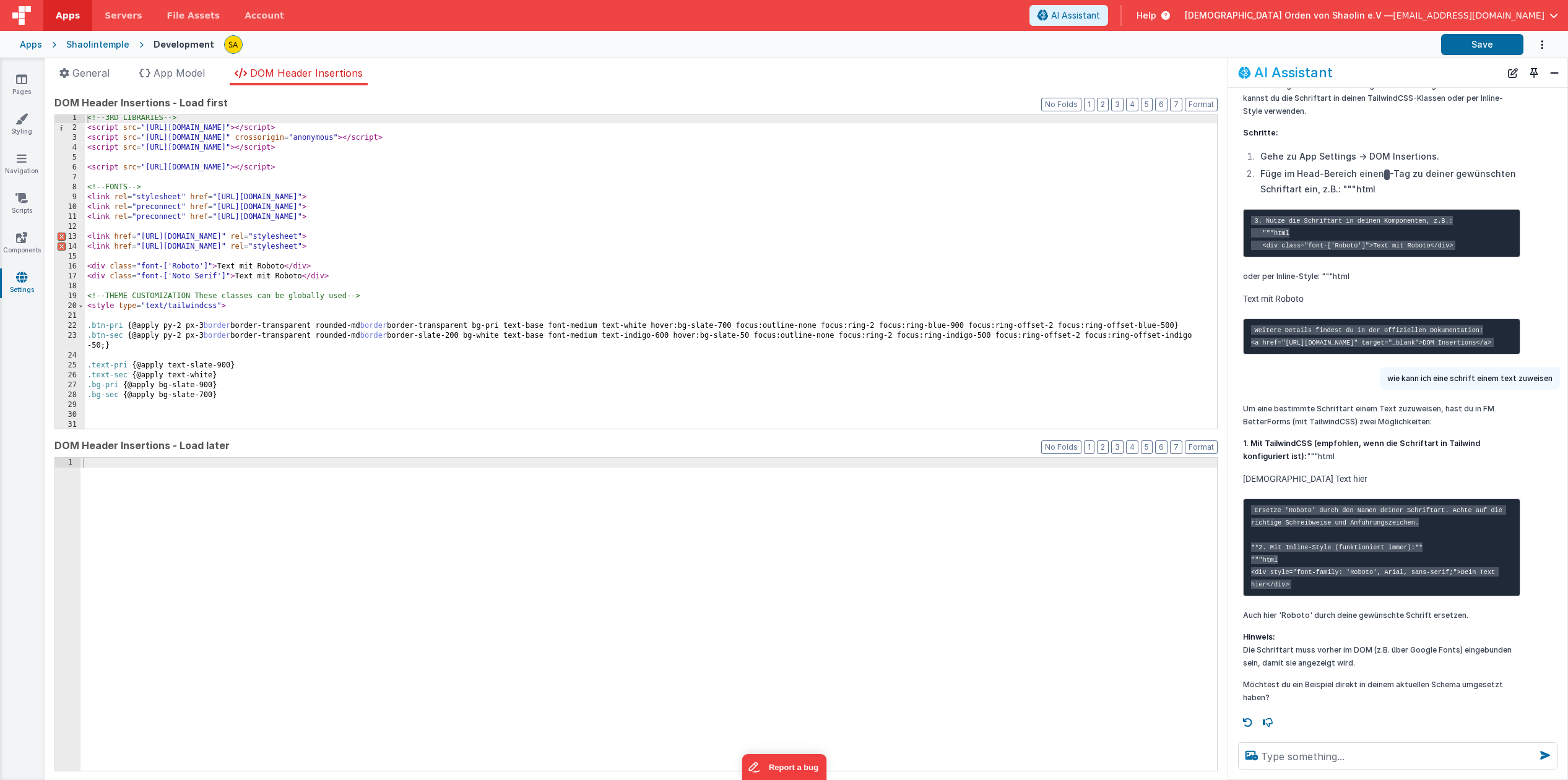
scroll to position [2, 0]
click at [20, 80] on icon at bounding box center [22, 79] width 11 height 12
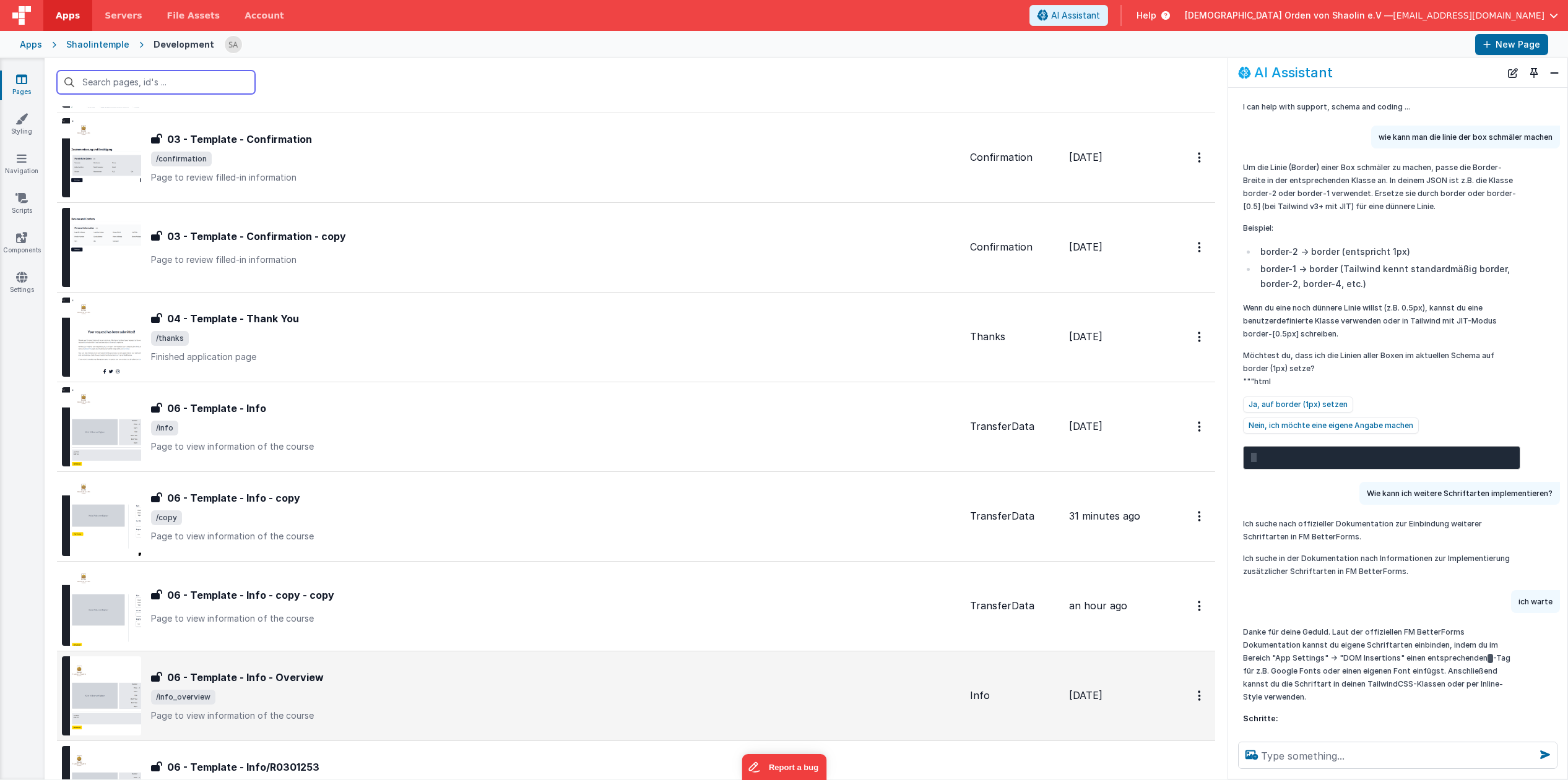
scroll to position [617, 0]
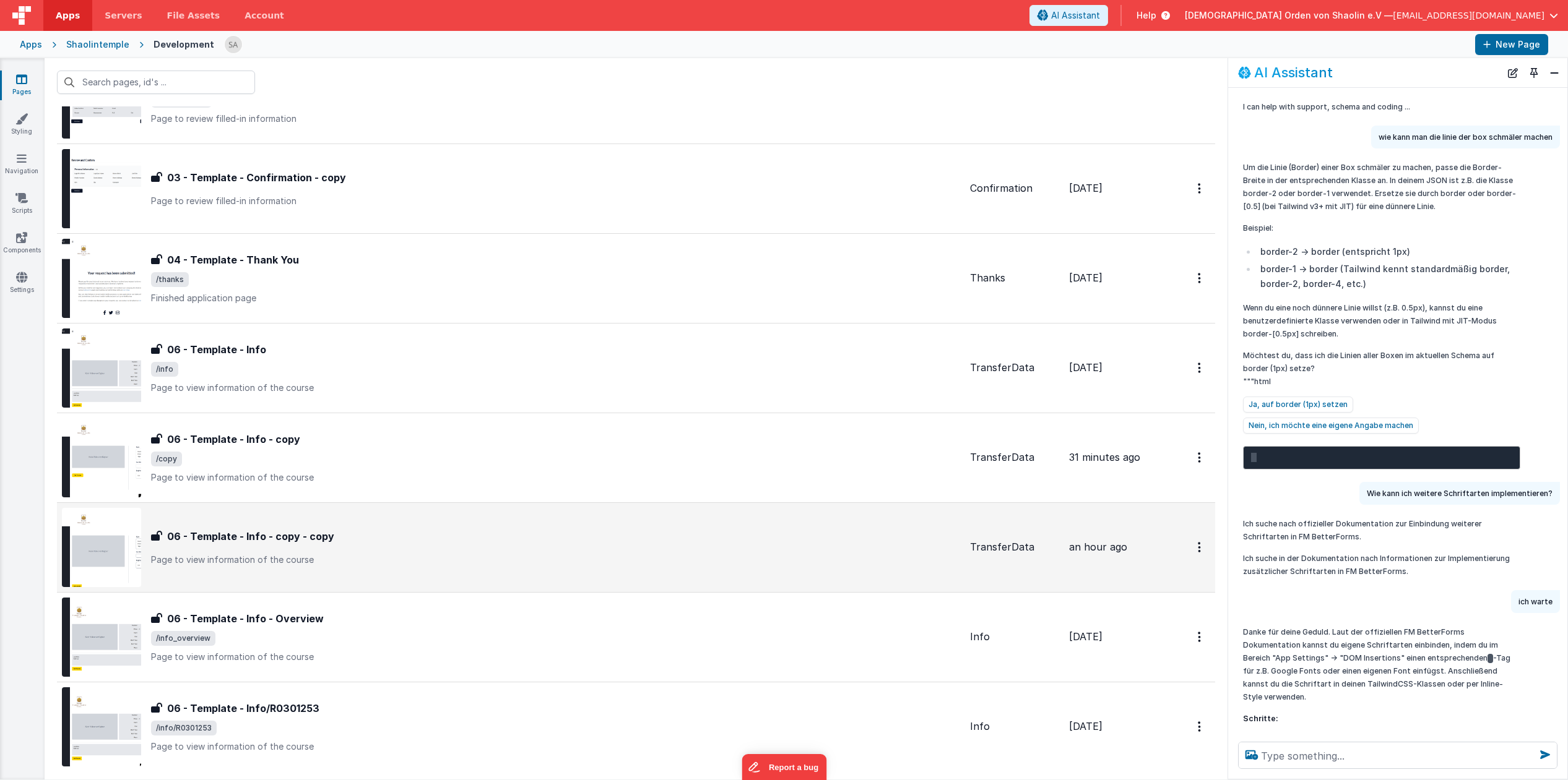
click at [610, 559] on p "Page to view information of the course" at bounding box center [556, 560] width 809 height 12
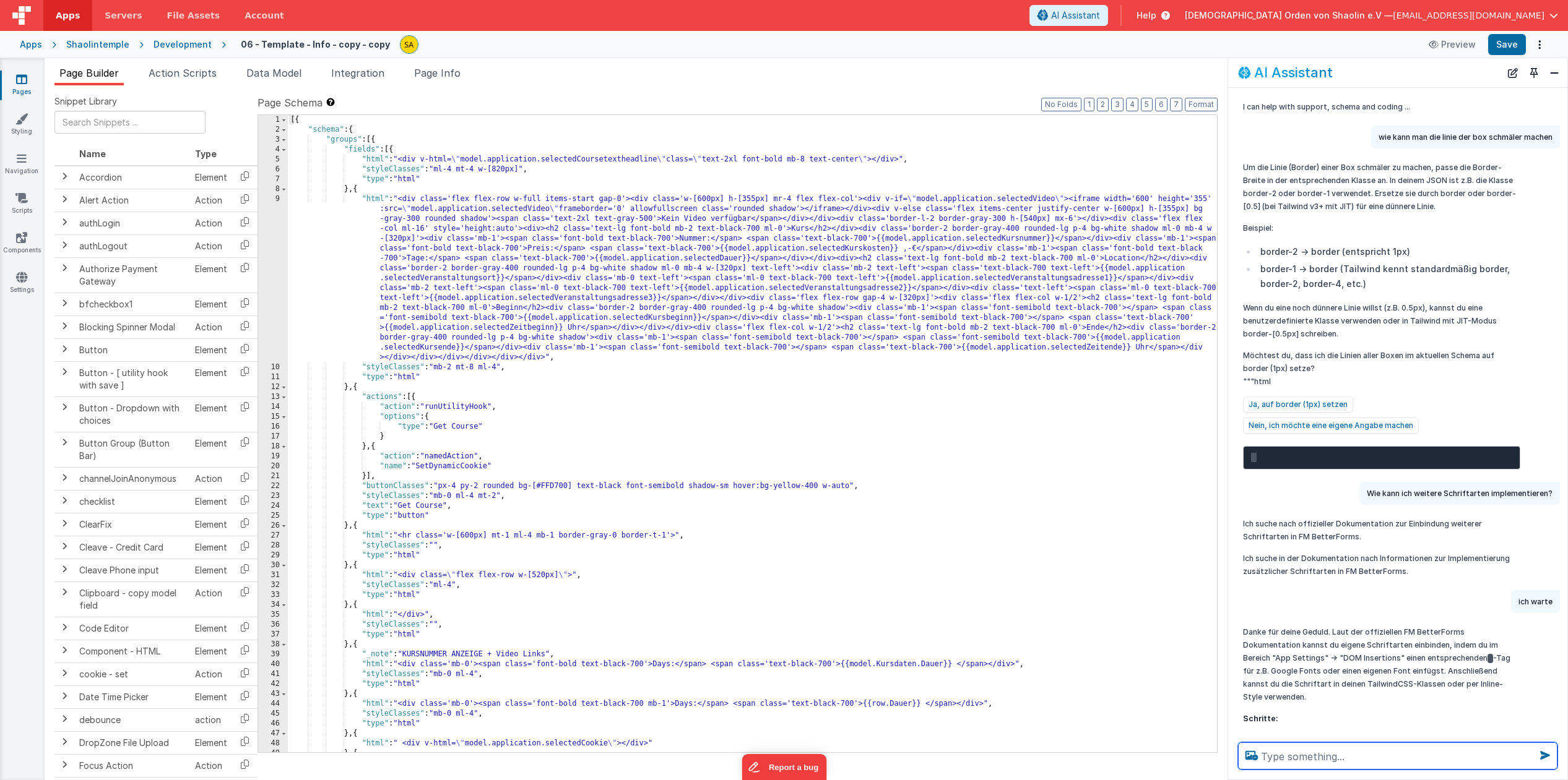
click at [1342, 756] on textarea at bounding box center [1397, 756] width 320 height 27
click at [1341, 756] on textarea at bounding box center [1397, 756] width 320 height 27
type textarea "Hesdline in einer anderen schrift"
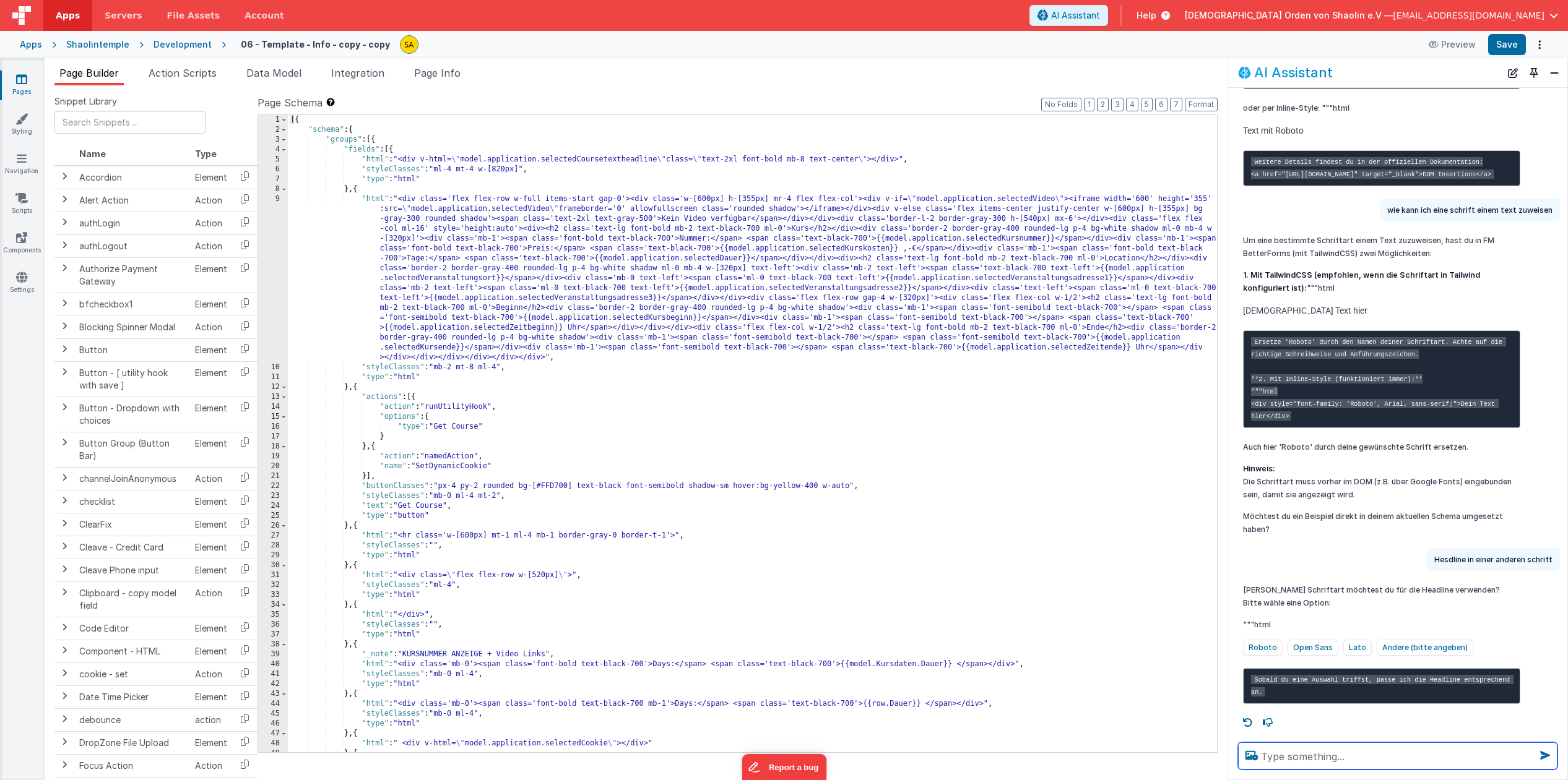
scroll to position [815, 0]
click at [1394, 640] on button "Andere (bitte angeben)" at bounding box center [1425, 648] width 96 height 16
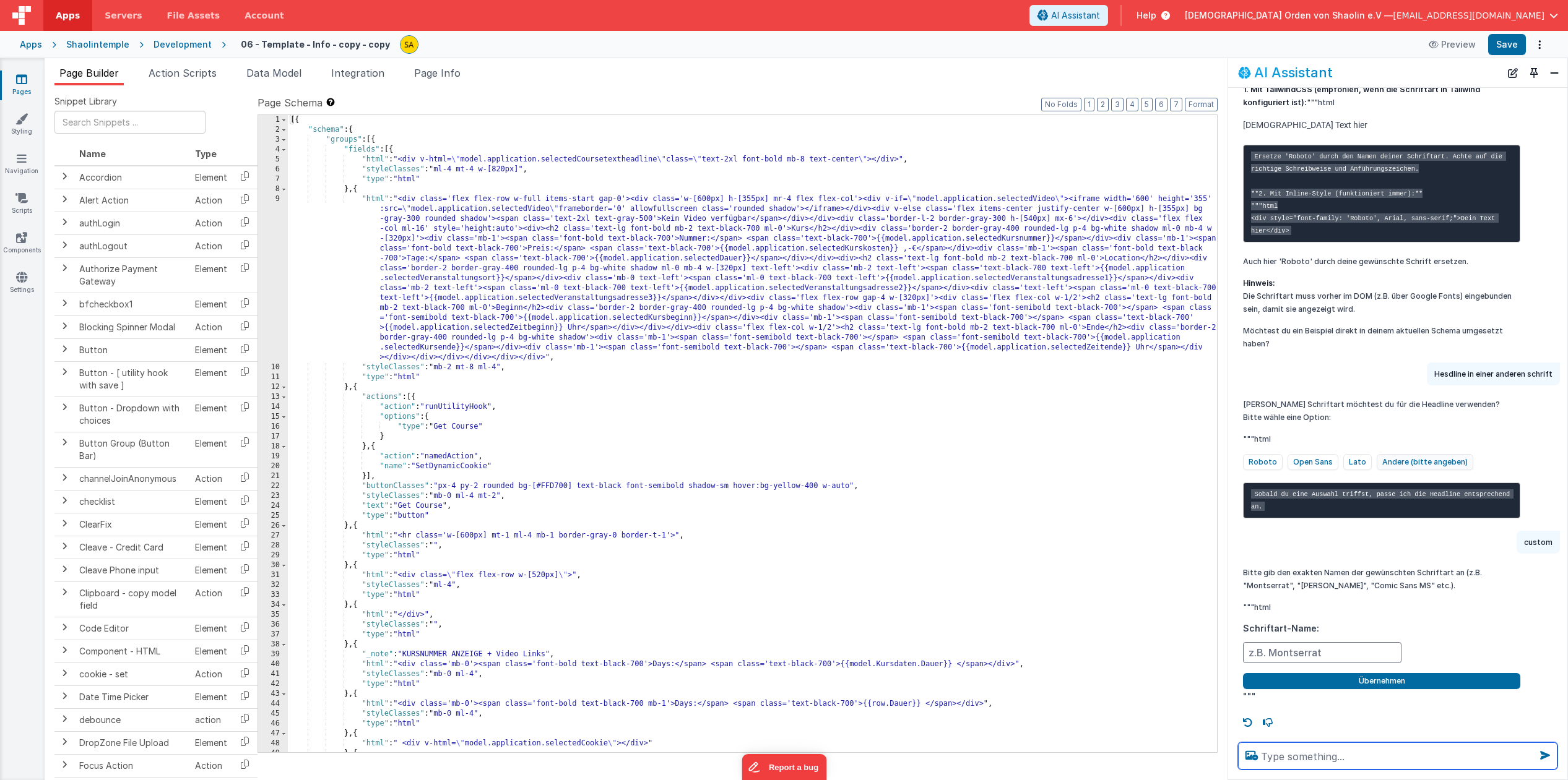
scroll to position [1000, 0]
type textarea "Noto Serif"
click at [1306, 656] on input "text" at bounding box center [1322, 652] width 159 height 21
type input "Noto Serif"
drag, startPoint x: 1335, startPoint y: 758, endPoint x: 1211, endPoint y: 754, distance: 124.1
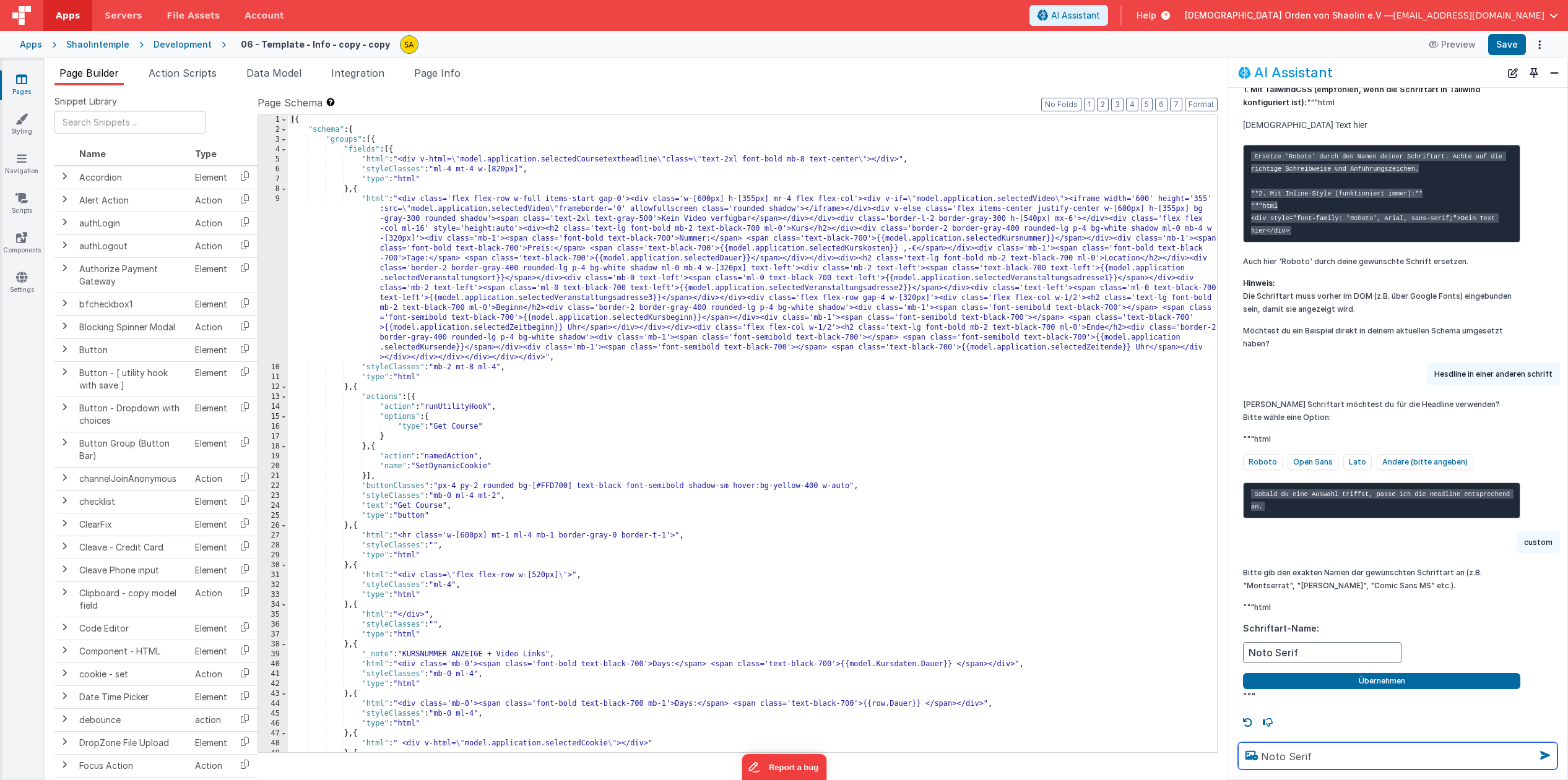
click at [1238, 754] on textarea "Noto Serif" at bounding box center [1397, 756] width 320 height 27
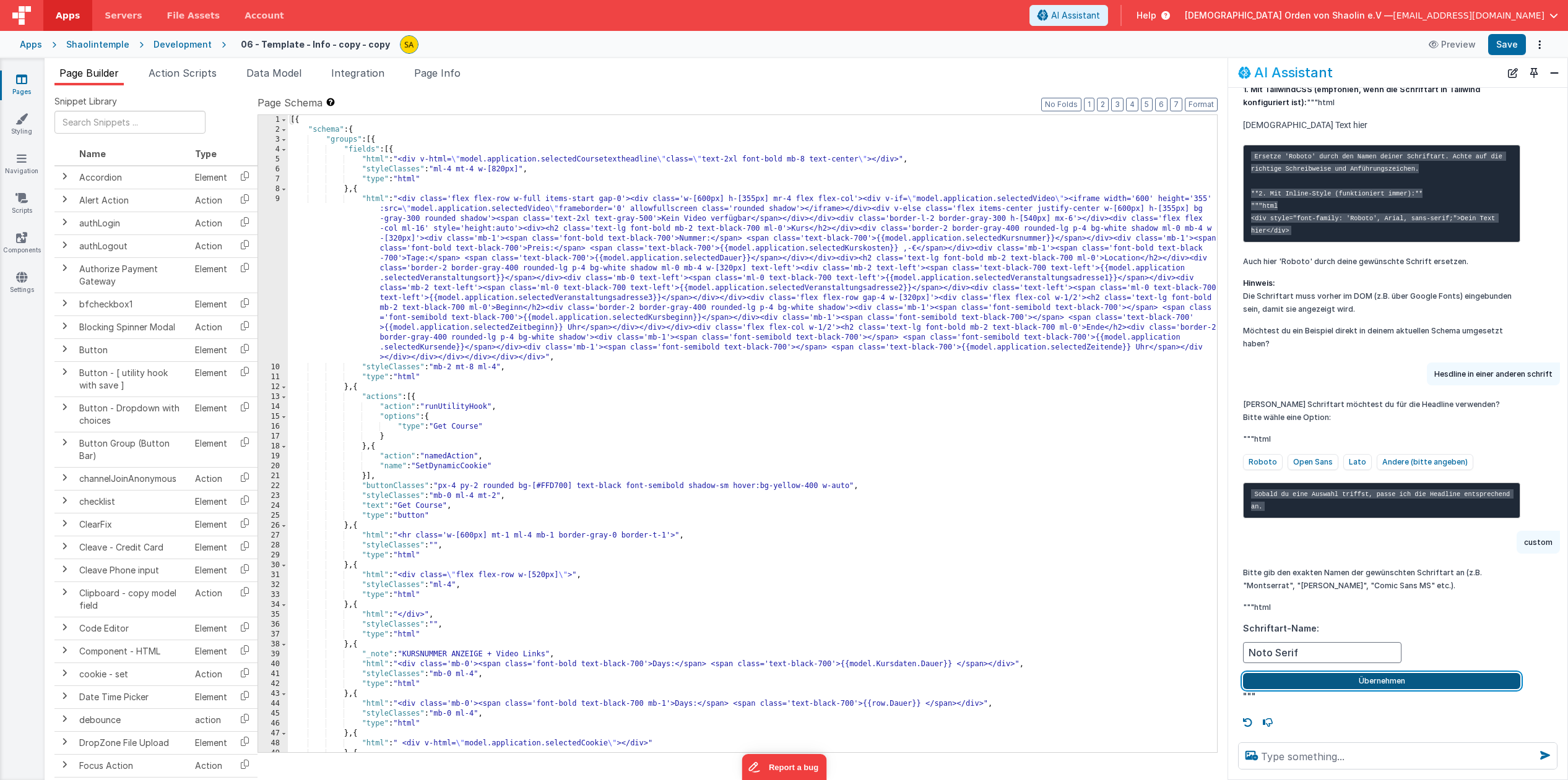
click at [1400, 678] on button "Übernehmen" at bounding box center [1381, 682] width 278 height 16
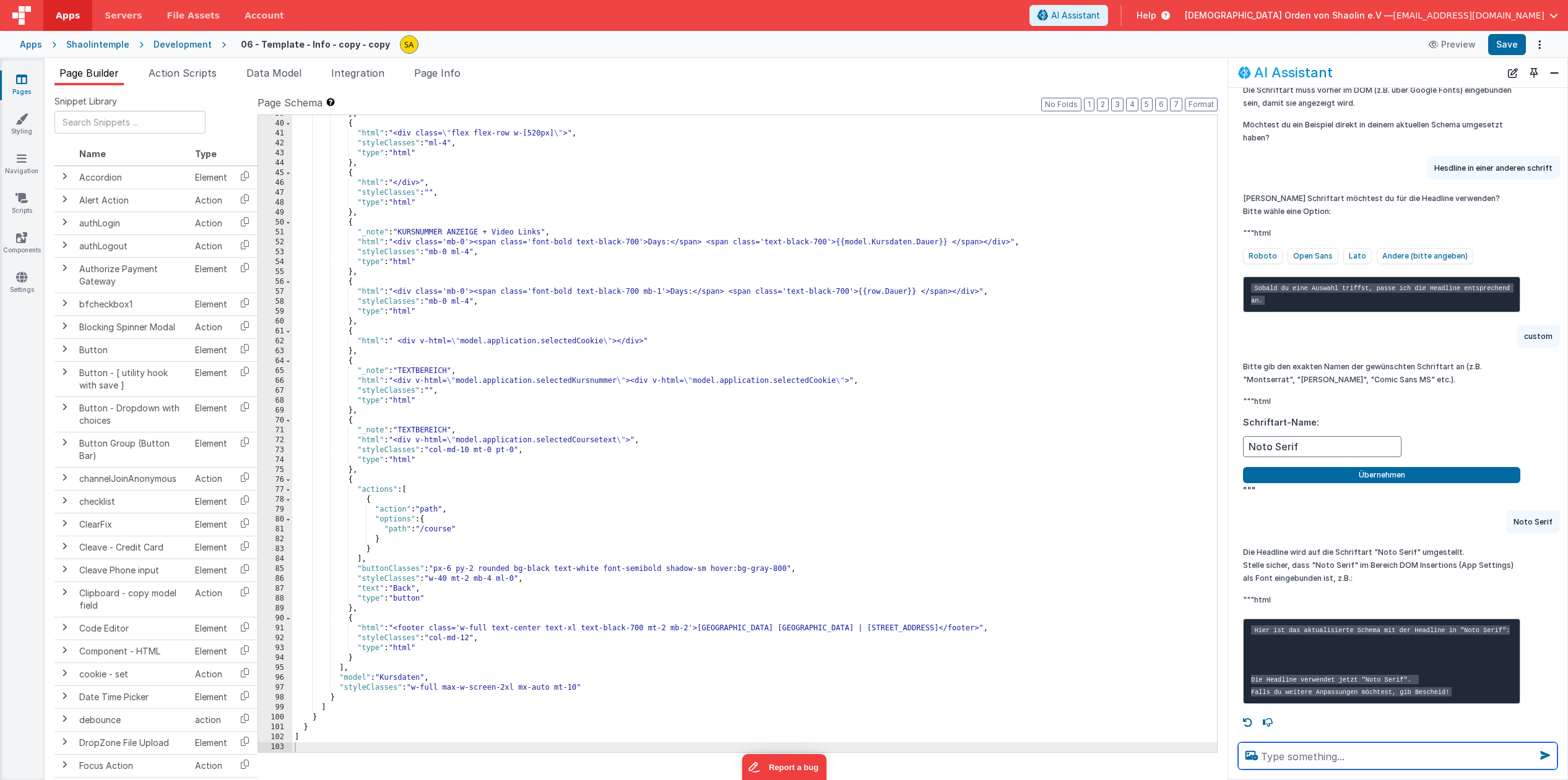
scroll to position [1231, 0]
click at [1513, 47] on button "Save" at bounding box center [1507, 44] width 38 height 21
click at [24, 279] on icon at bounding box center [22, 277] width 11 height 12
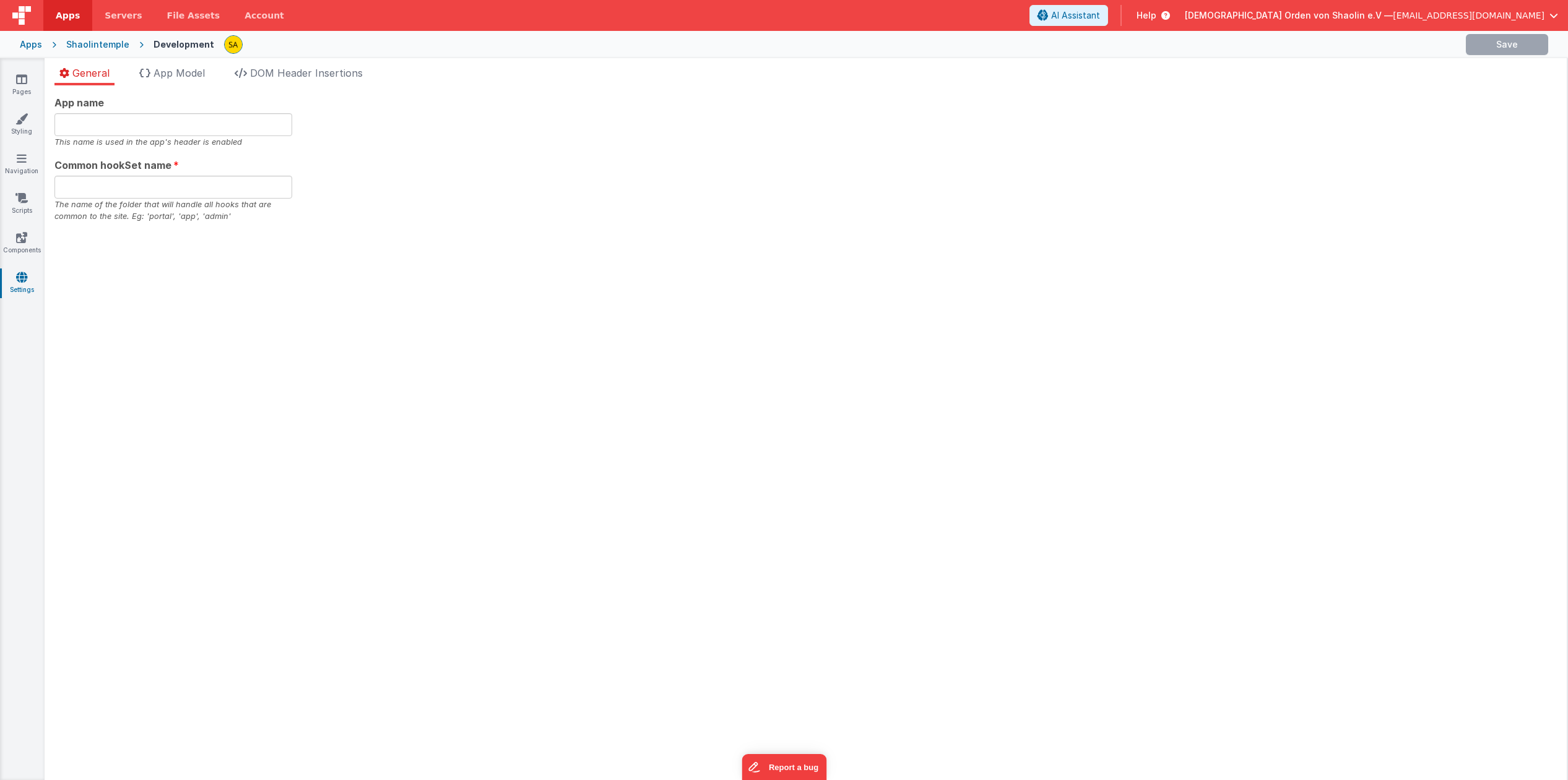
type input "Shaolin Temple"
type input "app"
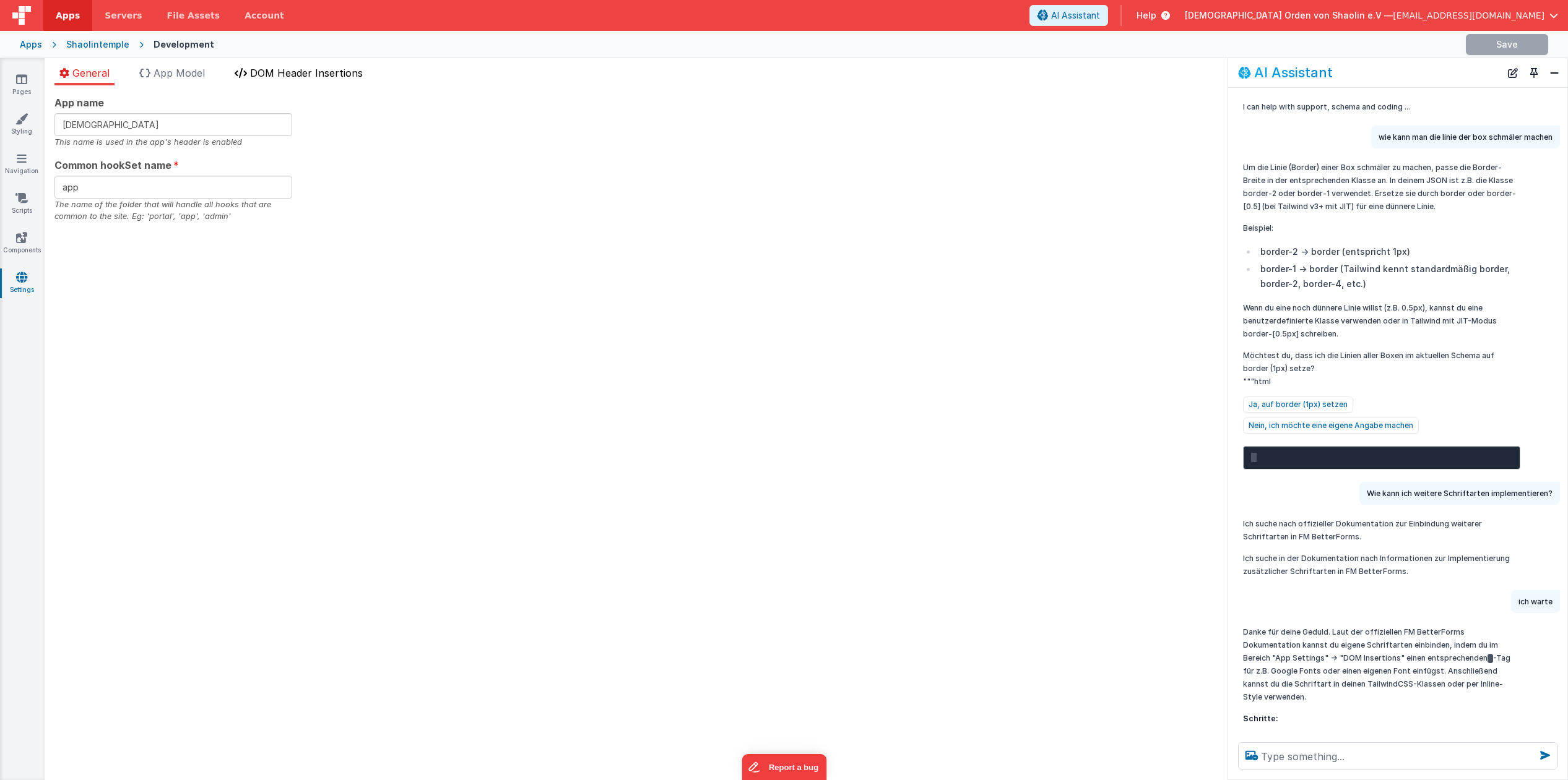
click at [284, 77] on span "DOM Header Insertions" at bounding box center [307, 73] width 113 height 12
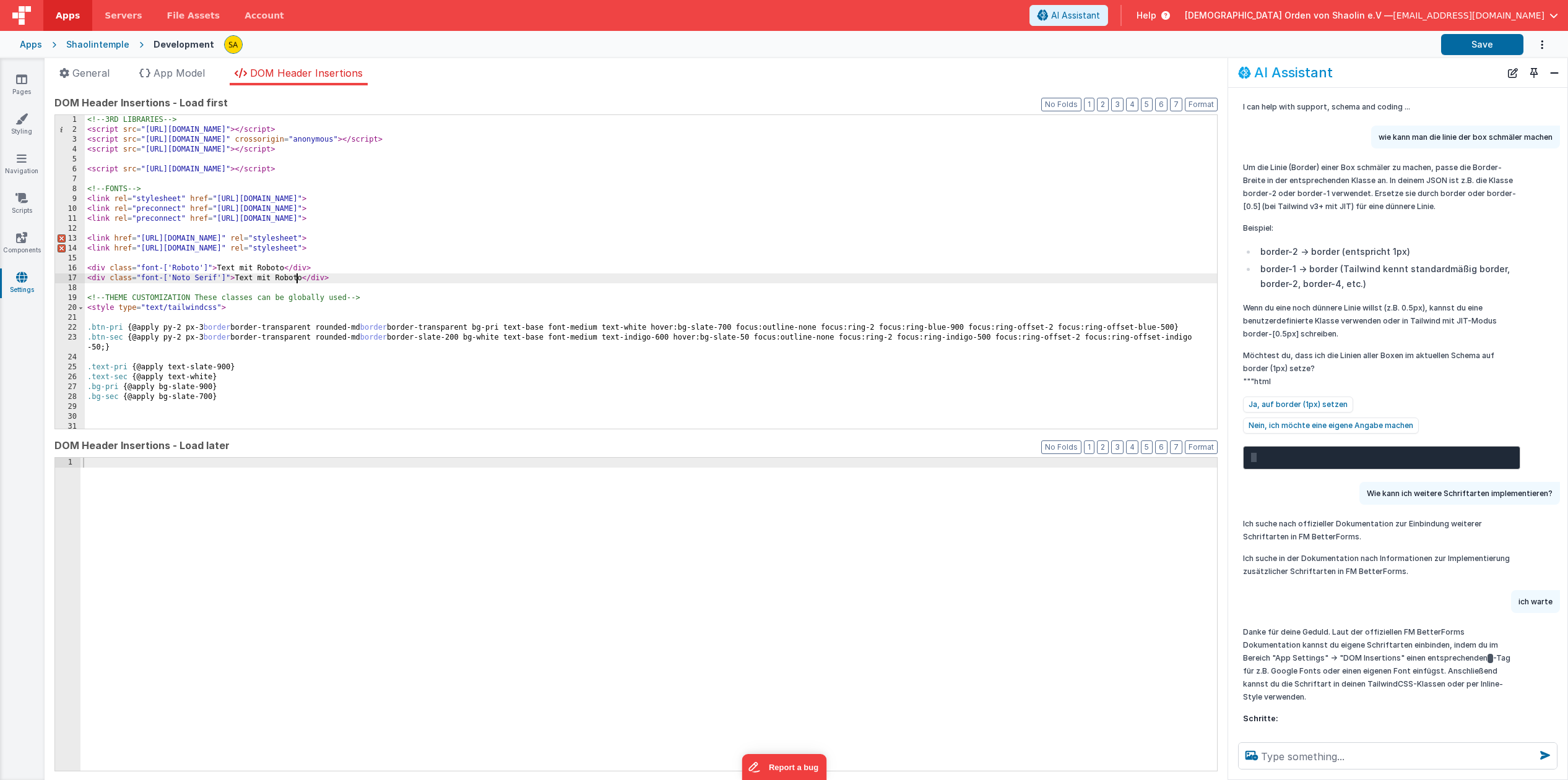
click at [297, 279] on div "<!-- 3RD LIBRARIES --> < script src = "https://cdn.tailwindcss.com" > </ script…" at bounding box center [651, 281] width 1132 height 333
click at [299, 279] on div "<!-- 3RD LIBRARIES --> < script src = "https://cdn.tailwindcss.com" > </ script…" at bounding box center [651, 281] width 1132 height 333
click at [301, 279] on div "<!-- 3RD LIBRARIES --> < script src = "https://cdn.tailwindcss.com" > </ script…" at bounding box center [651, 281] width 1132 height 333
click at [1480, 53] on button "Save" at bounding box center [1482, 44] width 82 height 21
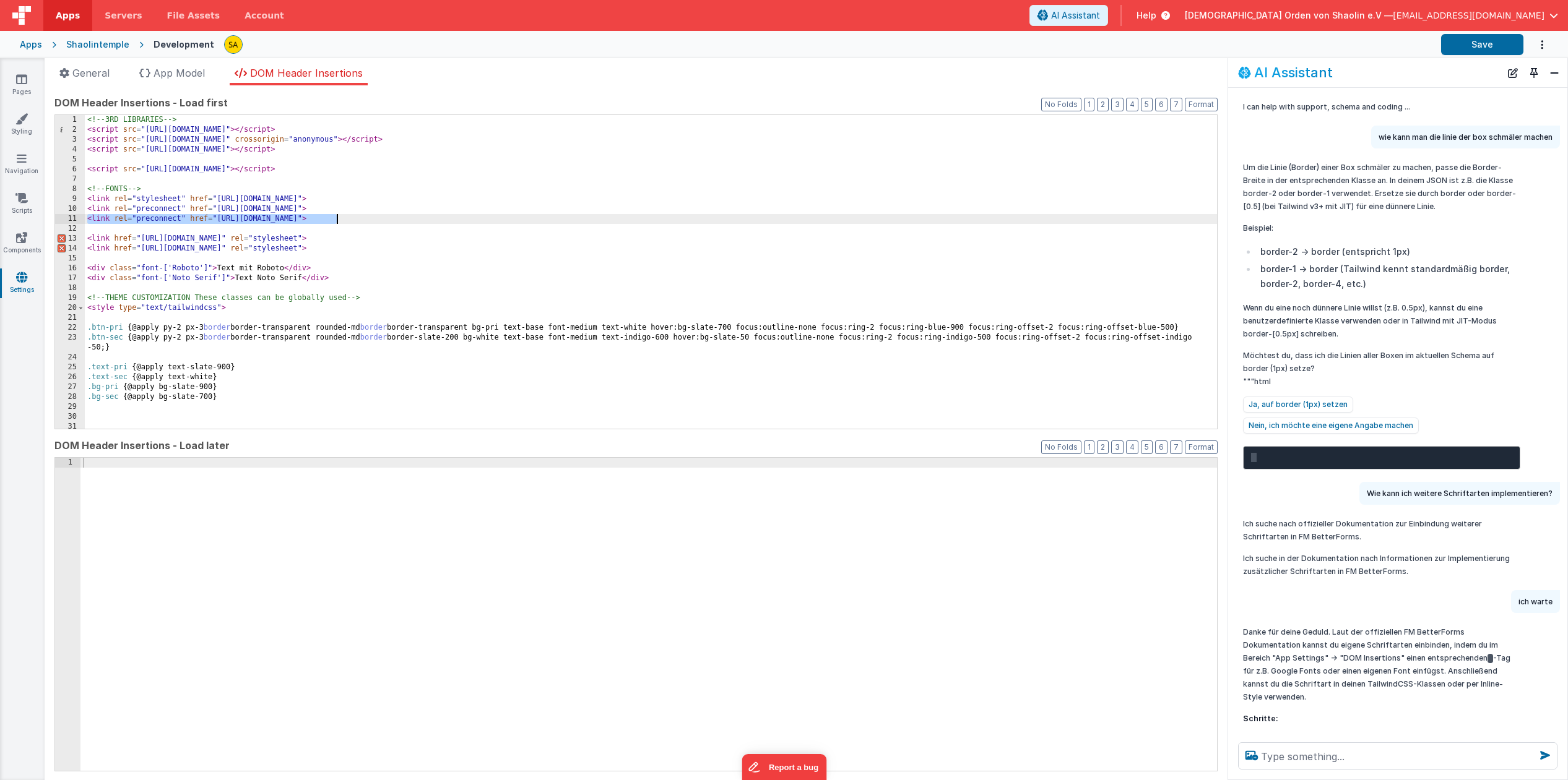
drag, startPoint x: 85, startPoint y: 220, endPoint x: 342, endPoint y: 222, distance: 257.0
click at [342, 222] on div "<!-- 3RD LIBRARIES --> < script src = "https://cdn.tailwindcss.com" > </ script…" at bounding box center [651, 281] width 1132 height 333
click at [1316, 758] on textarea at bounding box center [1397, 756] width 320 height 27
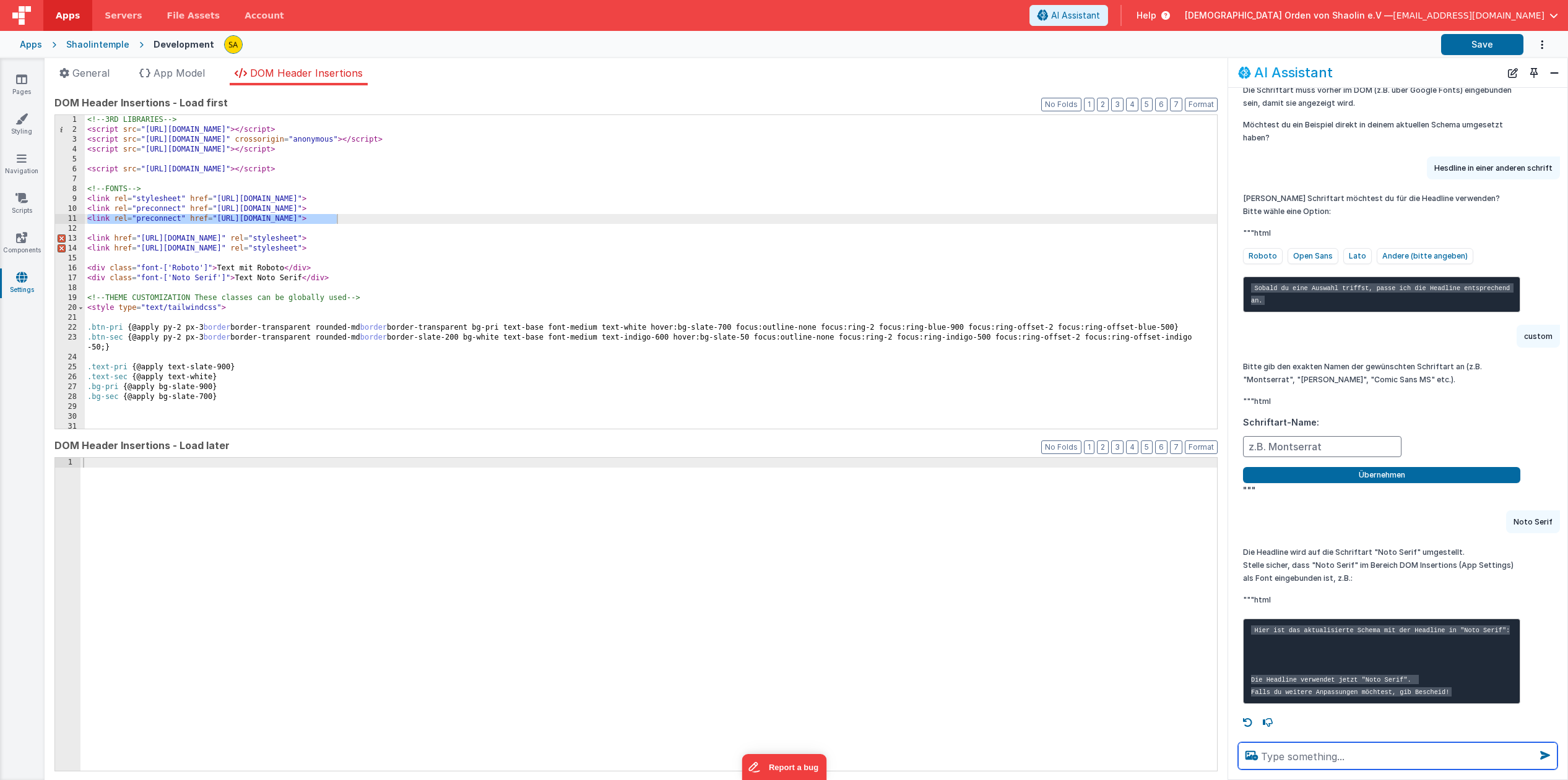
scroll to position [1231, 0]
paste textarea "<link rel="preconnect" href="https://fonts.google.com/">"
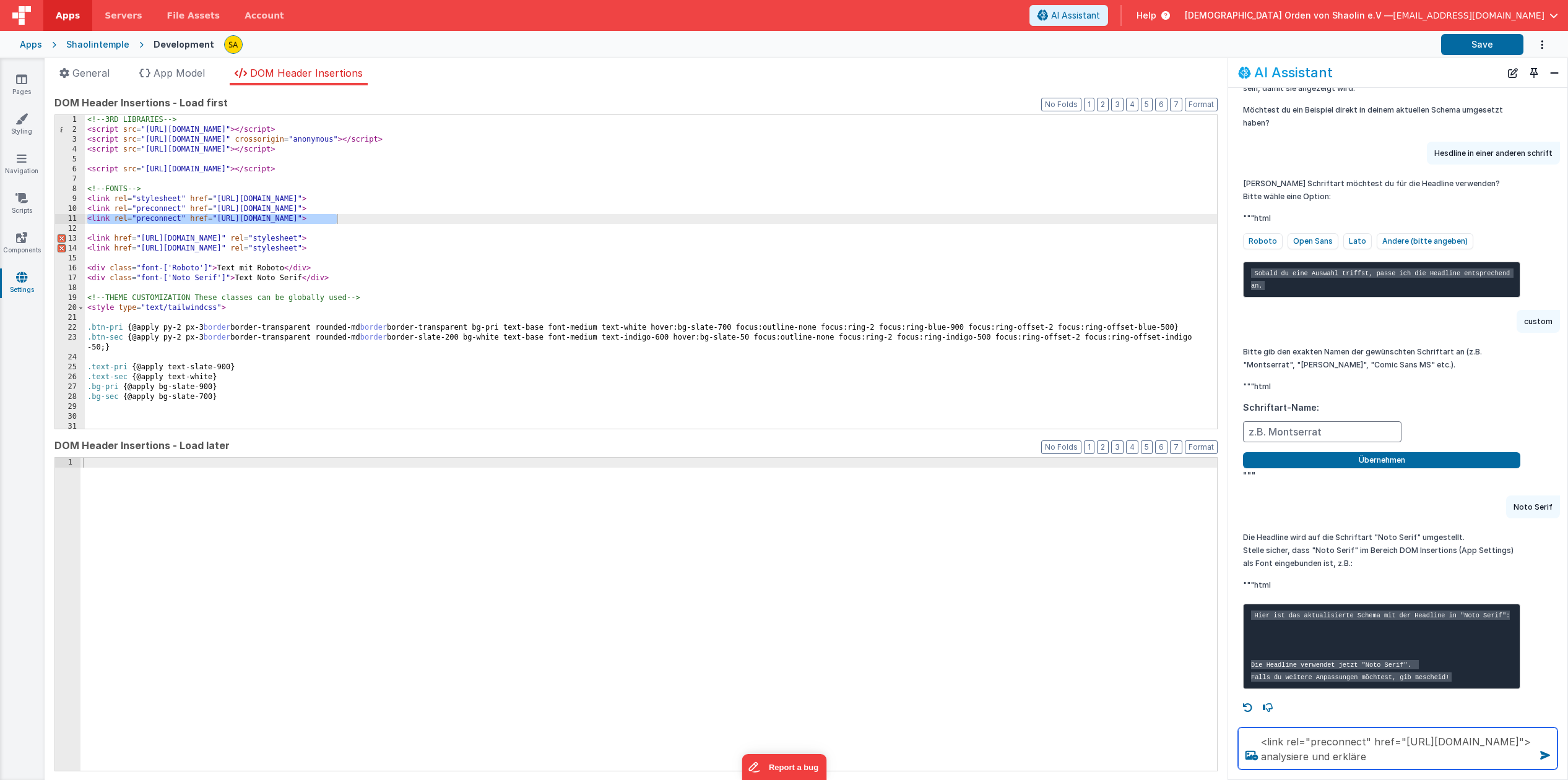
type textarea "<link rel="preconnect" href="https://fonts.google.com/"> analysiere und erkläre"
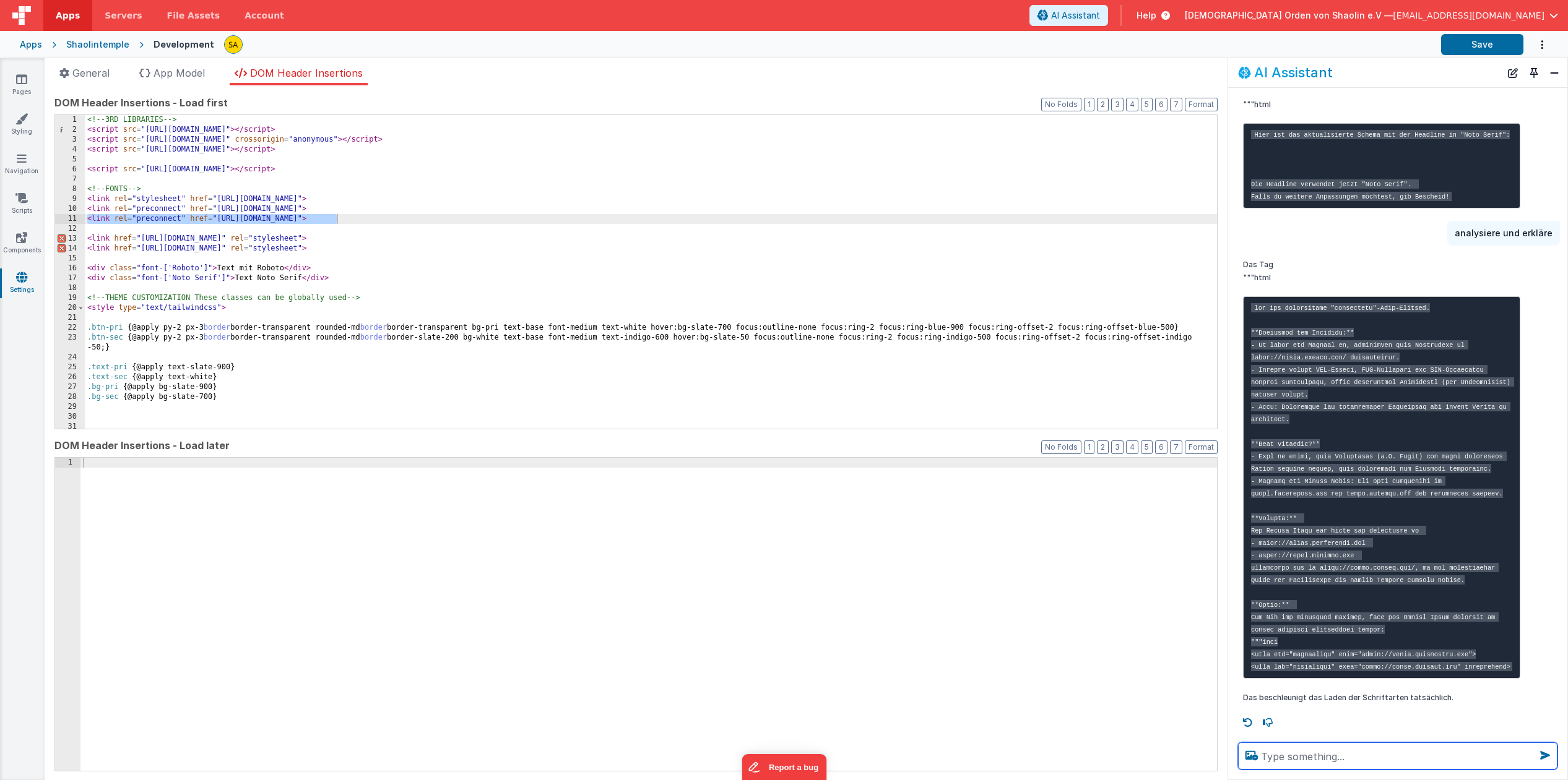
scroll to position [1739, 0]
click at [1468, 661] on pre at bounding box center [1381, 488] width 278 height 383
click at [1467, 667] on pre at bounding box center [1381, 488] width 278 height 383
click at [1471, 709] on div "I can help with support, schema and coding ... wie kann man die linie der box s…" at bounding box center [1398, 410] width 339 height 645
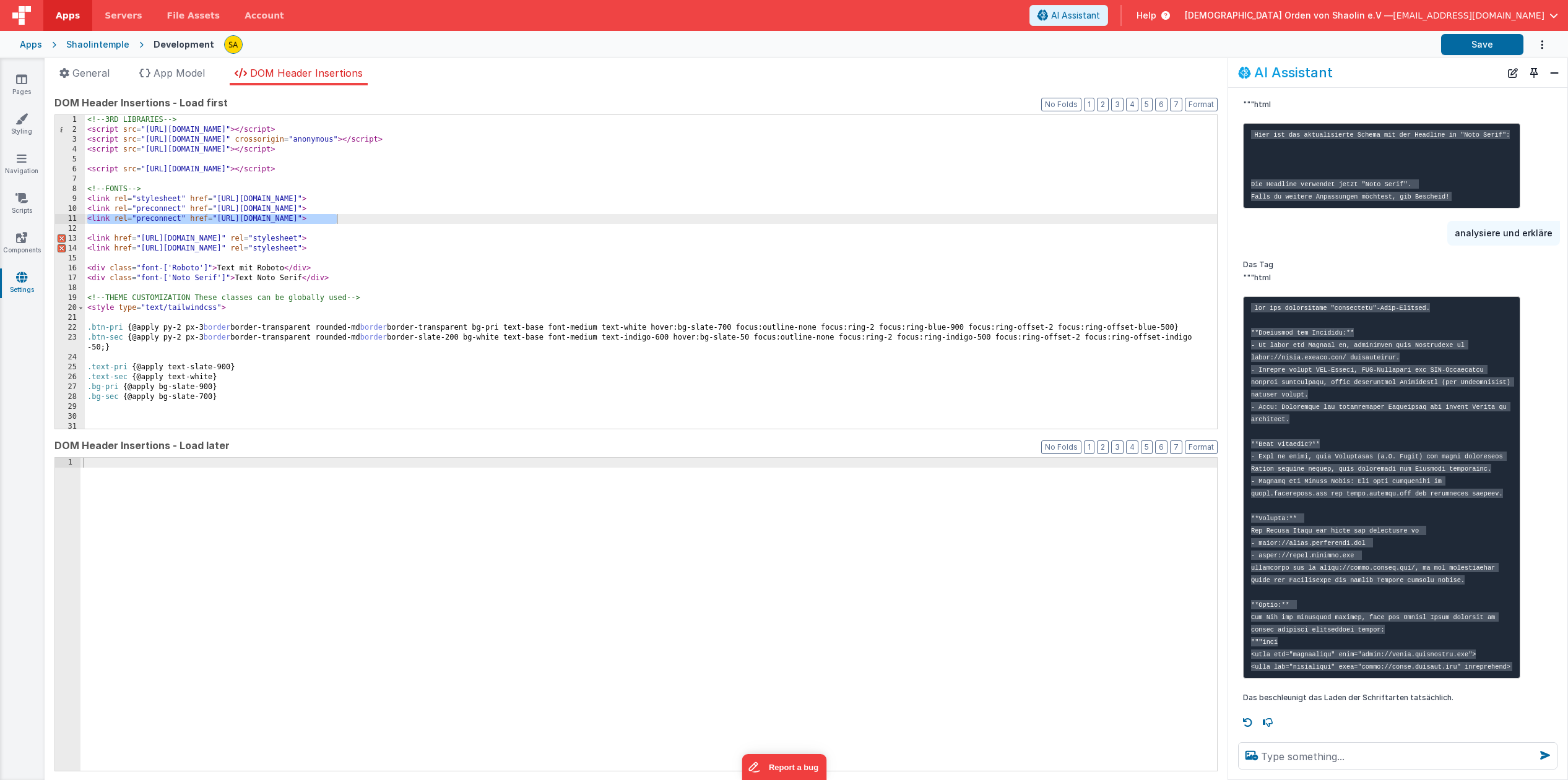
click at [332, 210] on div "<!-- 3RD LIBRARIES --> < script src = "https://cdn.tailwindcss.com" > </ script…" at bounding box center [651, 281] width 1132 height 333
drag, startPoint x: 328, startPoint y: 220, endPoint x: 326, endPoint y: 236, distance: 16.1
click at [328, 220] on div "<!-- 3RD LIBRARIES --> < script src = "https://cdn.tailwindcss.com" > </ script…" at bounding box center [651, 281] width 1132 height 333
click at [330, 211] on div "<!-- 3RD LIBRARIES --> < script src = "https://cdn.tailwindcss.com" > </ script…" at bounding box center [651, 281] width 1132 height 333
click at [332, 210] on div "<!-- 3RD LIBRARIES --> < script src = "https://cdn.tailwindcss.com" > </ script…" at bounding box center [651, 281] width 1132 height 333
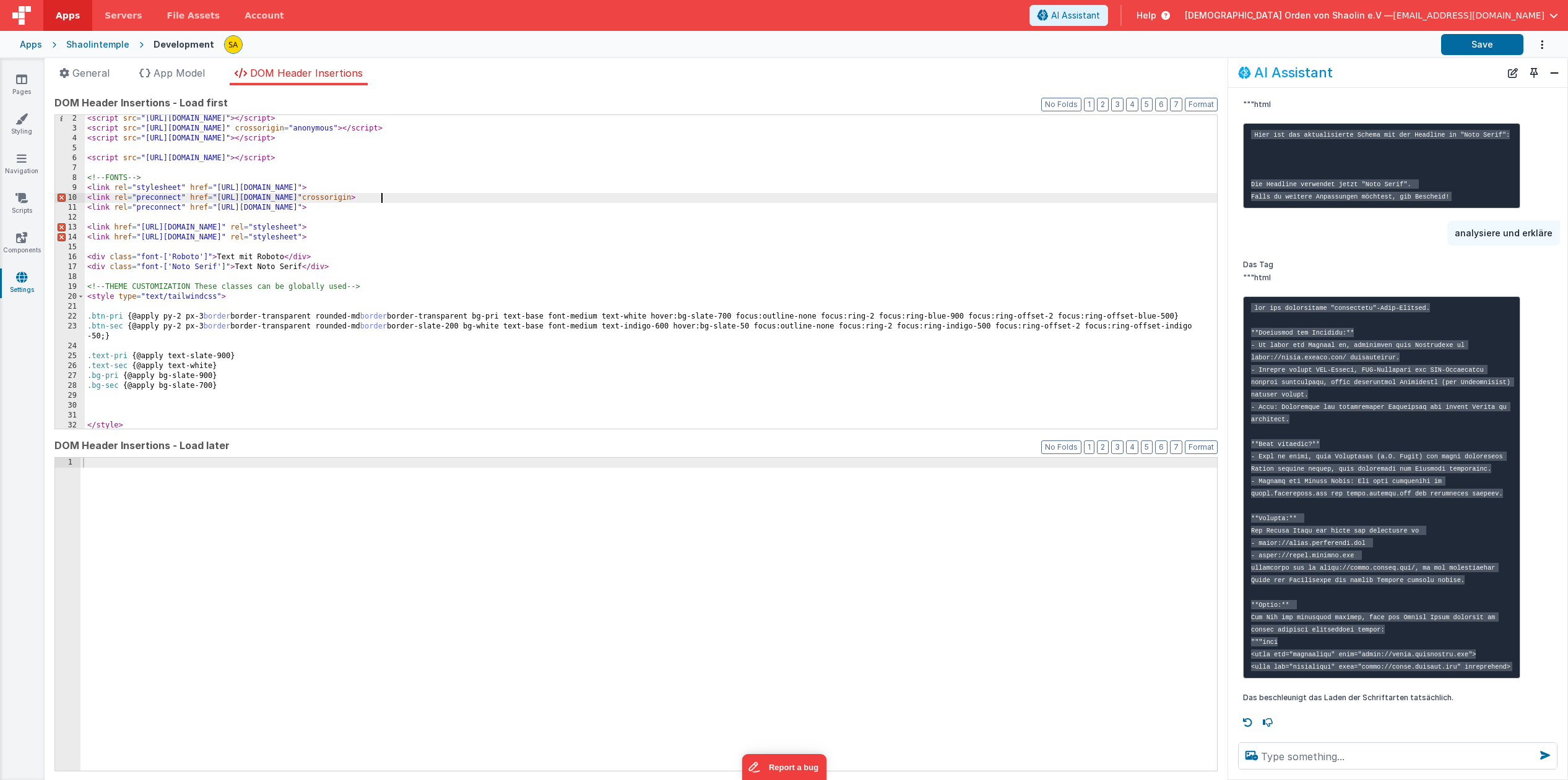
scroll to position [11, 0]
click at [1491, 43] on button "Save" at bounding box center [1482, 44] width 82 height 21
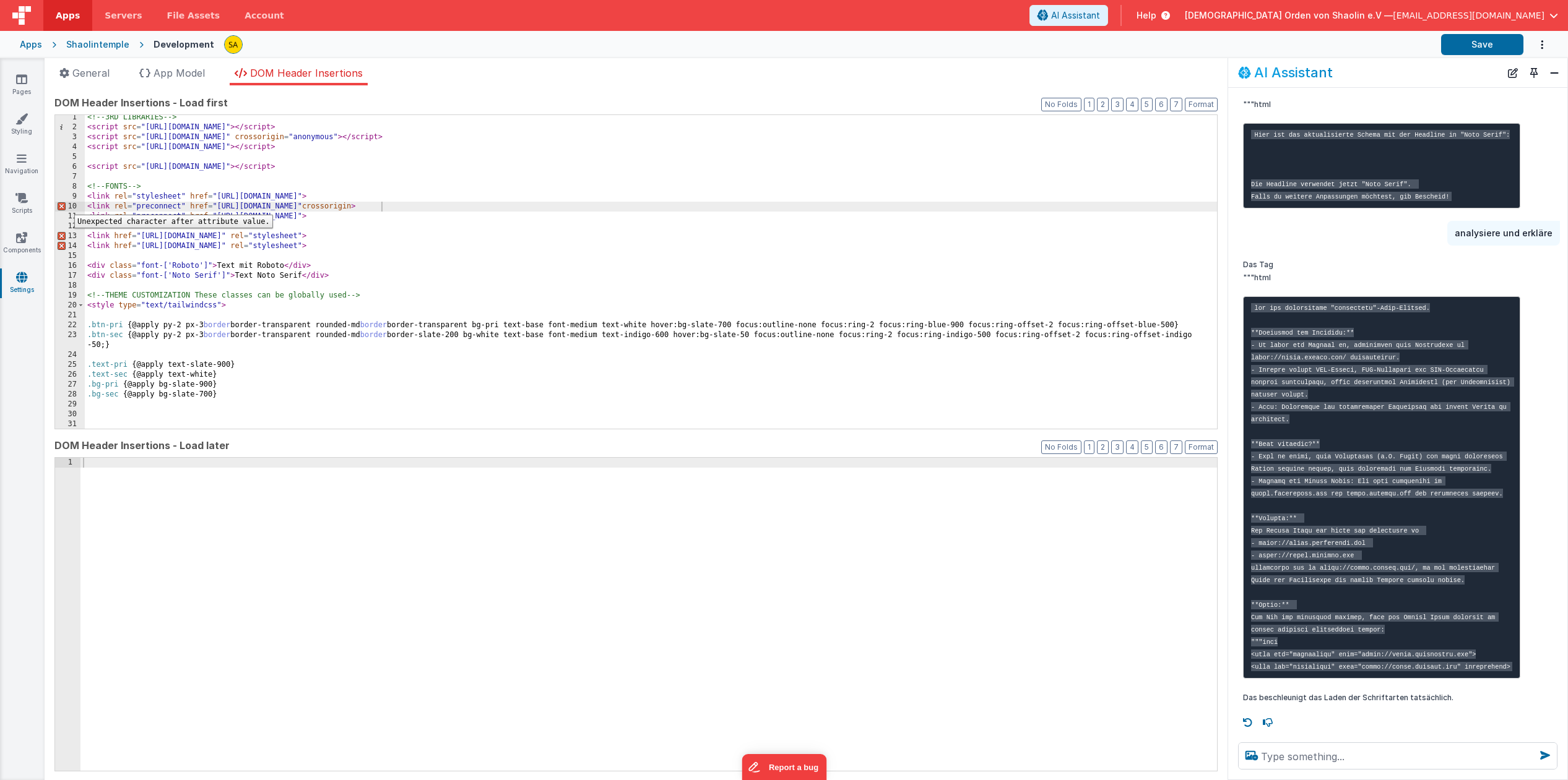
scroll to position [5, 0]
click at [383, 207] on div "<!-- 3RD LIBRARIES --> < script src = "https://cdn.tailwindcss.com" > </ script…" at bounding box center [651, 276] width 1132 height 333
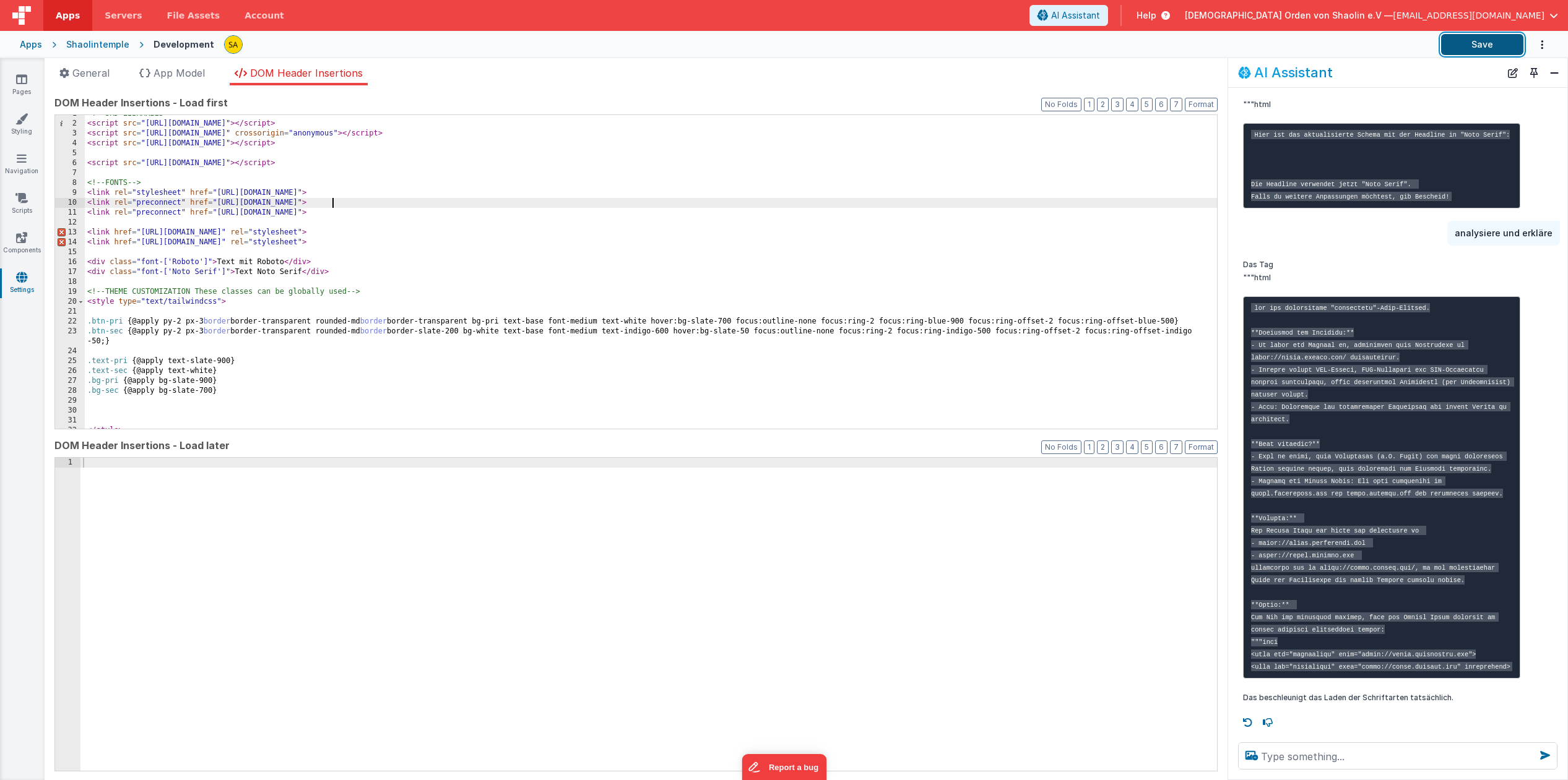
click at [1475, 46] on button "Save" at bounding box center [1482, 44] width 82 height 21
click at [1372, 752] on textarea at bounding box center [1397, 756] width 320 height 27
type textarea "wie kann man nun schriften laden?"
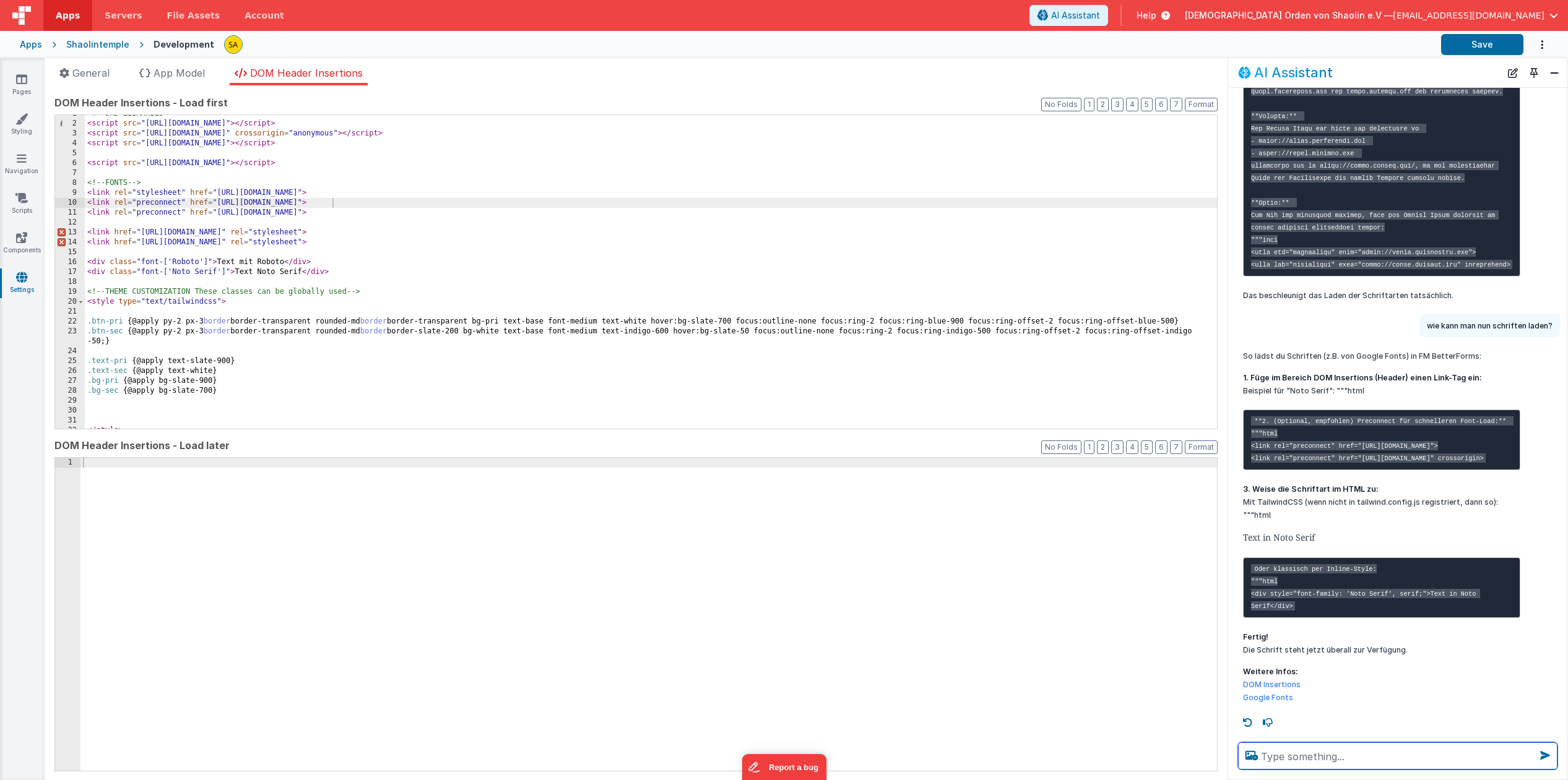
scroll to position [2099, 0]
click at [18, 240] on icon at bounding box center [22, 237] width 11 height 12
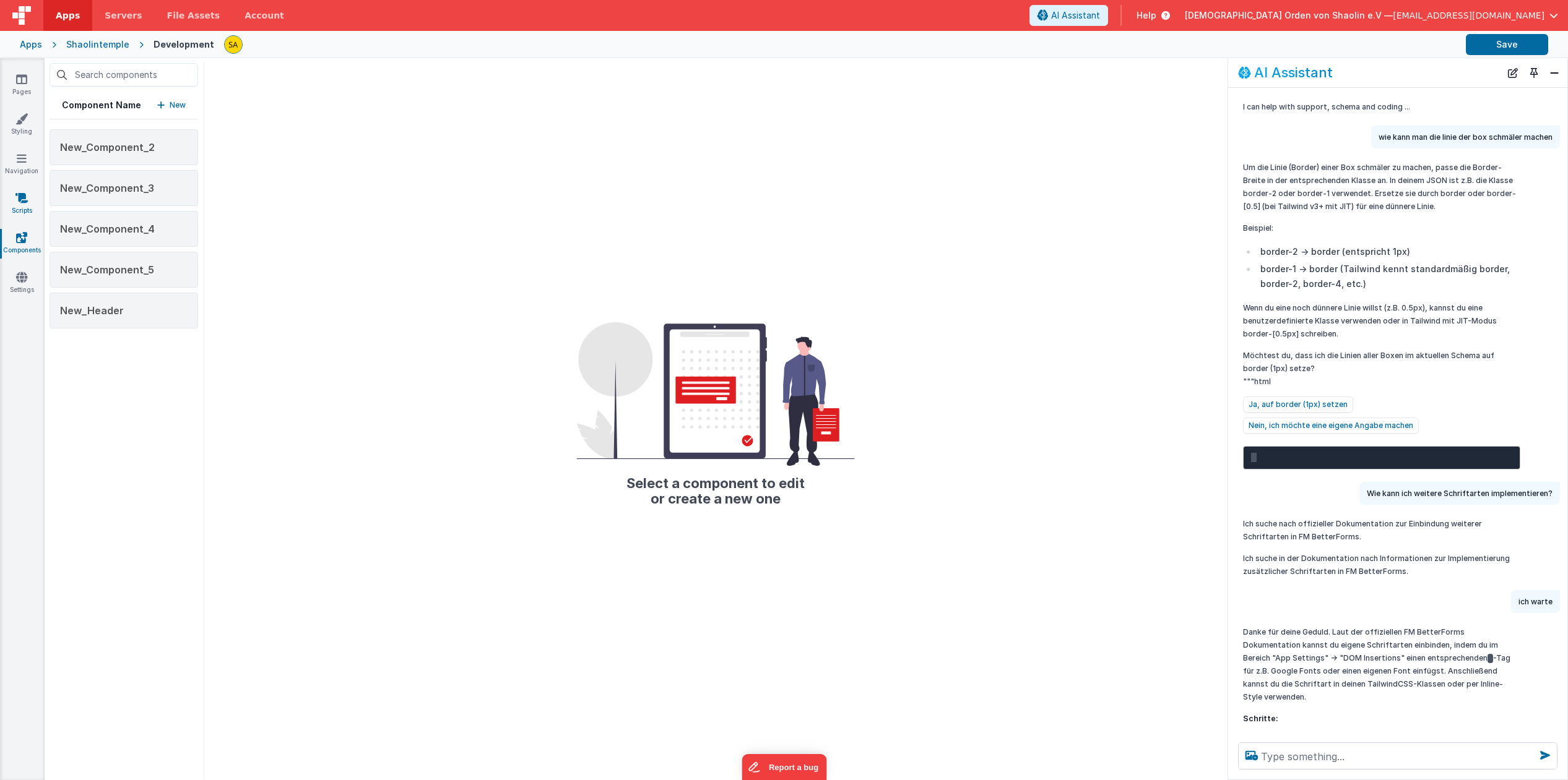
click at [18, 203] on icon at bounding box center [22, 198] width 12 height 12
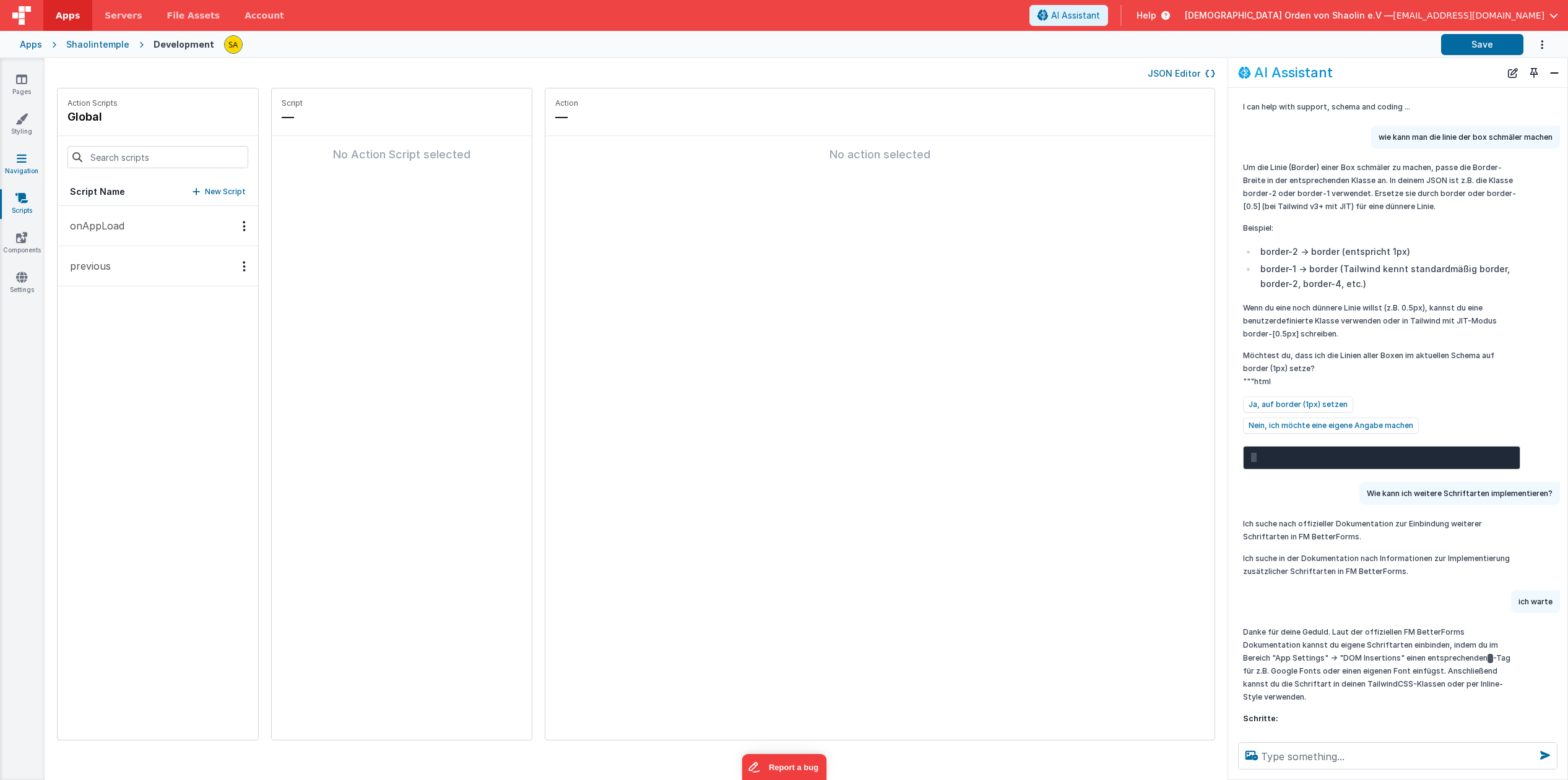
click at [20, 163] on icon at bounding box center [22, 158] width 10 height 12
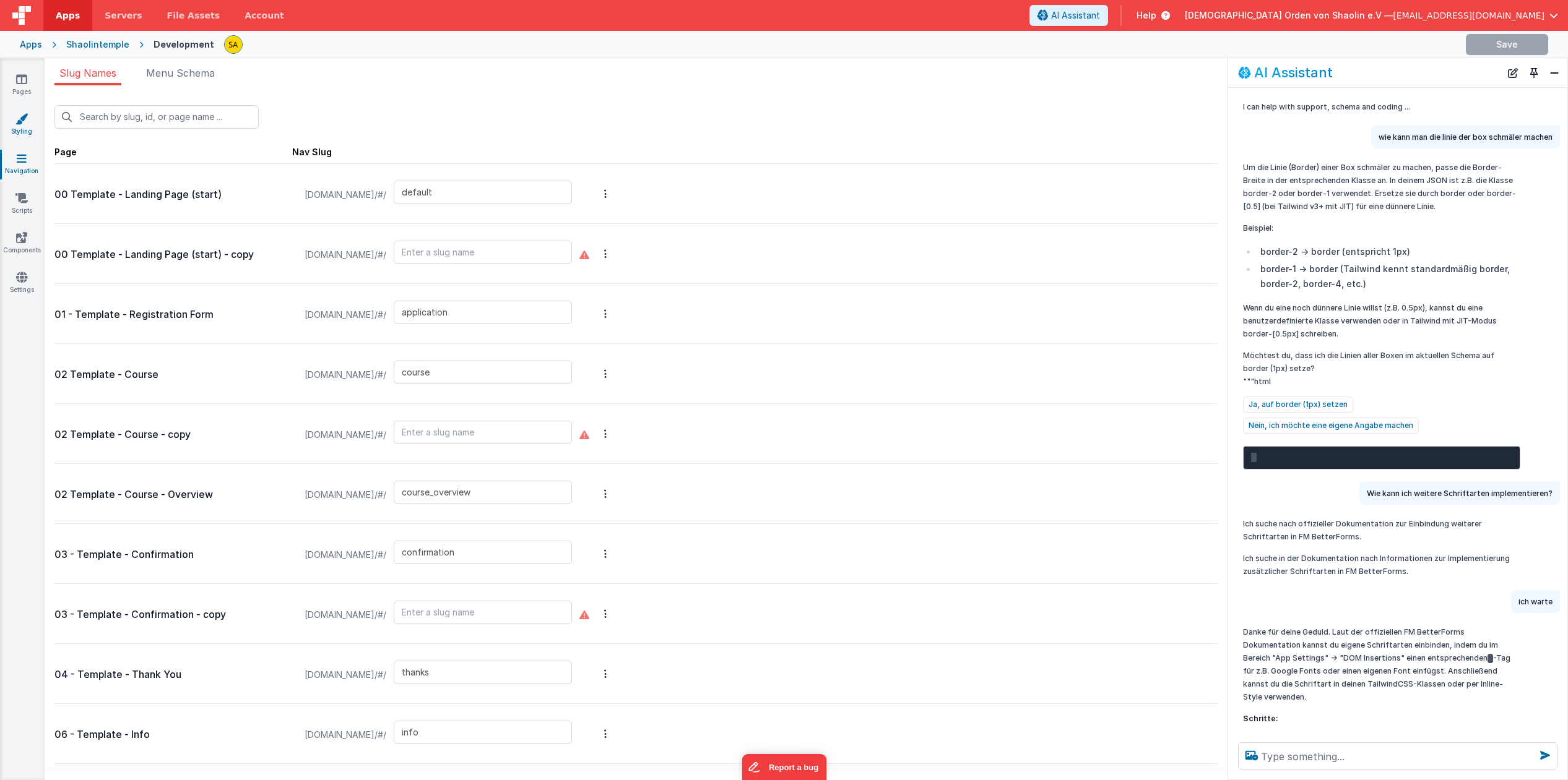
click at [19, 123] on icon at bounding box center [22, 119] width 12 height 12
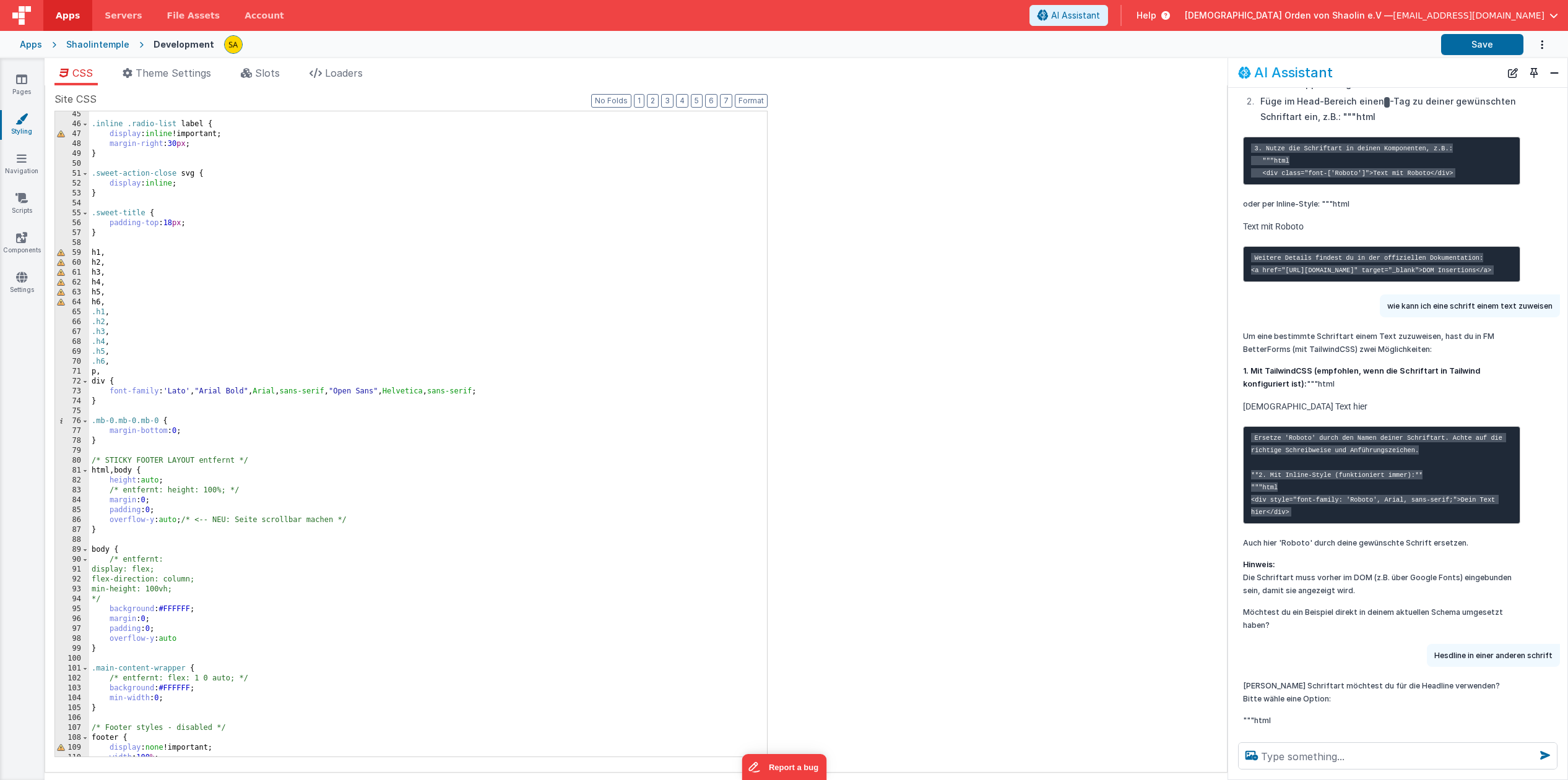
scroll to position [671, 0]
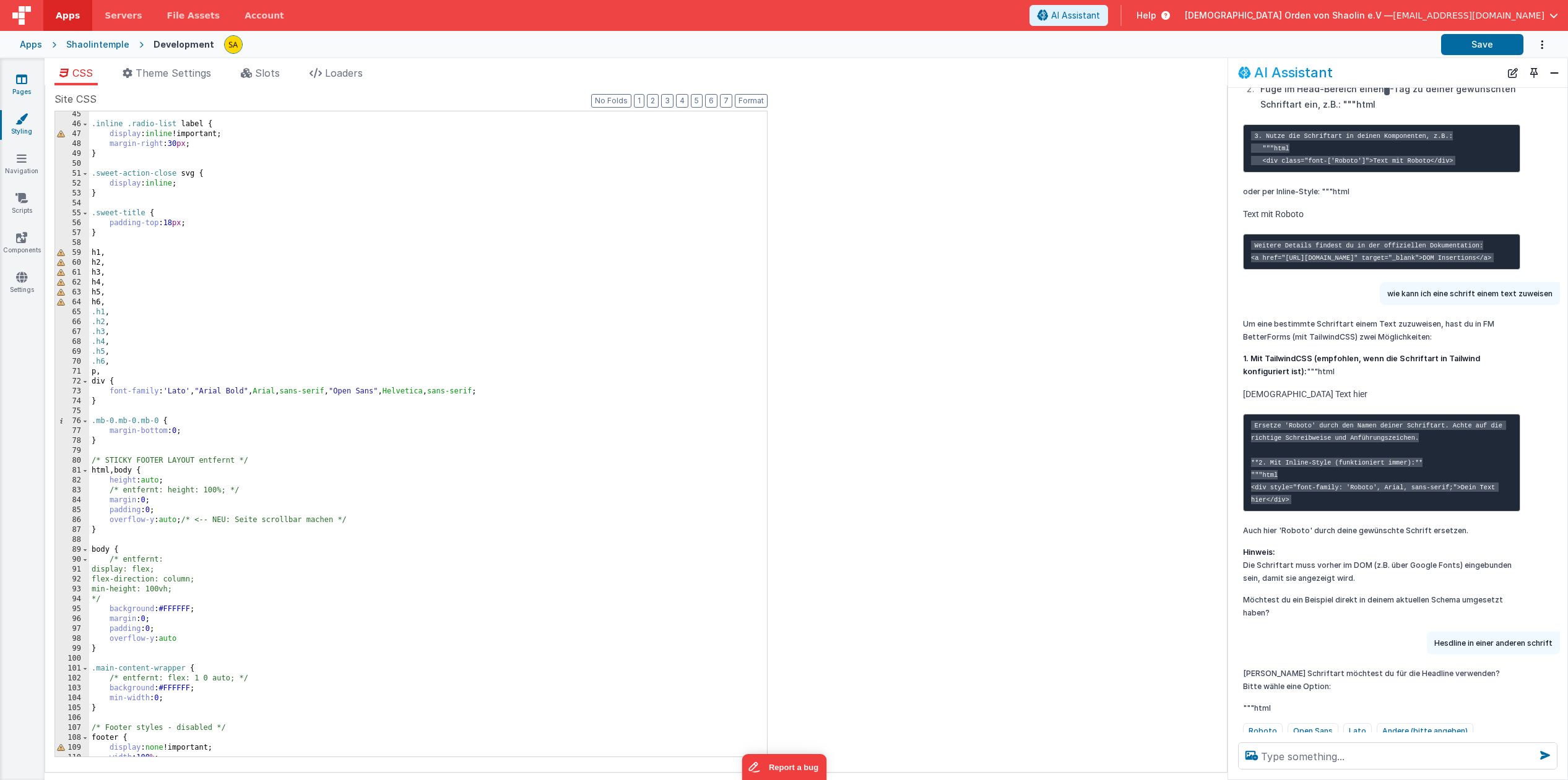
click at [27, 82] on icon at bounding box center [22, 79] width 11 height 12
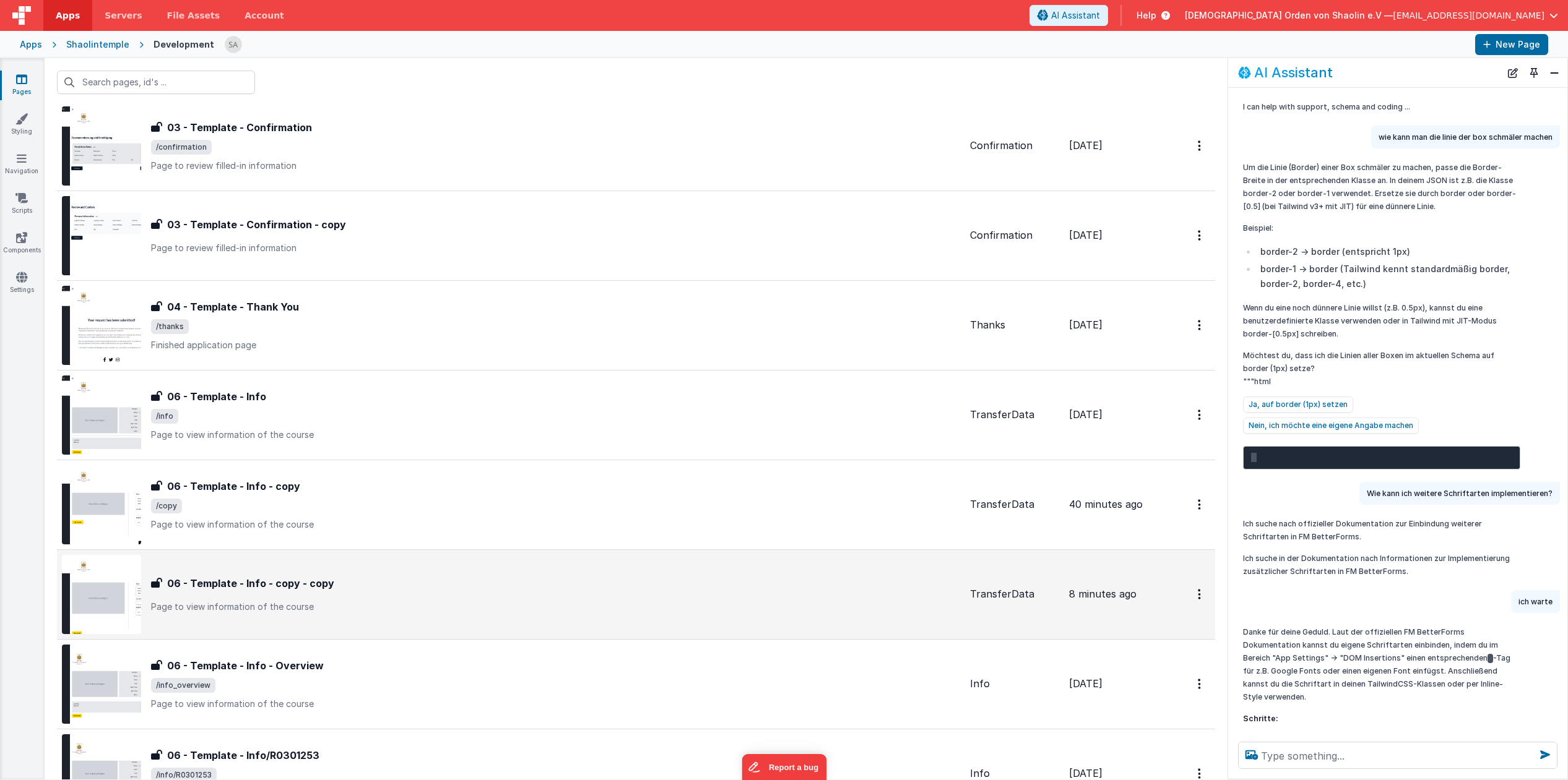
scroll to position [566, 0]
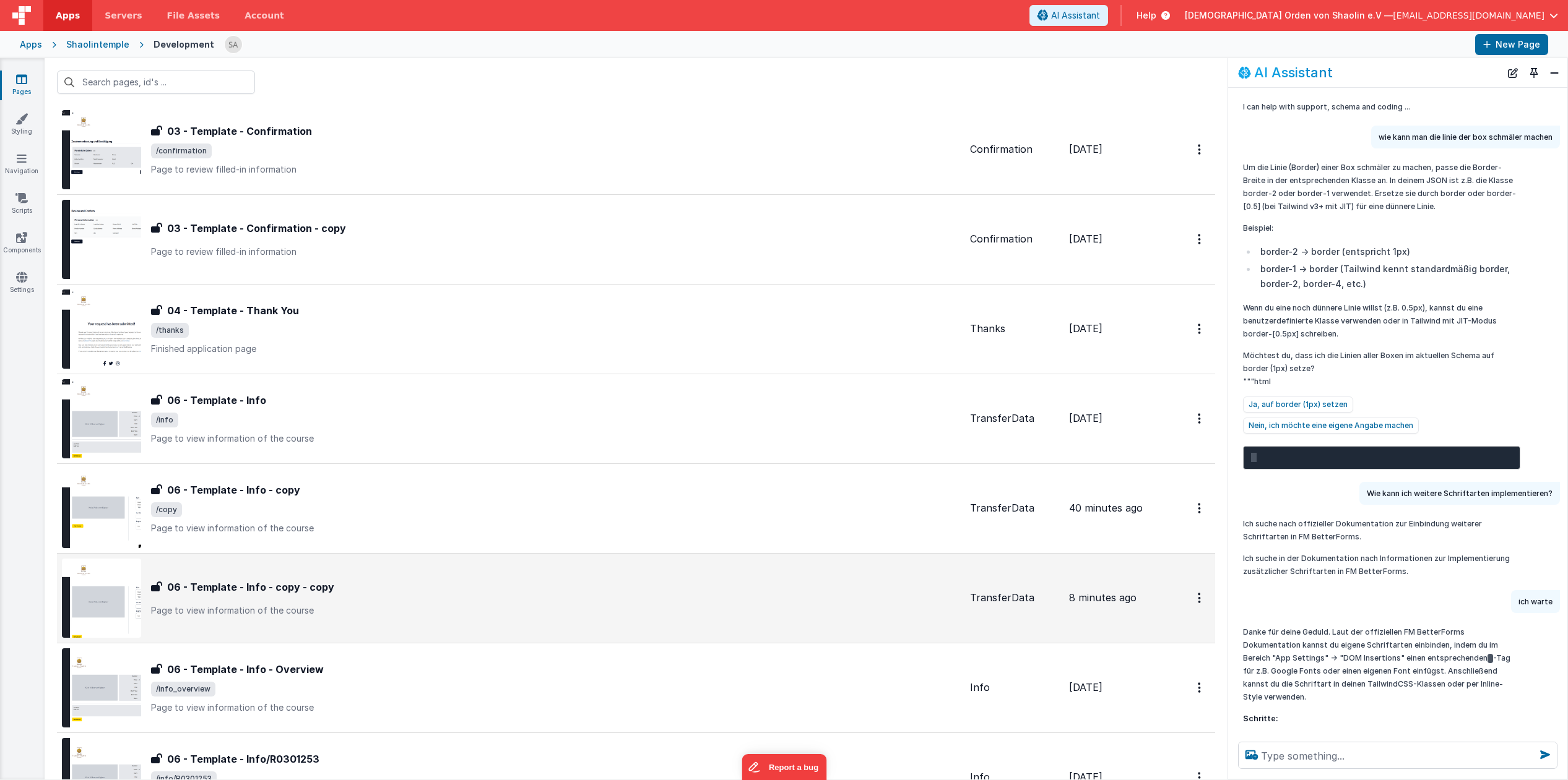
click at [554, 602] on div "06 - Template - Info - copy - copy 06 - Template - Info - copy - copy Page to v…" at bounding box center [556, 598] width 809 height 37
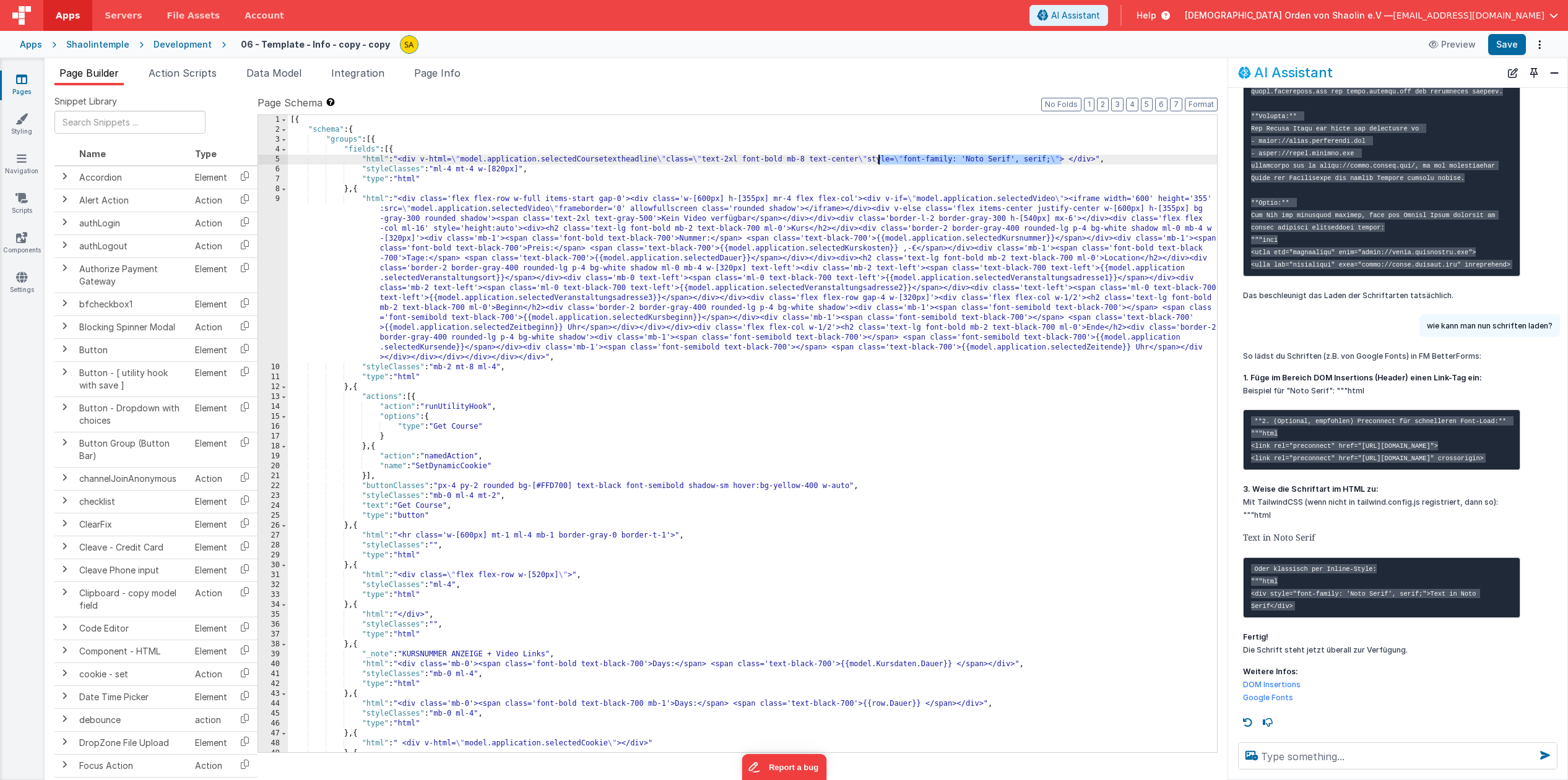
drag, startPoint x: 1061, startPoint y: 159, endPoint x: 948, endPoint y: 223, distance: 129.9
click at [877, 160] on div "[{ "schema" : { "groups" : [{ "fields" : [{ "html" : "<div v-html= \" model.app…" at bounding box center [752, 444] width 929 height 657
click at [460, 161] on div "[{ "schema" : { "groups" : [{ "fields" : [{ "html" : "<div v-html= \" model.app…" at bounding box center [752, 444] width 929 height 657
click at [1331, 757] on textarea at bounding box center [1397, 756] width 320 height 27
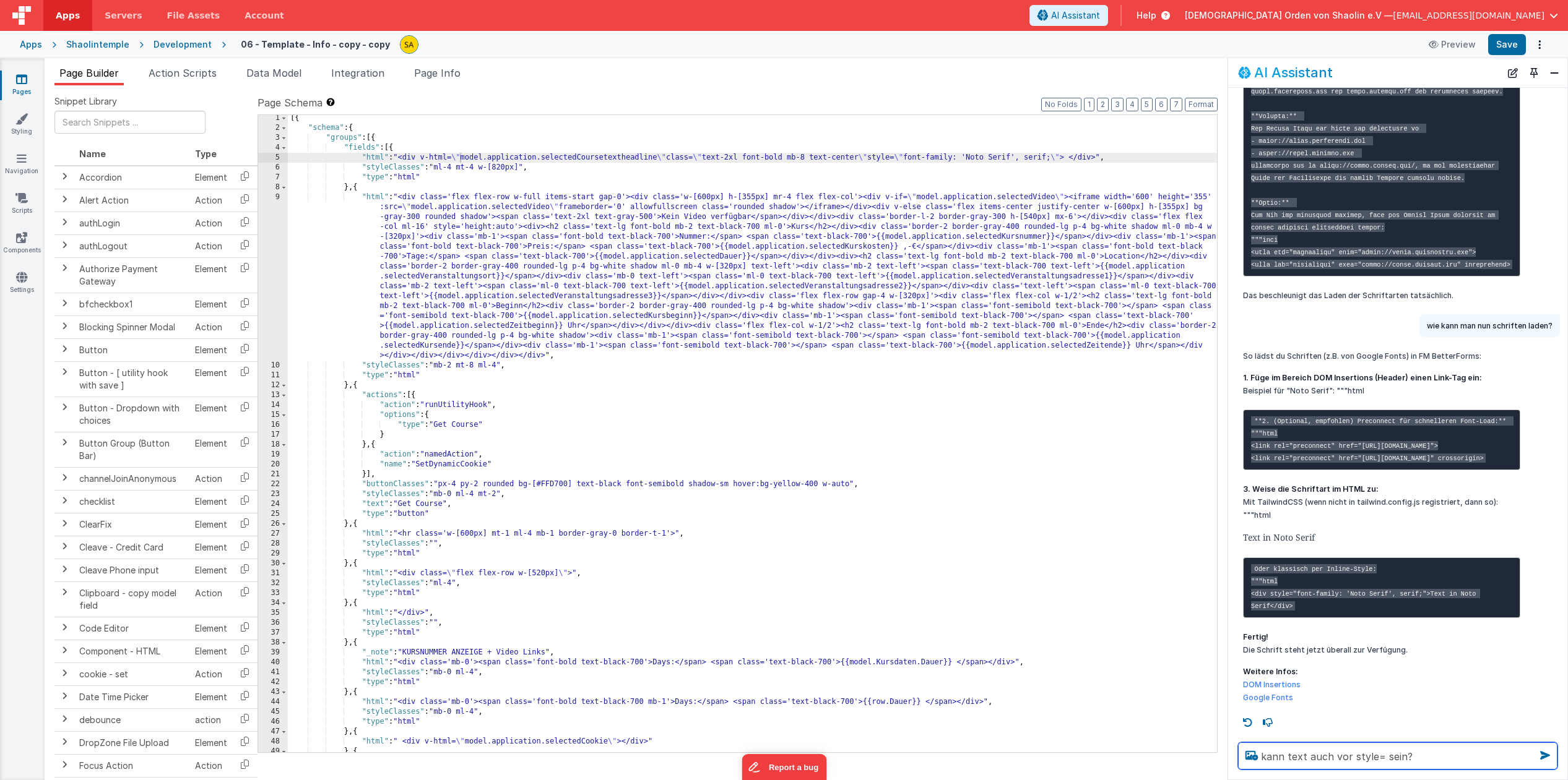
type textarea "kann text auch vor style= sein?"
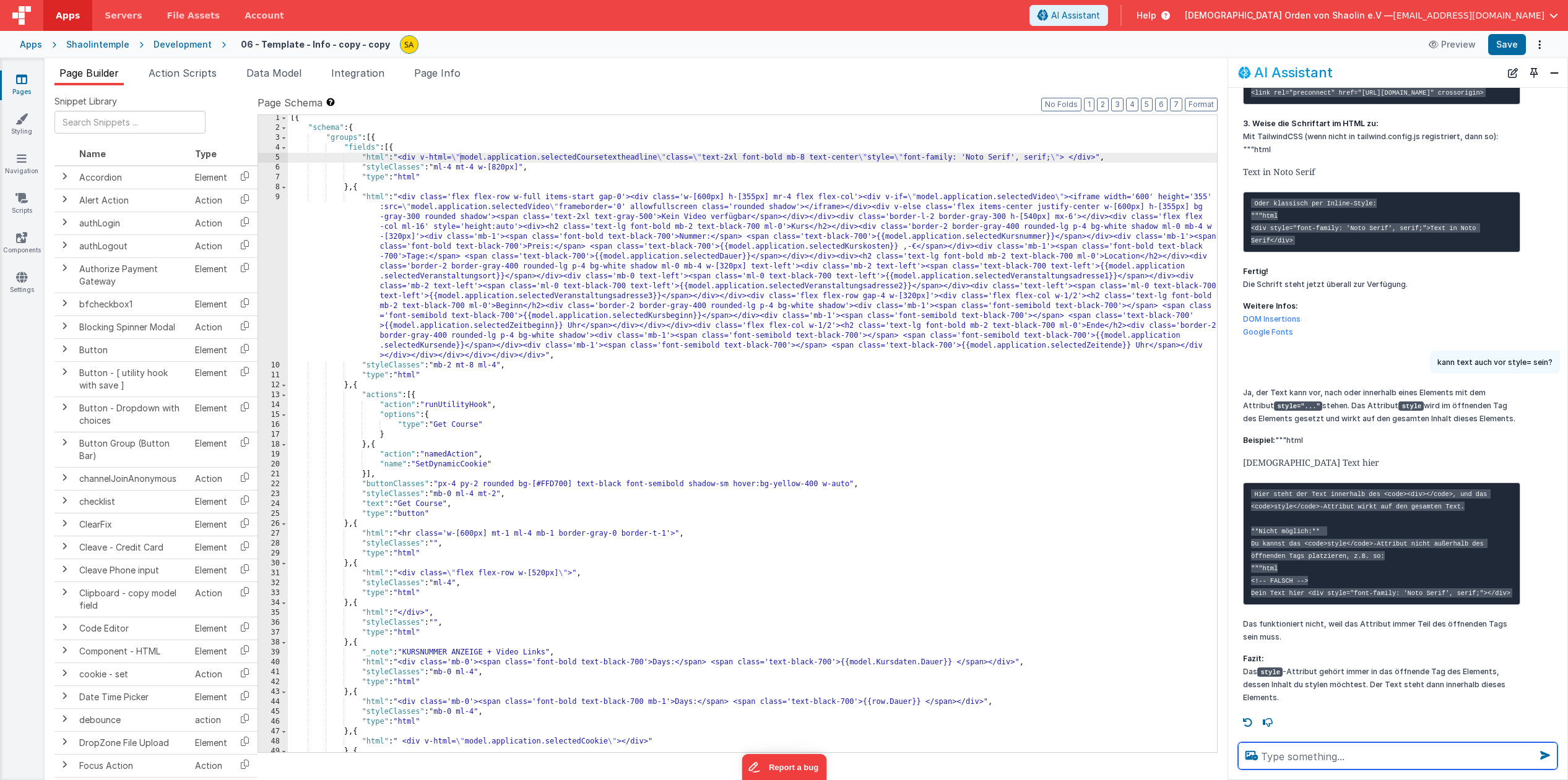
scroll to position [2539, 0]
click at [1005, 170] on div "[{ "schema" : { "groups" : [{ "fields" : [{ "html" : "<div v-html= \" model.app…" at bounding box center [752, 442] width 929 height 657
click at [1315, 759] on textarea at bounding box center [1397, 756] width 320 height 27
type textarea "wo ist talwincss"
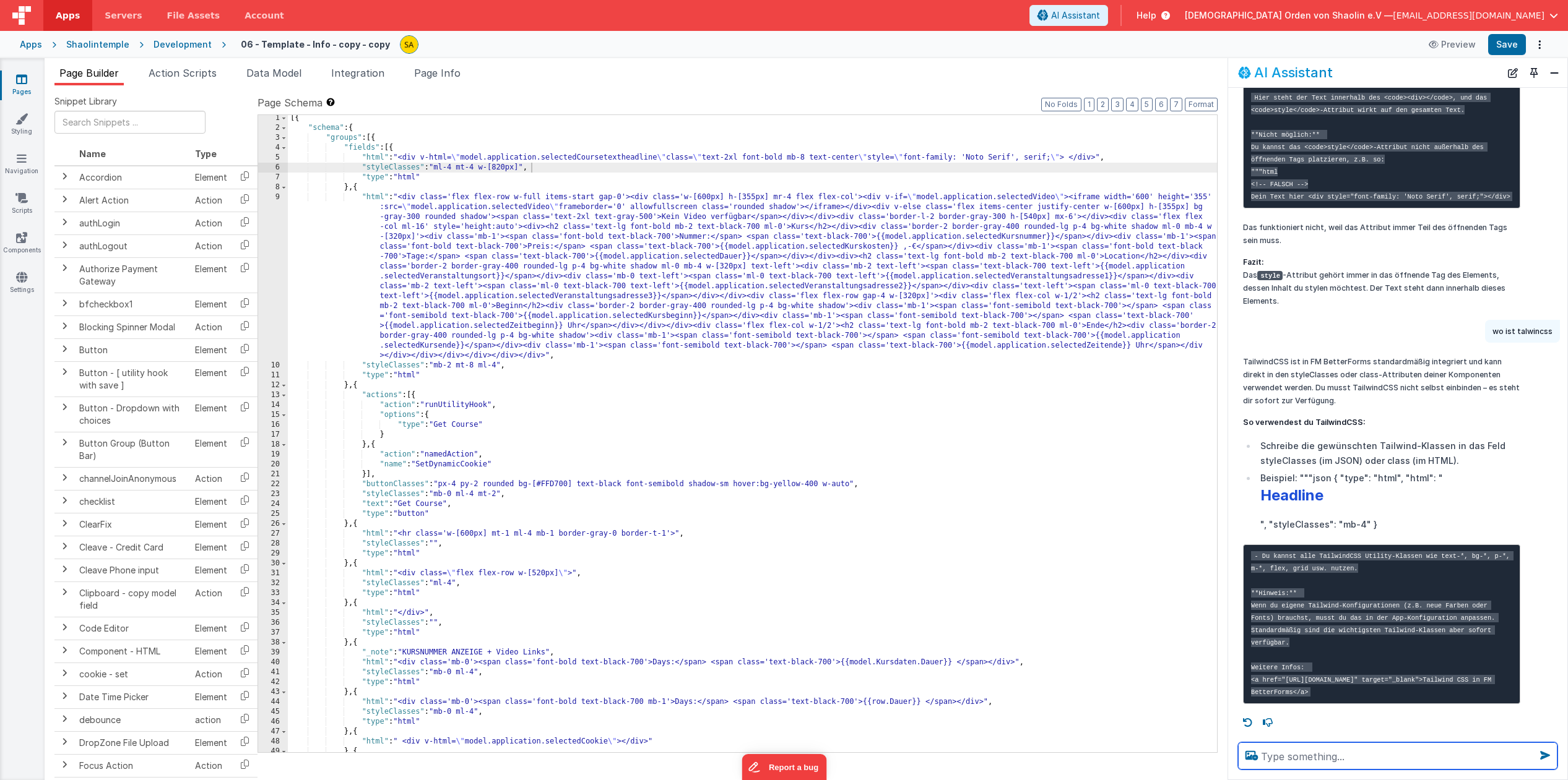
scroll to position [2952, 0]
click at [26, 279] on icon at bounding box center [22, 277] width 11 height 12
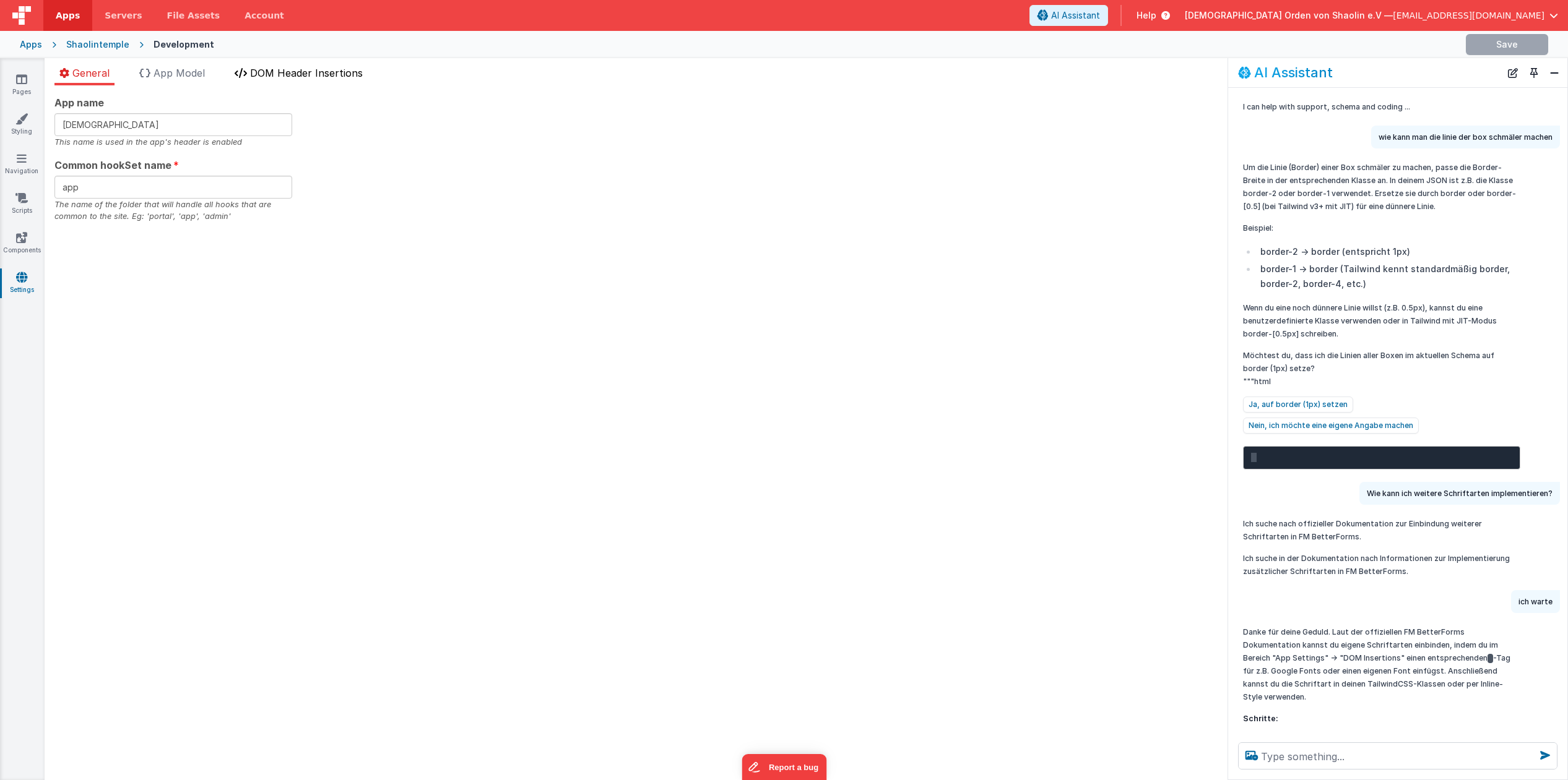
click at [297, 75] on span "DOM Header Insertions" at bounding box center [307, 73] width 113 height 12
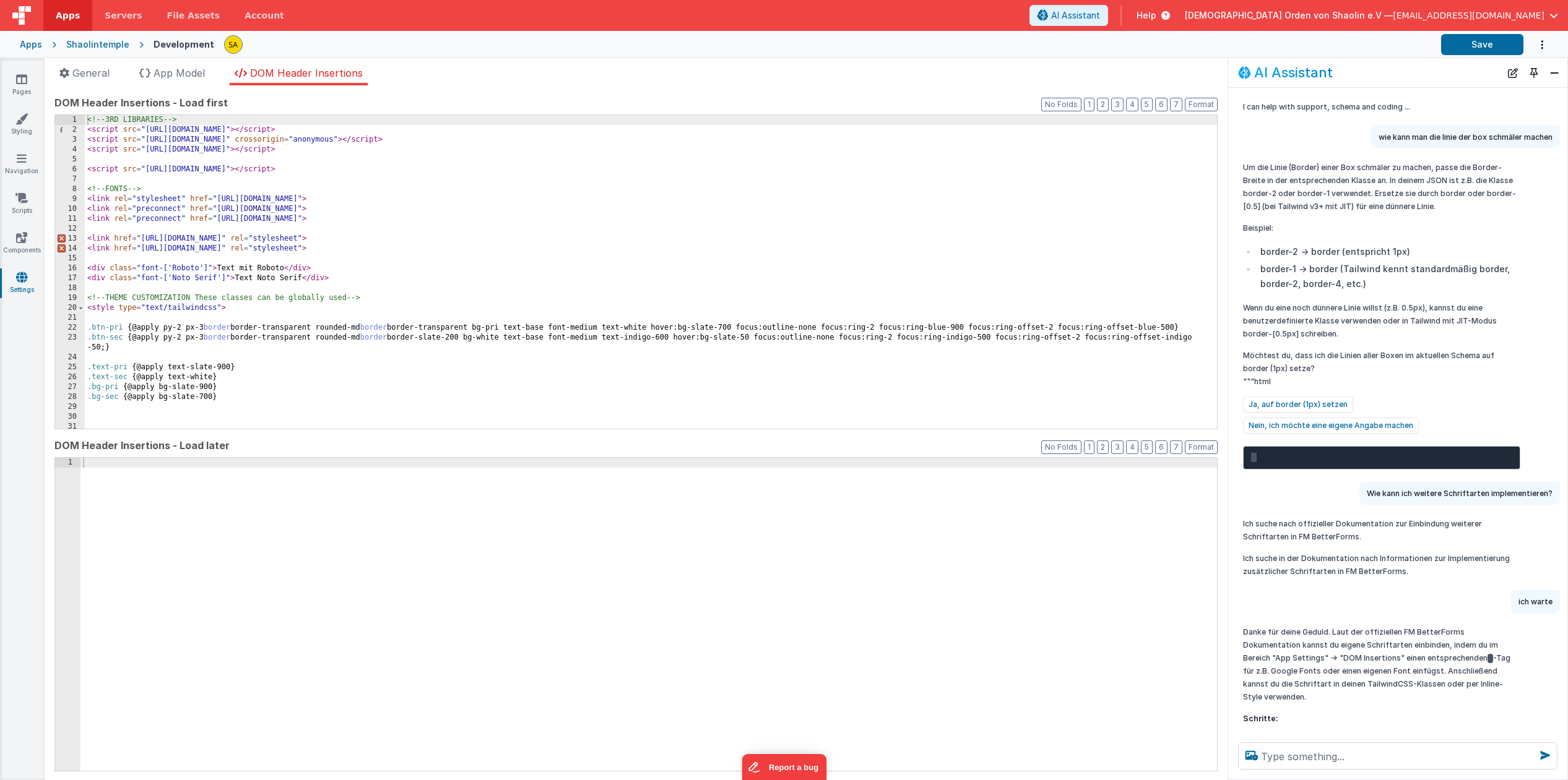
click at [1539, 17] on span "[EMAIL_ADDRESS][DOMAIN_NAME]" at bounding box center [1468, 16] width 151 height 12
click at [1554, 77] on button "Close" at bounding box center [1554, 73] width 16 height 18
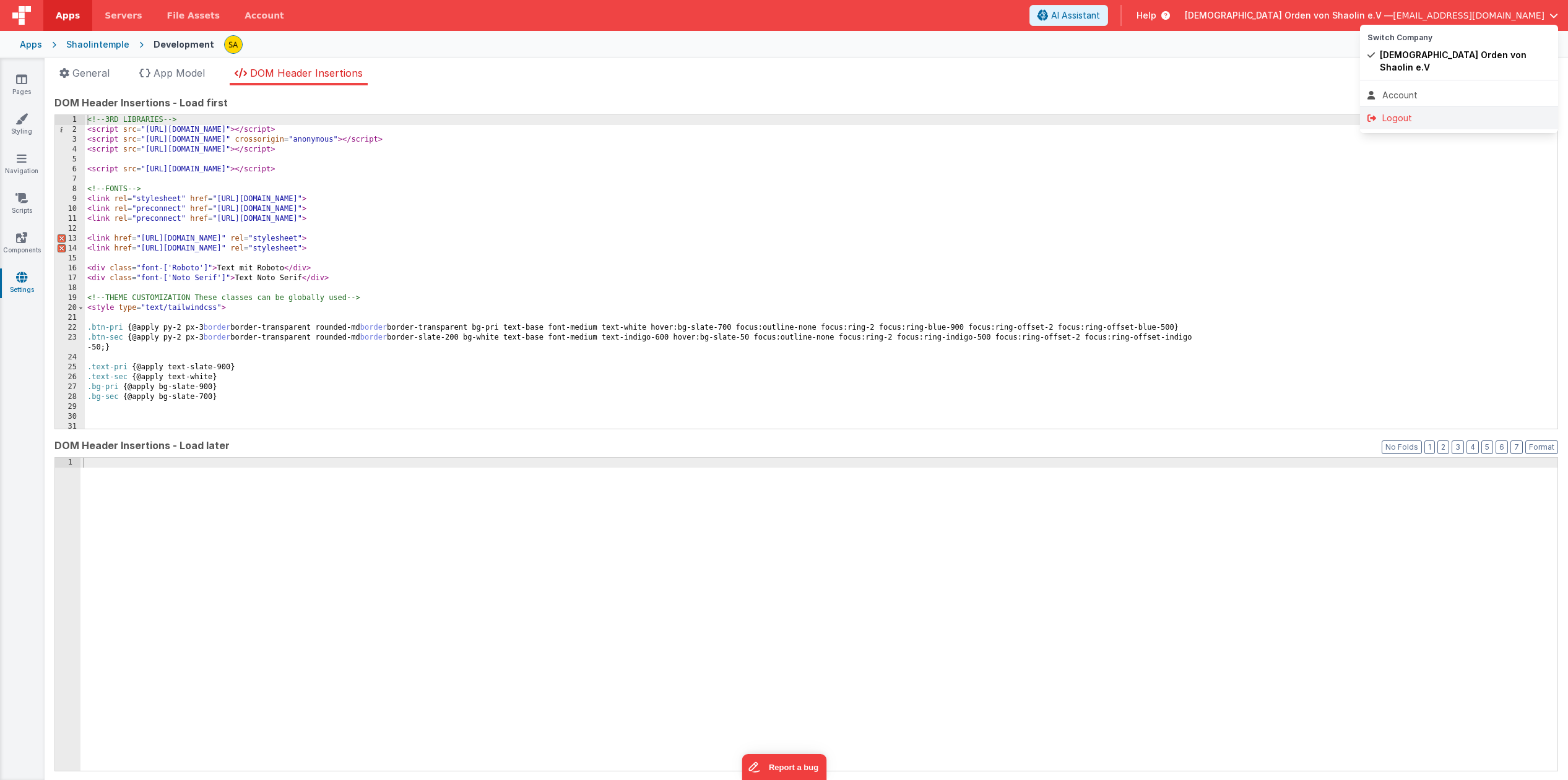
click at [1414, 112] on div "Logout" at bounding box center [1459, 118] width 183 height 12
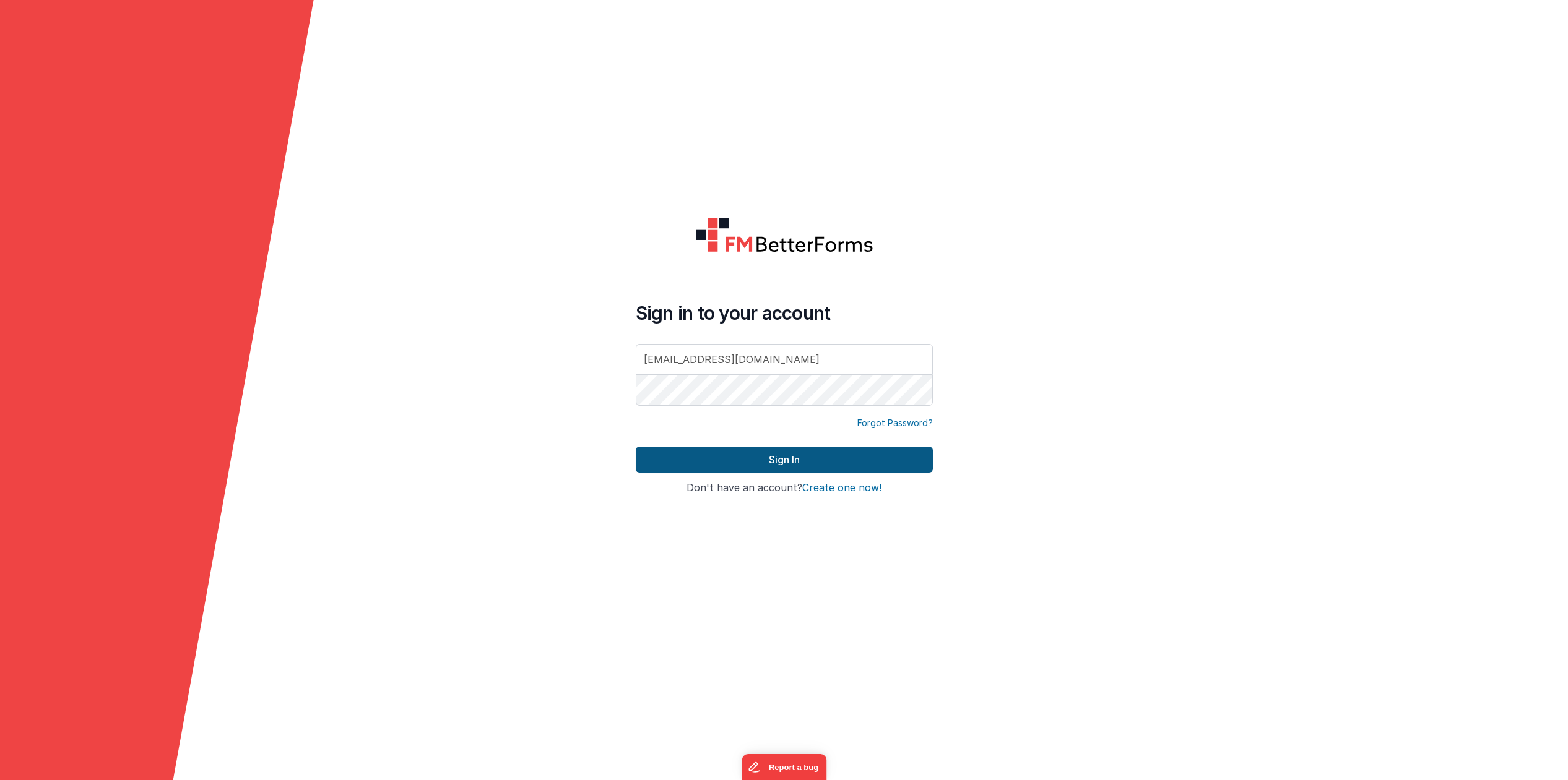
type input "[EMAIL_ADDRESS][DOMAIN_NAME]"
click at [825, 462] on button "Sign In" at bounding box center [784, 460] width 297 height 26
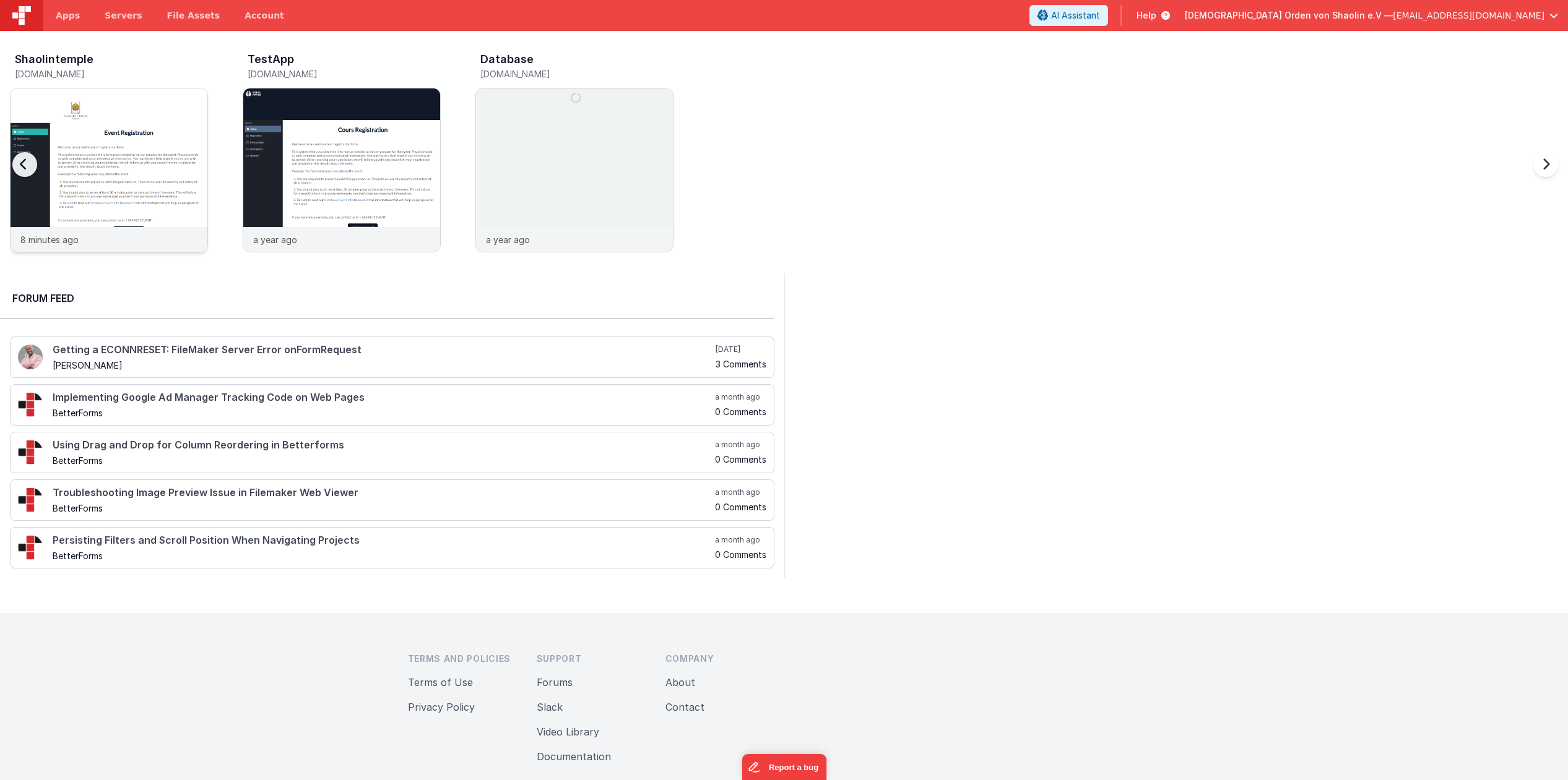
click at [131, 203] on img at bounding box center [109, 187] width 197 height 197
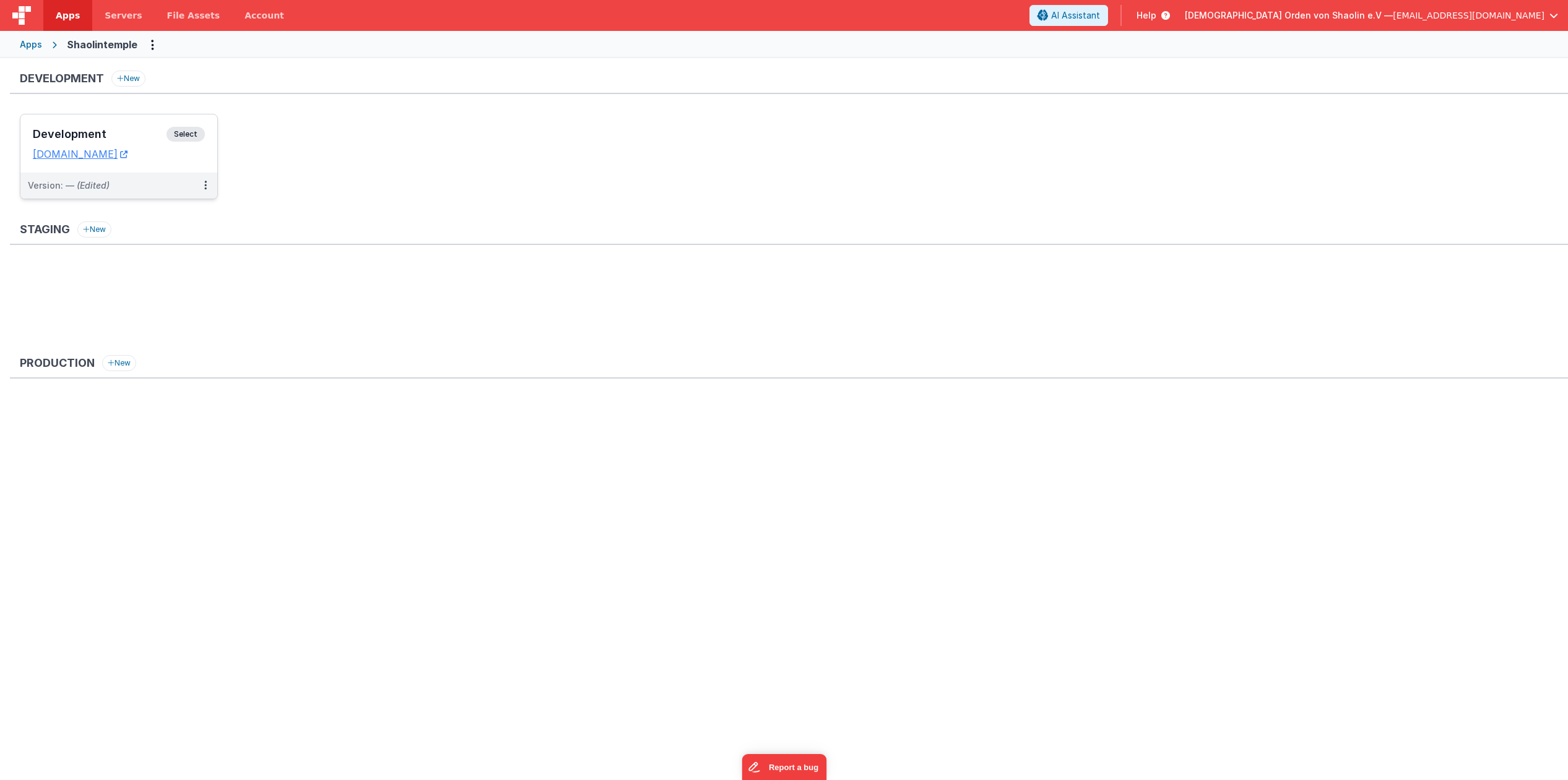
click at [191, 138] on span "Select" at bounding box center [185, 134] width 39 height 15
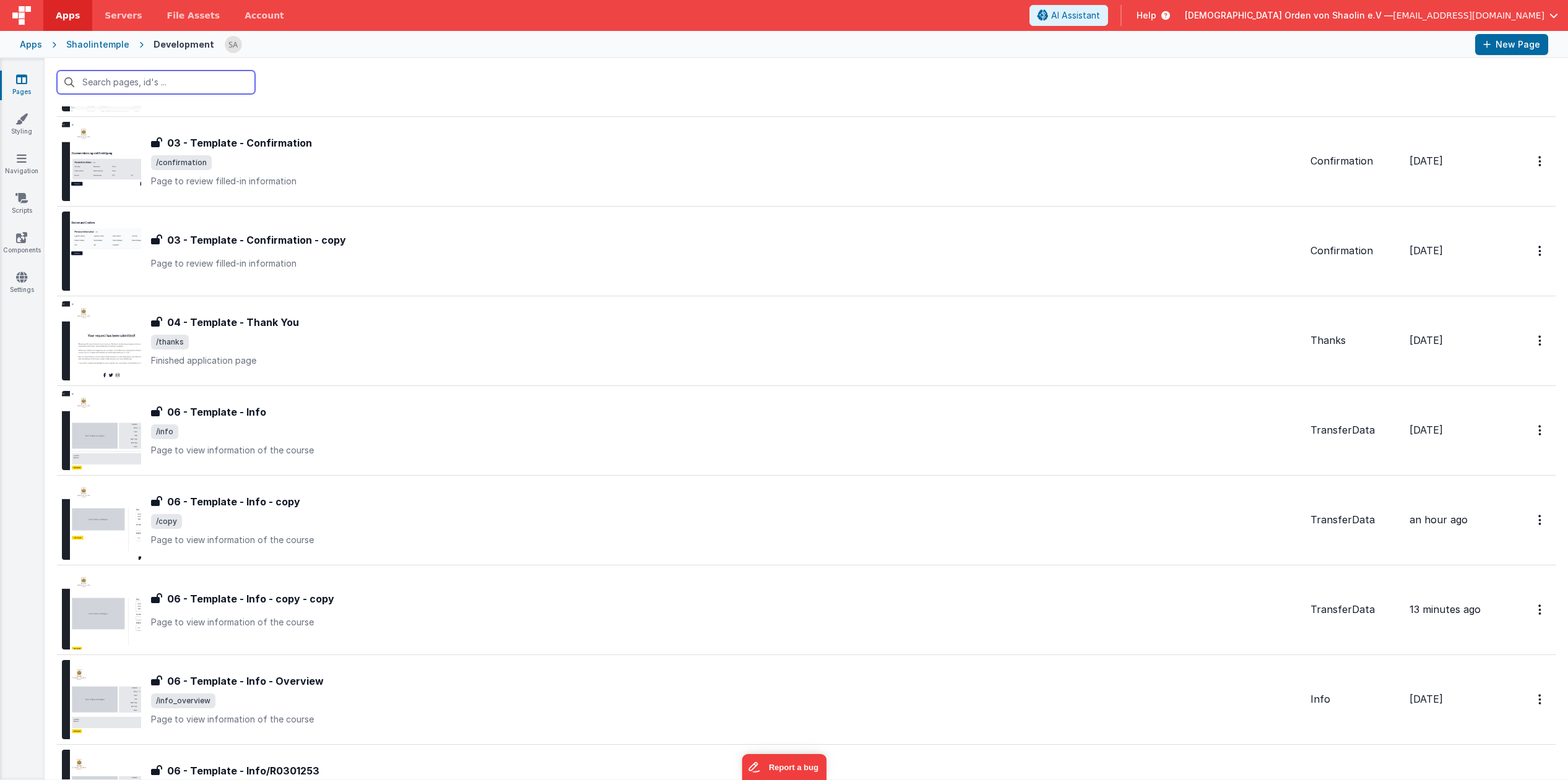
scroll to position [668, 0]
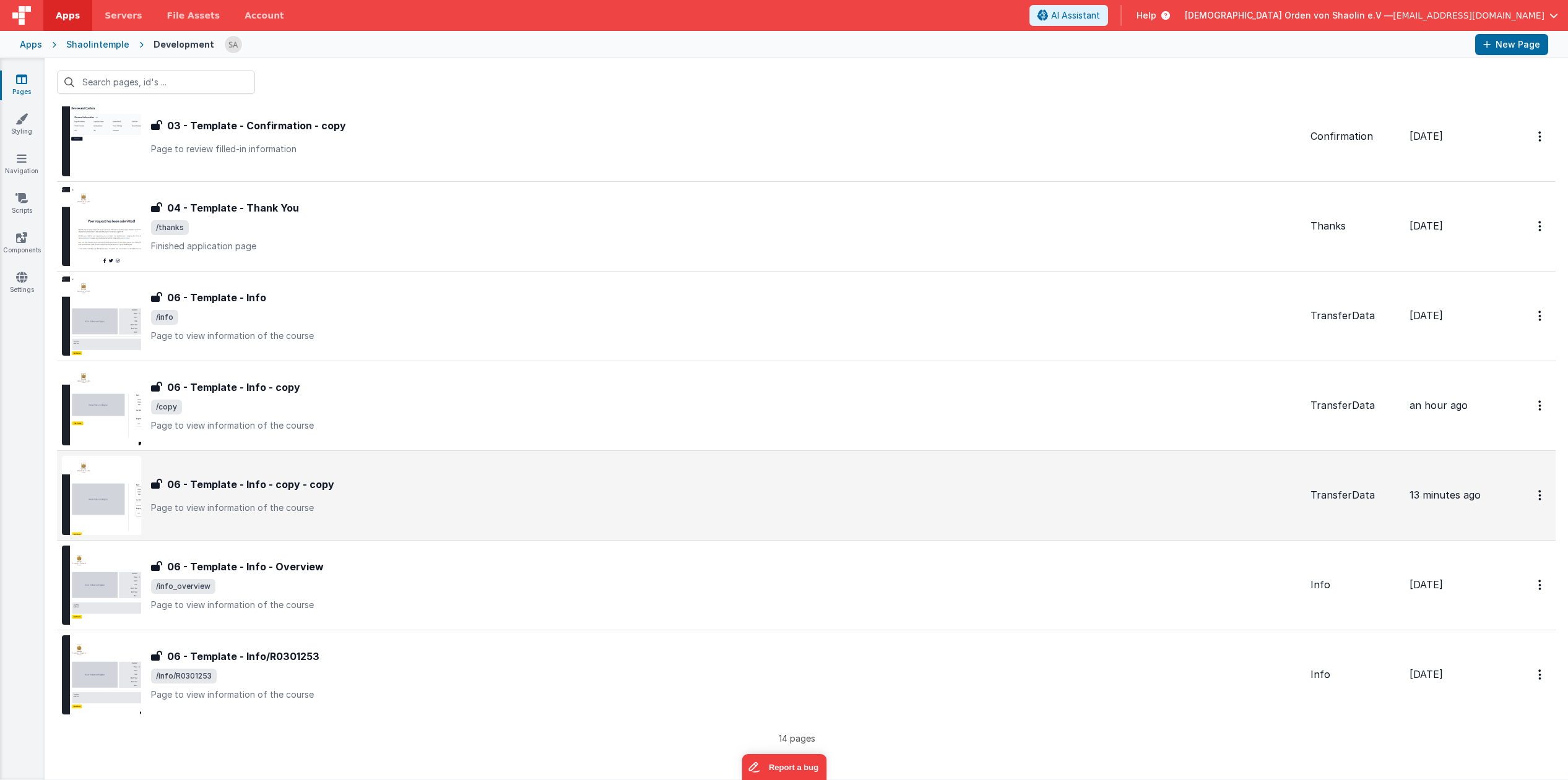
click at [730, 477] on div "06 - Template - Info - copy - copy" at bounding box center [726, 484] width 1149 height 15
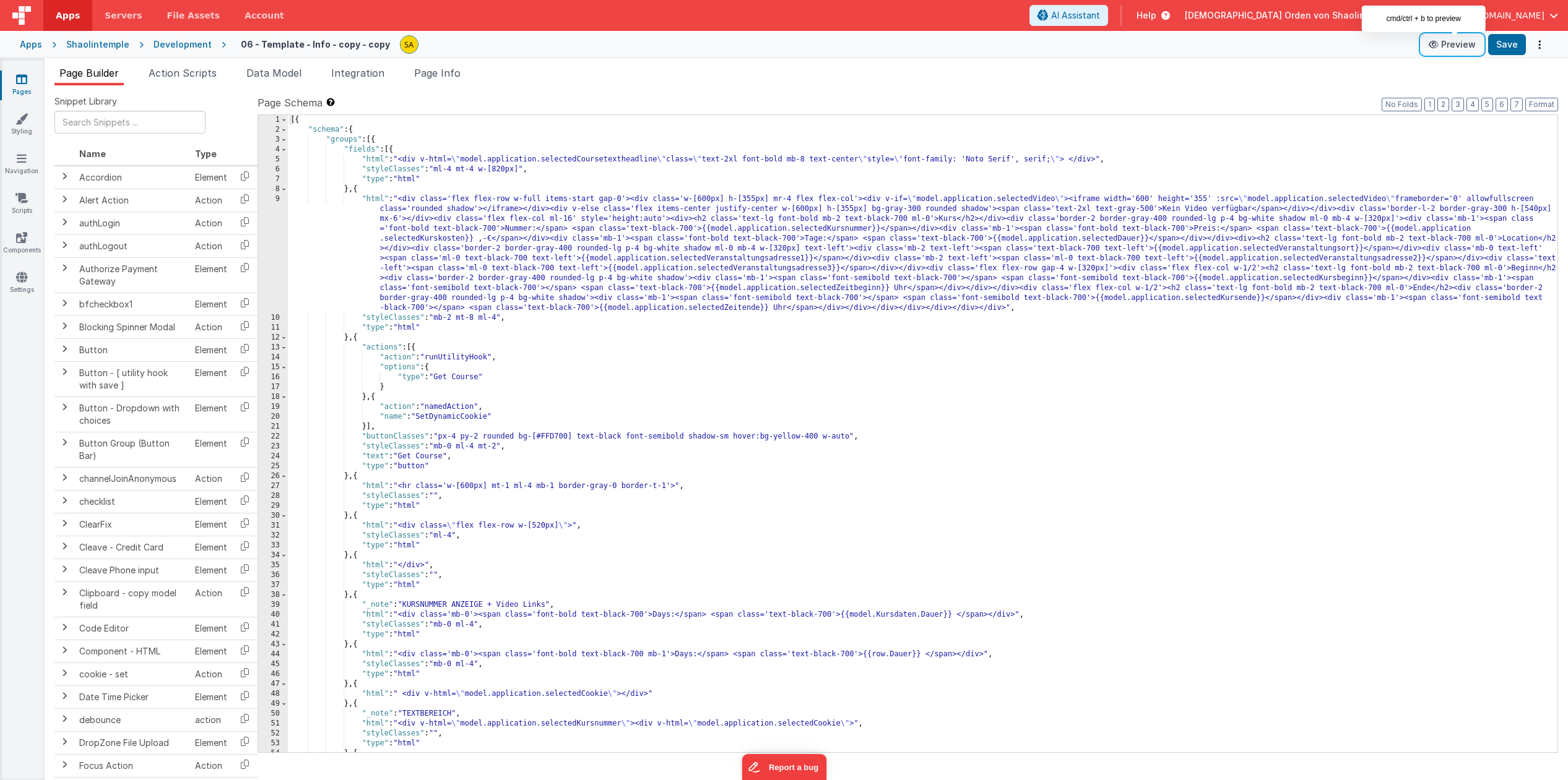
click at [1457, 44] on button "Preview" at bounding box center [1451, 44] width 62 height 20
click at [26, 280] on icon at bounding box center [22, 277] width 11 height 12
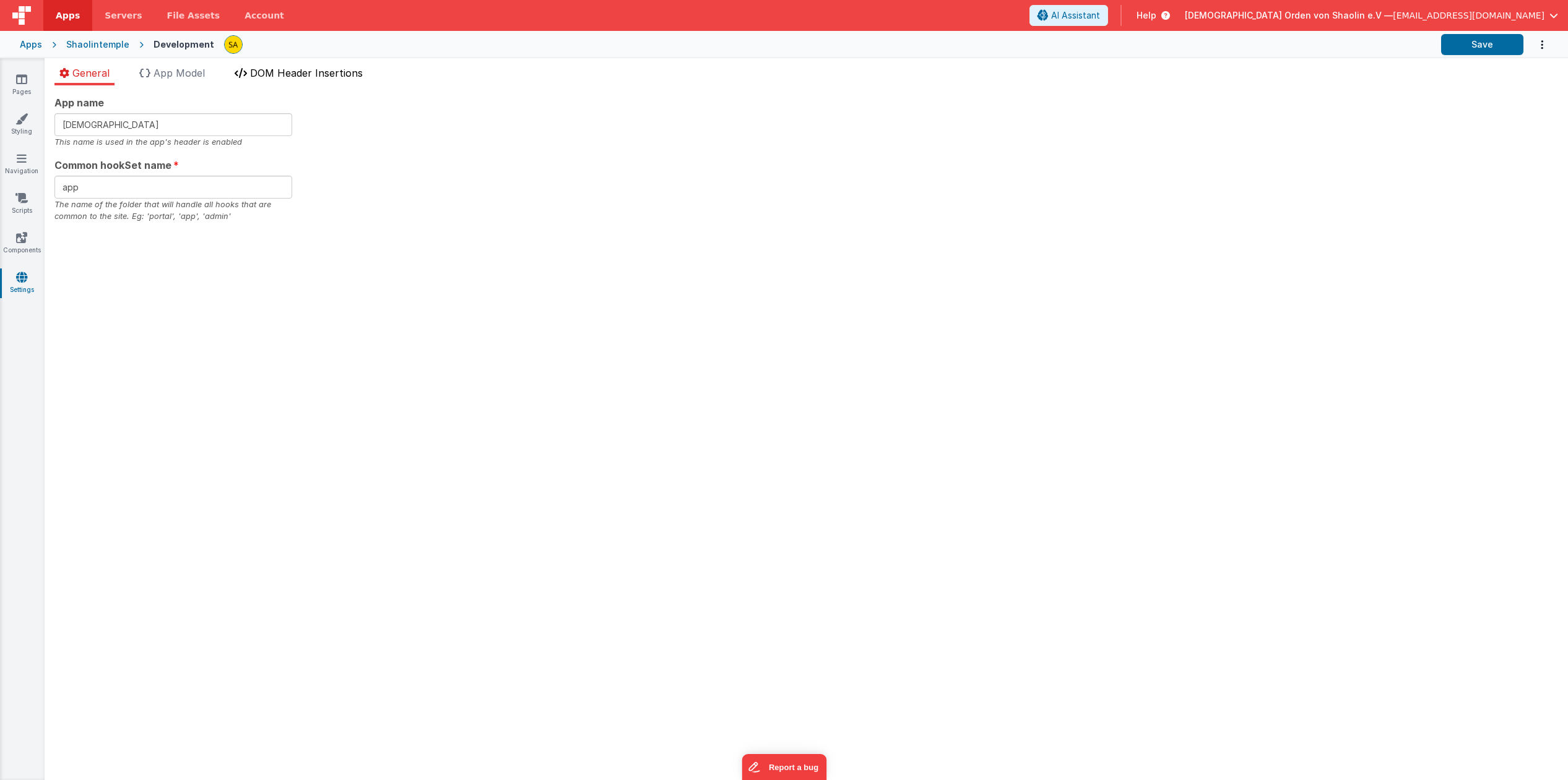
click at [315, 75] on span "DOM Header Insertions" at bounding box center [307, 73] width 113 height 12
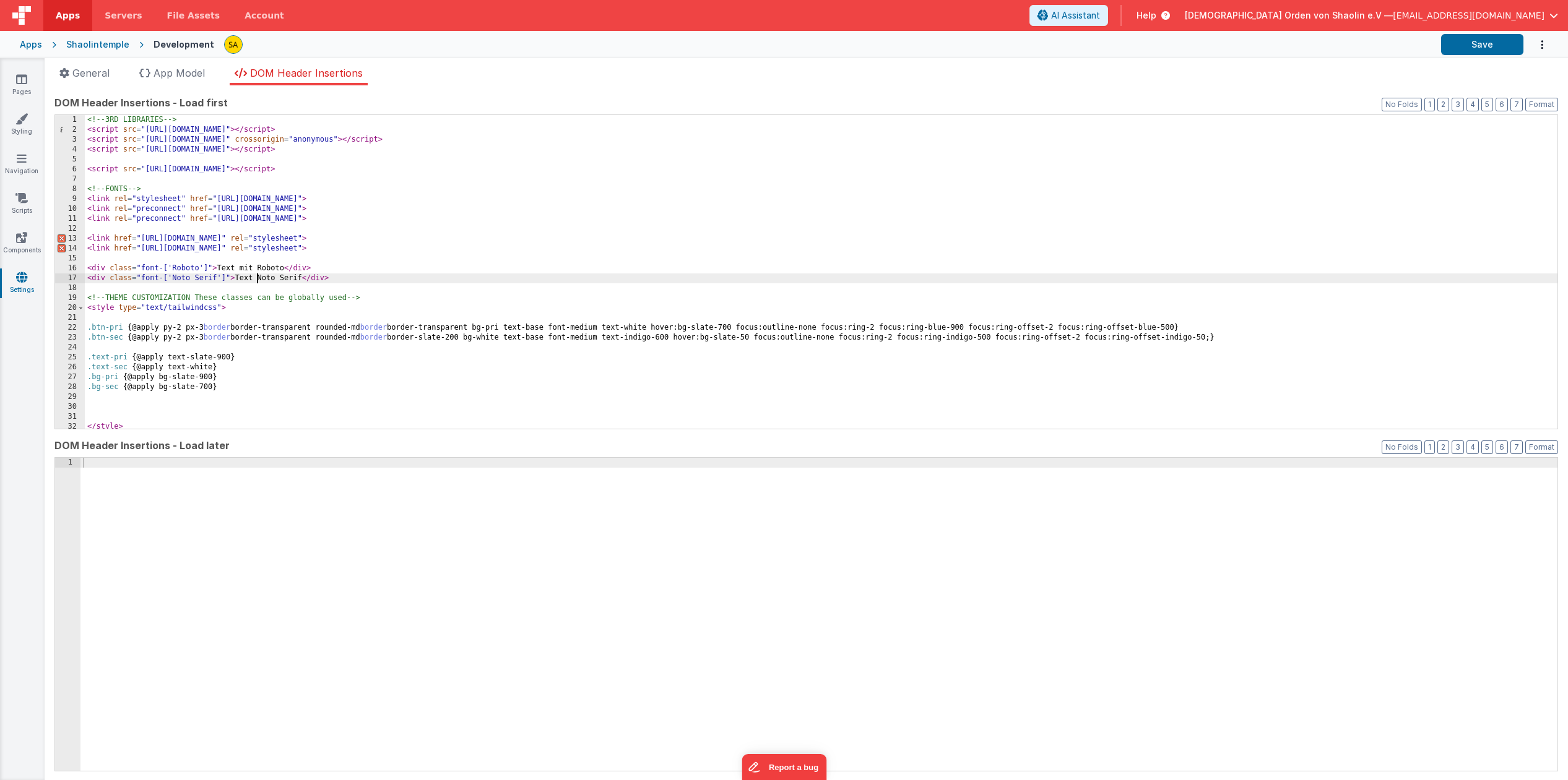
drag, startPoint x: 256, startPoint y: 279, endPoint x: 260, endPoint y: 303, distance: 24.3
click at [256, 280] on div "<!-- 3RD LIBRARIES --> < script src = "https://cdn.tailwindcss.com" > </ script…" at bounding box center [821, 281] width 1472 height 333
click at [1471, 49] on button "Save" at bounding box center [1482, 44] width 82 height 21
click at [95, 73] on span "General" at bounding box center [91, 73] width 37 height 12
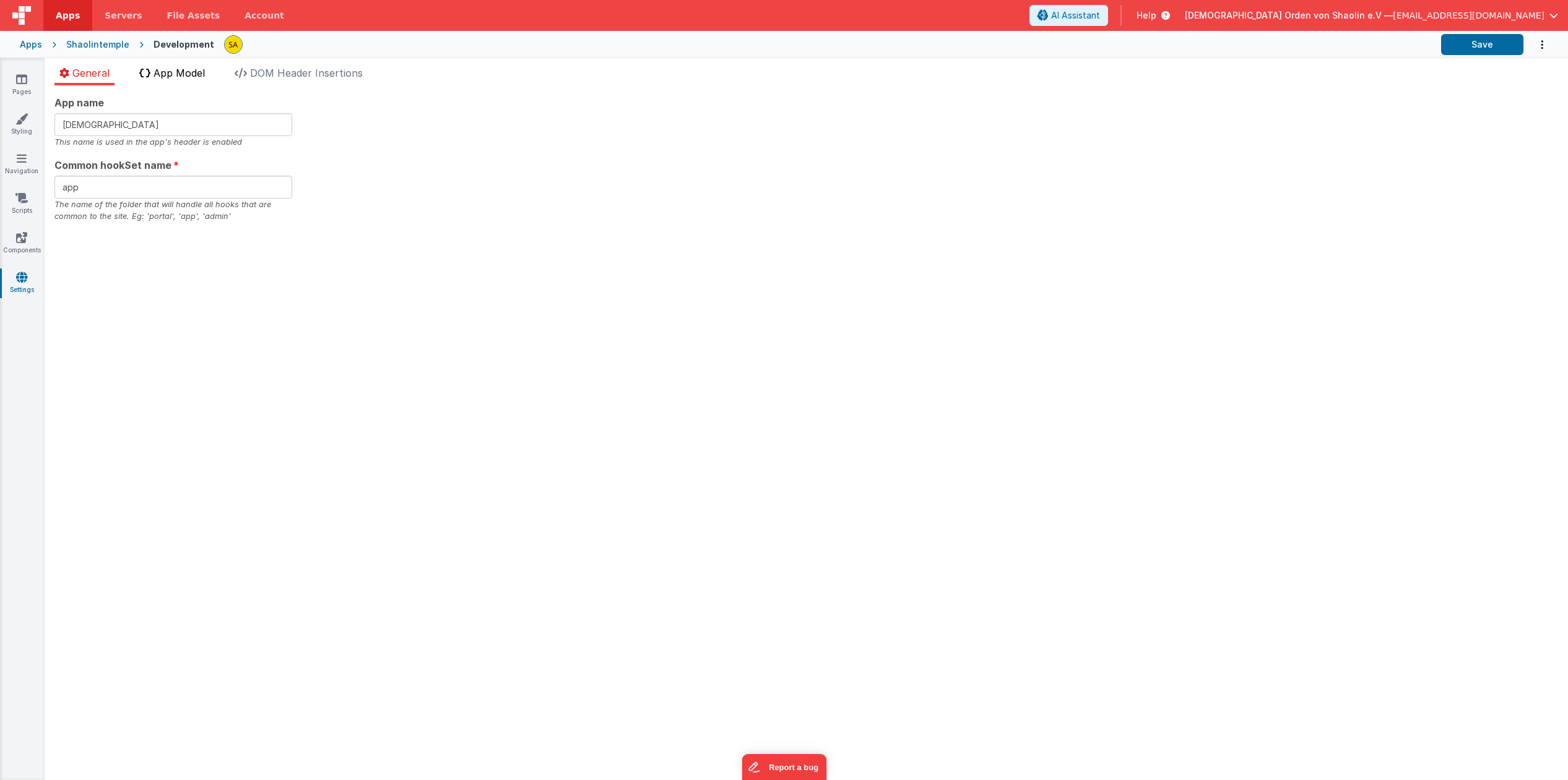
click at [177, 73] on span "App Model" at bounding box center [179, 73] width 52 height 12
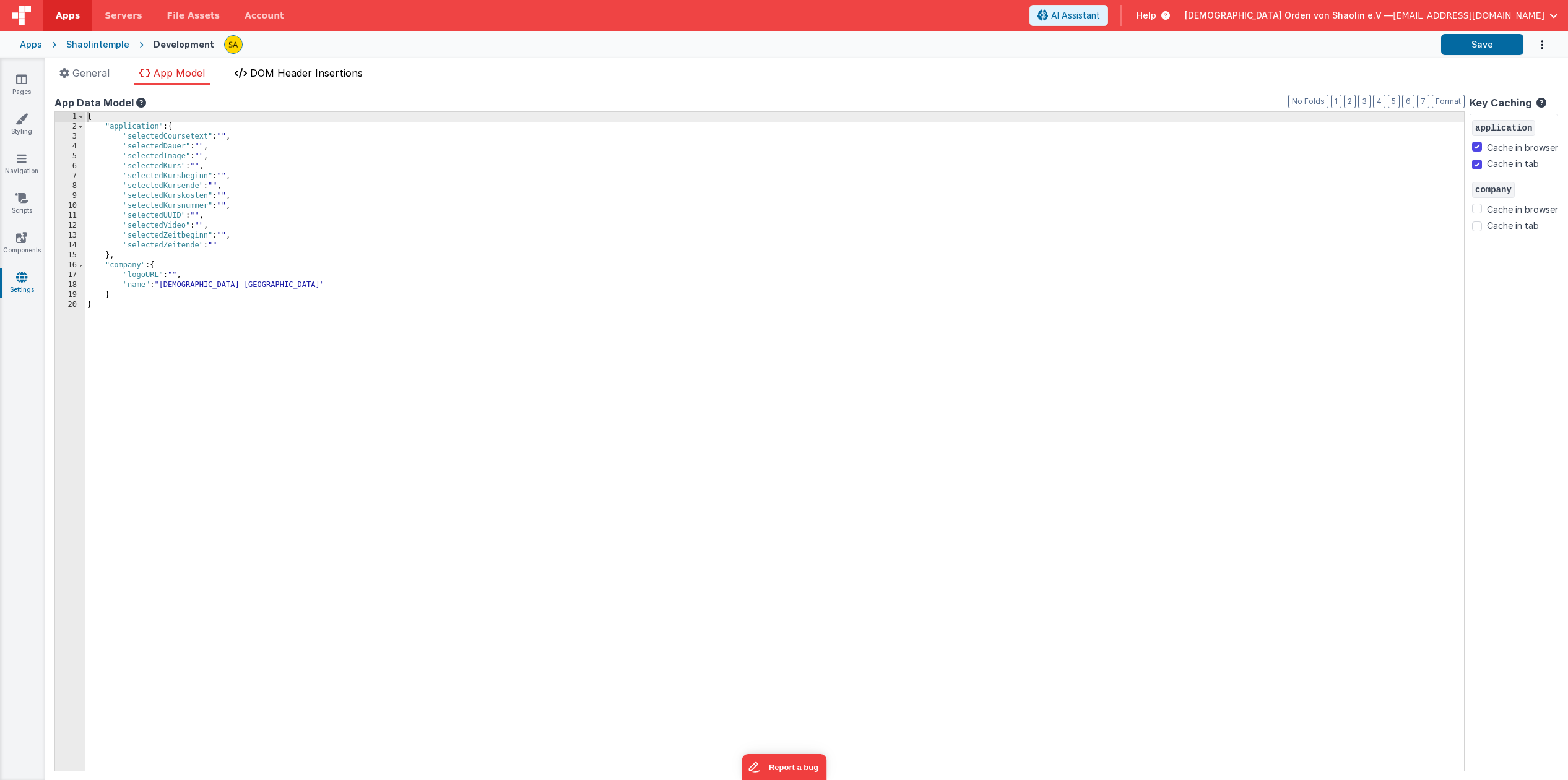
click at [275, 71] on span "DOM Header Insertions" at bounding box center [307, 73] width 113 height 12
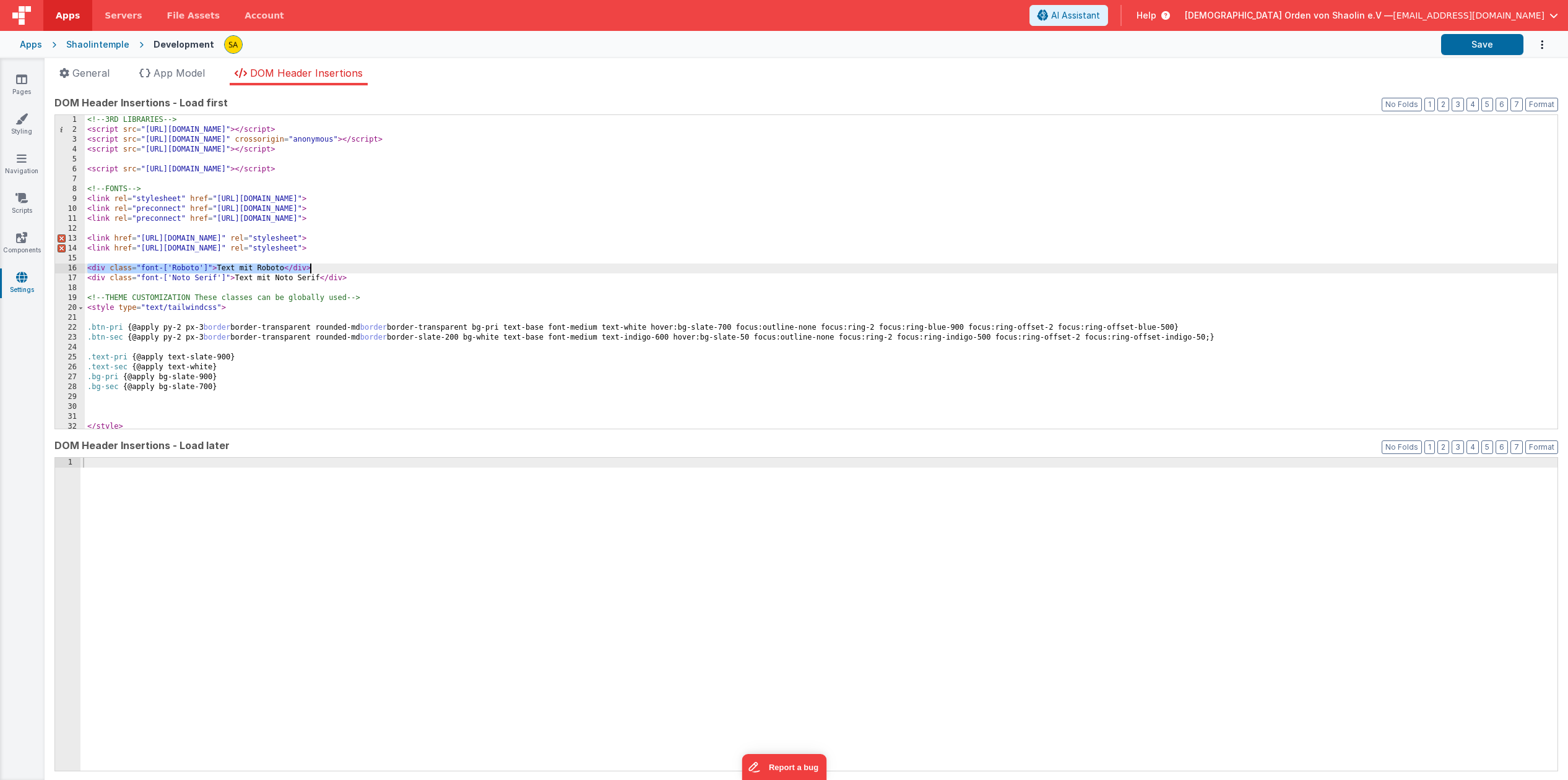
drag, startPoint x: 88, startPoint y: 267, endPoint x: 327, endPoint y: 267, distance: 239.0
click at [327, 267] on div "<!-- 3RD LIBRARIES --> < script src = "https://cdn.tailwindcss.com" > </ script…" at bounding box center [821, 281] width 1472 height 333
drag, startPoint x: 1138, startPoint y: 14, endPoint x: 1229, endPoint y: 159, distance: 171.2
click at [1100, 14] on span "AI Assistant" at bounding box center [1075, 16] width 49 height 12
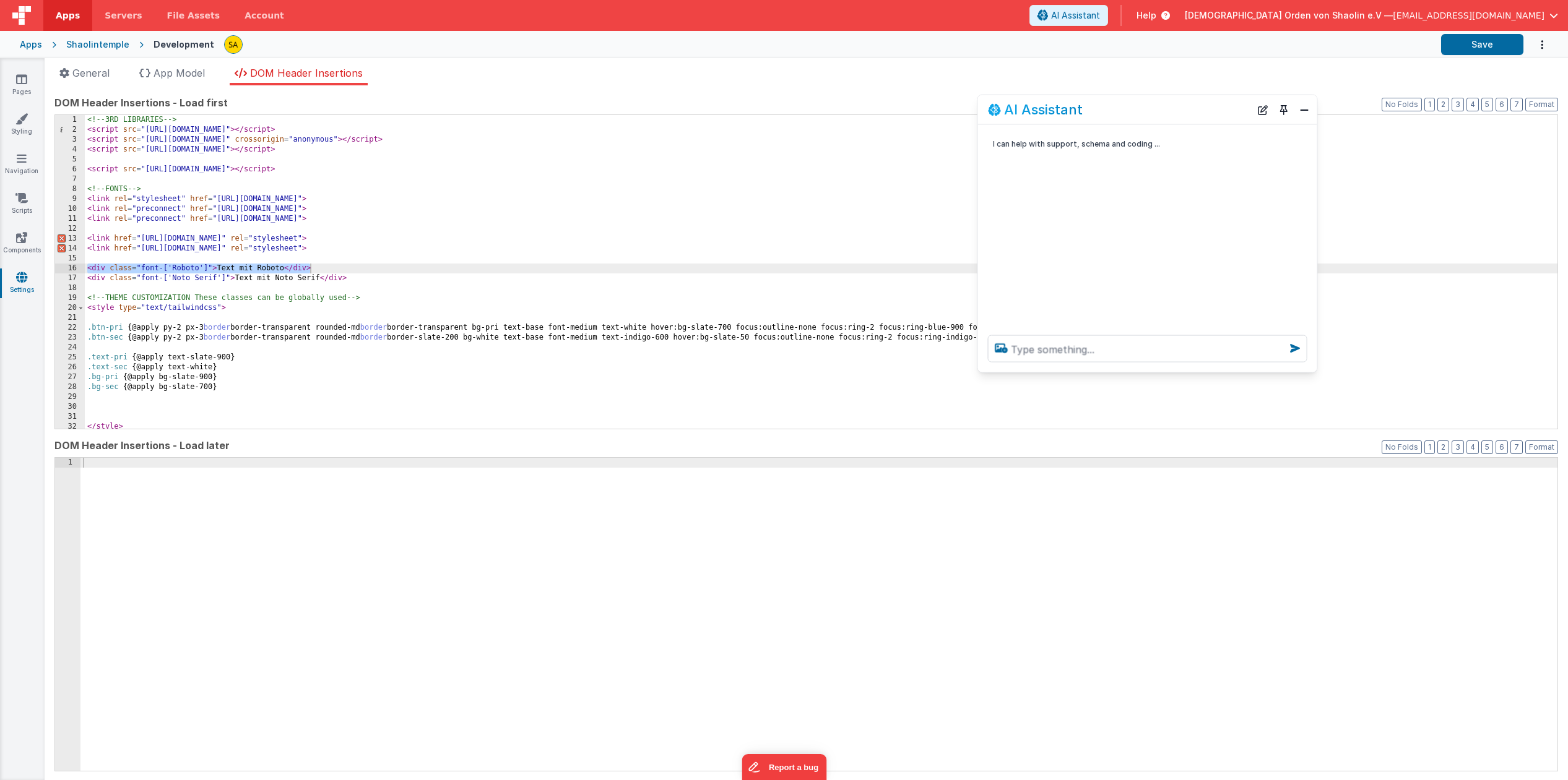
drag, startPoint x: 221, startPoint y: 510, endPoint x: 1187, endPoint y: 151, distance: 1030.6
click at [1188, 111] on div "AI Assistant" at bounding box center [1119, 110] width 263 height 15
click at [1159, 350] on textarea at bounding box center [1147, 349] width 320 height 27
paste textarea "<div class="font-['Roboto']">Text mit Roboto</div>"
type textarea "<div class="font-['Roboto']">Text mit Roboto</div> analysiere und erkläre"
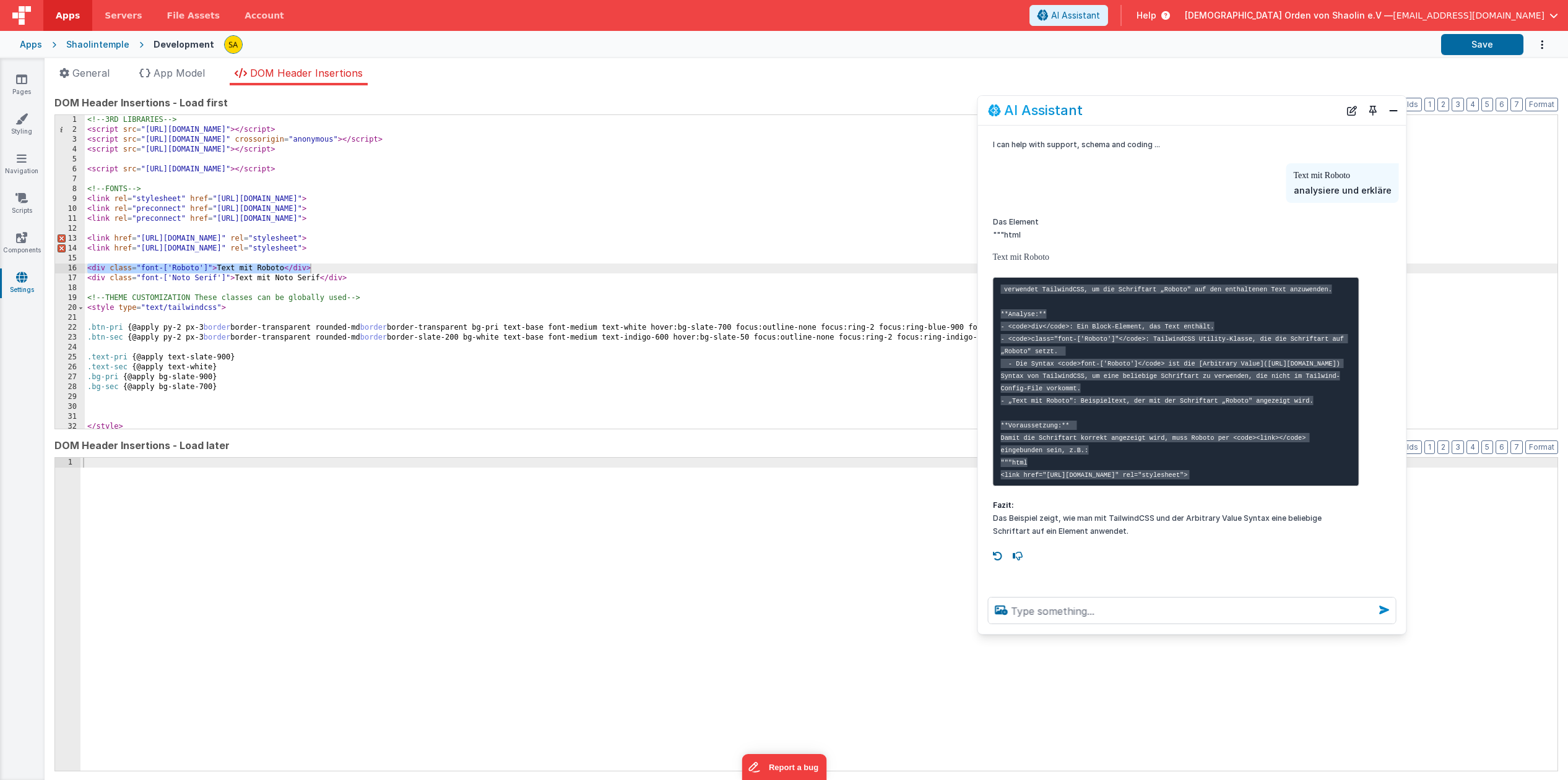
drag, startPoint x: 1316, startPoint y: 370, endPoint x: 1393, endPoint y: 617, distance: 258.7
click at [1405, 630] on div at bounding box center [1191, 610] width 428 height 47
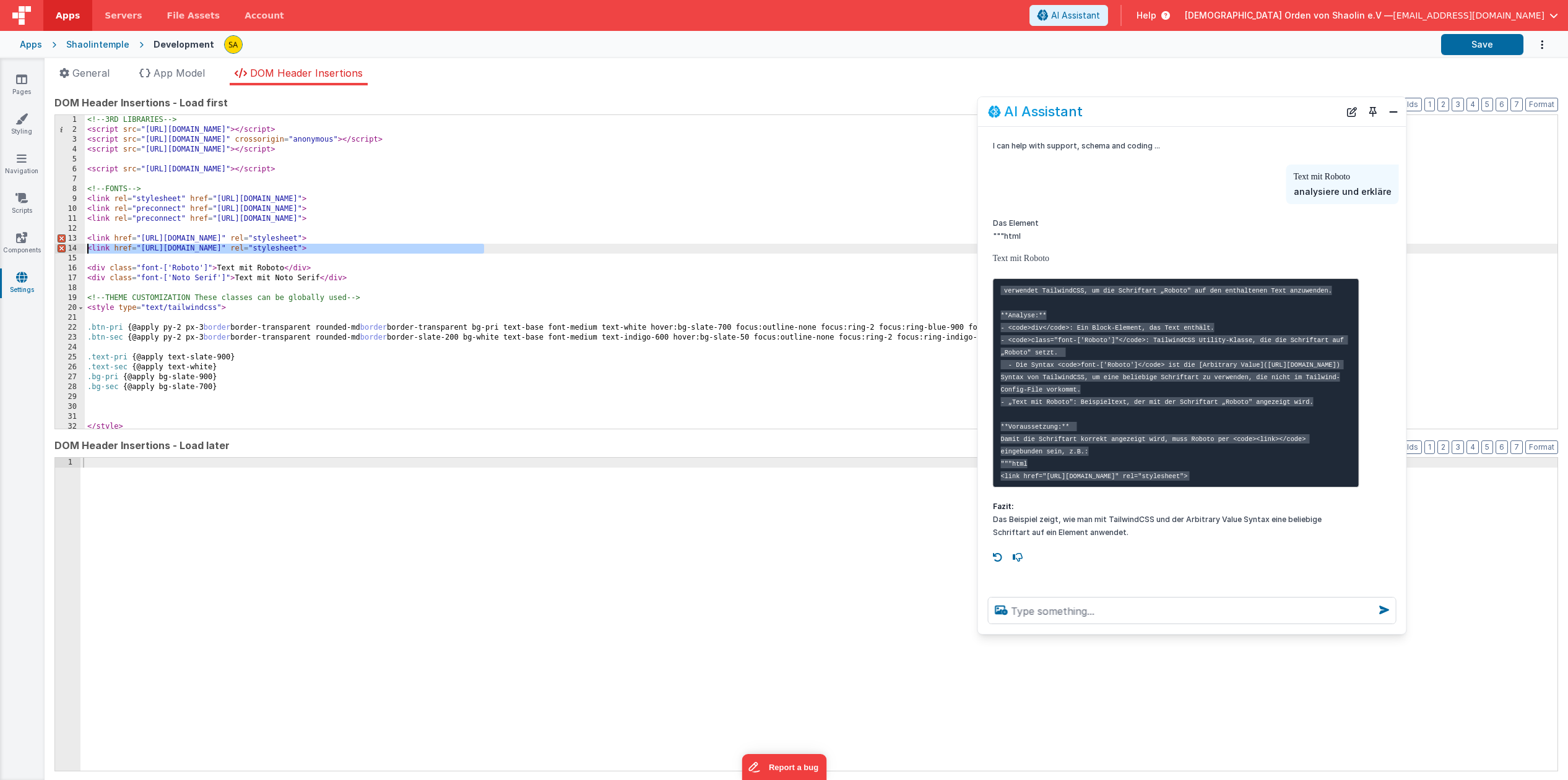
drag, startPoint x: 483, startPoint y: 250, endPoint x: 84, endPoint y: 252, distance: 399.0
click at [85, 252] on div "<!-- 3RD LIBRARIES --> < script src = "https://cdn.tailwindcss.com" > </ script…" at bounding box center [821, 272] width 1472 height 314
click at [104, 265] on div "<!-- 3RD LIBRARIES --> < script src = "https://cdn.tailwindcss.com" > </ script…" at bounding box center [821, 281] width 1472 height 333
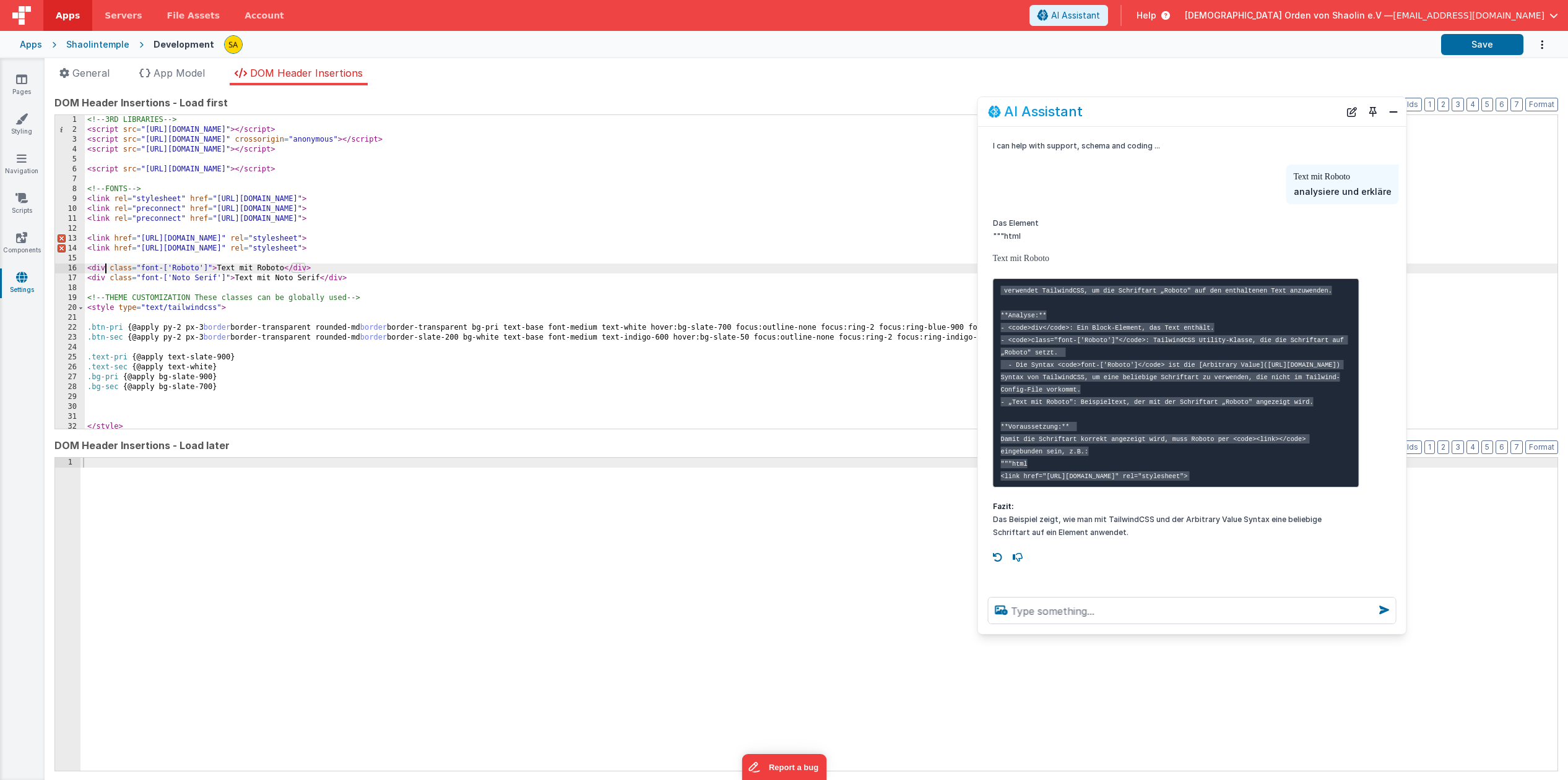
click at [102, 258] on div "<!-- 3RD LIBRARIES --> < script src = "https://cdn.tailwindcss.com" > </ script…" at bounding box center [821, 281] width 1472 height 333
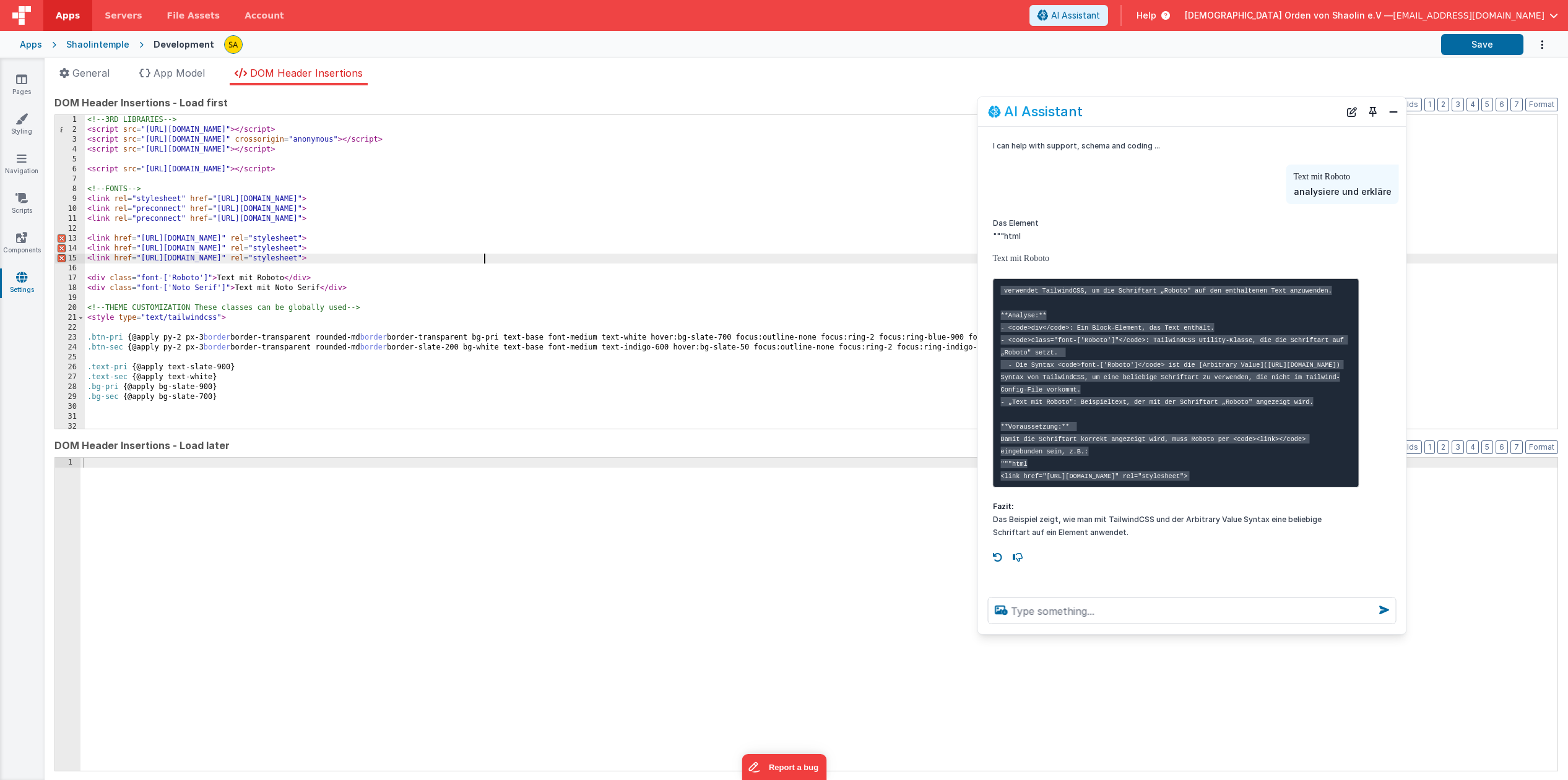
click at [341, 259] on div "<!-- 3RD LIBRARIES --> < script src = "https://cdn.tailwindcss.com" > </ script…" at bounding box center [821, 281] width 1472 height 333
click at [1472, 45] on button "Save" at bounding box center [1482, 44] width 82 height 21
click at [1075, 615] on textarea at bounding box center [1192, 610] width 408 height 27
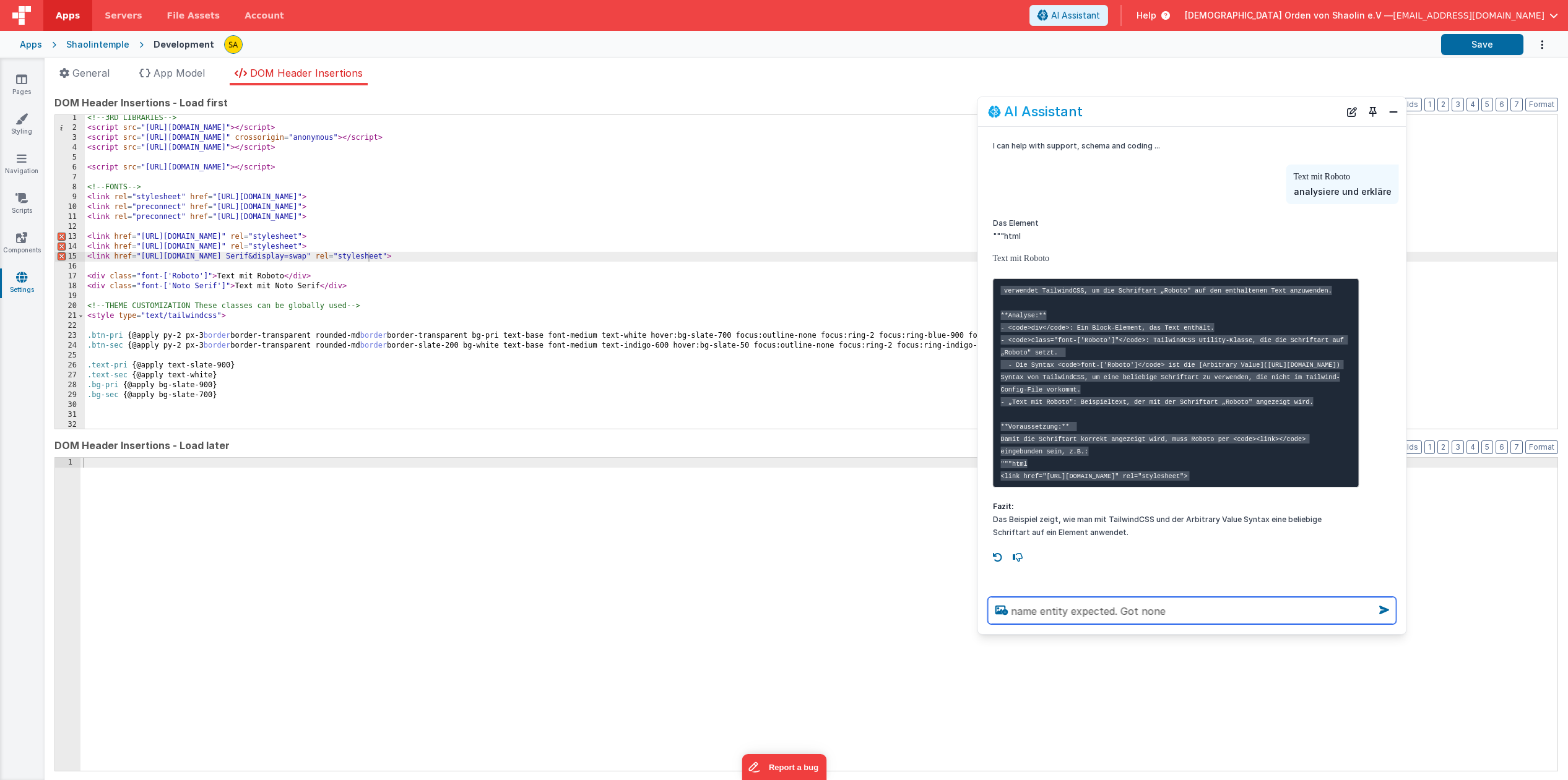
type textarea "name entity expected. Got none"
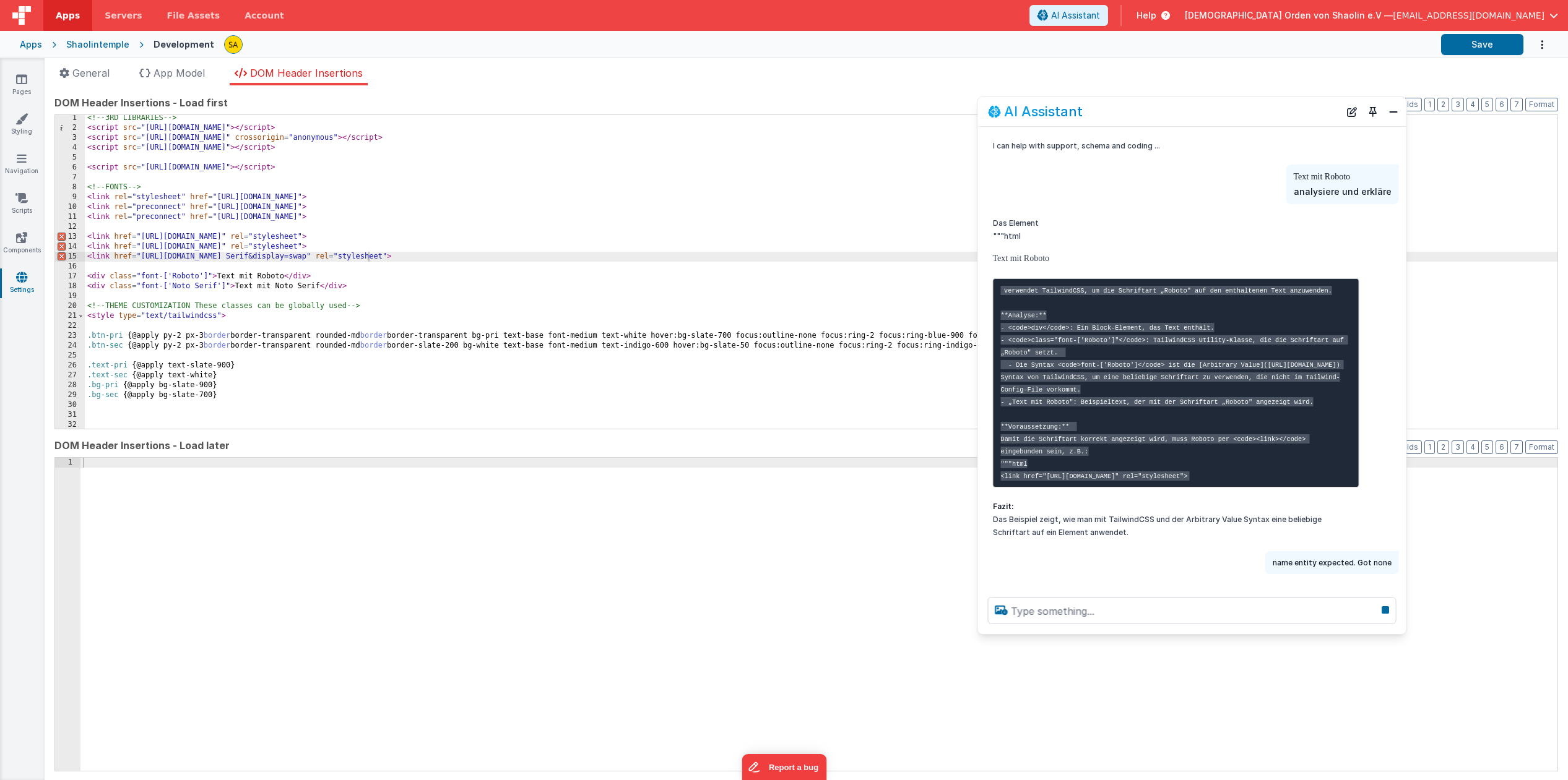
scroll to position [34, 0]
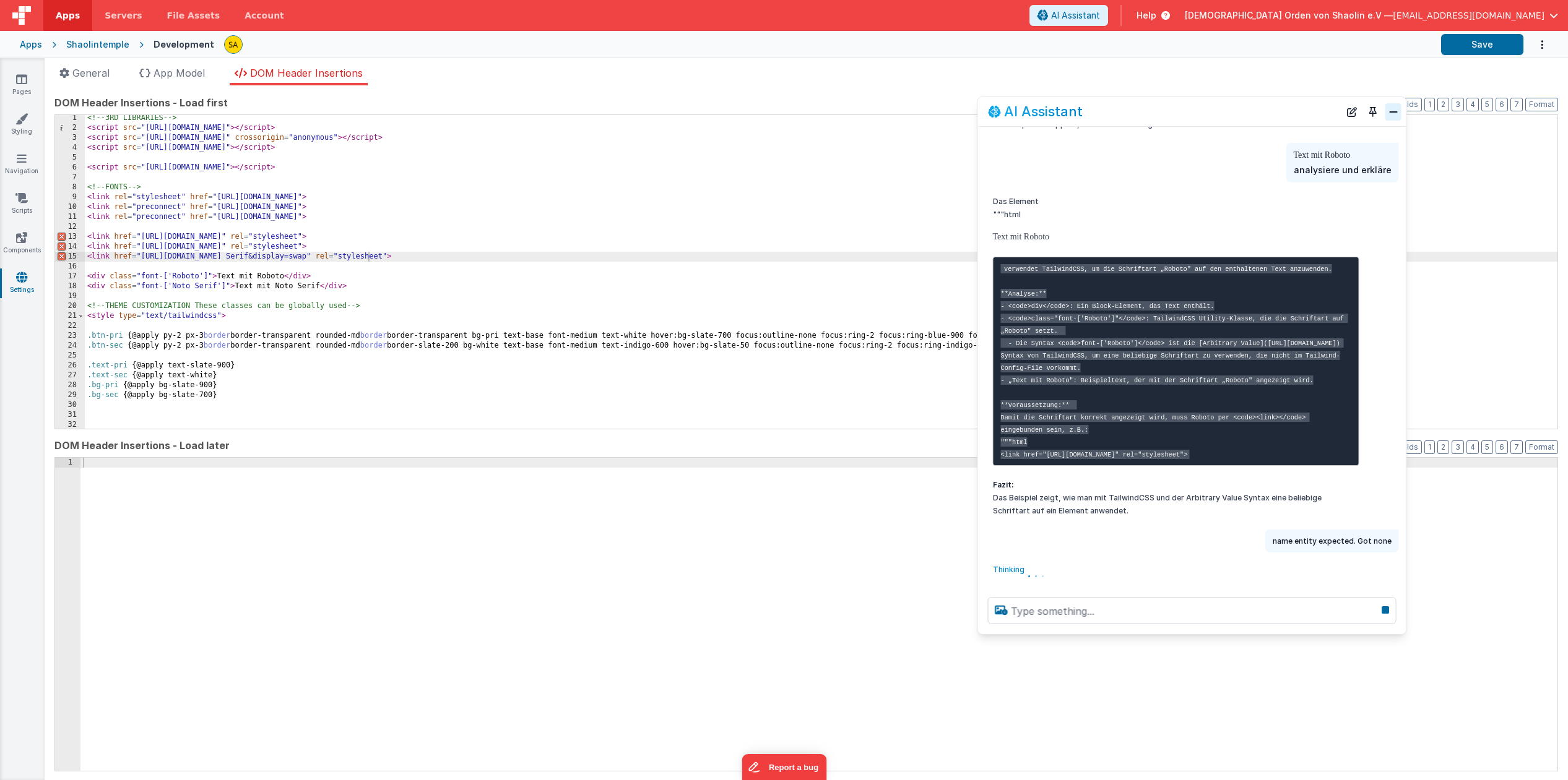
click at [1391, 110] on button "Close" at bounding box center [1394, 112] width 16 height 18
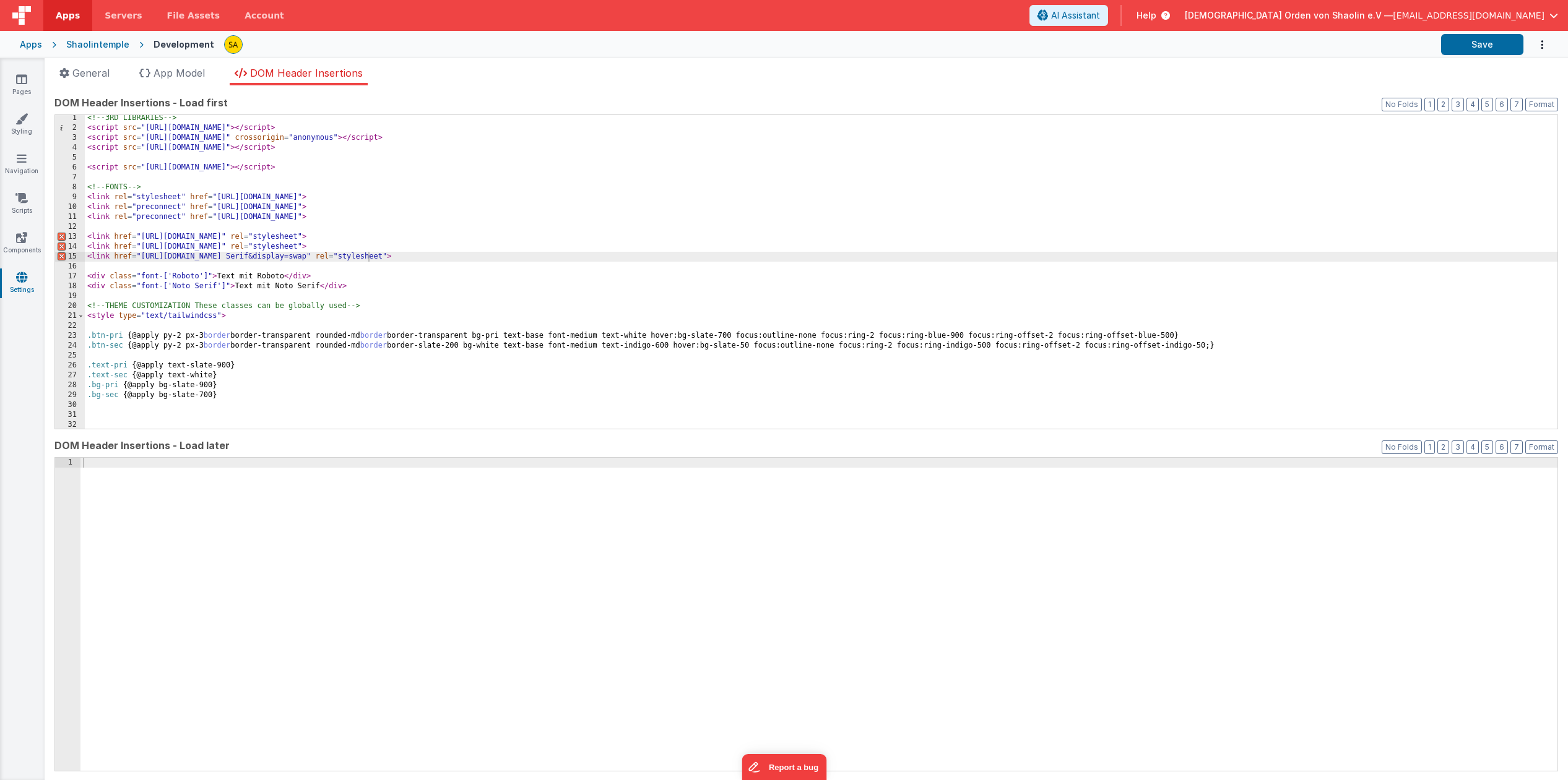
scroll to position [13, 0]
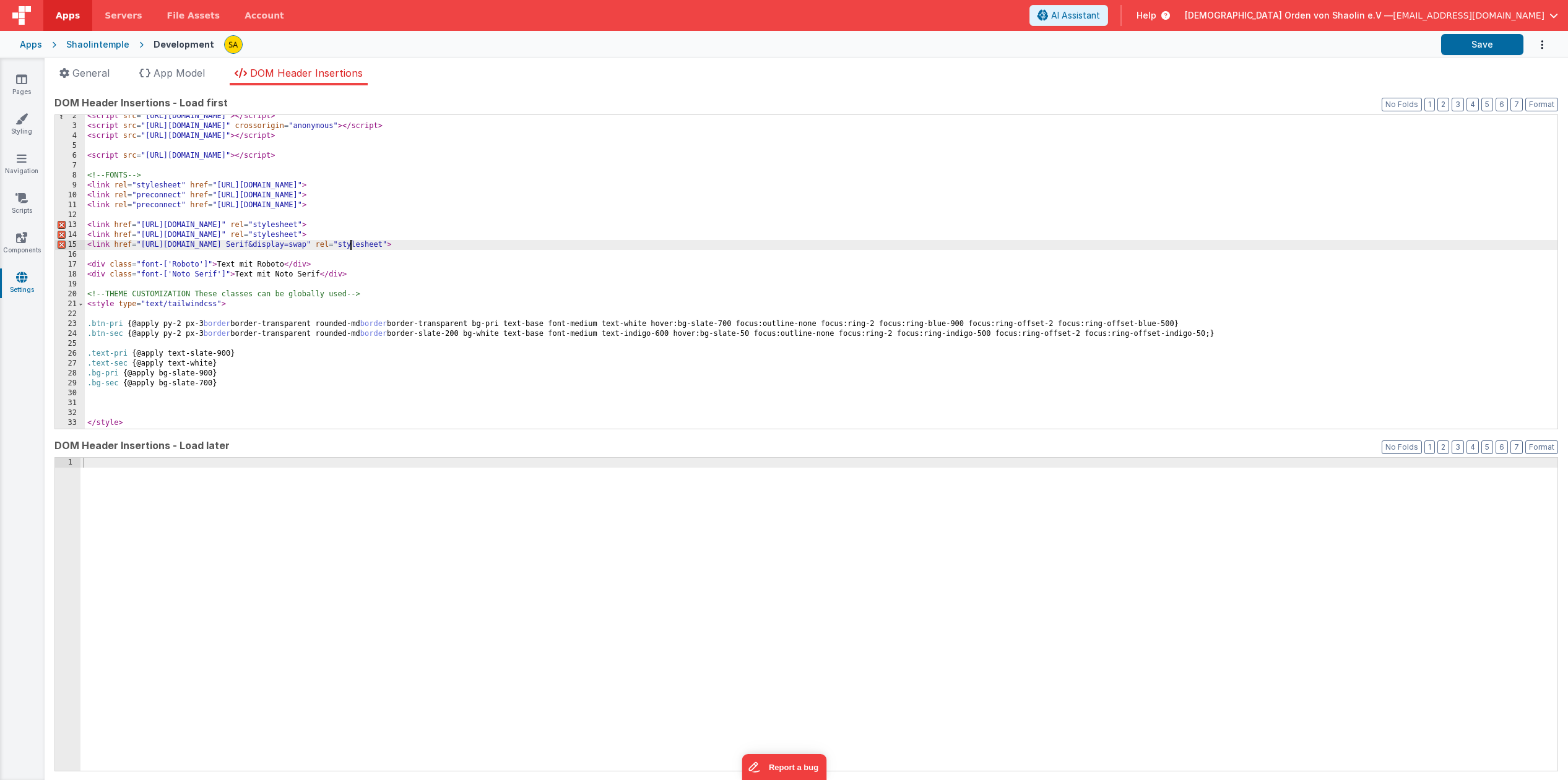
click at [349, 248] on div "< script src = "https://cdn.tailwindcss.com" > </ script > < script src = "http…" at bounding box center [821, 277] width 1472 height 333
click at [1484, 47] on button "Save" at bounding box center [1482, 44] width 82 height 21
drag, startPoint x: 344, startPoint y: 246, endPoint x: 351, endPoint y: 263, distance: 18.4
click at [344, 246] on div "< script src = "https://cdn.tailwindcss.com" > </ script > < script src = "http…" at bounding box center [821, 277] width 1472 height 333
drag, startPoint x: 342, startPoint y: 246, endPoint x: 343, endPoint y: 256, distance: 10.0
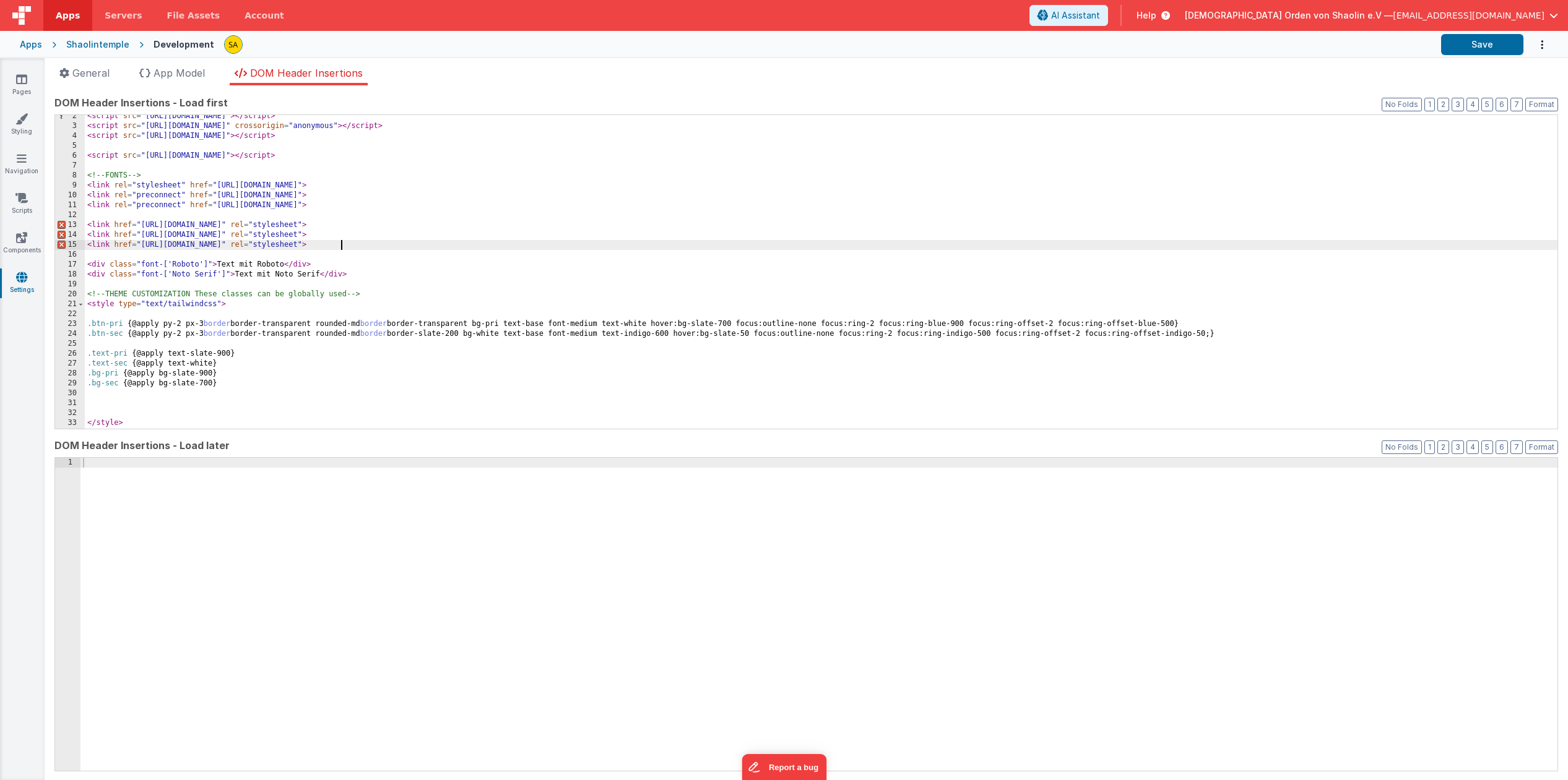
click at [342, 246] on div "< script src = "https://cdn.tailwindcss.com" > </ script > < script src = "http…" at bounding box center [821, 277] width 1472 height 333
click at [1485, 41] on button "Save" at bounding box center [1482, 44] width 82 height 21
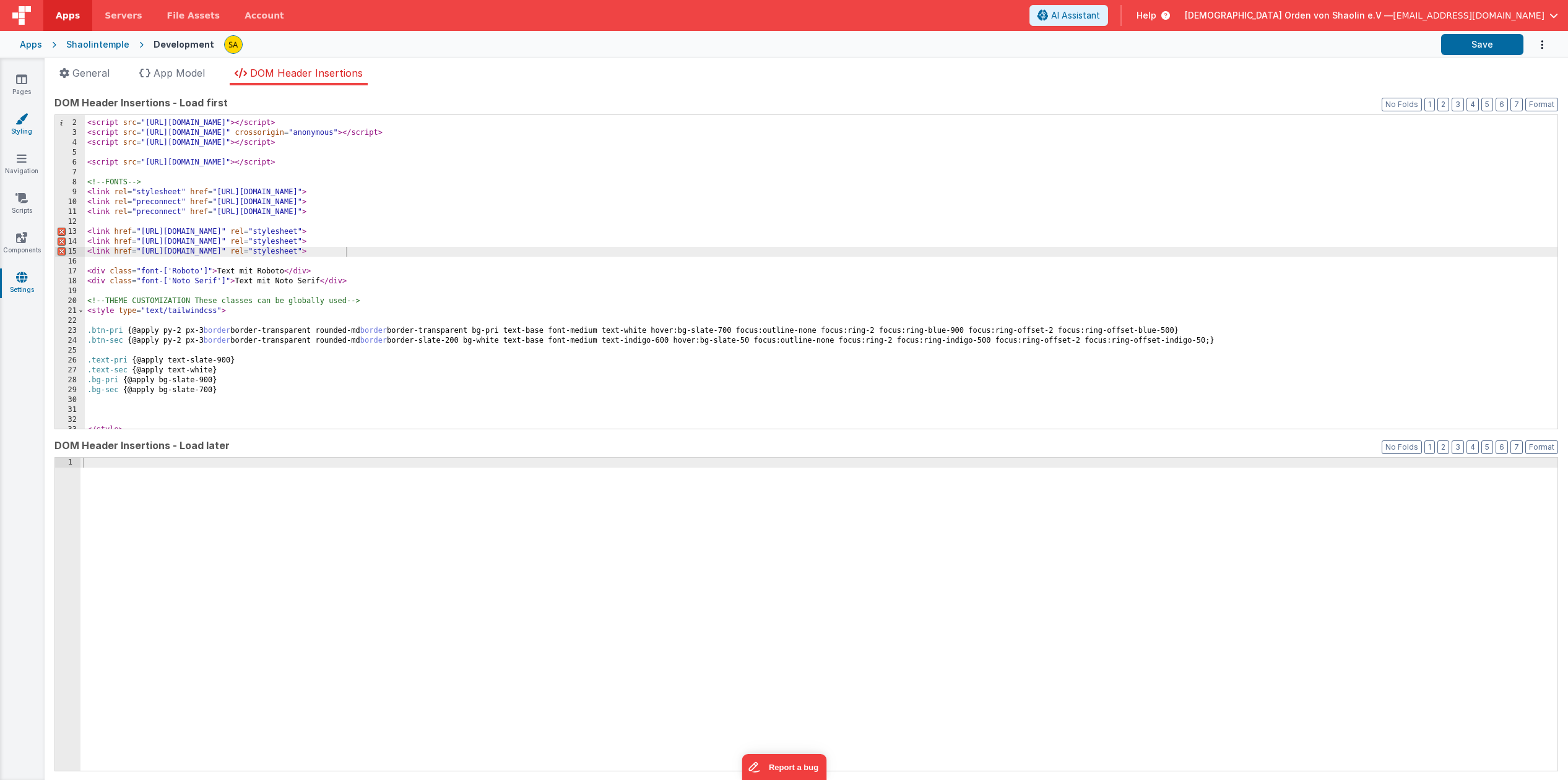
click at [27, 125] on link "Styling" at bounding box center [22, 125] width 45 height 24
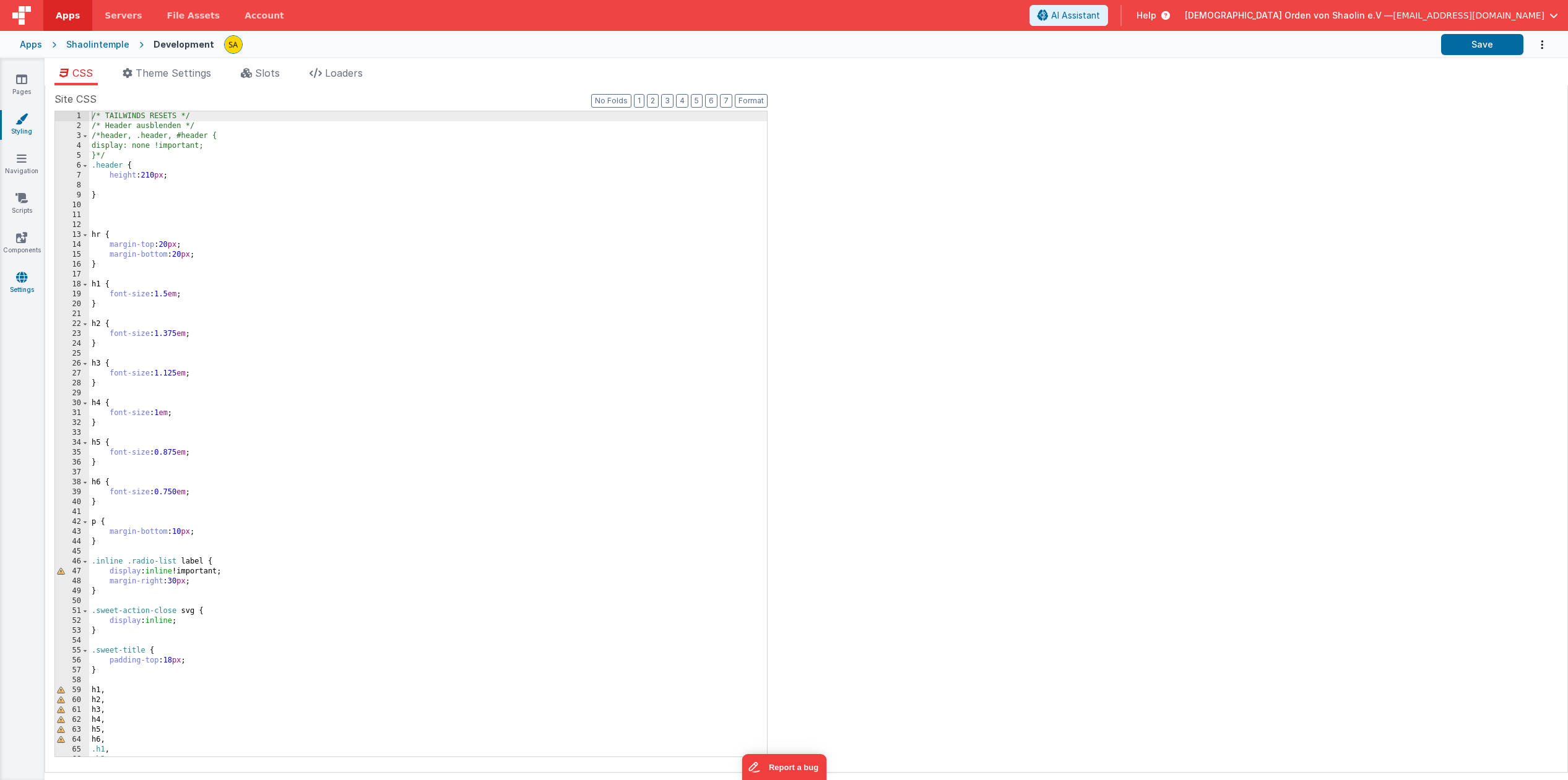
click at [25, 279] on icon at bounding box center [22, 277] width 11 height 12
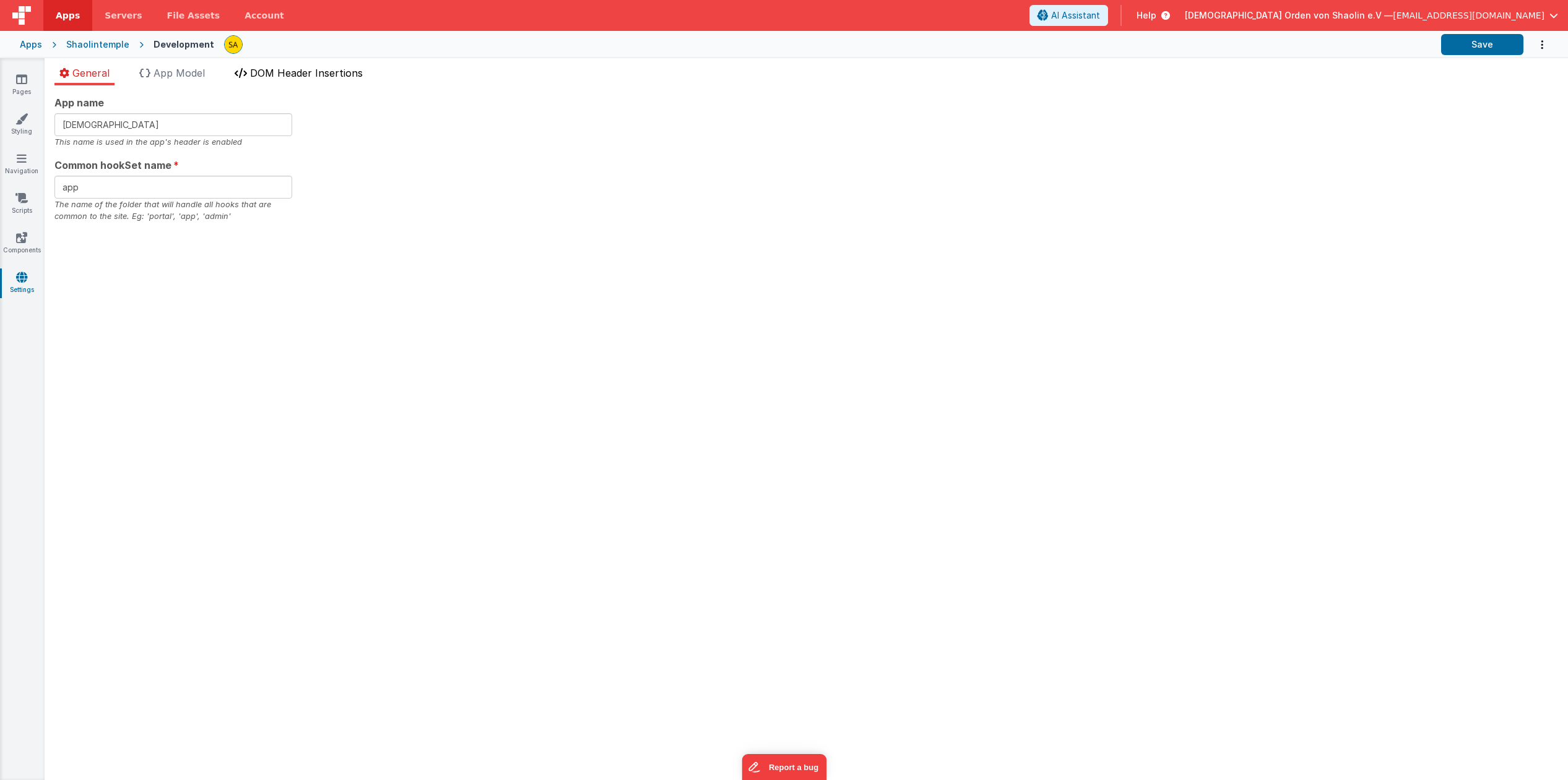
click at [294, 79] on span "DOM Header Insertions" at bounding box center [307, 73] width 113 height 12
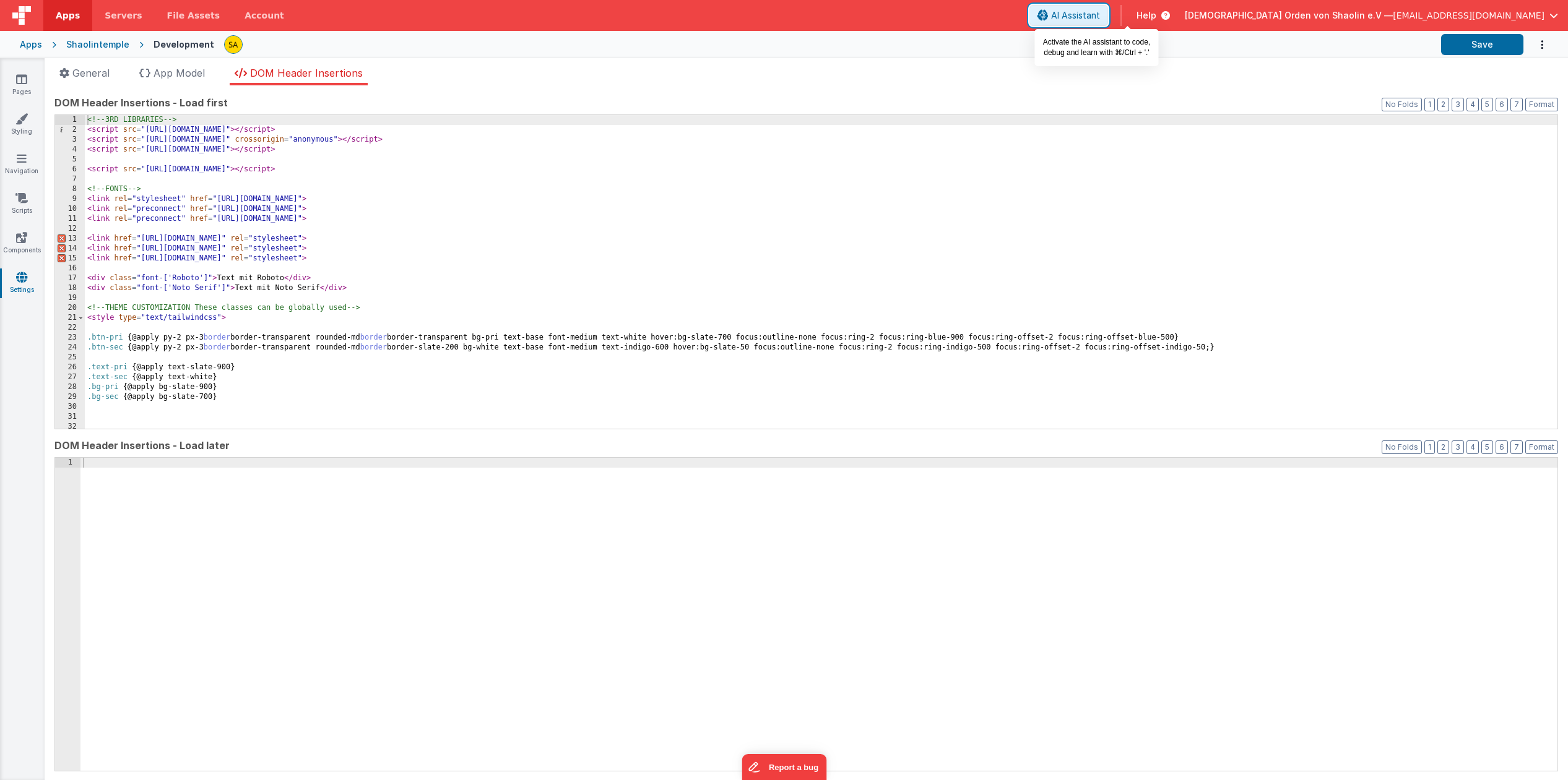
click at [1100, 13] on span "AI Assistant" at bounding box center [1075, 16] width 49 height 12
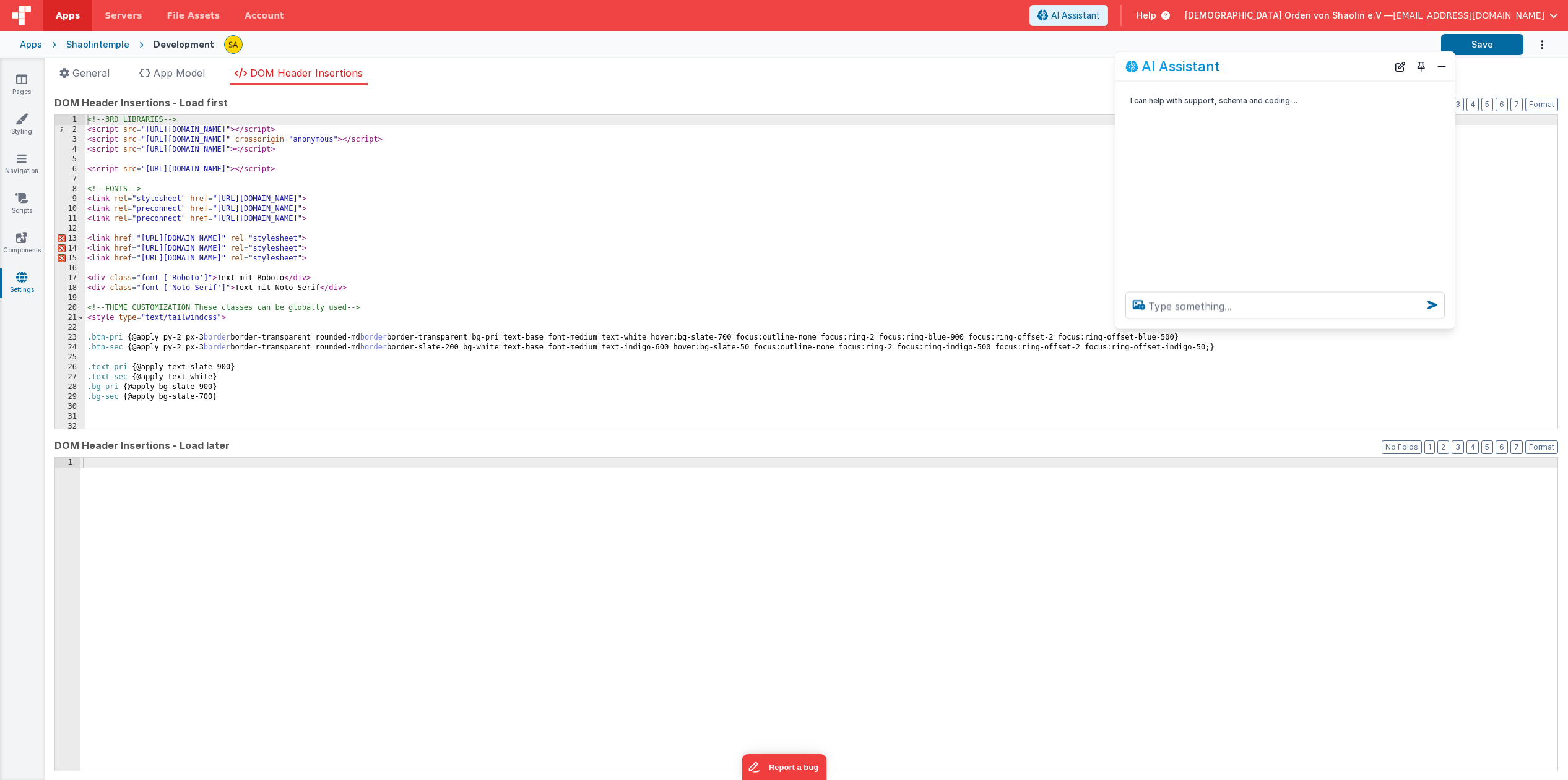
drag, startPoint x: 242, startPoint y: 507, endPoint x: 1350, endPoint y: 85, distance: 1185.6
click at [1345, 65] on div "AI Assistant" at bounding box center [1256, 66] width 263 height 15
click at [1290, 300] on textarea at bounding box center [1284, 306] width 320 height 27
type textarea "was bedeutet der Fehler "Named entity expected. got none?"
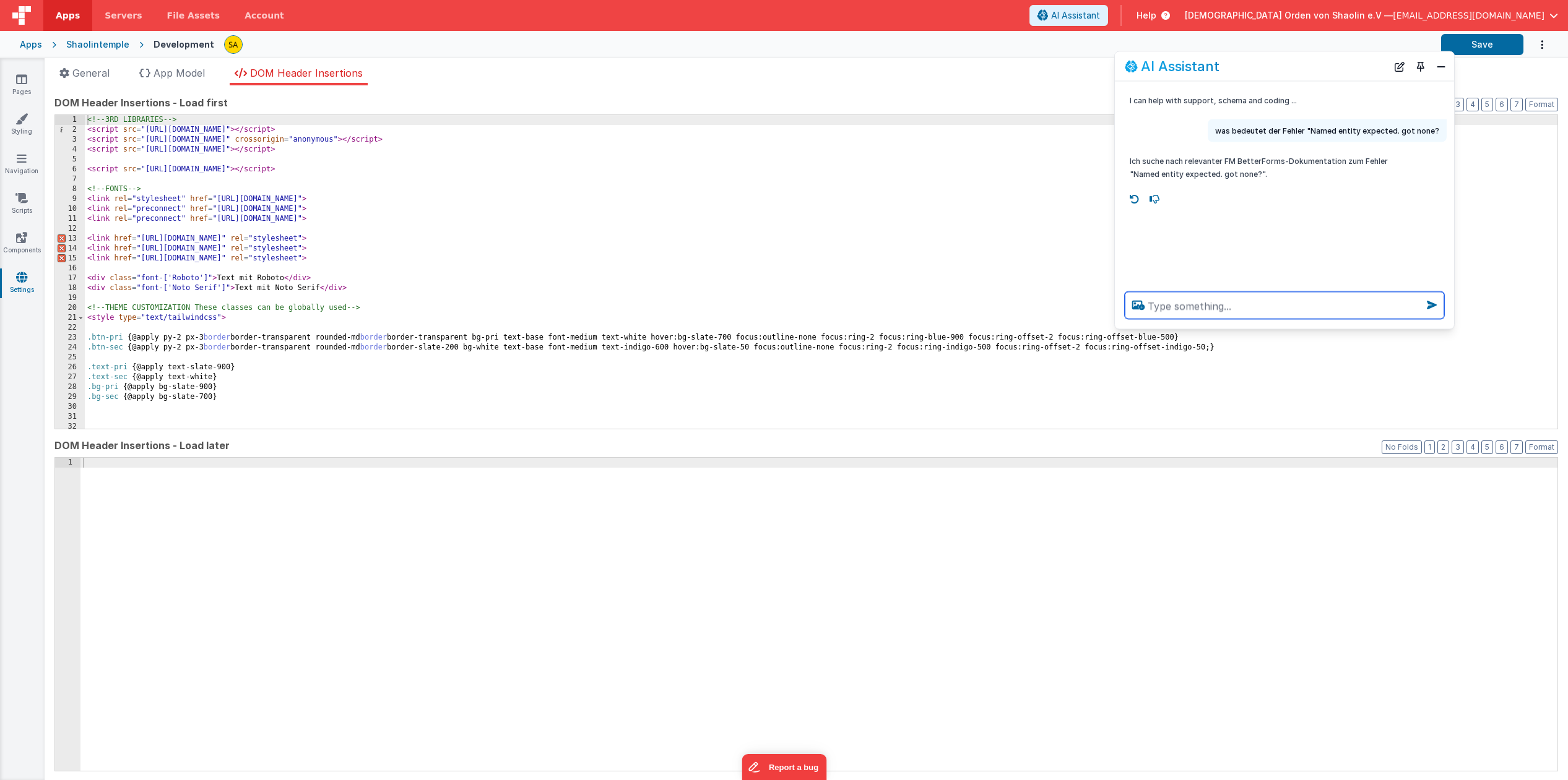
click at [1256, 299] on textarea at bounding box center [1284, 306] width 320 height 27
type textarea "warte"
